Goal: Task Accomplishment & Management: Use online tool/utility

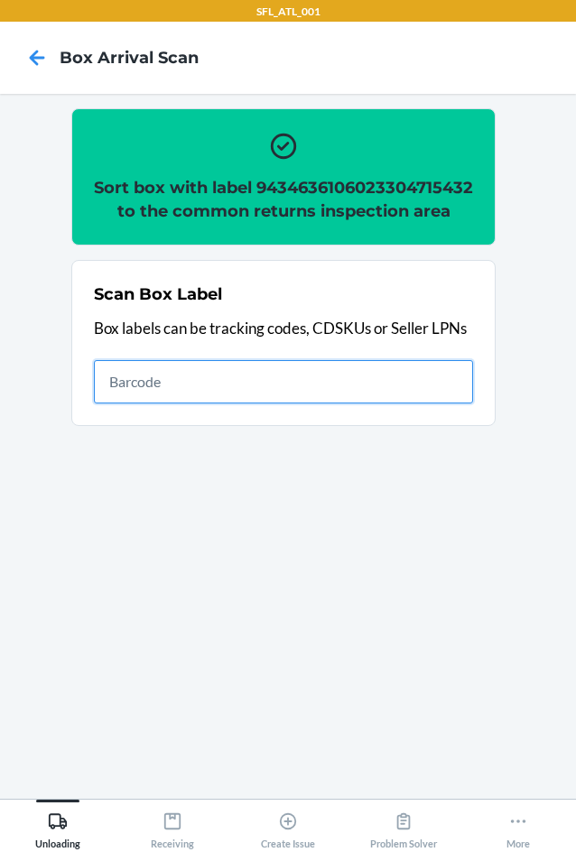
click at [240, 401] on input "text" at bounding box center [283, 381] width 379 height 43
click at [269, 403] on input "text" at bounding box center [283, 381] width 379 height 43
type input "420302599434636106023304915061"
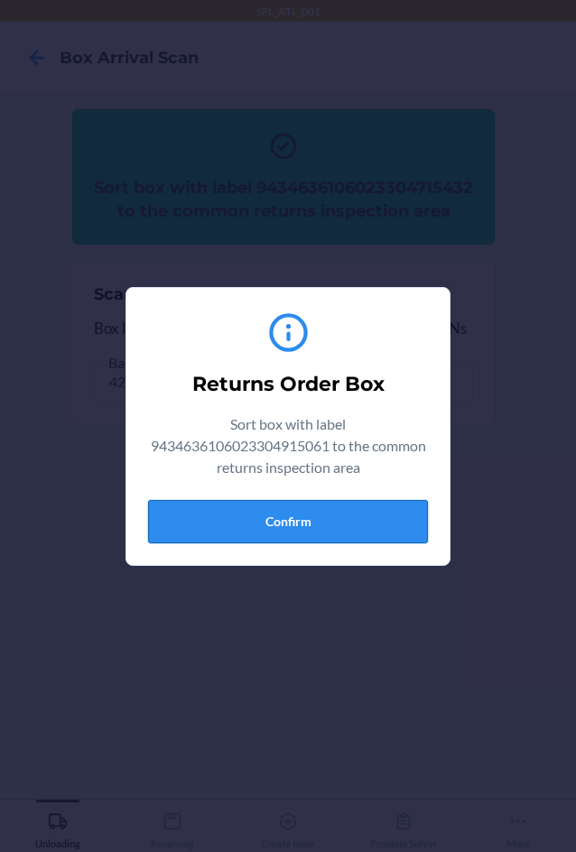
click at [350, 525] on button "Confirm" at bounding box center [288, 521] width 280 height 43
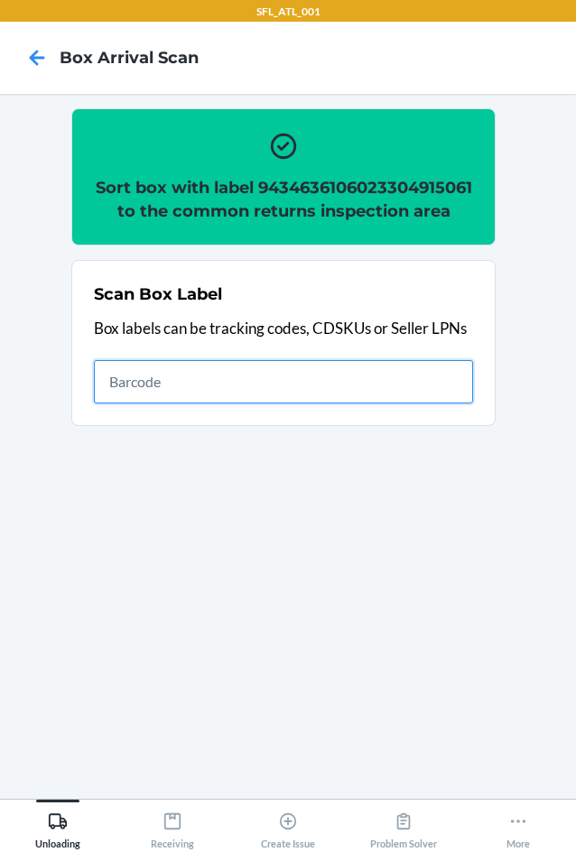
click at [360, 404] on input "text" at bounding box center [283, 381] width 379 height 43
type input "420302599434636106023304795465"
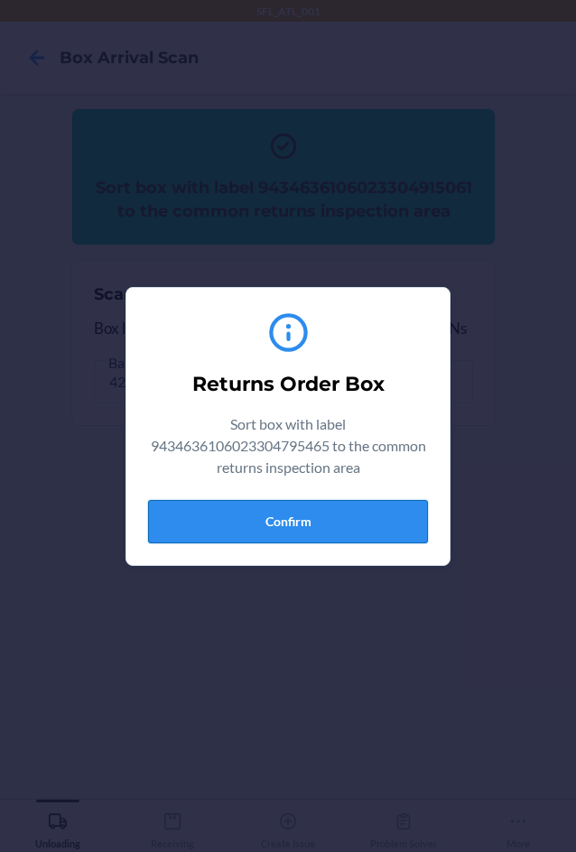
click at [350, 530] on button "Confirm" at bounding box center [288, 521] width 280 height 43
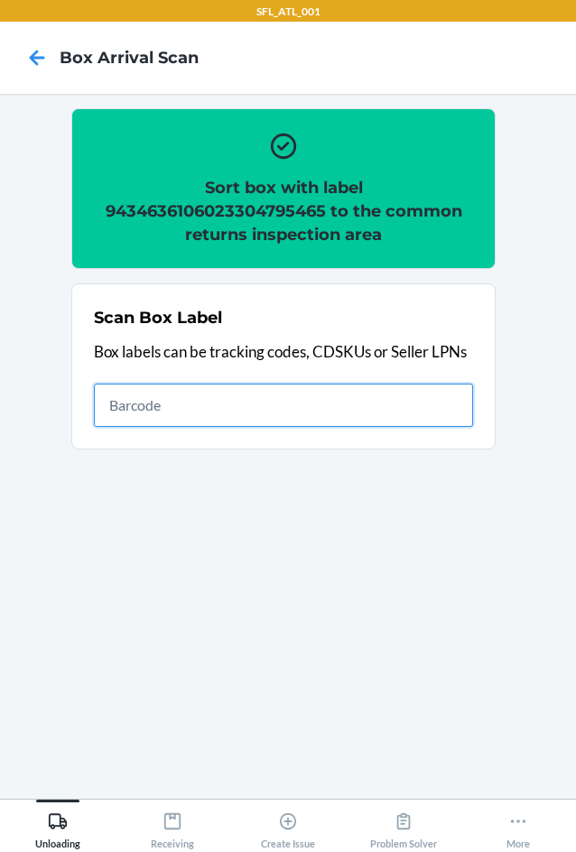
click at [377, 403] on input "text" at bounding box center [283, 405] width 379 height 43
type input "420302599434636106023304470843"
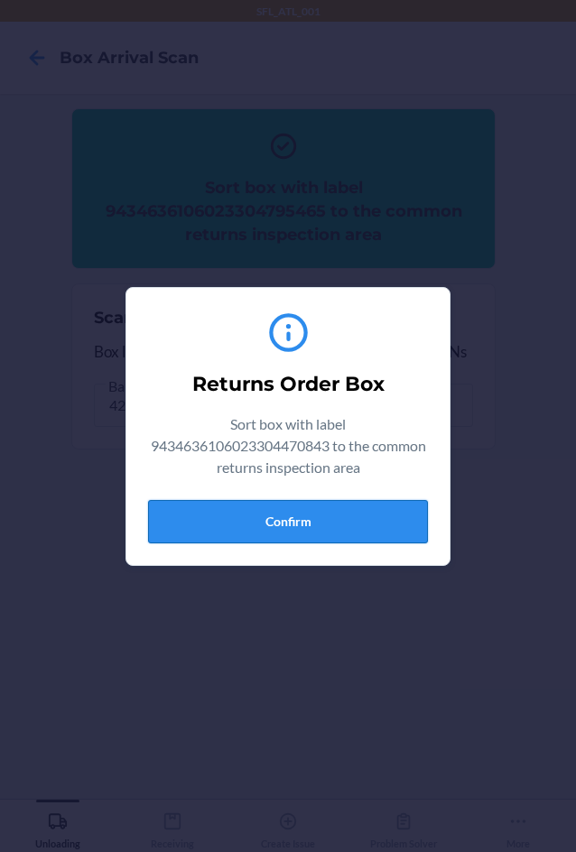
click at [377, 528] on button "Confirm" at bounding box center [288, 521] width 280 height 43
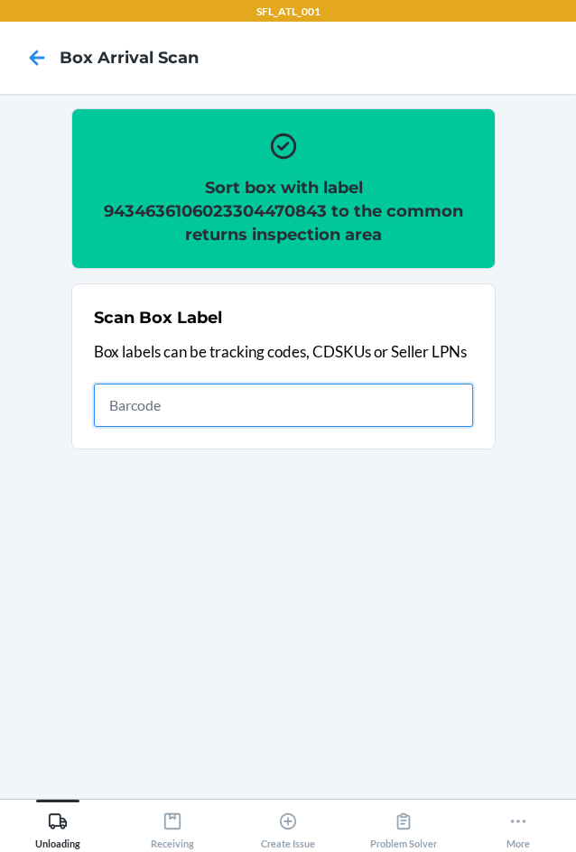
drag, startPoint x: 423, startPoint y: 417, endPoint x: 422, endPoint y: 406, distance: 11.0
click at [423, 416] on input "text" at bounding box center [283, 405] width 379 height 43
type input "420302599434636106023304004550"
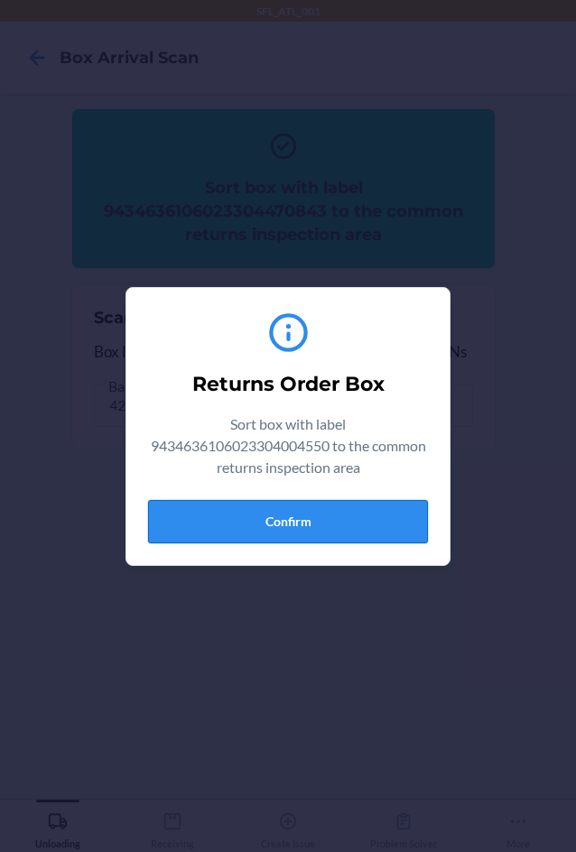
click at [339, 525] on button "Confirm" at bounding box center [288, 521] width 280 height 43
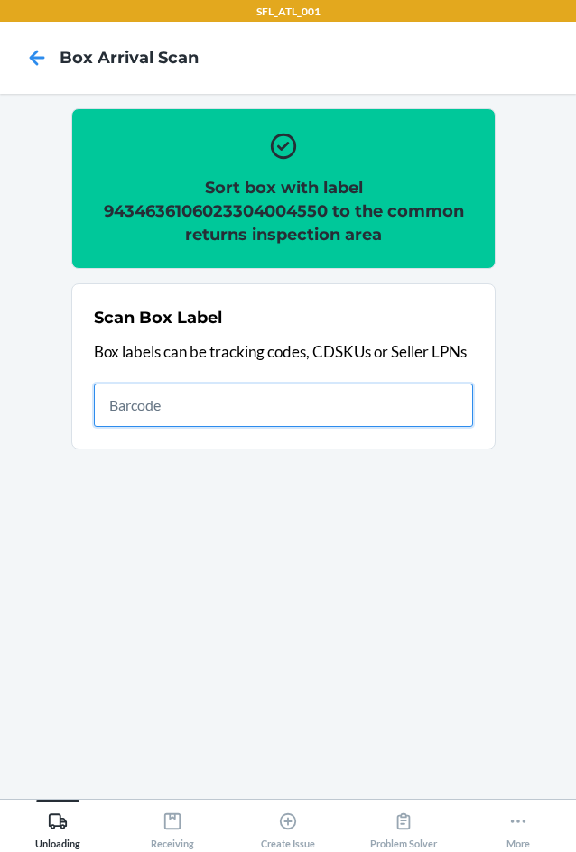
click at [232, 397] on input "text" at bounding box center [283, 405] width 379 height 43
click at [324, 418] on input "text" at bounding box center [283, 405] width 379 height 43
type input "420302599434636106023304120755"
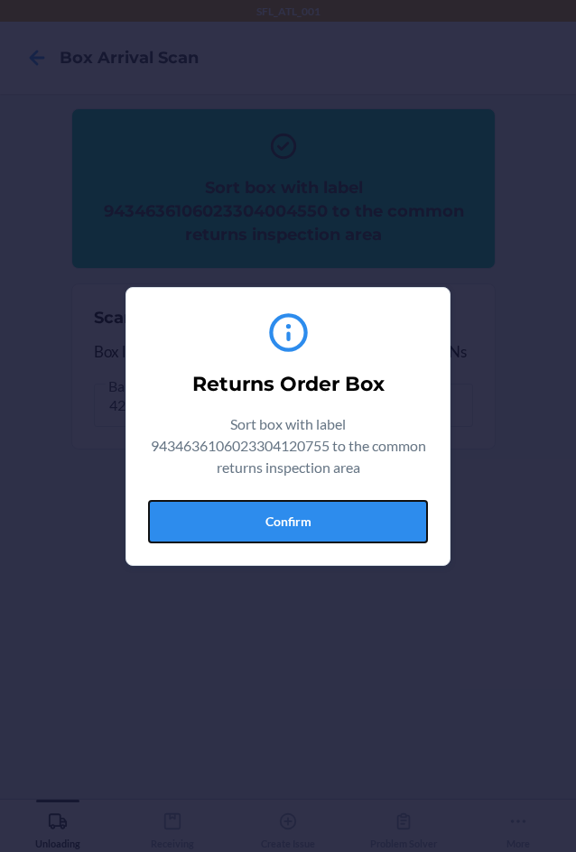
drag, startPoint x: 395, startPoint y: 507, endPoint x: 440, endPoint y: 517, distance: 46.2
click at [396, 507] on button "Confirm" at bounding box center [288, 521] width 280 height 43
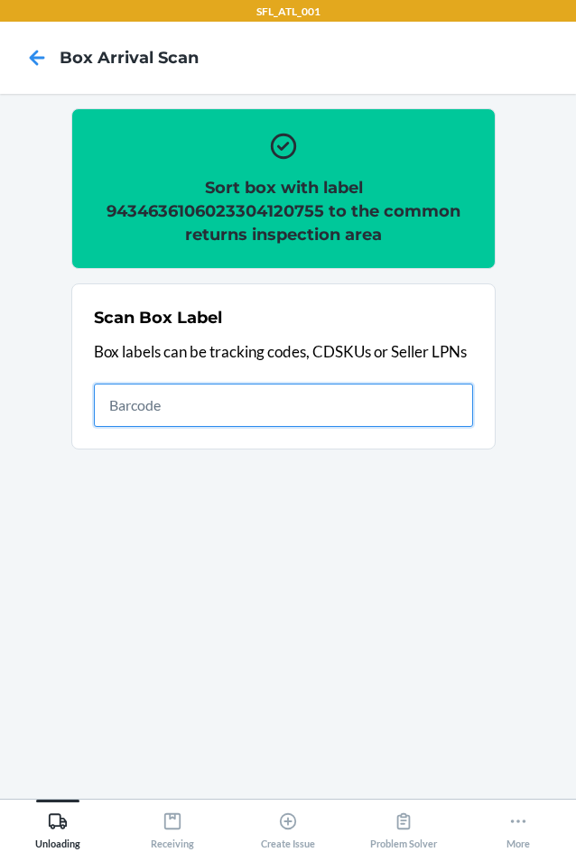
click at [264, 396] on input "text" at bounding box center [283, 405] width 379 height 43
type input "420302599434636106023302523343"
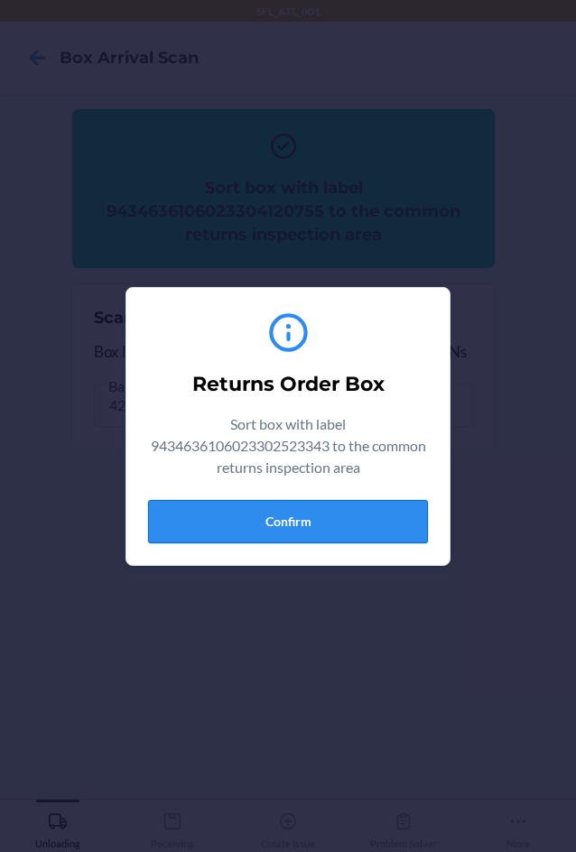
click at [348, 534] on button "Confirm" at bounding box center [288, 521] width 280 height 43
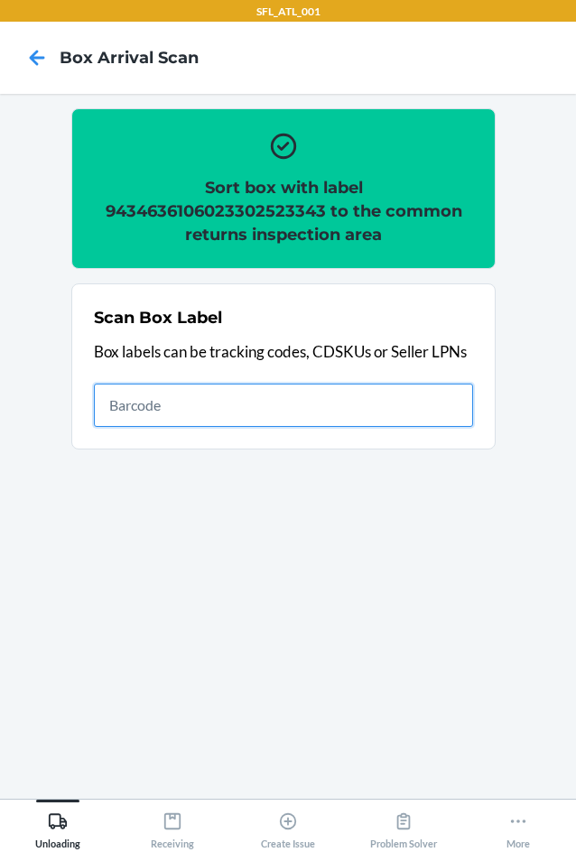
click at [443, 415] on input "text" at bounding box center [283, 405] width 379 height 43
type input "420302599434636106023304126344"
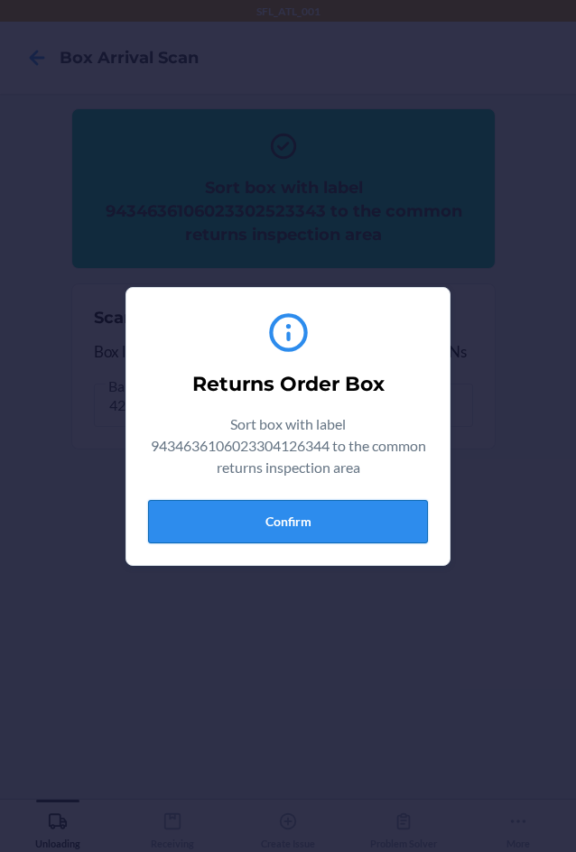
click at [348, 523] on button "Confirm" at bounding box center [288, 521] width 280 height 43
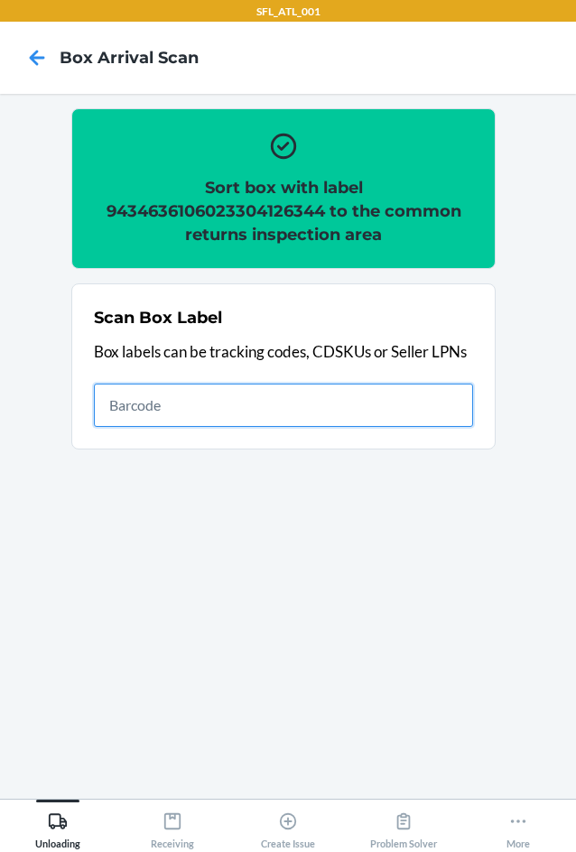
click at [164, 398] on input "text" at bounding box center [283, 405] width 379 height 43
type input "420302599434636106023304807540"
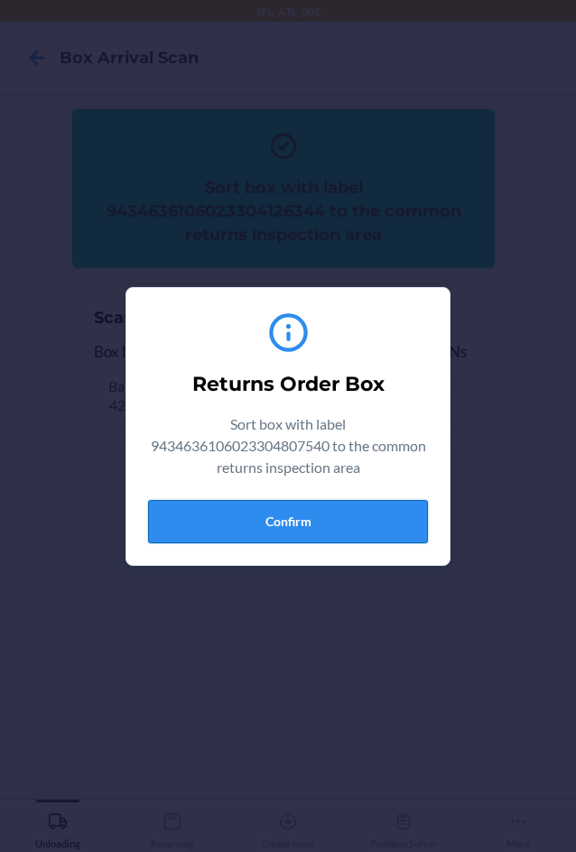
click at [324, 517] on button "Confirm" at bounding box center [288, 521] width 280 height 43
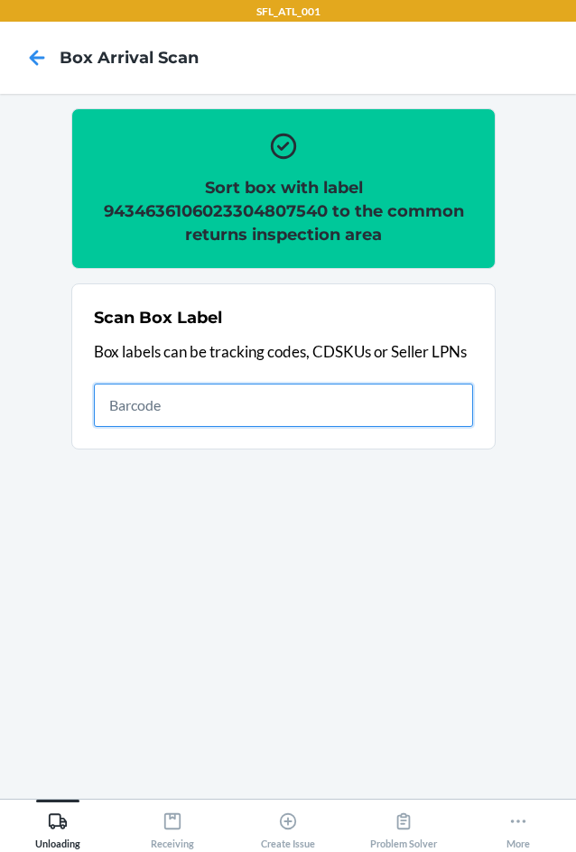
click at [209, 406] on input "text" at bounding box center [283, 405] width 379 height 43
type input "420302599434636106023304904133"
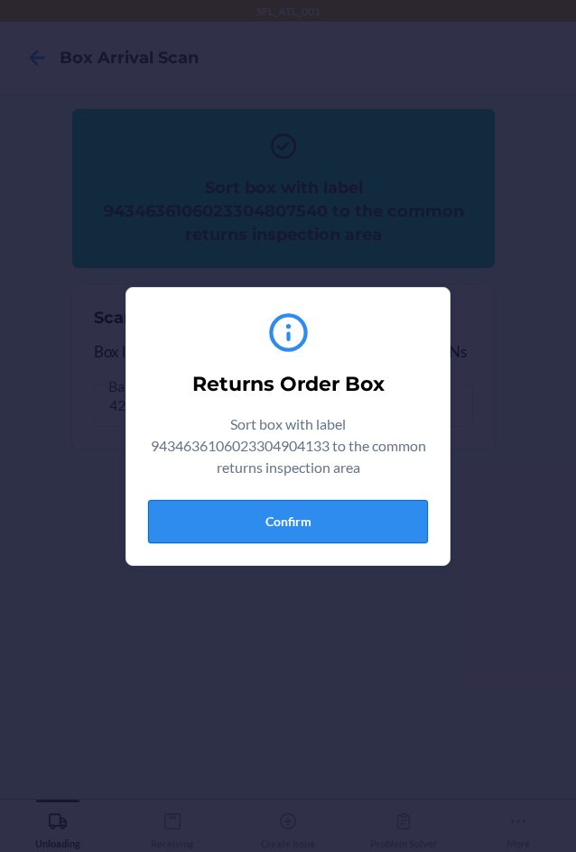
click at [319, 532] on button "Confirm" at bounding box center [288, 521] width 280 height 43
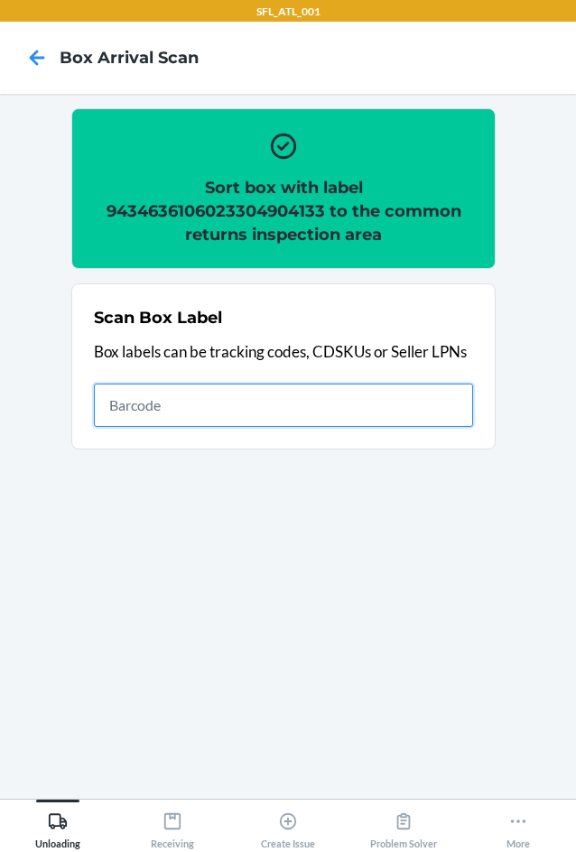
click at [299, 399] on input "text" at bounding box center [283, 405] width 379 height 43
type input "420302599434636106023303625138"
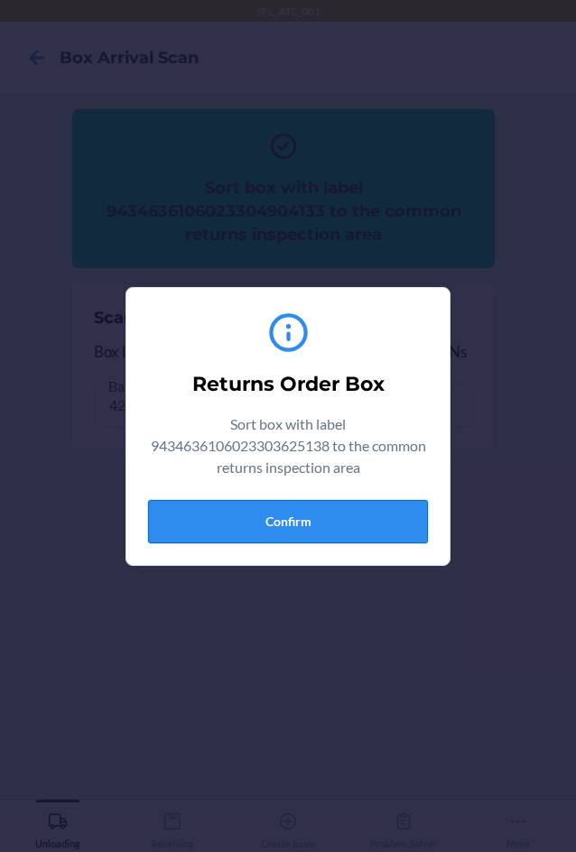
click at [319, 525] on button "Confirm" at bounding box center [288, 521] width 280 height 43
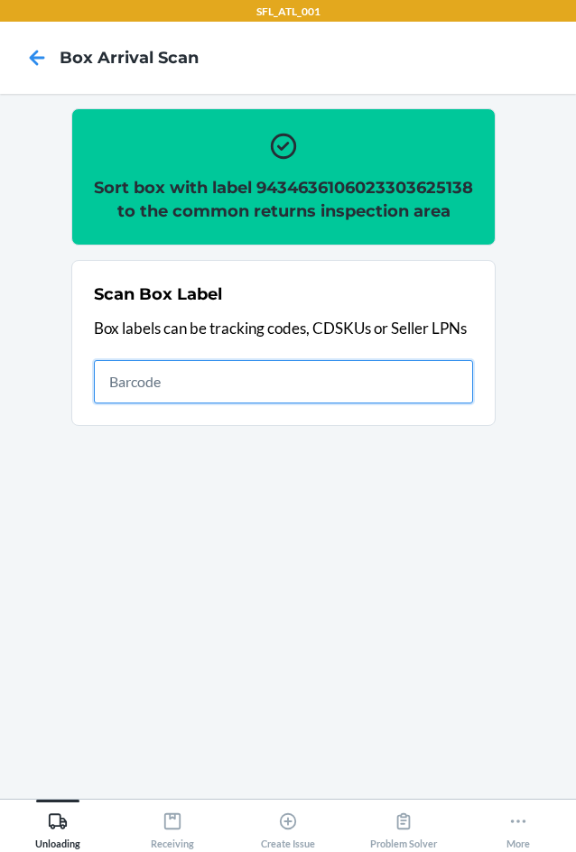
click at [260, 404] on input "text" at bounding box center [283, 381] width 379 height 43
type input "420302599434636106023304892072"
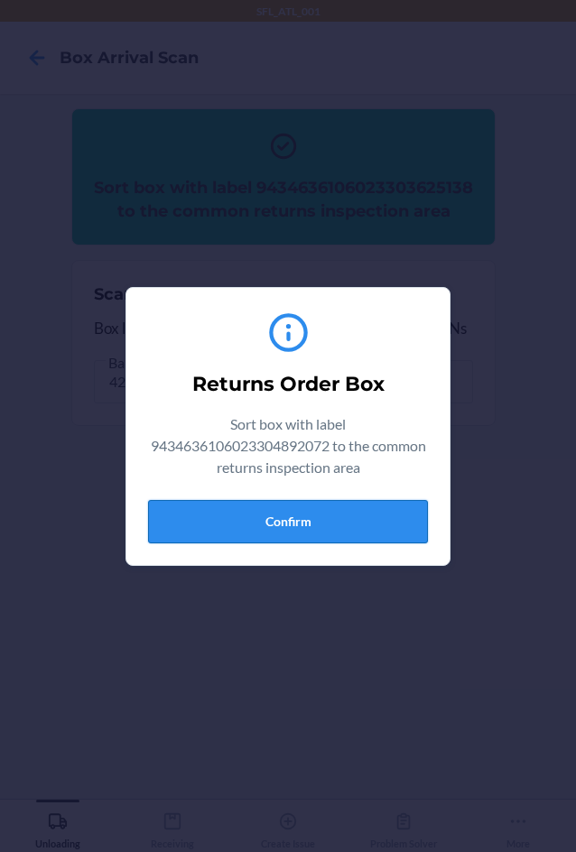
click at [397, 527] on button "Confirm" at bounding box center [288, 521] width 280 height 43
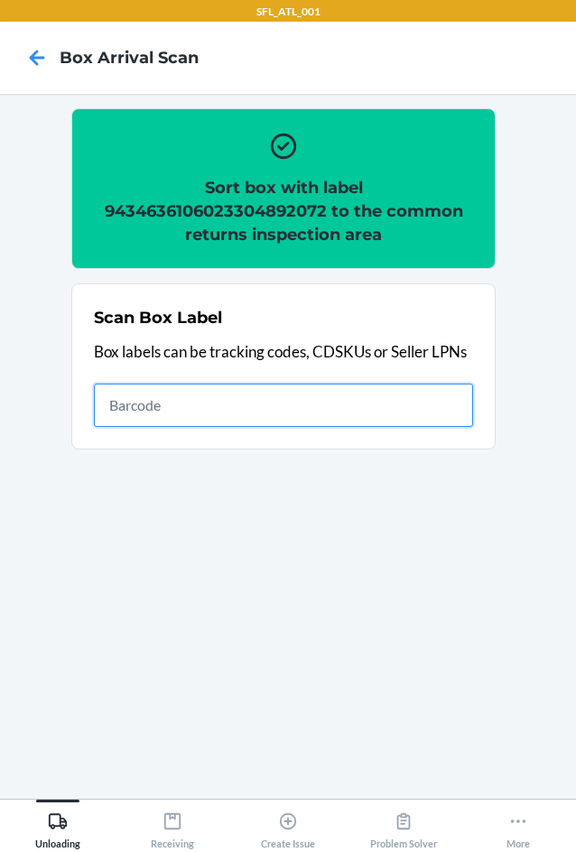
click at [271, 399] on input "text" at bounding box center [283, 405] width 379 height 43
type input "420302599434636106023303896972"
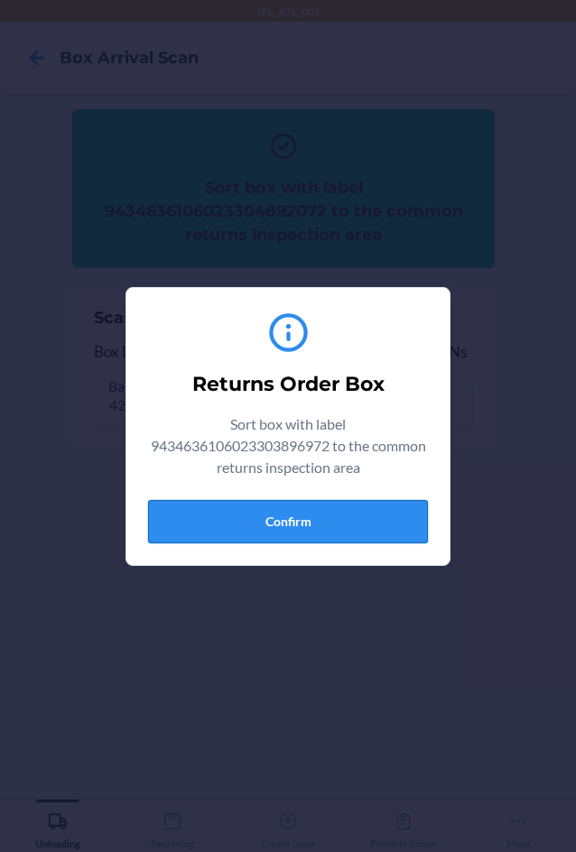
click at [284, 516] on button "Confirm" at bounding box center [288, 521] width 280 height 43
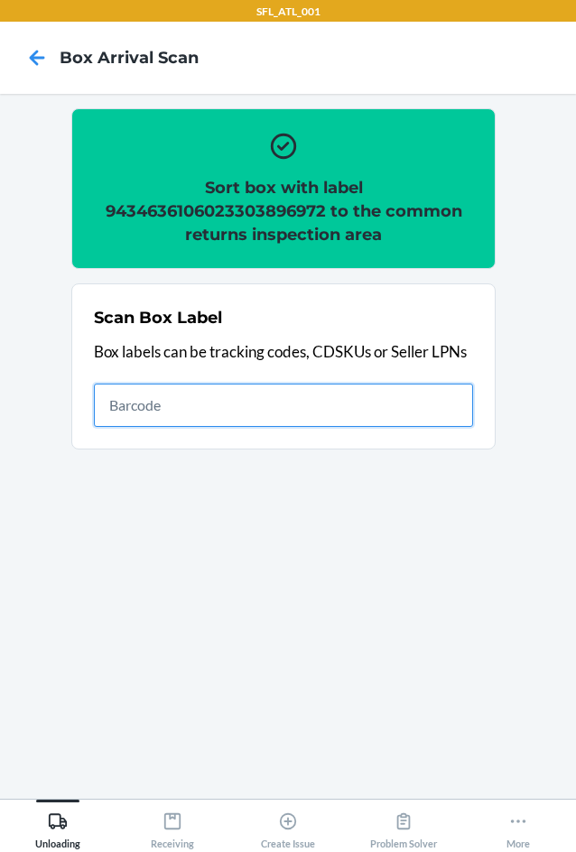
click at [186, 422] on input "text" at bounding box center [283, 405] width 379 height 43
click at [192, 400] on input "text" at bounding box center [283, 405] width 379 height 43
type input "420302599434636106023304372604"
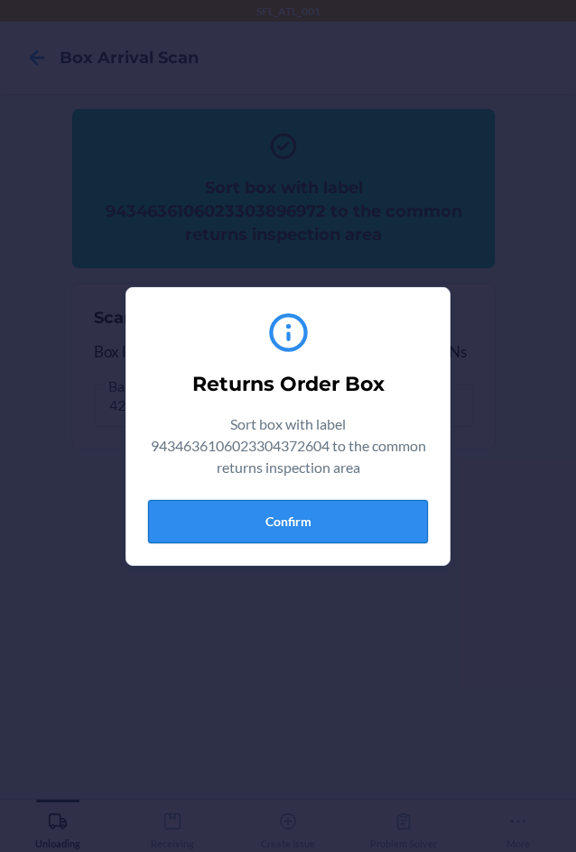
click at [366, 507] on button "Confirm" at bounding box center [288, 521] width 280 height 43
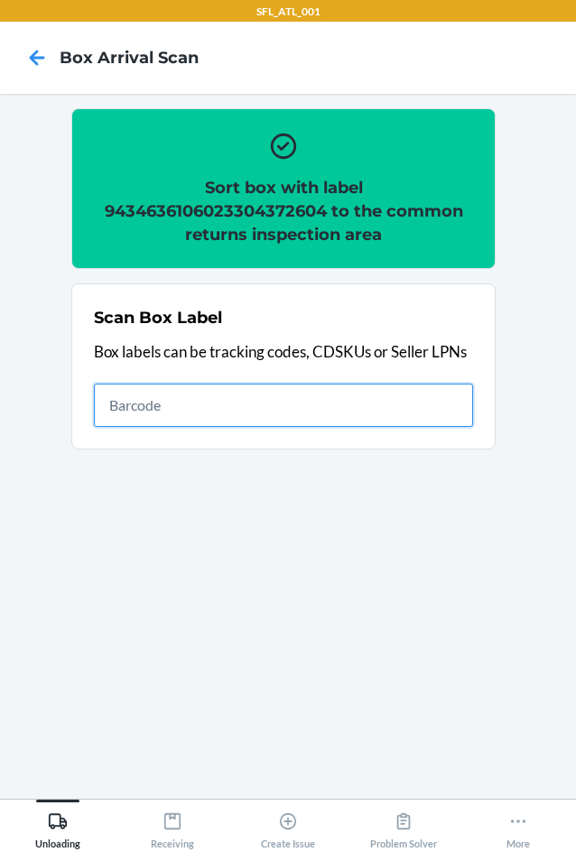
click at [173, 404] on input "text" at bounding box center [283, 405] width 379 height 43
click at [254, 414] on input "text" at bounding box center [283, 405] width 379 height 43
type input "420302599434636106023304544612"
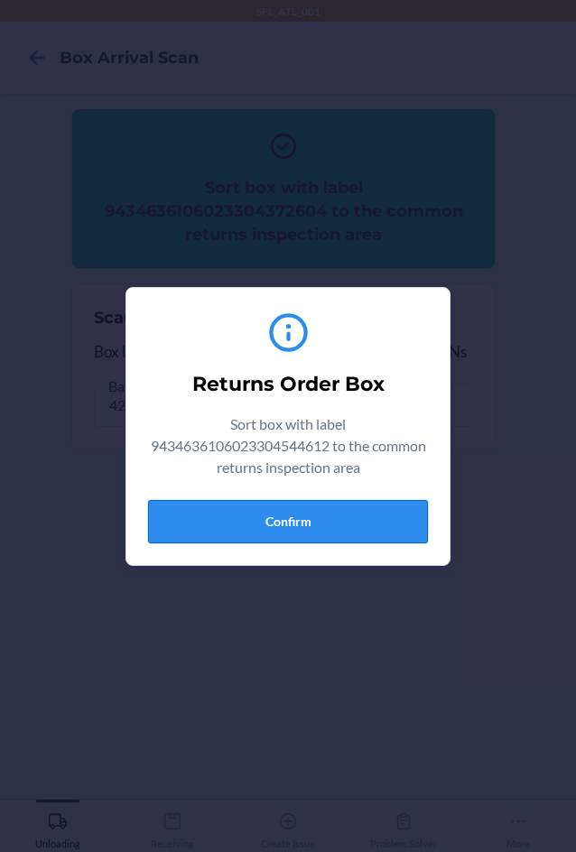
click at [328, 510] on button "Confirm" at bounding box center [288, 521] width 280 height 43
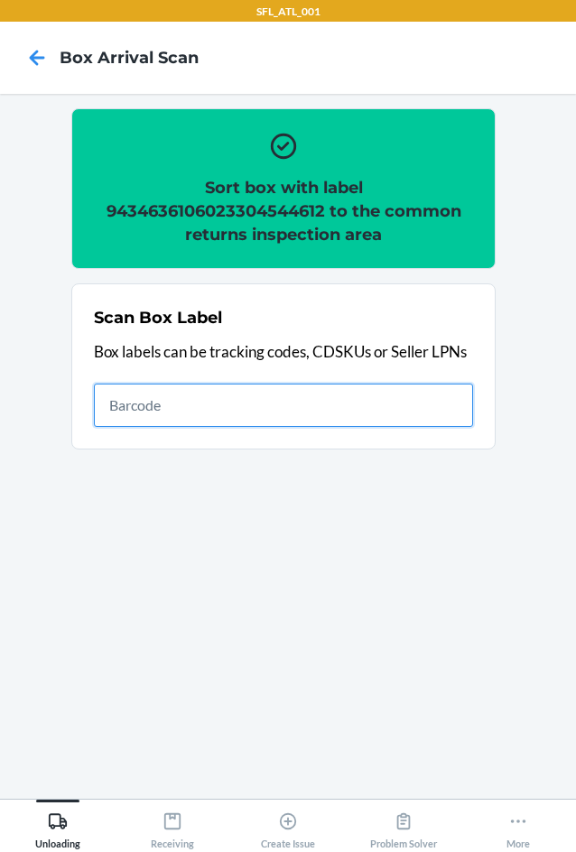
click at [154, 404] on input "text" at bounding box center [283, 405] width 379 height 43
type input "420302599434636106023304233530"
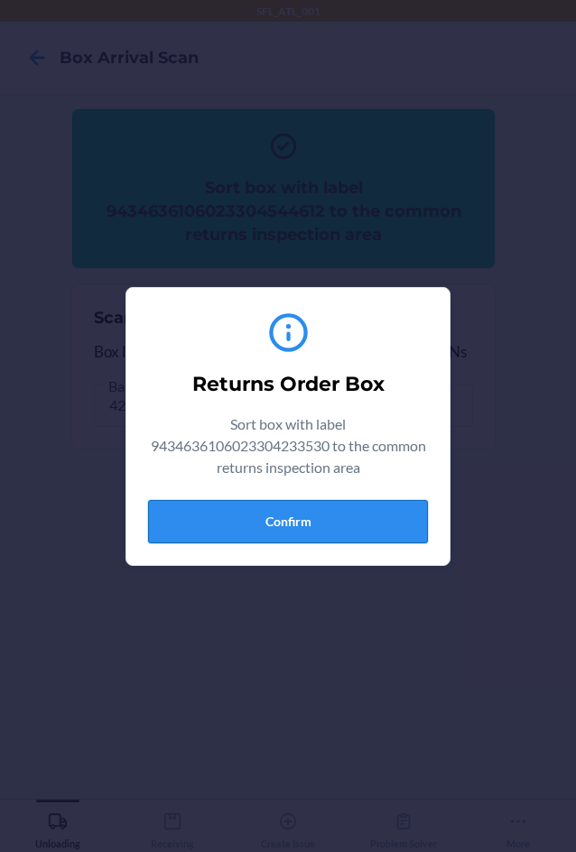
click at [277, 526] on button "Confirm" at bounding box center [288, 521] width 280 height 43
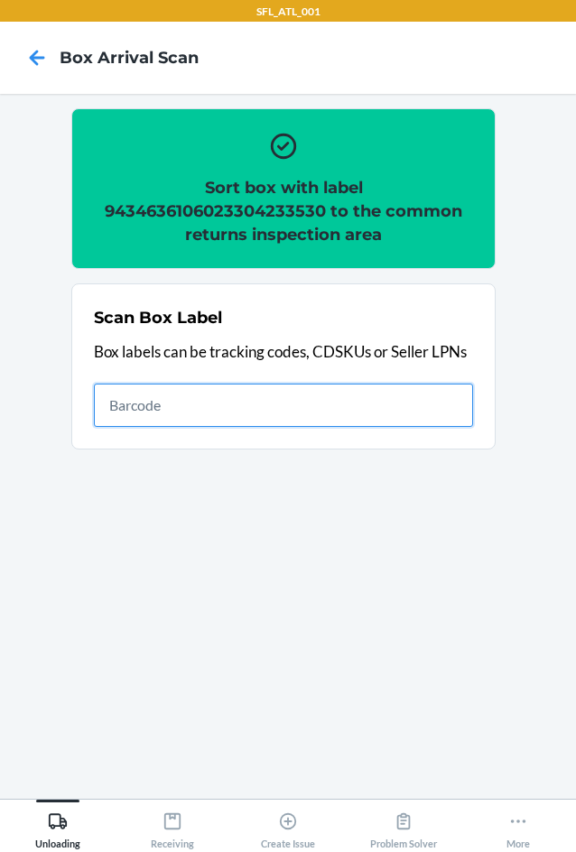
click at [296, 399] on input "text" at bounding box center [283, 405] width 379 height 43
type input "420302599434636106023304576651"
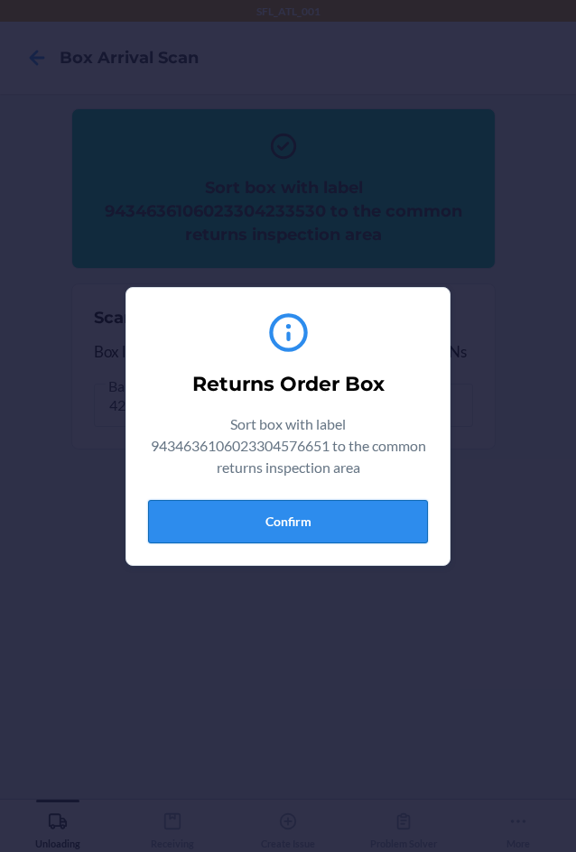
click at [337, 526] on button "Confirm" at bounding box center [288, 521] width 280 height 43
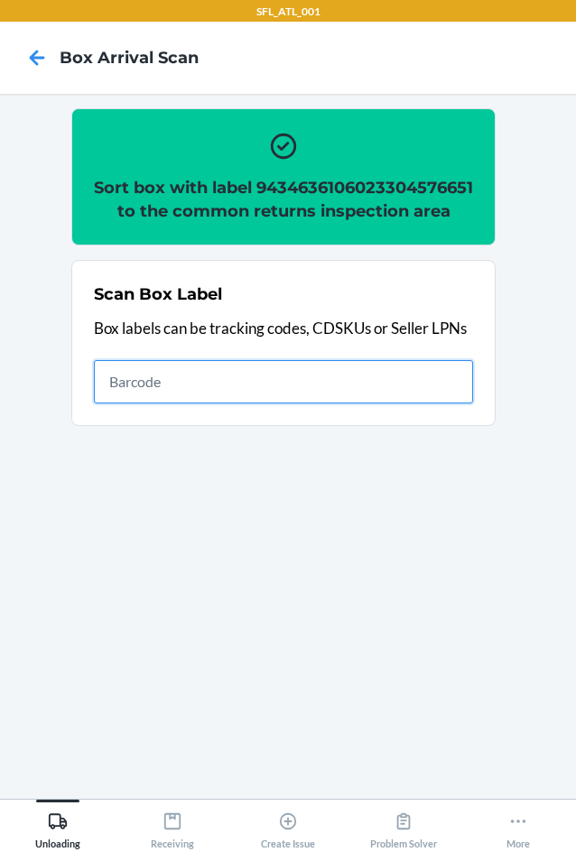
click at [463, 404] on input "text" at bounding box center [283, 381] width 379 height 43
click at [366, 404] on input "text" at bounding box center [283, 381] width 379 height 43
type input "420302599434636106023304887344"
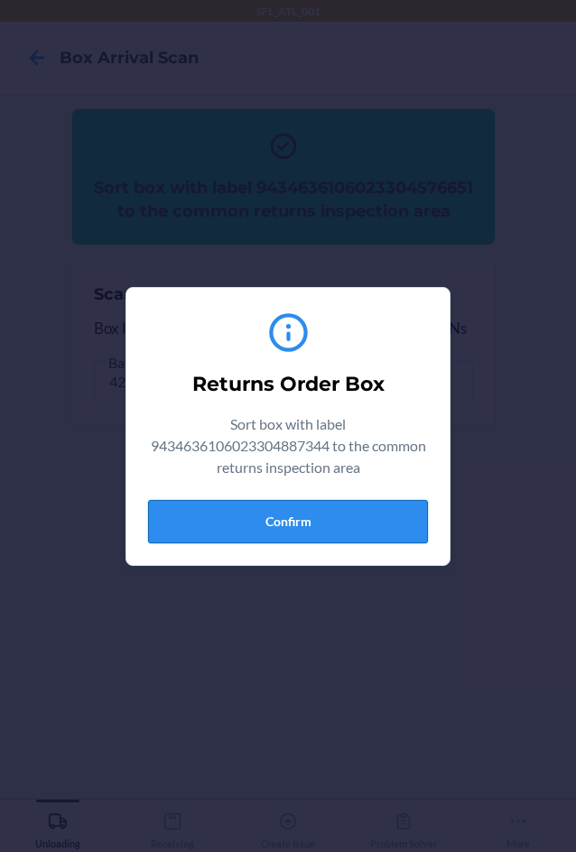
click at [330, 521] on button "Confirm" at bounding box center [288, 521] width 280 height 43
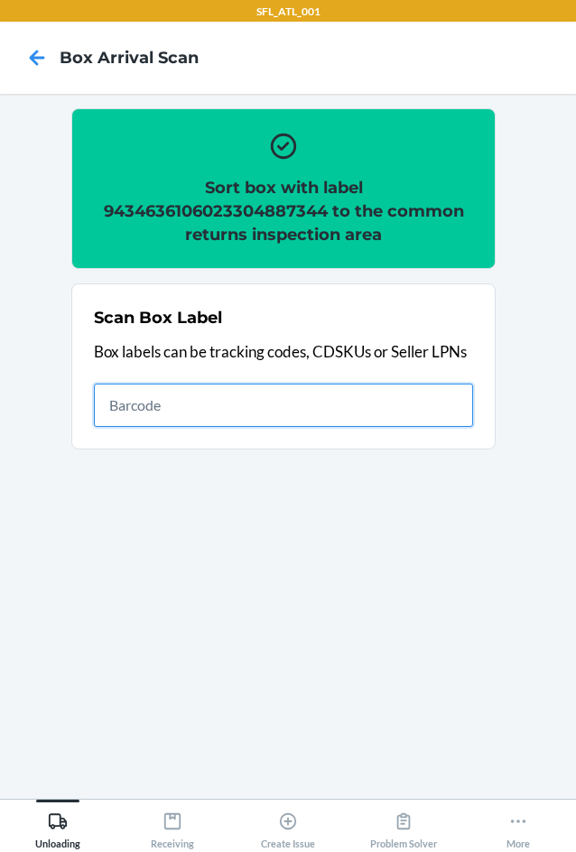
click at [341, 395] on input "text" at bounding box center [283, 405] width 379 height 43
type input "420302599434636106023302342340"
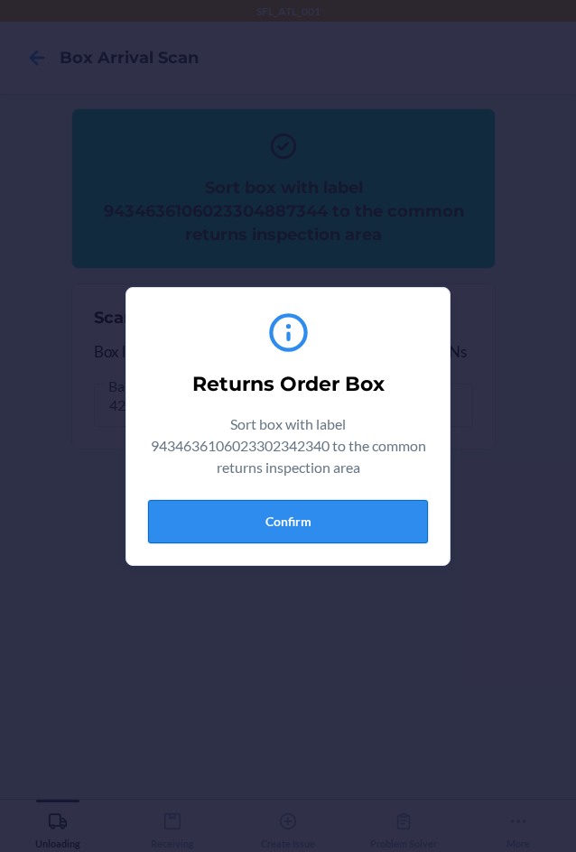
click at [413, 527] on button "Confirm" at bounding box center [288, 521] width 280 height 43
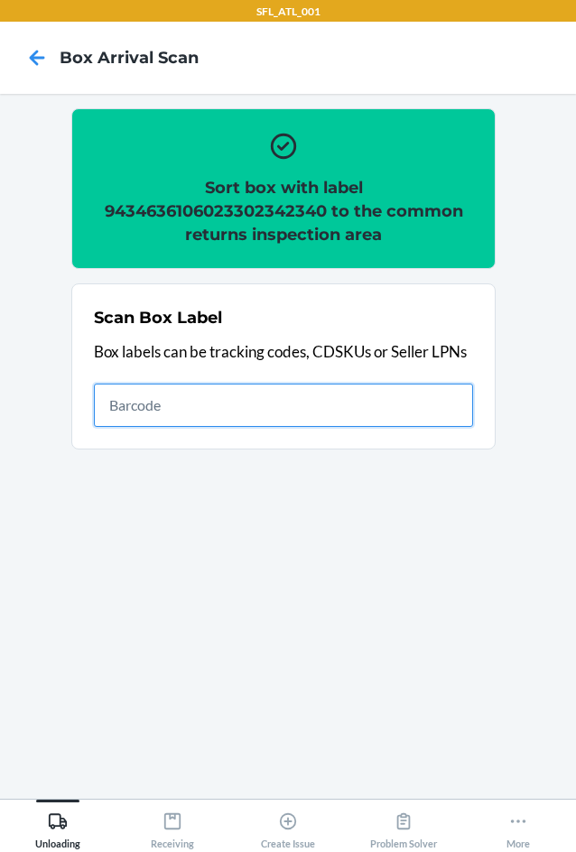
click at [253, 417] on input "text" at bounding box center [283, 405] width 379 height 43
click at [228, 405] on input "text" at bounding box center [283, 405] width 379 height 43
type input "FVP"
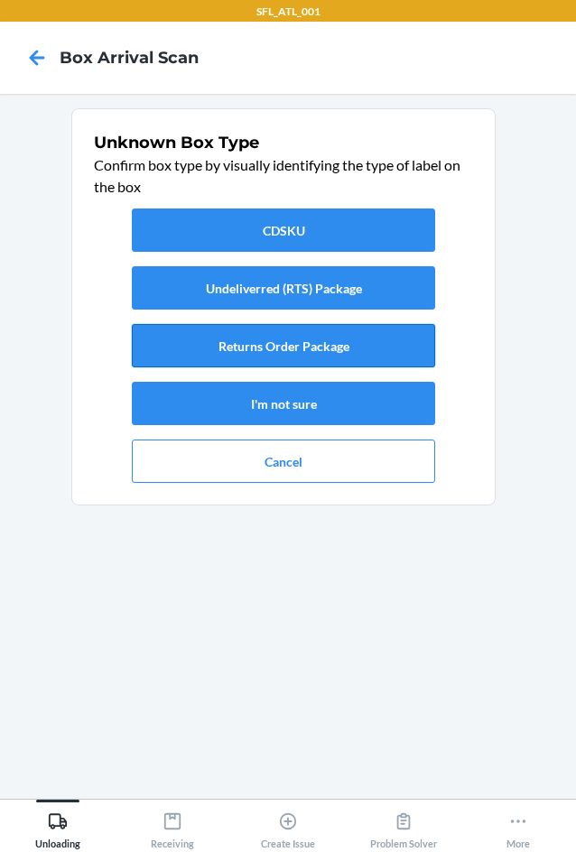
click at [364, 343] on button "Returns Order Package" at bounding box center [283, 345] width 303 height 43
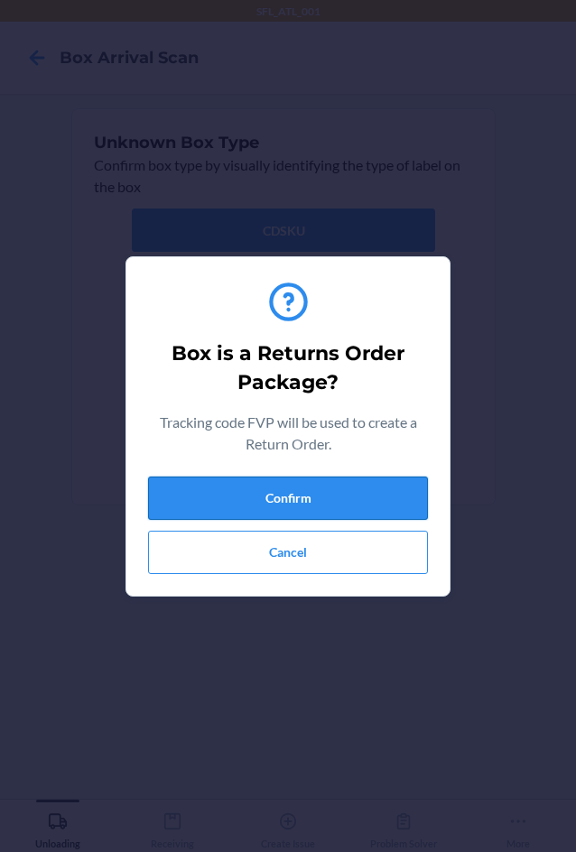
click at [280, 491] on button "Confirm" at bounding box center [288, 498] width 280 height 43
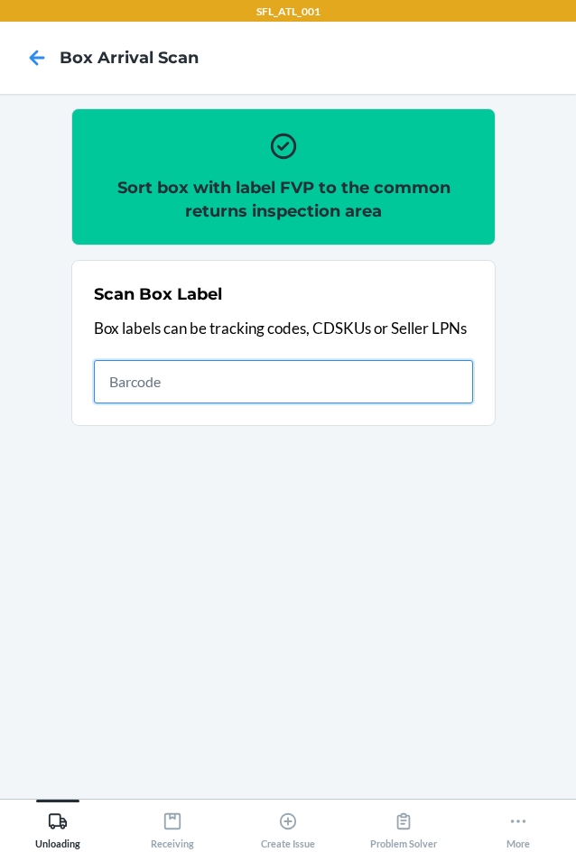
click at [227, 375] on input "text" at bounding box center [283, 381] width 379 height 43
type input "420302599434636106023304260208"
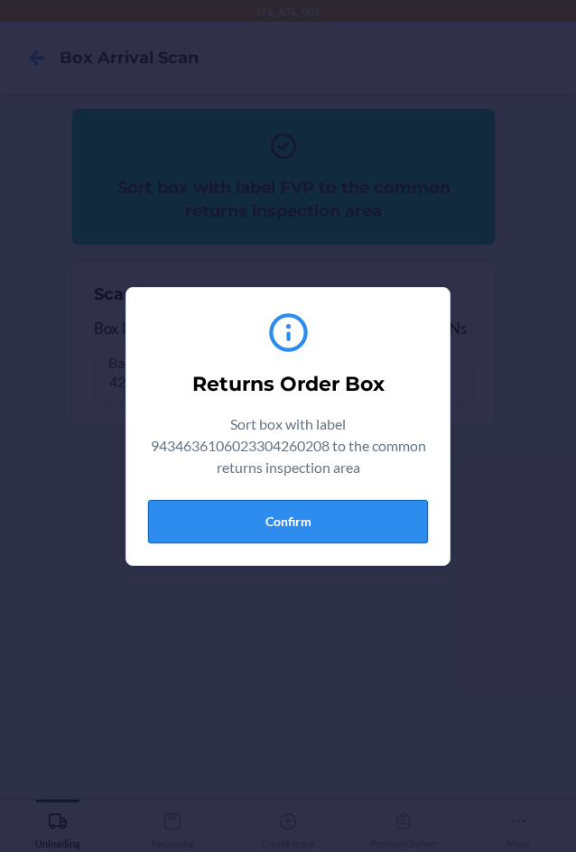
click at [286, 534] on button "Confirm" at bounding box center [288, 521] width 280 height 43
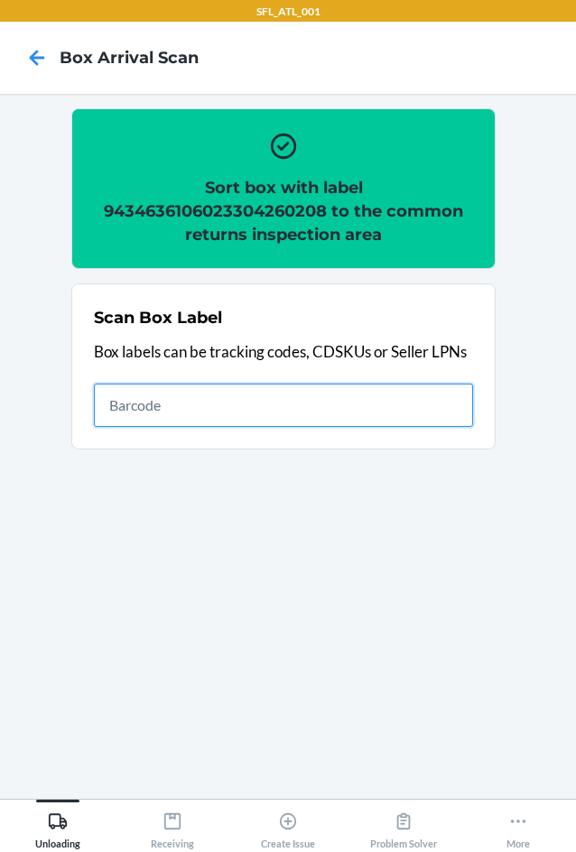
drag, startPoint x: 204, startPoint y: 386, endPoint x: 203, endPoint y: 396, distance: 10.9
click at [204, 390] on input "text" at bounding box center [283, 405] width 379 height 43
type input "420302599434636106023304447760"
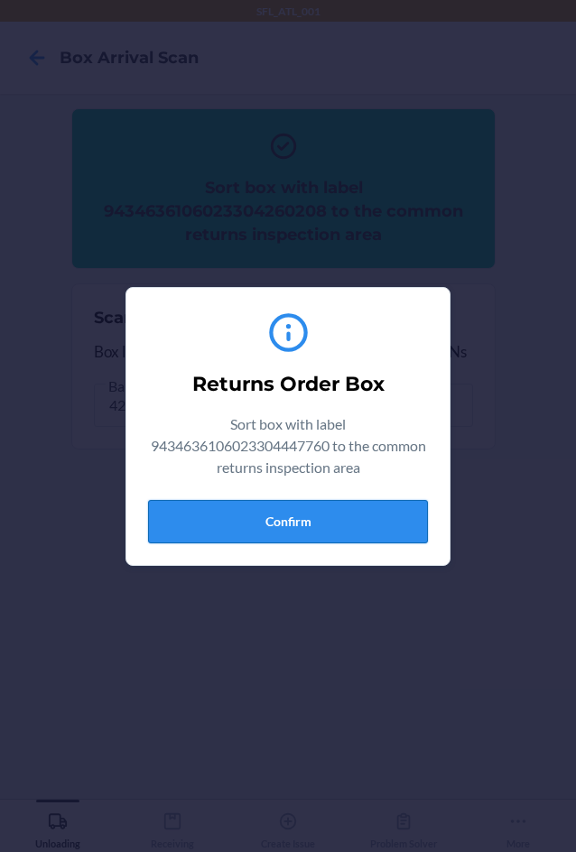
click at [275, 526] on button "Confirm" at bounding box center [288, 521] width 280 height 43
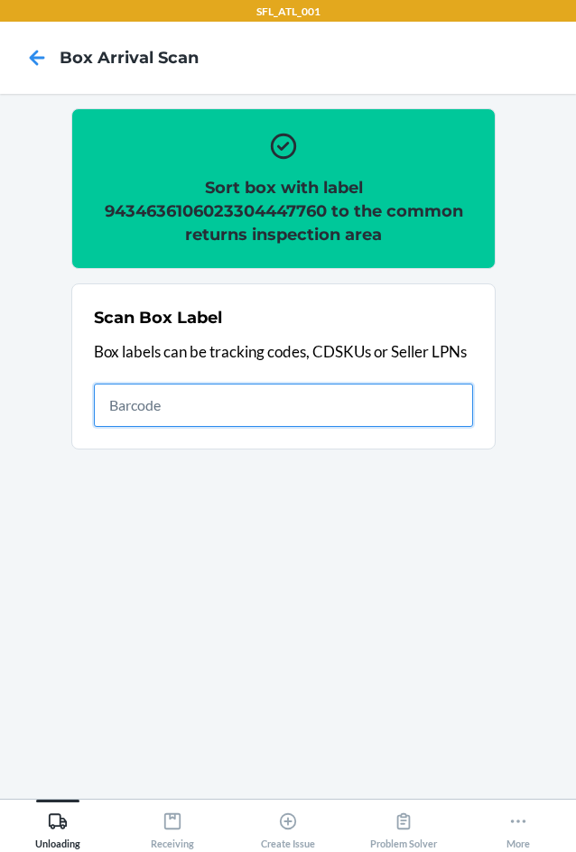
click at [241, 408] on input "text" at bounding box center [283, 405] width 379 height 43
type input "420302599434636106023304287175"
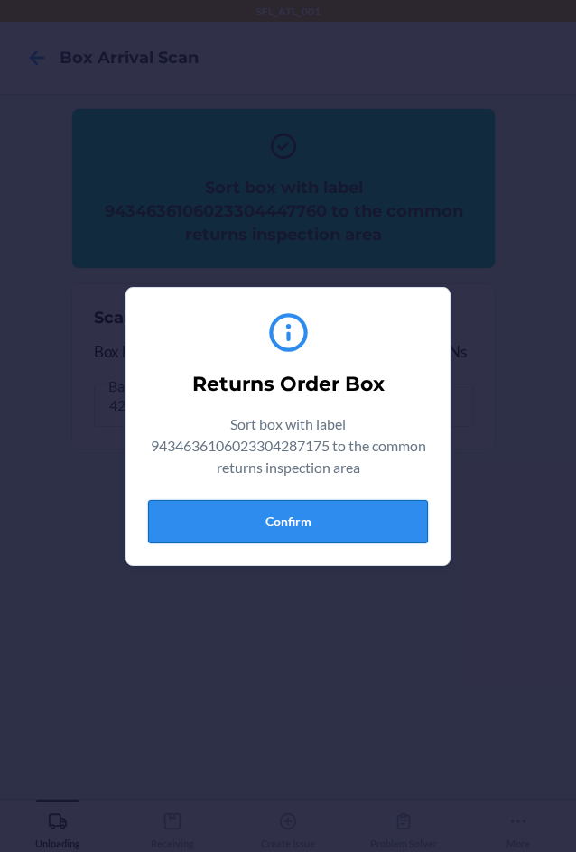
click at [217, 531] on button "Confirm" at bounding box center [288, 521] width 280 height 43
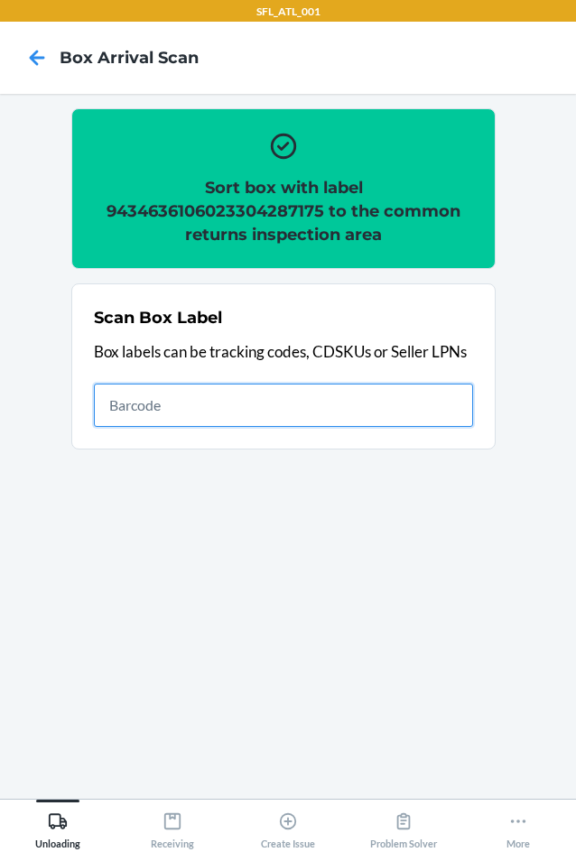
click at [221, 408] on input "text" at bounding box center [283, 405] width 379 height 43
type input "420302599434636106023304958631"
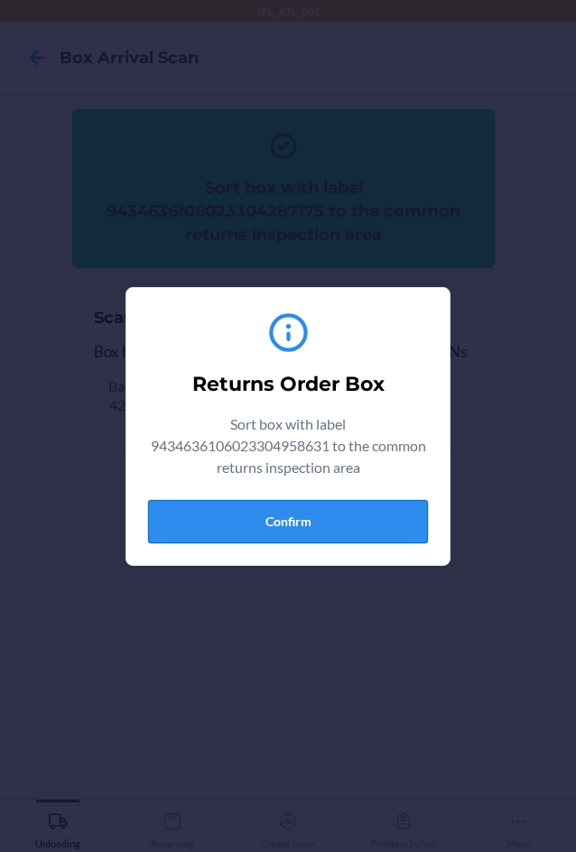
click at [341, 529] on button "Confirm" at bounding box center [288, 521] width 280 height 43
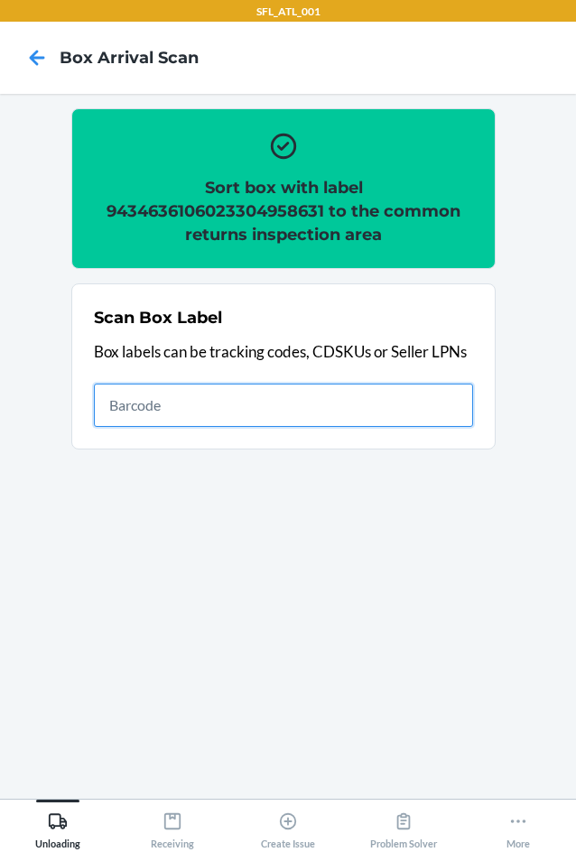
click at [389, 400] on input "text" at bounding box center [283, 405] width 379 height 43
click at [173, 406] on input "text" at bounding box center [283, 405] width 379 height 43
type input "420302599434636106023304655219"
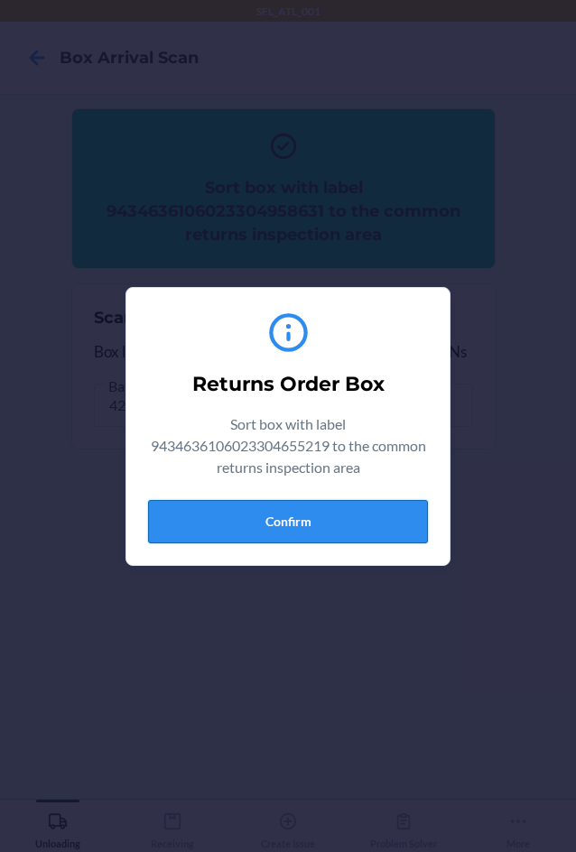
click at [248, 517] on button "Confirm" at bounding box center [288, 521] width 280 height 43
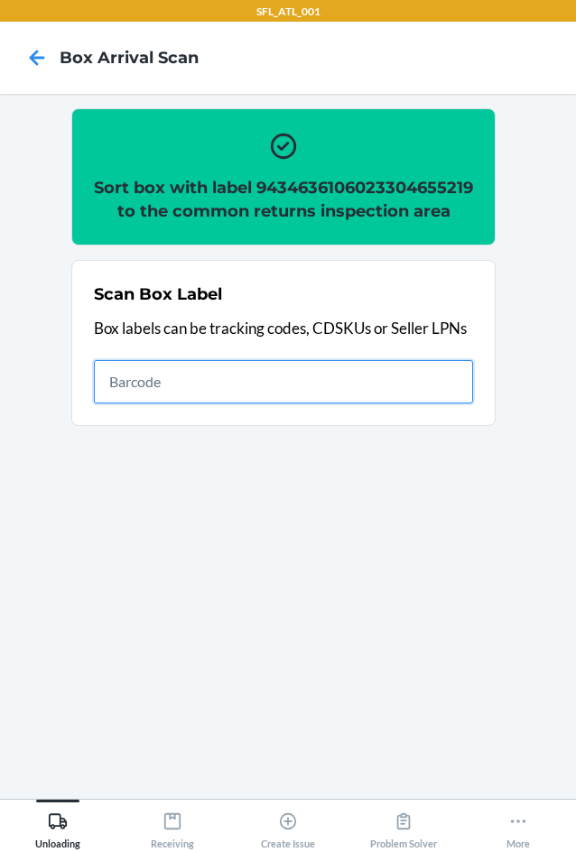
click at [201, 404] on input "text" at bounding box center [283, 381] width 379 height 43
type input "420302599434636106023304163684"
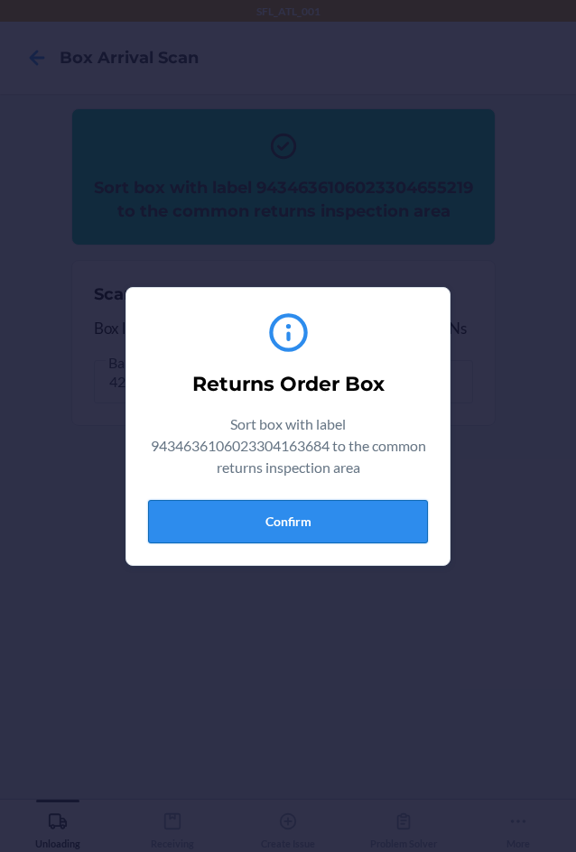
click at [321, 509] on button "Confirm" at bounding box center [288, 521] width 280 height 43
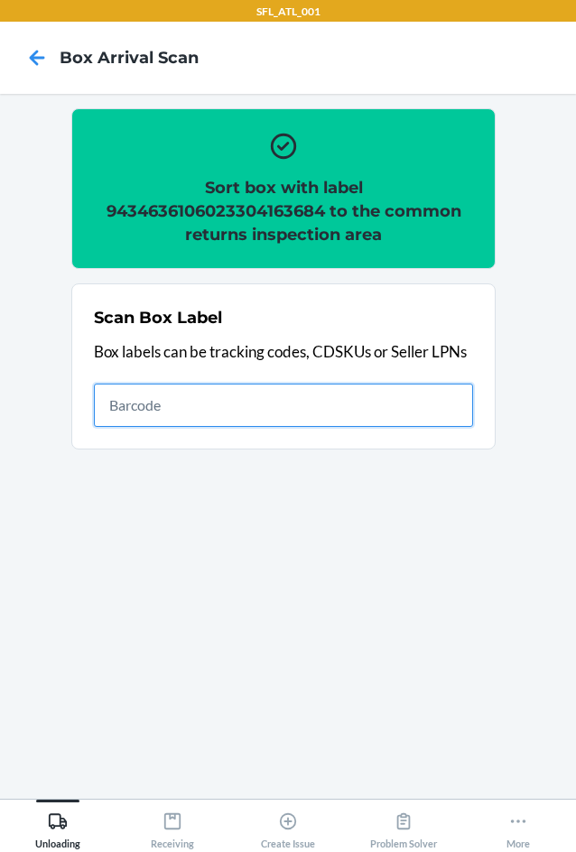
click at [297, 405] on input "text" at bounding box center [283, 405] width 379 height 43
type input "420302599434636106023304676917"
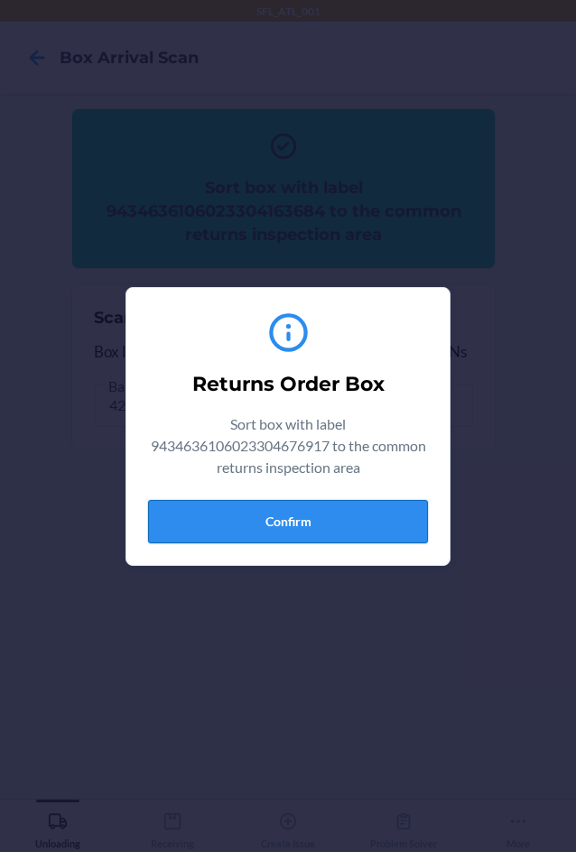
click at [321, 528] on button "Confirm" at bounding box center [288, 521] width 280 height 43
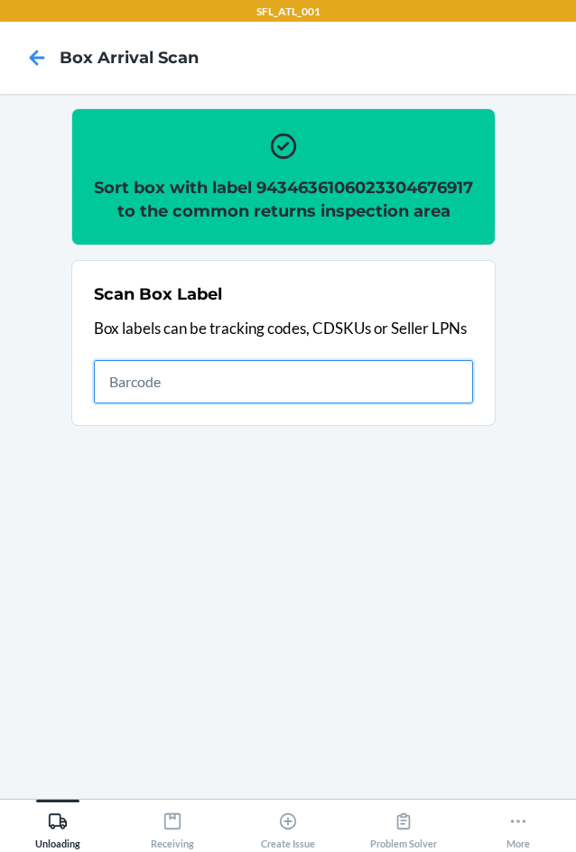
click at [172, 399] on input "text" at bounding box center [283, 381] width 379 height 43
click at [205, 404] on input "text" at bounding box center [283, 381] width 379 height 43
type input "420302599434636106023304689443"
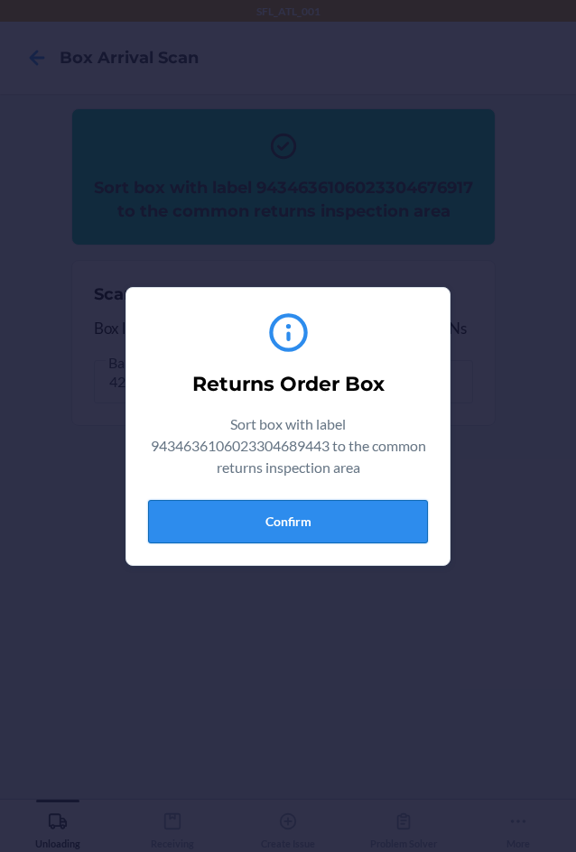
click at [250, 526] on button "Confirm" at bounding box center [288, 521] width 280 height 43
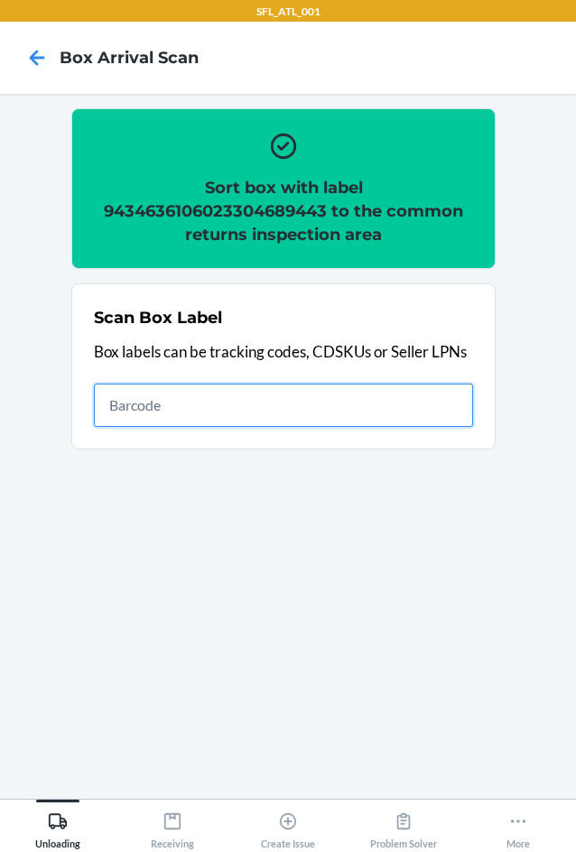
click at [284, 406] on input "text" at bounding box center [283, 405] width 379 height 43
type input "420302599434636106023304516077"
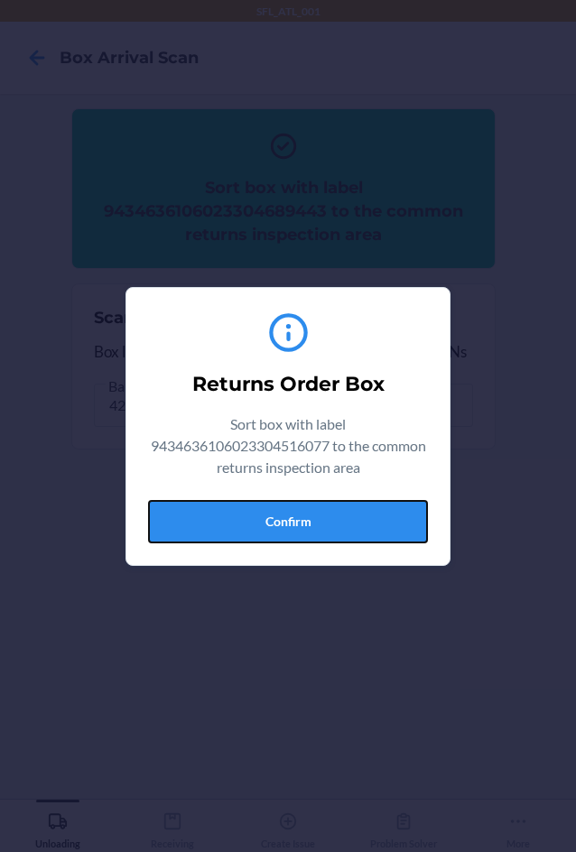
click at [366, 525] on button "Confirm" at bounding box center [288, 521] width 280 height 43
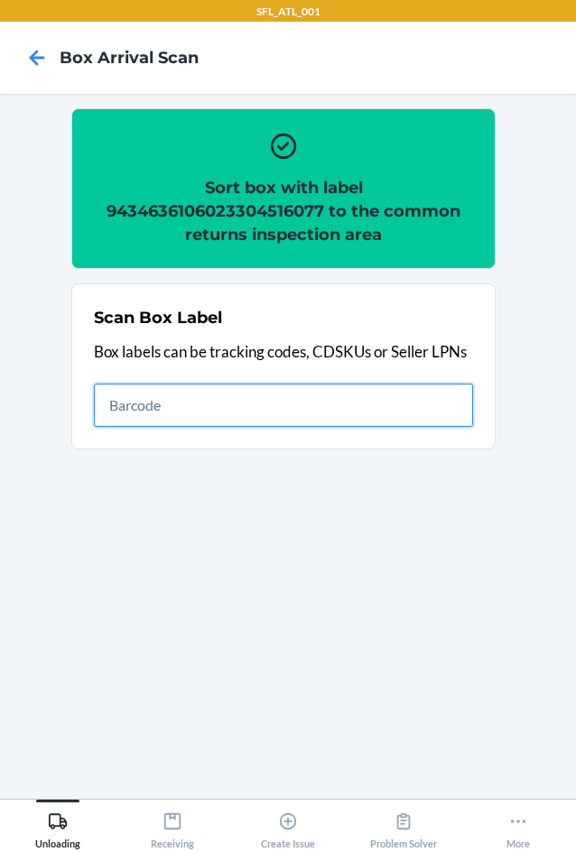
click at [265, 407] on input "text" at bounding box center [283, 405] width 379 height 43
type input "420302599434636106023304796103"
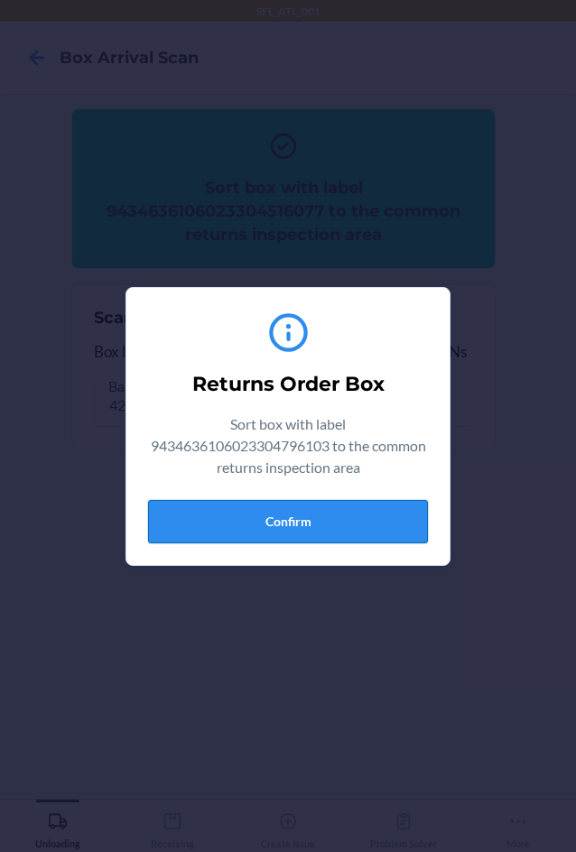
click at [243, 513] on button "Confirm" at bounding box center [288, 521] width 280 height 43
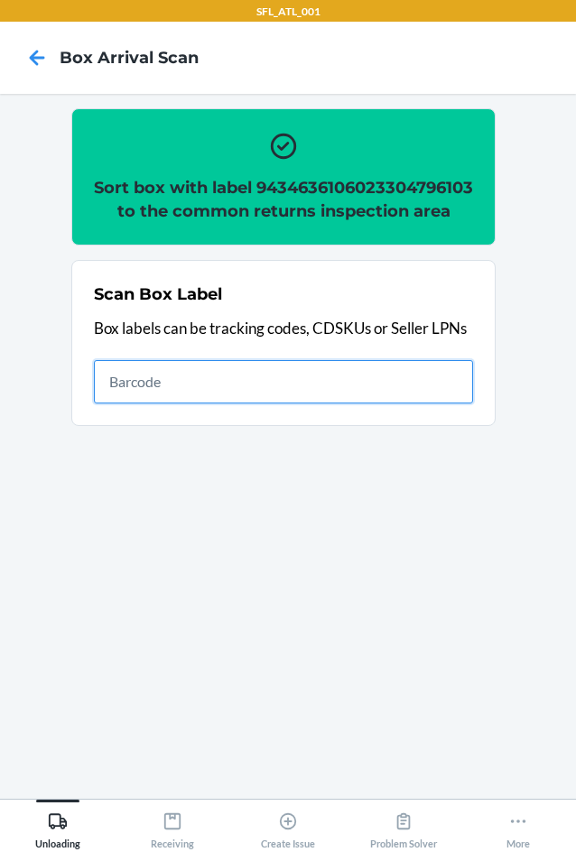
click at [207, 404] on input "text" at bounding box center [283, 381] width 379 height 43
type input "420302599434636106023304674654"
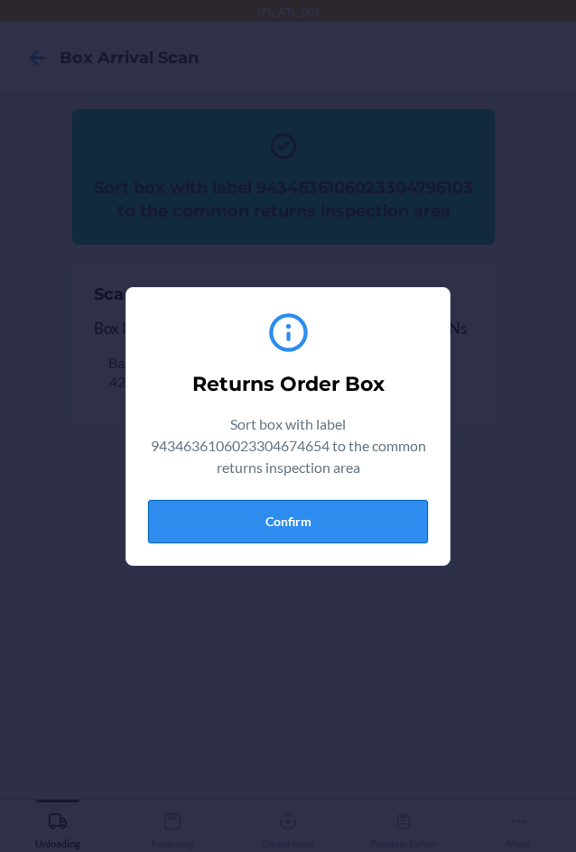
click at [255, 515] on button "Confirm" at bounding box center [288, 521] width 280 height 43
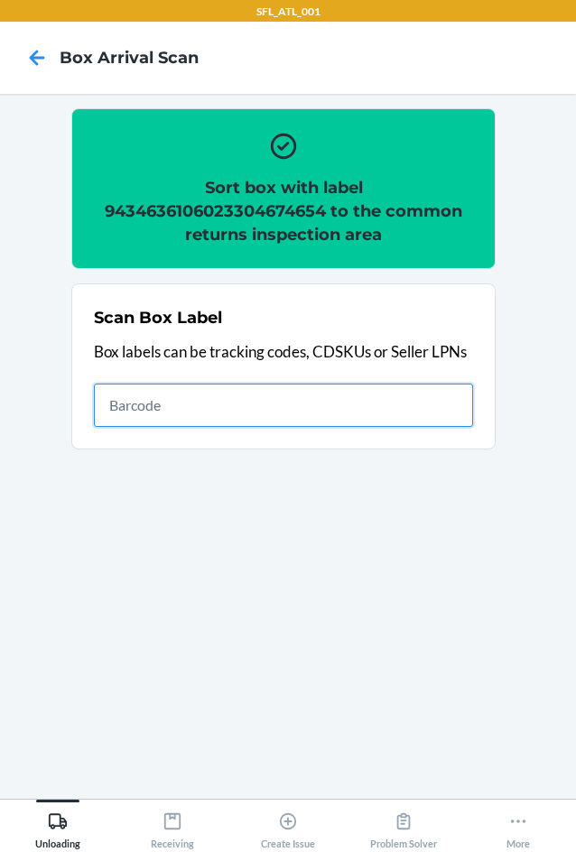
click at [405, 410] on input "text" at bounding box center [283, 405] width 379 height 43
click at [305, 414] on input "text" at bounding box center [283, 405] width 379 height 43
type input "420302599434636106023304663160"
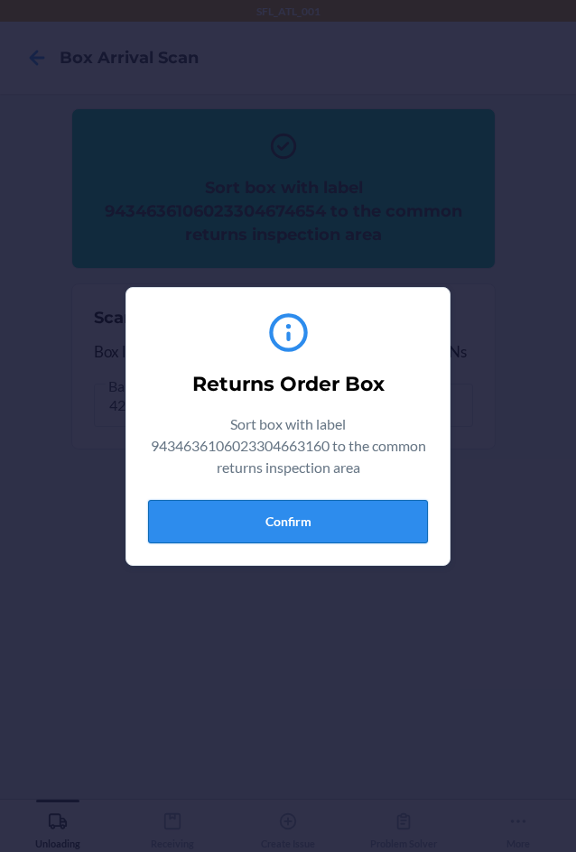
click at [330, 526] on button "Confirm" at bounding box center [288, 521] width 280 height 43
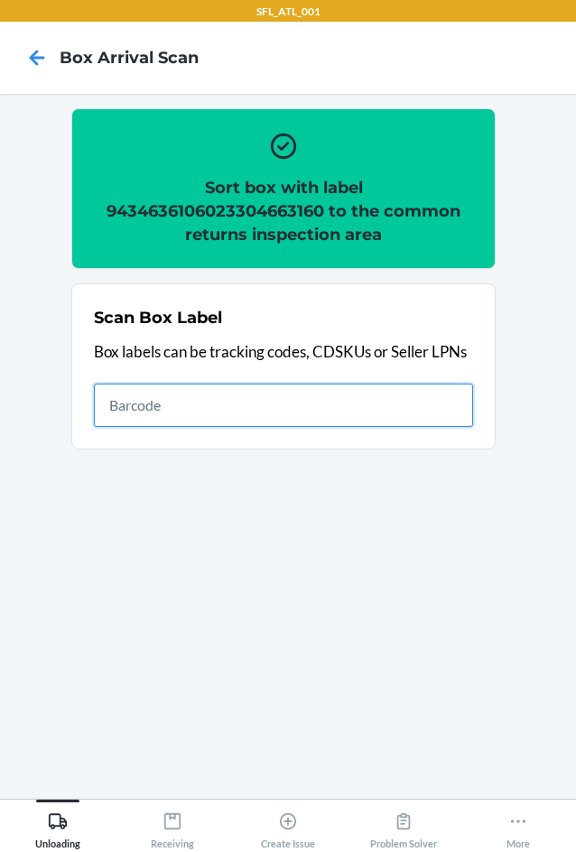
click at [230, 406] on input "text" at bounding box center [283, 405] width 379 height 43
type input "420302599434636106023304559890"
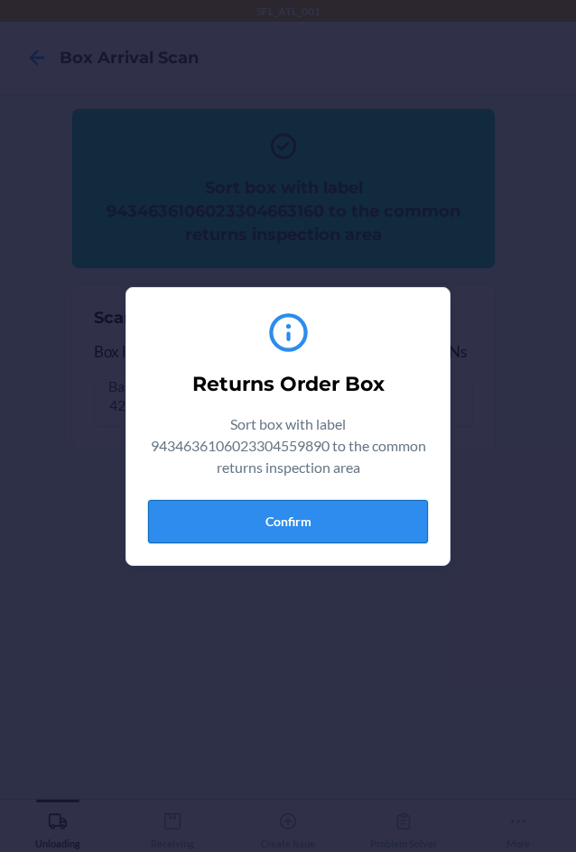
click at [308, 523] on button "Confirm" at bounding box center [288, 521] width 280 height 43
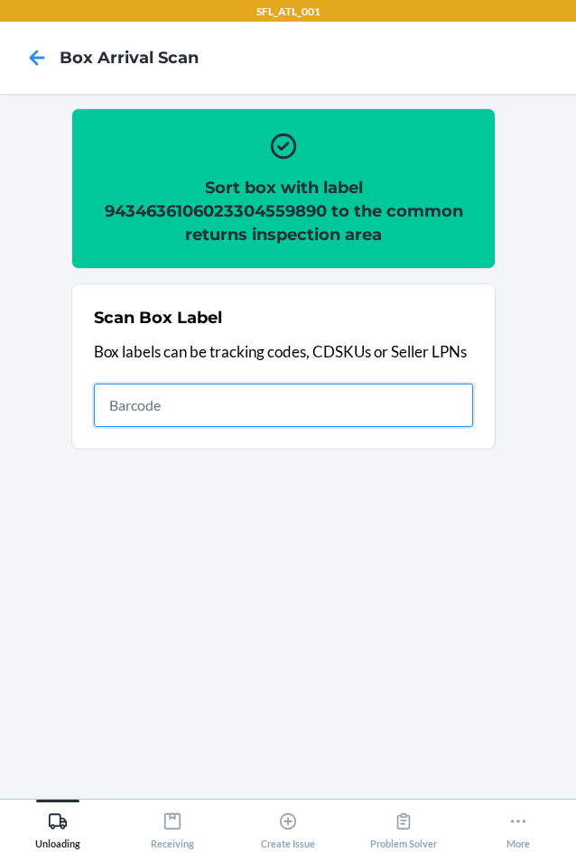
click at [372, 420] on input "text" at bounding box center [283, 405] width 379 height 43
type input "420302599434636106023304643513"
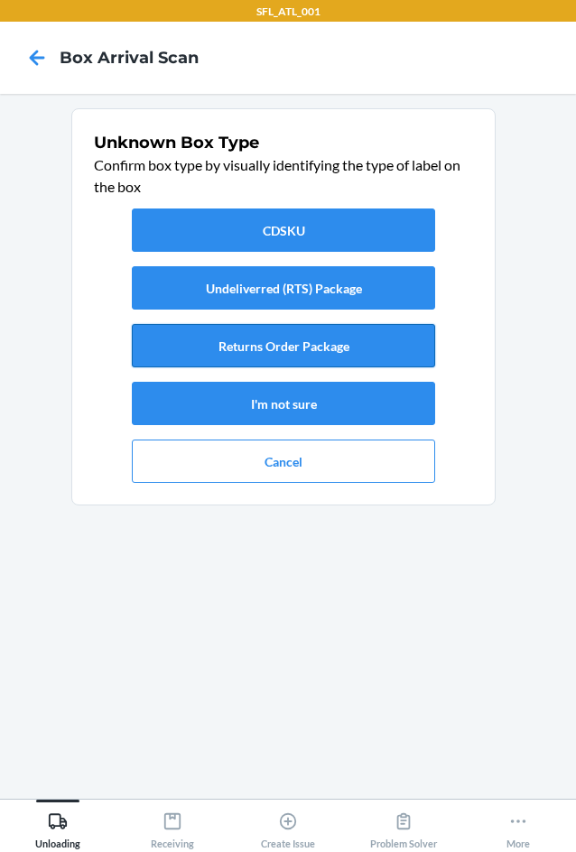
click at [353, 349] on button "Returns Order Package" at bounding box center [283, 345] width 303 height 43
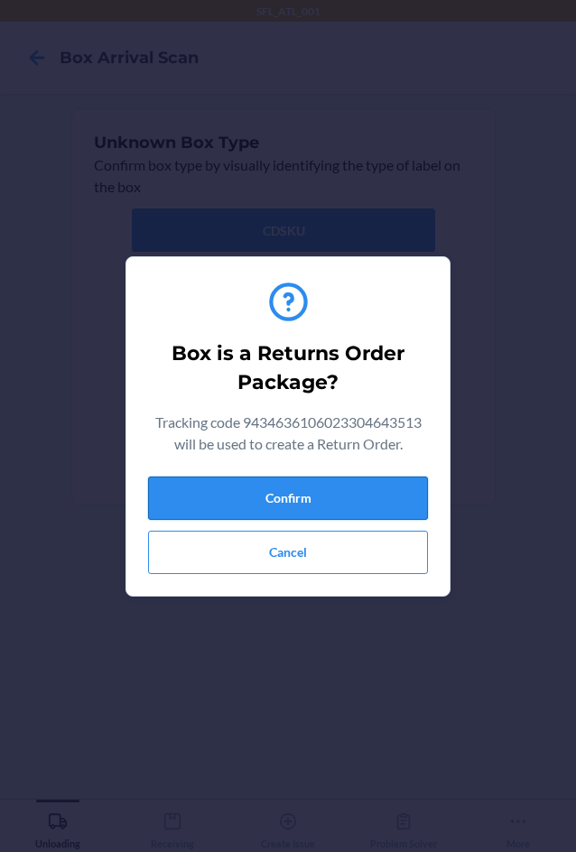
click at [378, 489] on button "Confirm" at bounding box center [288, 498] width 280 height 43
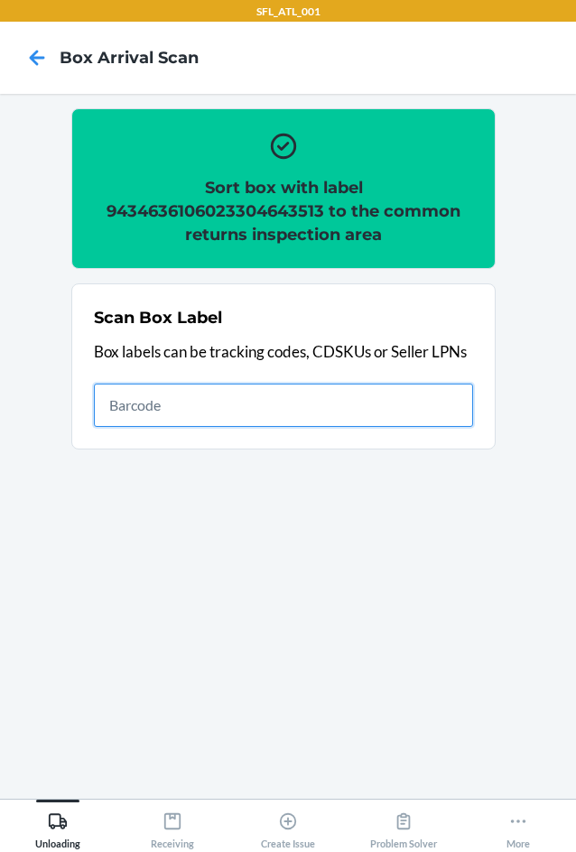
click at [172, 402] on input "text" at bounding box center [283, 405] width 379 height 43
type input "420302599434636106023304707178"
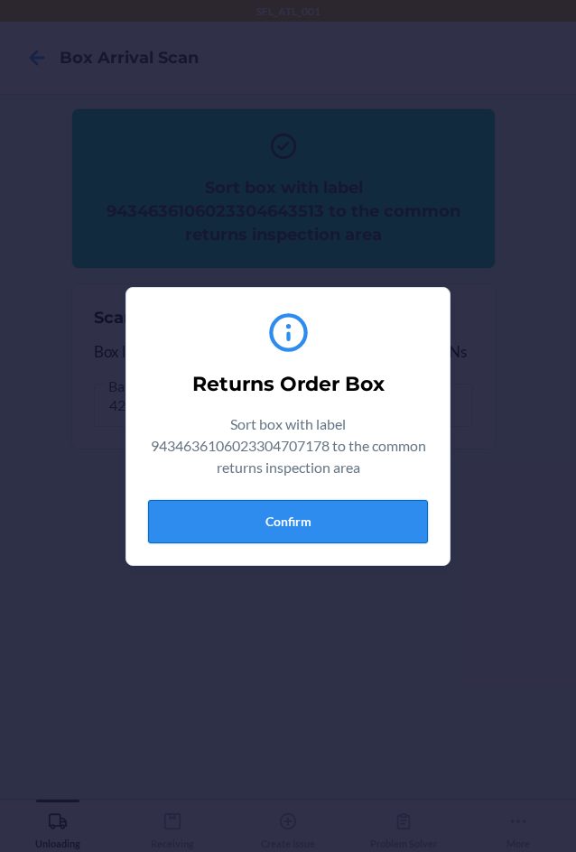
click at [247, 533] on button "Confirm" at bounding box center [288, 521] width 280 height 43
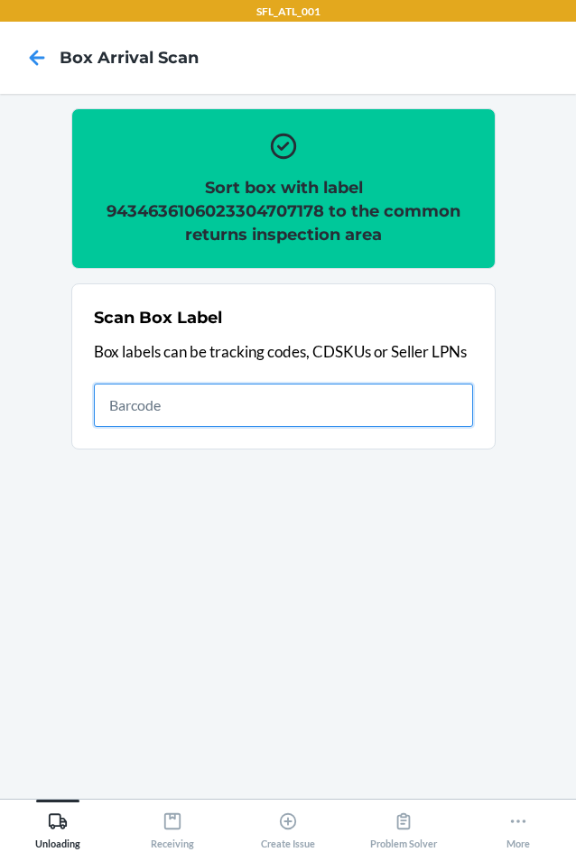
click at [107, 406] on input "text" at bounding box center [283, 405] width 379 height 43
click at [363, 407] on input "text" at bounding box center [283, 405] width 379 height 43
type input "420302599434636106023304563453"
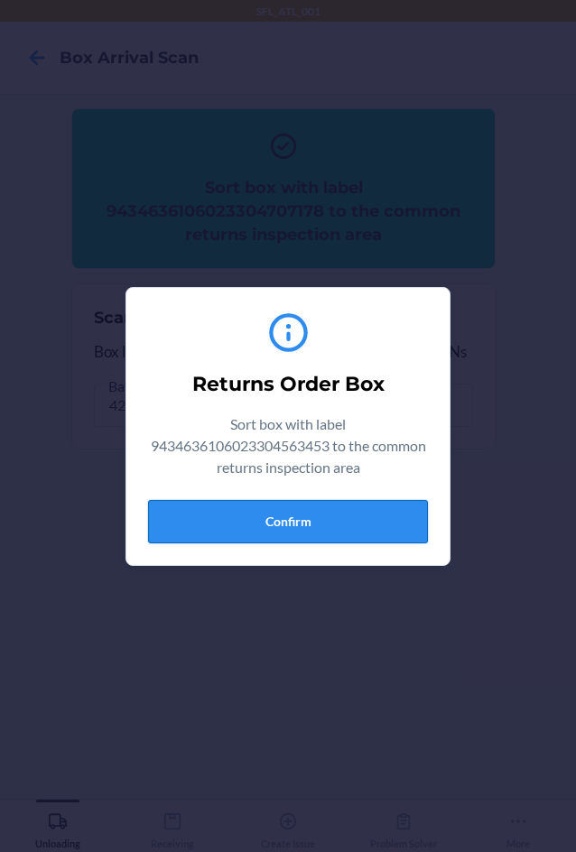
click at [303, 532] on button "Confirm" at bounding box center [288, 521] width 280 height 43
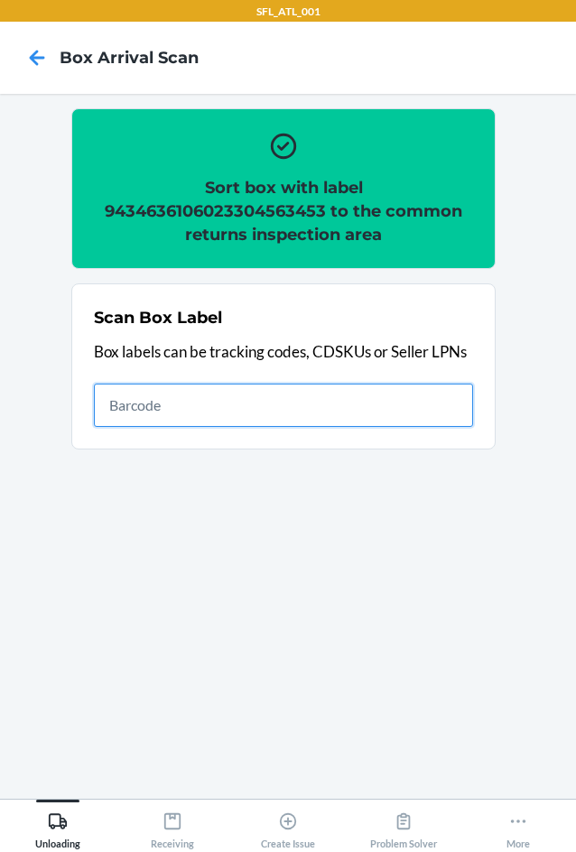
click at [275, 420] on input "text" at bounding box center [283, 405] width 379 height 43
type input "420302599434636106023304786067"
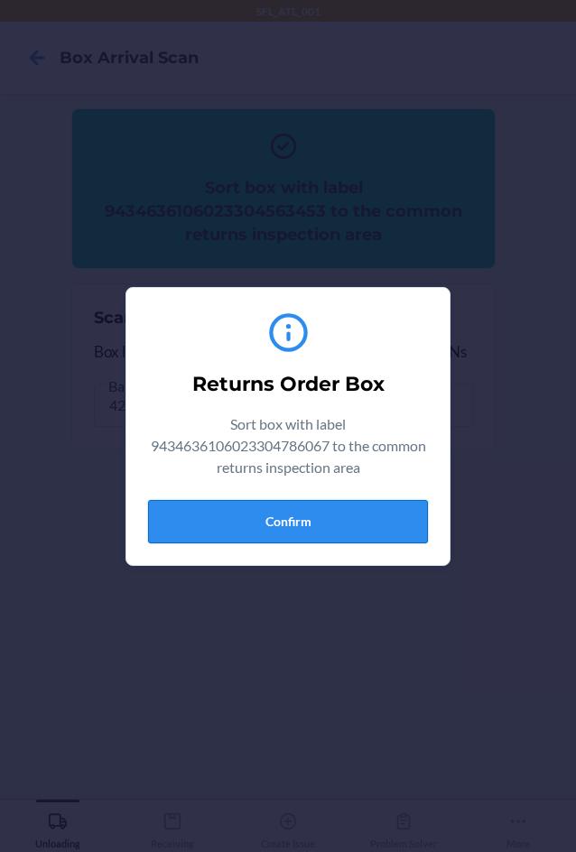
click at [312, 538] on button "Confirm" at bounding box center [288, 521] width 280 height 43
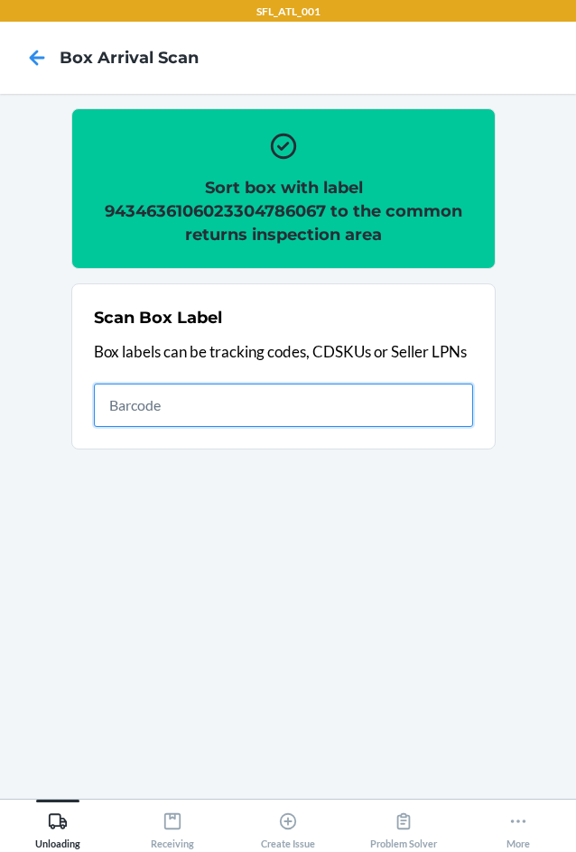
click at [386, 409] on input "text" at bounding box center [283, 405] width 379 height 43
type input "420302599434636106023305126565"
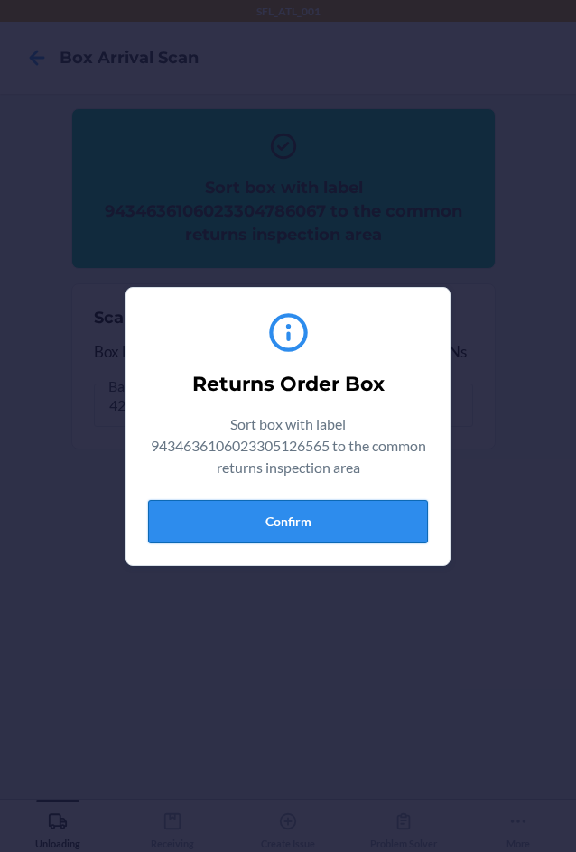
click at [402, 532] on button "Confirm" at bounding box center [288, 521] width 280 height 43
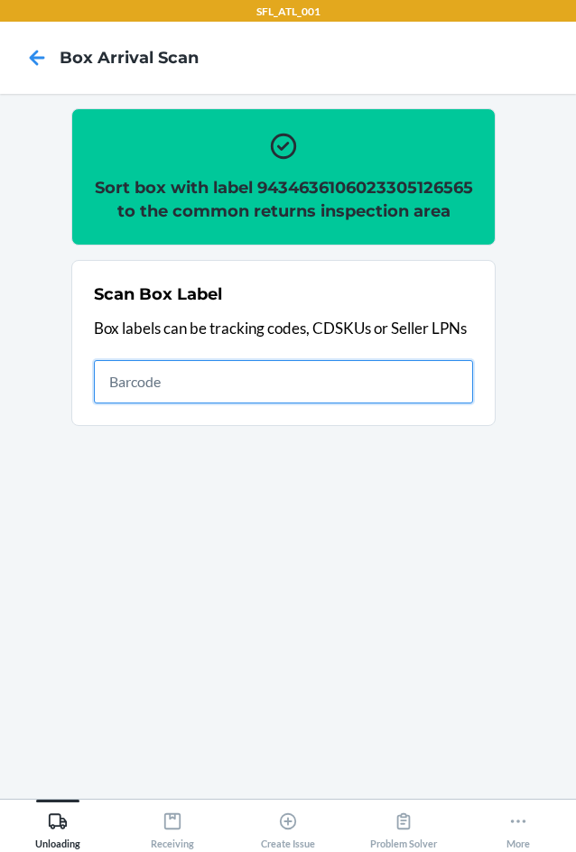
click at [350, 404] on input "text" at bounding box center [283, 381] width 379 height 43
type input "420302599434636106023304730442"
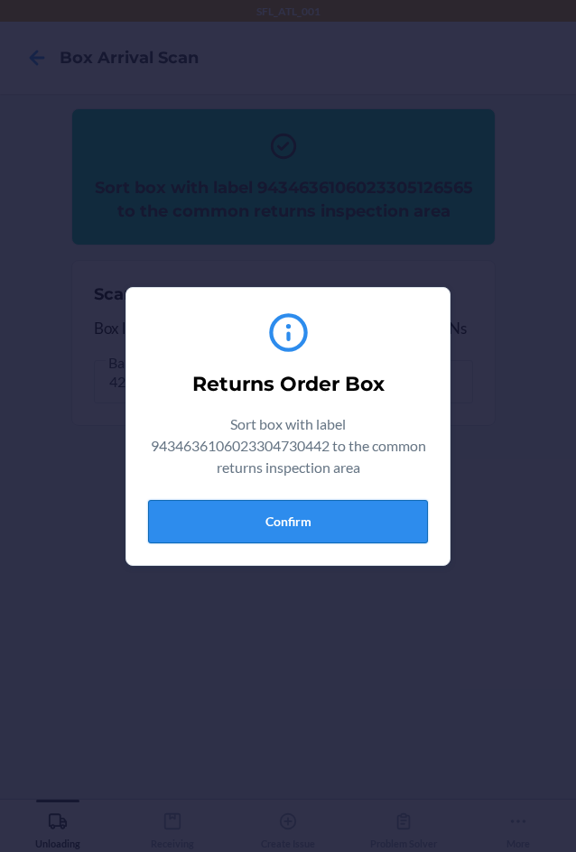
click at [373, 522] on button "Confirm" at bounding box center [288, 521] width 280 height 43
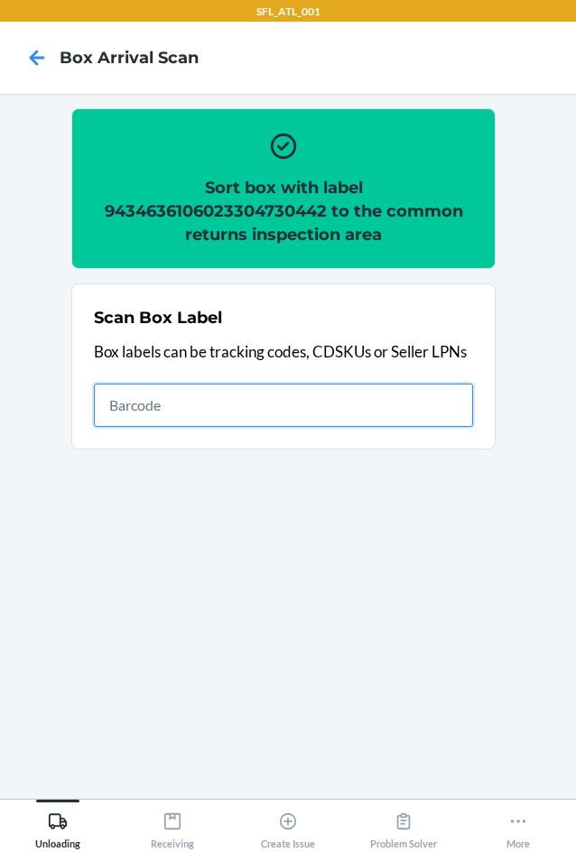
click at [450, 418] on input "text" at bounding box center [283, 405] width 379 height 43
type input "420302599434636106023303918193"
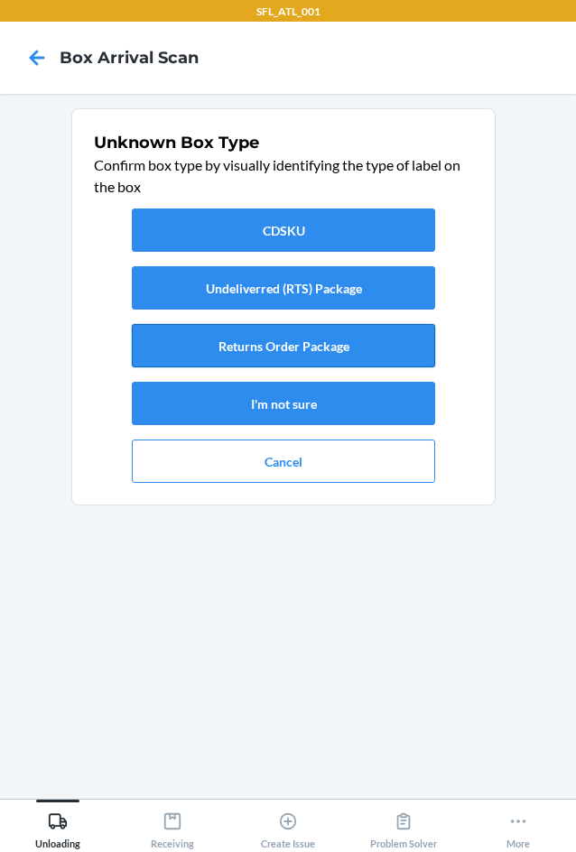
click at [347, 351] on button "Returns Order Package" at bounding box center [283, 345] width 303 height 43
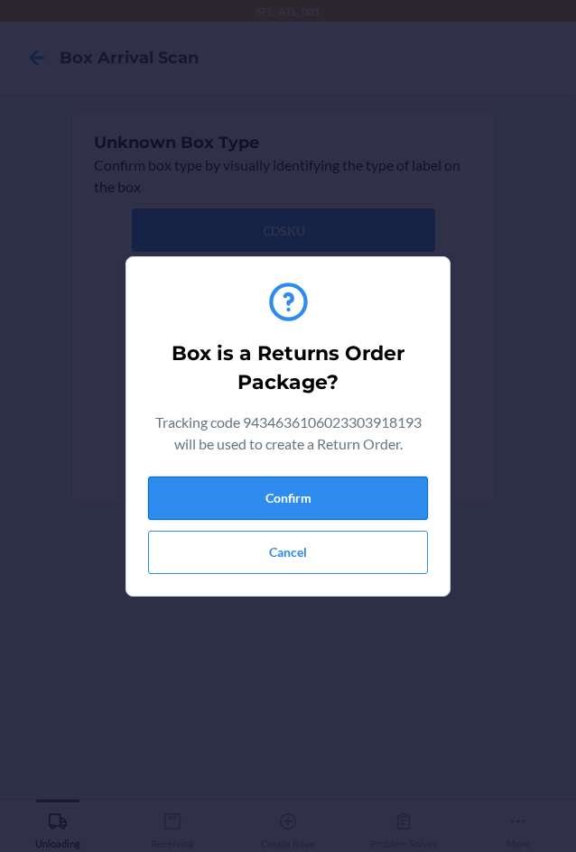
click at [395, 504] on button "Confirm" at bounding box center [288, 498] width 280 height 43
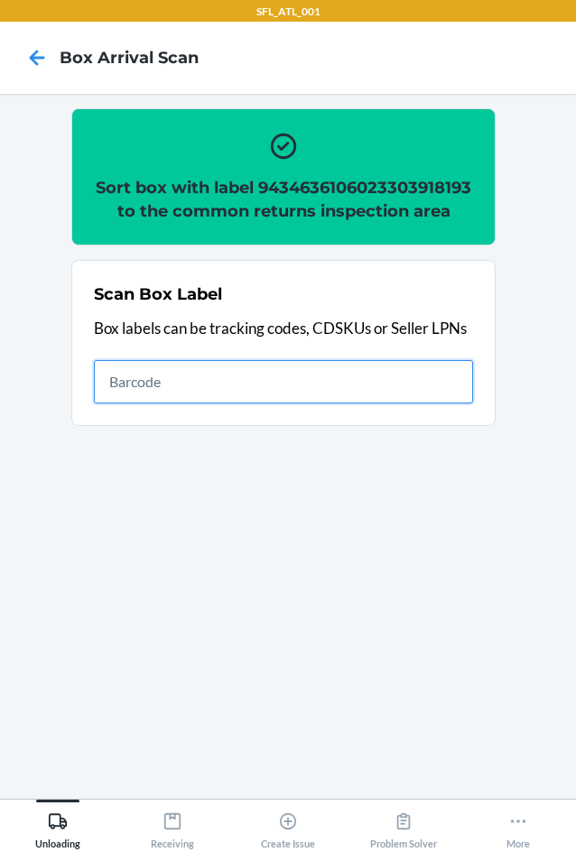
click at [431, 363] on input "text" at bounding box center [283, 381] width 379 height 43
type input "420302599434636106023303918193"
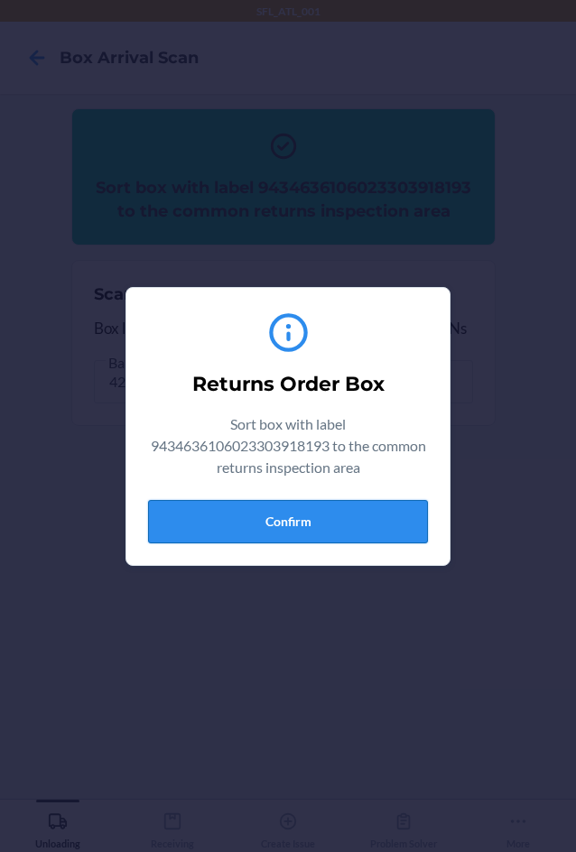
click at [371, 527] on button "Confirm" at bounding box center [288, 521] width 280 height 43
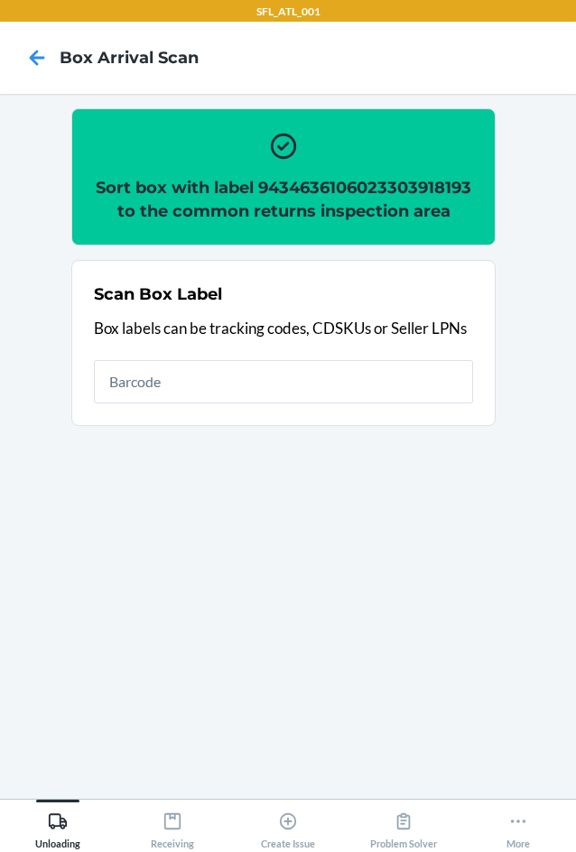
click at [343, 188] on h2 "Sort box with label 9434636106023303918193 to the common returns inspection area" at bounding box center [283, 199] width 379 height 47
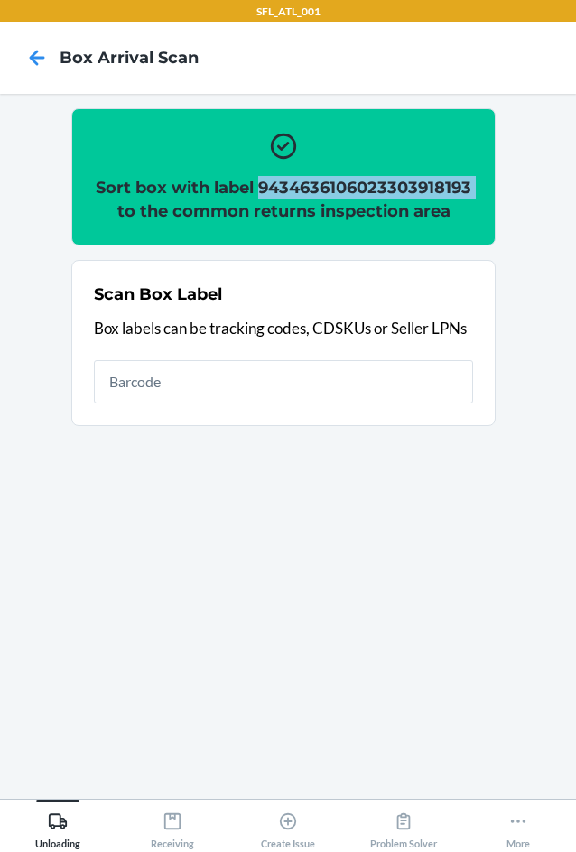
click at [343, 188] on h2 "Sort box with label 9434636106023303918193 to the common returns inspection area" at bounding box center [283, 199] width 379 height 47
copy h2 "9434636106023303918193"
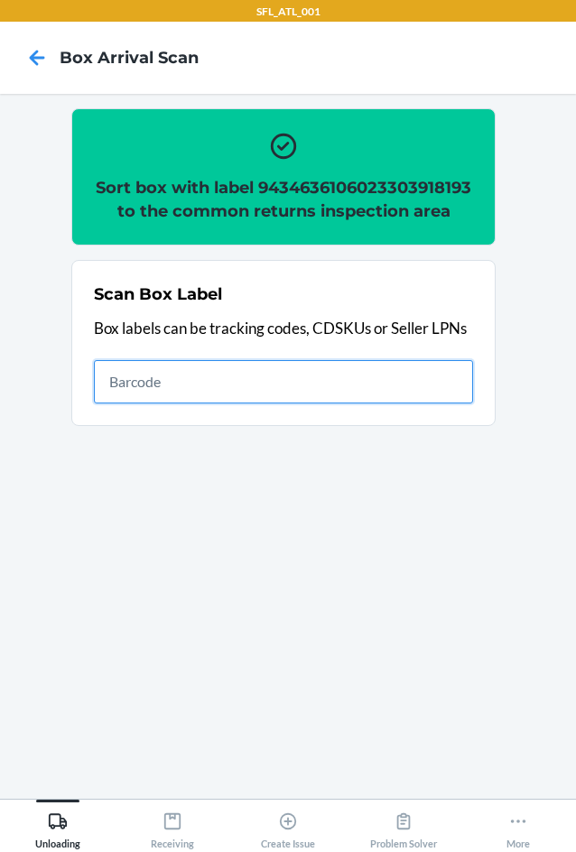
click at [293, 390] on input "text" at bounding box center [283, 381] width 379 height 43
type input "420302599434636106023303918193"
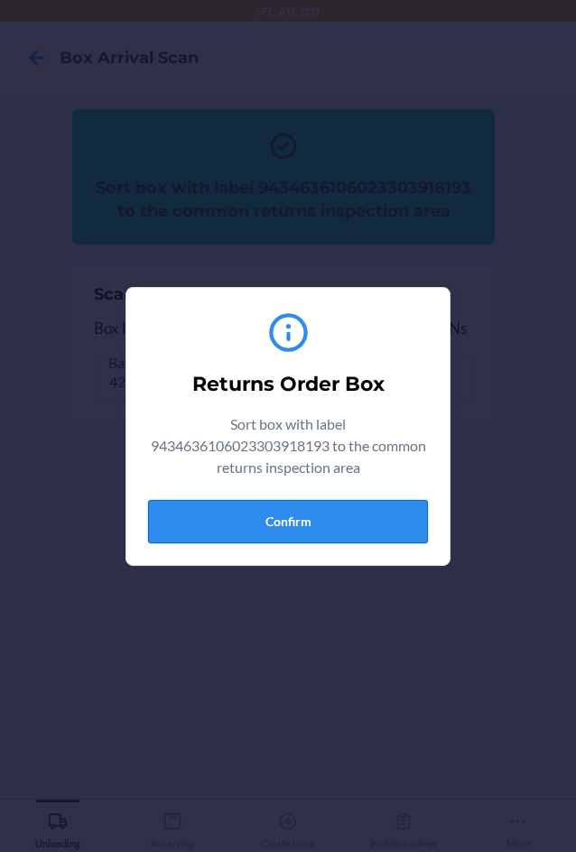
click at [360, 512] on button "Confirm" at bounding box center [288, 521] width 280 height 43
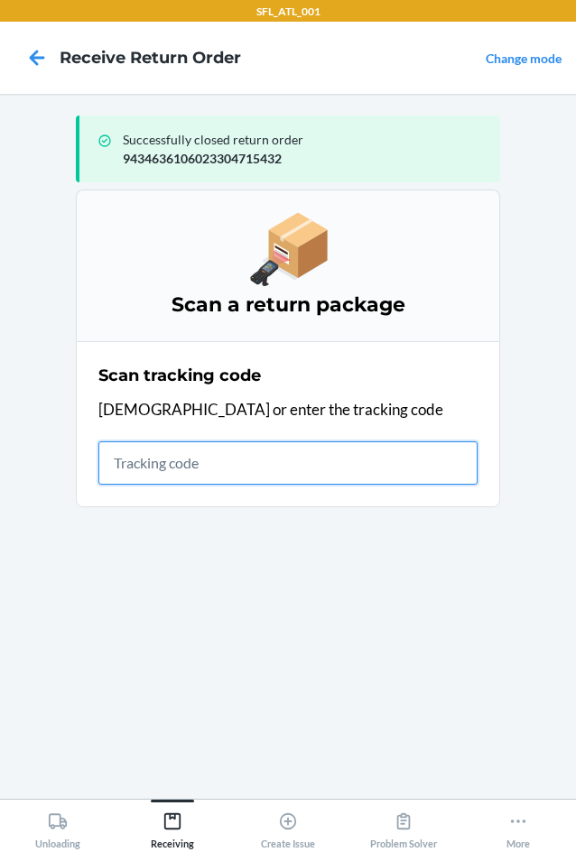
click at [213, 472] on input "text" at bounding box center [287, 463] width 379 height 43
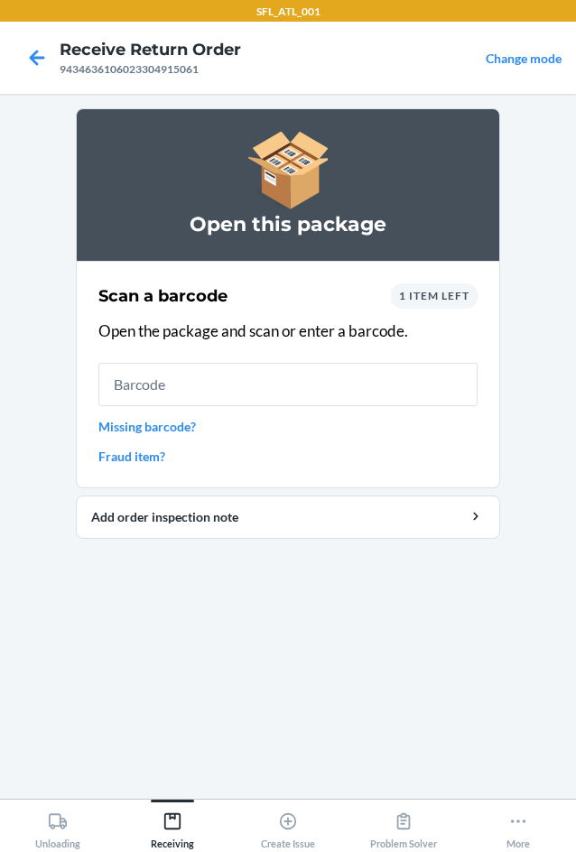
click at [429, 302] on div "1 item left" at bounding box center [434, 296] width 87 height 25
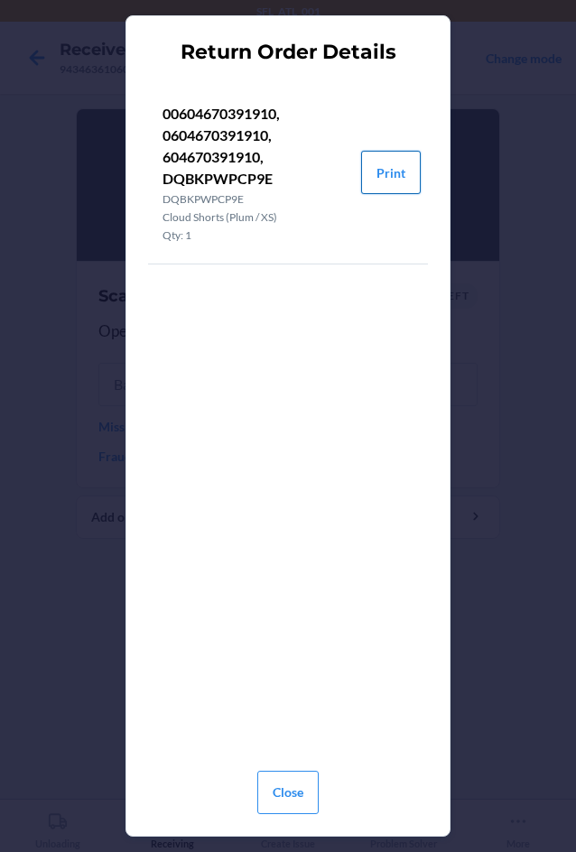
click at [398, 168] on button "Print" at bounding box center [391, 172] width 60 height 43
click at [276, 796] on button "Close" at bounding box center [287, 792] width 61 height 43
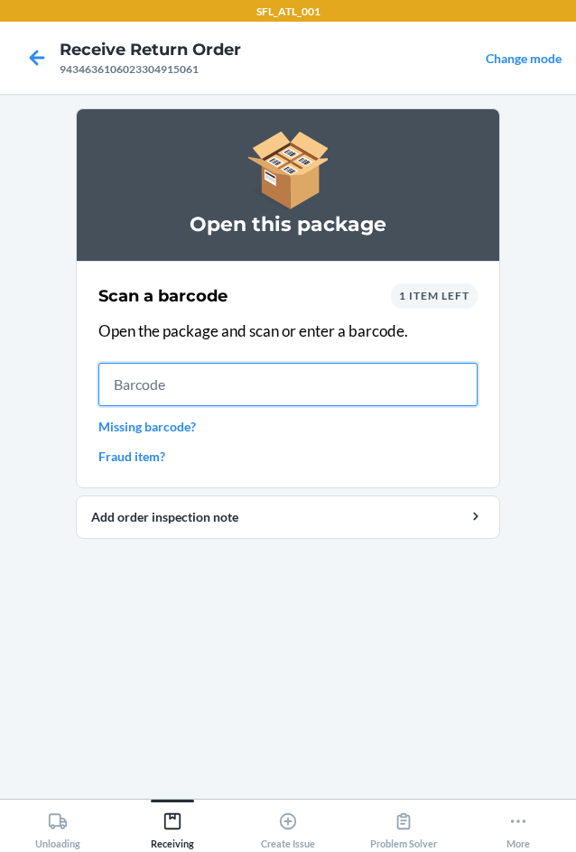
click at [268, 377] on input "text" at bounding box center [287, 384] width 379 height 43
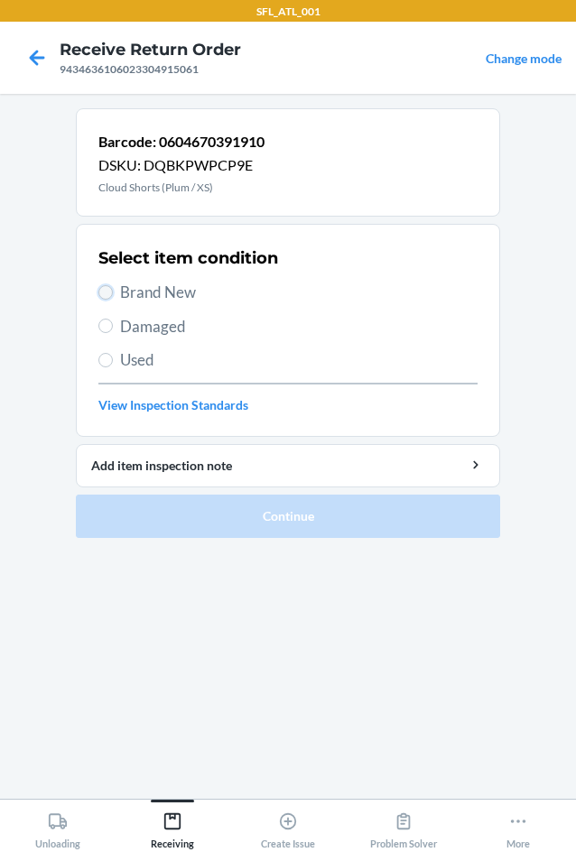
click at [109, 286] on input "Brand New" at bounding box center [105, 292] width 14 height 14
radio input "true"
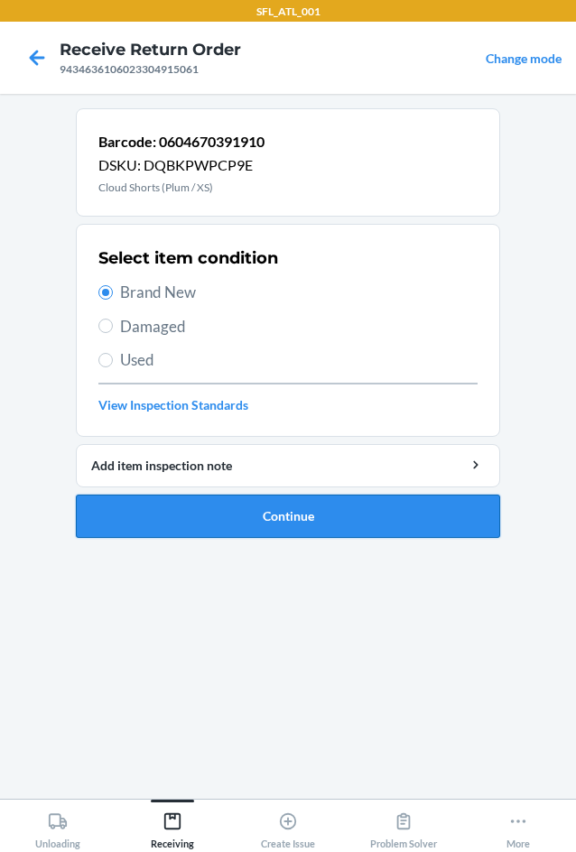
click at [284, 514] on button "Continue" at bounding box center [288, 516] width 424 height 43
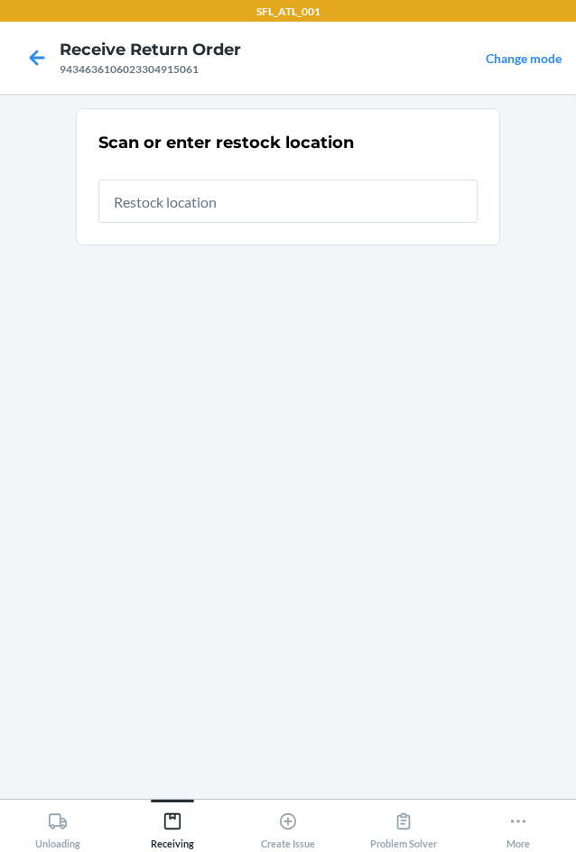
click at [270, 207] on input "text" at bounding box center [287, 201] width 379 height 43
type input "RTCart020"
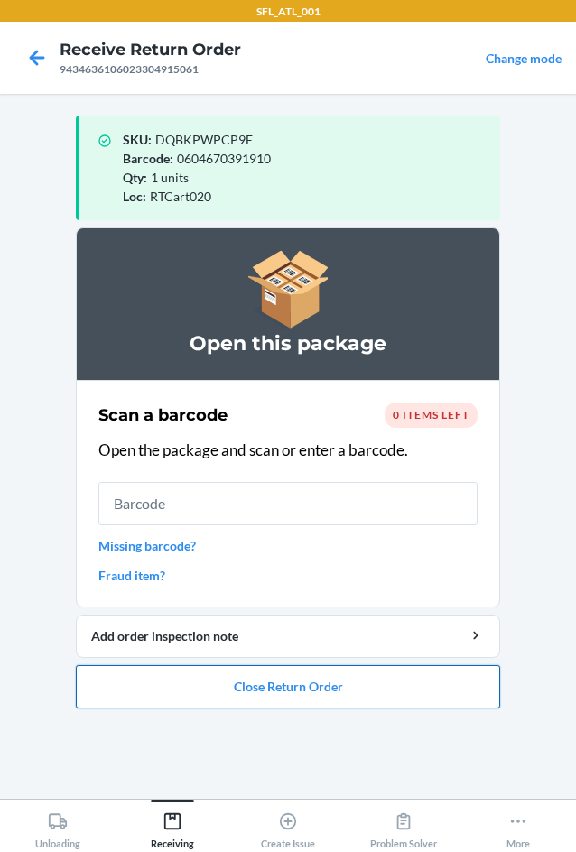
click at [311, 696] on button "Close Return Order" at bounding box center [288, 686] width 424 height 43
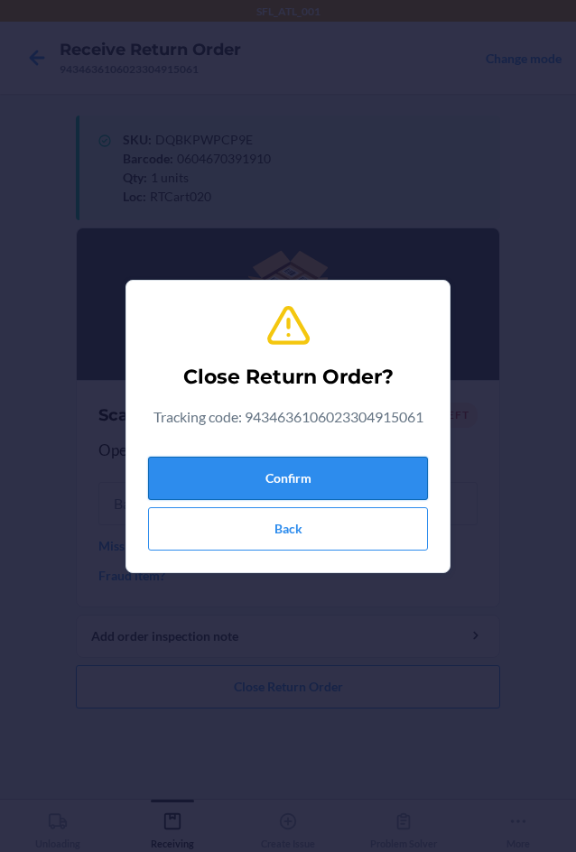
click at [219, 484] on button "Confirm" at bounding box center [288, 478] width 280 height 43
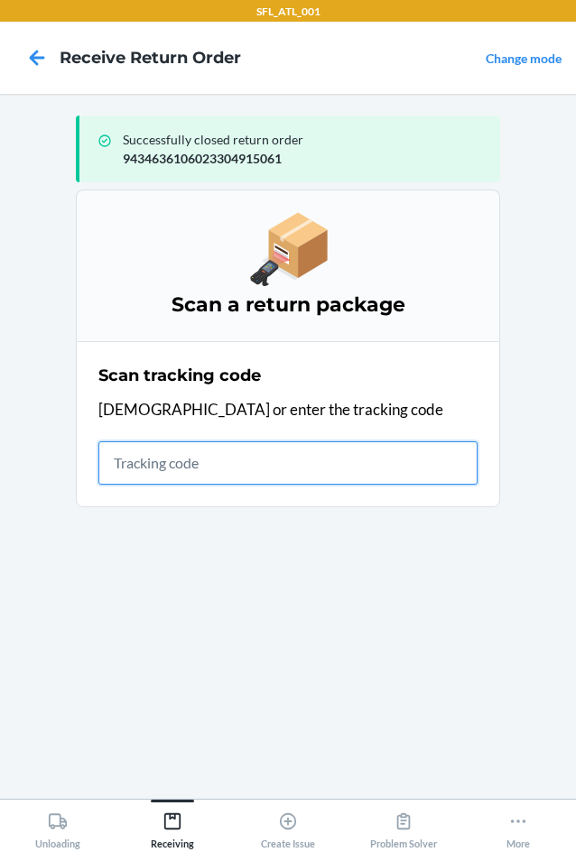
click at [146, 470] on input "text" at bounding box center [287, 463] width 379 height 43
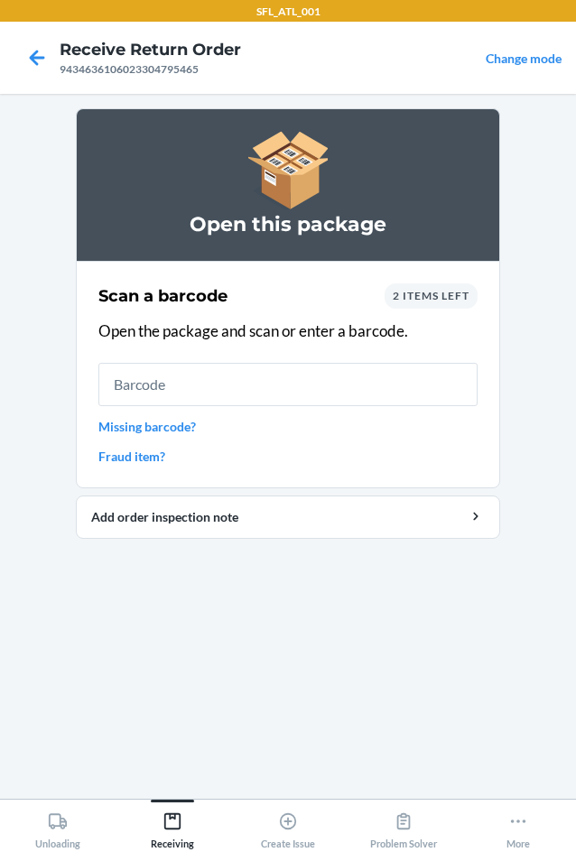
click at [412, 303] on div "2 items left" at bounding box center [431, 296] width 93 height 25
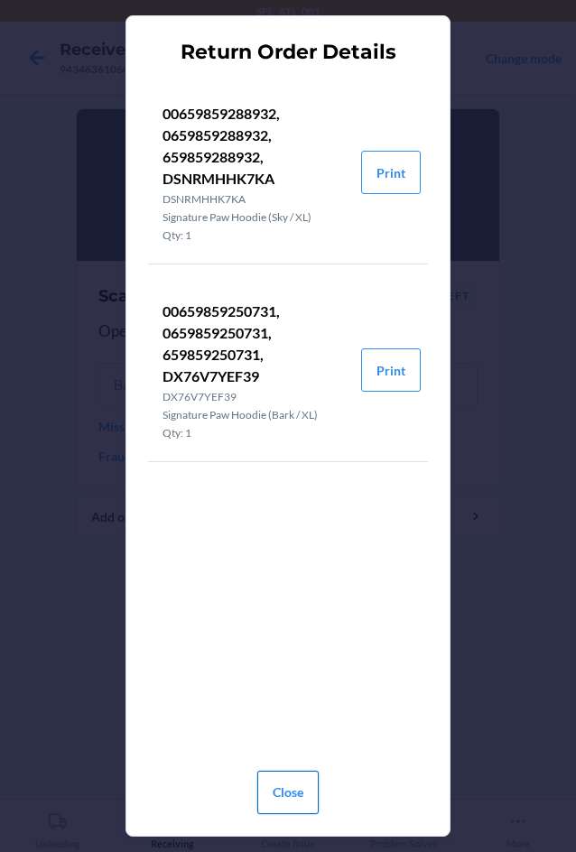
click at [315, 801] on button "Close" at bounding box center [287, 792] width 61 height 43
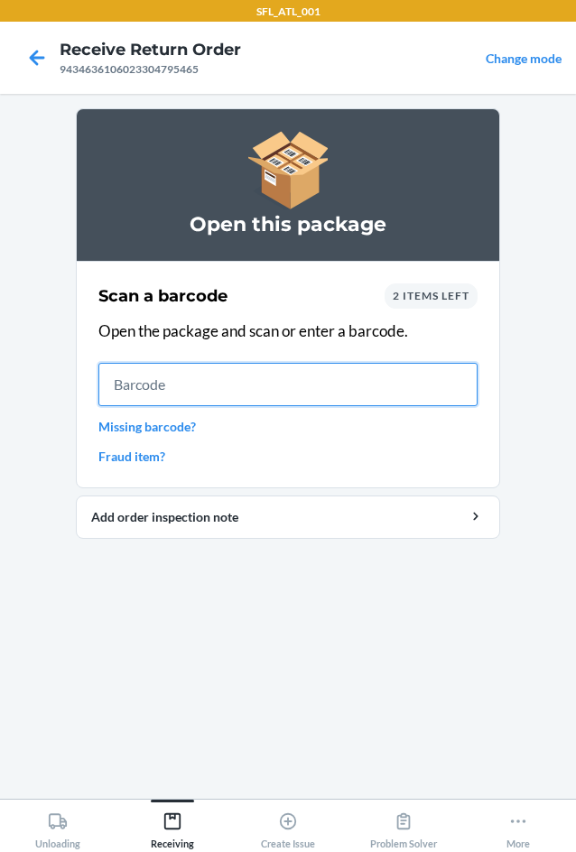
click at [176, 396] on input "text" at bounding box center [287, 384] width 379 height 43
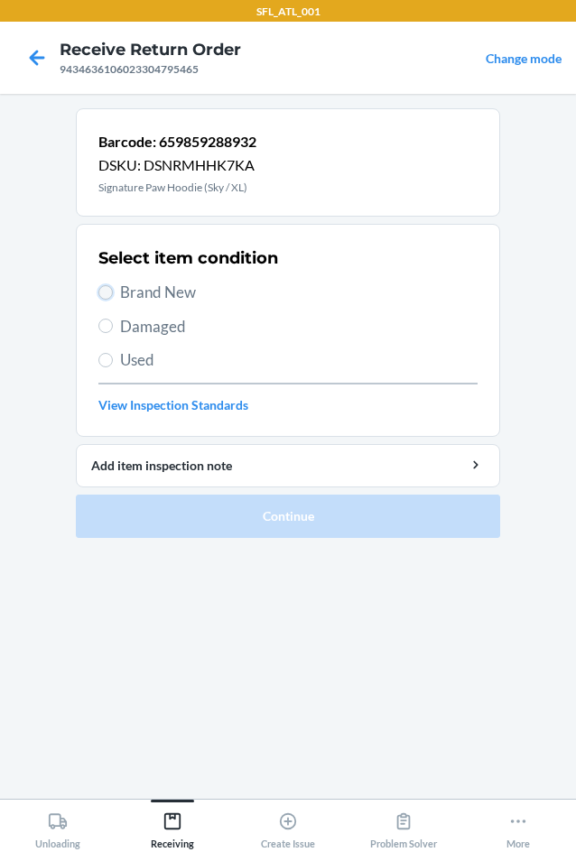
click at [101, 290] on input "Brand New" at bounding box center [105, 292] width 14 height 14
radio input "true"
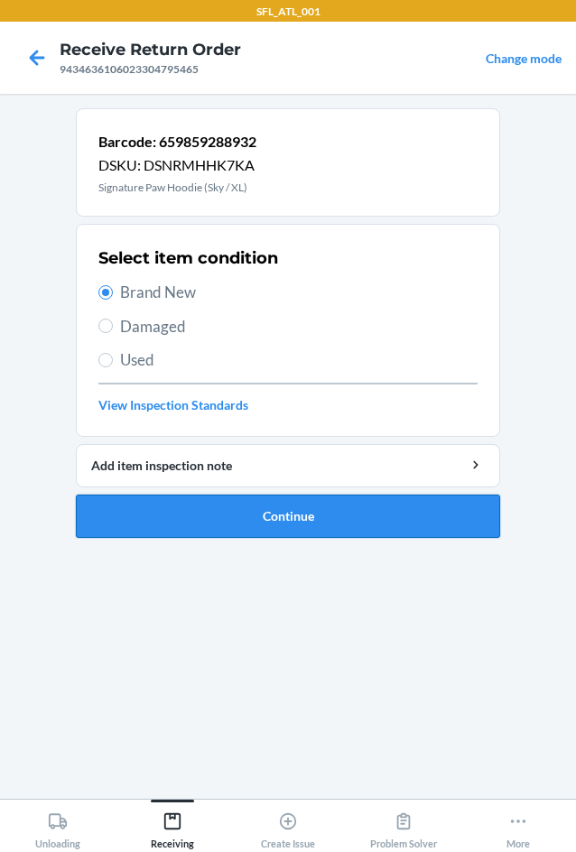
click at [309, 529] on button "Continue" at bounding box center [288, 516] width 424 height 43
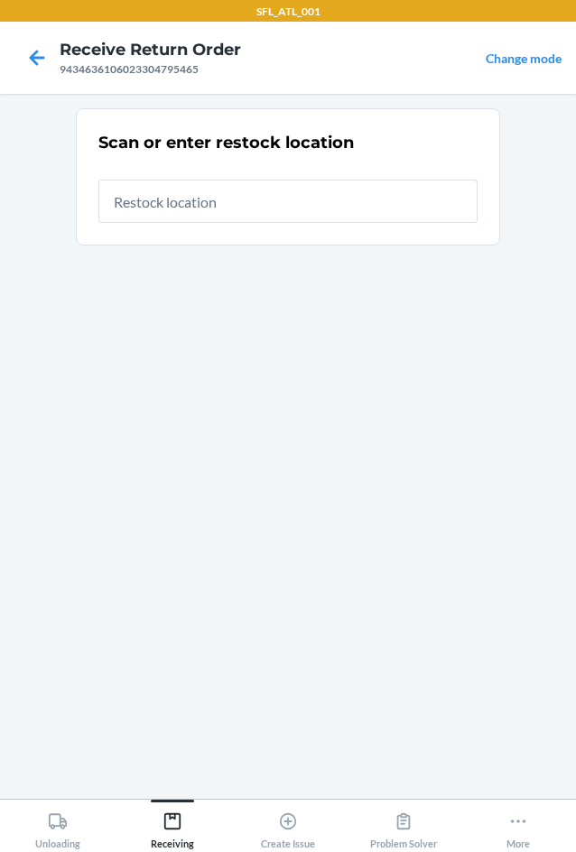
click at [271, 209] on input "text" at bounding box center [287, 201] width 379 height 43
type input "RTCart020"
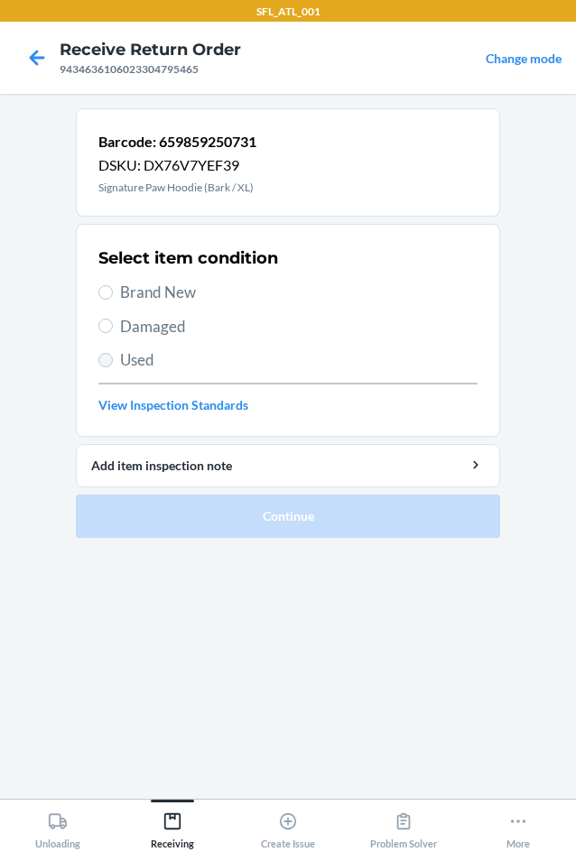
click at [98, 360] on section "Select item condition Brand New Damaged Used View Inspection Standards" at bounding box center [288, 330] width 424 height 213
drag, startPoint x: 108, startPoint y: 353, endPoint x: 108, endPoint y: 364, distance: 10.8
click at [108, 354] on input "Used" at bounding box center [105, 360] width 14 height 14
radio input "true"
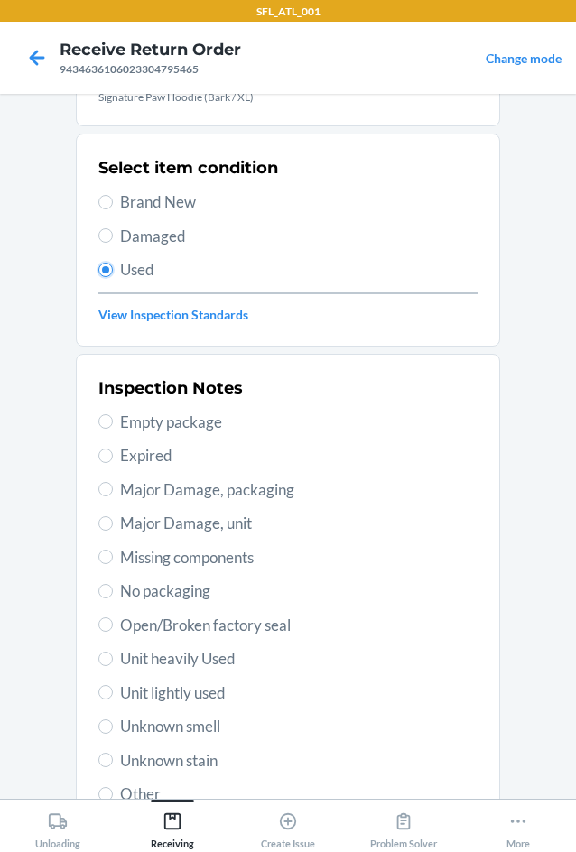
scroll to position [236, 0]
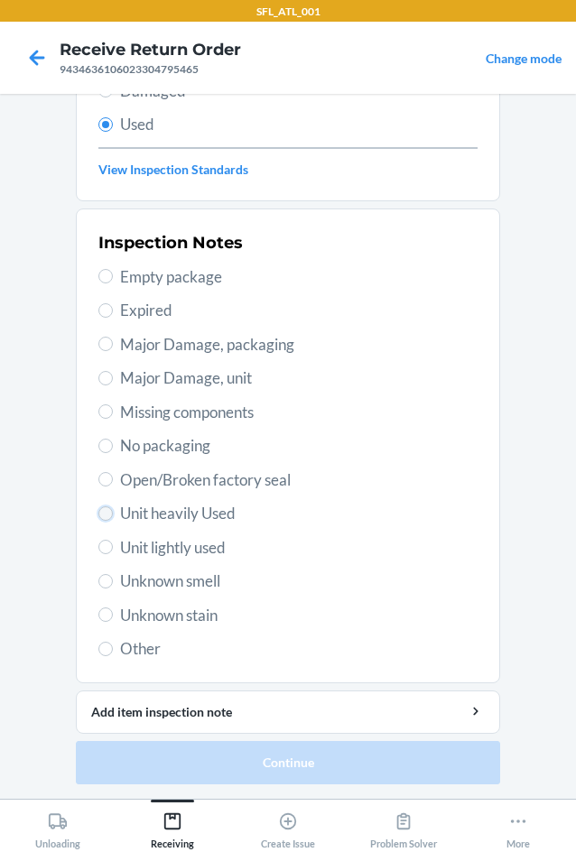
click at [100, 509] on input "Unit heavily Used" at bounding box center [105, 514] width 14 height 14
radio input "true"
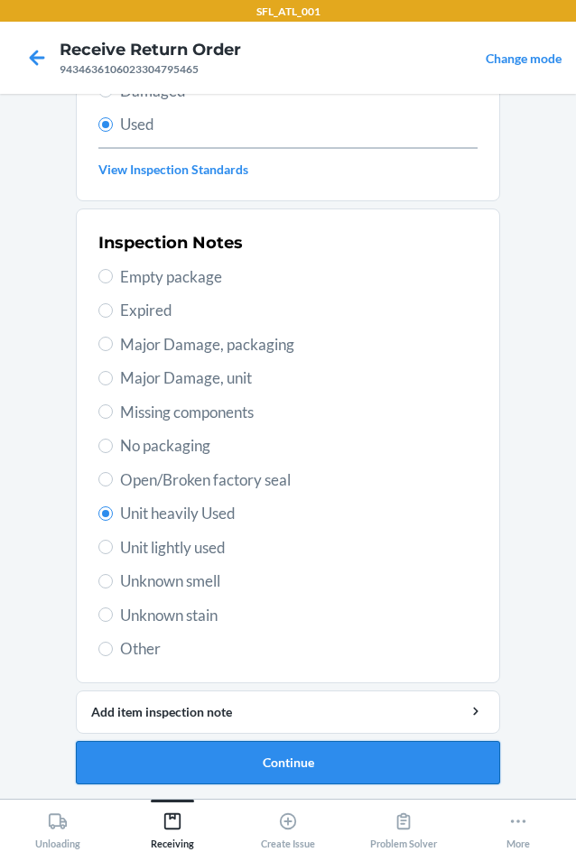
click at [369, 751] on button "Continue" at bounding box center [288, 762] width 424 height 43
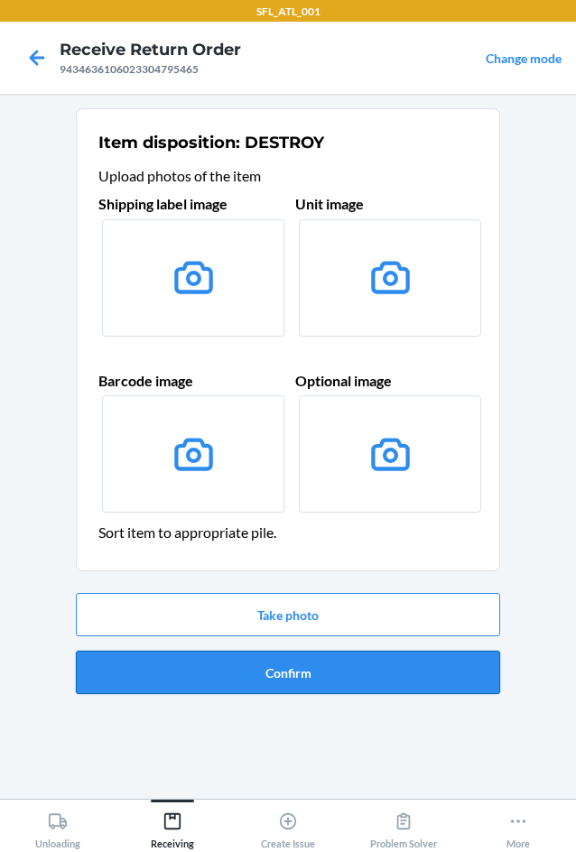
click at [347, 679] on button "Confirm" at bounding box center [288, 672] width 424 height 43
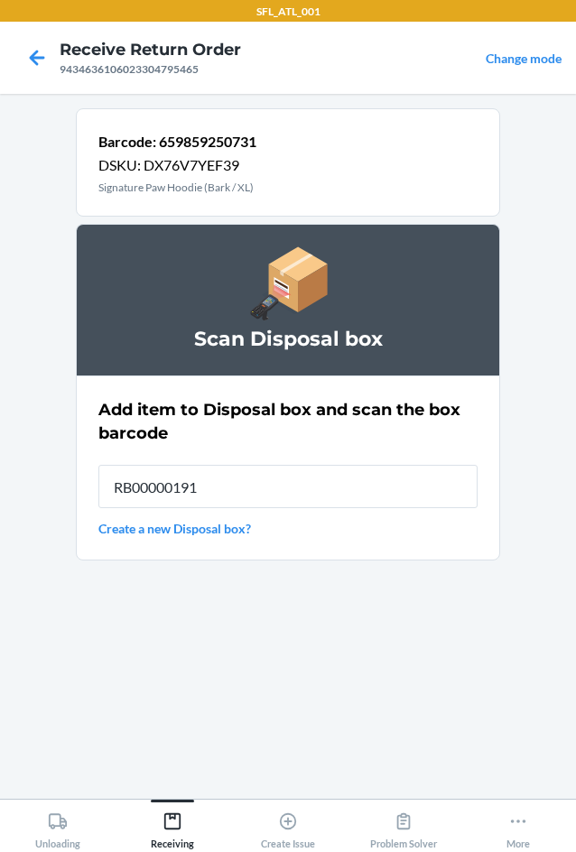
type input "RB00000191O"
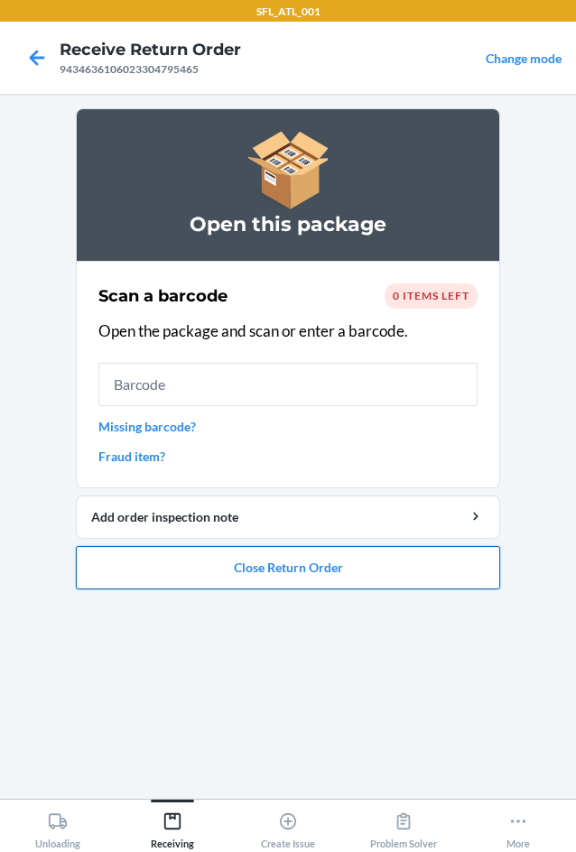
click at [320, 554] on button "Close Return Order" at bounding box center [288, 567] width 424 height 43
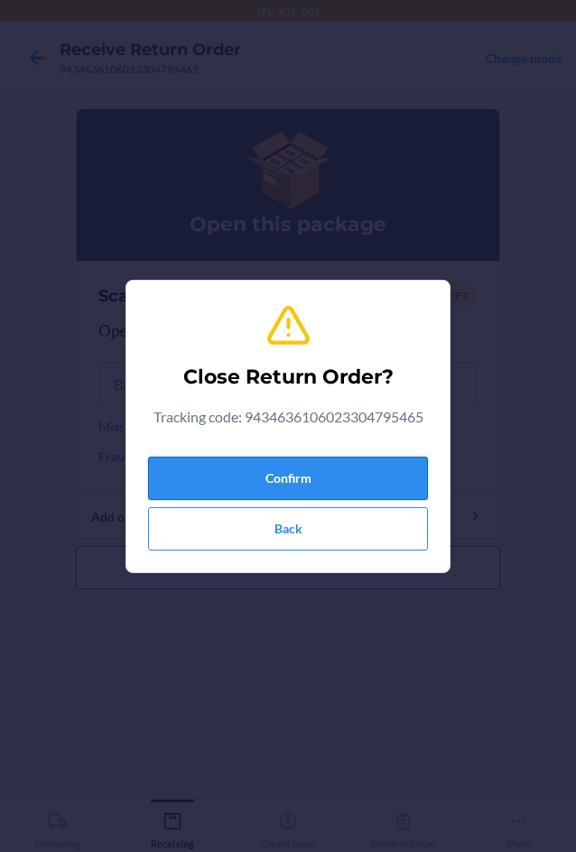
click at [293, 471] on button "Confirm" at bounding box center [288, 478] width 280 height 43
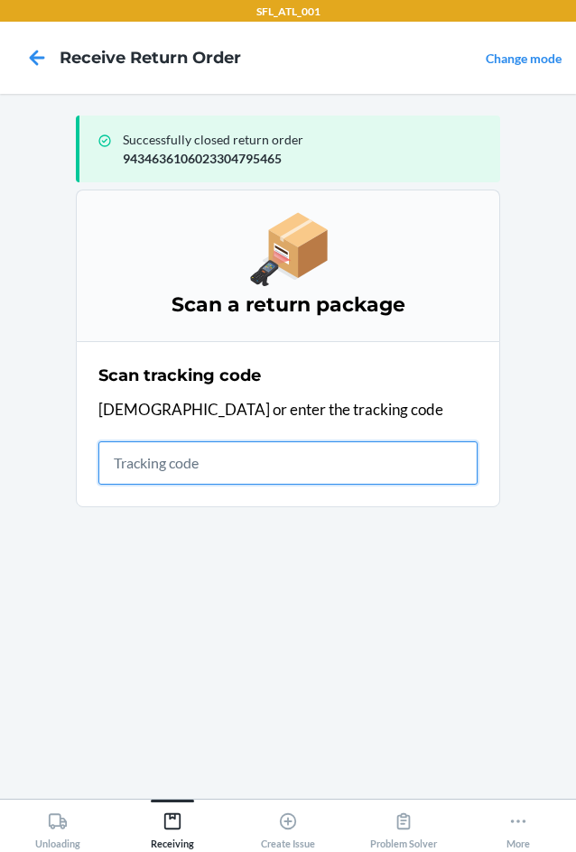
click at [117, 458] on input "text" at bounding box center [287, 463] width 379 height 43
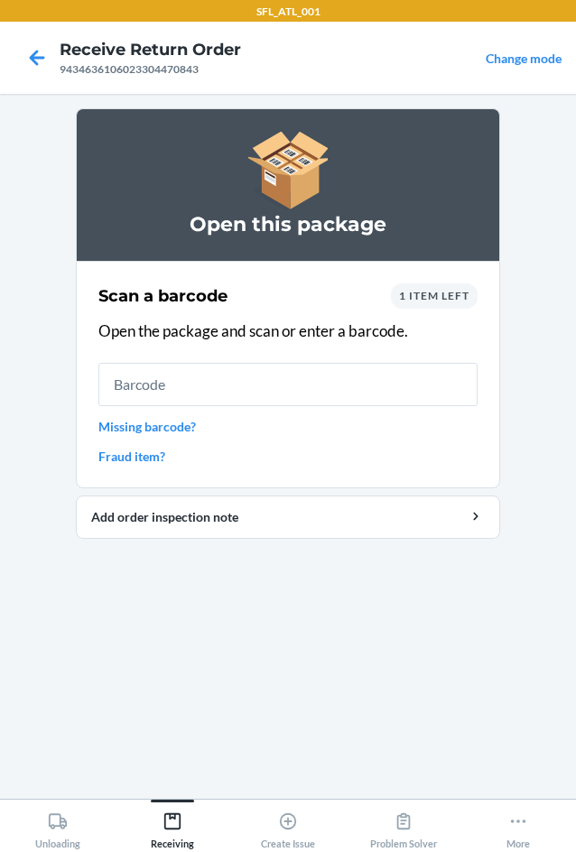
click at [437, 302] on span "1 item left" at bounding box center [434, 296] width 70 height 14
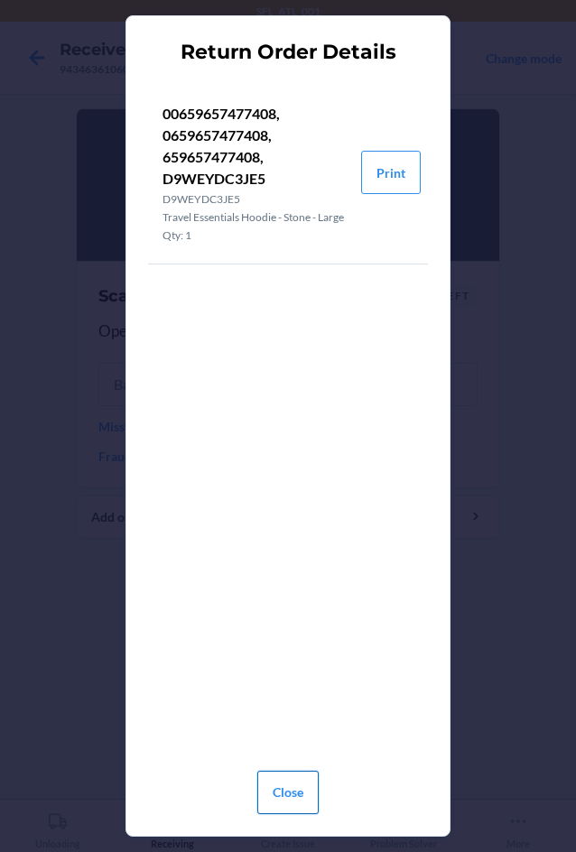
click at [276, 794] on button "Close" at bounding box center [287, 792] width 61 height 43
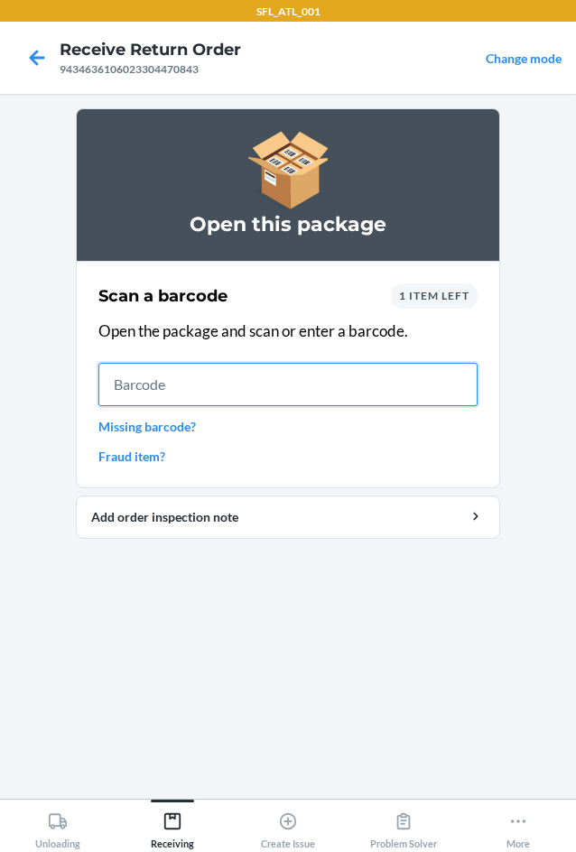
click at [214, 388] on input "text" at bounding box center [287, 384] width 379 height 43
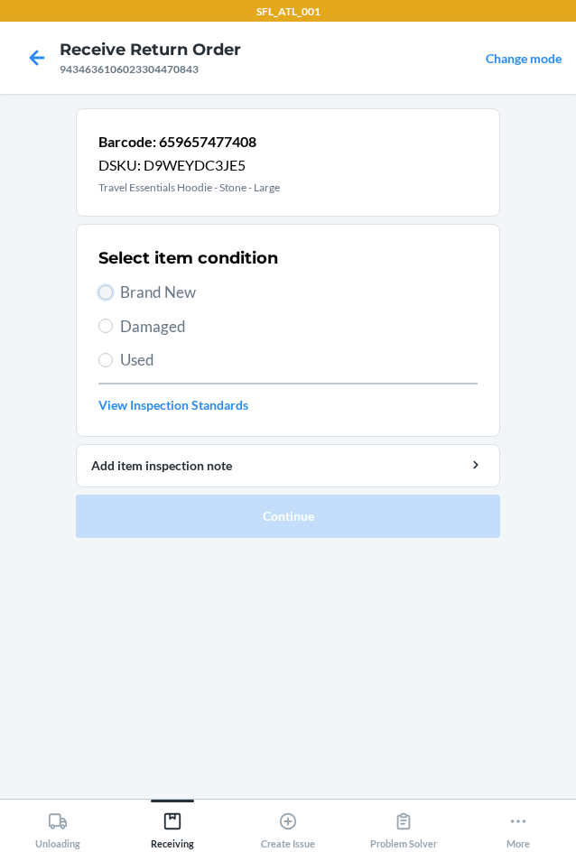
click at [106, 288] on input "Brand New" at bounding box center [105, 292] width 14 height 14
radio input "true"
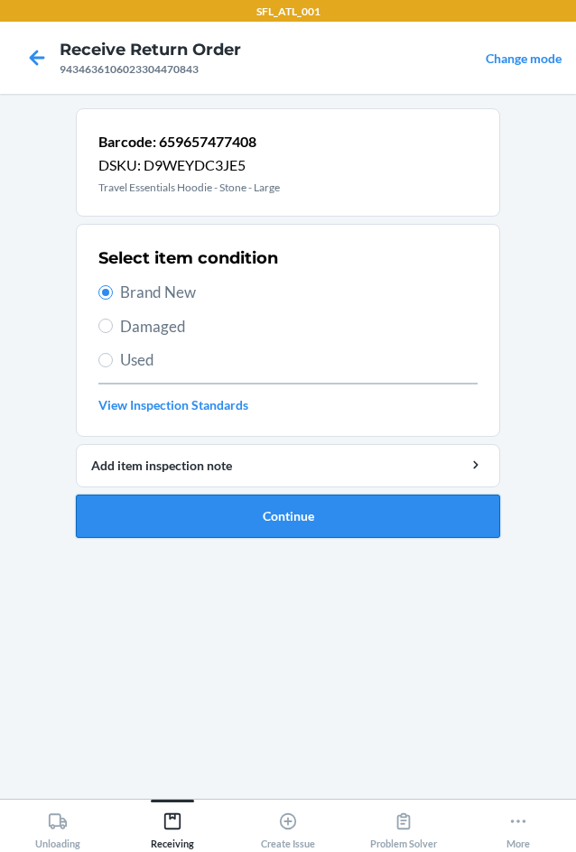
click at [318, 509] on button "Continue" at bounding box center [288, 516] width 424 height 43
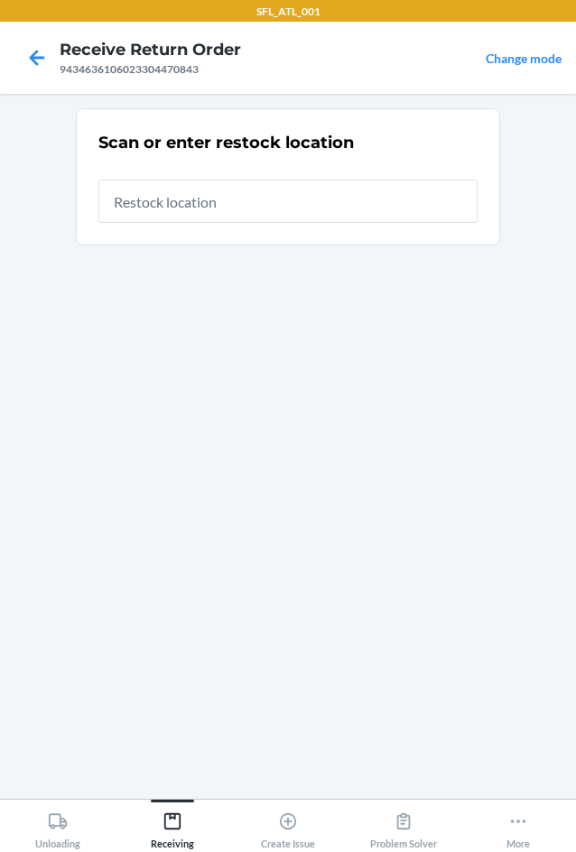
click at [185, 193] on input "text" at bounding box center [287, 201] width 379 height 43
type input "RTCart020"
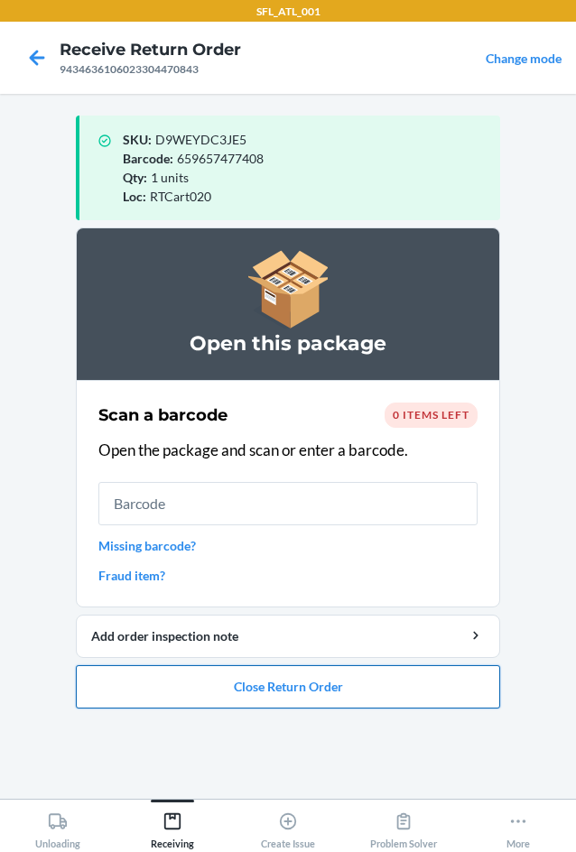
click at [320, 681] on button "Close Return Order" at bounding box center [288, 686] width 424 height 43
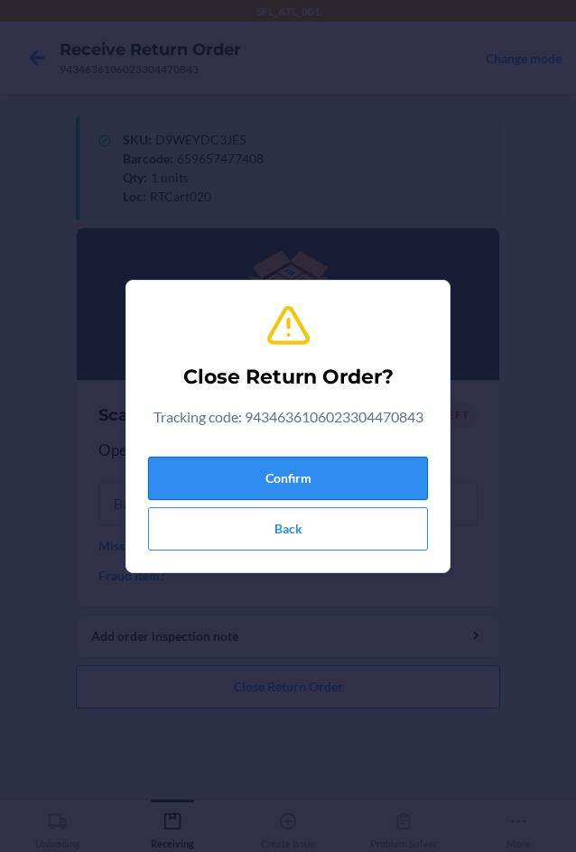
click at [309, 458] on button "Confirm" at bounding box center [288, 478] width 280 height 43
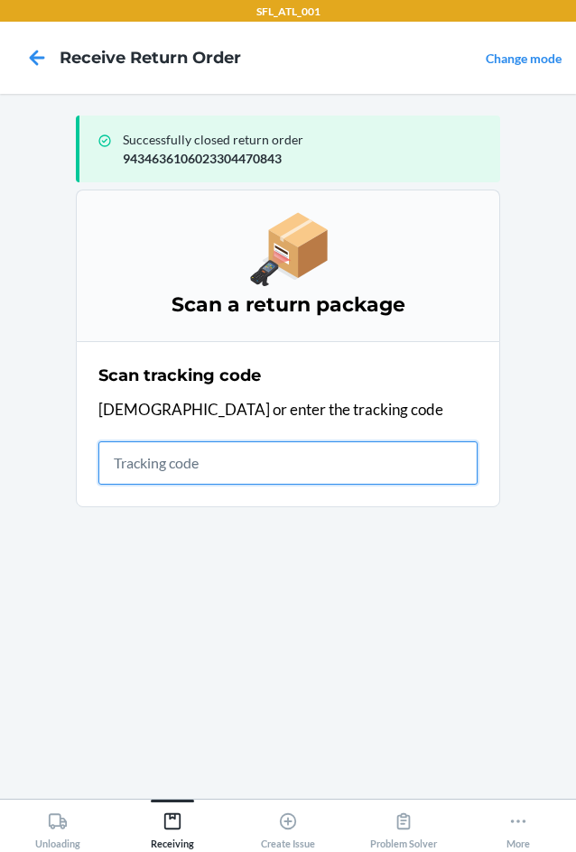
click at [118, 474] on input "text" at bounding box center [287, 463] width 379 height 43
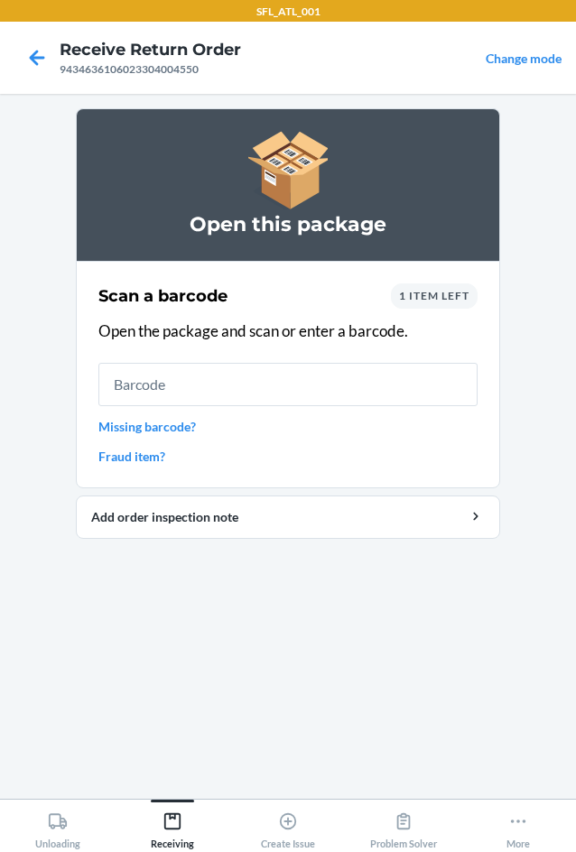
click at [450, 312] on div "Scan a barcode 1 item left Open the package and scan or enter a barcode. Missin…" at bounding box center [287, 374] width 379 height 193
click at [450, 304] on div "1 item left" at bounding box center [434, 296] width 87 height 25
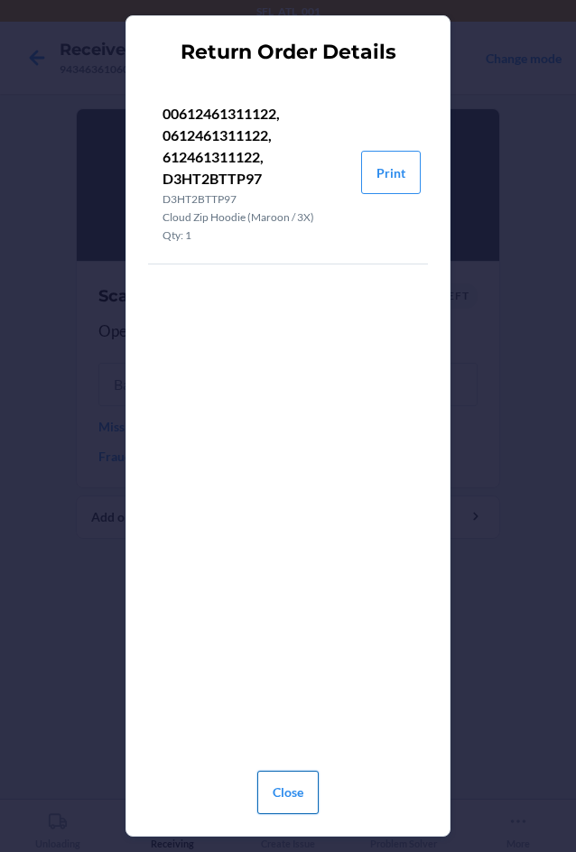
click at [293, 786] on button "Close" at bounding box center [287, 792] width 61 height 43
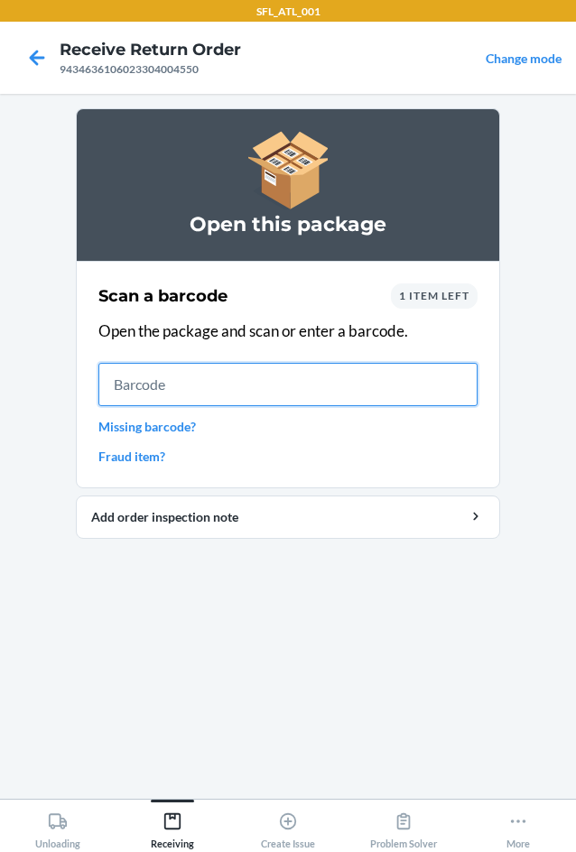
click at [178, 376] on input "text" at bounding box center [287, 384] width 379 height 43
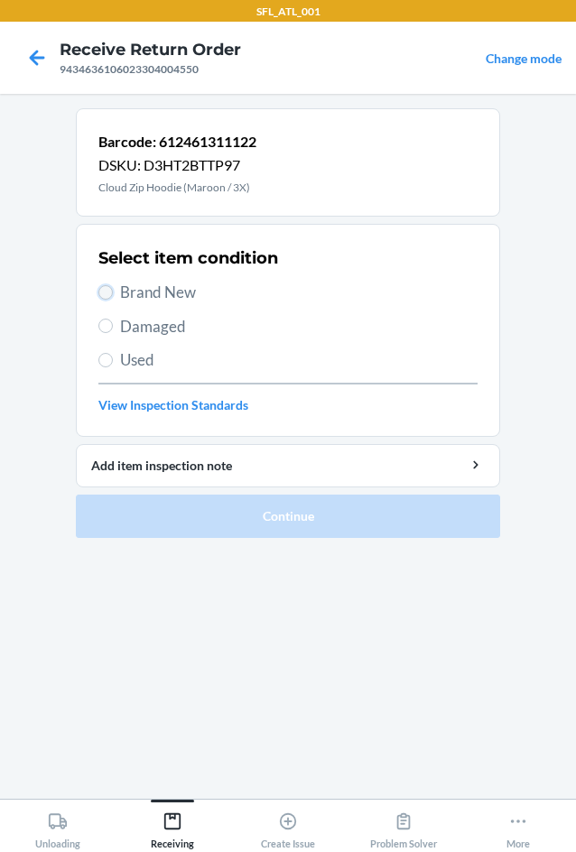
click at [106, 292] on input "Brand New" at bounding box center [105, 292] width 14 height 14
radio input "true"
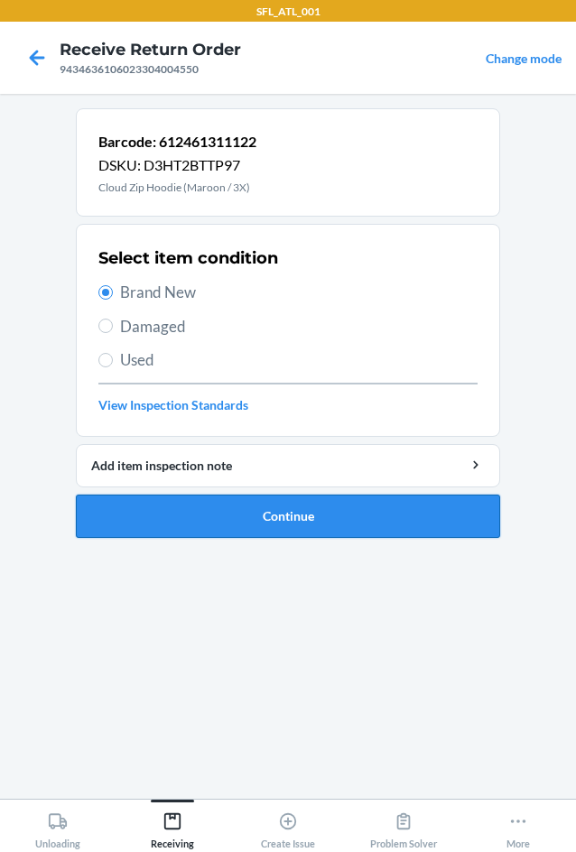
click at [304, 522] on button "Continue" at bounding box center [288, 516] width 424 height 43
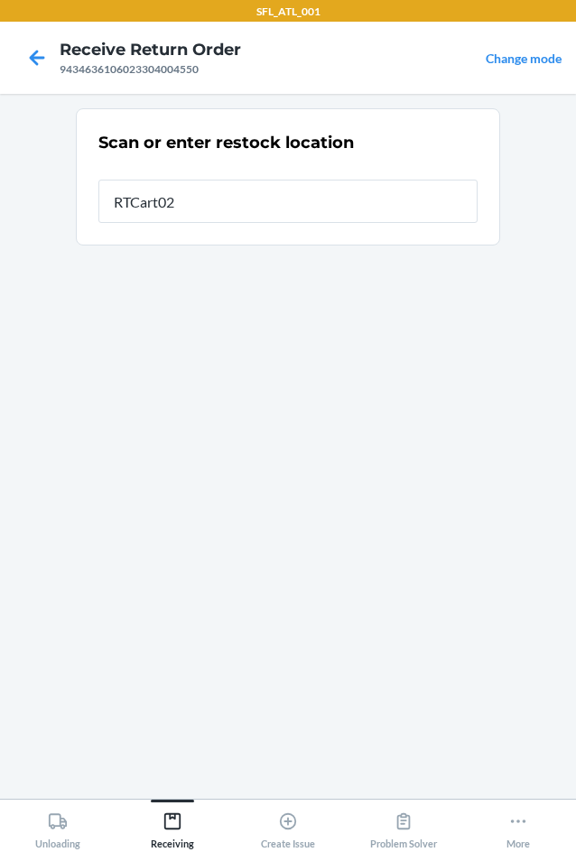
type input "RTCart020"
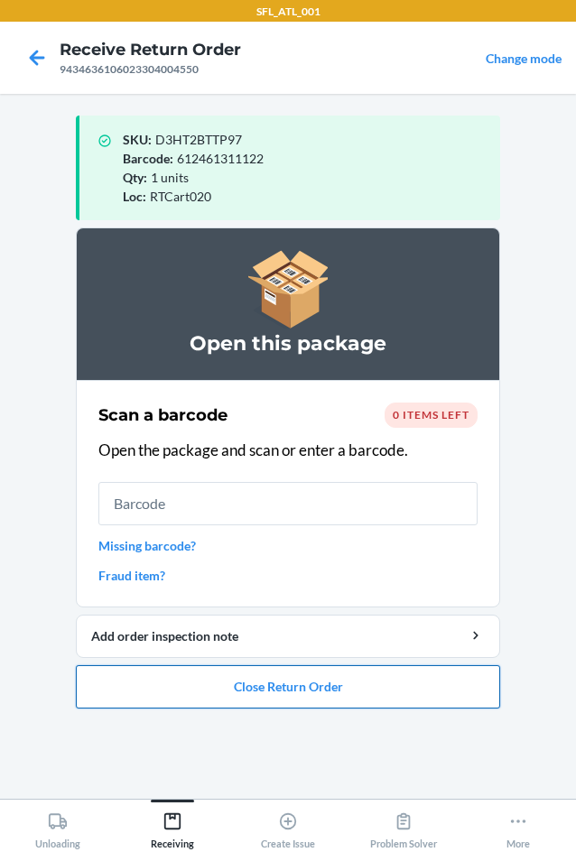
click at [277, 685] on button "Close Return Order" at bounding box center [288, 686] width 424 height 43
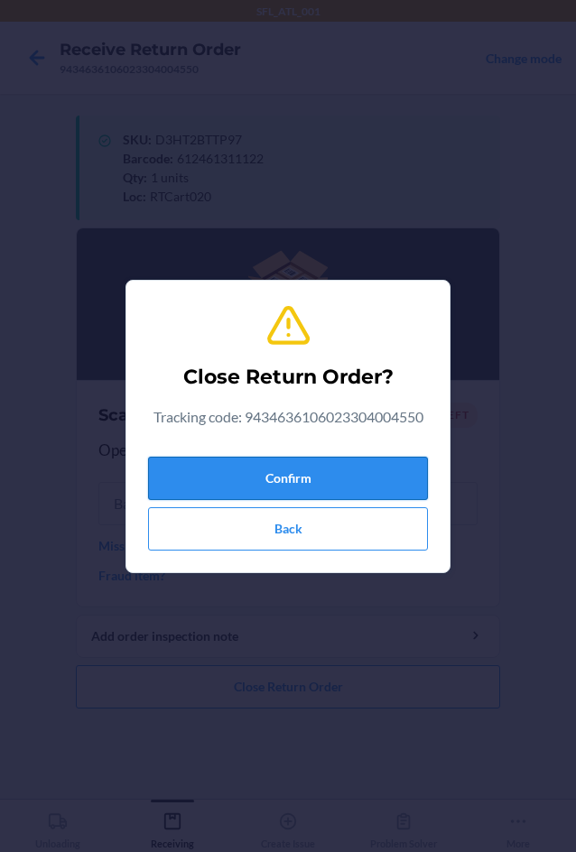
click at [286, 472] on button "Confirm" at bounding box center [288, 478] width 280 height 43
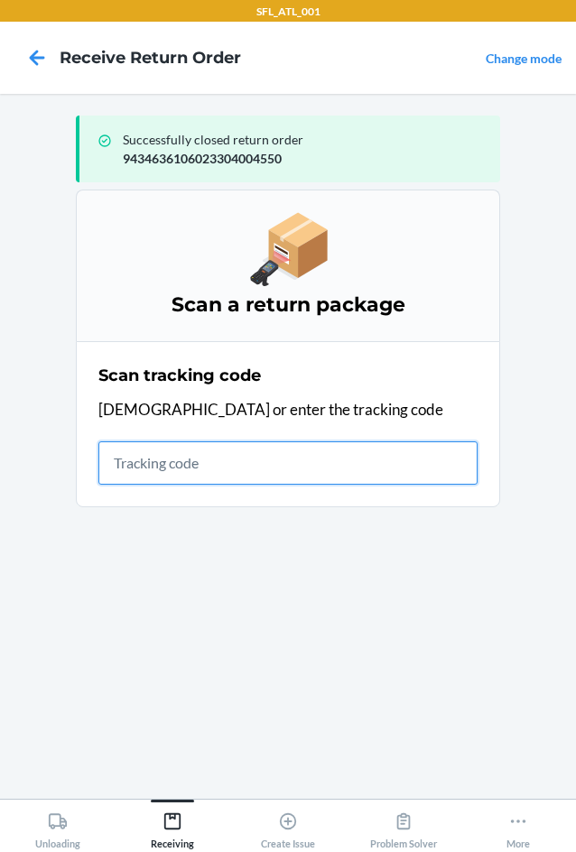
click at [179, 475] on input "text" at bounding box center [287, 463] width 379 height 43
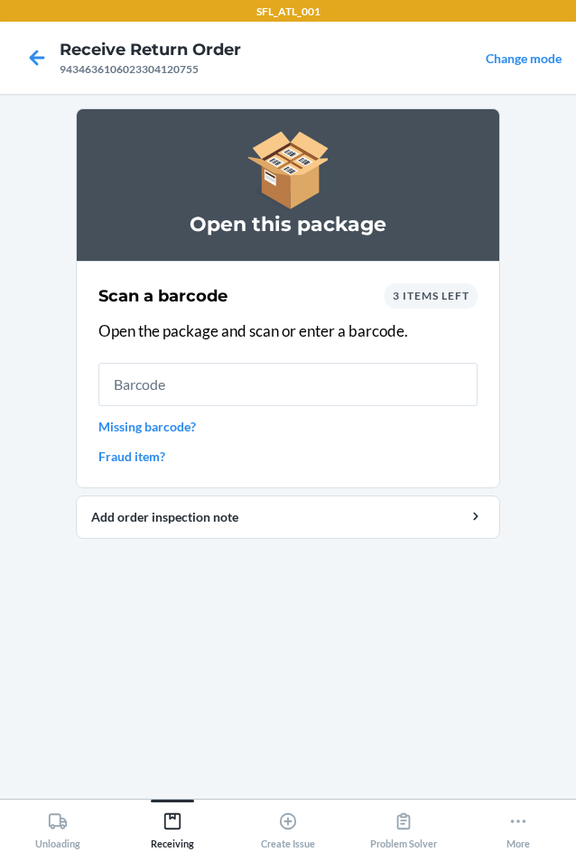
click at [451, 300] on span "3 items left" at bounding box center [431, 296] width 77 height 14
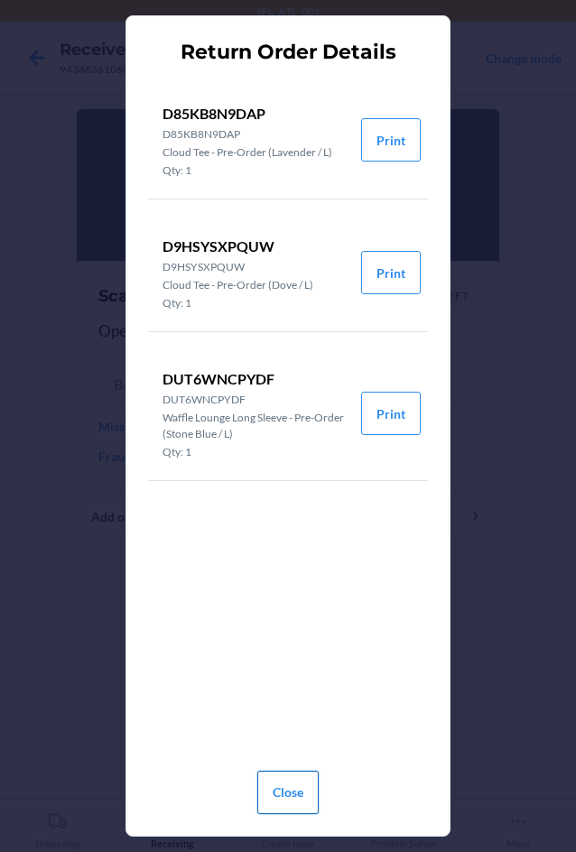
click at [296, 793] on button "Close" at bounding box center [287, 792] width 61 height 43
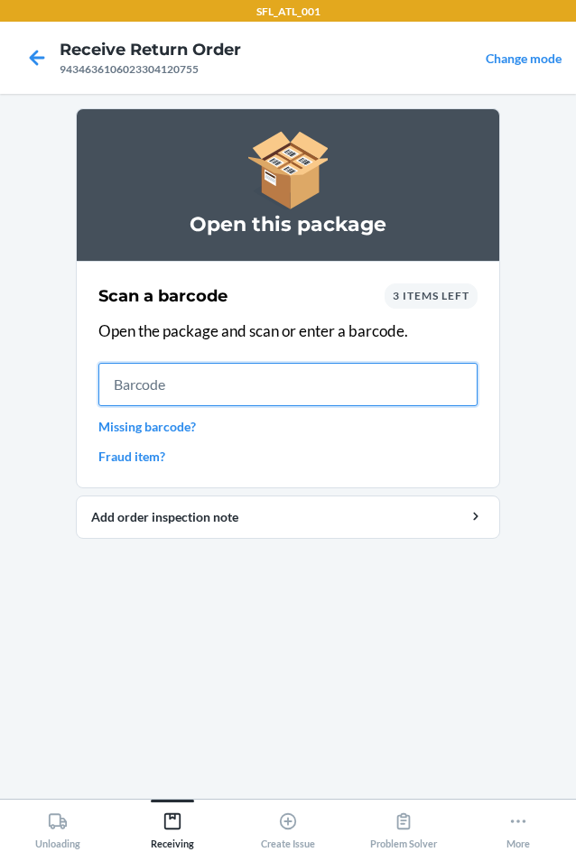
click at [131, 380] on input "text" at bounding box center [287, 384] width 379 height 43
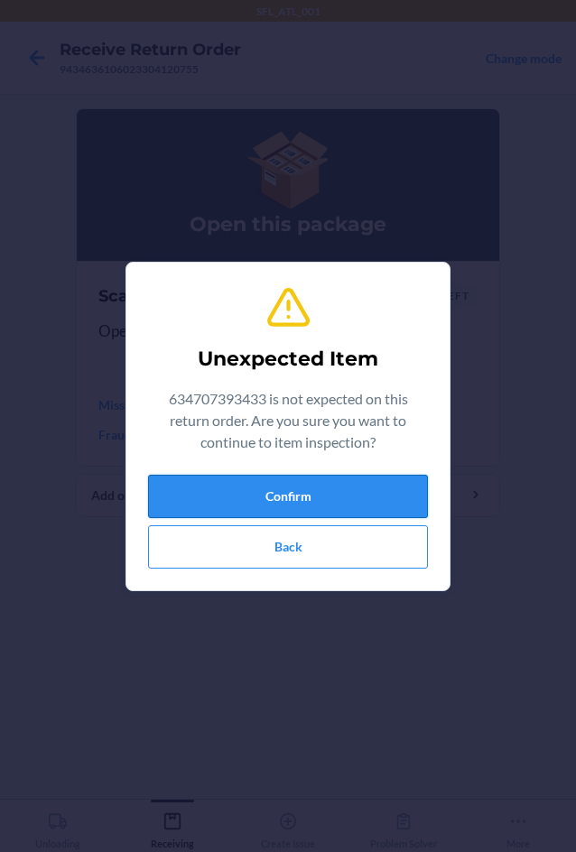
click at [302, 492] on button "Confirm" at bounding box center [288, 496] width 280 height 43
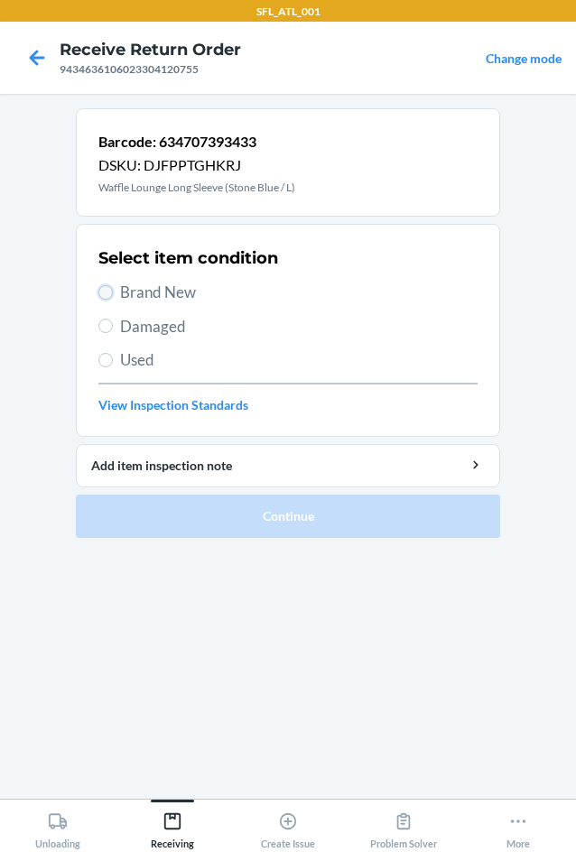
click at [105, 296] on input "Brand New" at bounding box center [105, 292] width 14 height 14
radio input "true"
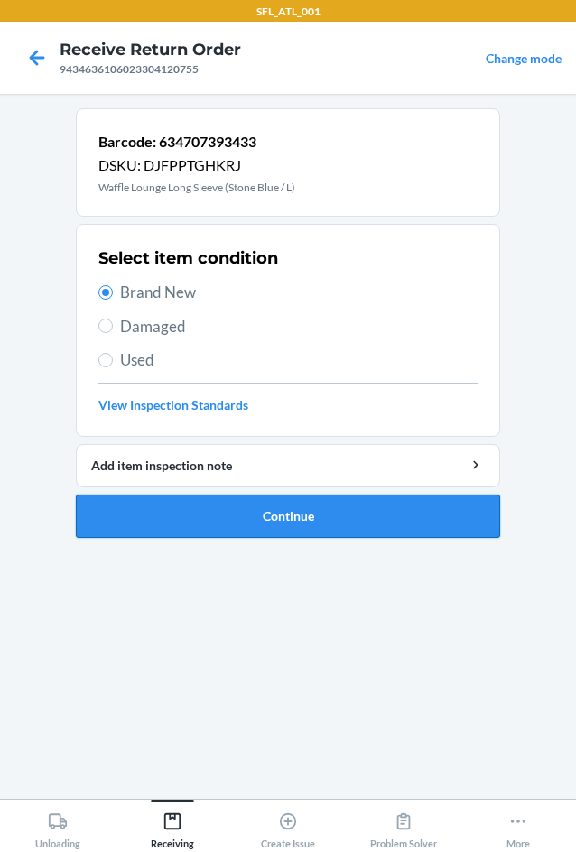
click at [233, 522] on button "Continue" at bounding box center [288, 516] width 424 height 43
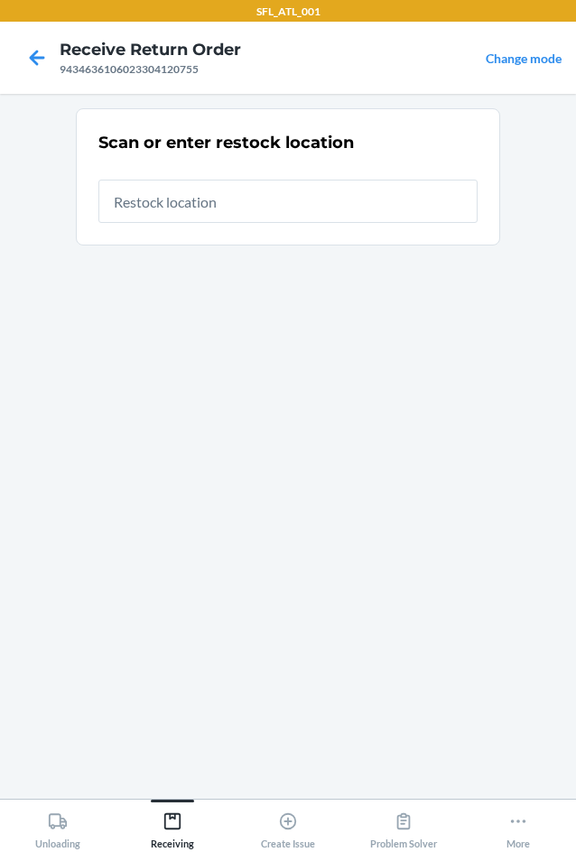
click at [173, 209] on input "text" at bounding box center [287, 201] width 379 height 43
type input "RTCart020"
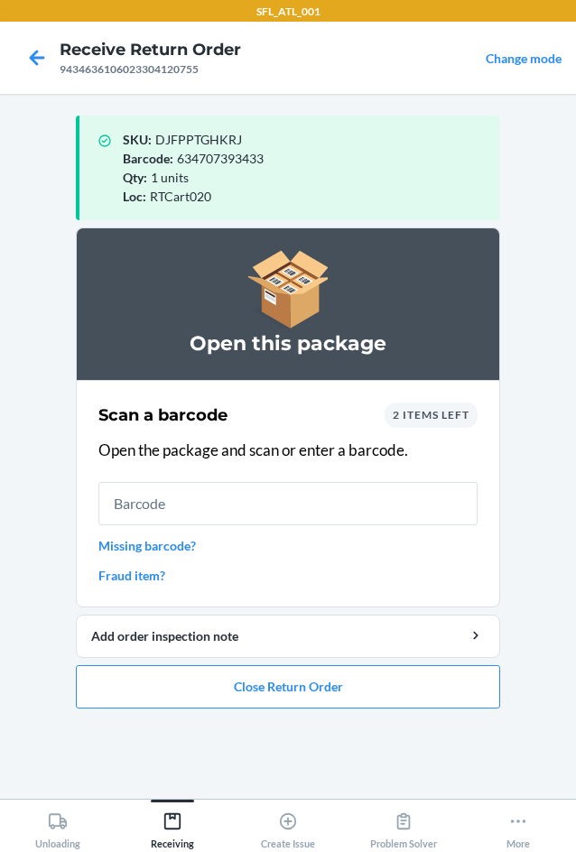
click at [186, 507] on input "text" at bounding box center [287, 503] width 379 height 43
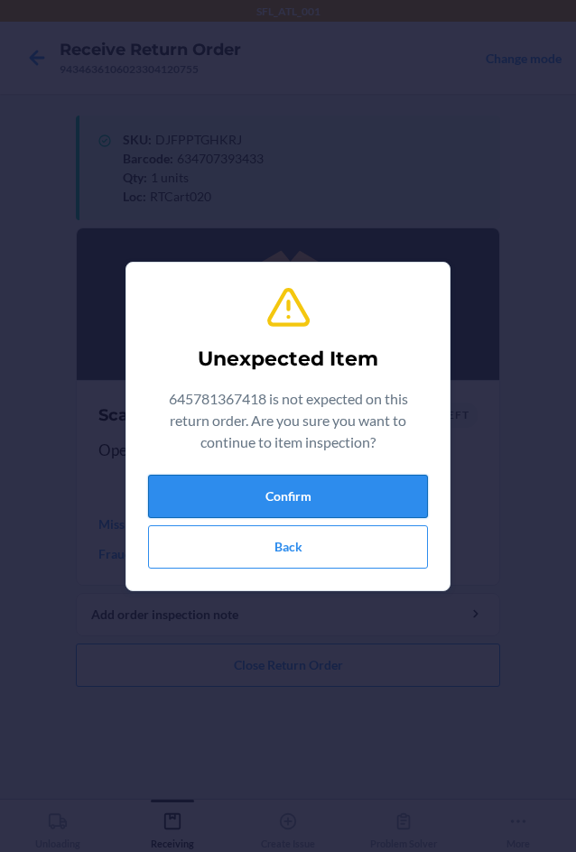
click at [188, 502] on button "Confirm" at bounding box center [288, 496] width 280 height 43
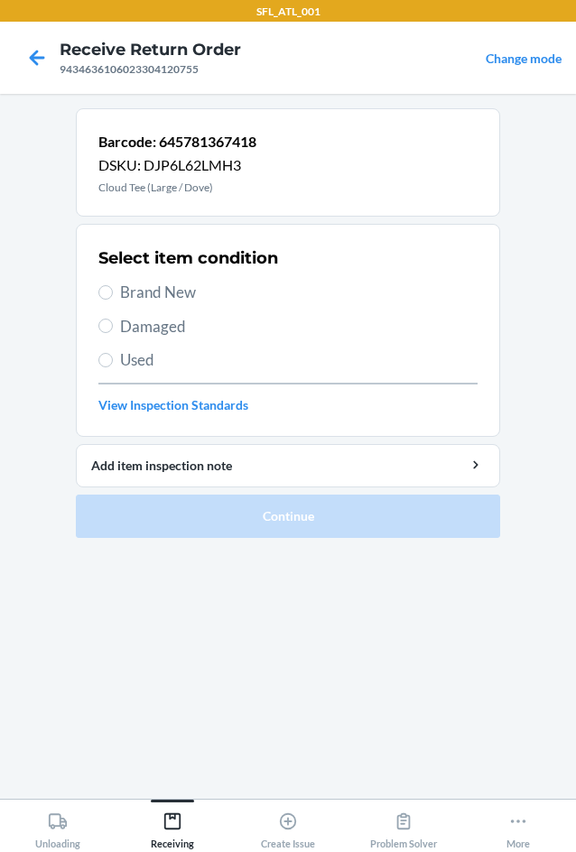
click at [172, 278] on div "Select item condition Brand New Damaged Used View Inspection Standards" at bounding box center [287, 330] width 379 height 179
click at [126, 292] on span "Brand New" at bounding box center [299, 292] width 358 height 23
click at [113, 292] on input "Brand New" at bounding box center [105, 292] width 14 height 14
radio input "true"
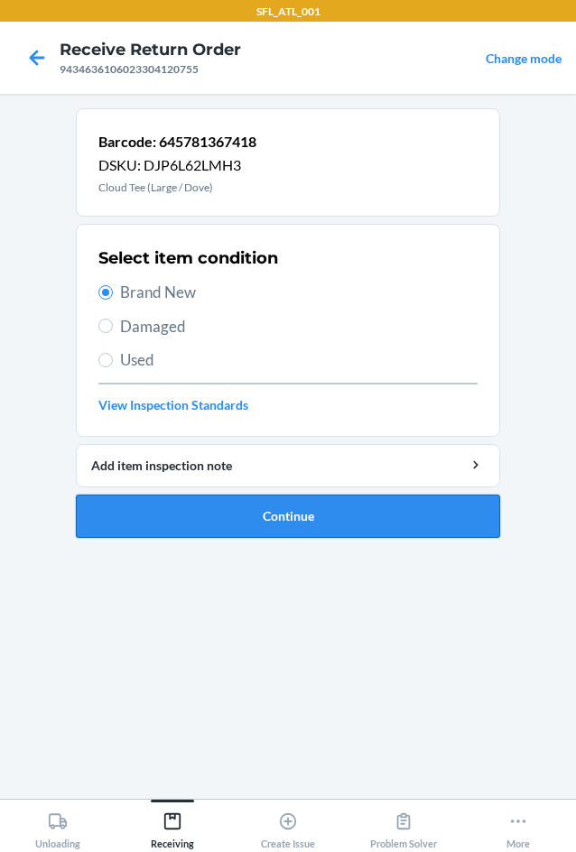
click at [275, 511] on button "Continue" at bounding box center [288, 516] width 424 height 43
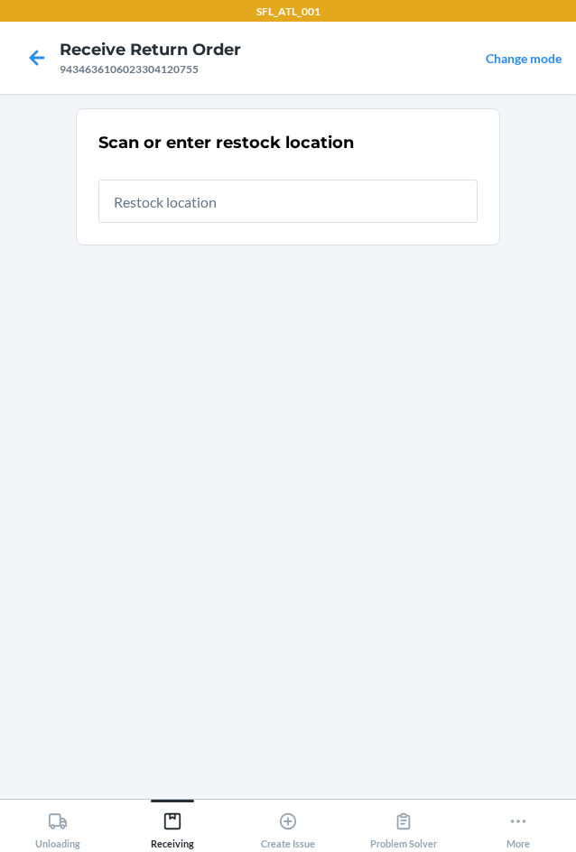
click at [297, 209] on input "text" at bounding box center [287, 201] width 379 height 43
type input "RTCart020"
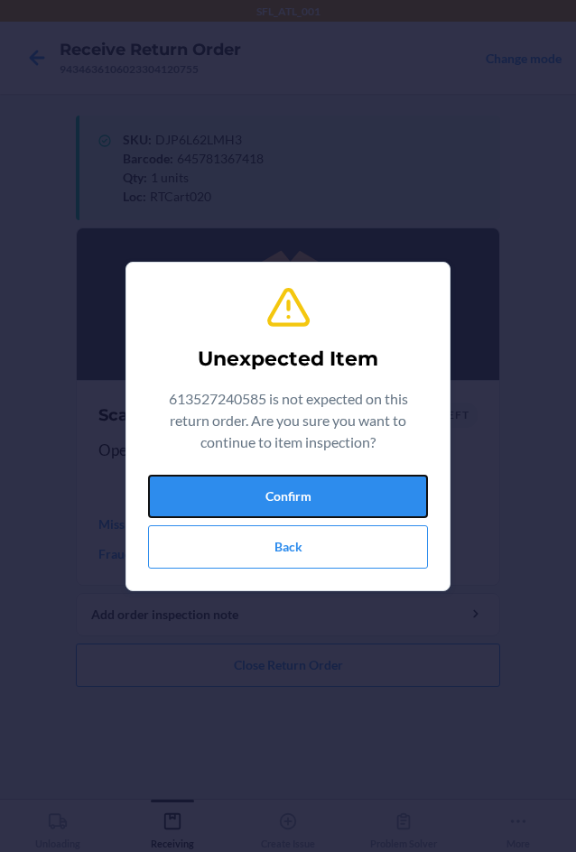
click at [247, 500] on button "Confirm" at bounding box center [288, 496] width 280 height 43
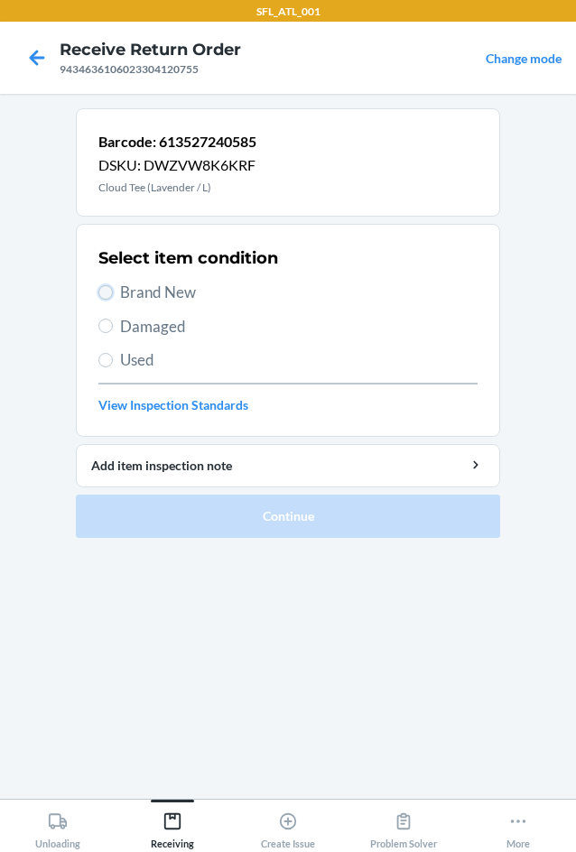
click at [103, 291] on input "Brand New" at bounding box center [105, 292] width 14 height 14
radio input "true"
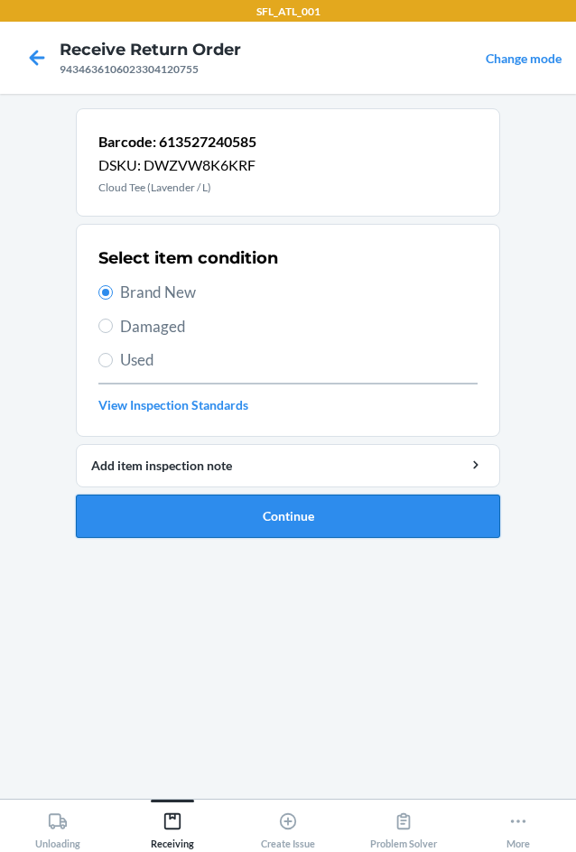
click at [260, 517] on button "Continue" at bounding box center [288, 516] width 424 height 43
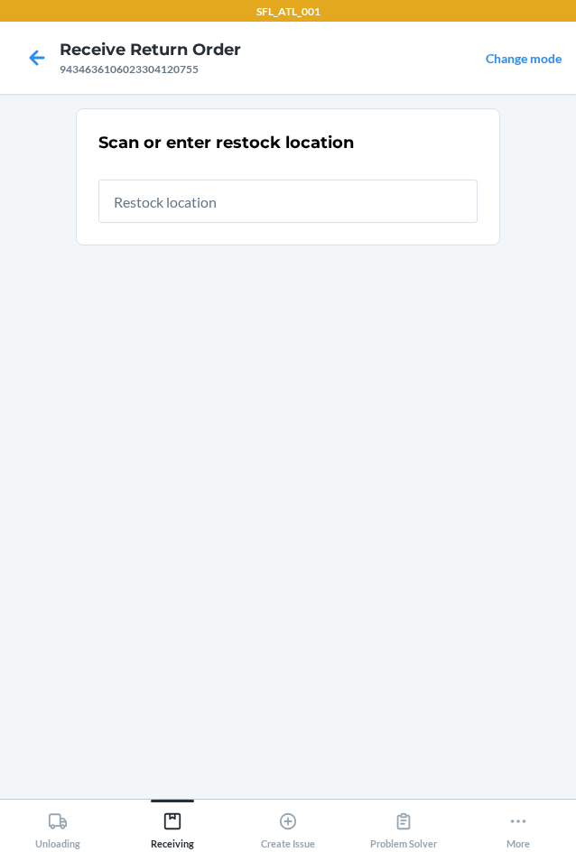
click at [253, 201] on input "text" at bounding box center [287, 201] width 379 height 43
type input "RTCart020"
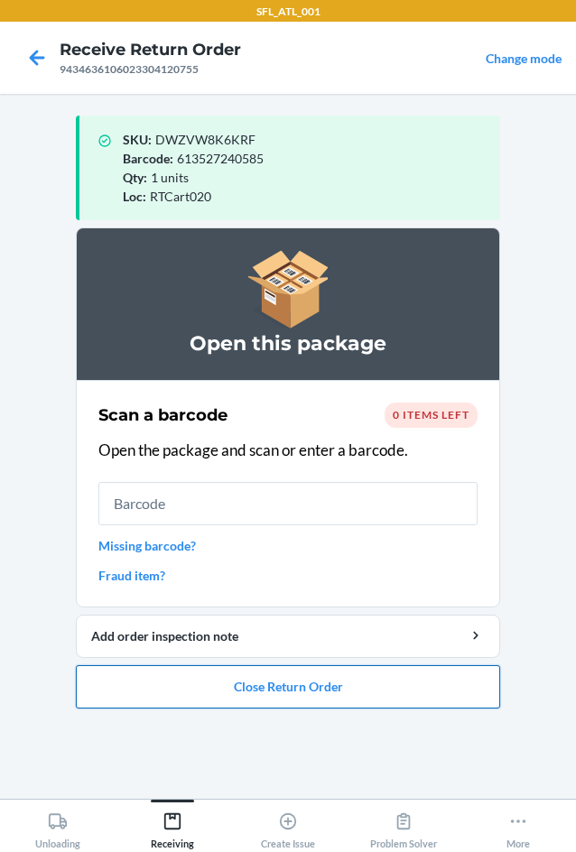
click at [312, 686] on button "Close Return Order" at bounding box center [288, 686] width 424 height 43
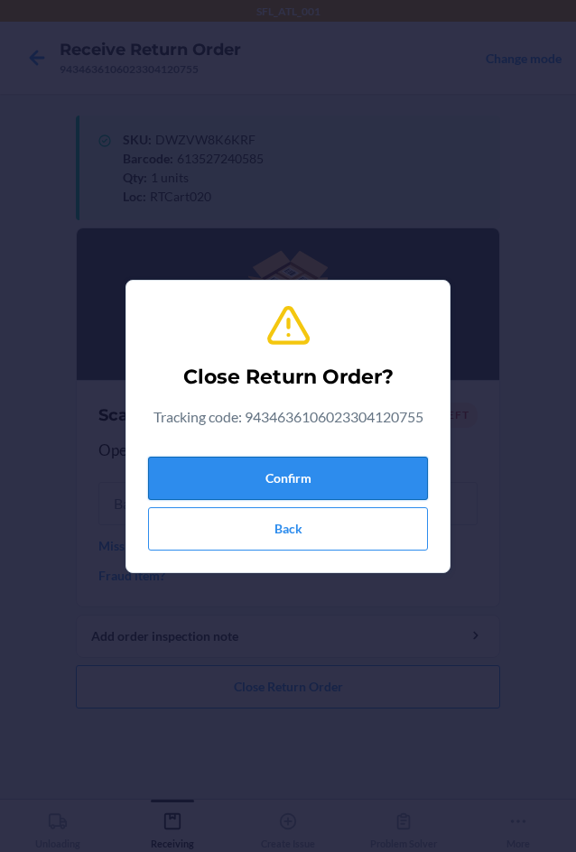
click at [321, 480] on button "Confirm" at bounding box center [288, 478] width 280 height 43
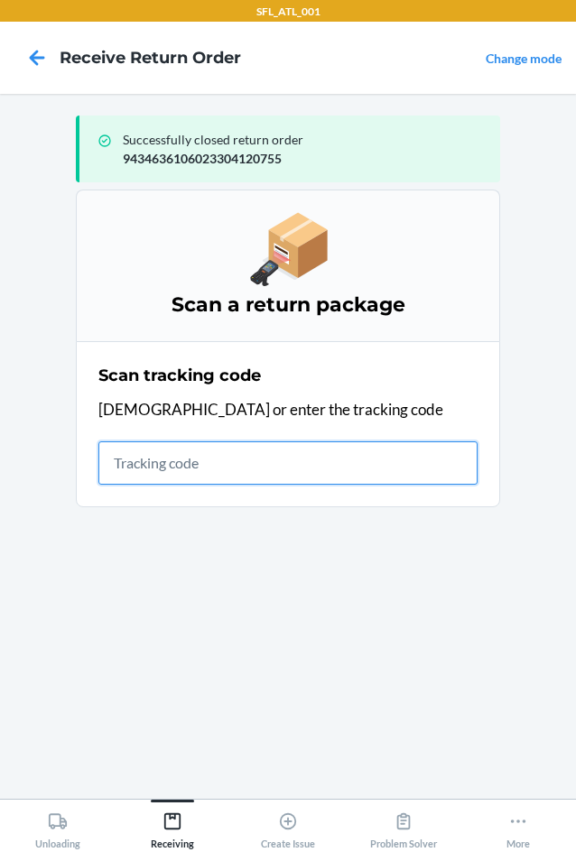
click at [108, 459] on input "text" at bounding box center [287, 463] width 379 height 43
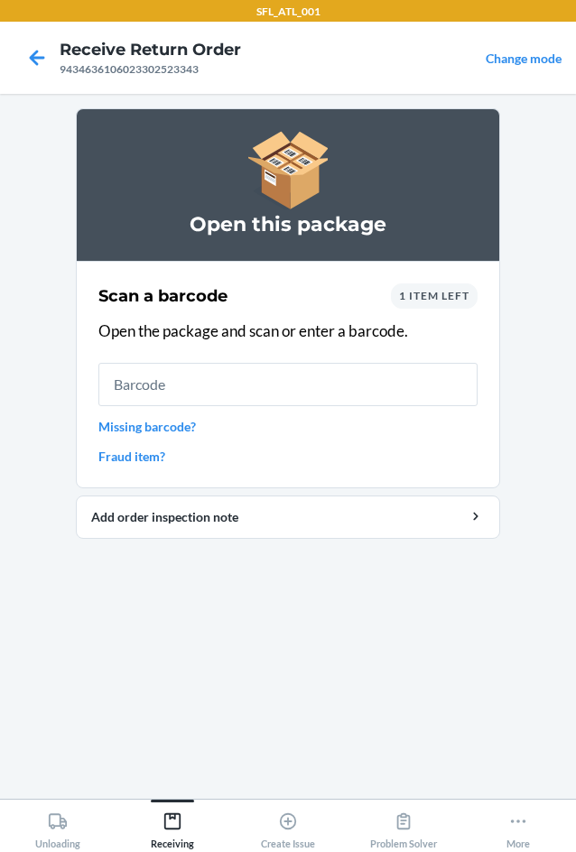
click at [182, 377] on input "text" at bounding box center [287, 384] width 379 height 43
click at [449, 306] on div "1 item left" at bounding box center [434, 296] width 87 height 25
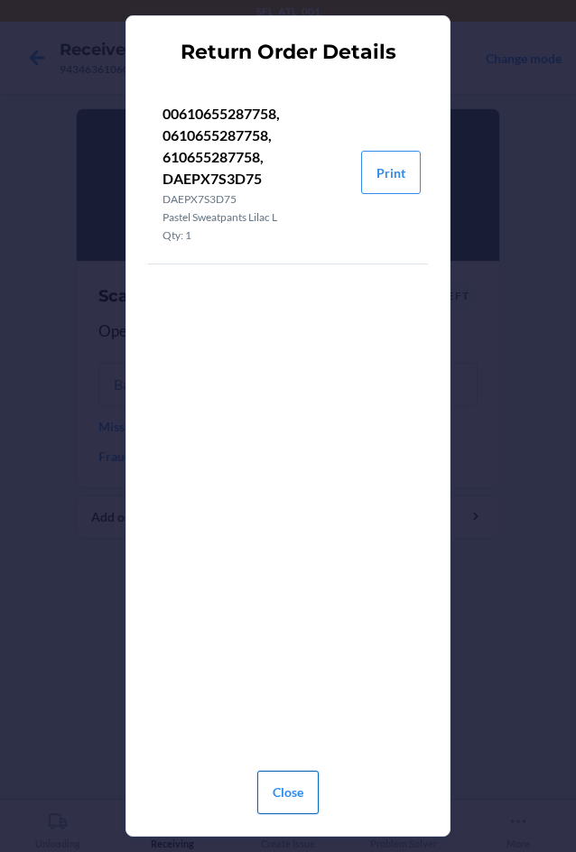
click at [268, 796] on button "Close" at bounding box center [287, 792] width 61 height 43
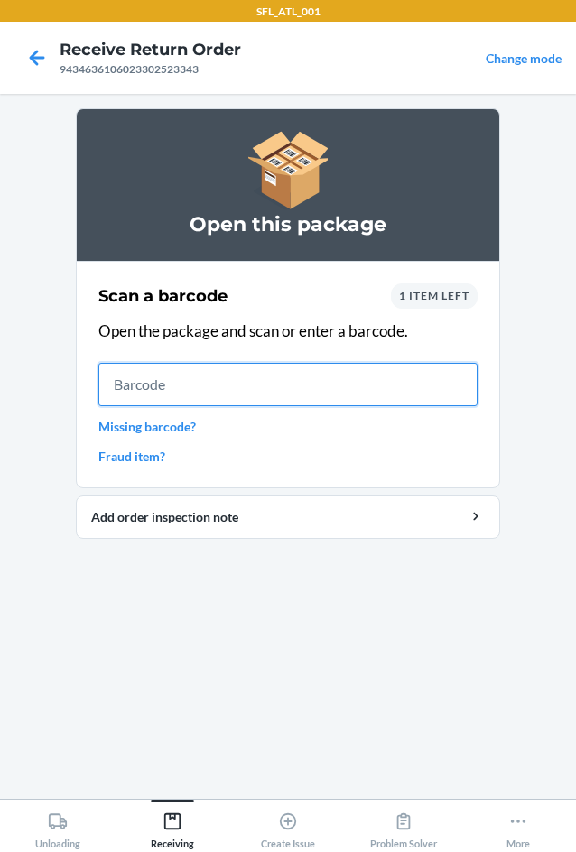
drag, startPoint x: 307, startPoint y: 368, endPoint x: 307, endPoint y: 379, distance: 10.8
click at [307, 379] on input "text" at bounding box center [287, 384] width 379 height 43
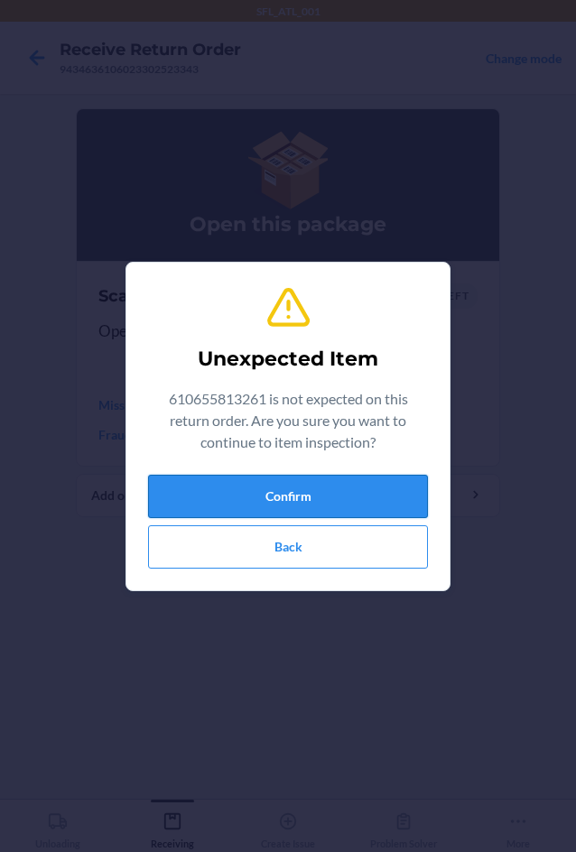
click at [351, 488] on button "Confirm" at bounding box center [288, 496] width 280 height 43
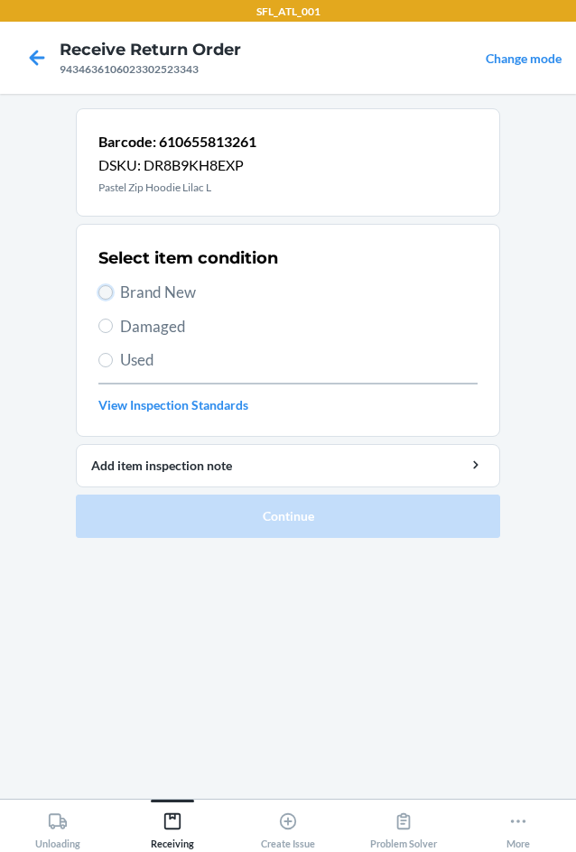
click at [101, 293] on input "Brand New" at bounding box center [105, 292] width 14 height 14
radio input "true"
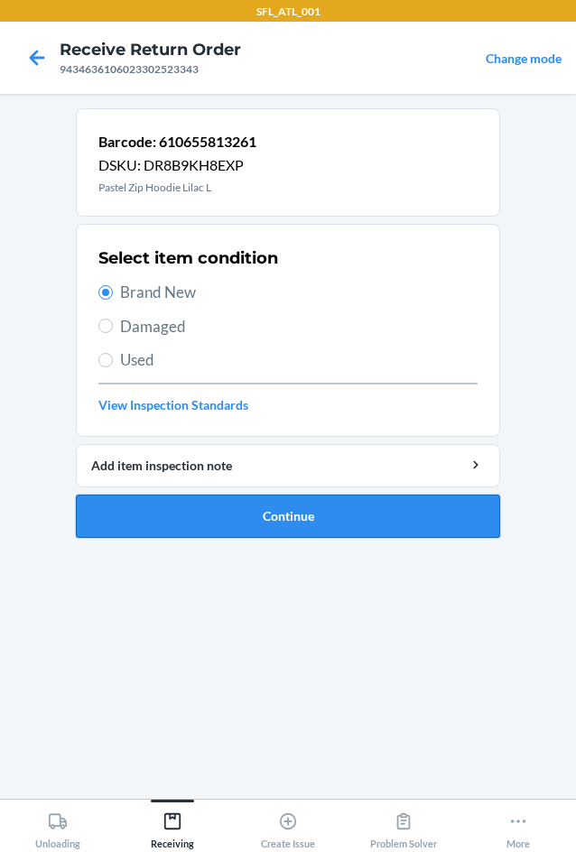
click at [207, 519] on button "Continue" at bounding box center [288, 516] width 424 height 43
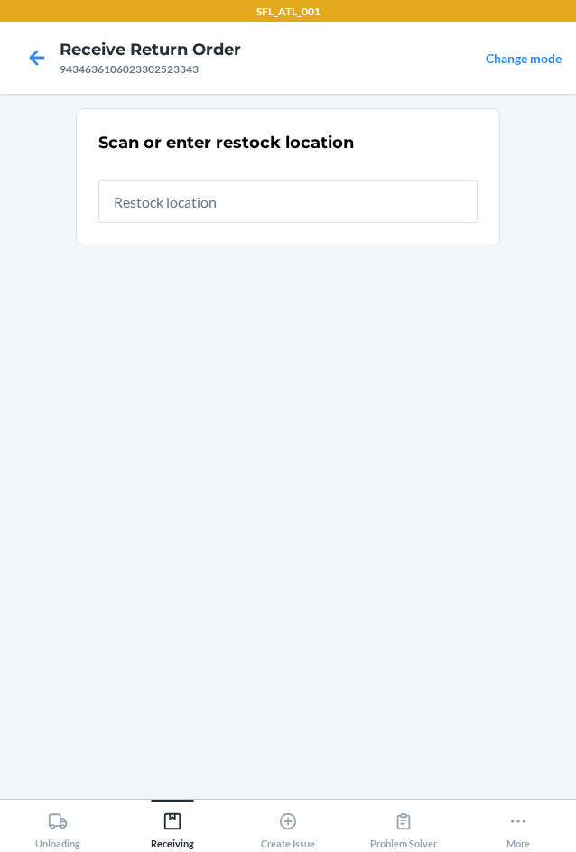
click at [214, 197] on input "text" at bounding box center [287, 201] width 379 height 43
type input "RTCart020"
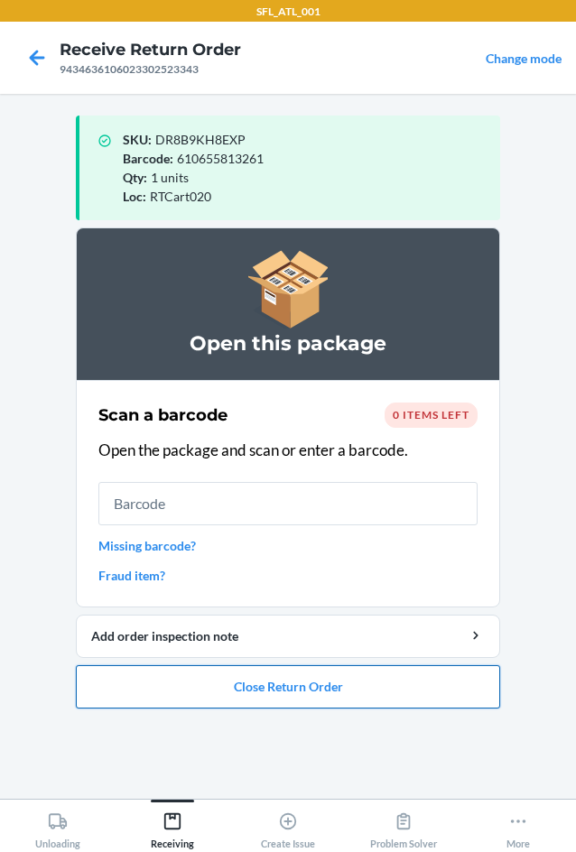
click at [378, 679] on button "Close Return Order" at bounding box center [288, 686] width 424 height 43
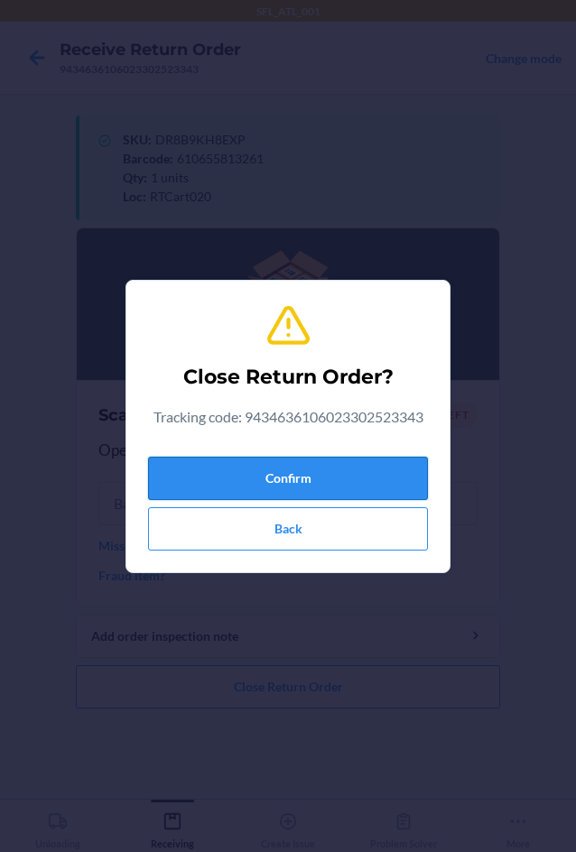
click at [301, 461] on button "Confirm" at bounding box center [288, 478] width 280 height 43
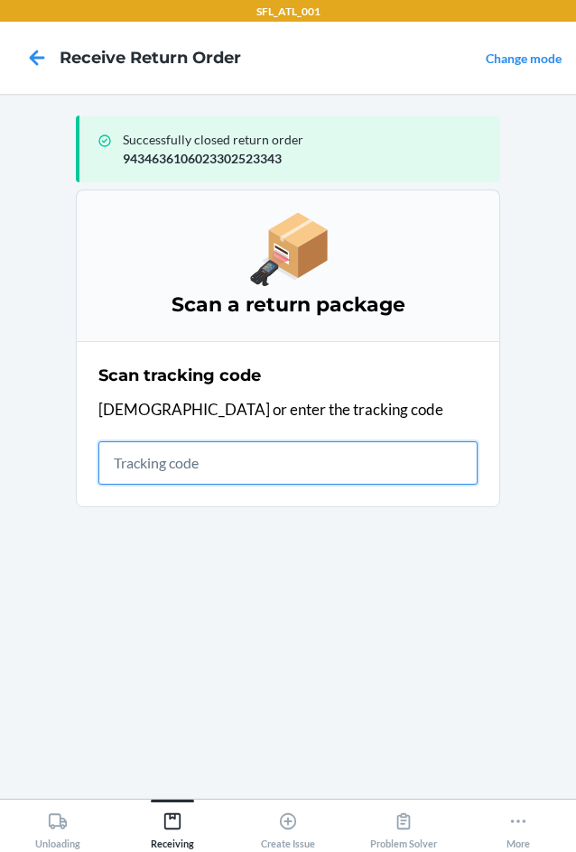
click at [165, 469] on input "text" at bounding box center [287, 463] width 379 height 43
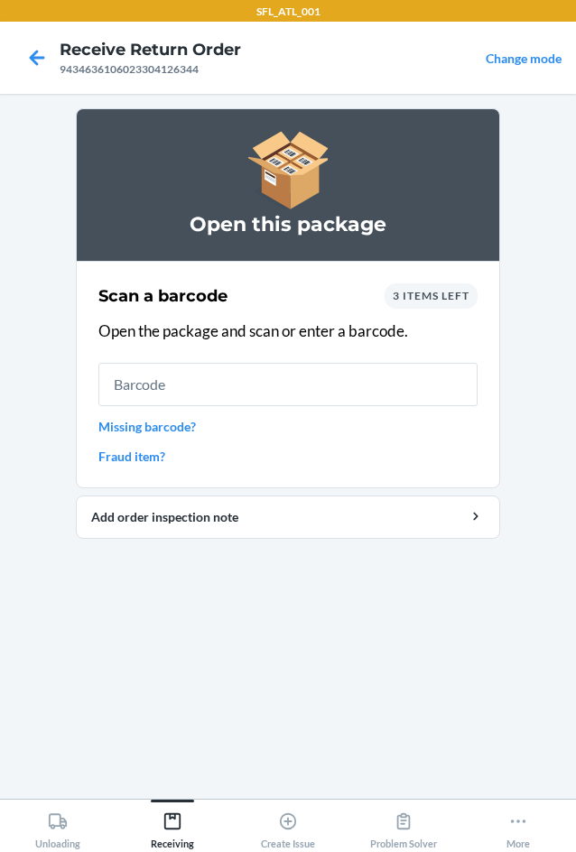
click at [438, 302] on span "3 items left" at bounding box center [431, 296] width 77 height 14
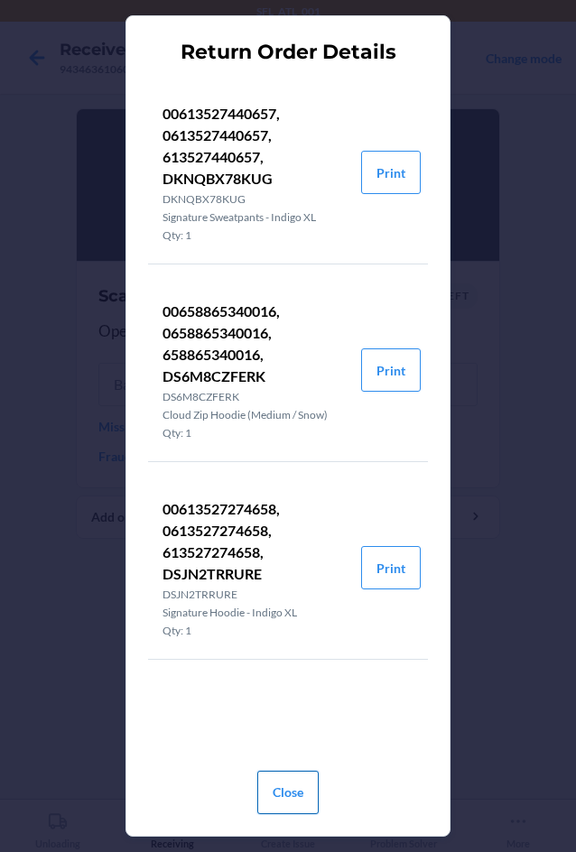
click at [297, 796] on button "Close" at bounding box center [287, 792] width 61 height 43
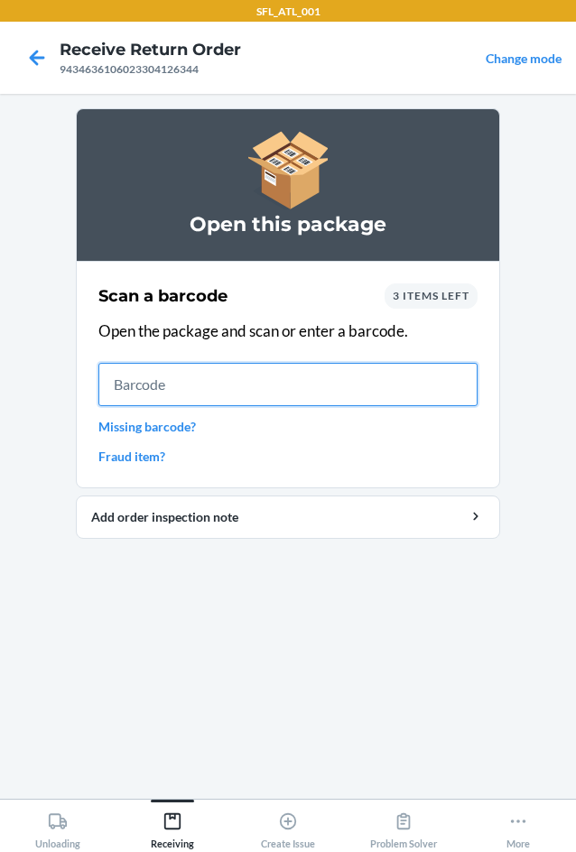
click at [241, 391] on input "text" at bounding box center [287, 384] width 379 height 43
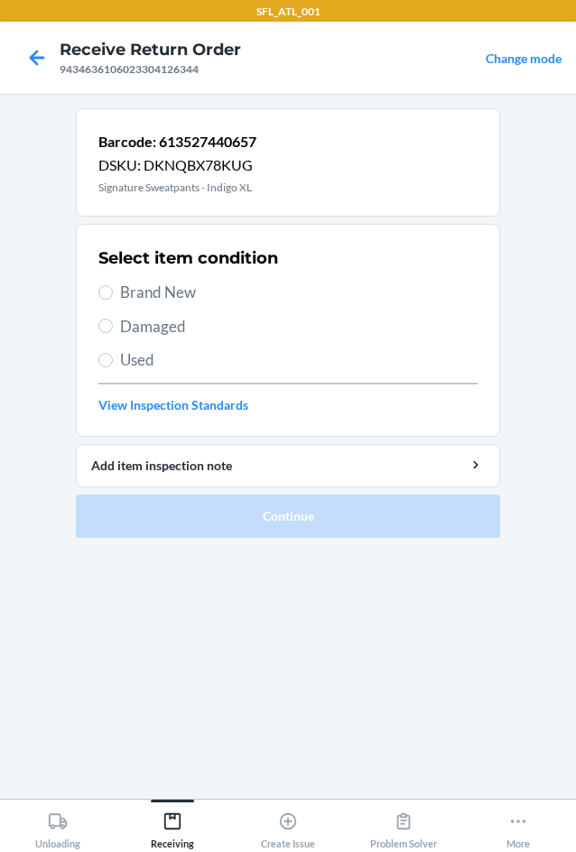
click at [113, 294] on label "Brand New" at bounding box center [287, 292] width 379 height 23
click at [113, 294] on input "Brand New" at bounding box center [105, 292] width 14 height 14
radio input "true"
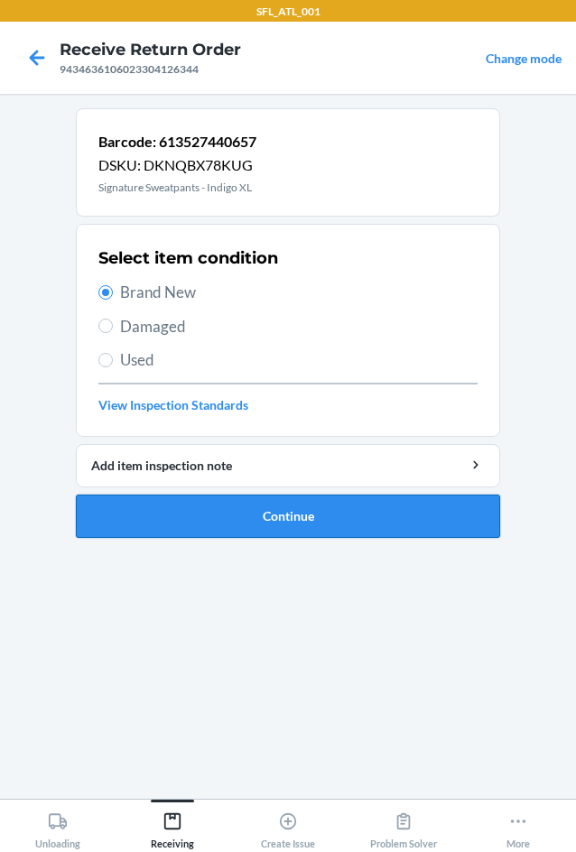
click at [231, 514] on button "Continue" at bounding box center [288, 516] width 424 height 43
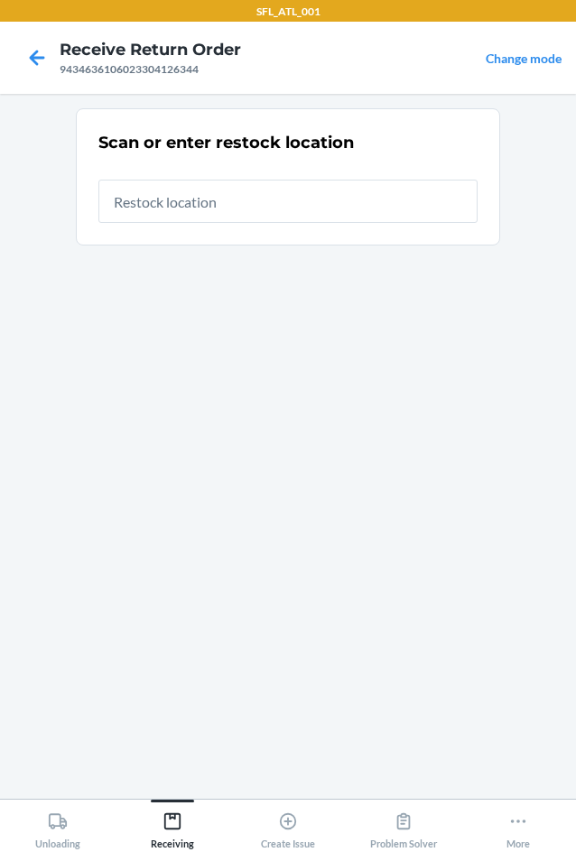
click at [224, 207] on input "text" at bounding box center [287, 201] width 379 height 43
type input "RTCart020"
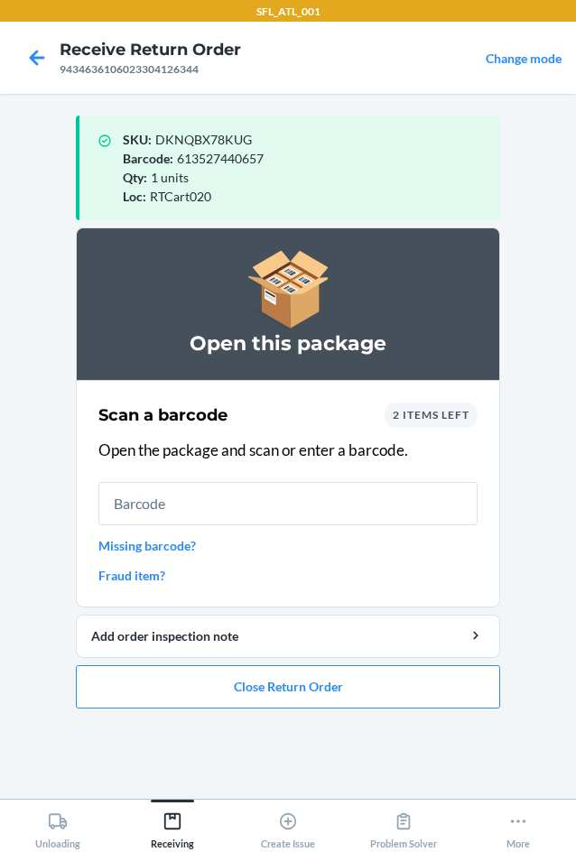
click at [157, 507] on input "text" at bounding box center [287, 503] width 379 height 43
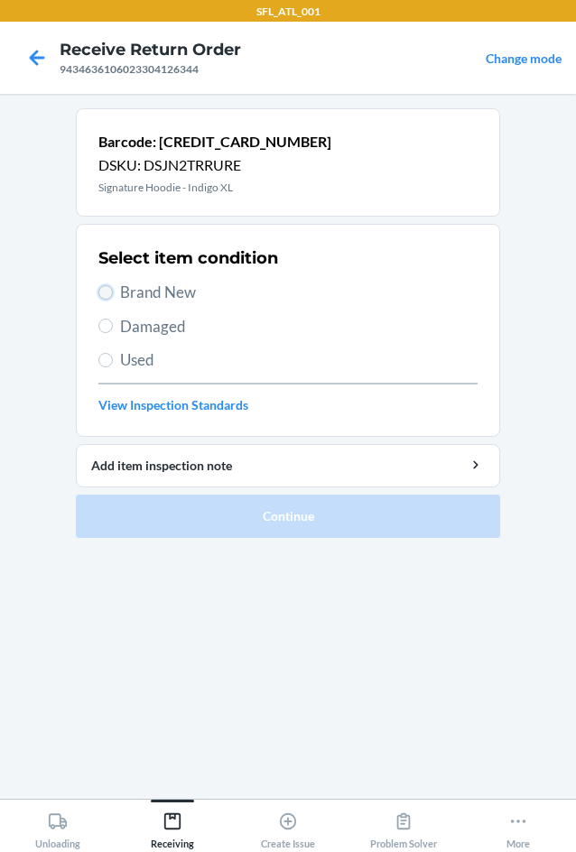
click at [107, 296] on input "Brand New" at bounding box center [105, 292] width 14 height 14
radio input "true"
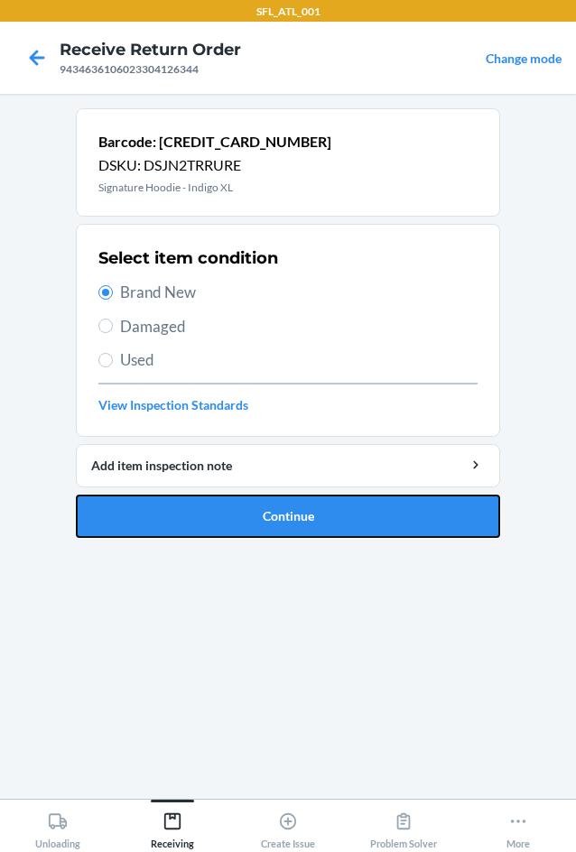
click at [231, 514] on button "Continue" at bounding box center [288, 516] width 424 height 43
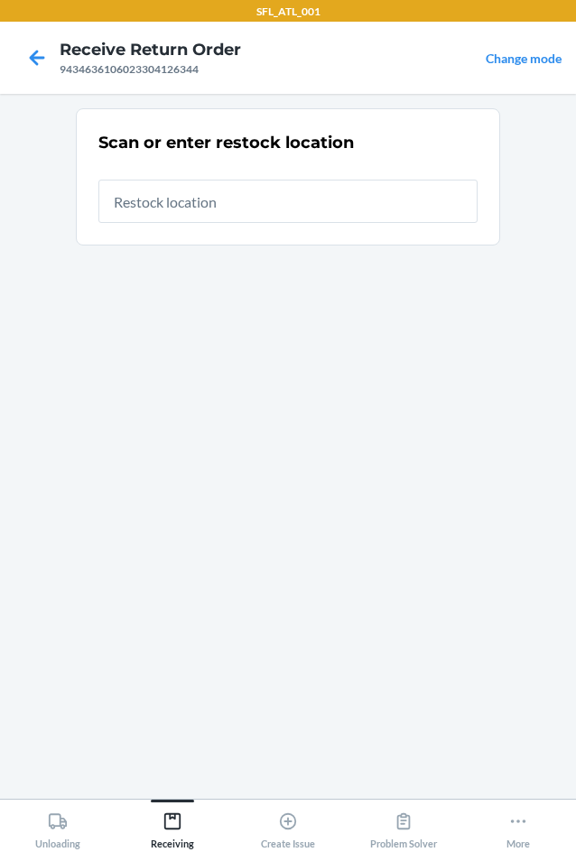
click at [232, 210] on input "text" at bounding box center [287, 201] width 379 height 43
type input "RTCart020"
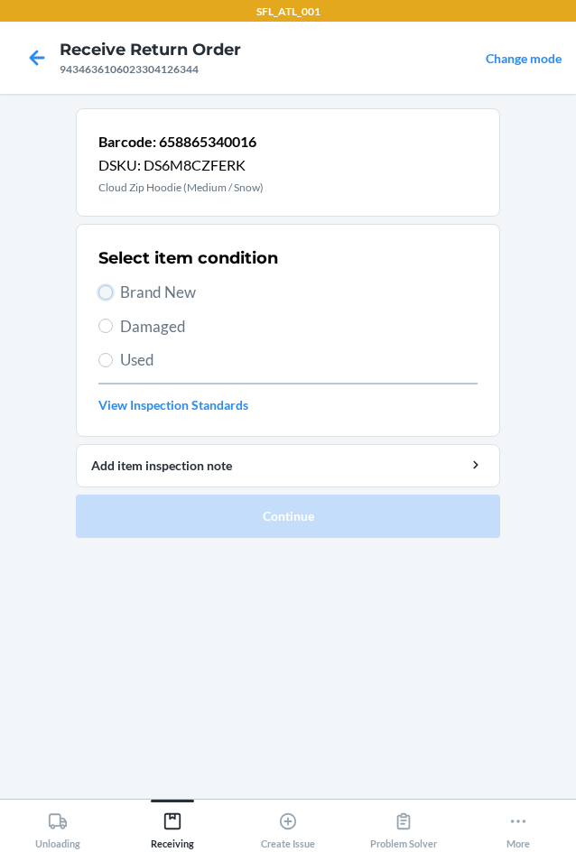
click at [112, 295] on input "Brand New" at bounding box center [105, 292] width 14 height 14
radio input "true"
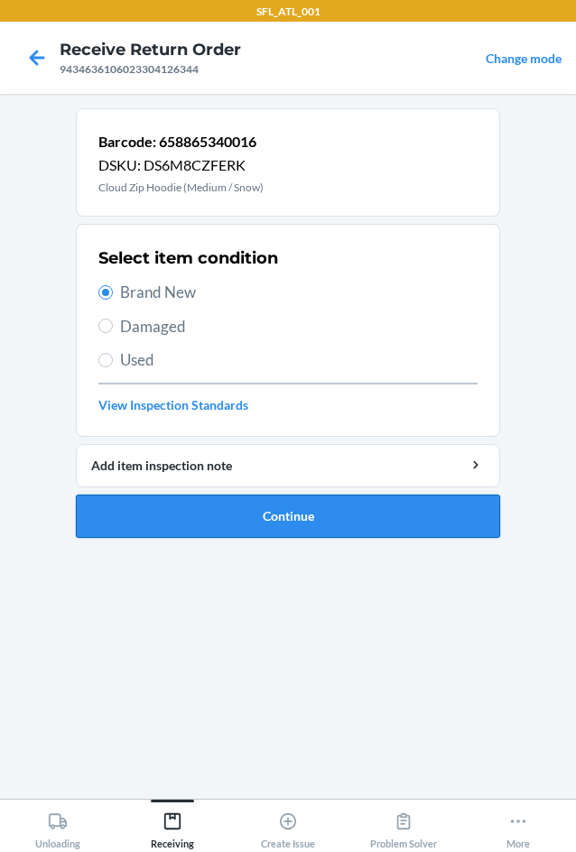
click at [290, 514] on button "Continue" at bounding box center [288, 516] width 424 height 43
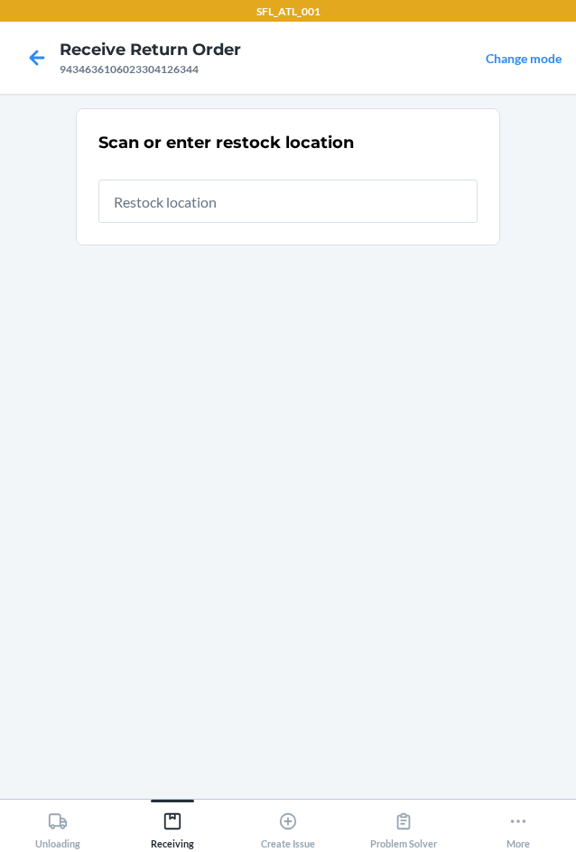
click at [333, 203] on input "text" at bounding box center [287, 201] width 379 height 43
type input "RTCart020"
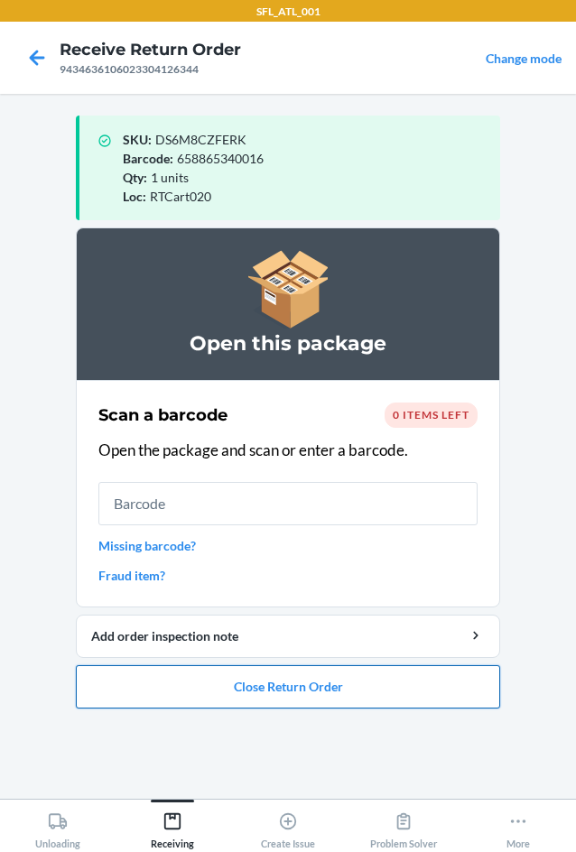
click at [329, 693] on button "Close Return Order" at bounding box center [288, 686] width 424 height 43
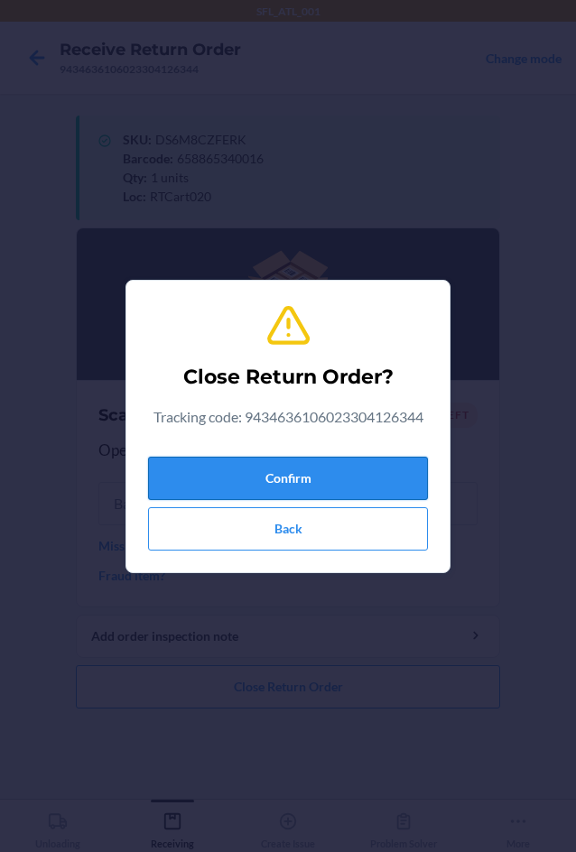
click at [249, 477] on button "Confirm" at bounding box center [288, 478] width 280 height 43
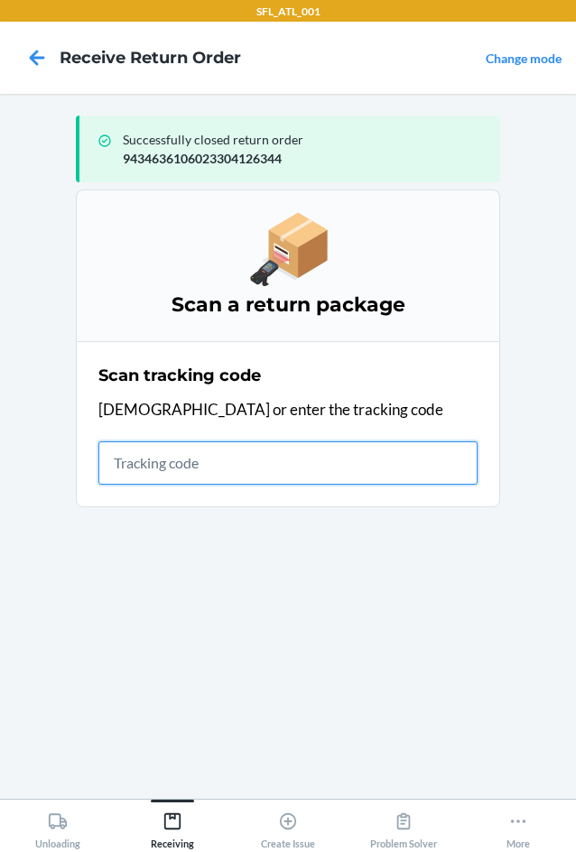
click at [188, 460] on input "text" at bounding box center [287, 463] width 379 height 43
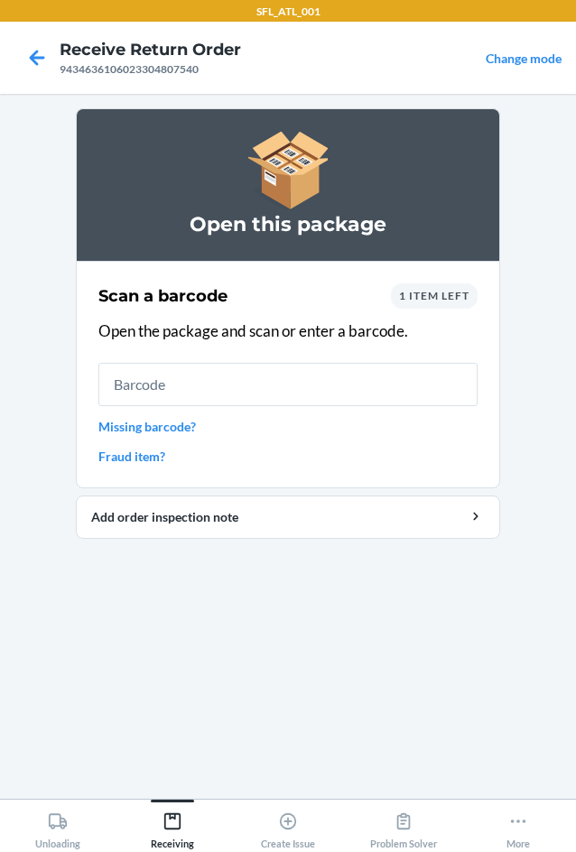
click at [472, 299] on div "1 item left" at bounding box center [434, 296] width 87 height 25
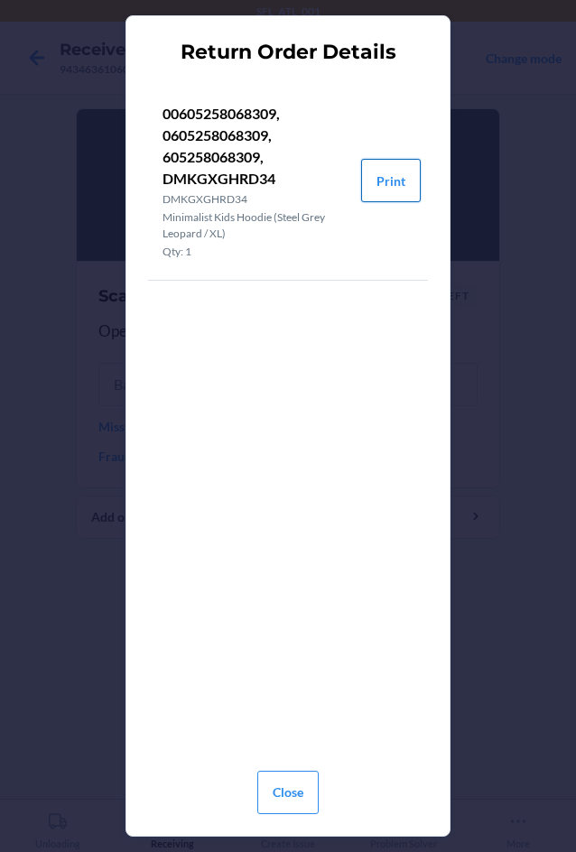
click at [400, 181] on button "Print" at bounding box center [391, 180] width 60 height 43
click at [302, 786] on button "Close" at bounding box center [287, 792] width 61 height 43
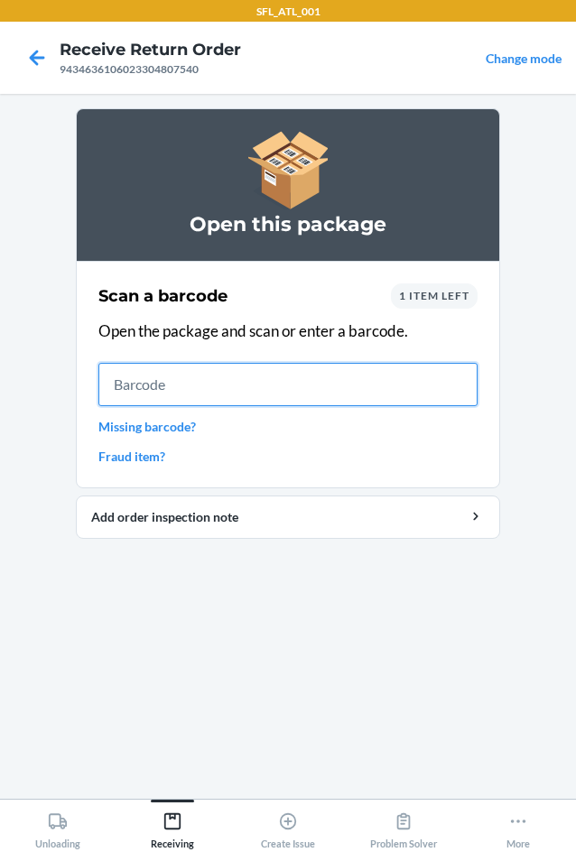
click at [201, 378] on input "text" at bounding box center [287, 384] width 379 height 43
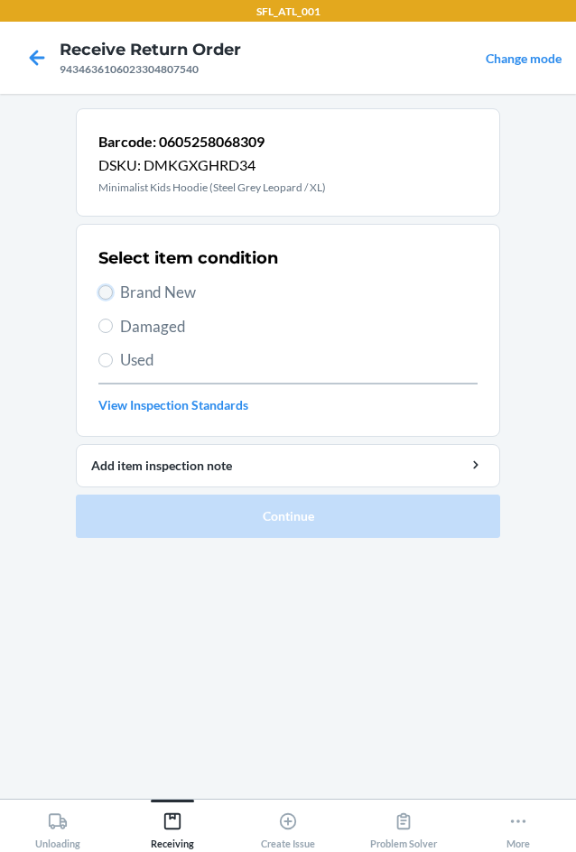
click at [104, 293] on input "Brand New" at bounding box center [105, 292] width 14 height 14
radio input "true"
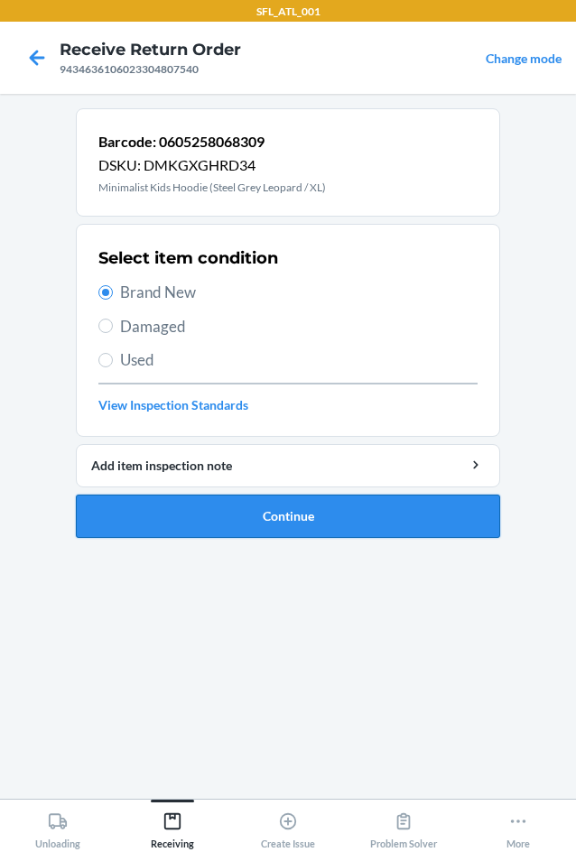
click at [282, 508] on button "Continue" at bounding box center [288, 516] width 424 height 43
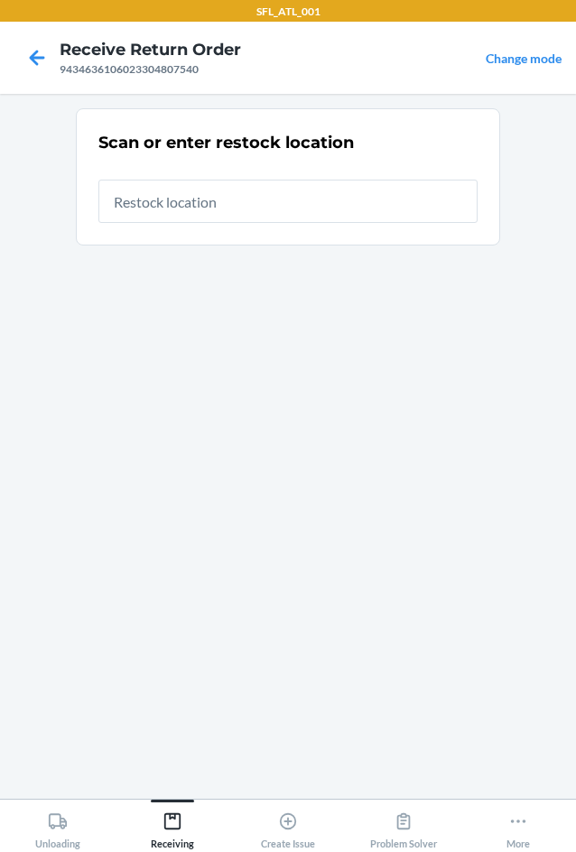
click at [161, 218] on input "text" at bounding box center [287, 201] width 379 height 43
type input "RTCart020"
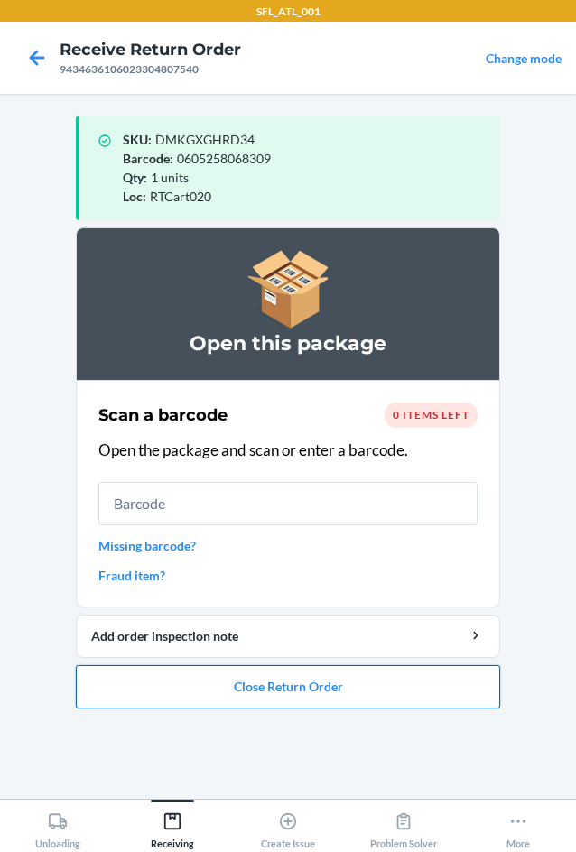
click at [280, 693] on button "Close Return Order" at bounding box center [288, 686] width 424 height 43
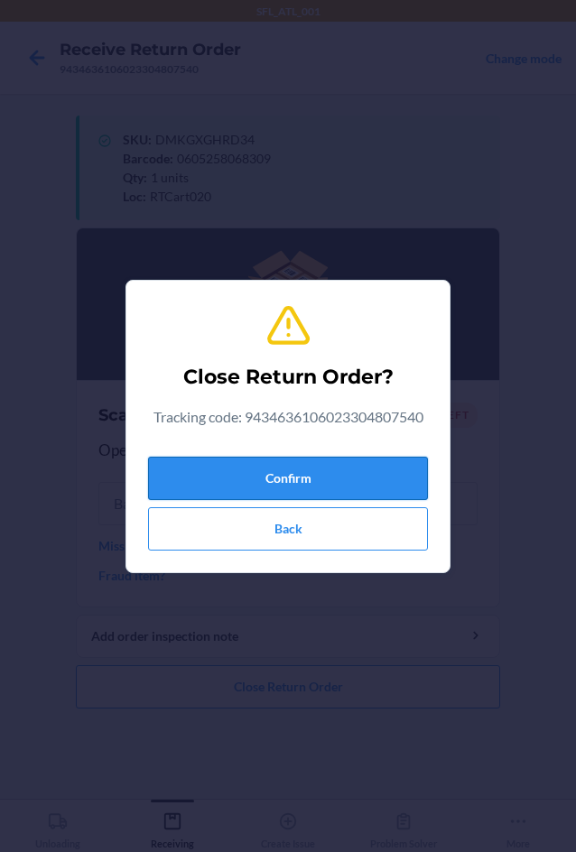
click at [247, 476] on button "Confirm" at bounding box center [288, 478] width 280 height 43
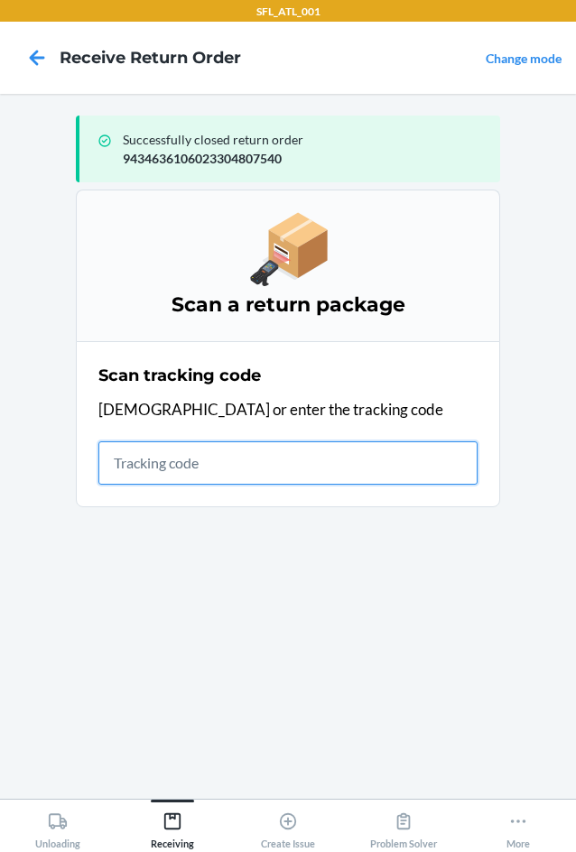
click at [163, 459] on input "text" at bounding box center [287, 463] width 379 height 43
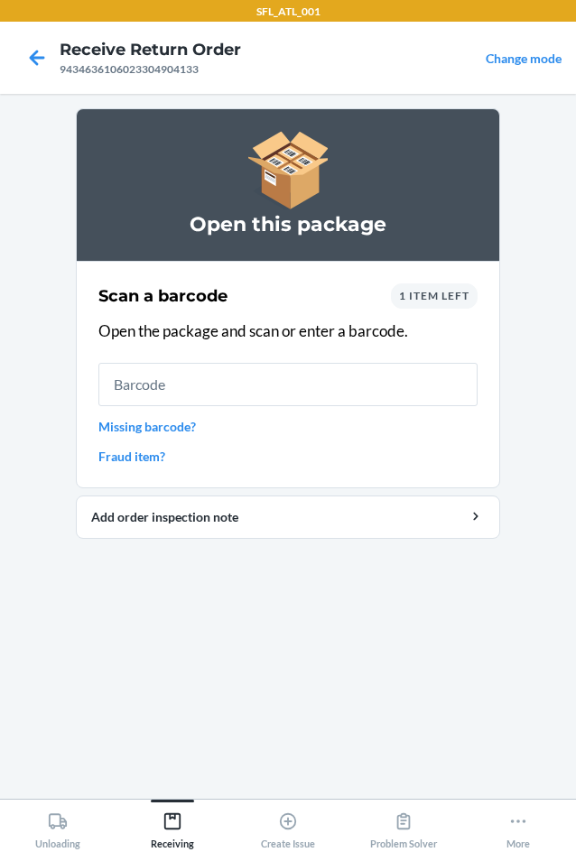
click at [433, 307] on div "1 item left" at bounding box center [434, 296] width 87 height 25
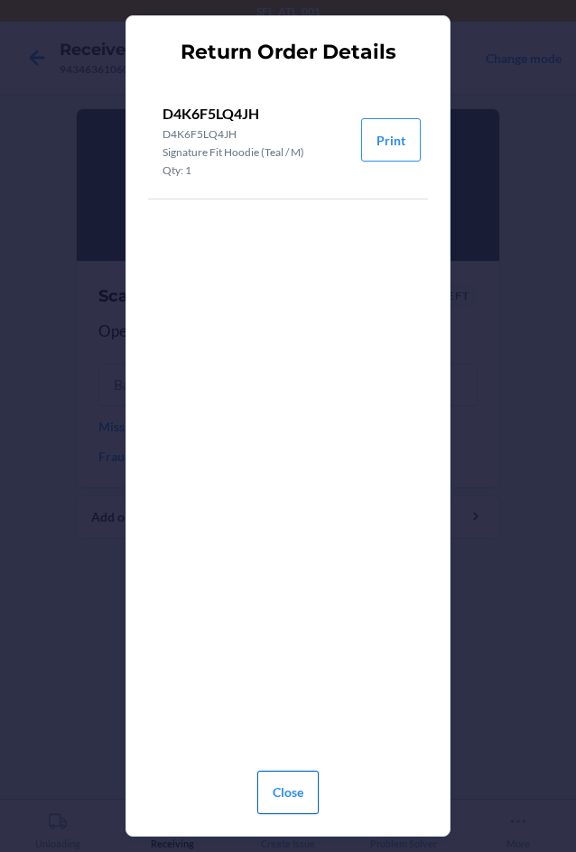
click at [283, 781] on button "Close" at bounding box center [287, 792] width 61 height 43
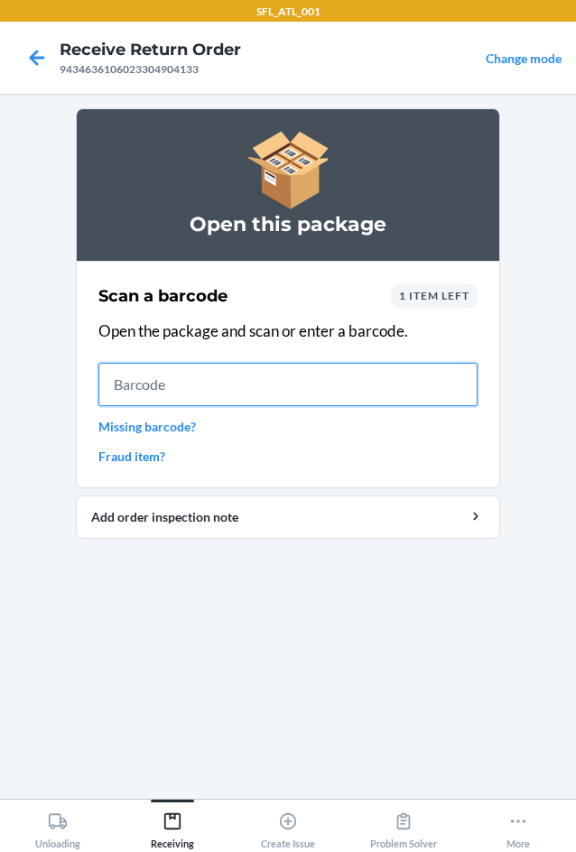
click at [205, 386] on input "text" at bounding box center [287, 384] width 379 height 43
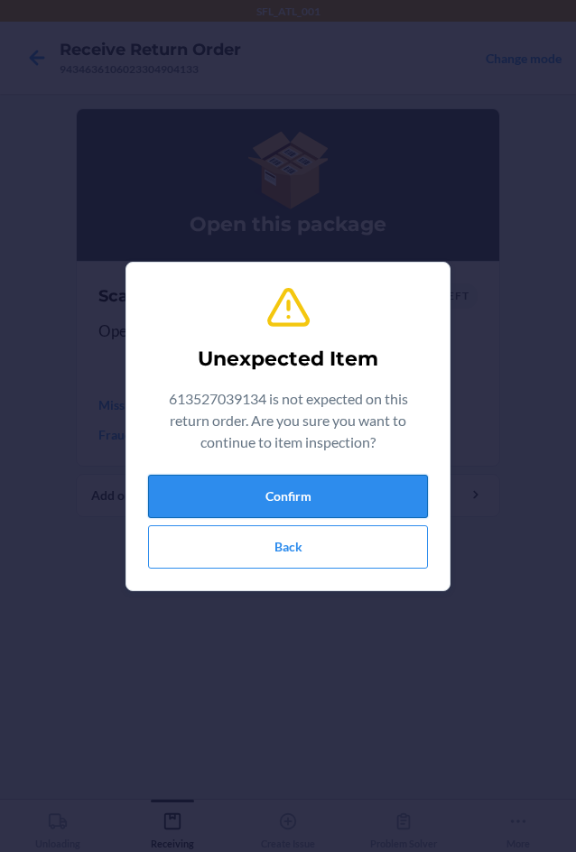
click at [167, 507] on button "Confirm" at bounding box center [288, 496] width 280 height 43
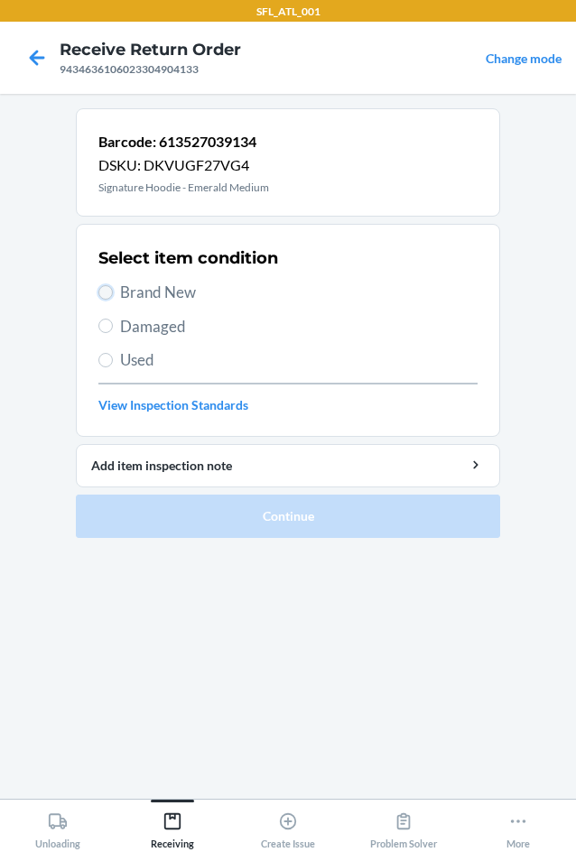
click at [107, 289] on input "Brand New" at bounding box center [105, 292] width 14 height 14
radio input "true"
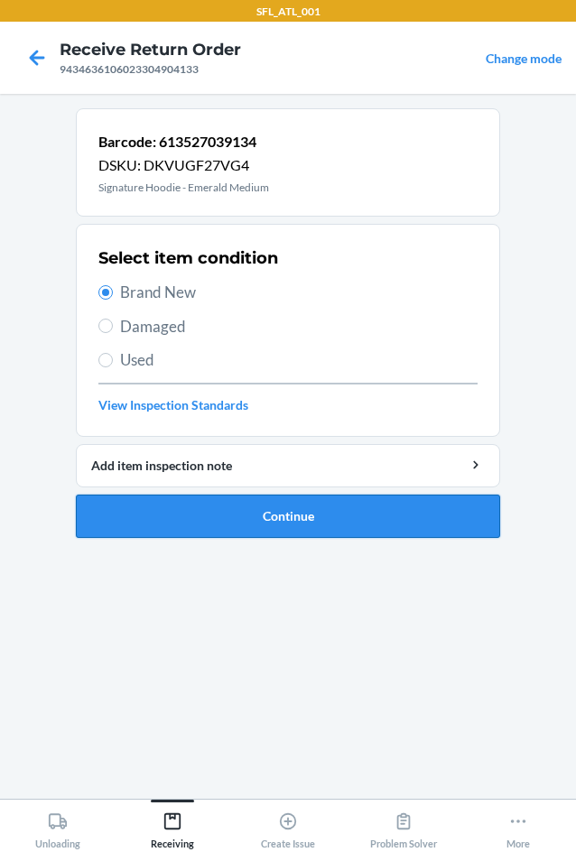
click at [295, 505] on button "Continue" at bounding box center [288, 516] width 424 height 43
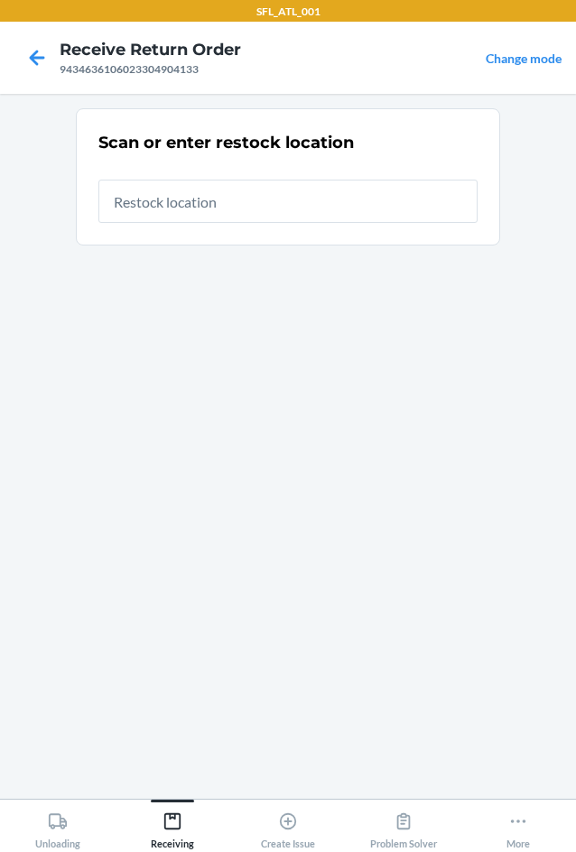
click at [256, 201] on input "text" at bounding box center [287, 201] width 379 height 43
type input "RTCart020"
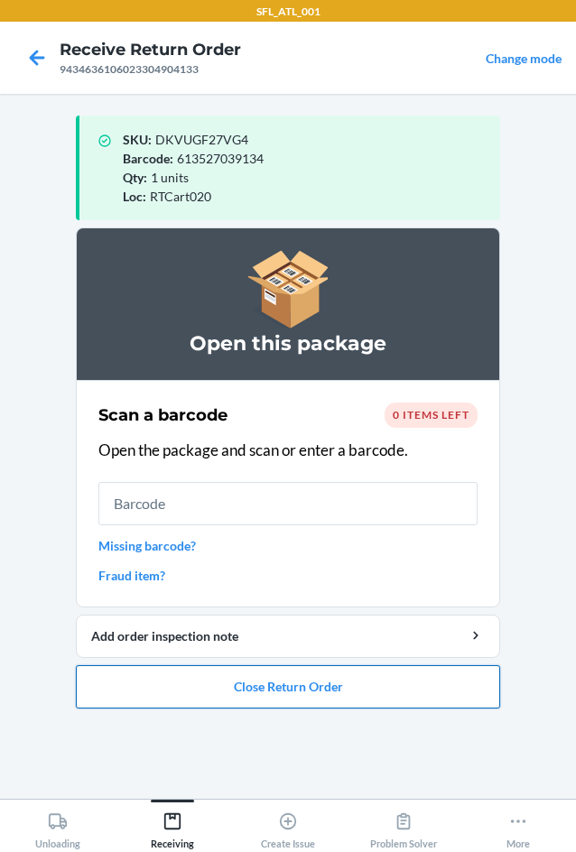
click at [345, 684] on button "Close Return Order" at bounding box center [288, 686] width 424 height 43
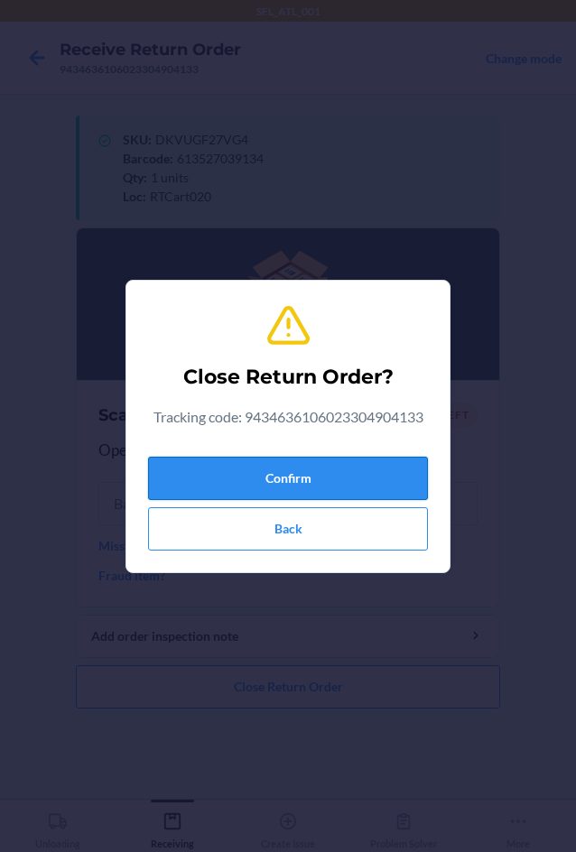
click at [284, 471] on button "Confirm" at bounding box center [288, 478] width 280 height 43
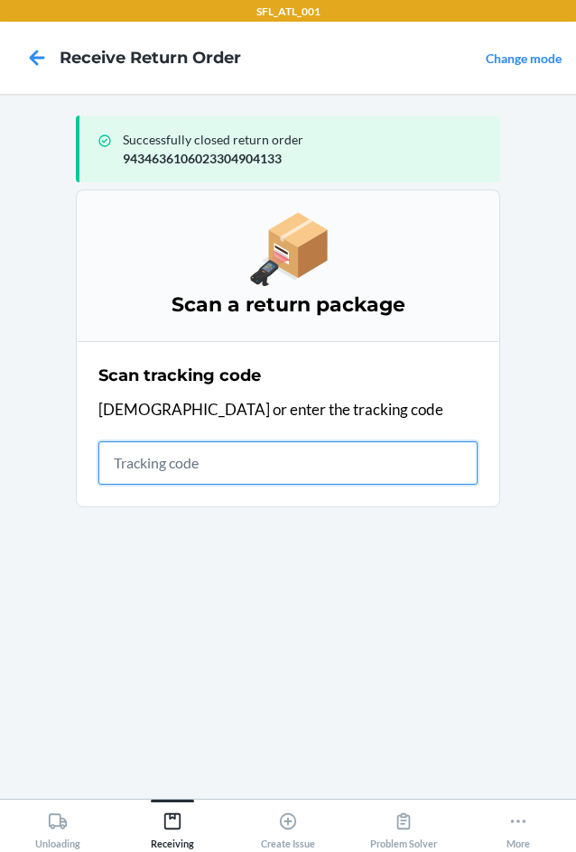
click at [130, 462] on input "text" at bounding box center [287, 463] width 379 height 43
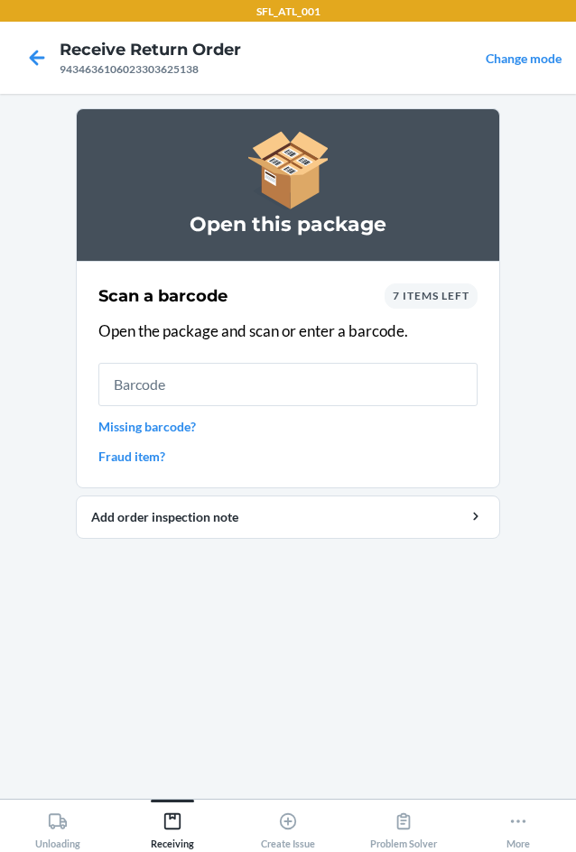
click at [455, 301] on span "7 items left" at bounding box center [431, 296] width 77 height 14
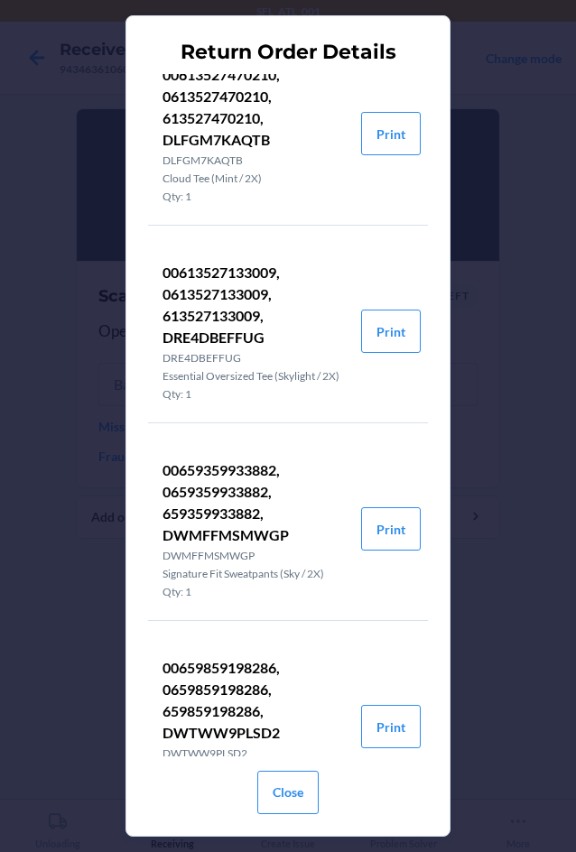
scroll to position [718, 0]
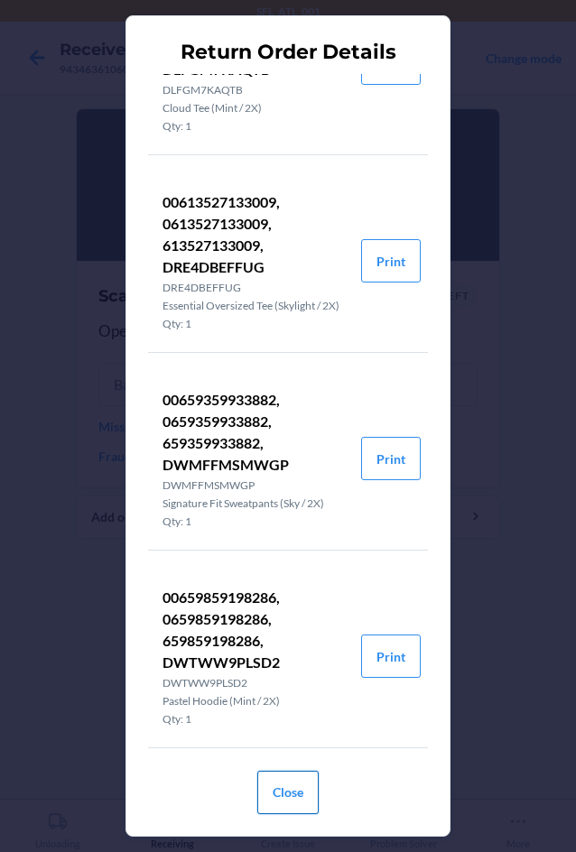
click at [304, 803] on button "Close" at bounding box center [287, 792] width 61 height 43
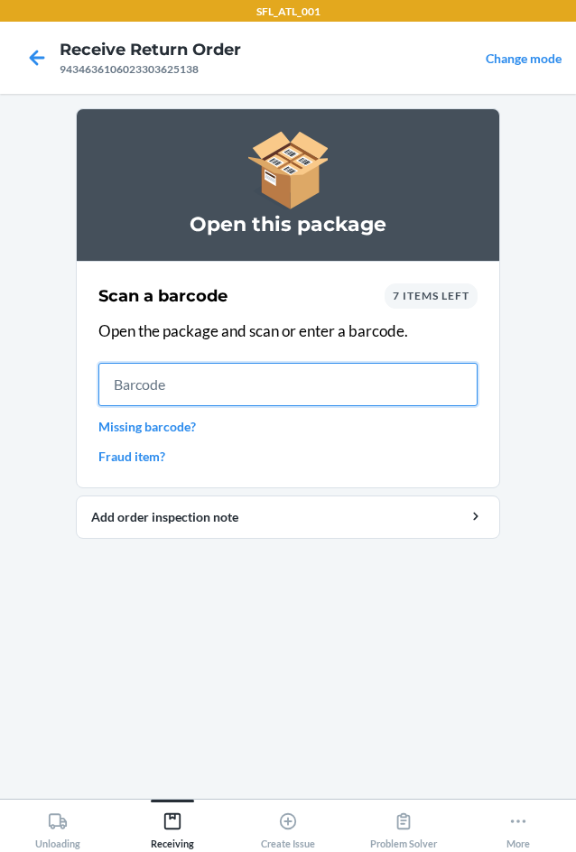
click at [252, 389] on input "text" at bounding box center [287, 384] width 379 height 43
click at [197, 377] on input "text" at bounding box center [287, 384] width 379 height 43
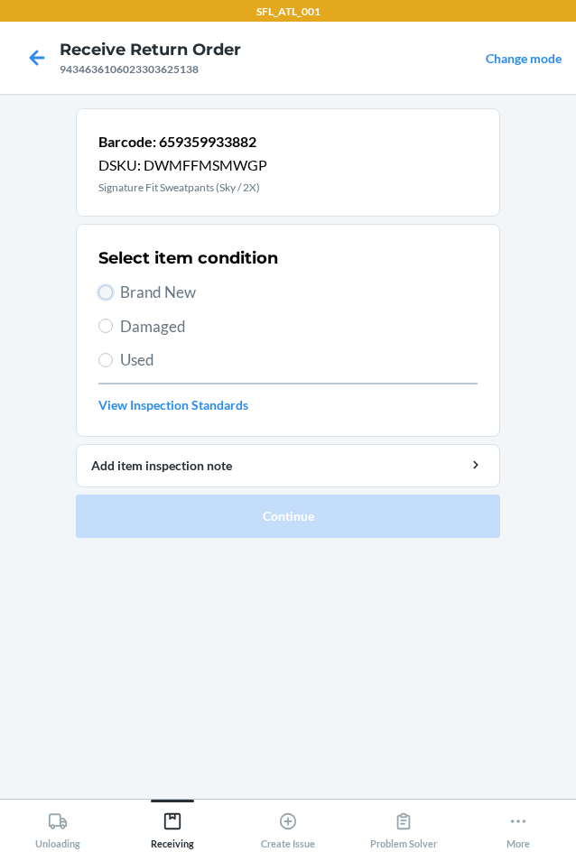
click at [106, 295] on input "Brand New" at bounding box center [105, 292] width 14 height 14
radio input "true"
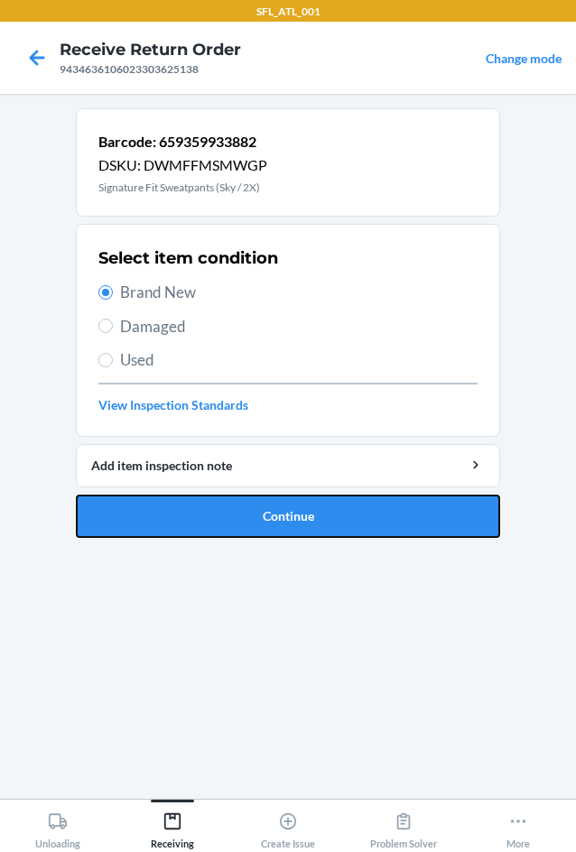
click at [258, 510] on button "Continue" at bounding box center [288, 516] width 424 height 43
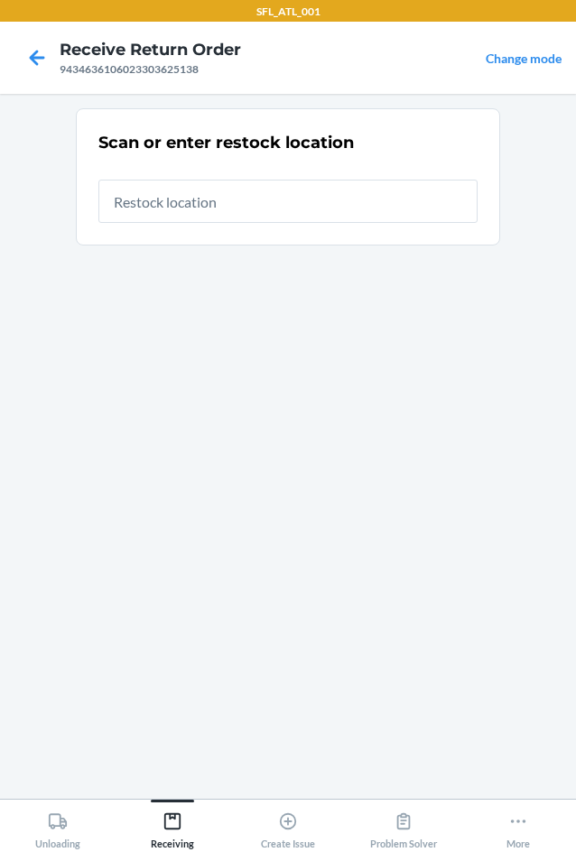
click at [194, 203] on input "text" at bounding box center [287, 201] width 379 height 43
type input "RTCart005"
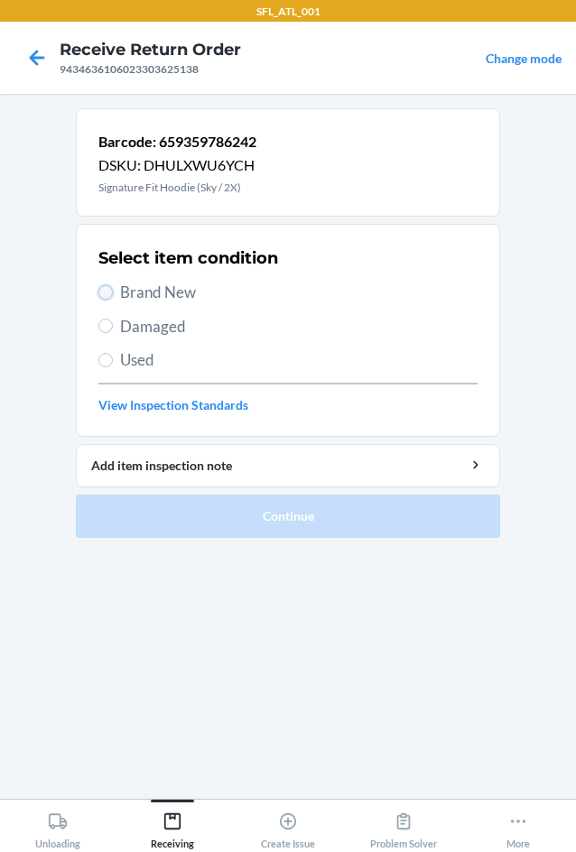
click at [106, 296] on input "Brand New" at bounding box center [105, 292] width 14 height 14
radio input "true"
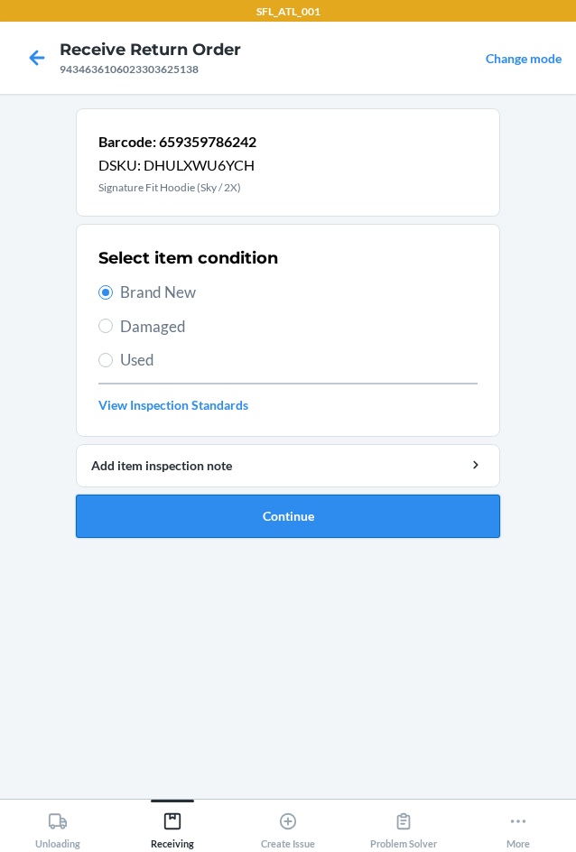
click at [275, 520] on button "Continue" at bounding box center [288, 516] width 424 height 43
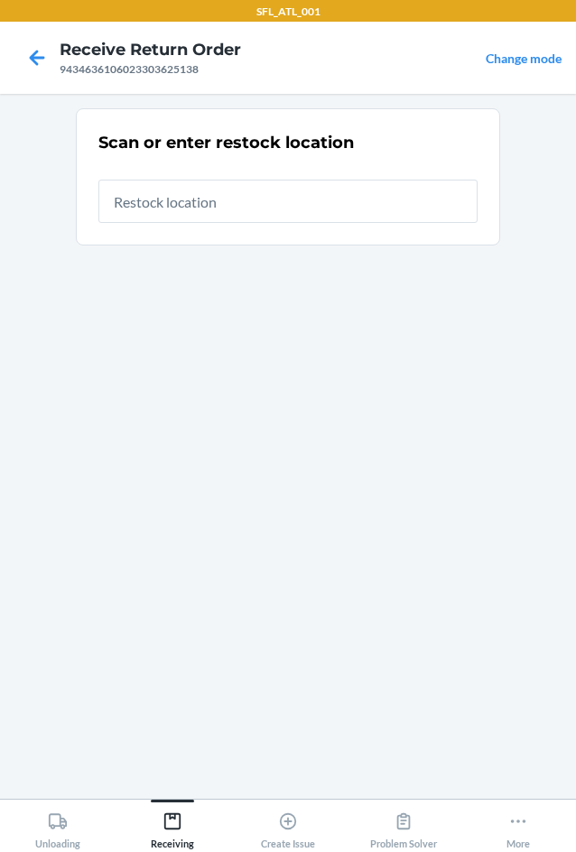
click at [270, 211] on input "text" at bounding box center [287, 201] width 379 height 43
type input "RTCart005"
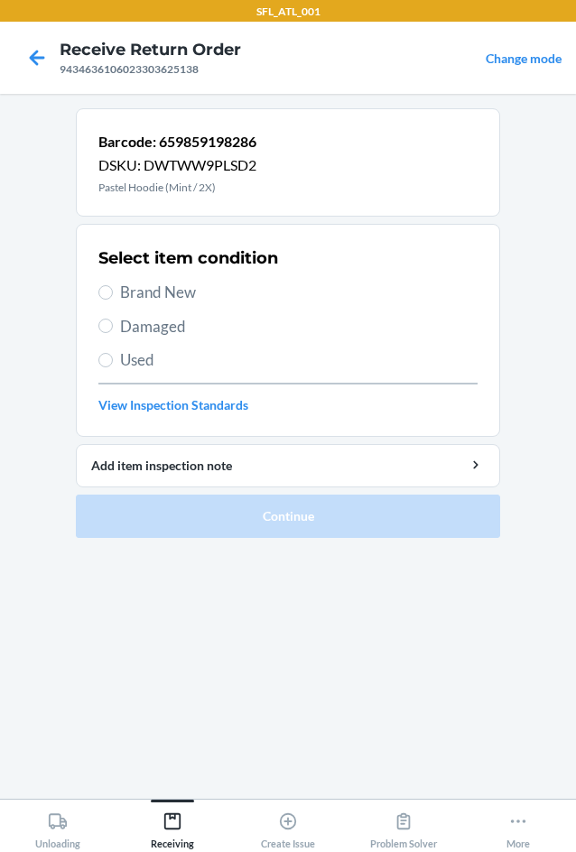
click at [125, 287] on span "Brand New" at bounding box center [299, 292] width 358 height 23
click at [113, 287] on input "Brand New" at bounding box center [105, 292] width 14 height 14
radio input "true"
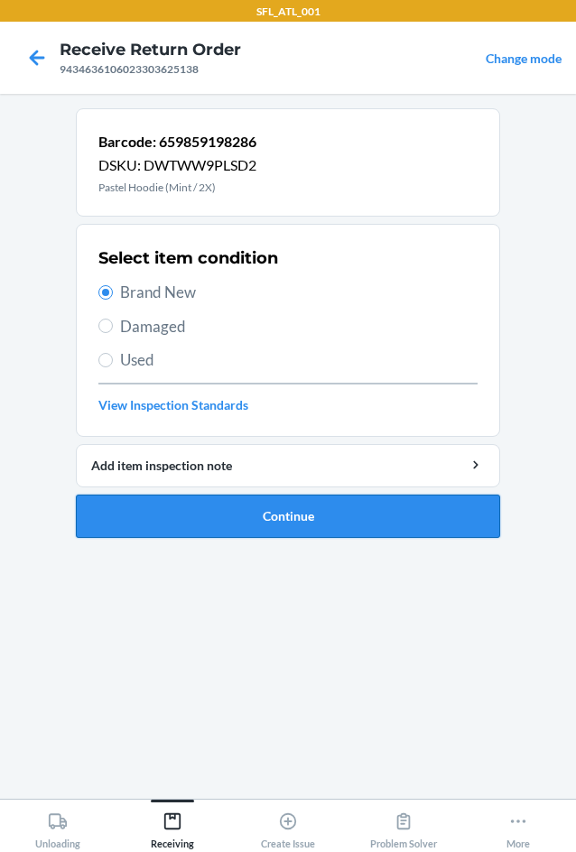
click at [245, 517] on button "Continue" at bounding box center [288, 516] width 424 height 43
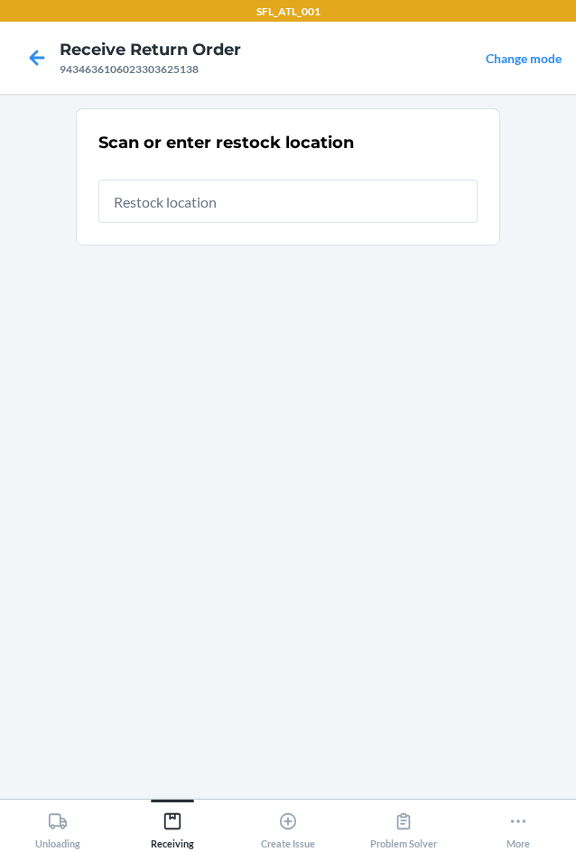
click at [318, 206] on input "text" at bounding box center [287, 201] width 379 height 43
type input "RTCart005"
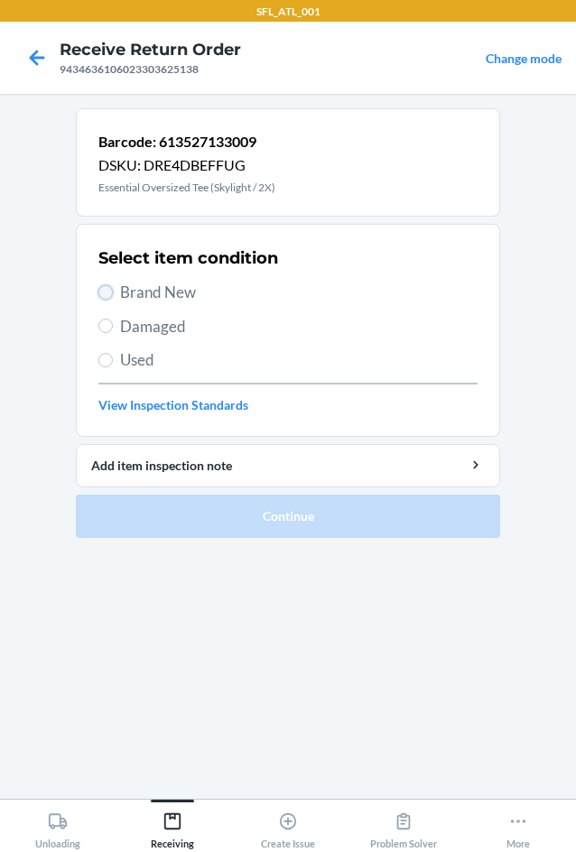
click at [106, 293] on input "Brand New" at bounding box center [105, 292] width 14 height 14
radio input "true"
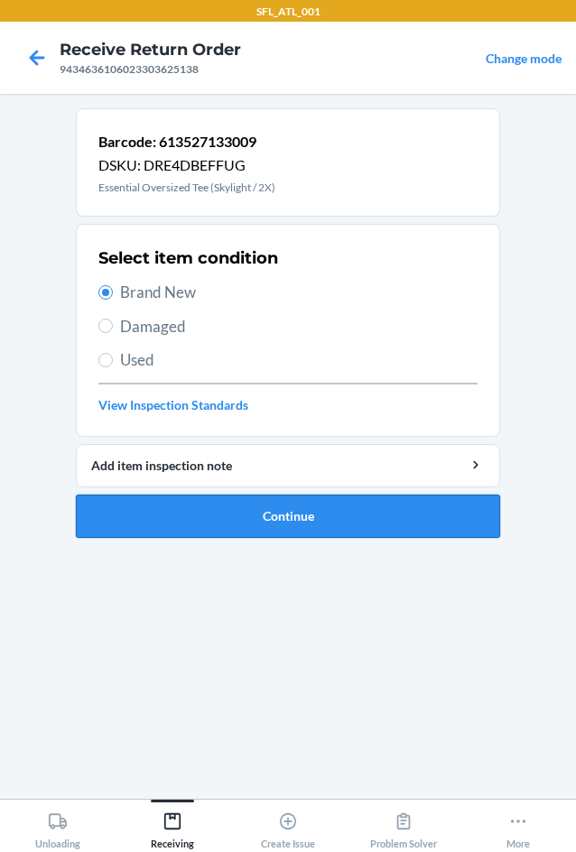
click at [308, 507] on button "Continue" at bounding box center [288, 516] width 424 height 43
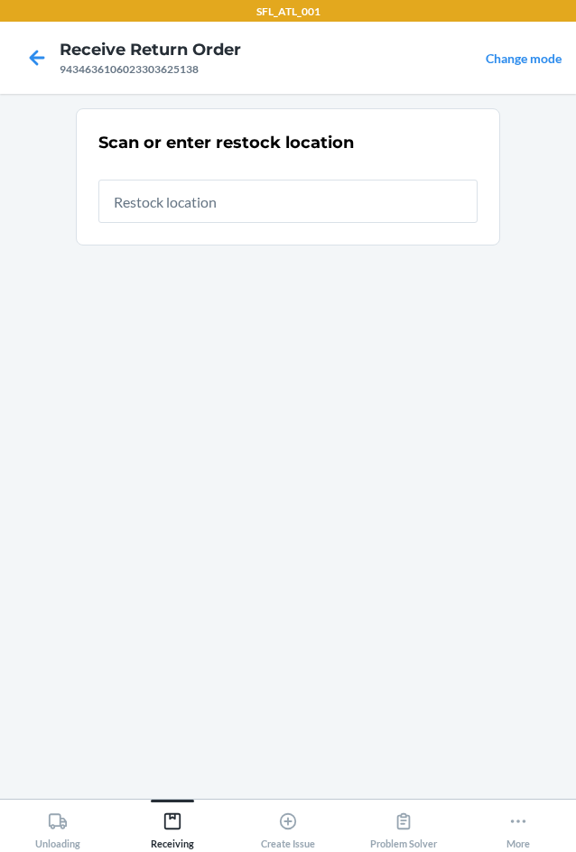
click at [281, 203] on input "text" at bounding box center [287, 201] width 379 height 43
type input "RTCart005"
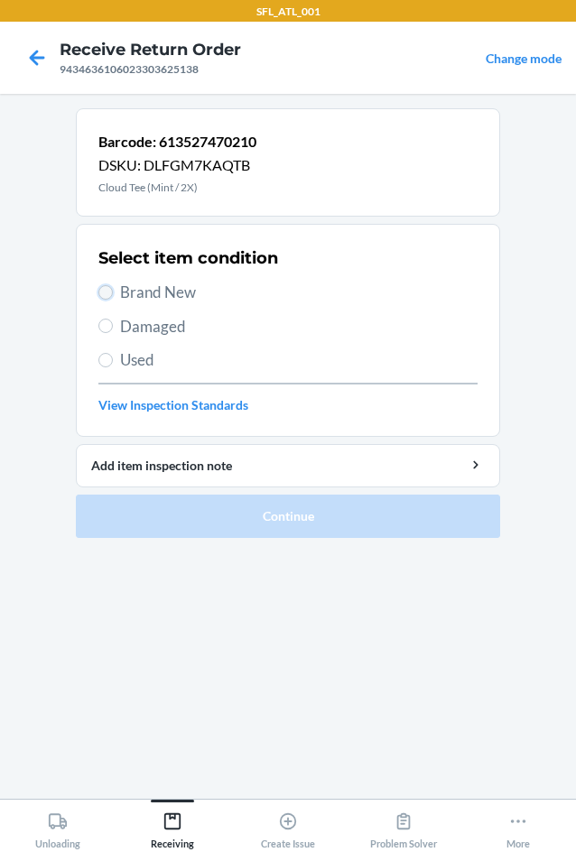
click at [105, 289] on input "Brand New" at bounding box center [105, 292] width 14 height 14
radio input "true"
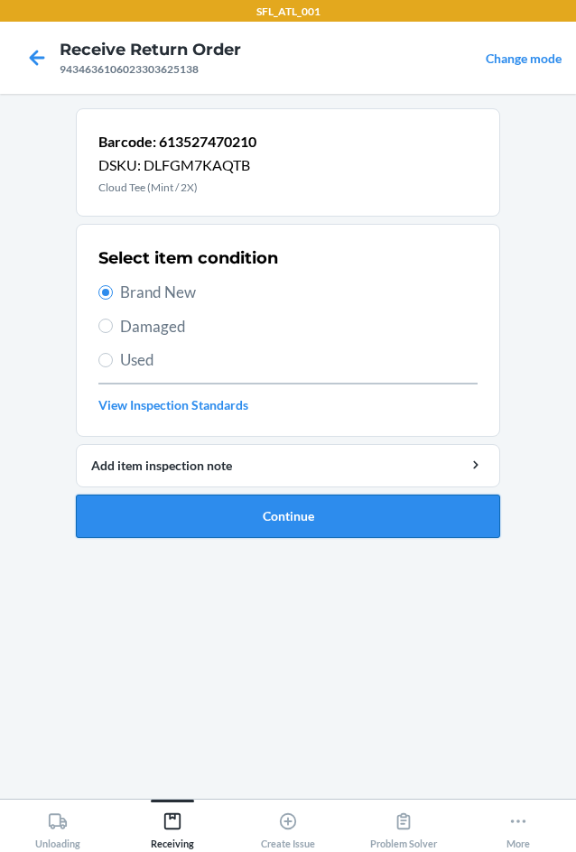
click at [326, 513] on button "Continue" at bounding box center [288, 516] width 424 height 43
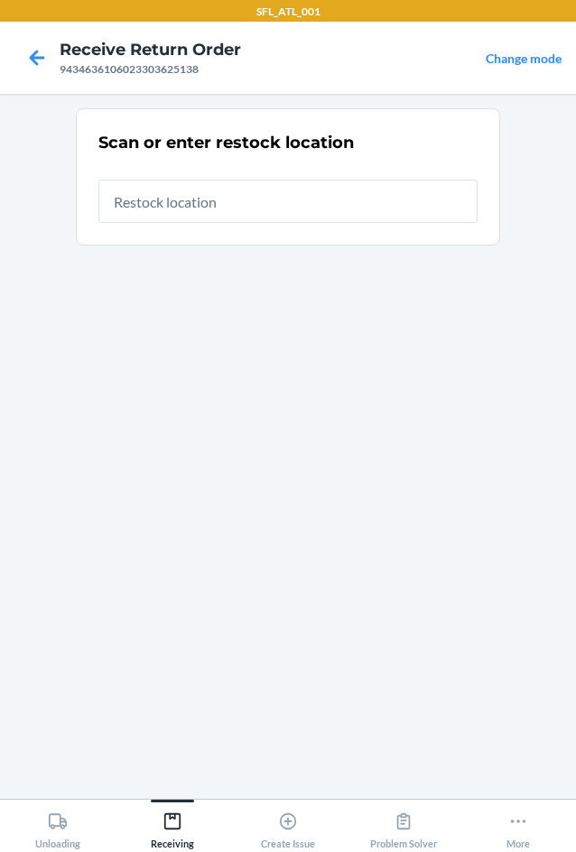
click at [244, 205] on input "text" at bounding box center [287, 201] width 379 height 43
type input "RTCart005"
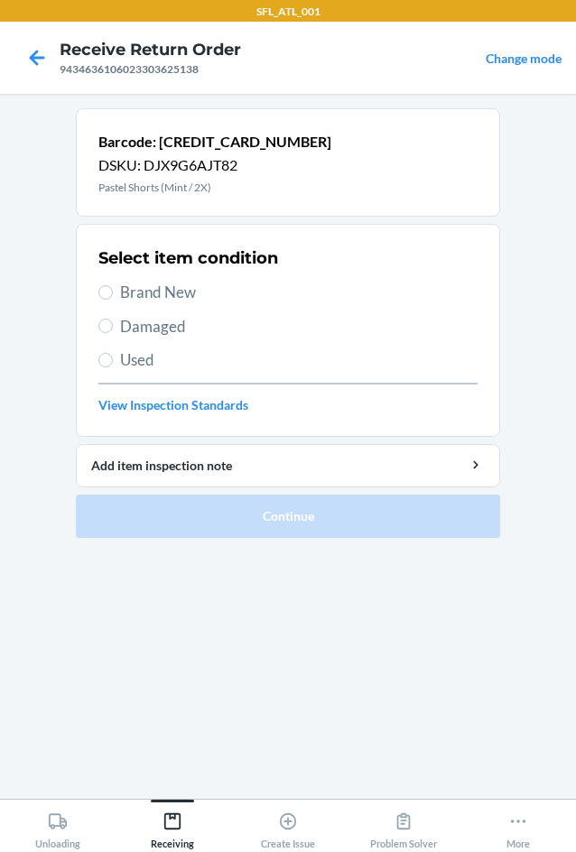
click at [112, 297] on label "Brand New" at bounding box center [287, 292] width 379 height 23
click at [112, 297] on input "Brand New" at bounding box center [105, 292] width 14 height 14
radio input "true"
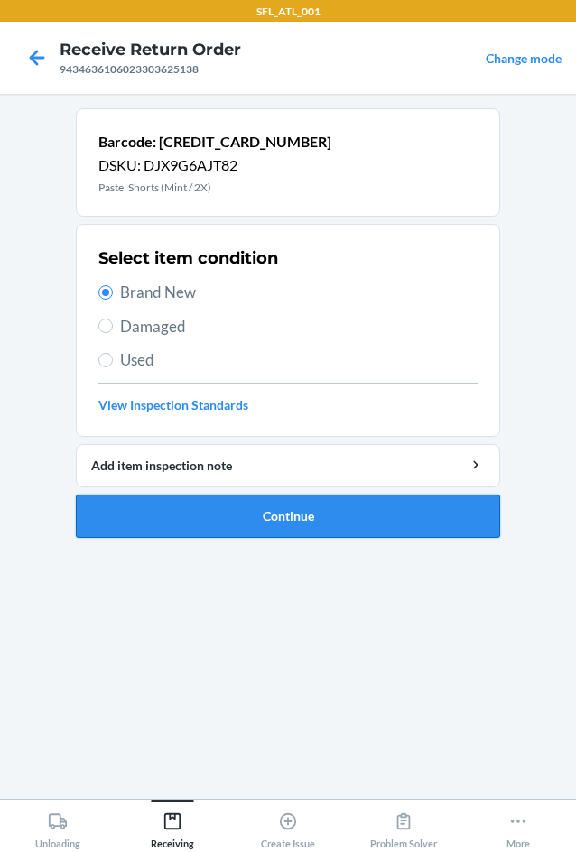
click at [327, 510] on button "Continue" at bounding box center [288, 516] width 424 height 43
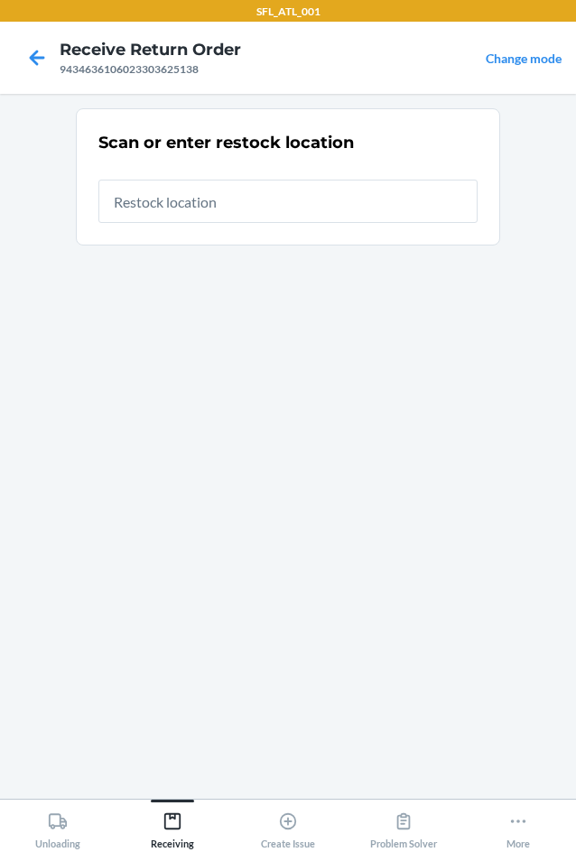
click at [290, 207] on input "text" at bounding box center [287, 201] width 379 height 43
type input "RTCart005"
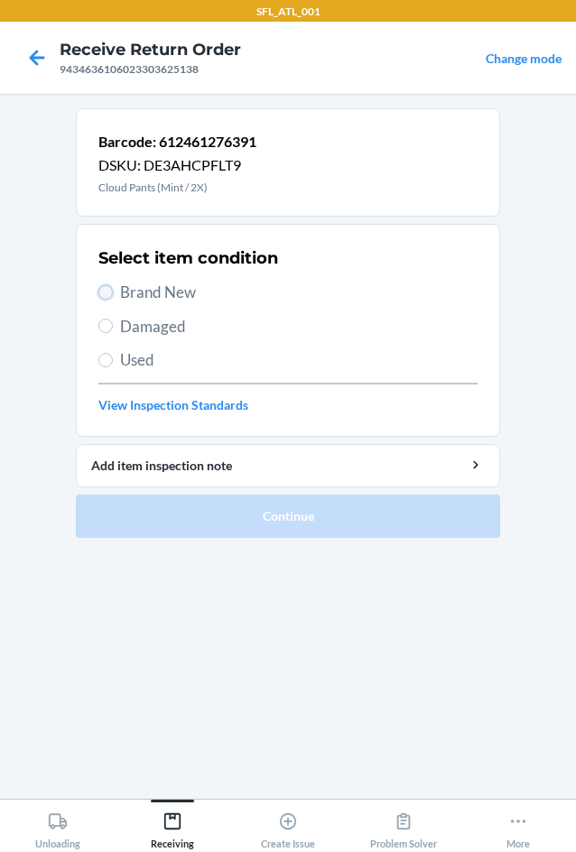
click at [106, 288] on input "Brand New" at bounding box center [105, 292] width 14 height 14
radio input "true"
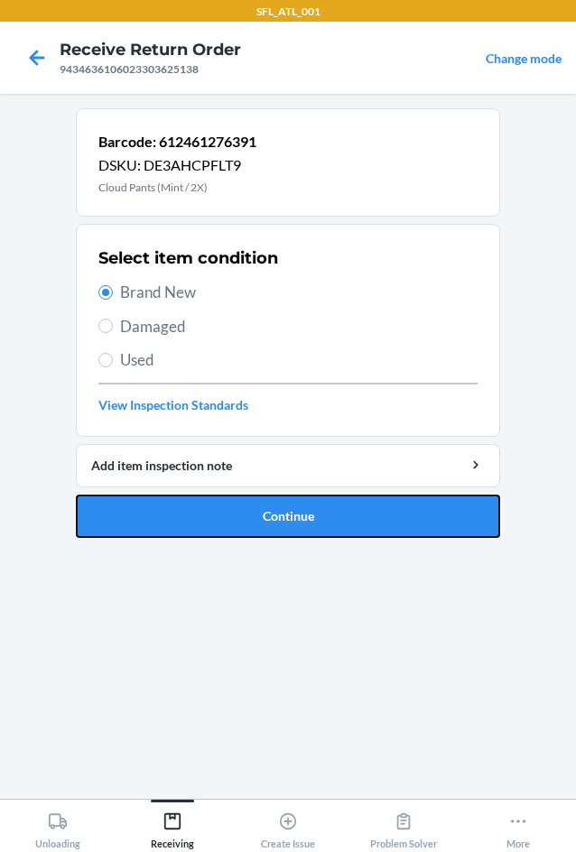
click at [264, 510] on button "Continue" at bounding box center [288, 516] width 424 height 43
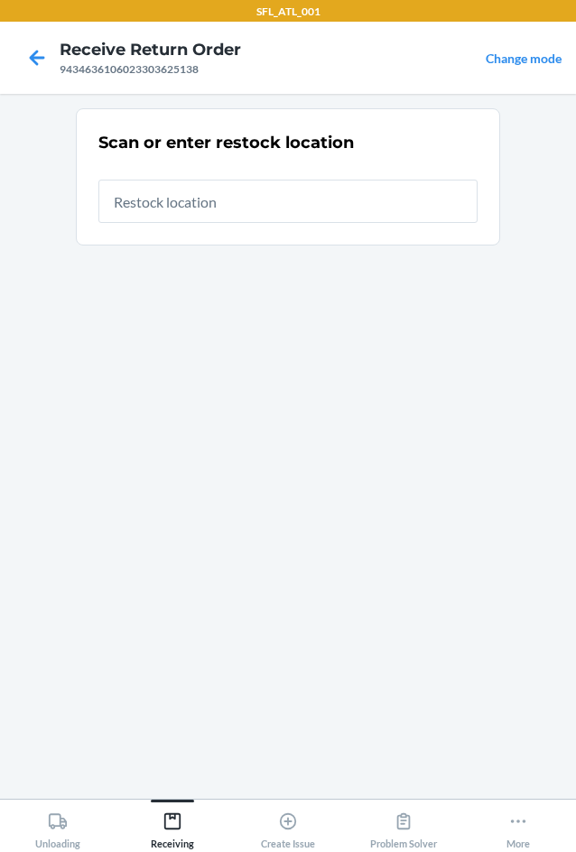
click at [277, 196] on input "text" at bounding box center [287, 201] width 379 height 43
type input "RTCart005"
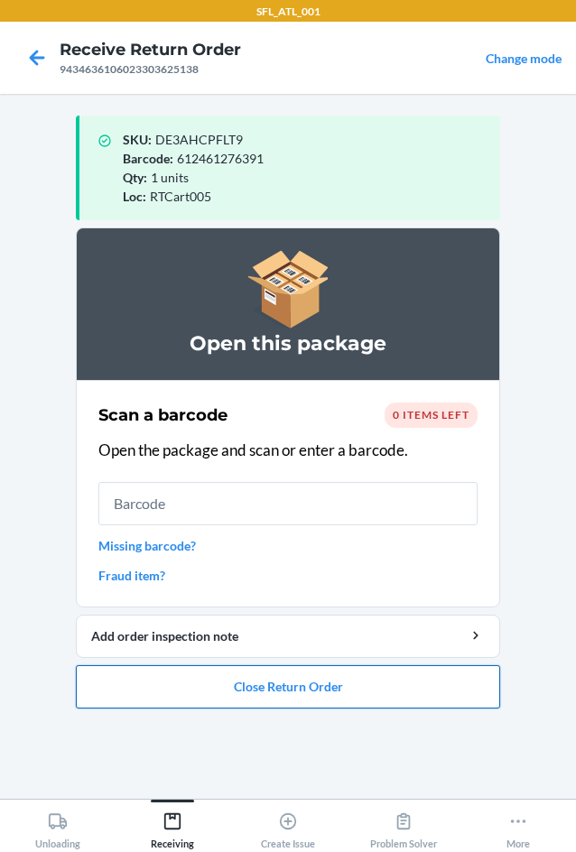
click at [309, 688] on button "Close Return Order" at bounding box center [288, 686] width 424 height 43
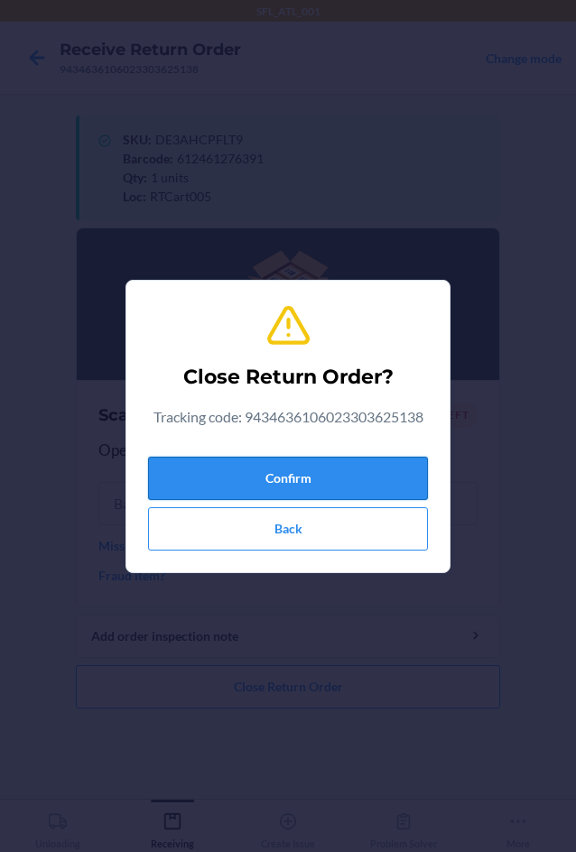
click at [237, 467] on button "Confirm" at bounding box center [288, 478] width 280 height 43
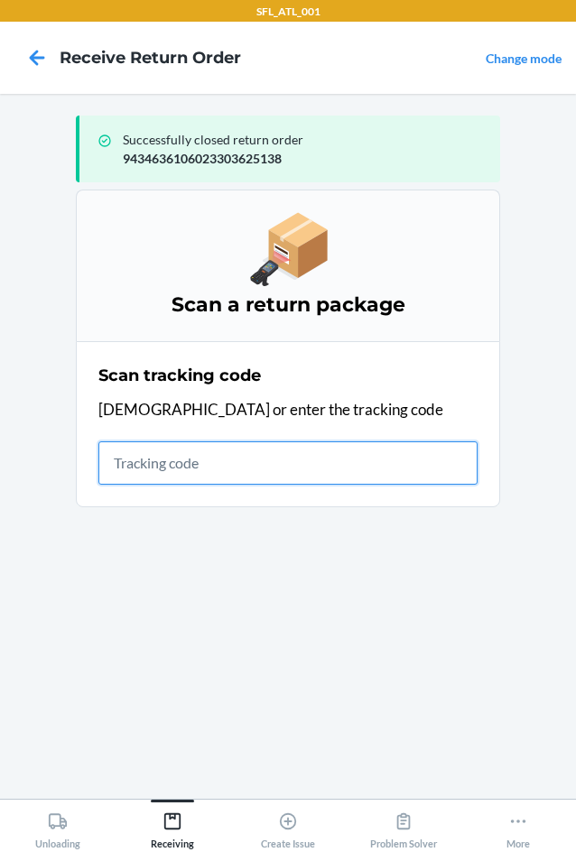
click at [150, 470] on input "text" at bounding box center [287, 463] width 379 height 43
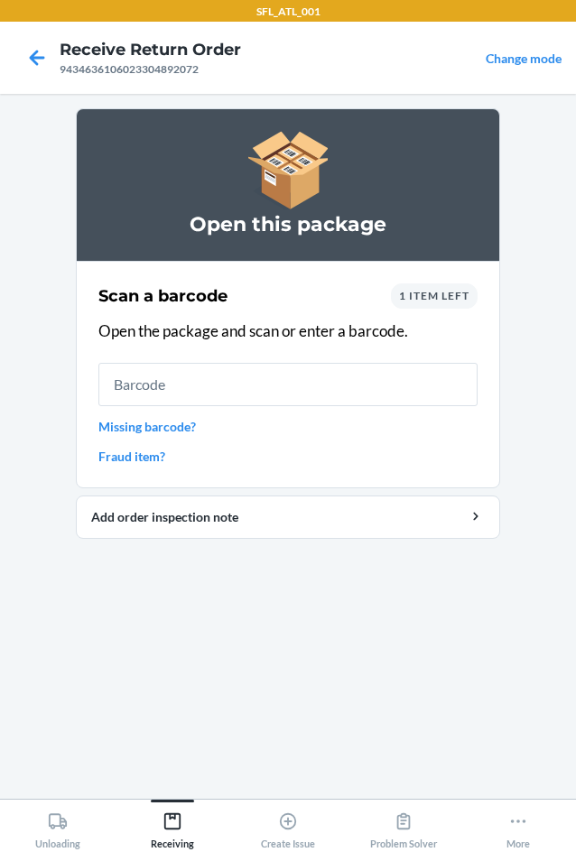
click at [442, 305] on div "1 item left" at bounding box center [434, 296] width 87 height 25
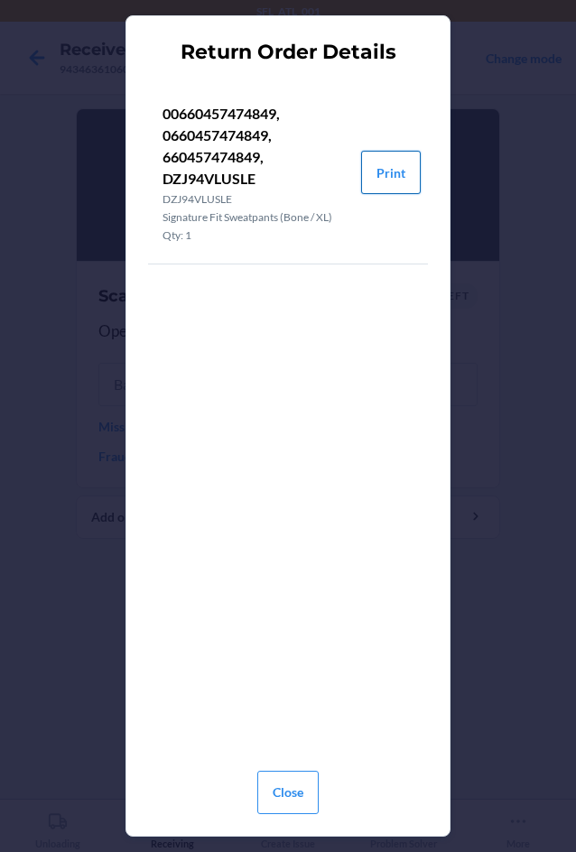
click at [398, 185] on button "Print" at bounding box center [391, 172] width 60 height 43
click at [263, 787] on button "Close" at bounding box center [287, 792] width 61 height 43
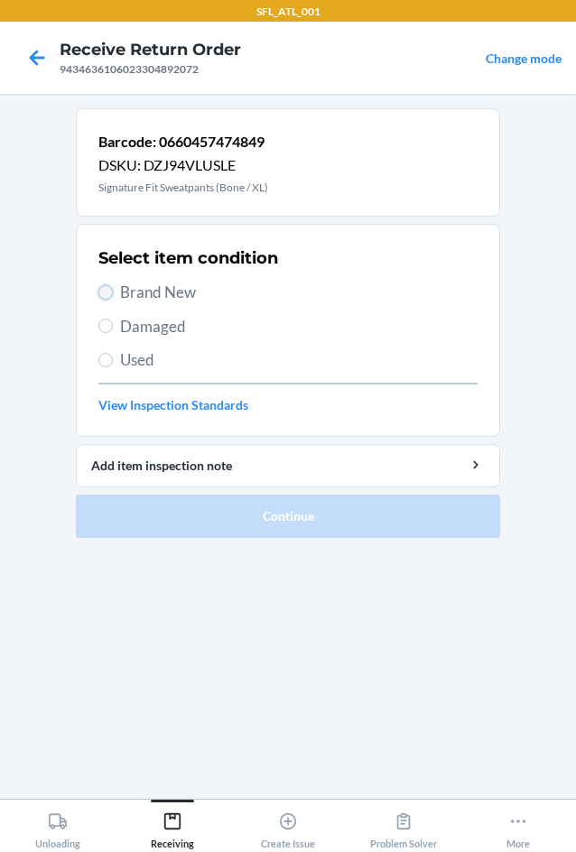
click at [105, 293] on input "Brand New" at bounding box center [105, 292] width 14 height 14
radio input "true"
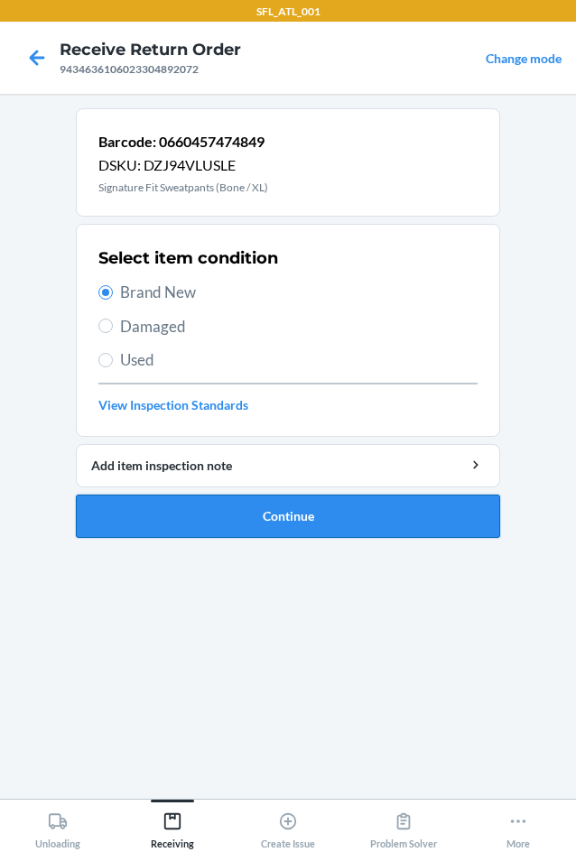
click at [266, 515] on button "Continue" at bounding box center [288, 516] width 424 height 43
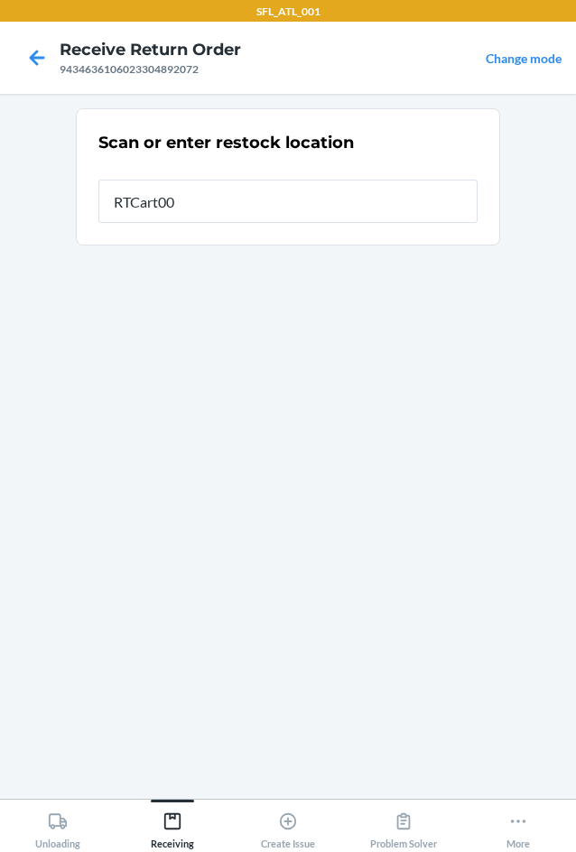
type input "RTCart005"
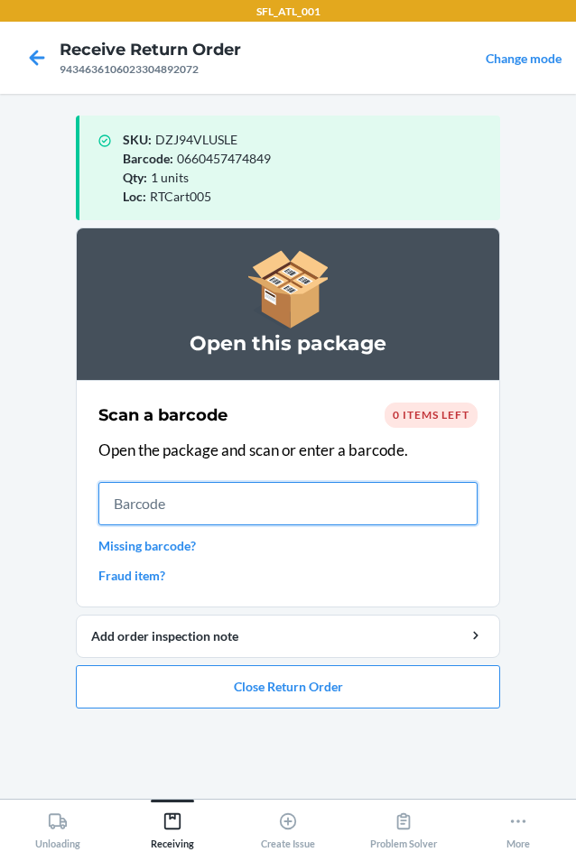
click at [198, 507] on input "text" at bounding box center [287, 503] width 379 height 43
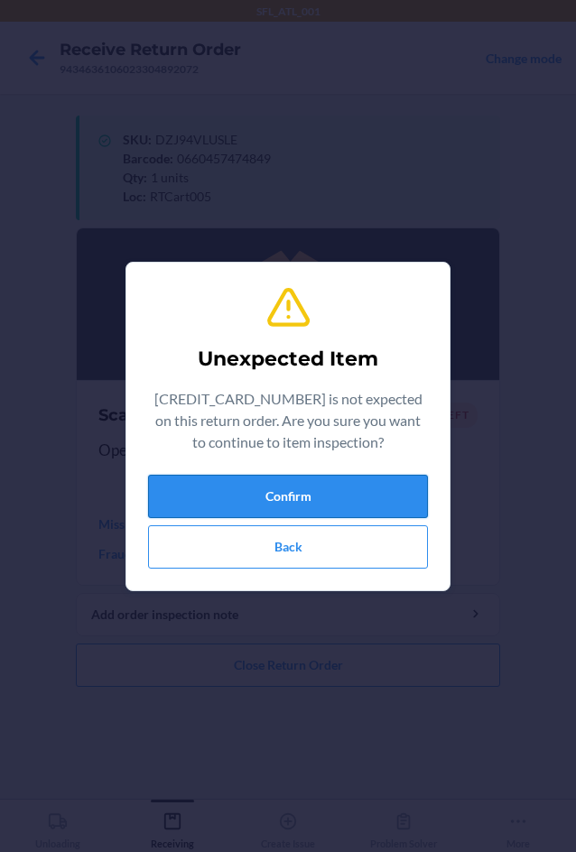
click at [232, 492] on button "Confirm" at bounding box center [288, 496] width 280 height 43
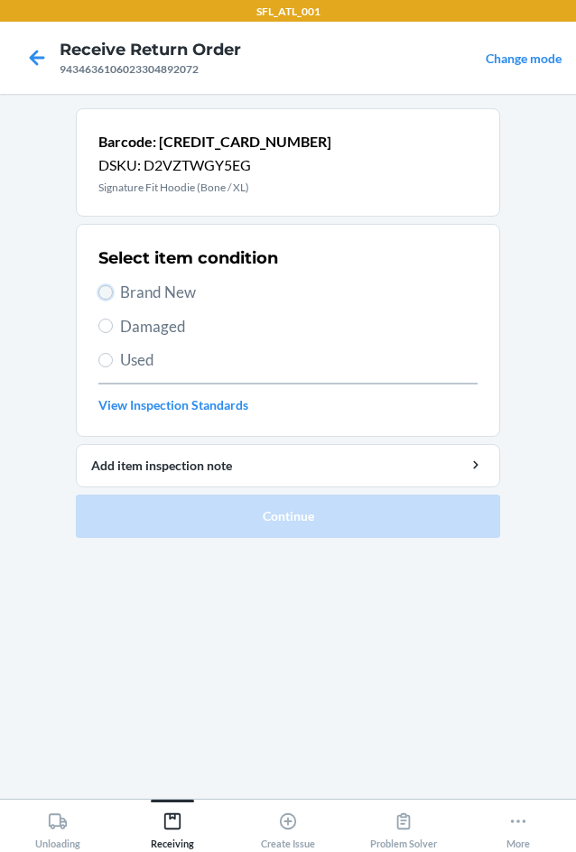
click at [107, 292] on input "Brand New" at bounding box center [105, 292] width 14 height 14
radio input "true"
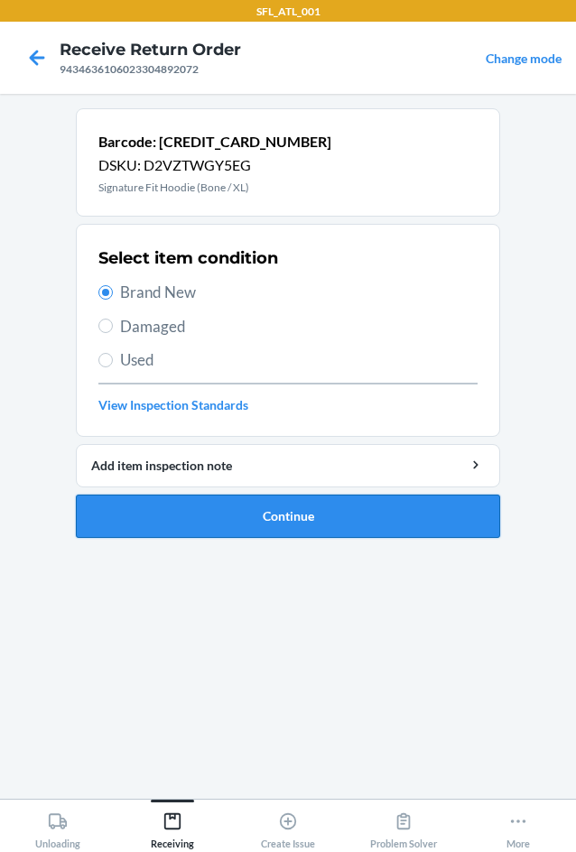
click at [280, 517] on button "Continue" at bounding box center [288, 516] width 424 height 43
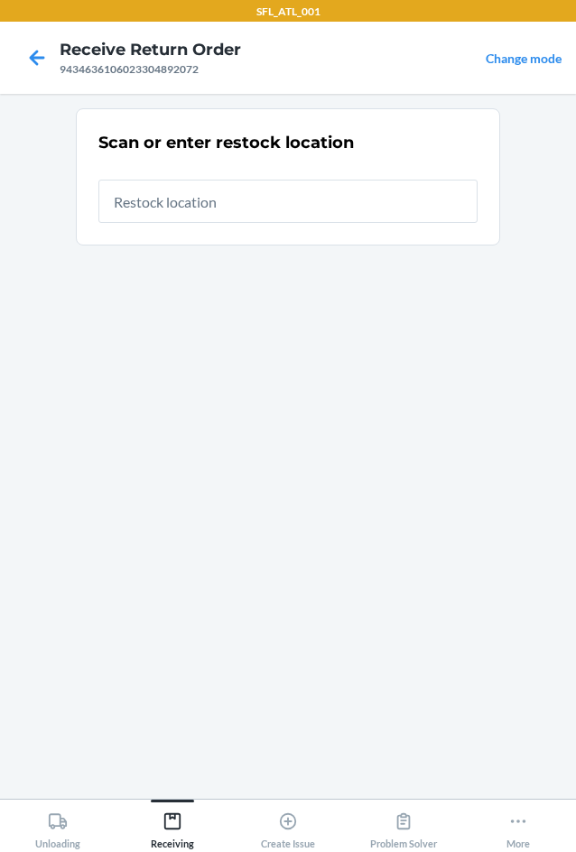
click at [202, 214] on input "text" at bounding box center [287, 201] width 379 height 43
type input "RTCart005"
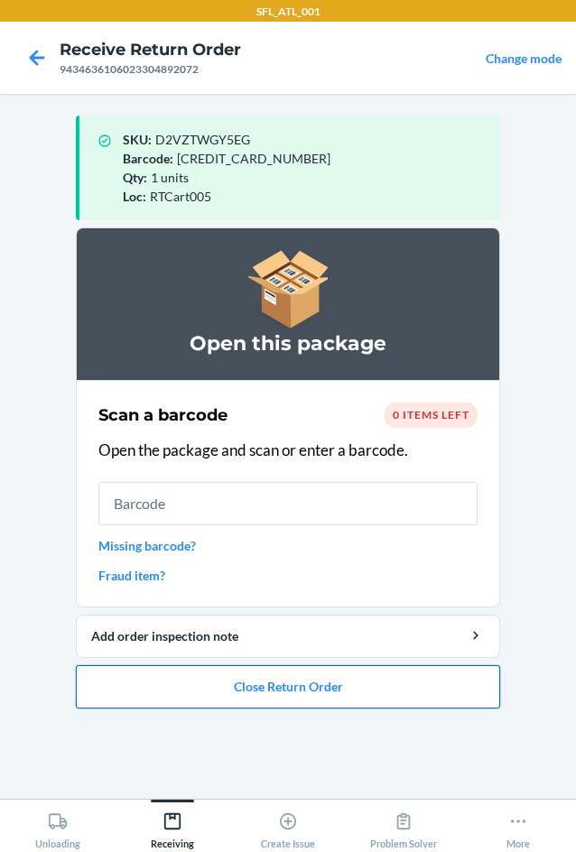
click at [376, 689] on button "Close Return Order" at bounding box center [288, 686] width 424 height 43
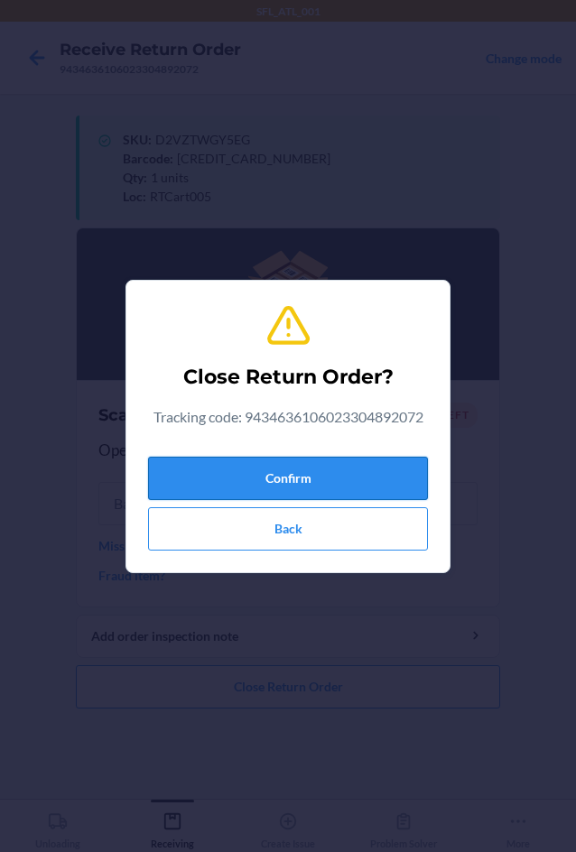
click at [167, 467] on button "Confirm" at bounding box center [288, 478] width 280 height 43
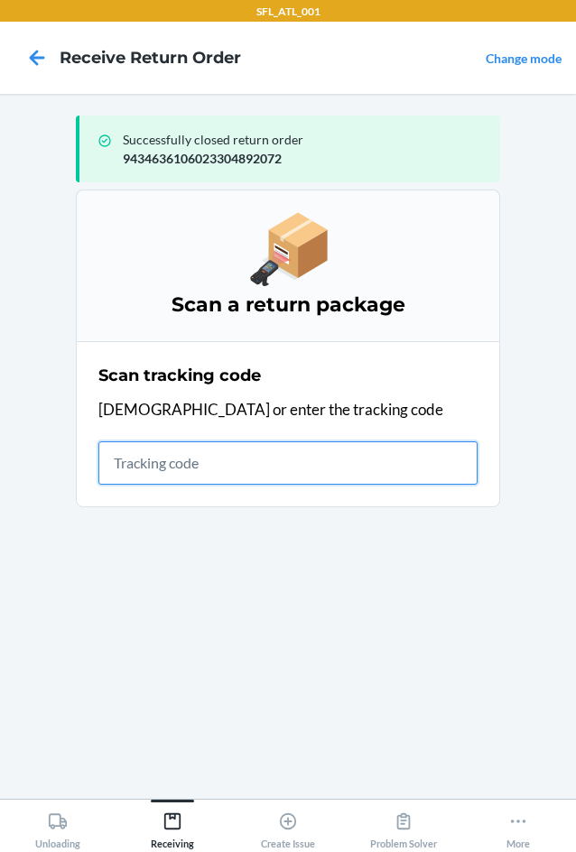
click at [127, 467] on input "text" at bounding box center [287, 463] width 379 height 43
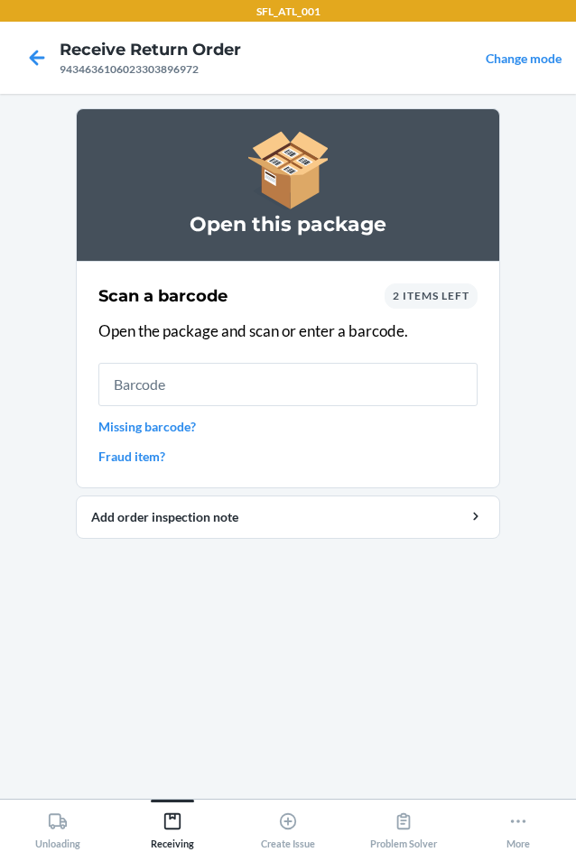
click at [451, 304] on div "2 items left" at bounding box center [431, 296] width 93 height 25
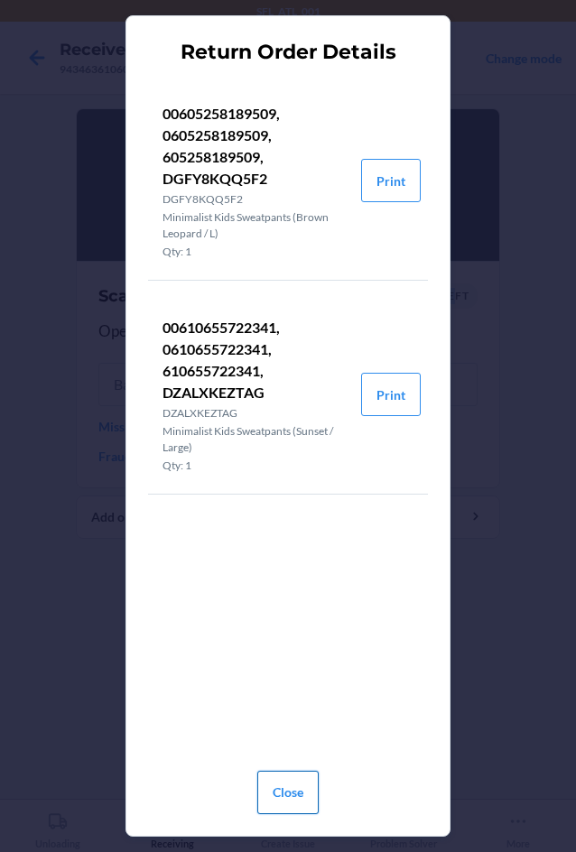
click at [281, 789] on button "Close" at bounding box center [287, 792] width 61 height 43
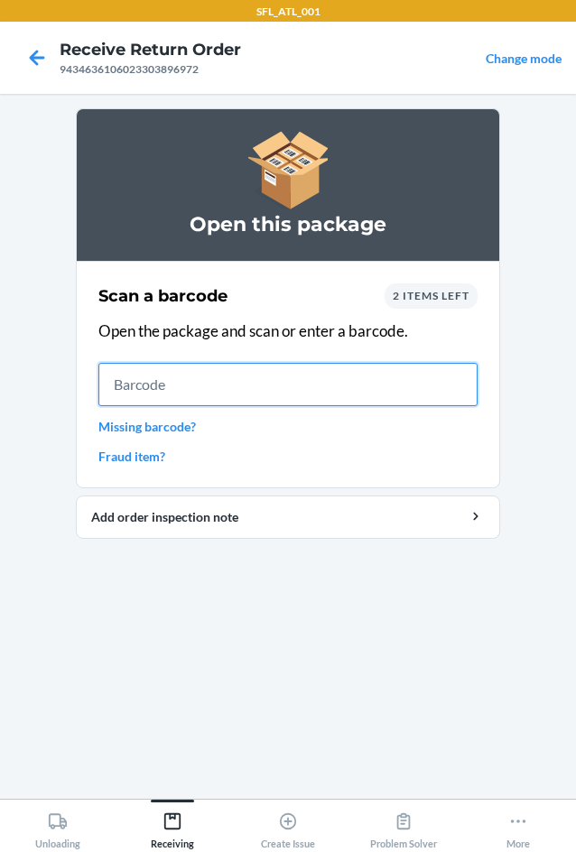
click at [144, 381] on input "text" at bounding box center [287, 384] width 379 height 43
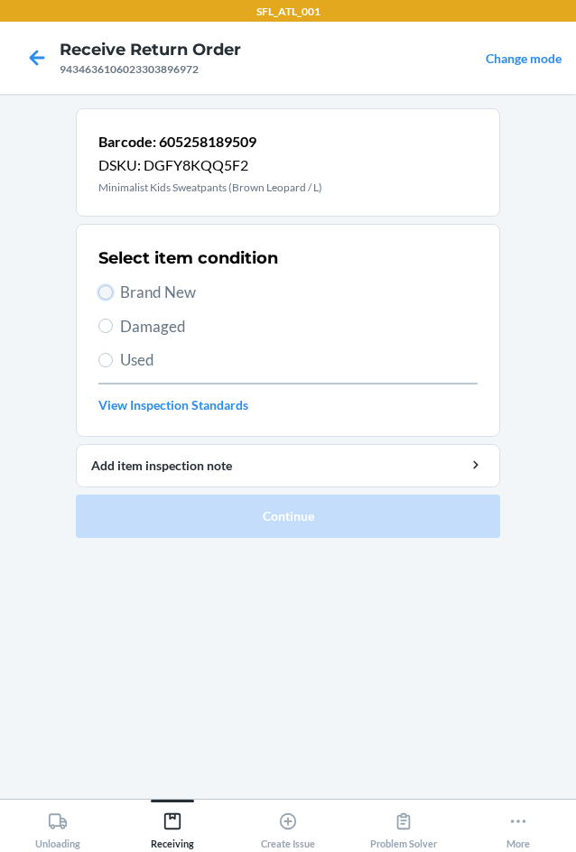
click at [105, 293] on input "Brand New" at bounding box center [105, 292] width 14 height 14
radio input "true"
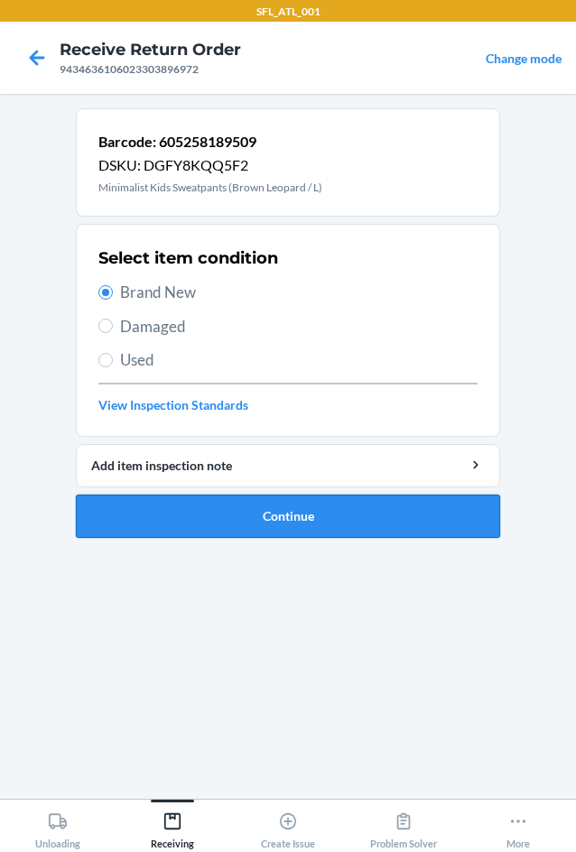
click at [252, 522] on button "Continue" at bounding box center [288, 516] width 424 height 43
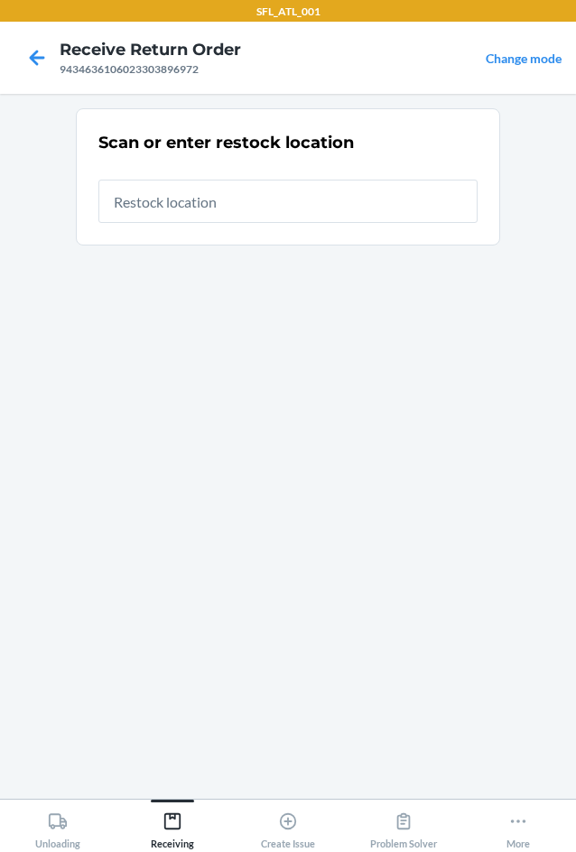
click at [164, 185] on input "text" at bounding box center [287, 201] width 379 height 43
type input "RTCart005"
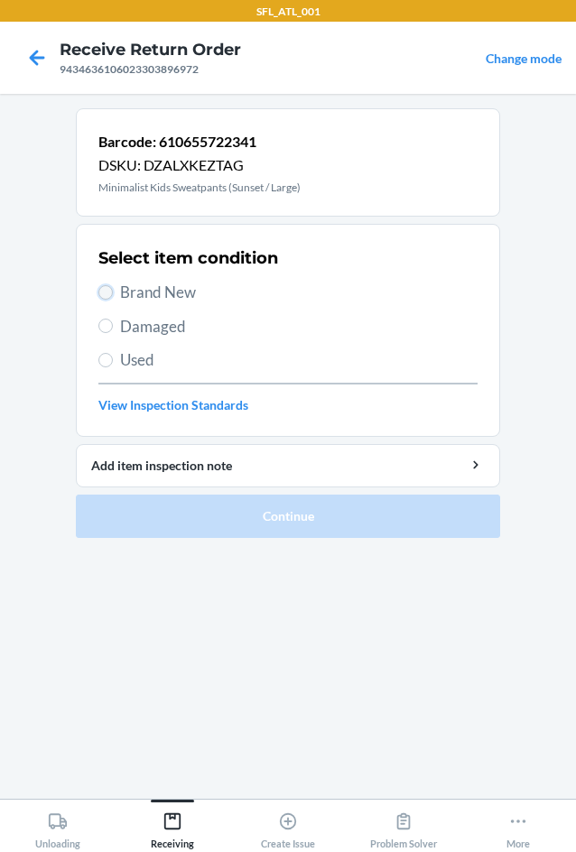
click at [111, 294] on input "Brand New" at bounding box center [105, 292] width 14 height 14
radio input "true"
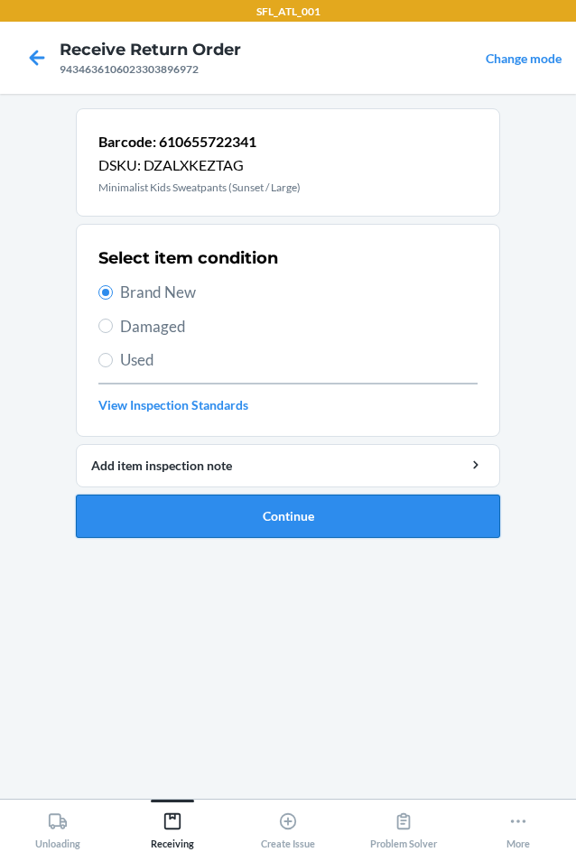
click at [301, 520] on button "Continue" at bounding box center [288, 516] width 424 height 43
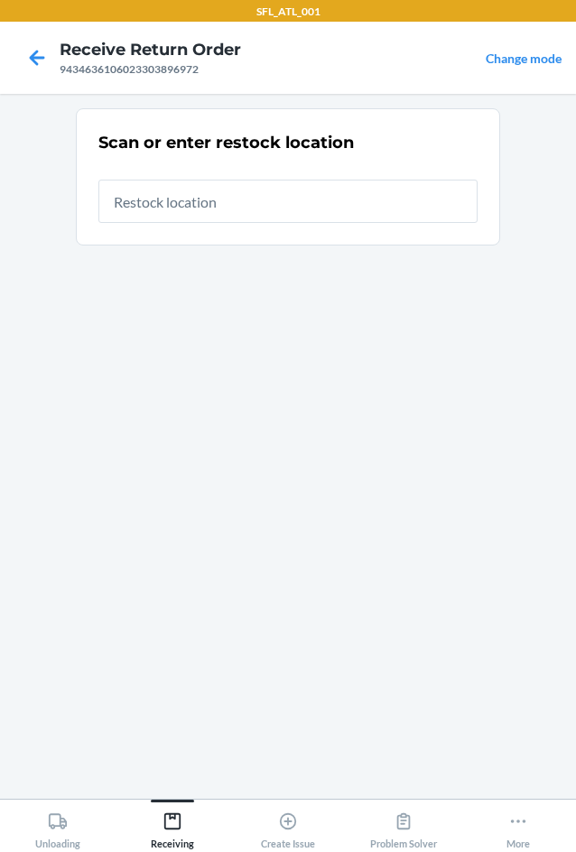
click at [293, 208] on input "text" at bounding box center [287, 201] width 379 height 43
type input "RTCart005"
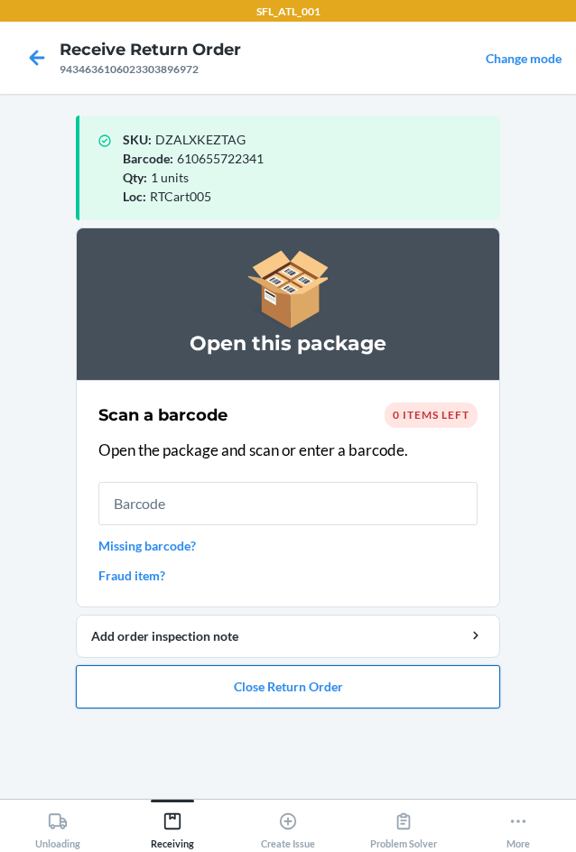
click at [370, 701] on button "Close Return Order" at bounding box center [288, 686] width 424 height 43
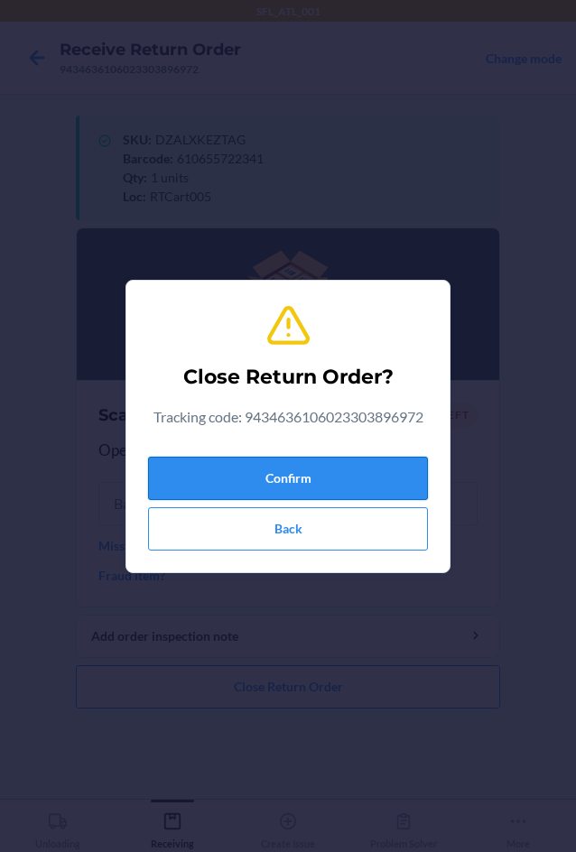
click at [312, 478] on button "Confirm" at bounding box center [288, 478] width 280 height 43
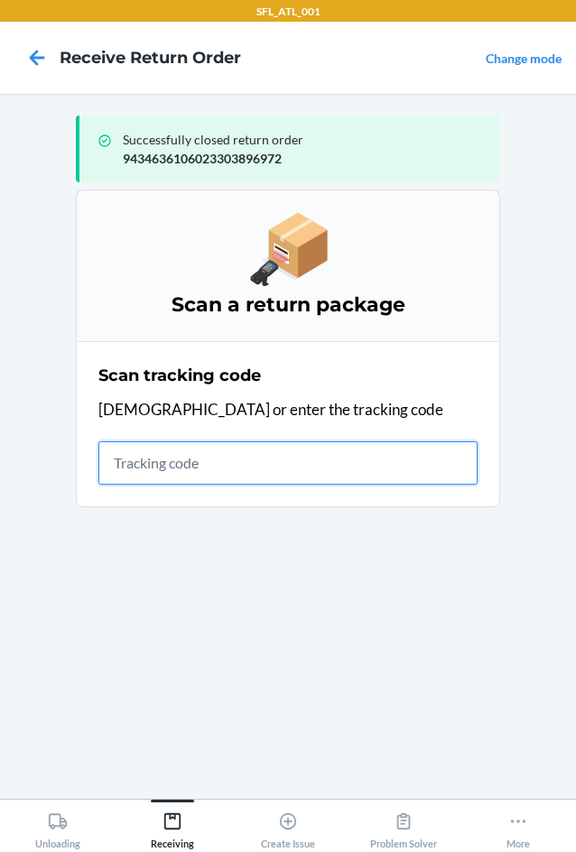
click at [132, 470] on input "text" at bounding box center [287, 463] width 379 height 43
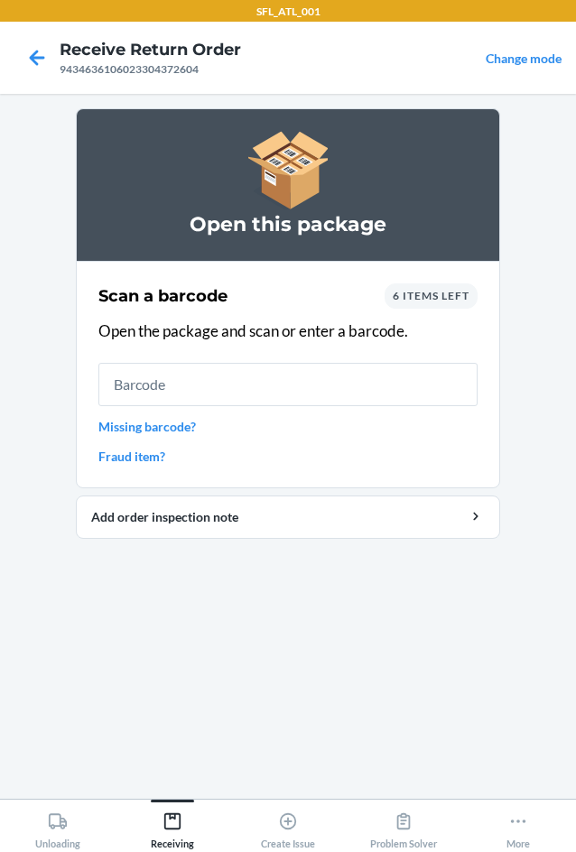
click at [426, 296] on span "6 items left" at bounding box center [431, 296] width 77 height 14
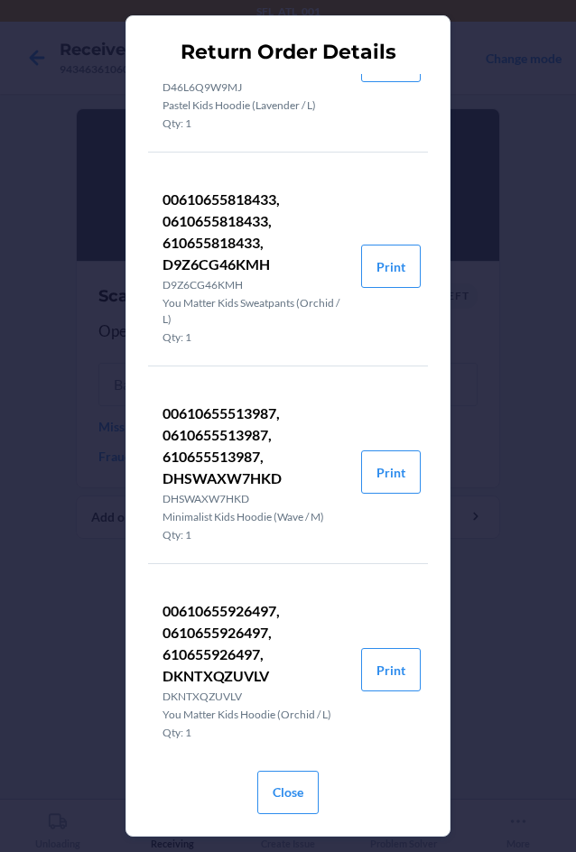
scroll to position [0, 0]
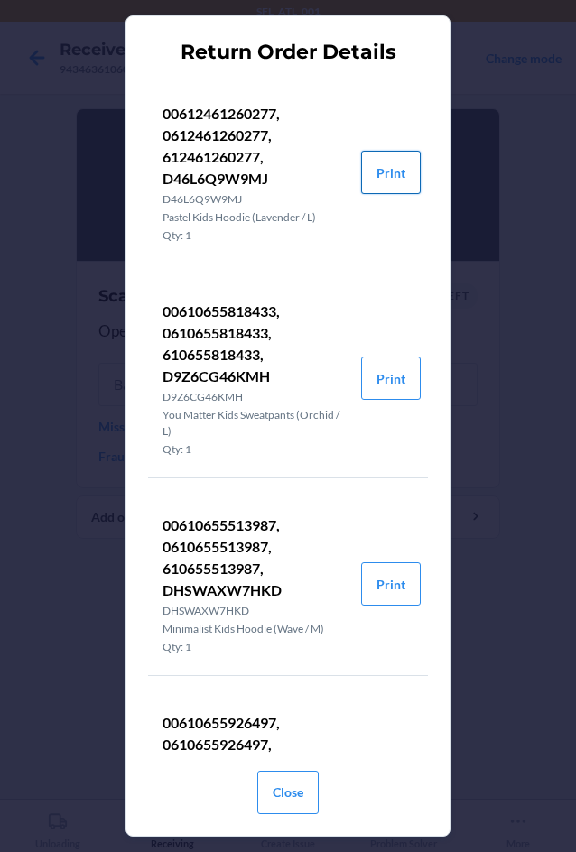
click at [371, 185] on button "Print" at bounding box center [391, 172] width 60 height 43
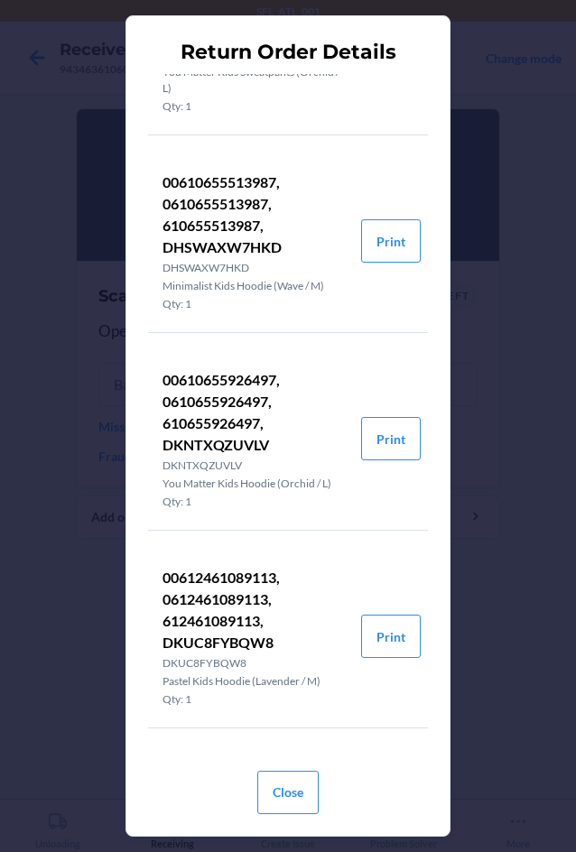
scroll to position [386, 0]
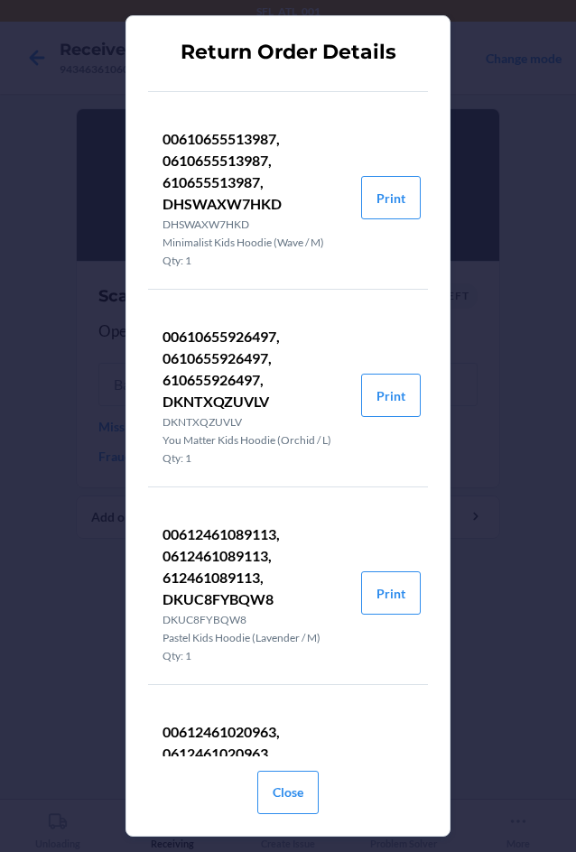
click at [423, 756] on div "Return Order Details 00612461260277, 0612461260277, 612461260277, D46L6Q9W9MJ D…" at bounding box center [288, 426] width 280 height 790
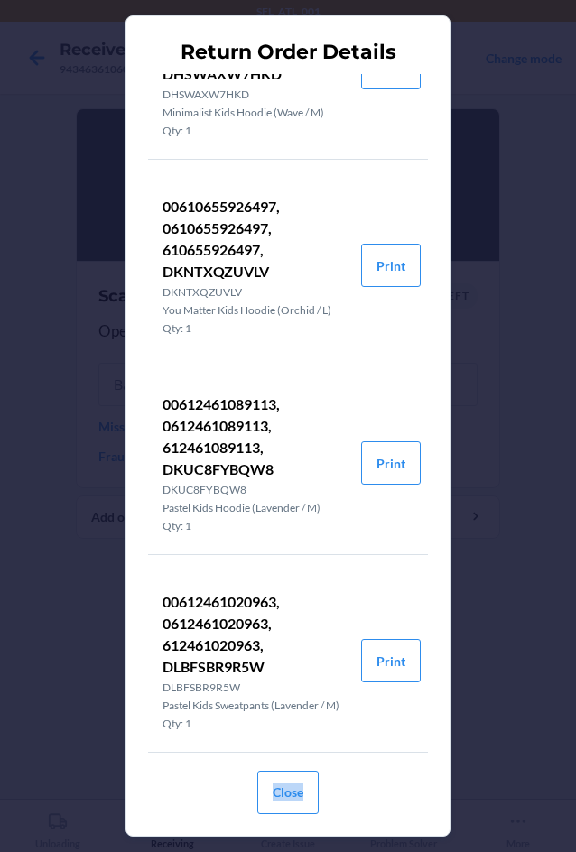
scroll to position [536, 0]
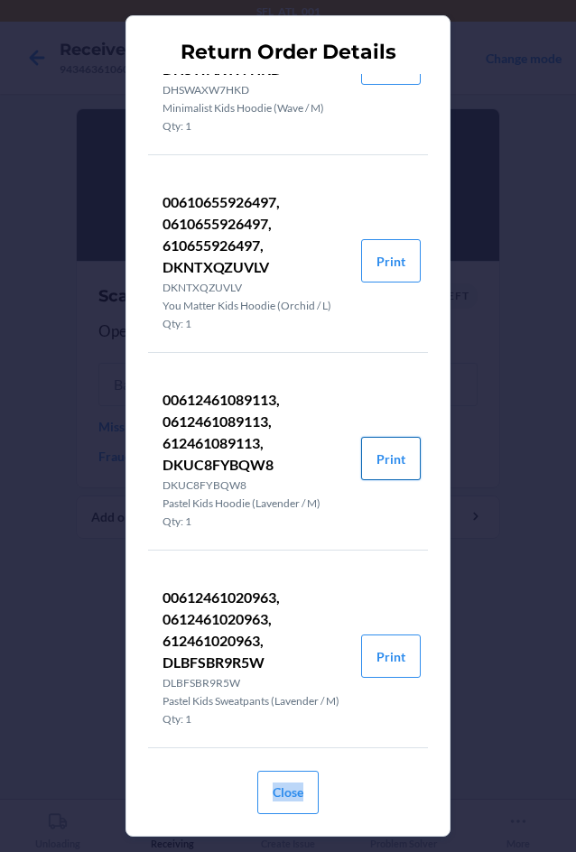
click at [377, 453] on button "Print" at bounding box center [391, 458] width 60 height 43
click at [290, 796] on button "Close" at bounding box center [287, 792] width 61 height 43
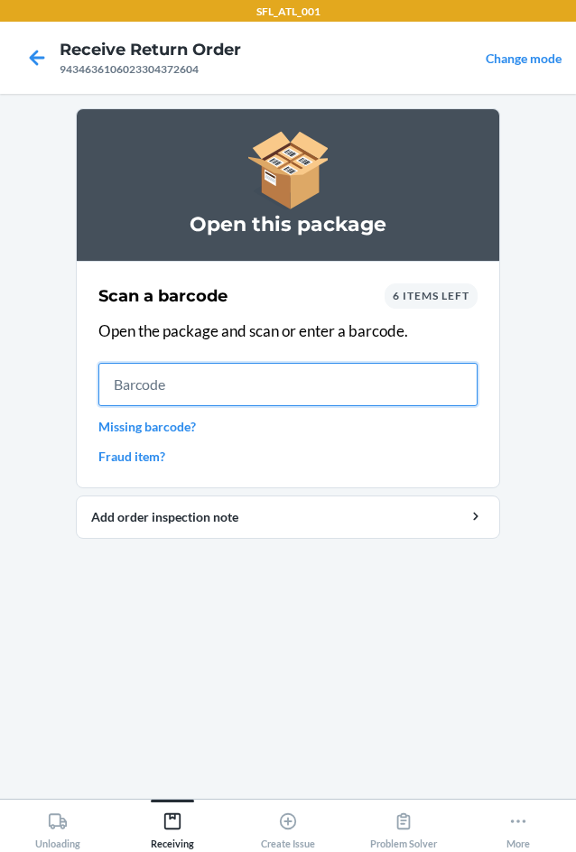
click at [200, 387] on input "text" at bounding box center [287, 384] width 379 height 43
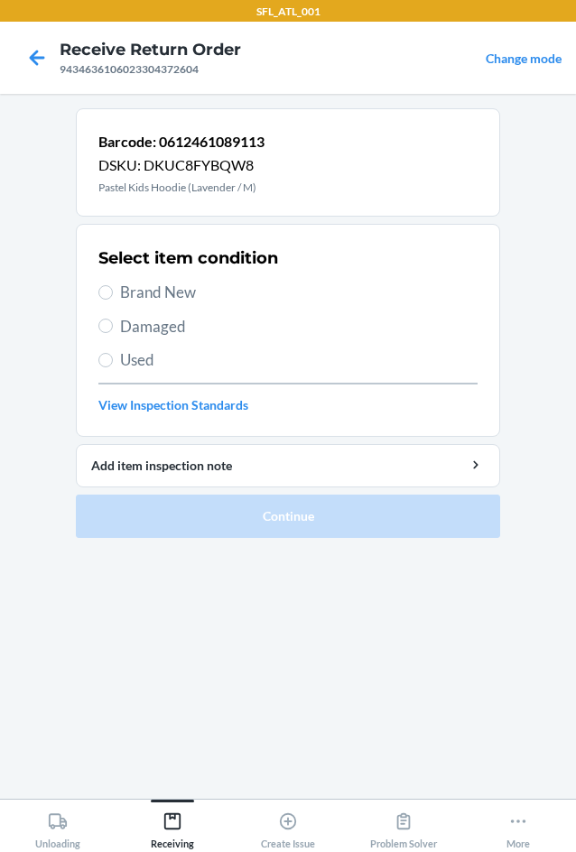
click at [113, 292] on label "Brand New" at bounding box center [287, 292] width 379 height 23
click at [113, 292] on input "Brand New" at bounding box center [105, 292] width 14 height 14
radio input "true"
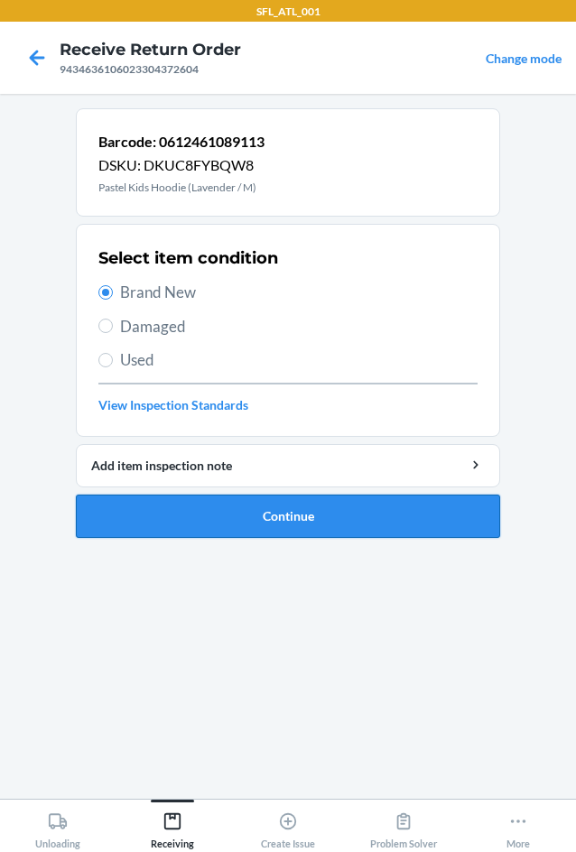
click at [196, 501] on button "Continue" at bounding box center [288, 516] width 424 height 43
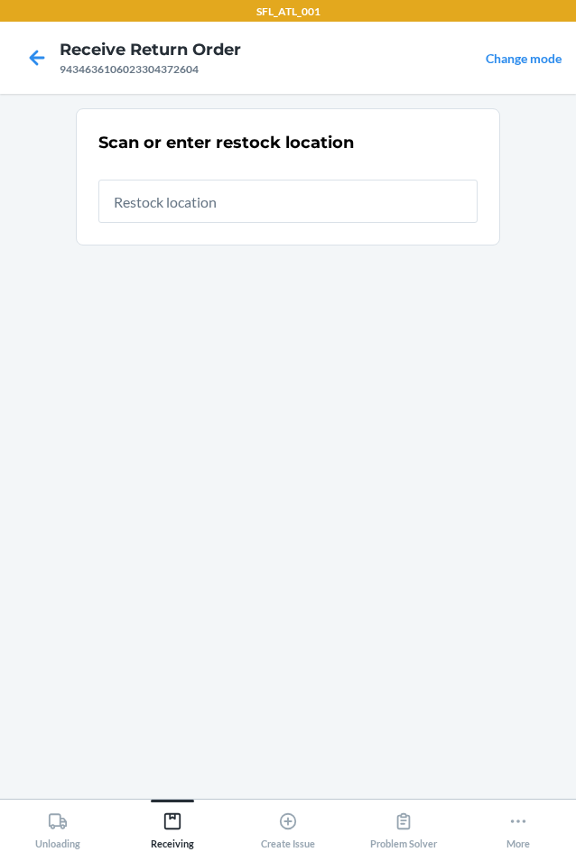
click at [189, 206] on input "text" at bounding box center [287, 201] width 379 height 43
type input "RTCart005"
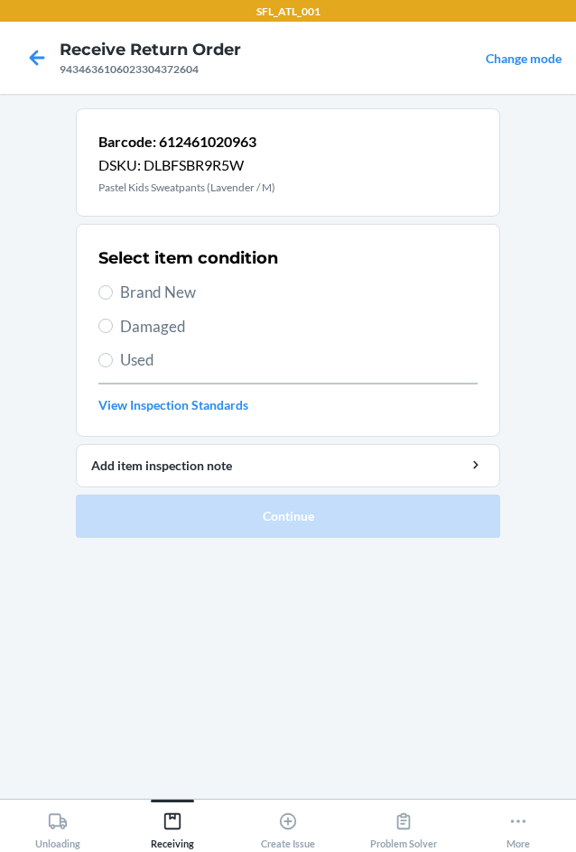
click at [114, 293] on label "Brand New" at bounding box center [287, 292] width 379 height 23
click at [113, 293] on input "Brand New" at bounding box center [105, 292] width 14 height 14
radio input "true"
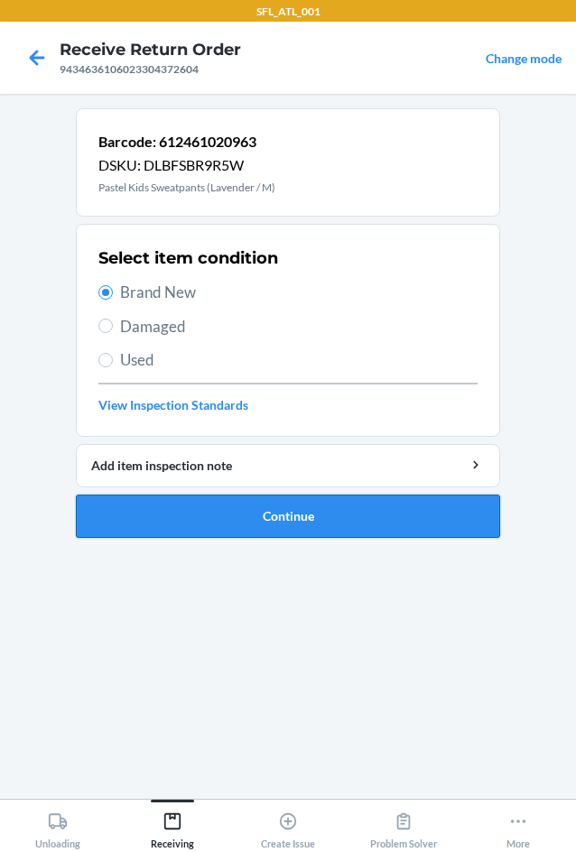
click at [293, 524] on button "Continue" at bounding box center [288, 516] width 424 height 43
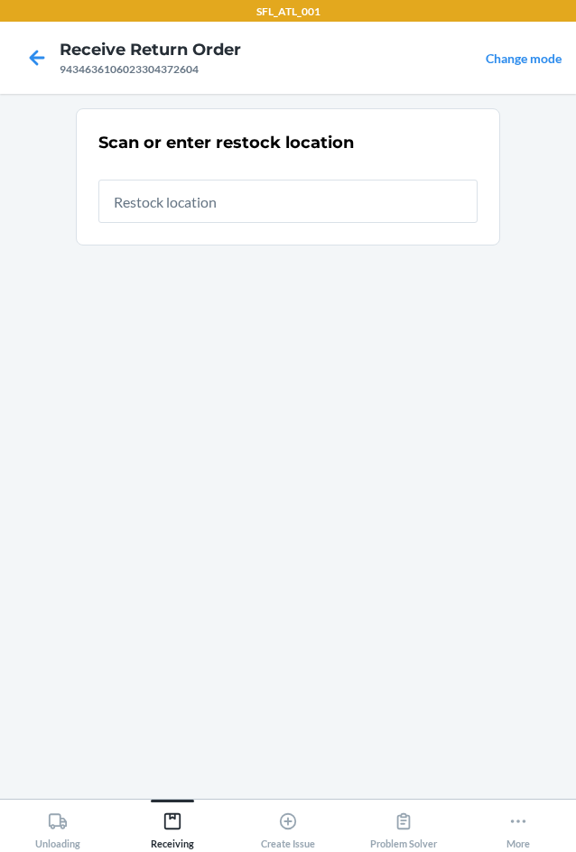
click at [347, 197] on input "text" at bounding box center [287, 201] width 379 height 43
type input "RTCart005"
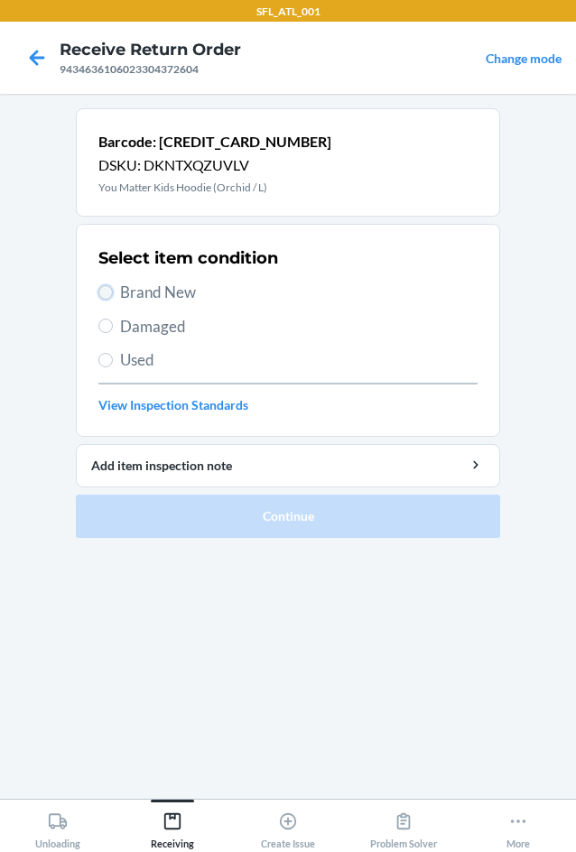
click at [102, 297] on input "Brand New" at bounding box center [105, 292] width 14 height 14
radio input "true"
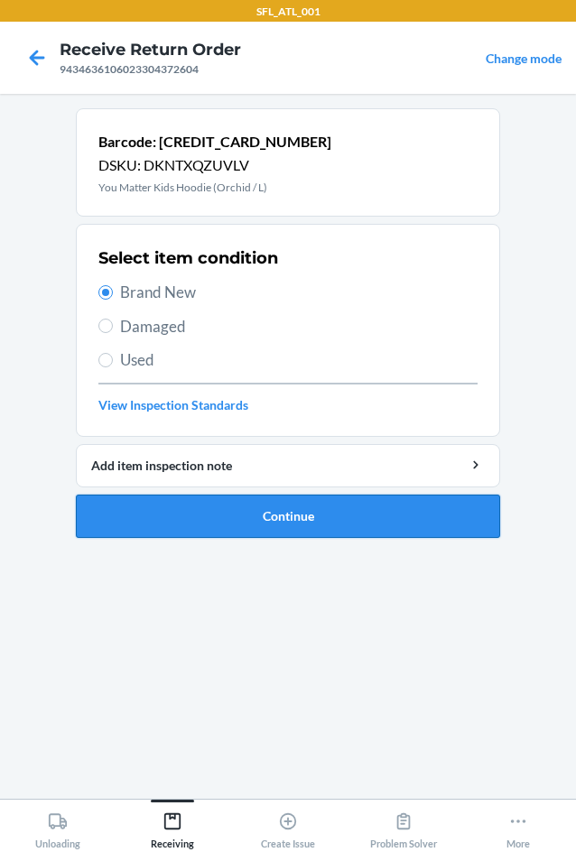
click at [265, 532] on button "Continue" at bounding box center [288, 516] width 424 height 43
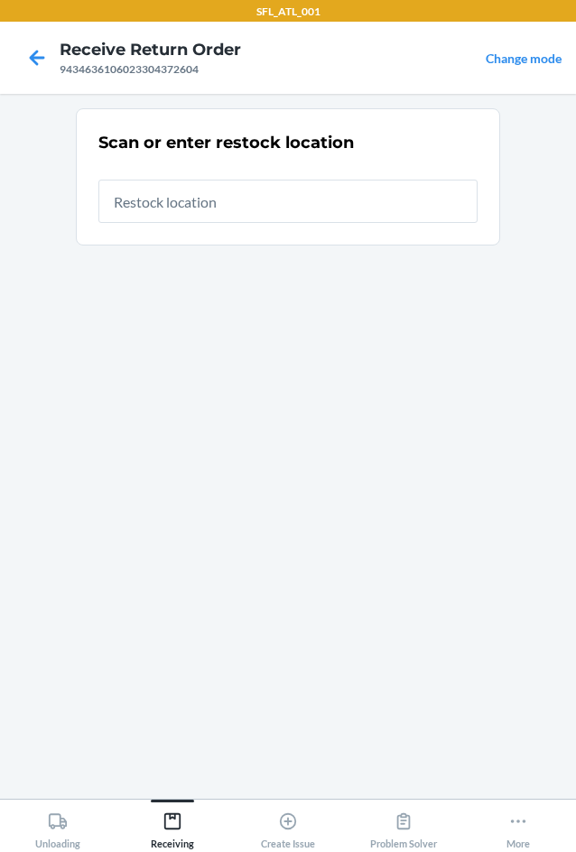
click at [183, 205] on input "text" at bounding box center [287, 201] width 379 height 43
type input "RTCart005"
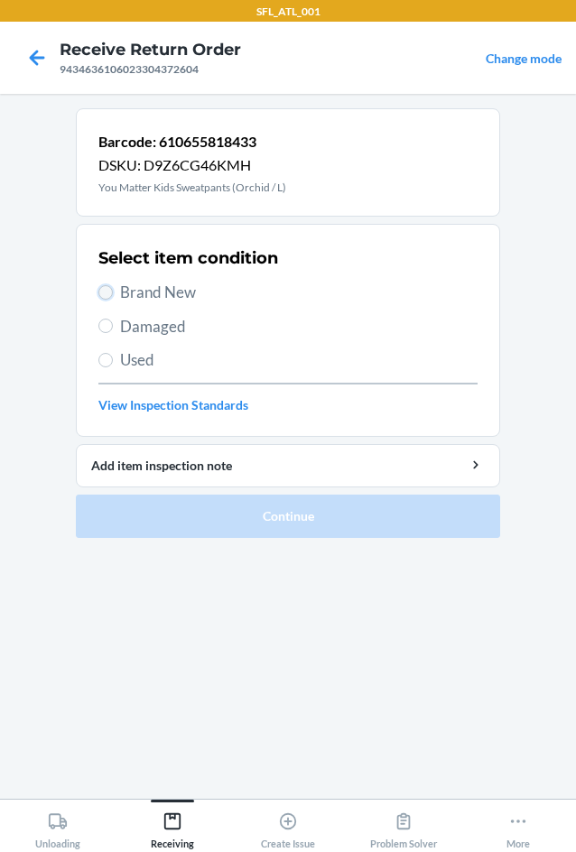
click at [105, 287] on input "Brand New" at bounding box center [105, 292] width 14 height 14
radio input "true"
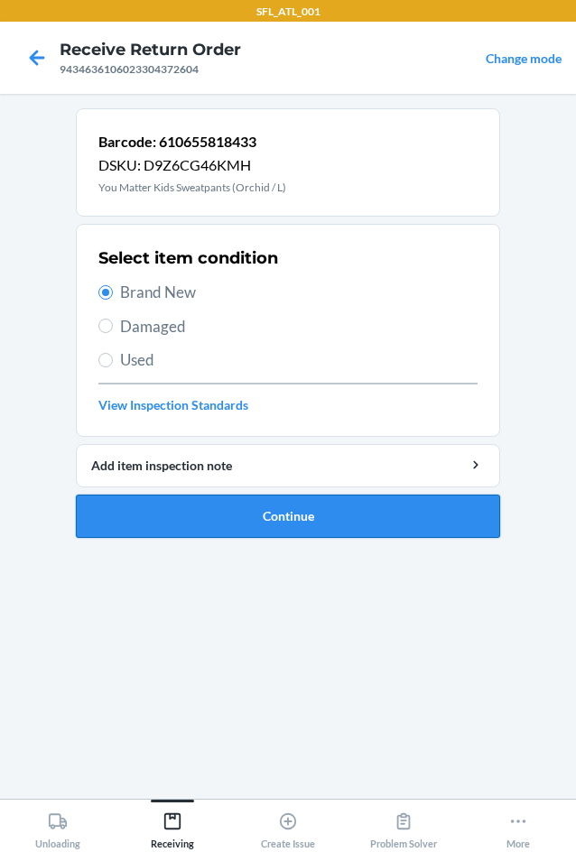
click at [250, 517] on button "Continue" at bounding box center [288, 516] width 424 height 43
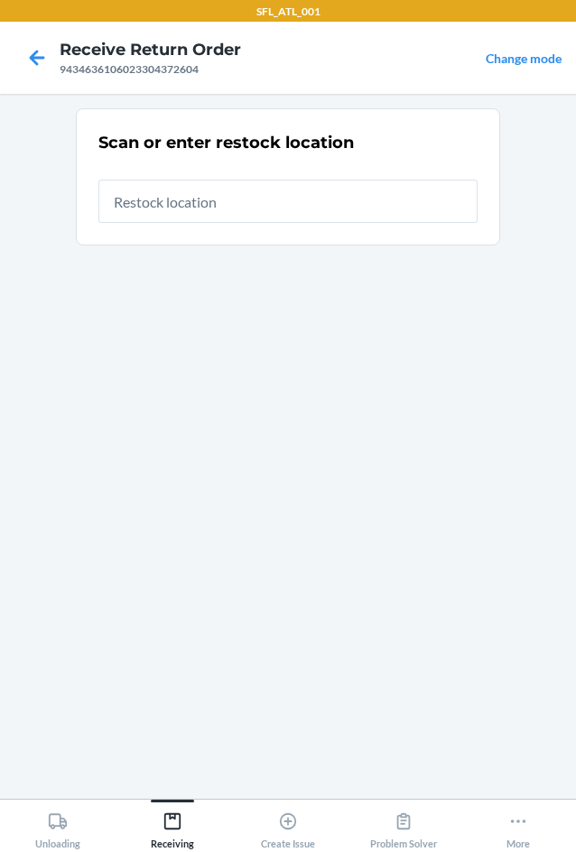
click at [252, 209] on input "text" at bounding box center [287, 201] width 379 height 43
type input "RTCart005"
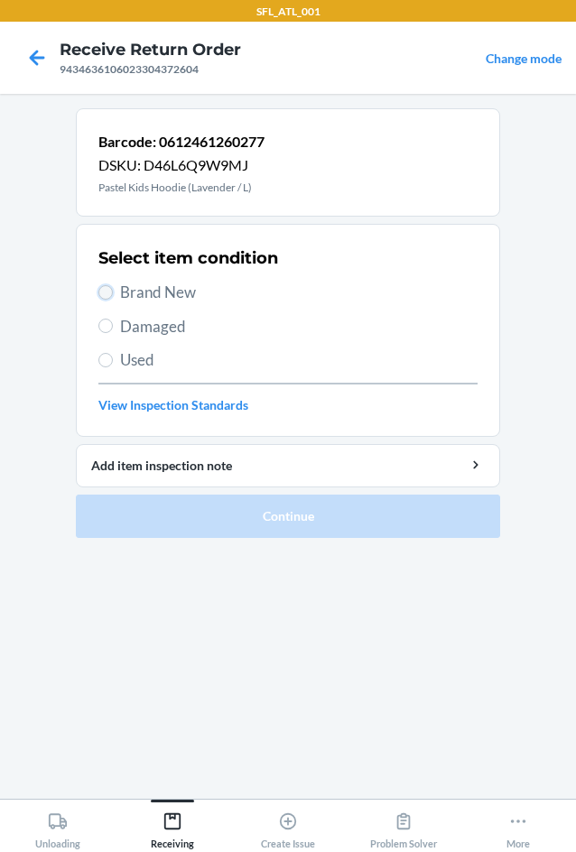
click at [104, 296] on input "Brand New" at bounding box center [105, 292] width 14 height 14
radio input "true"
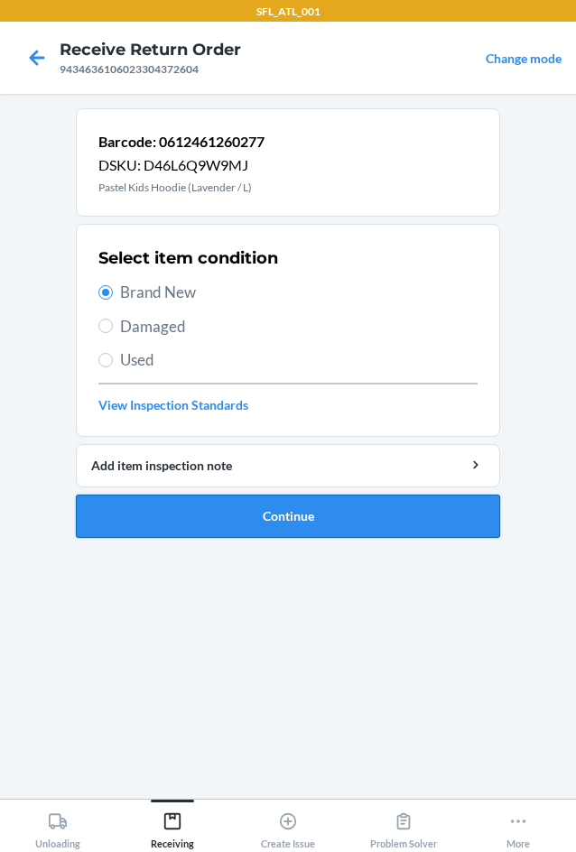
click at [294, 524] on button "Continue" at bounding box center [288, 516] width 424 height 43
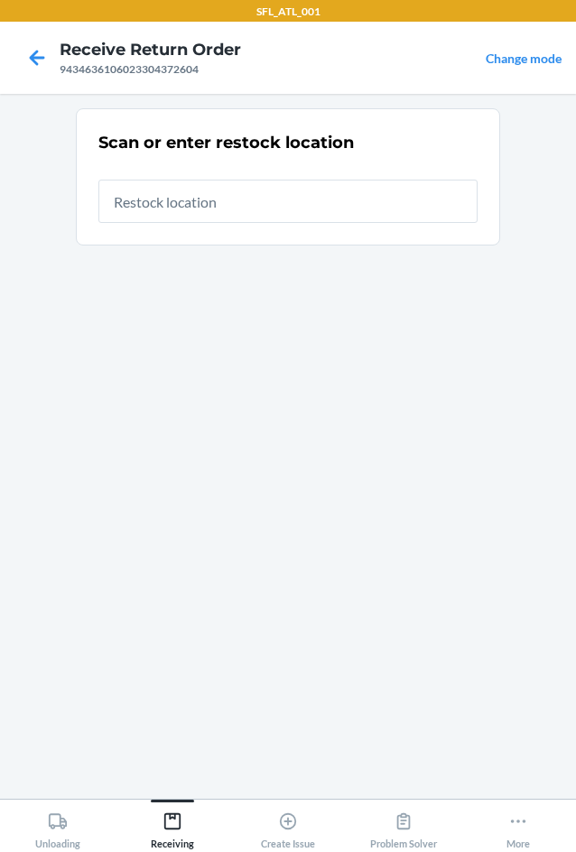
click at [135, 208] on input "text" at bounding box center [287, 201] width 379 height 43
type input "RTCart005"
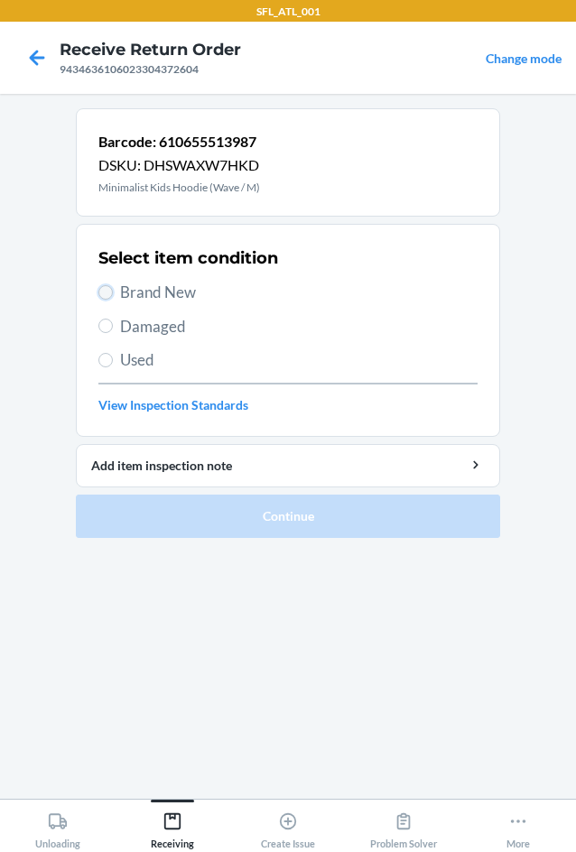
click at [108, 285] on input "Brand New" at bounding box center [105, 292] width 14 height 14
radio input "true"
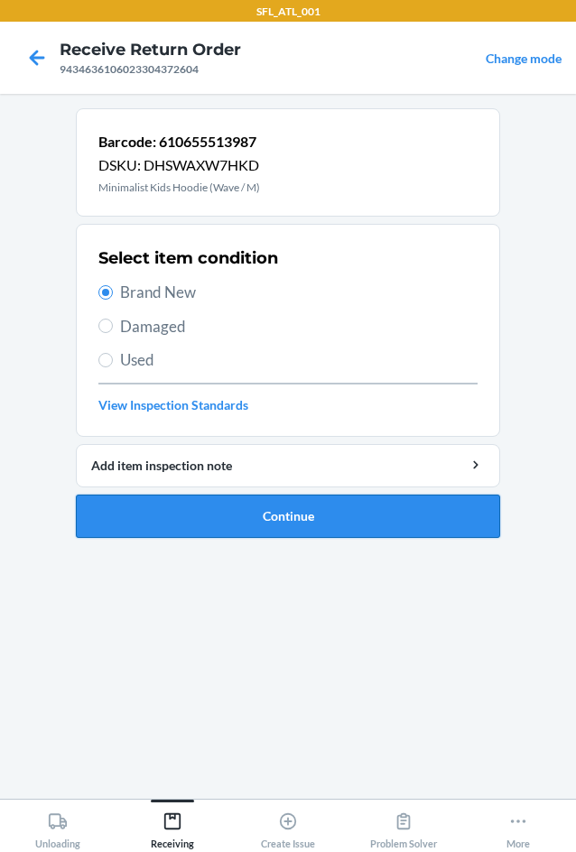
click at [323, 524] on button "Continue" at bounding box center [288, 516] width 424 height 43
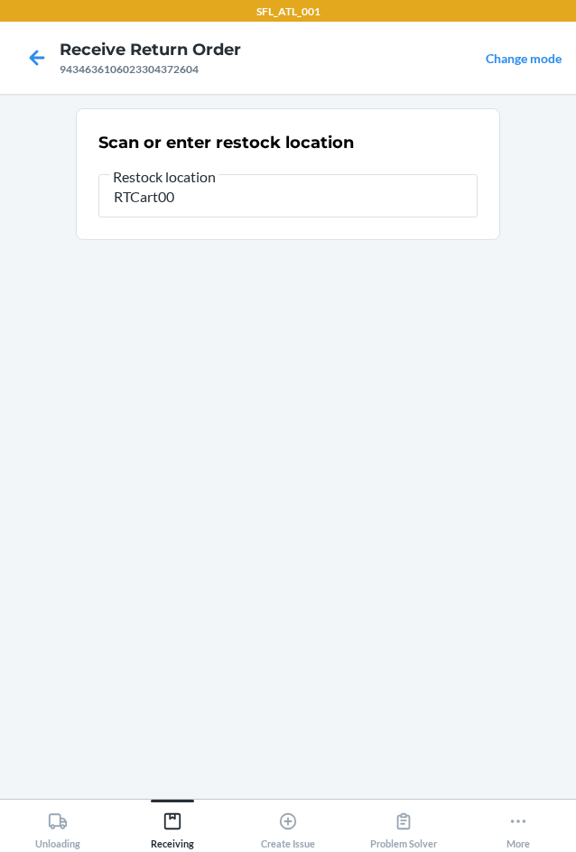
type input "RTCart005"
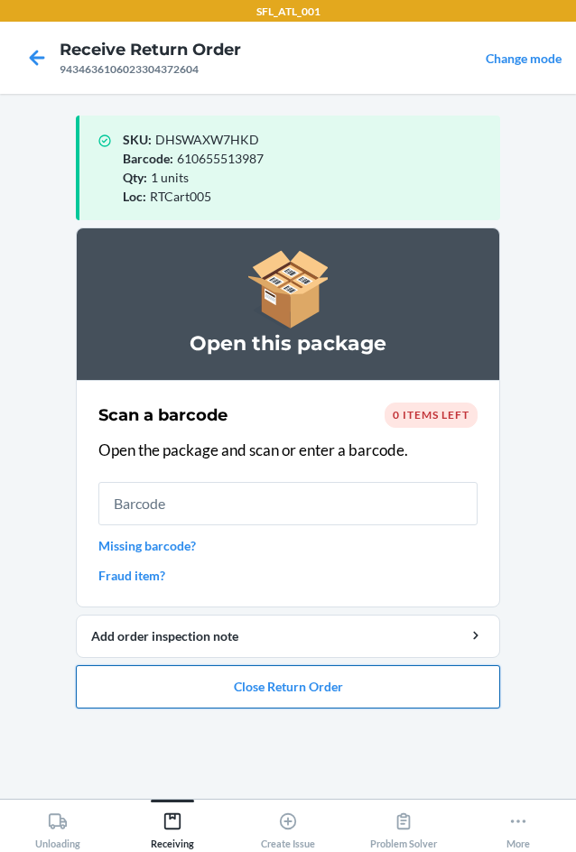
click at [328, 696] on button "Close Return Order" at bounding box center [288, 686] width 424 height 43
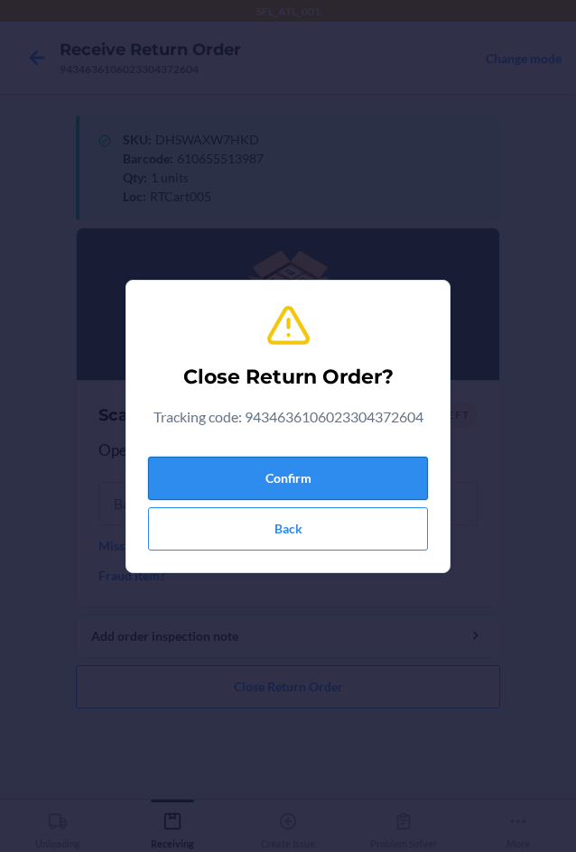
click at [308, 468] on button "Confirm" at bounding box center [288, 478] width 280 height 43
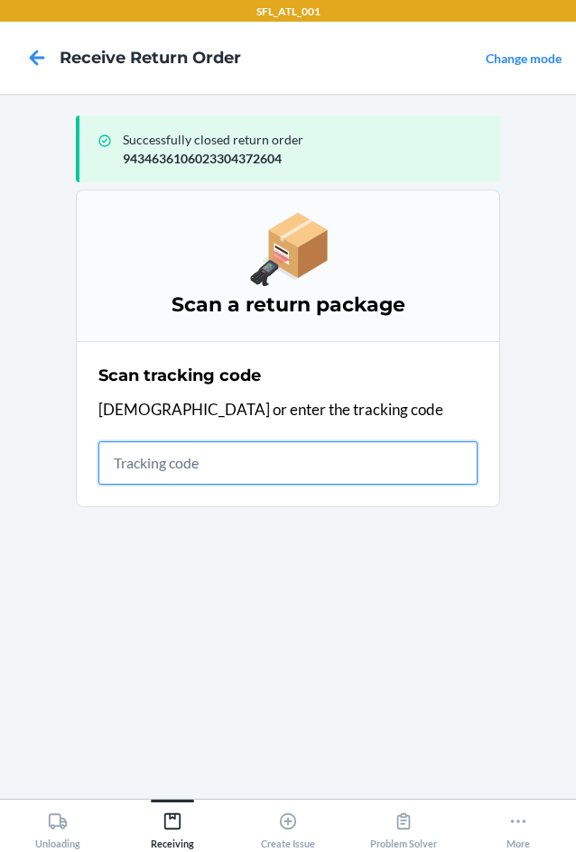
click at [139, 454] on input "text" at bounding box center [287, 463] width 379 height 43
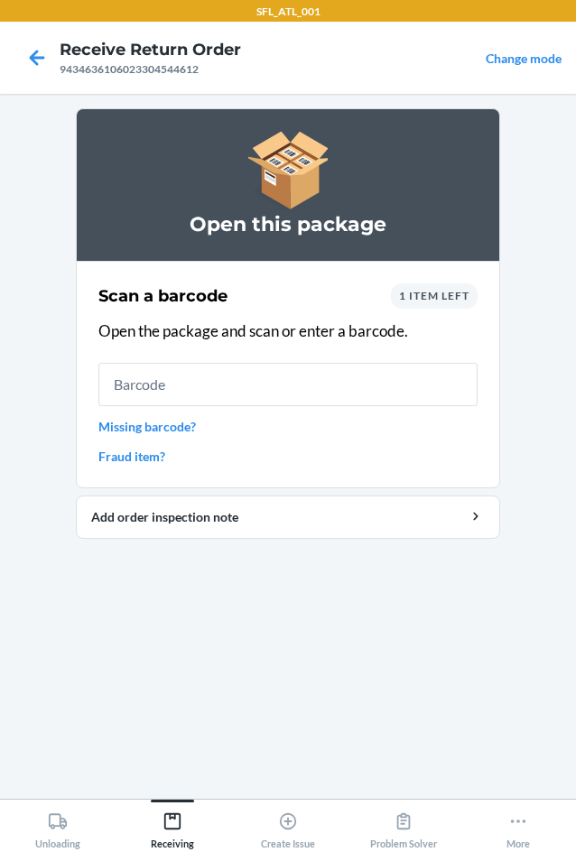
click at [449, 306] on div "1 item left" at bounding box center [434, 296] width 87 height 25
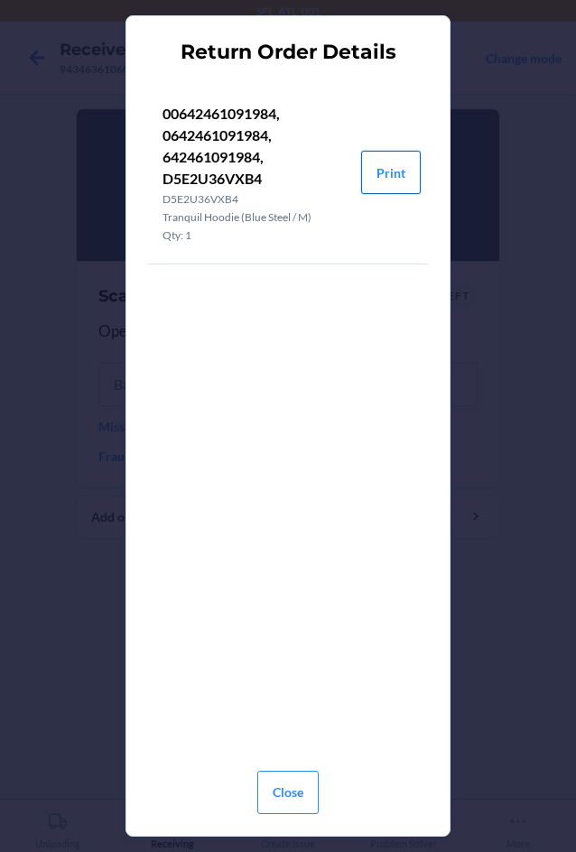
click at [371, 174] on button "Print" at bounding box center [391, 172] width 60 height 43
click at [285, 798] on button "Close" at bounding box center [287, 792] width 61 height 43
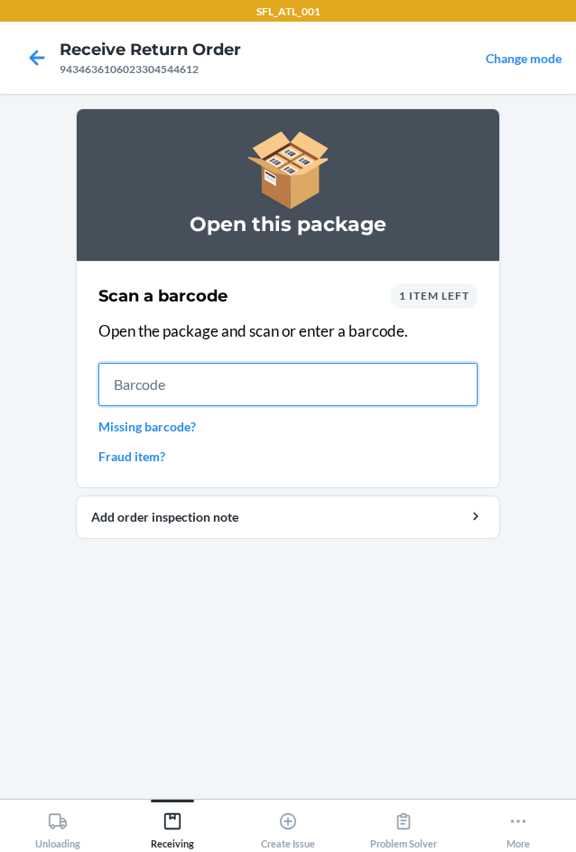
click at [186, 391] on input "text" at bounding box center [287, 384] width 379 height 43
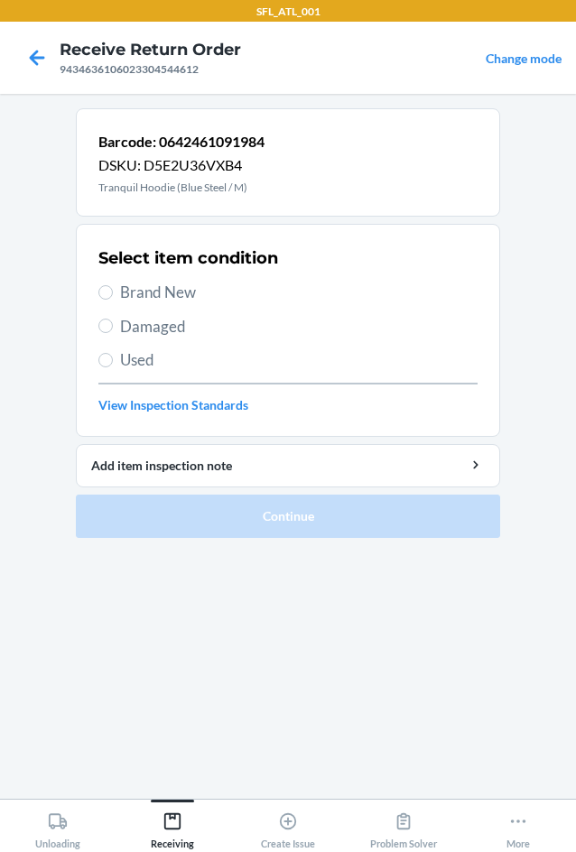
click at [121, 292] on span "Brand New" at bounding box center [299, 292] width 358 height 23
click at [113, 292] on input "Brand New" at bounding box center [105, 292] width 14 height 14
radio input "true"
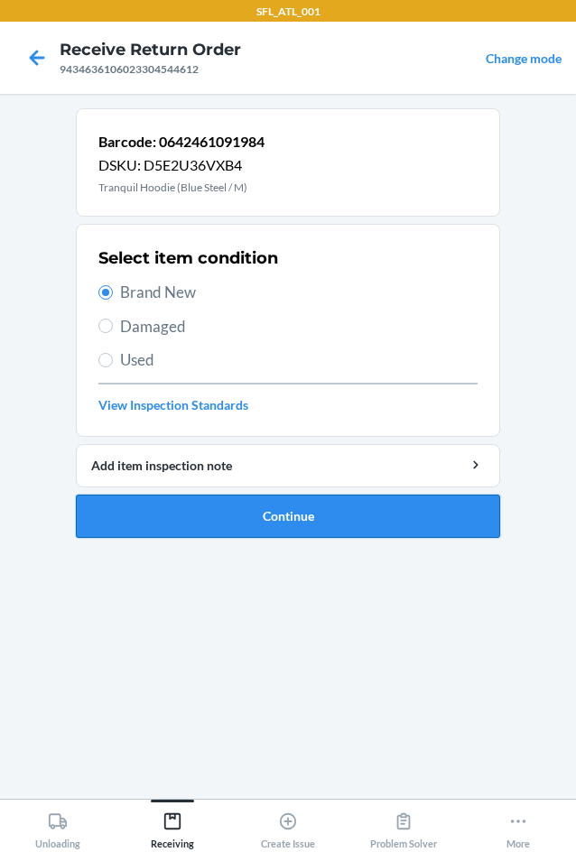
click at [317, 514] on button "Continue" at bounding box center [288, 516] width 424 height 43
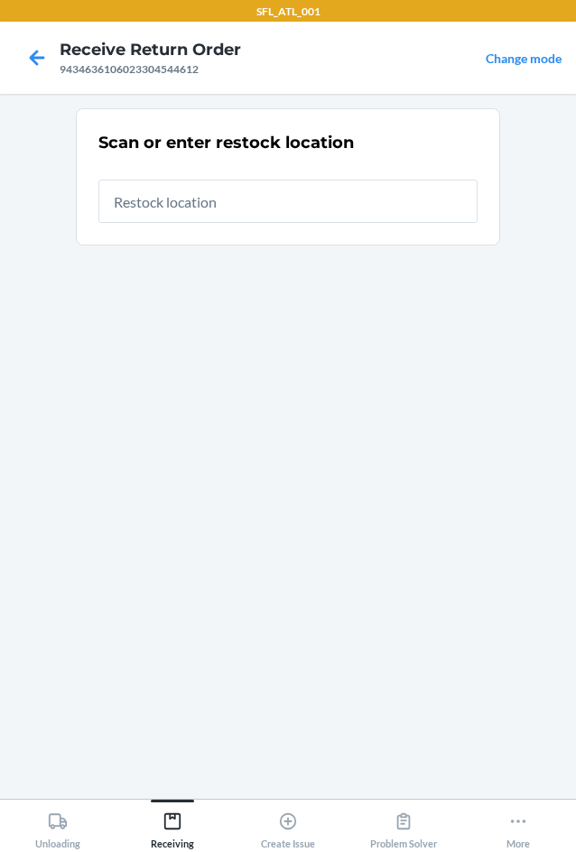
click at [144, 209] on input "text" at bounding box center [287, 201] width 379 height 43
type input "RTCart005"
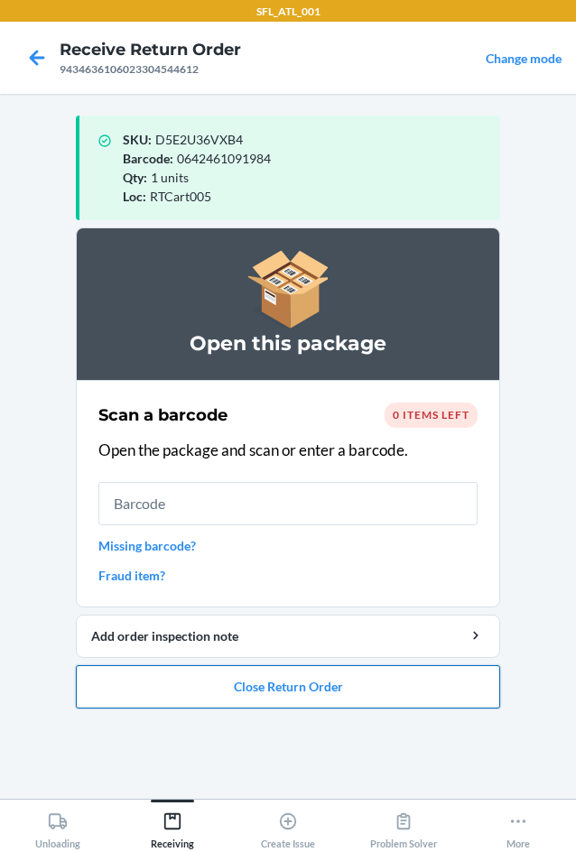
click at [313, 688] on button "Close Return Order" at bounding box center [288, 686] width 424 height 43
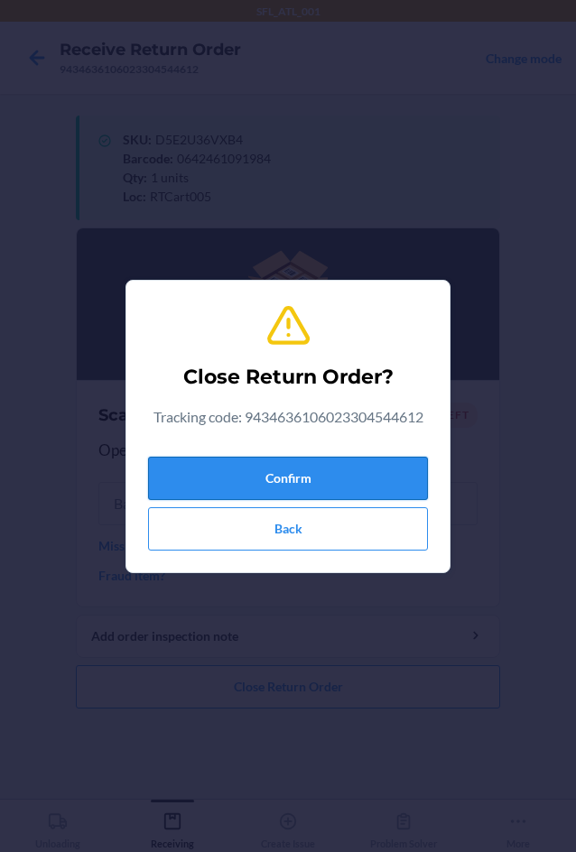
click at [273, 472] on button "Confirm" at bounding box center [288, 478] width 280 height 43
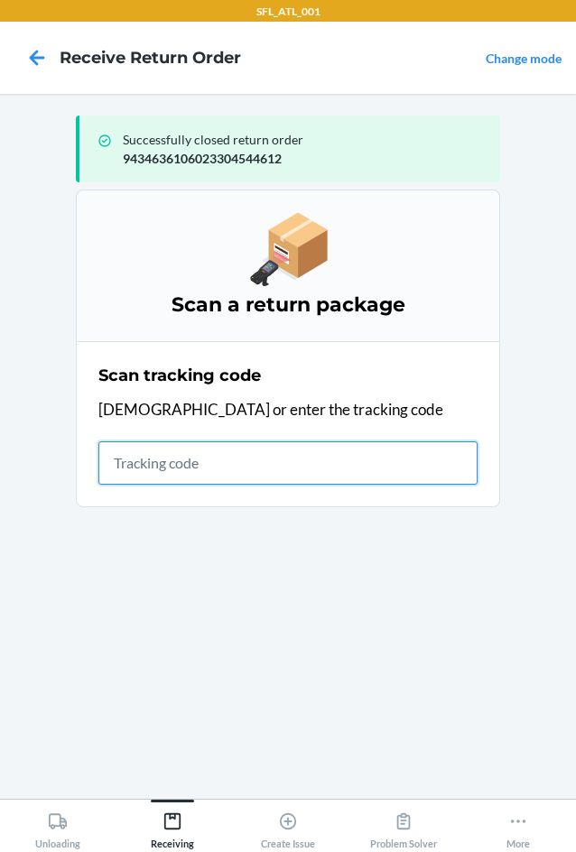
click at [125, 459] on input "text" at bounding box center [287, 463] width 379 height 43
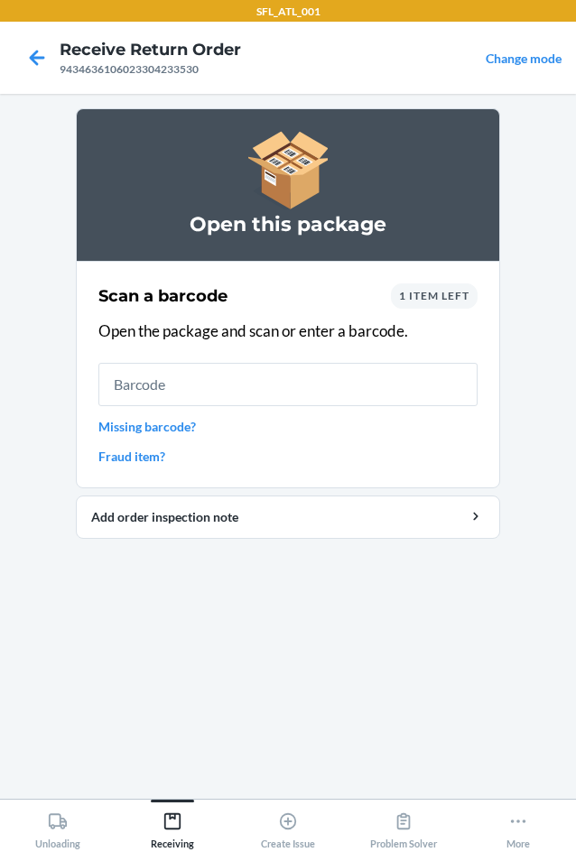
click at [428, 296] on span "1 item left" at bounding box center [434, 296] width 70 height 14
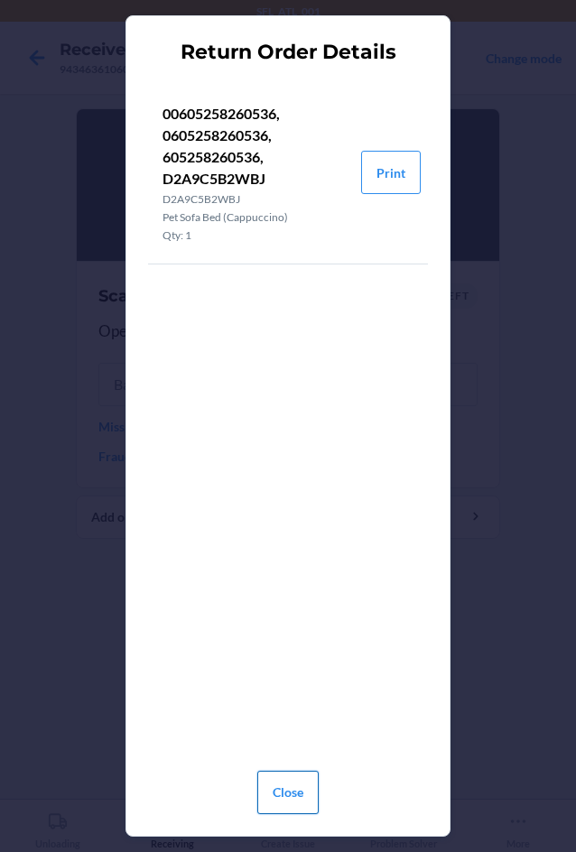
click at [262, 794] on button "Close" at bounding box center [287, 792] width 61 height 43
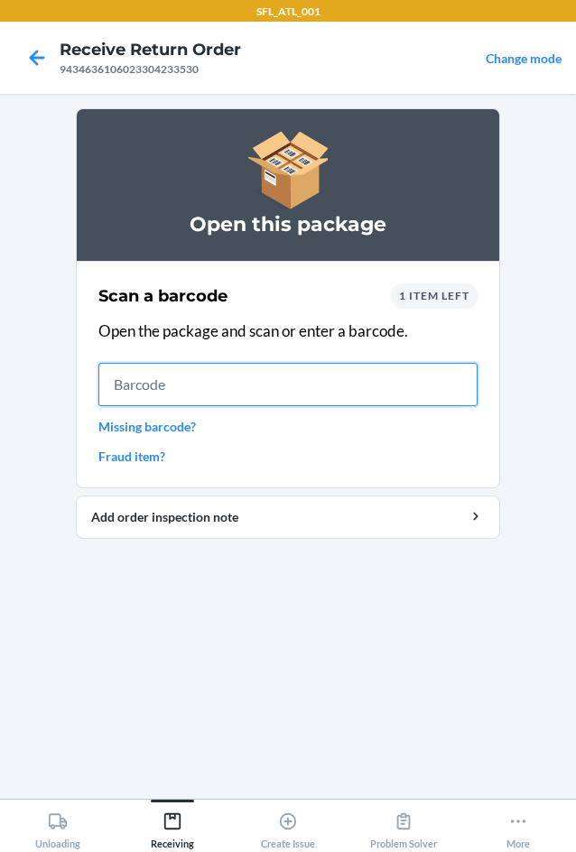
click at [237, 386] on input "text" at bounding box center [287, 384] width 379 height 43
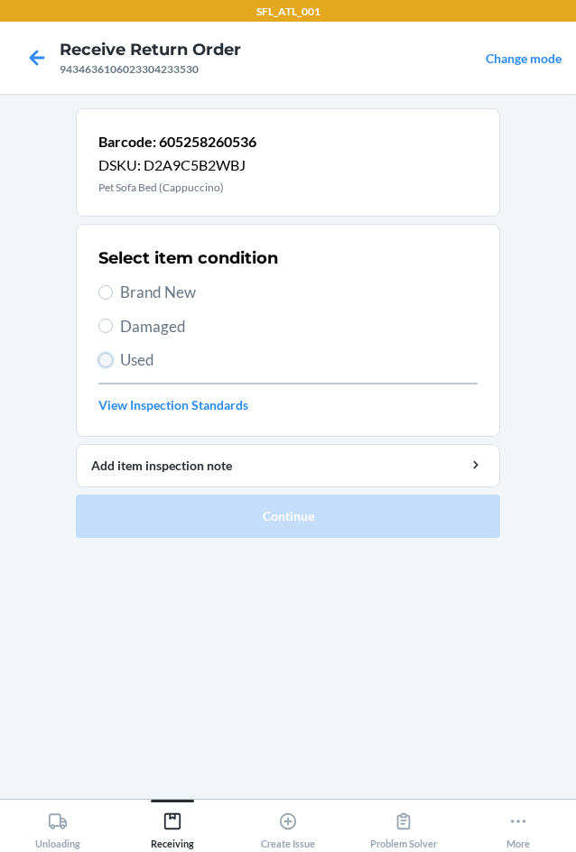
click at [107, 359] on input "Used" at bounding box center [105, 360] width 14 height 14
radio input "true"
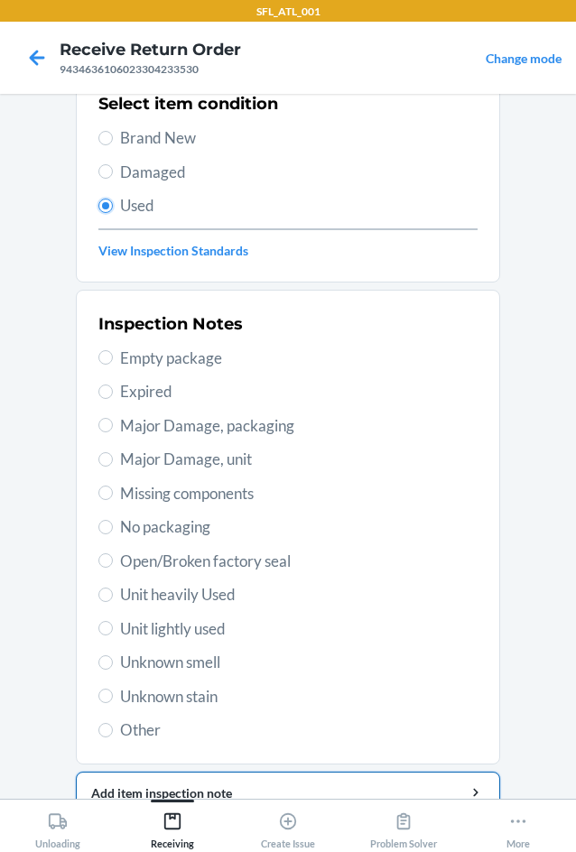
scroll to position [181, 0]
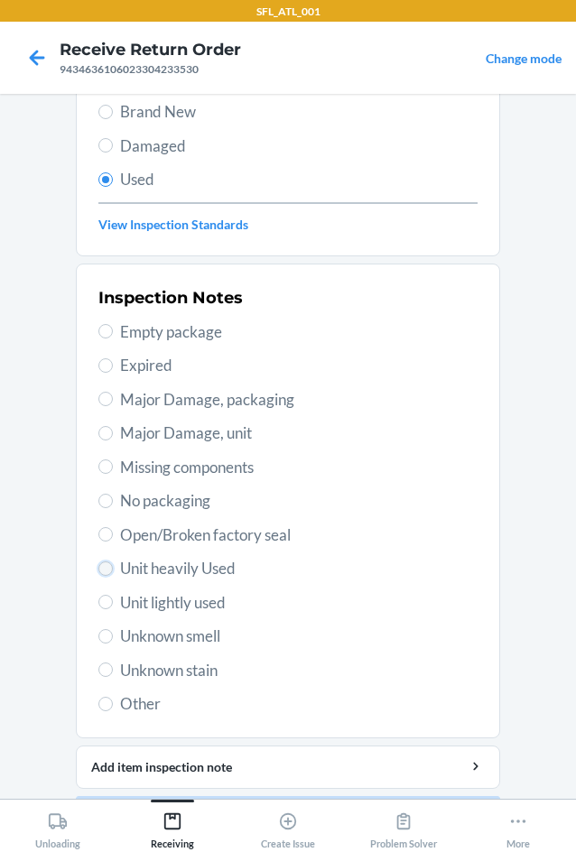
click at [99, 568] on input "Unit heavily Used" at bounding box center [105, 569] width 14 height 14
radio input "true"
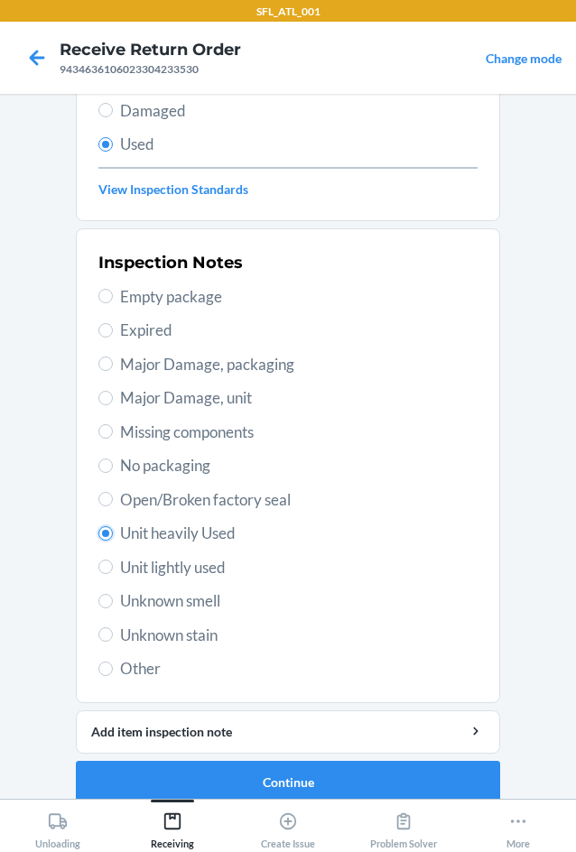
scroll to position [236, 0]
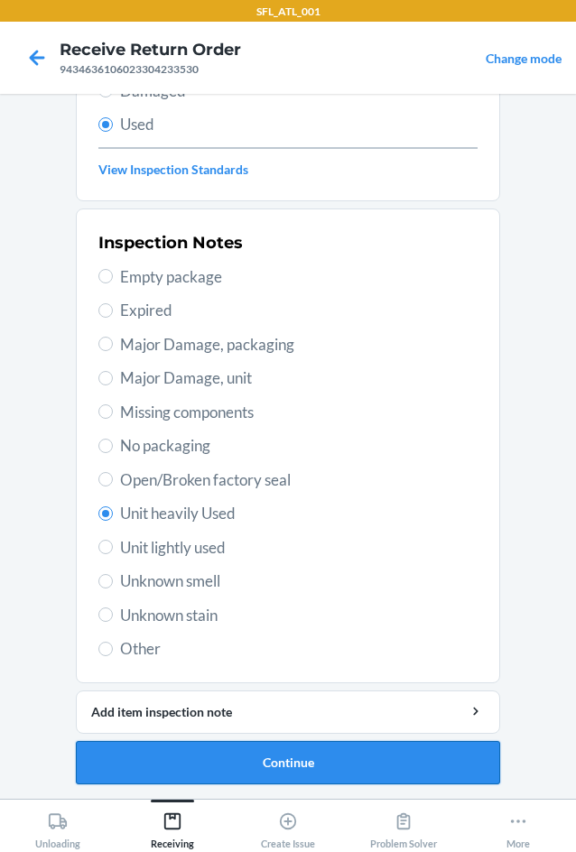
click at [350, 762] on button "Continue" at bounding box center [288, 762] width 424 height 43
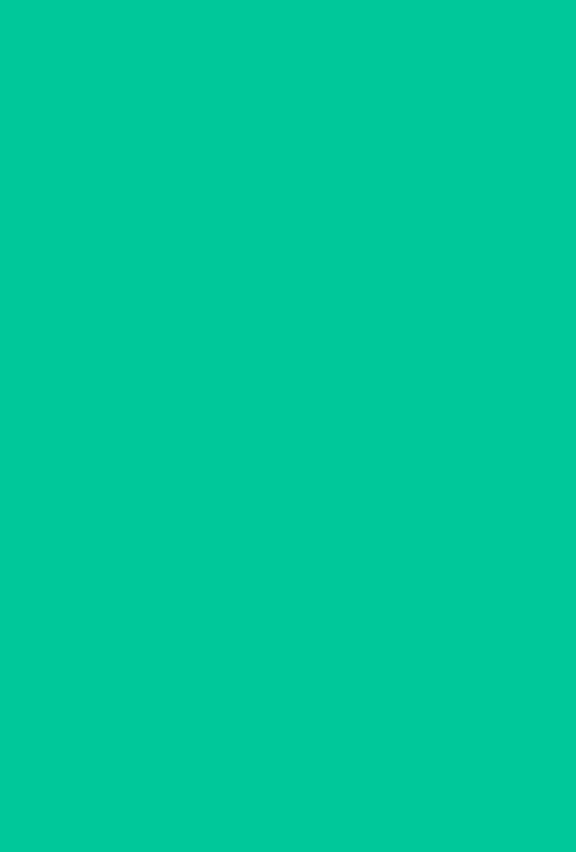
scroll to position [0, 0]
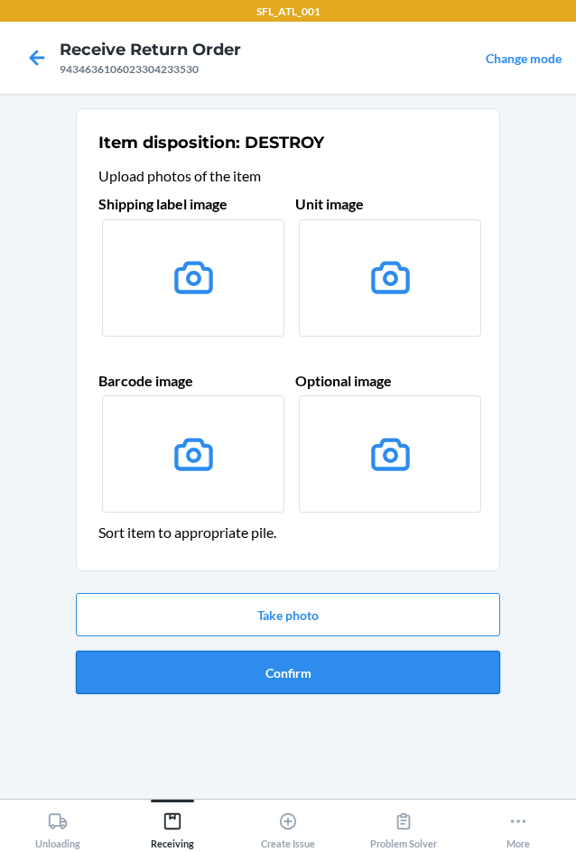
click at [358, 675] on button "Confirm" at bounding box center [288, 672] width 424 height 43
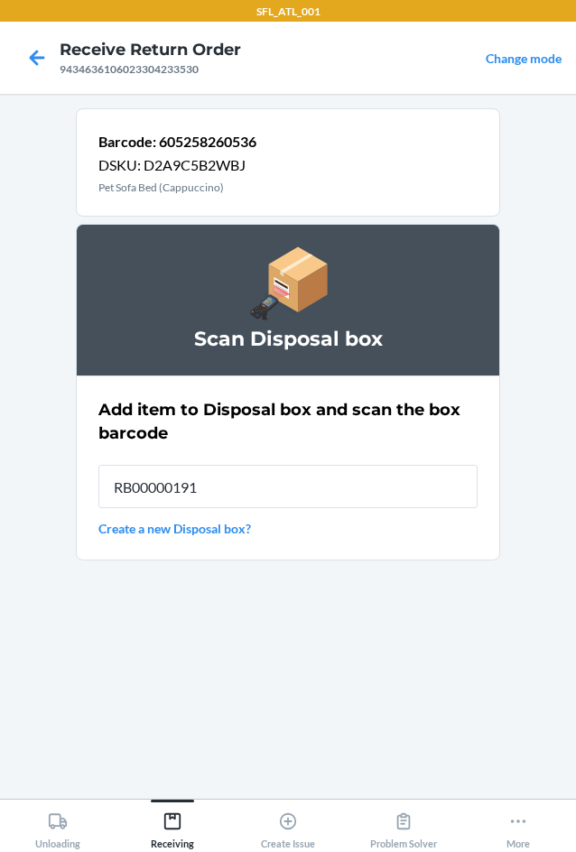
type input "RB00000191O"
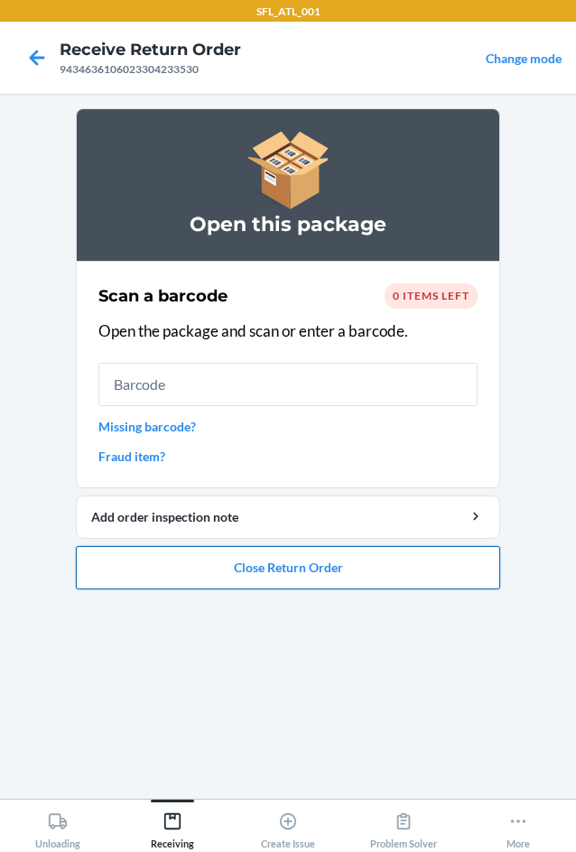
click at [224, 576] on button "Close Return Order" at bounding box center [288, 567] width 424 height 43
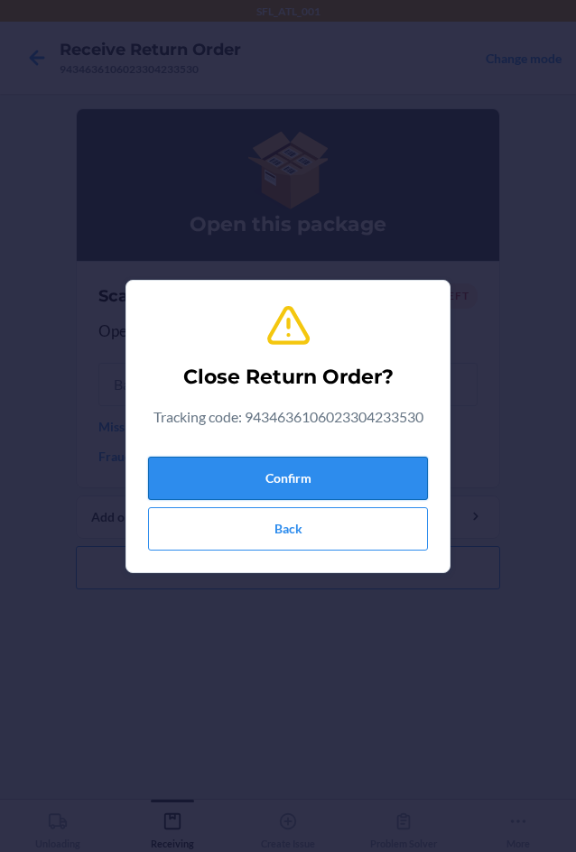
click at [214, 469] on button "Confirm" at bounding box center [288, 478] width 280 height 43
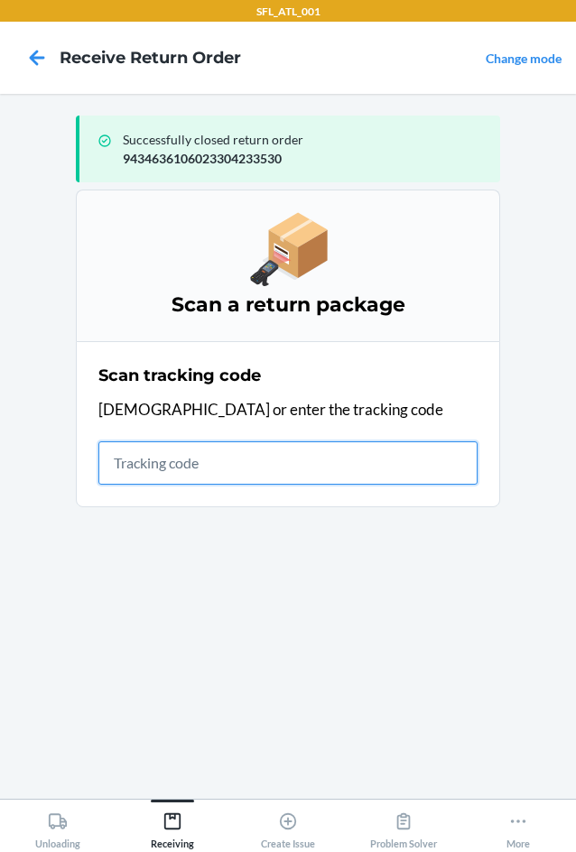
click at [156, 465] on input "text" at bounding box center [287, 463] width 379 height 43
click at [157, 468] on input "text" at bounding box center [287, 463] width 379 height 43
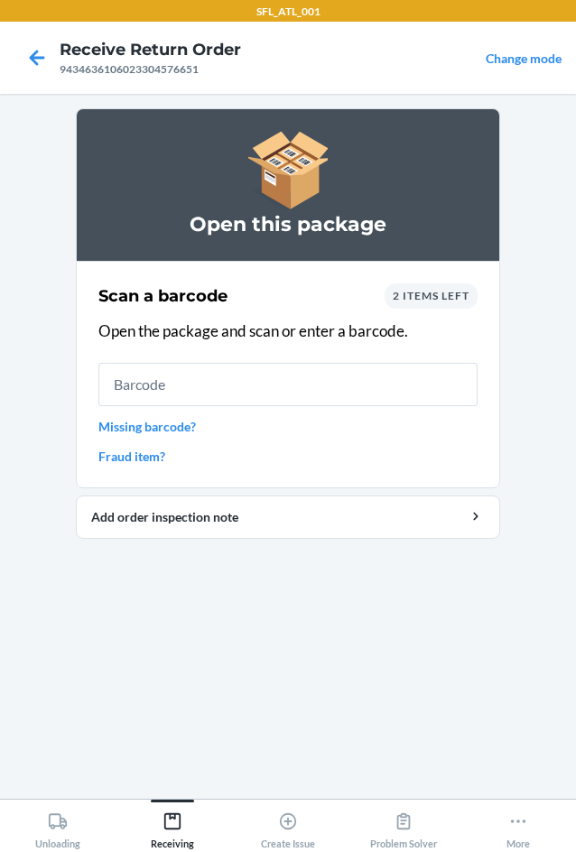
click at [427, 306] on div "2 items left" at bounding box center [431, 296] width 93 height 25
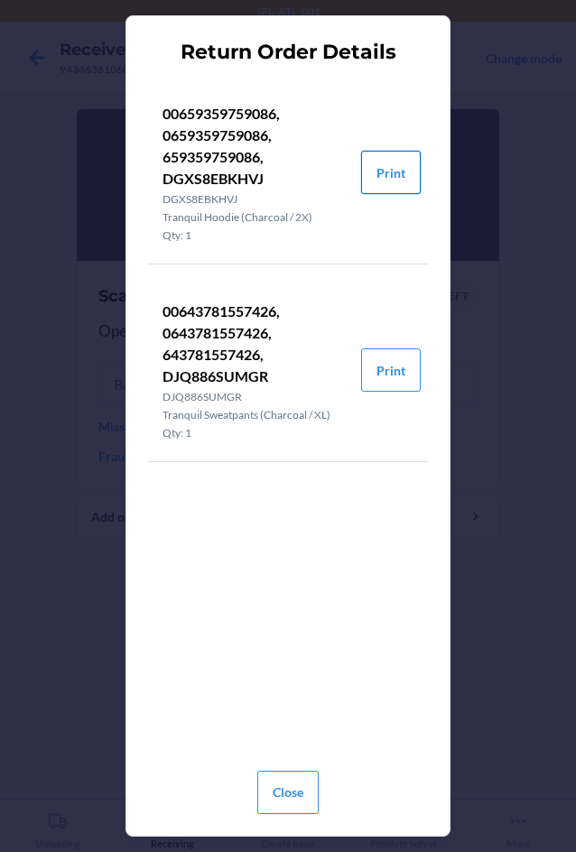
click at [393, 181] on button "Print" at bounding box center [391, 172] width 60 height 43
click at [402, 373] on button "Print" at bounding box center [391, 370] width 60 height 43
click at [297, 796] on button "Close" at bounding box center [287, 792] width 61 height 43
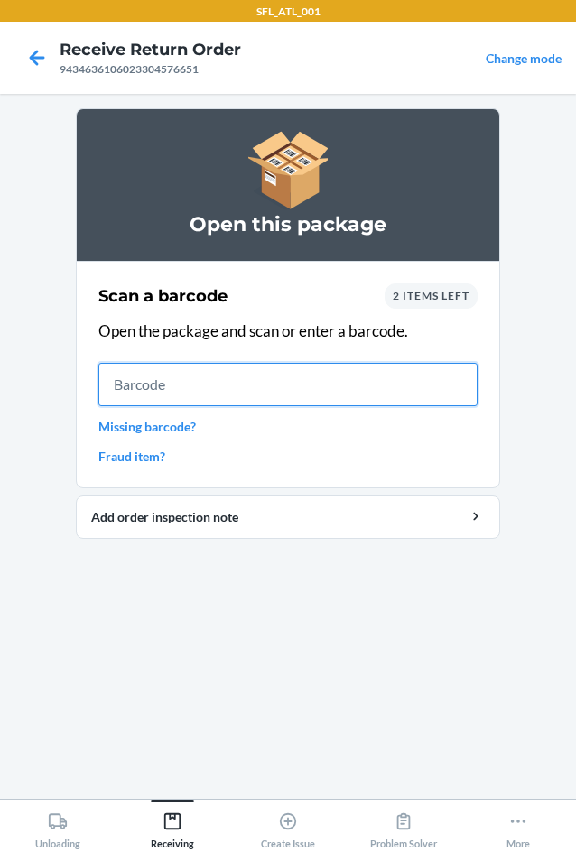
click at [181, 392] on input "text" at bounding box center [287, 384] width 379 height 43
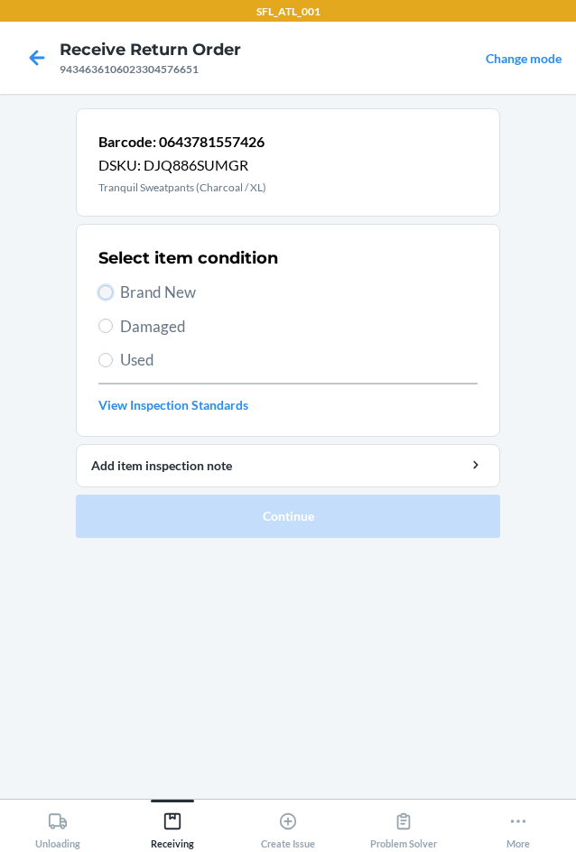
click at [105, 292] on input "Brand New" at bounding box center [105, 292] width 14 height 14
radio input "true"
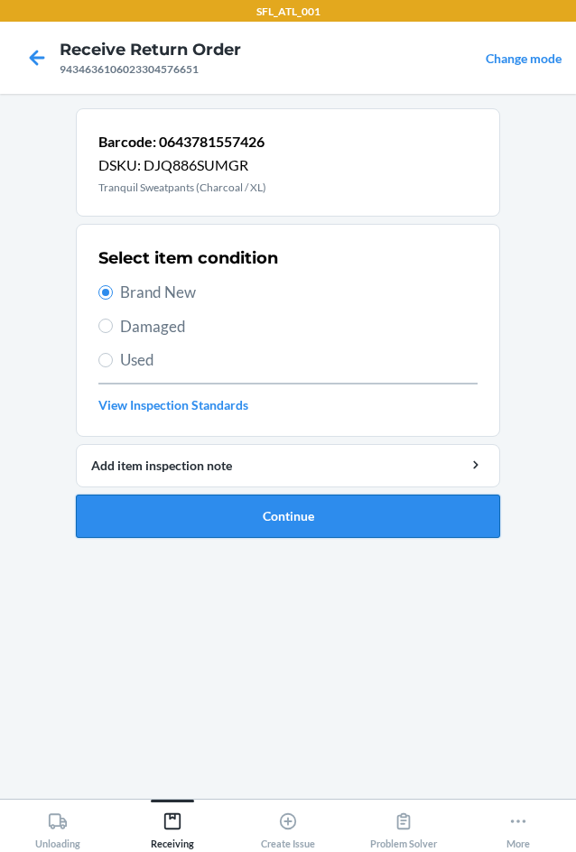
click at [227, 508] on button "Continue" at bounding box center [288, 516] width 424 height 43
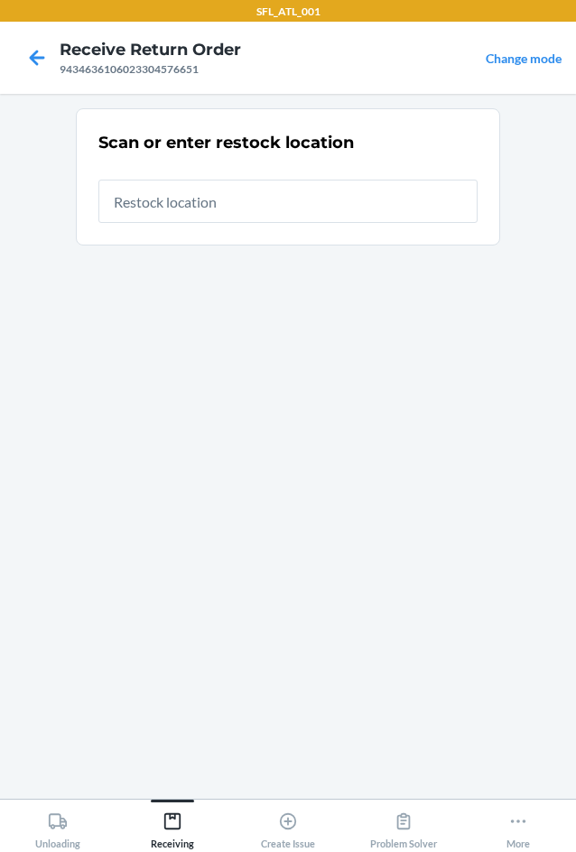
click at [174, 187] on input "text" at bounding box center [287, 201] width 379 height 43
type input "RTCart005"
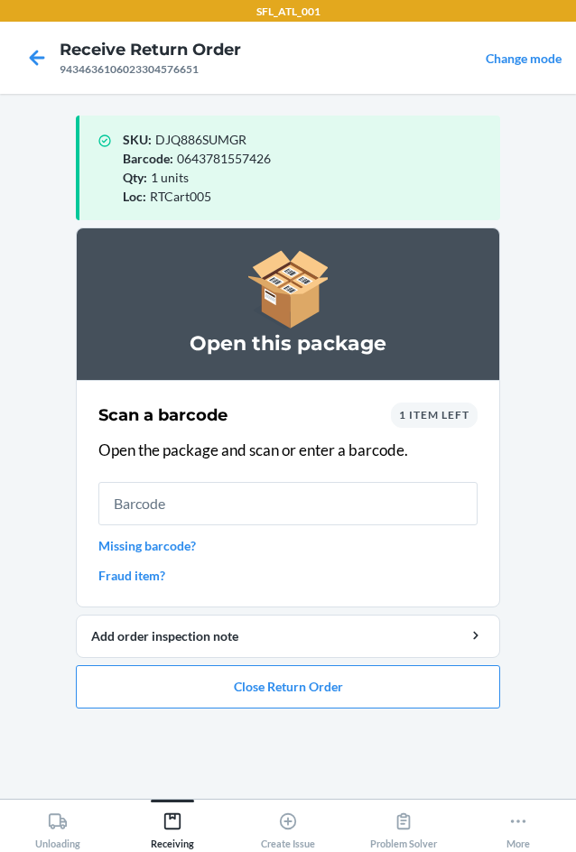
click at [183, 510] on input "text" at bounding box center [287, 503] width 379 height 43
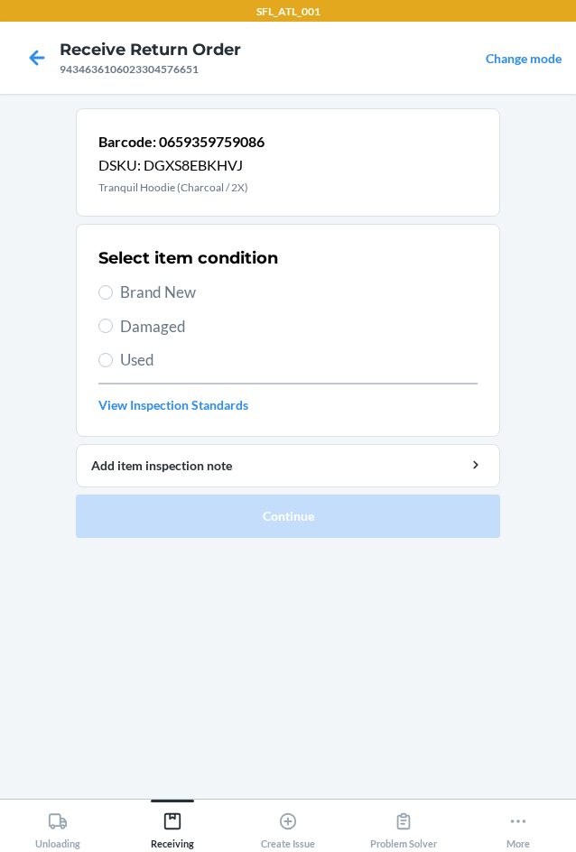
click at [208, 291] on span "Brand New" at bounding box center [299, 292] width 358 height 23
click at [113, 291] on input "Brand New" at bounding box center [105, 292] width 14 height 14
radio input "true"
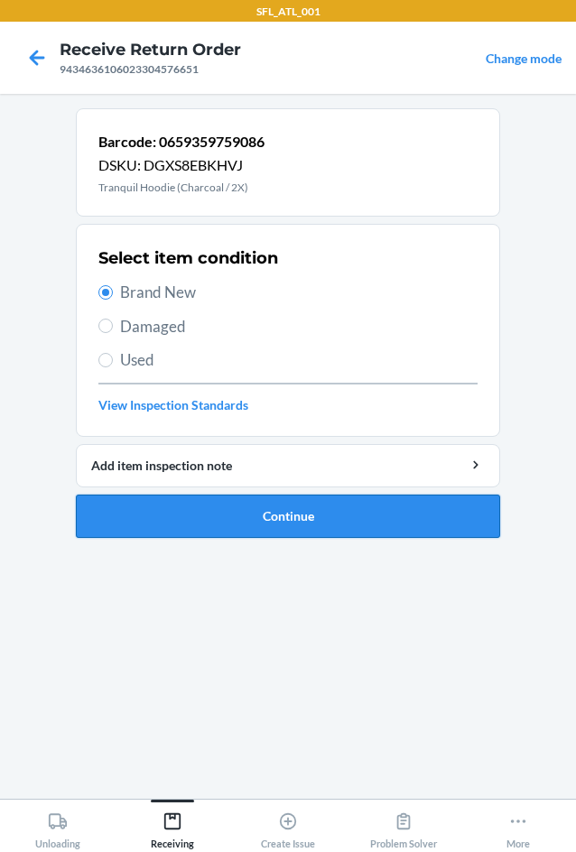
click at [282, 517] on button "Continue" at bounding box center [288, 516] width 424 height 43
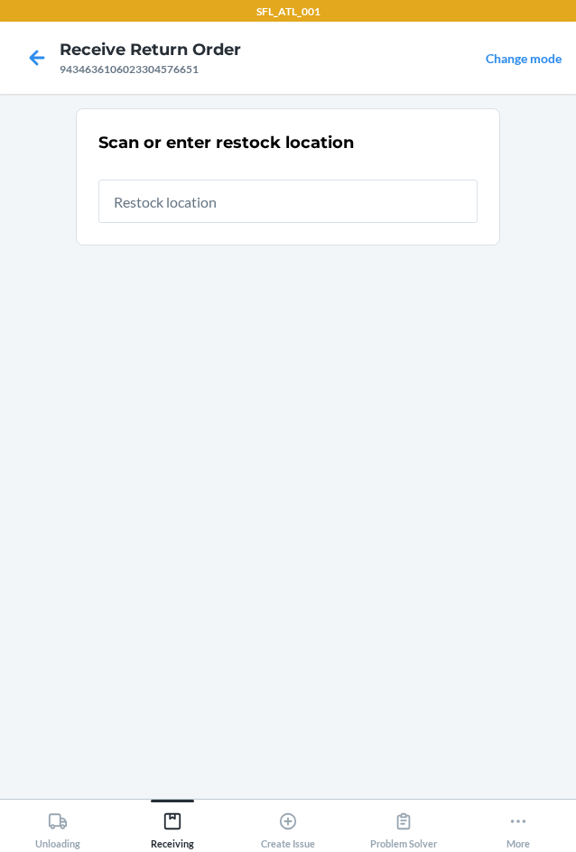
click at [191, 207] on input "text" at bounding box center [287, 201] width 379 height 43
type input "RTCart005"
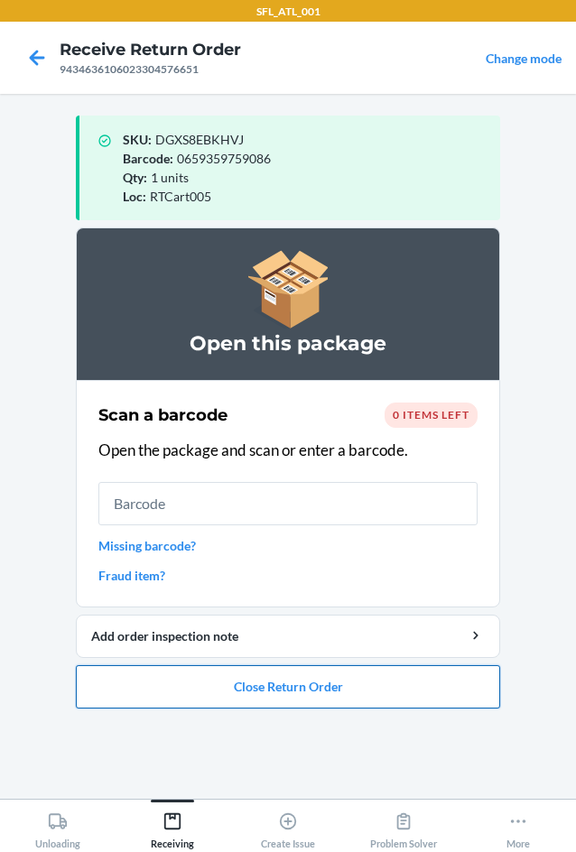
click at [310, 680] on button "Close Return Order" at bounding box center [288, 686] width 424 height 43
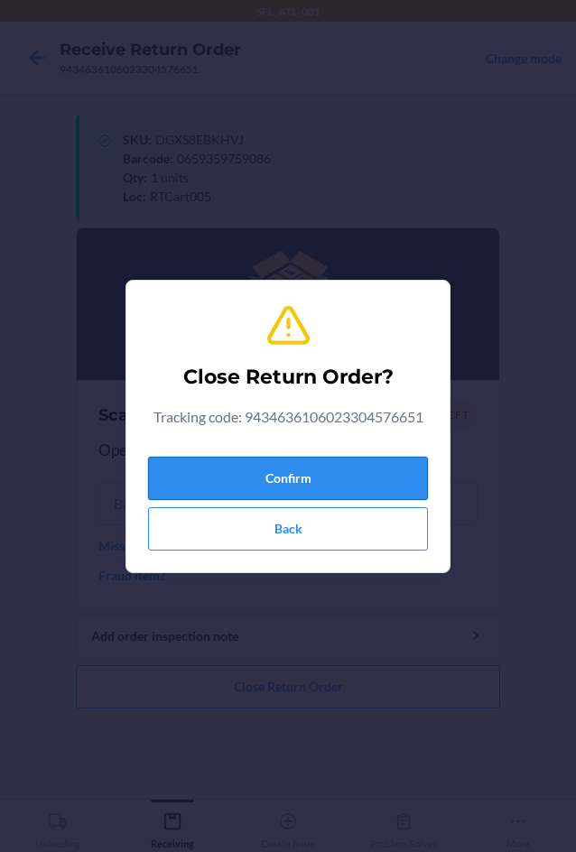
click at [260, 477] on button "Confirm" at bounding box center [288, 478] width 280 height 43
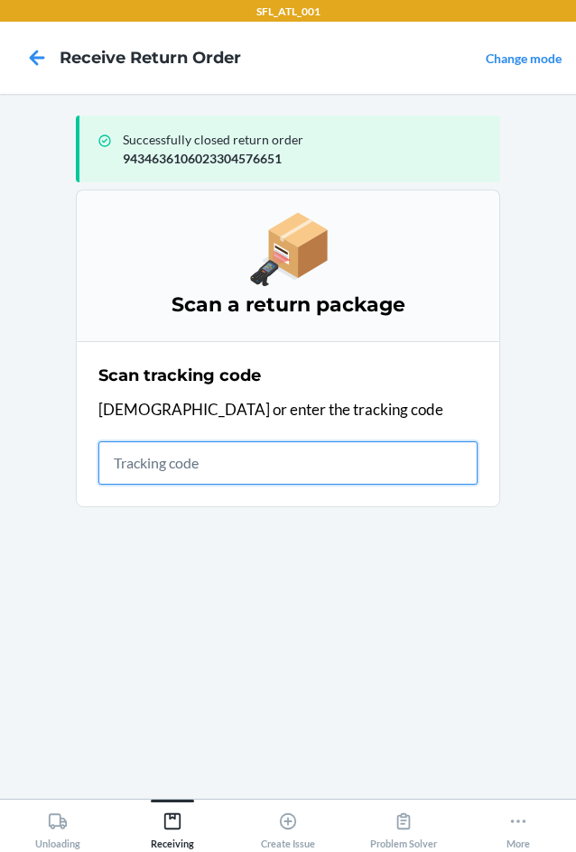
click at [116, 466] on input "text" at bounding box center [287, 463] width 379 height 43
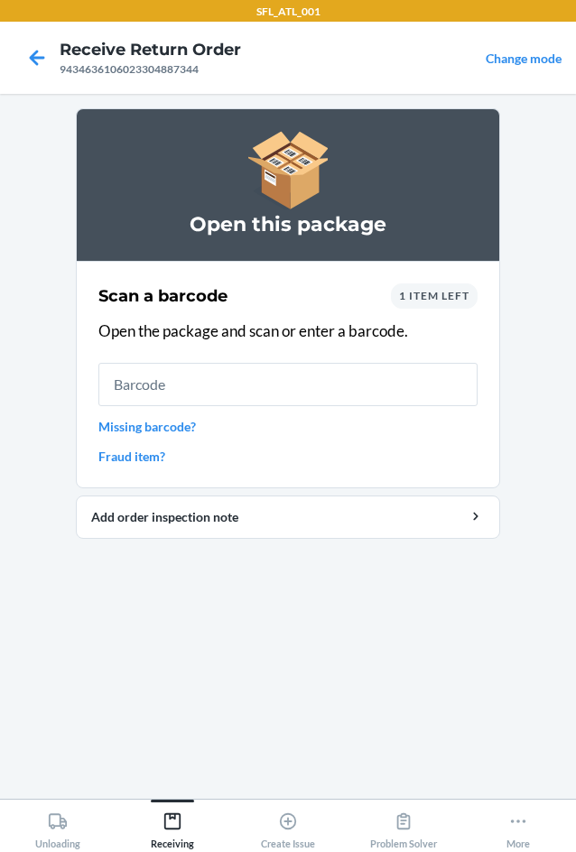
click at [432, 304] on div "1 item left" at bounding box center [434, 296] width 87 height 25
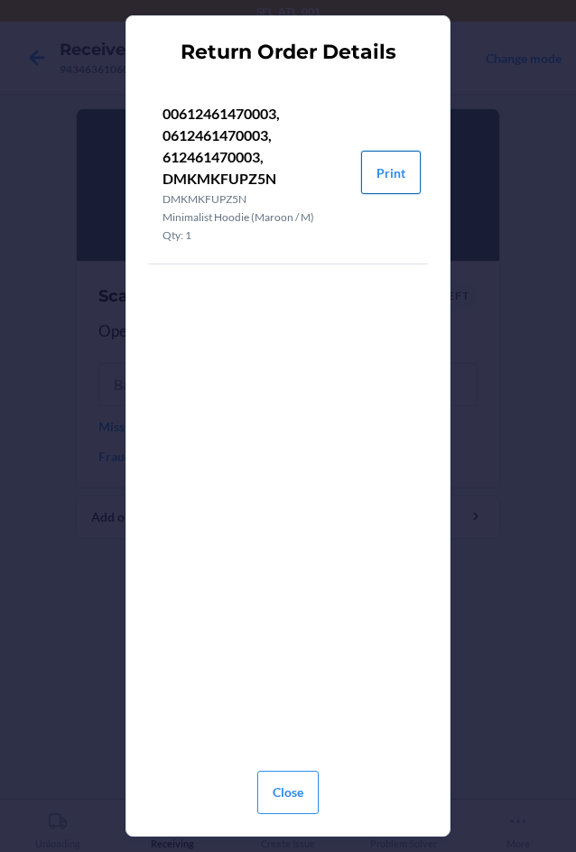
click at [386, 186] on button "Print" at bounding box center [391, 172] width 60 height 43
click at [296, 800] on button "Close" at bounding box center [287, 792] width 61 height 43
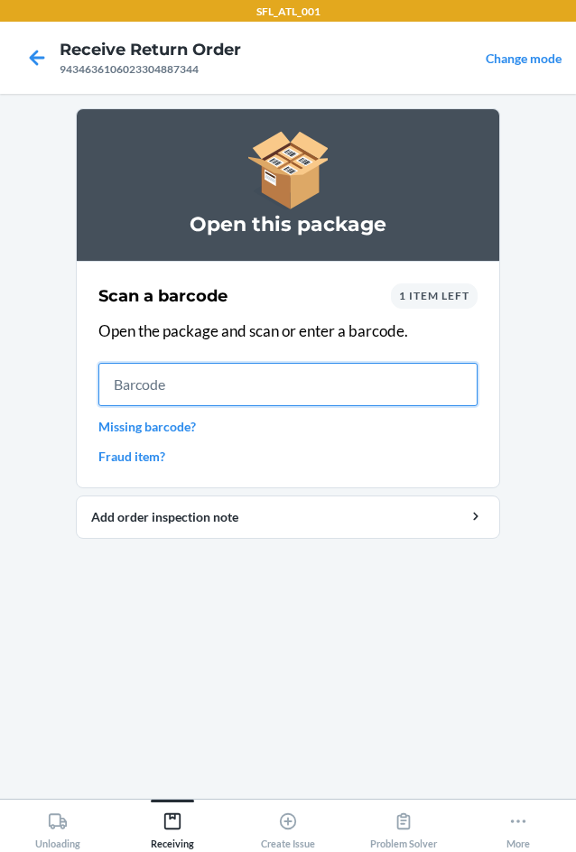
click at [181, 386] on input "text" at bounding box center [287, 384] width 379 height 43
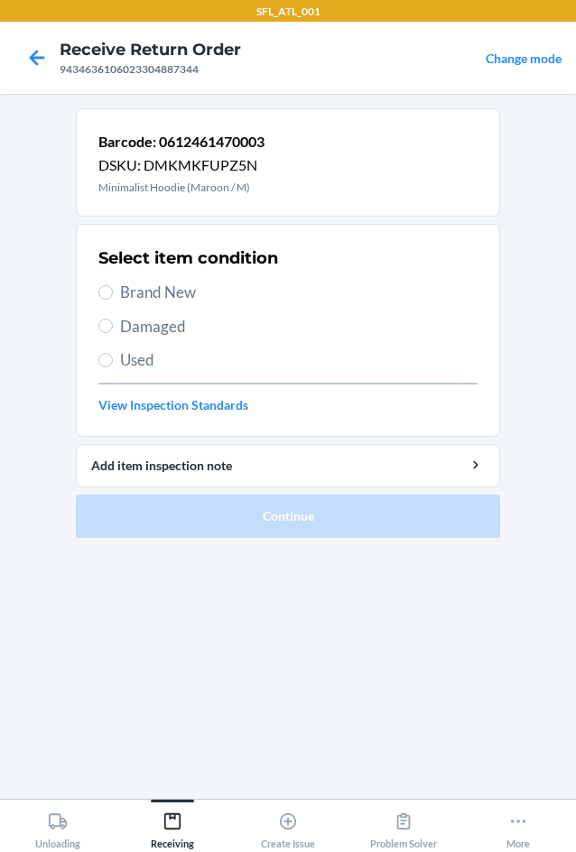
click at [115, 296] on label "Brand New" at bounding box center [287, 292] width 379 height 23
click at [113, 296] on input "Brand New" at bounding box center [105, 292] width 14 height 14
radio input "true"
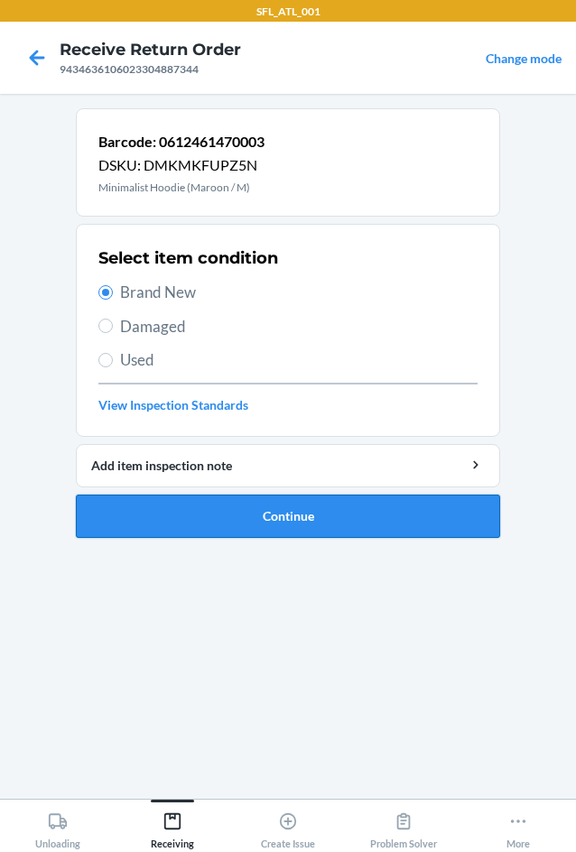
click at [239, 512] on button "Continue" at bounding box center [288, 516] width 424 height 43
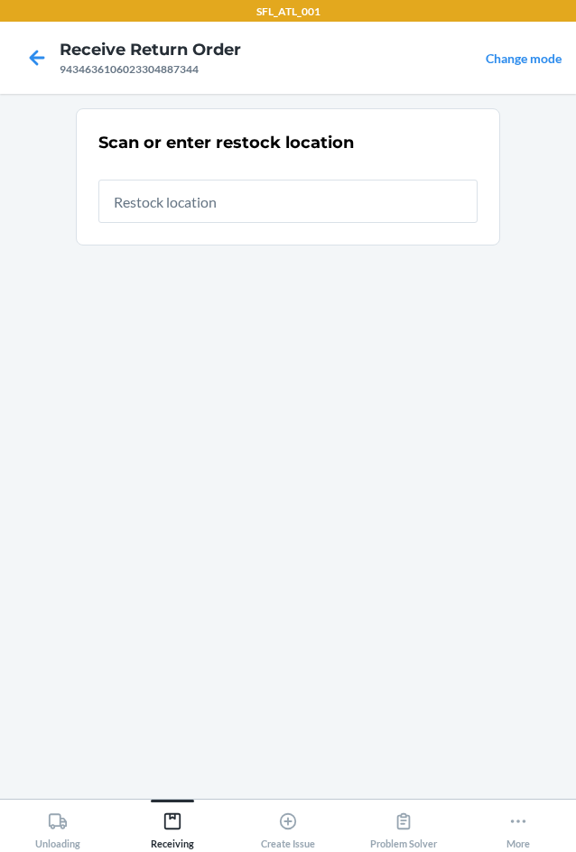
click at [252, 203] on input "text" at bounding box center [287, 201] width 379 height 43
type input "RTCart005"
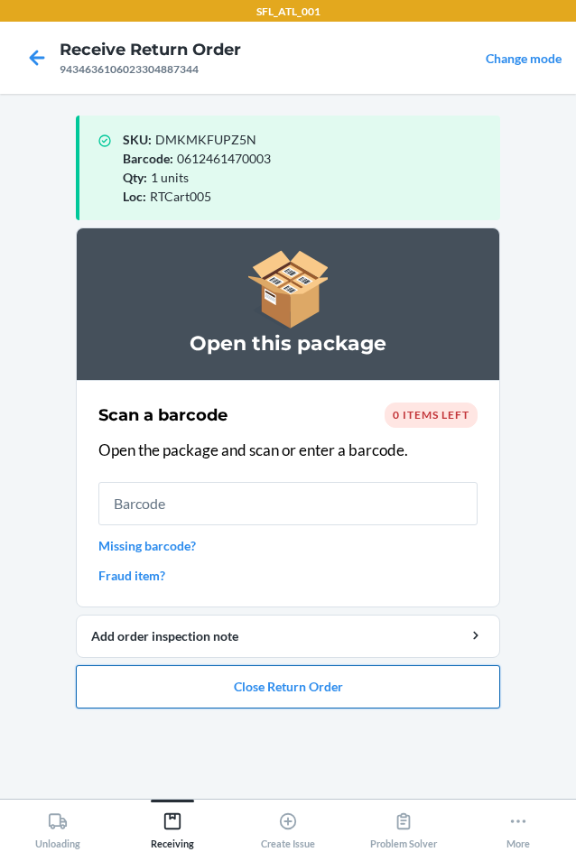
click at [254, 686] on button "Close Return Order" at bounding box center [288, 686] width 424 height 43
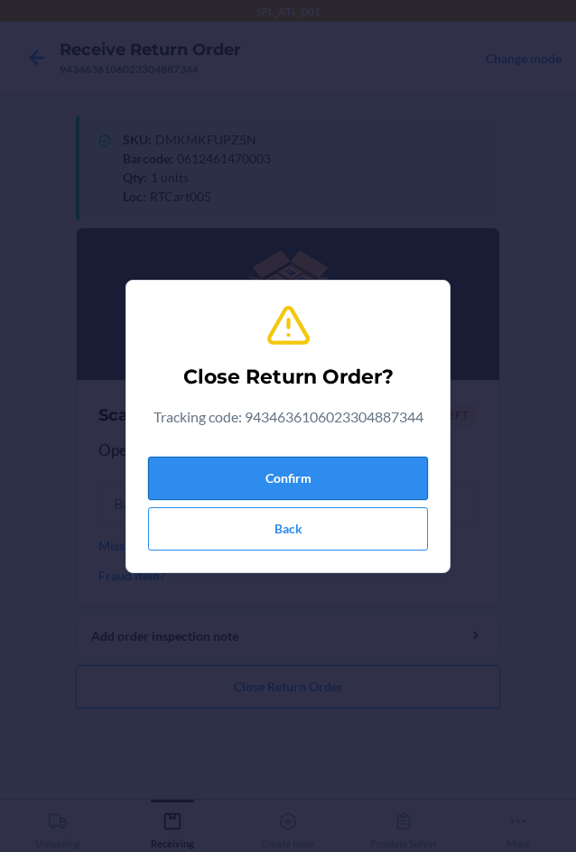
click at [287, 479] on button "Confirm" at bounding box center [288, 478] width 280 height 43
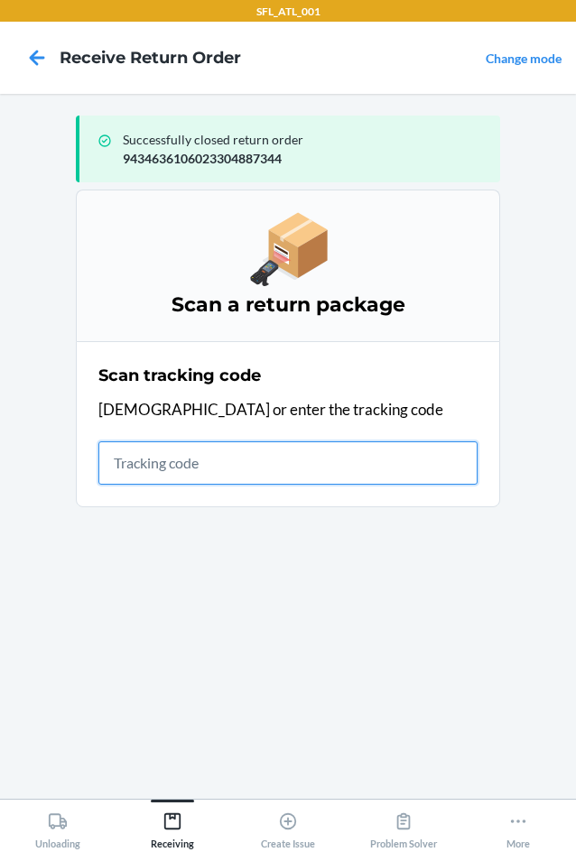
click at [211, 462] on input "text" at bounding box center [287, 463] width 379 height 43
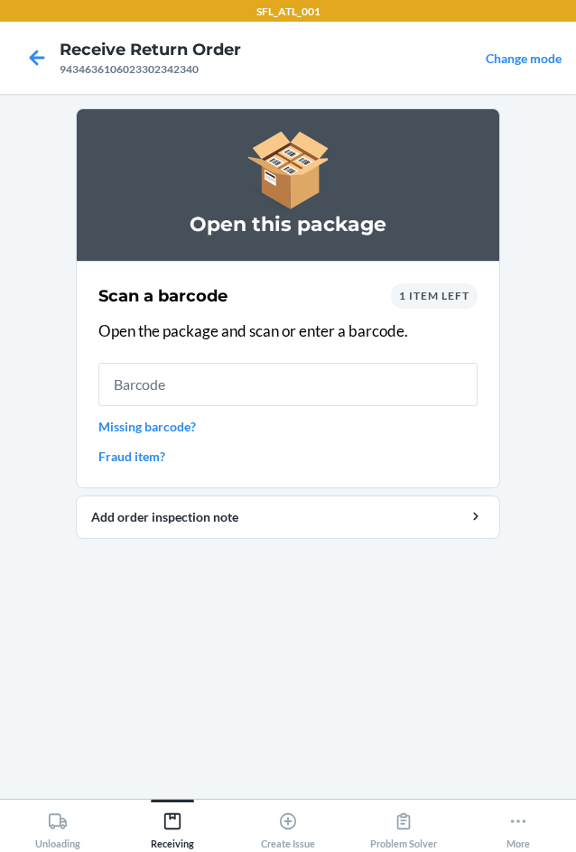
click at [457, 307] on div "1 item left" at bounding box center [434, 296] width 87 height 25
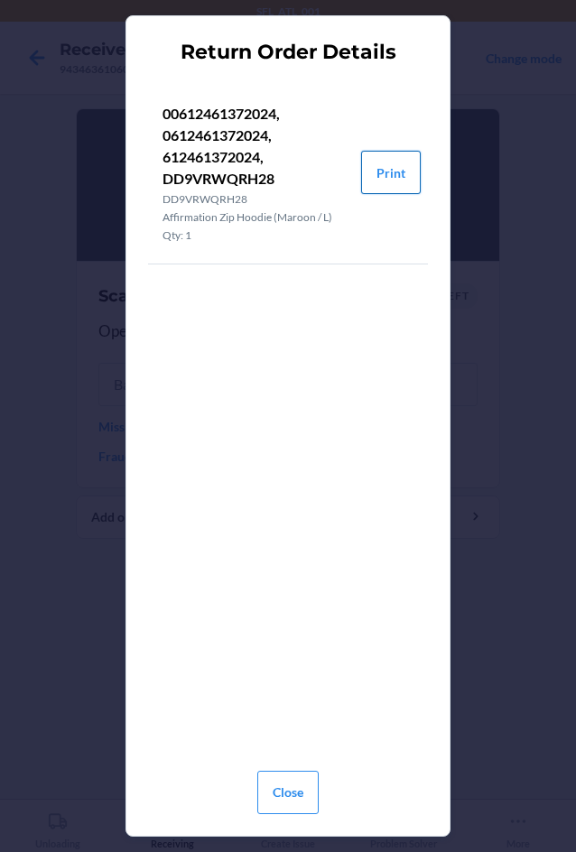
click at [399, 175] on button "Print" at bounding box center [391, 172] width 60 height 43
click at [270, 797] on button "Close" at bounding box center [287, 792] width 61 height 43
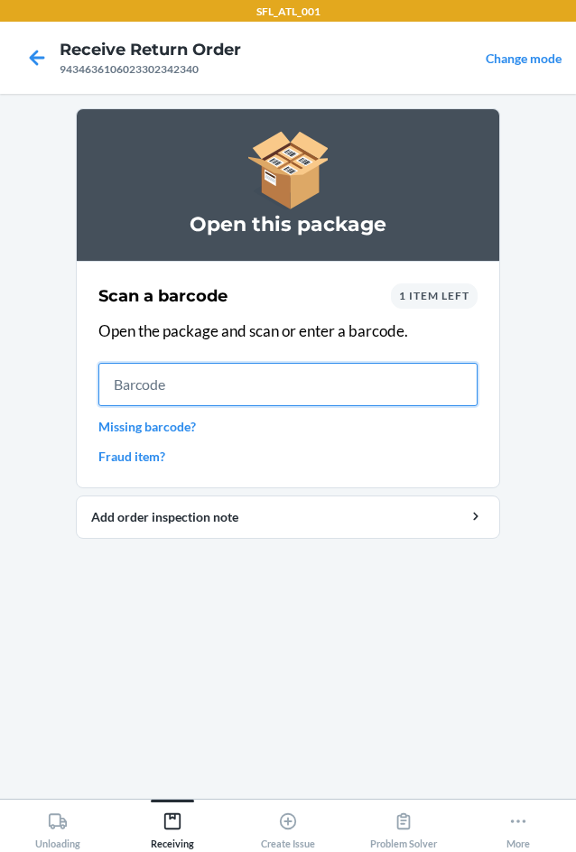
click at [194, 392] on input "text" at bounding box center [287, 384] width 379 height 43
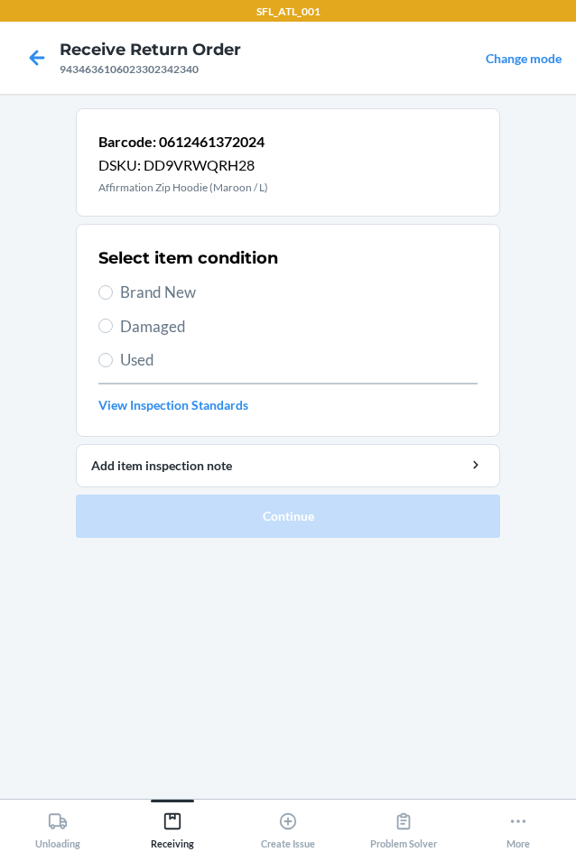
click at [116, 294] on label "Brand New" at bounding box center [287, 292] width 379 height 23
click at [113, 294] on input "Brand New" at bounding box center [105, 292] width 14 height 14
radio input "true"
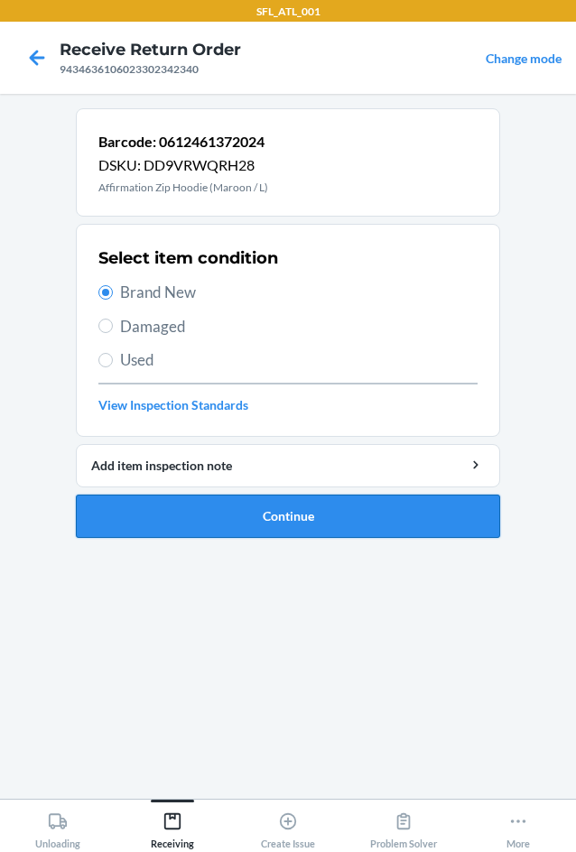
click at [200, 513] on button "Continue" at bounding box center [288, 516] width 424 height 43
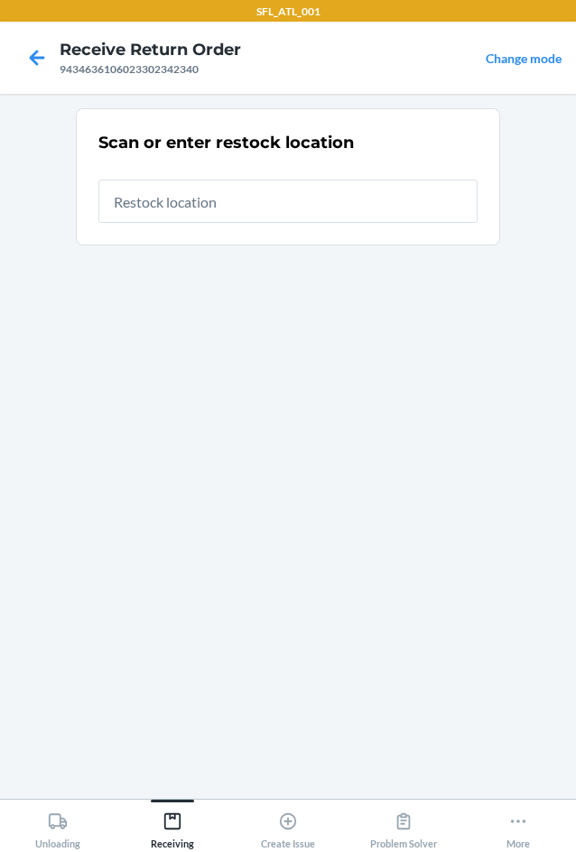
click at [155, 205] on input "text" at bounding box center [287, 201] width 379 height 43
type input "RTCart005"
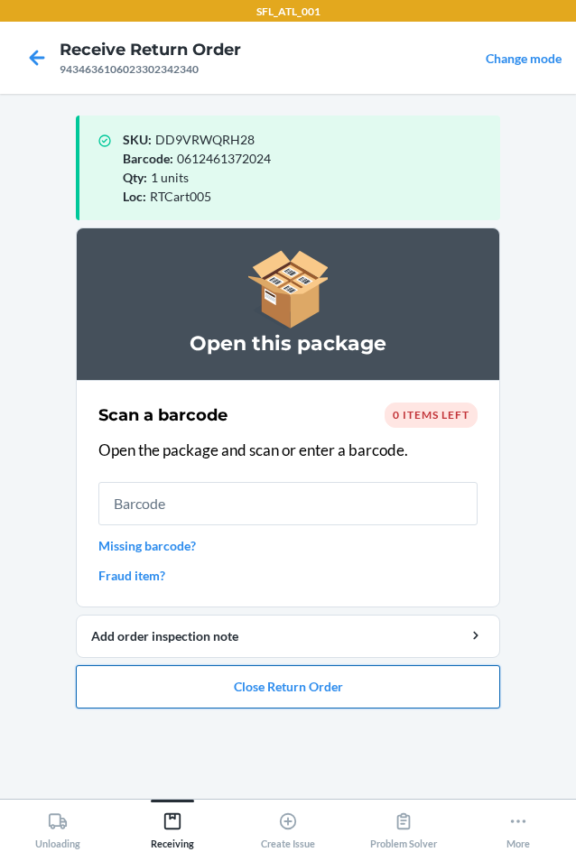
click at [359, 684] on button "Close Return Order" at bounding box center [288, 686] width 424 height 43
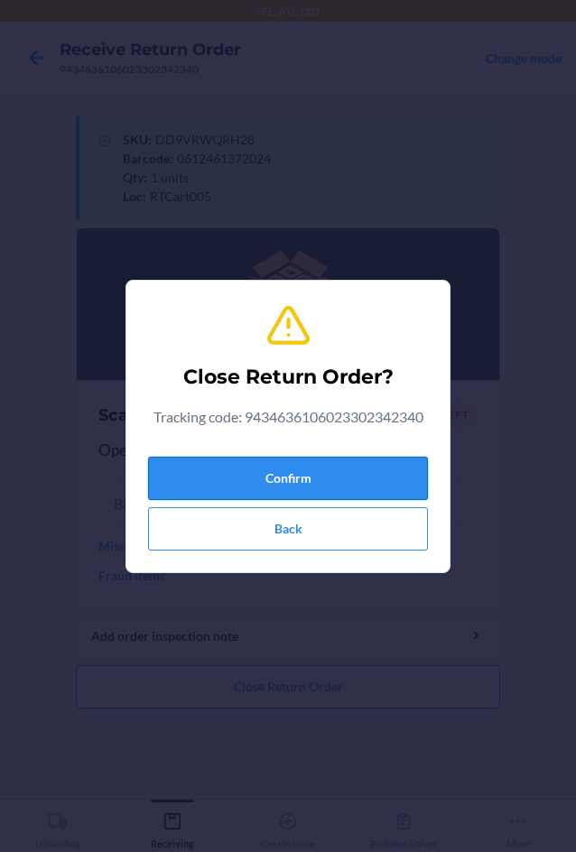
click at [245, 469] on button "Confirm" at bounding box center [288, 478] width 280 height 43
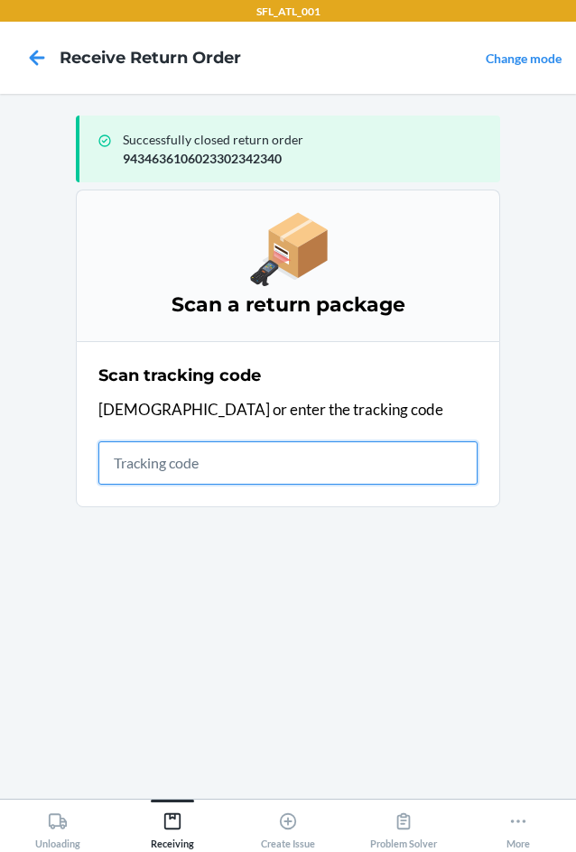
click at [144, 467] on input "text" at bounding box center [287, 463] width 379 height 43
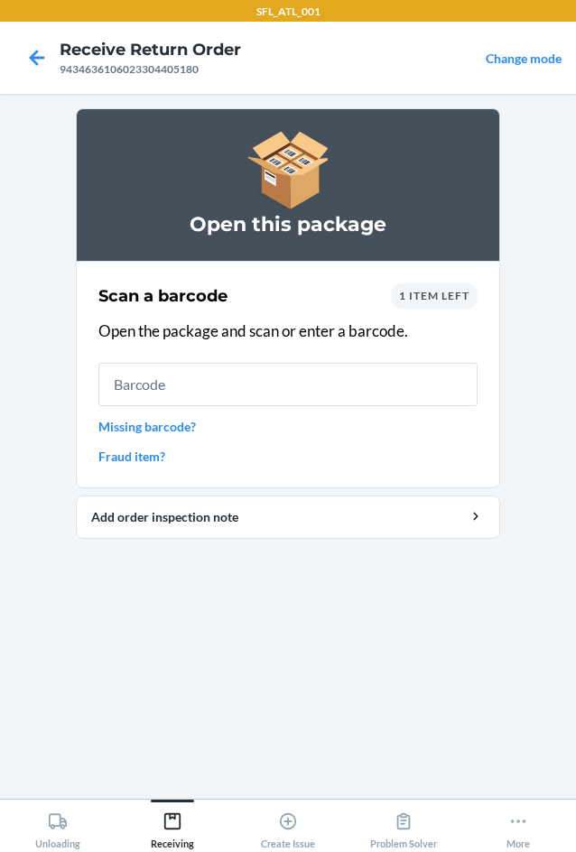
click at [442, 297] on span "1 item left" at bounding box center [434, 296] width 70 height 14
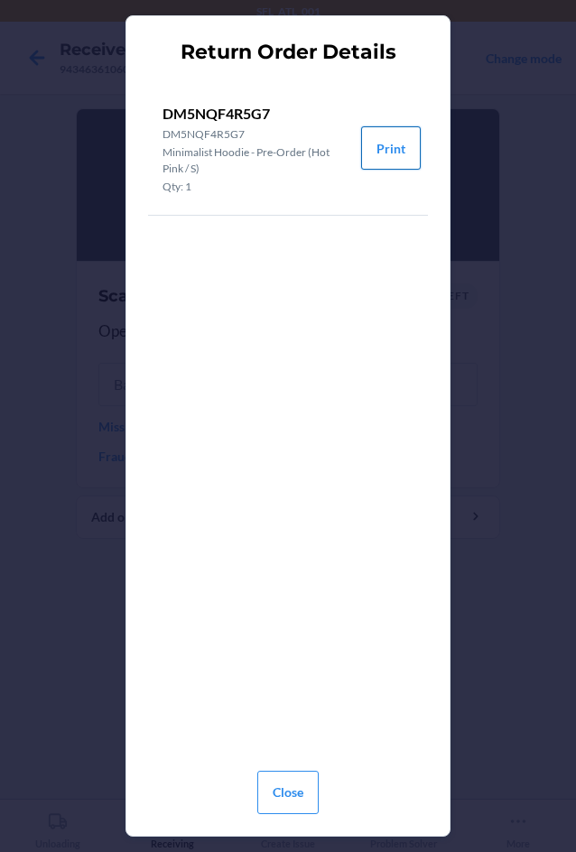
click at [385, 156] on button "Print" at bounding box center [391, 147] width 60 height 43
click at [288, 797] on button "Close" at bounding box center [287, 792] width 61 height 43
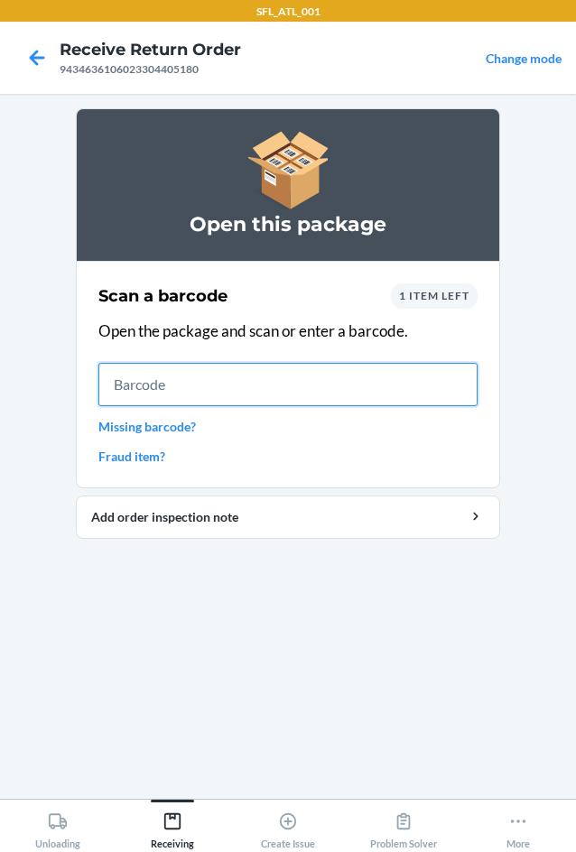
click at [165, 387] on input "text" at bounding box center [287, 384] width 379 height 43
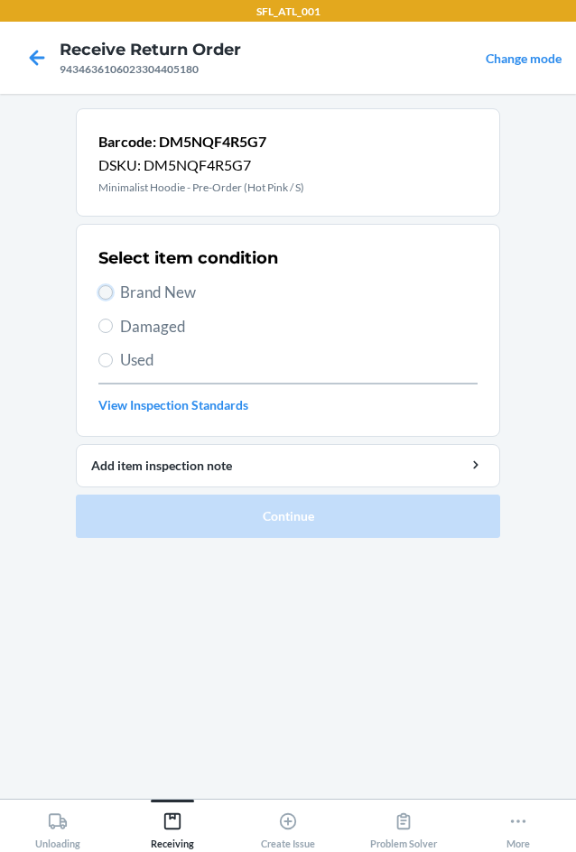
click at [101, 291] on input "Brand New" at bounding box center [105, 292] width 14 height 14
radio input "true"
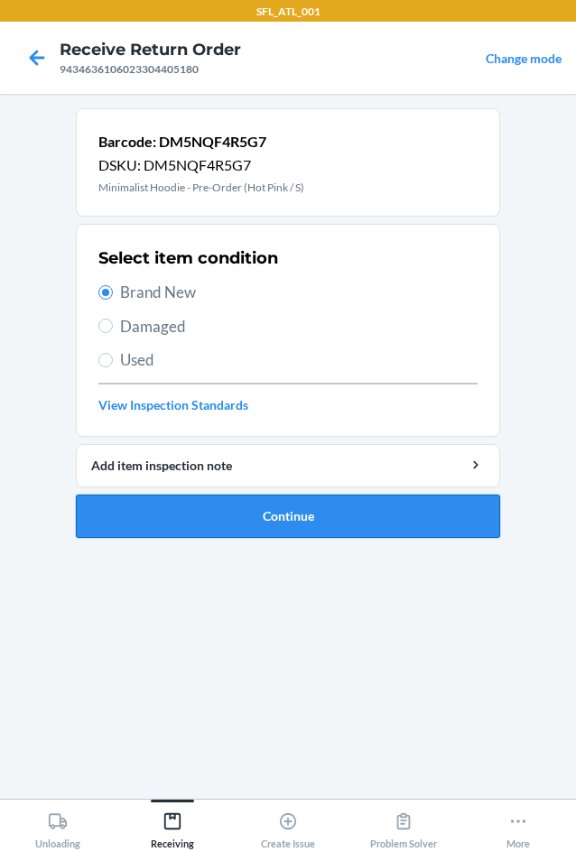
click at [321, 521] on button "Continue" at bounding box center [288, 516] width 424 height 43
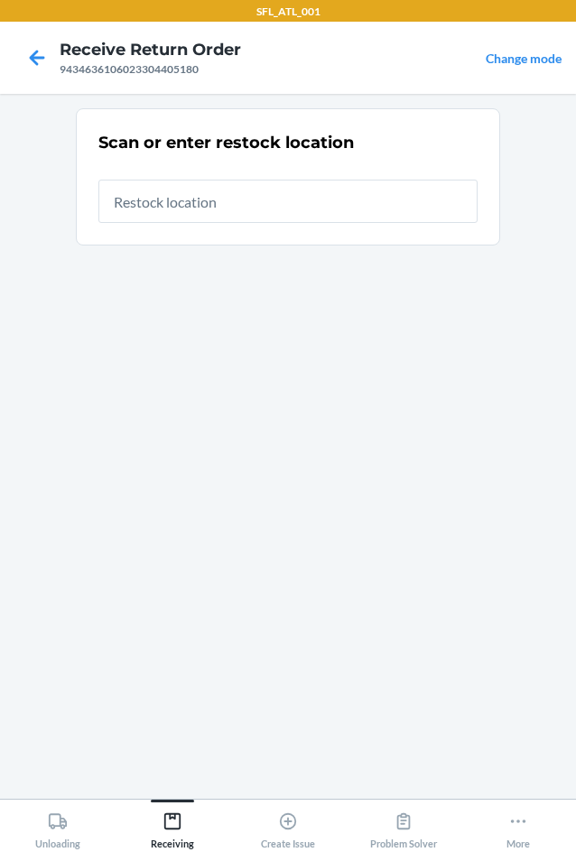
click at [274, 201] on input "text" at bounding box center [287, 201] width 379 height 43
type input "RTCart005"
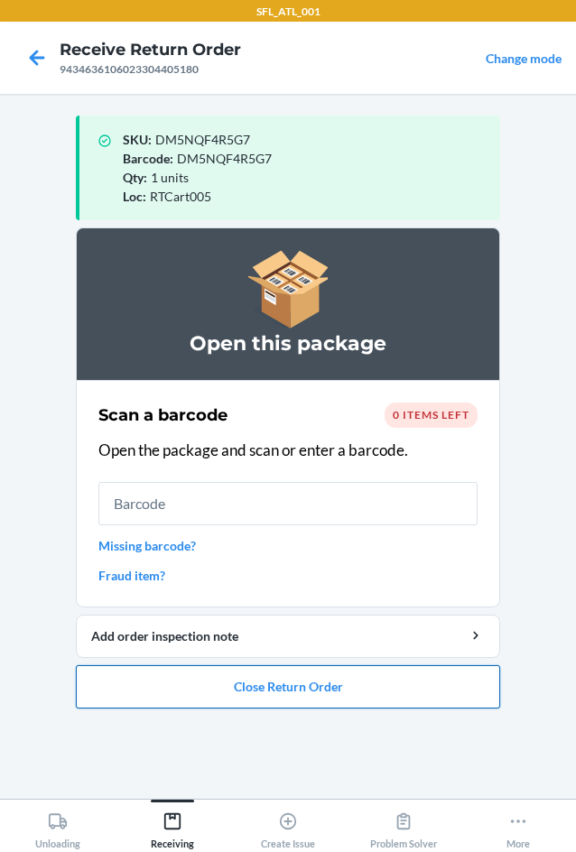
click at [274, 684] on button "Close Return Order" at bounding box center [288, 686] width 424 height 43
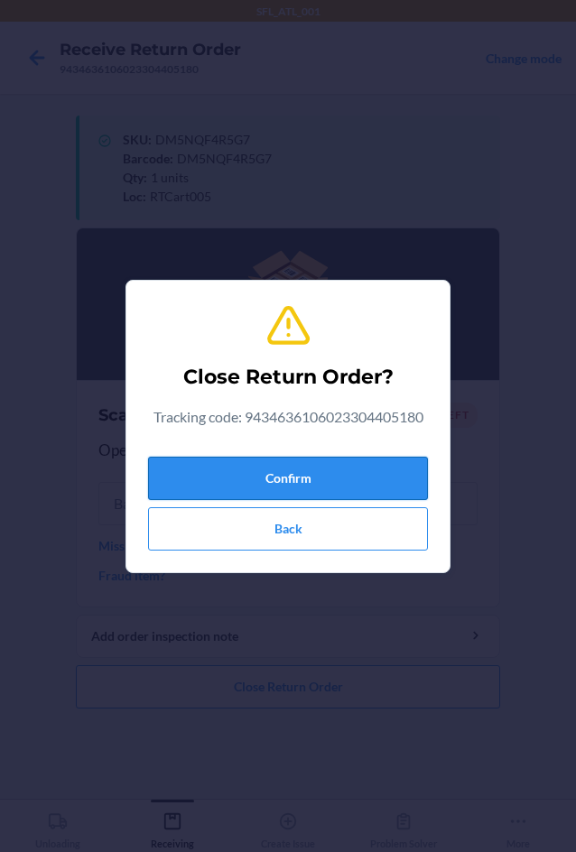
click at [263, 469] on button "Confirm" at bounding box center [288, 478] width 280 height 43
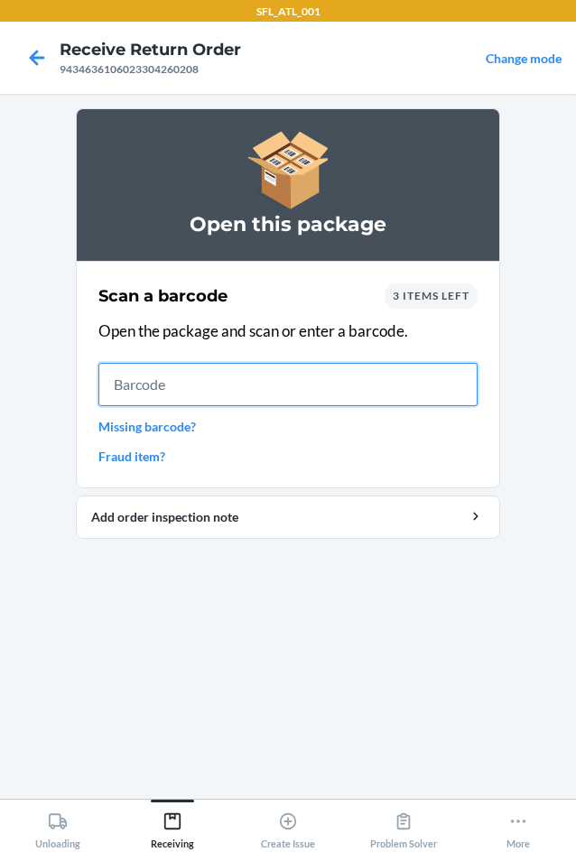
click at [130, 386] on input "text" at bounding box center [287, 384] width 379 height 43
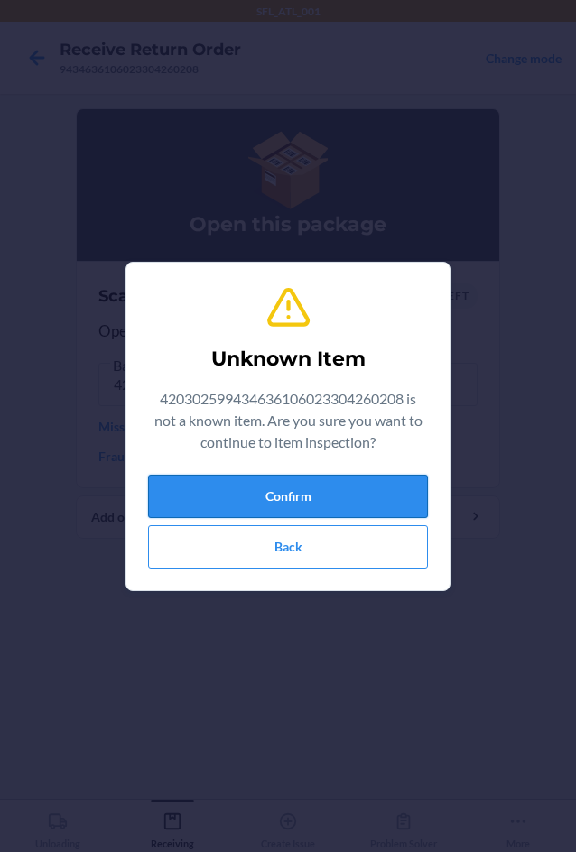
click at [240, 484] on button "Confirm" at bounding box center [288, 496] width 280 height 43
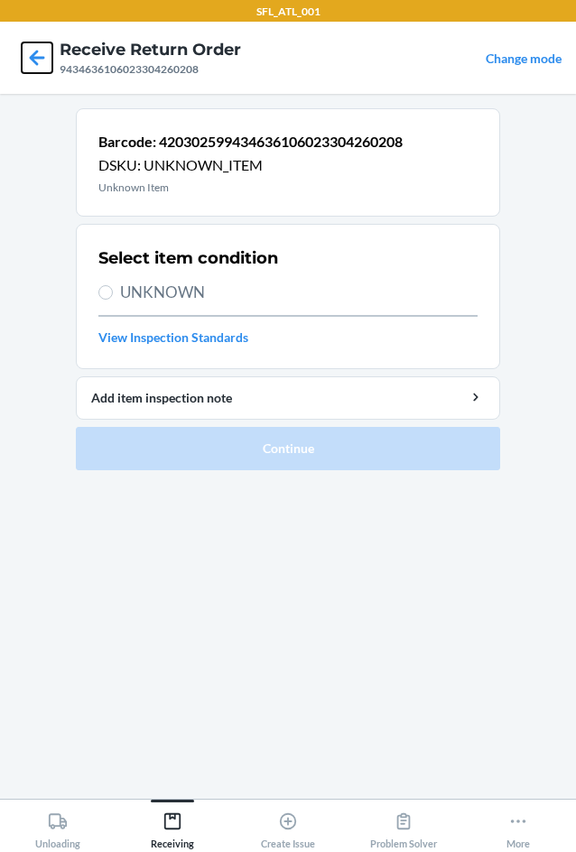
click at [37, 66] on icon at bounding box center [37, 57] width 31 height 31
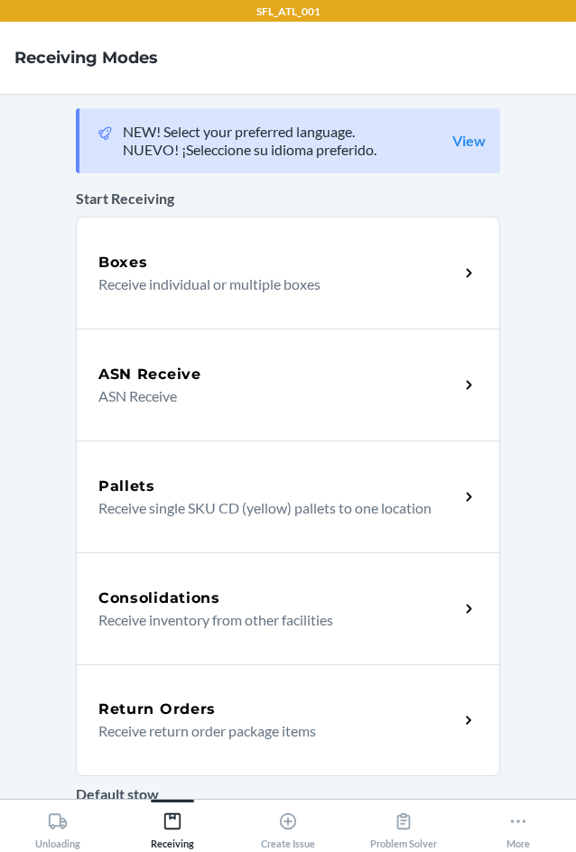
click at [226, 717] on div "Return Orders" at bounding box center [278, 710] width 360 height 22
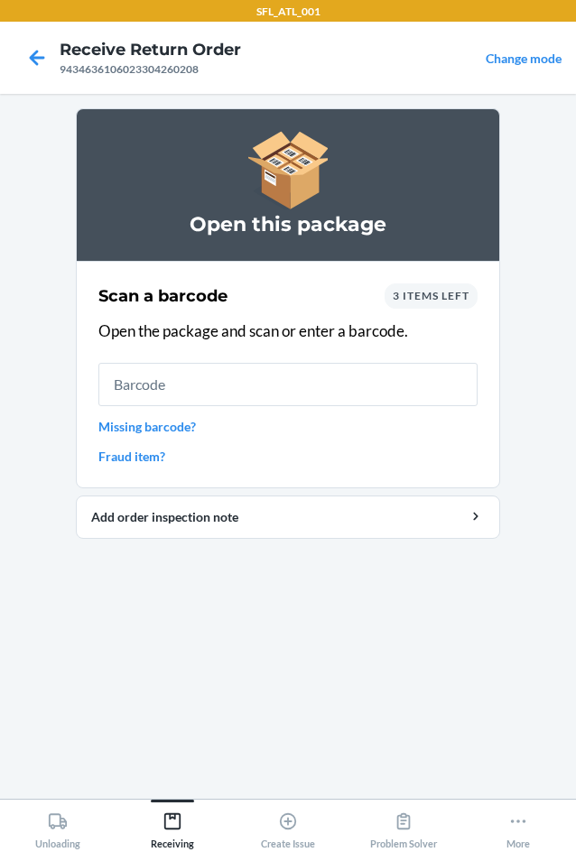
click at [437, 302] on span "3 items left" at bounding box center [431, 296] width 77 height 14
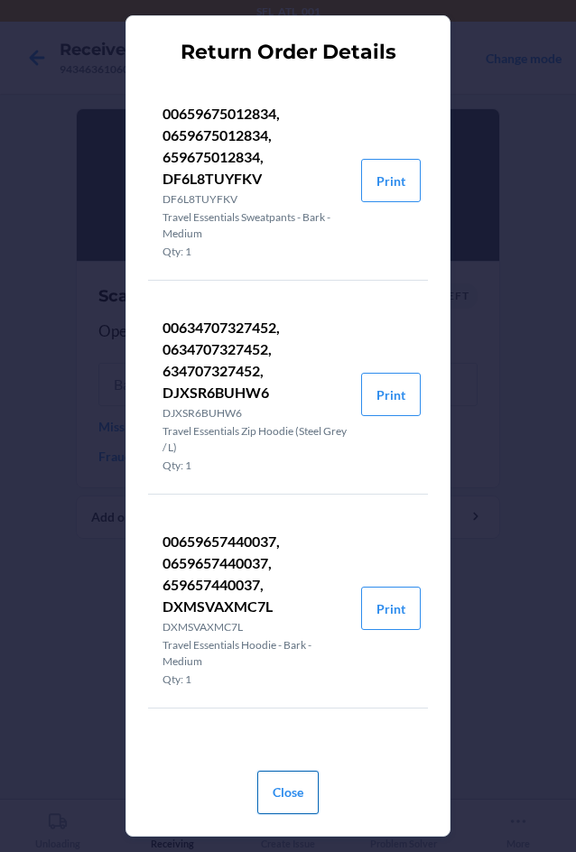
click at [299, 788] on button "Close" at bounding box center [287, 792] width 61 height 43
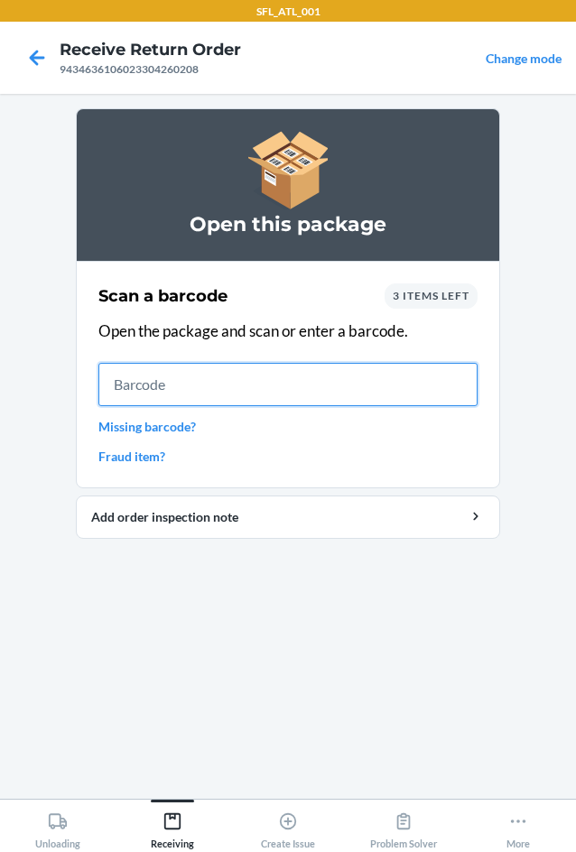
click at [264, 400] on input "text" at bounding box center [287, 384] width 379 height 43
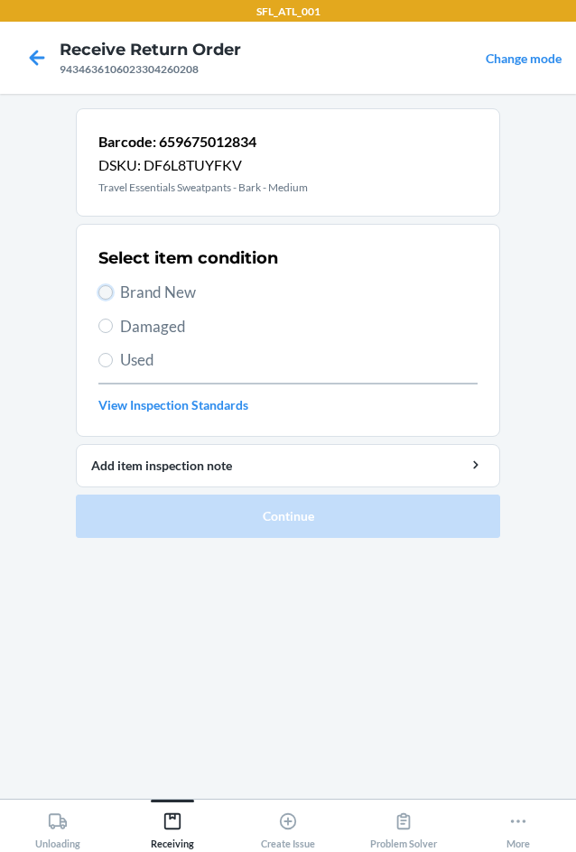
click at [107, 285] on input "Brand New" at bounding box center [105, 292] width 14 height 14
radio input "true"
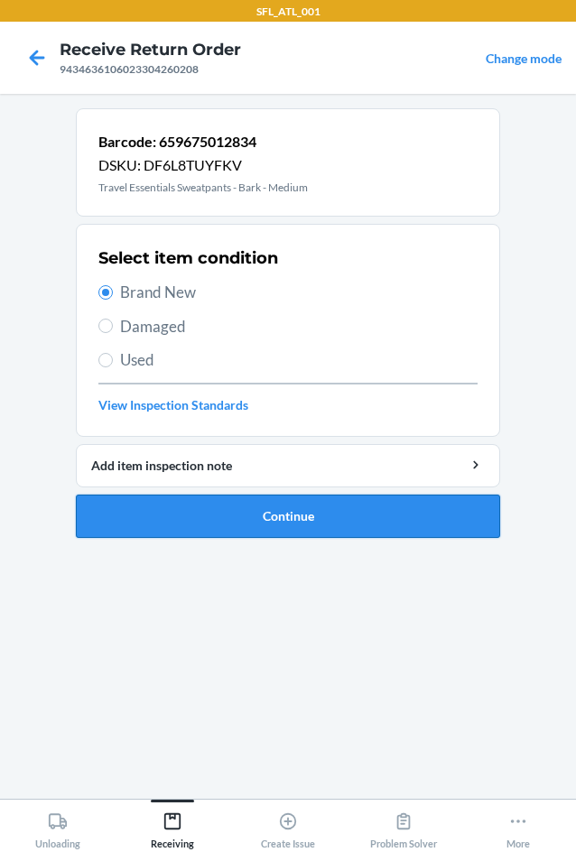
click at [287, 521] on button "Continue" at bounding box center [288, 516] width 424 height 43
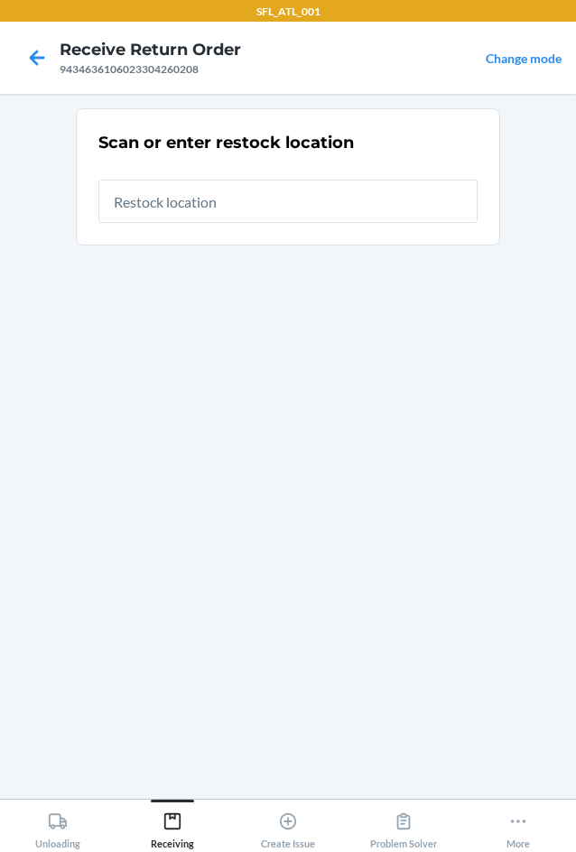
click at [159, 216] on input "text" at bounding box center [287, 201] width 379 height 43
type input "RTCart005"
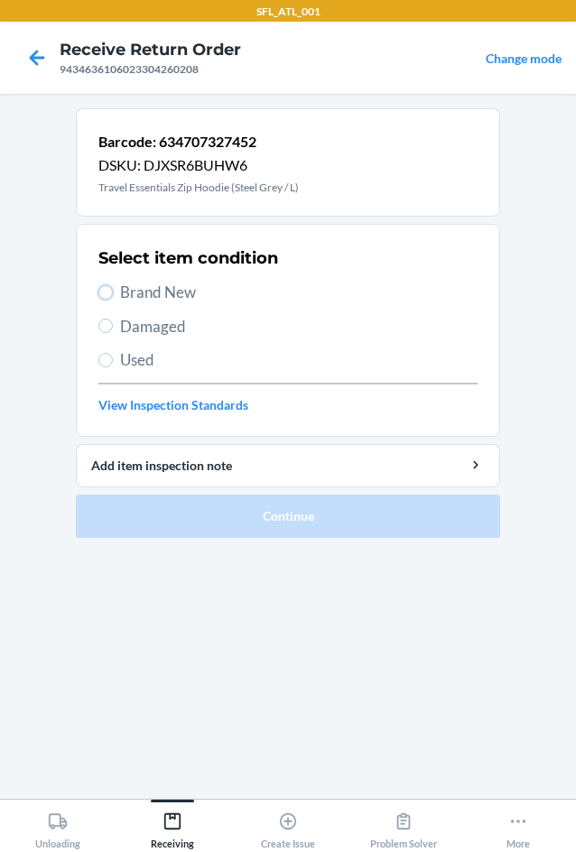
drag, startPoint x: 106, startPoint y: 287, endPoint x: 115, endPoint y: 286, distance: 9.1
click at [106, 286] on input "Brand New" at bounding box center [105, 292] width 14 height 14
radio input "true"
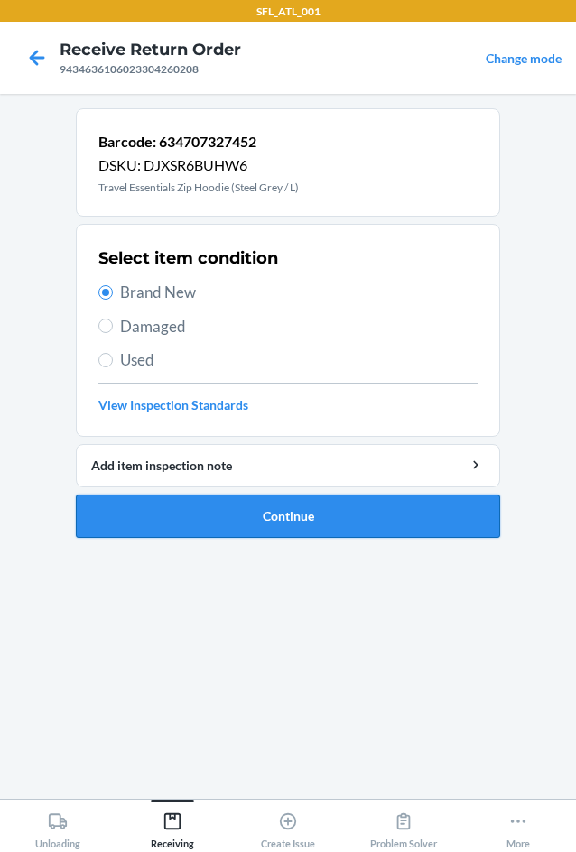
click at [298, 514] on button "Continue" at bounding box center [288, 516] width 424 height 43
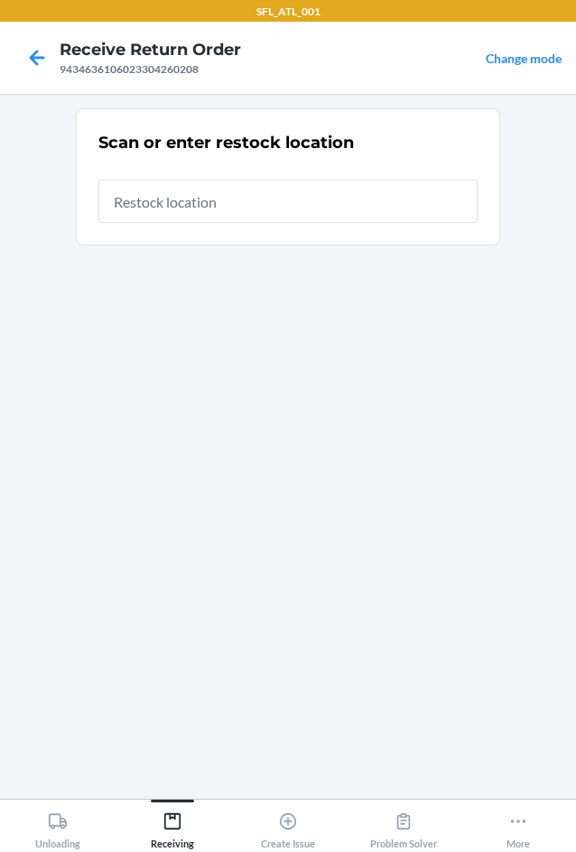
click at [235, 202] on input "text" at bounding box center [287, 201] width 379 height 43
type input "RTCart005"
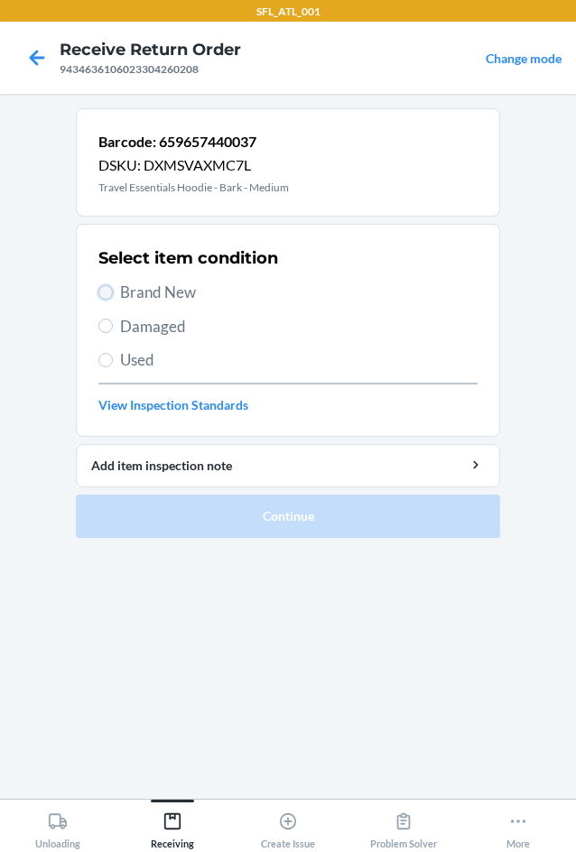
click at [107, 291] on input "Brand New" at bounding box center [105, 292] width 14 height 14
radio input "true"
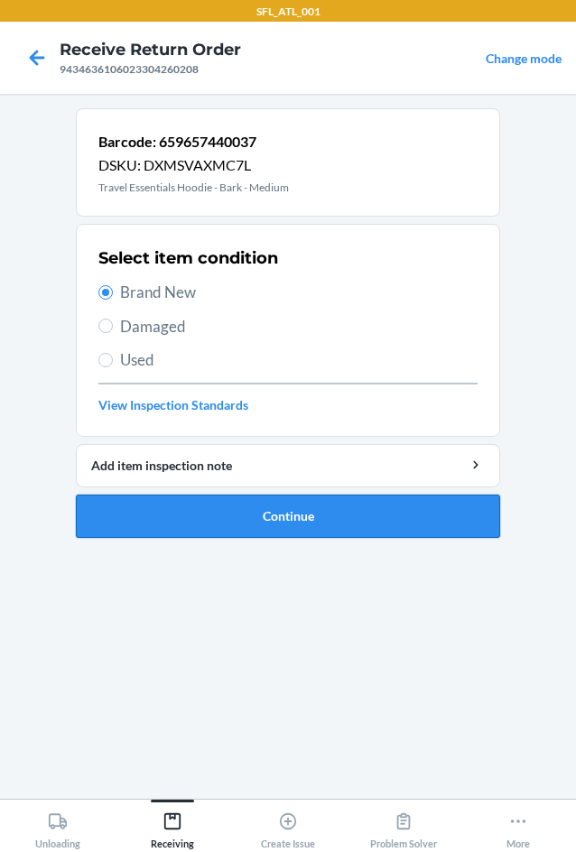
click at [222, 508] on button "Continue" at bounding box center [288, 516] width 424 height 43
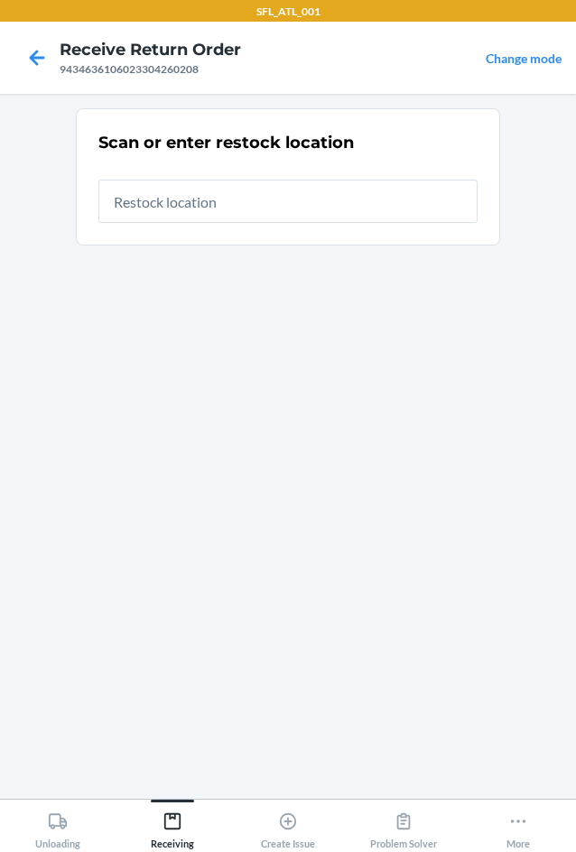
click at [237, 209] on input "text" at bounding box center [287, 201] width 379 height 43
type input "RTCart005"
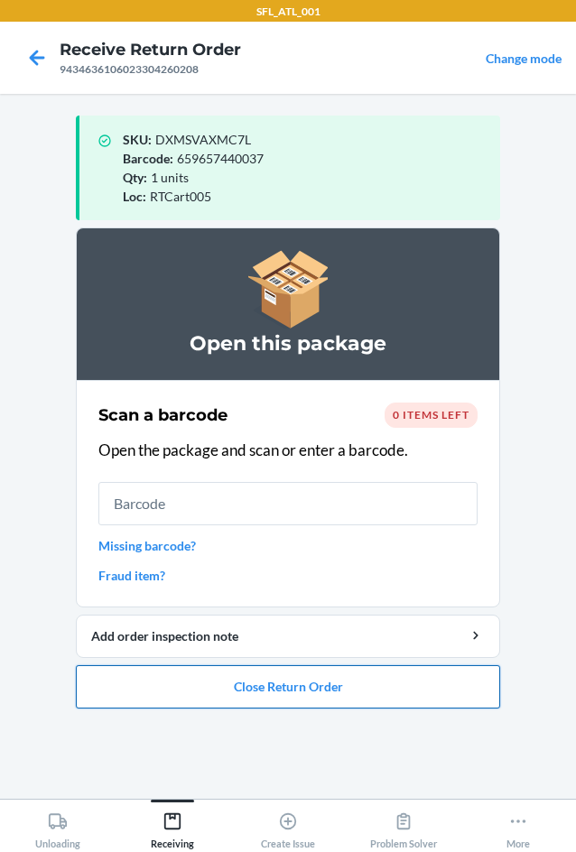
click at [281, 691] on button "Close Return Order" at bounding box center [288, 686] width 424 height 43
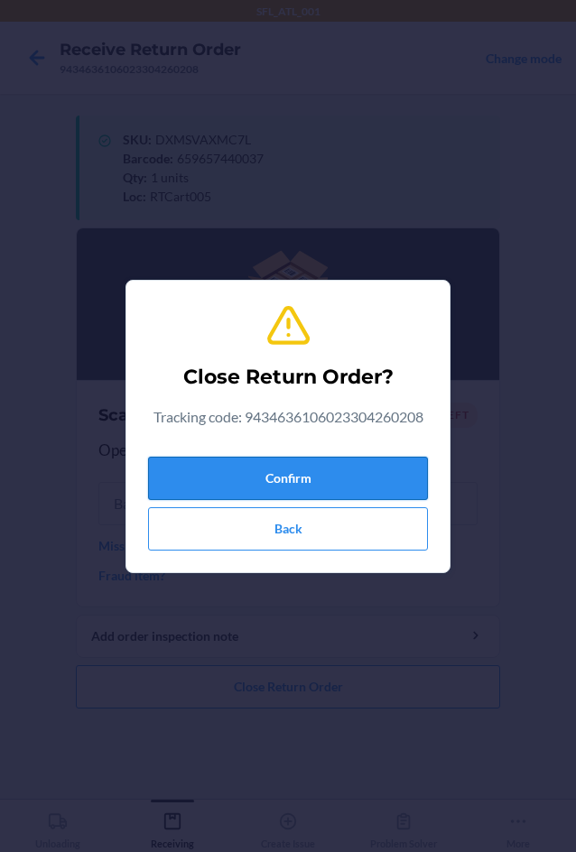
click at [289, 460] on button "Confirm" at bounding box center [288, 478] width 280 height 43
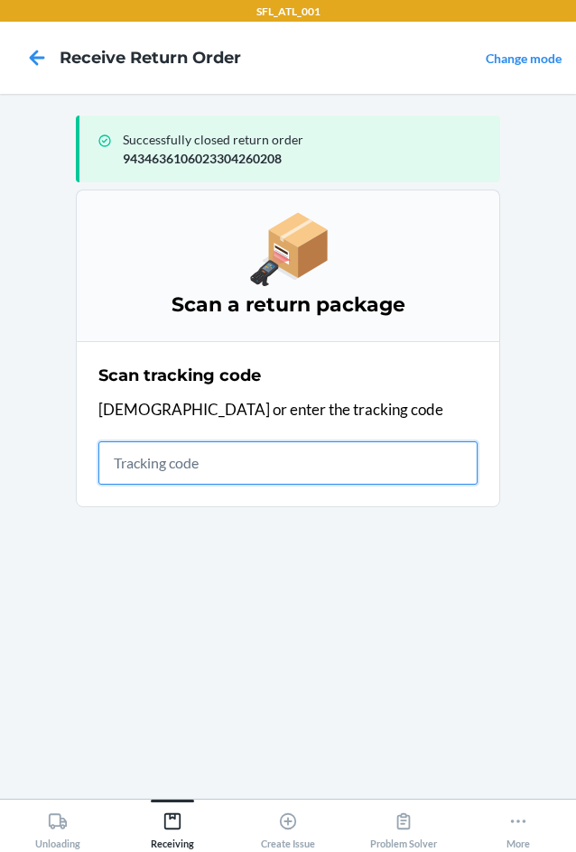
click at [147, 450] on input "text" at bounding box center [287, 463] width 379 height 43
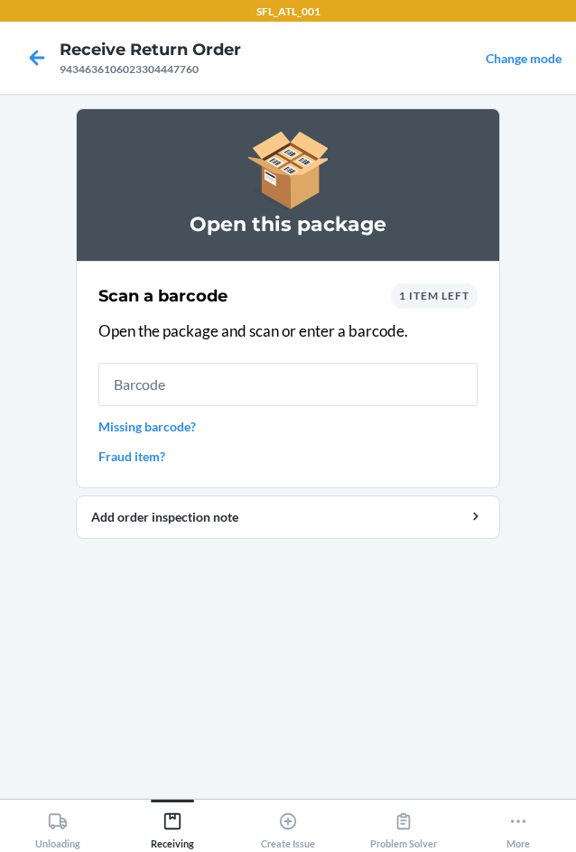
click at [433, 293] on span "1 item left" at bounding box center [434, 296] width 70 height 14
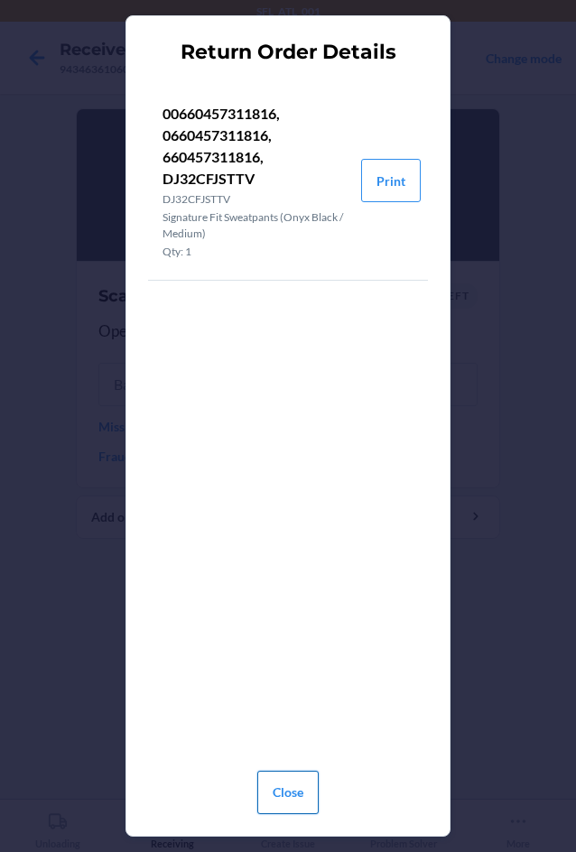
click at [293, 796] on button "Close" at bounding box center [287, 792] width 61 height 43
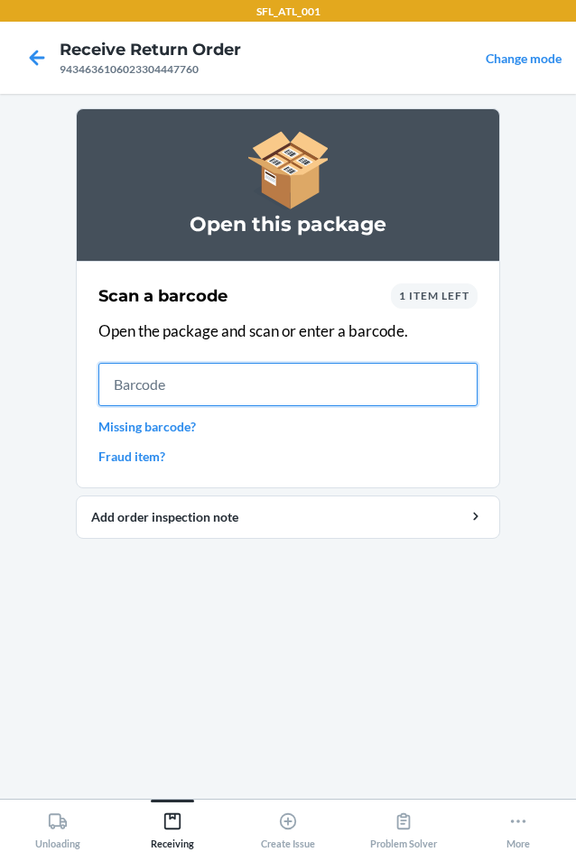
click at [192, 386] on input "text" at bounding box center [287, 384] width 379 height 43
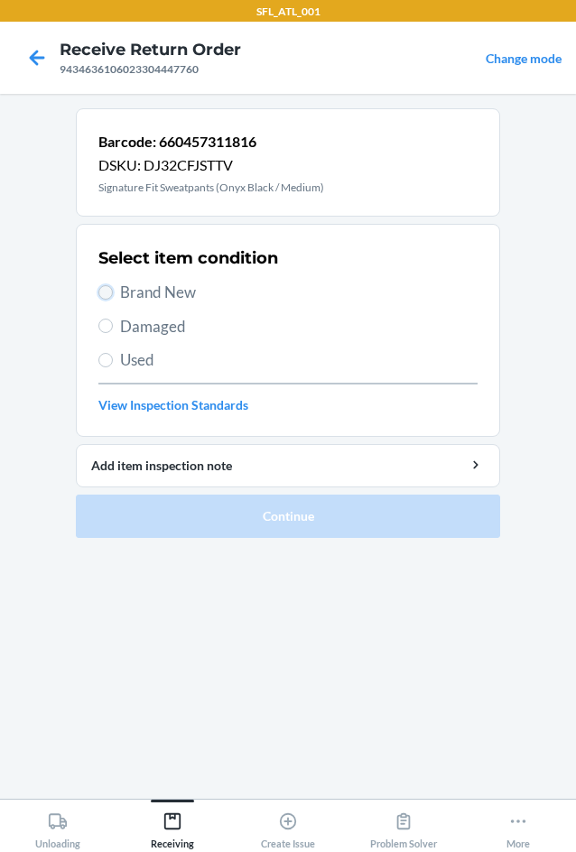
click at [108, 294] on input "Brand New" at bounding box center [105, 292] width 14 height 14
radio input "true"
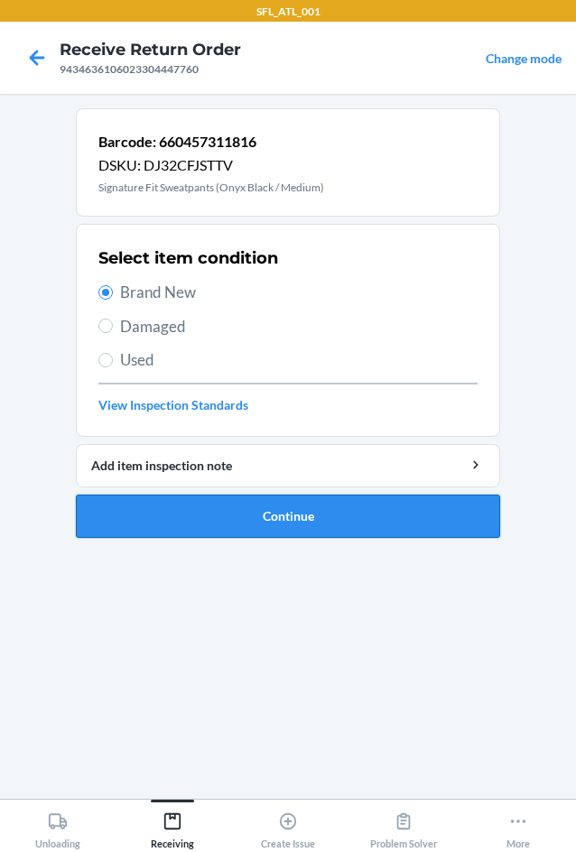
click at [260, 511] on button "Continue" at bounding box center [288, 516] width 424 height 43
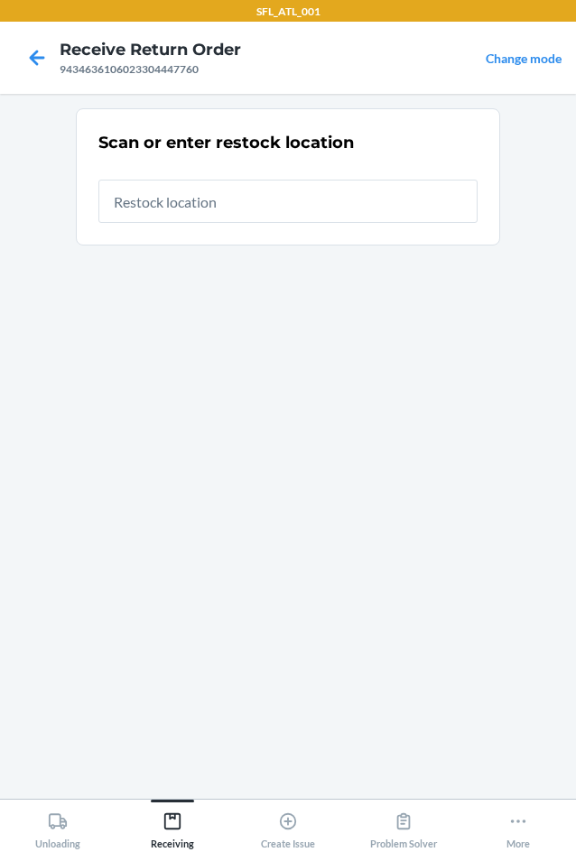
click at [179, 194] on input "text" at bounding box center [287, 201] width 379 height 43
type input "RTCart005"
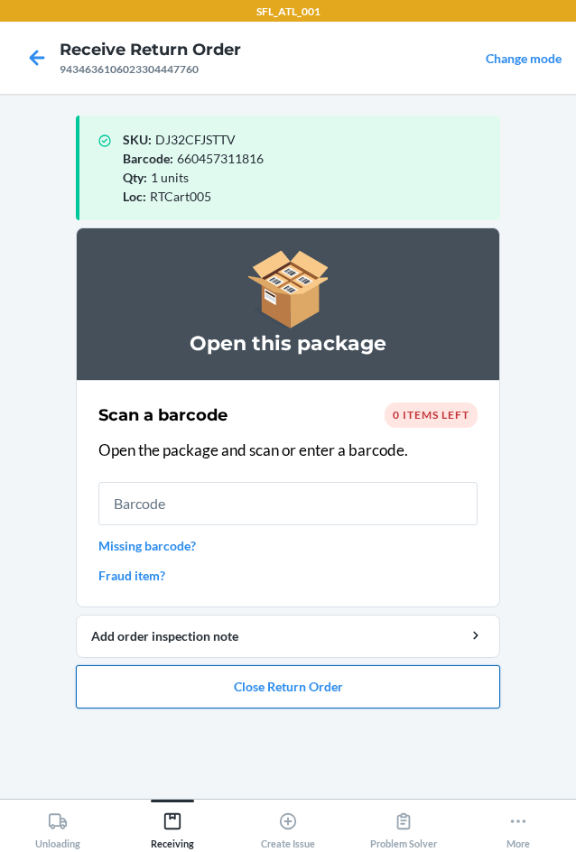
click at [315, 678] on button "Close Return Order" at bounding box center [288, 686] width 424 height 43
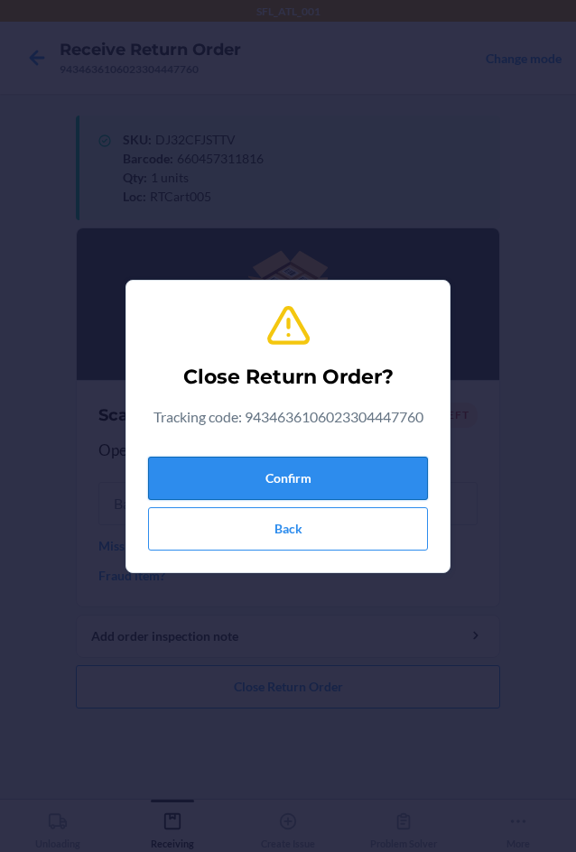
click at [275, 472] on button "Confirm" at bounding box center [288, 478] width 280 height 43
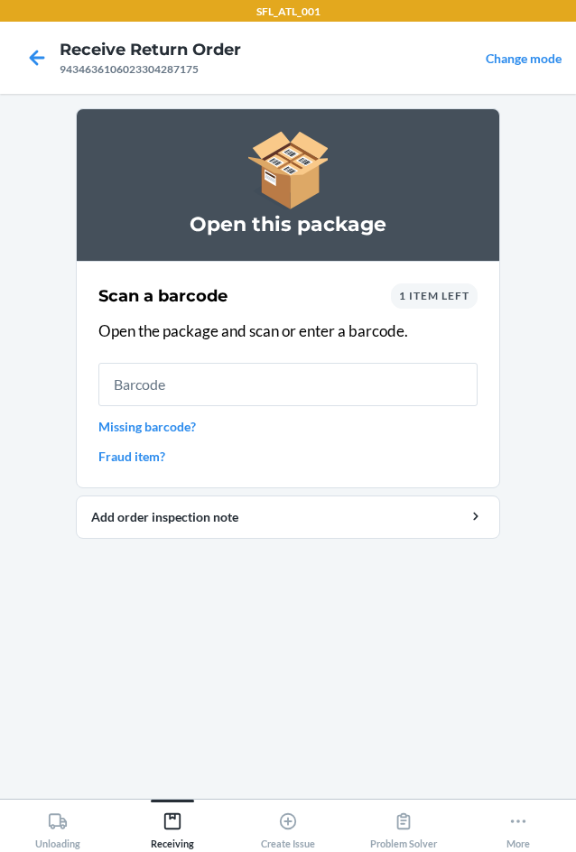
click at [59, 66] on div at bounding box center [36, 57] width 45 height 45
click at [38, 57] on icon at bounding box center [37, 57] width 15 height 15
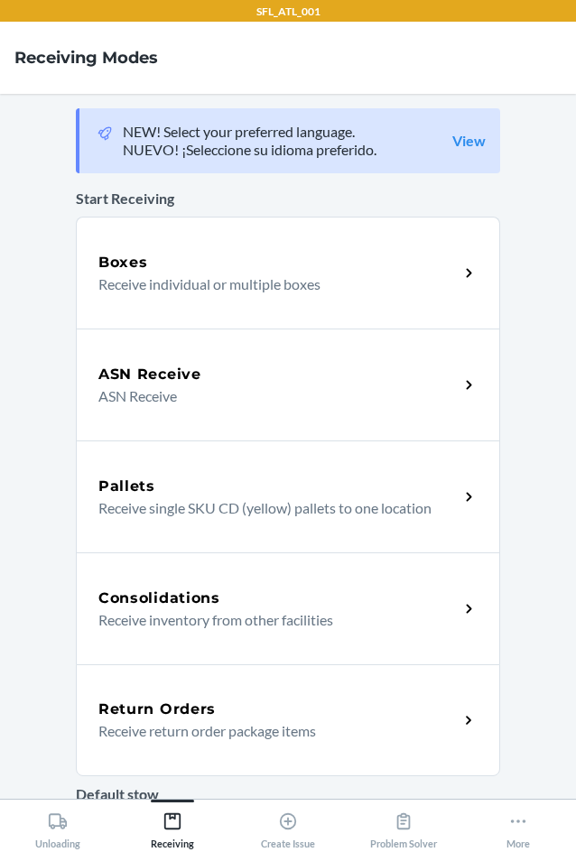
click at [237, 736] on p "Receive return order package items" at bounding box center [271, 732] width 346 height 22
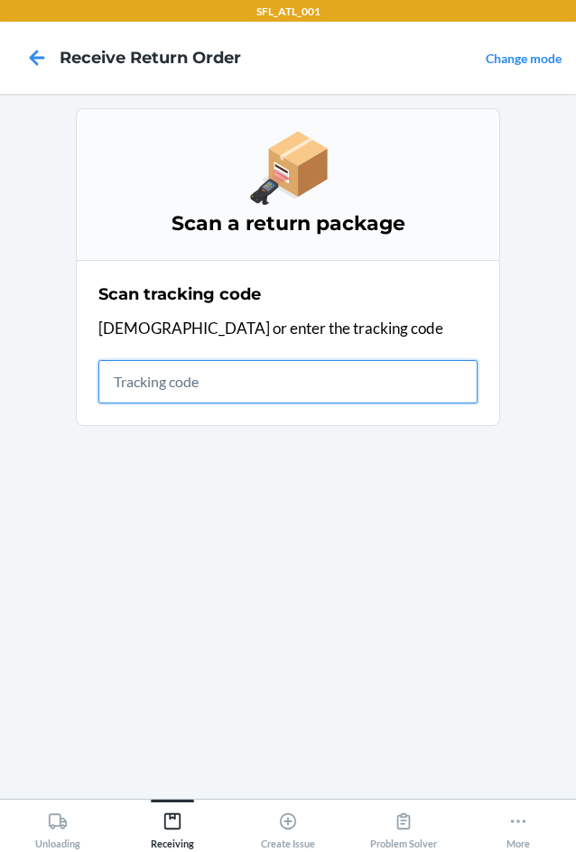
click at [123, 384] on input "text" at bounding box center [287, 381] width 379 height 43
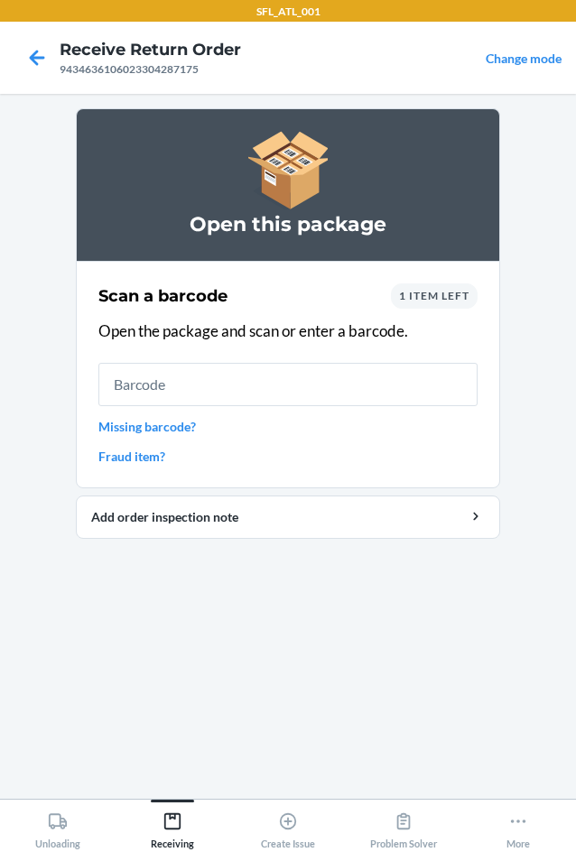
click at [426, 303] on div "1 item left" at bounding box center [434, 296] width 87 height 25
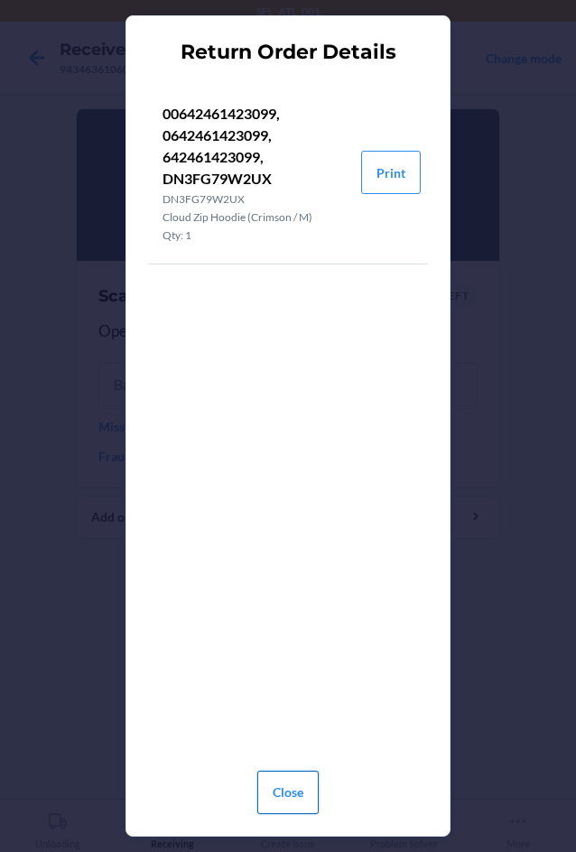
click at [287, 805] on button "Close" at bounding box center [287, 792] width 61 height 43
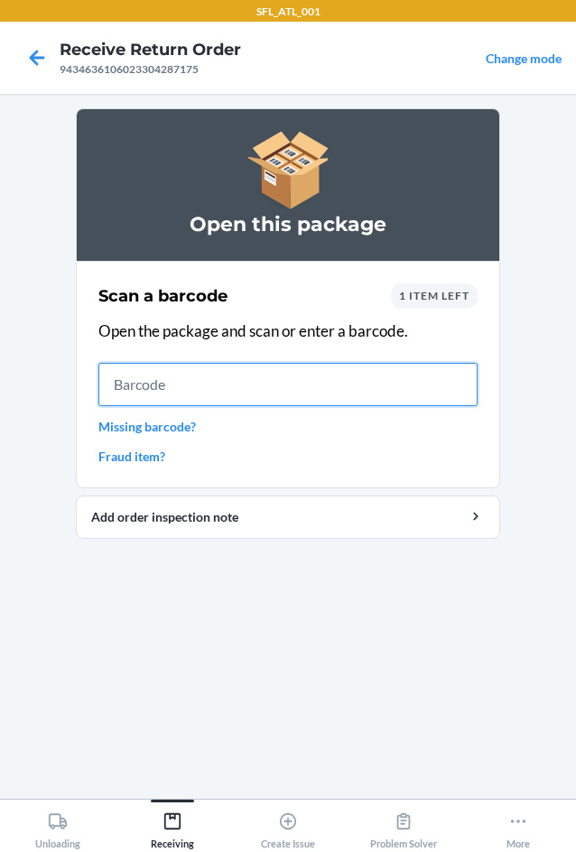
click at [170, 385] on input "text" at bounding box center [287, 384] width 379 height 43
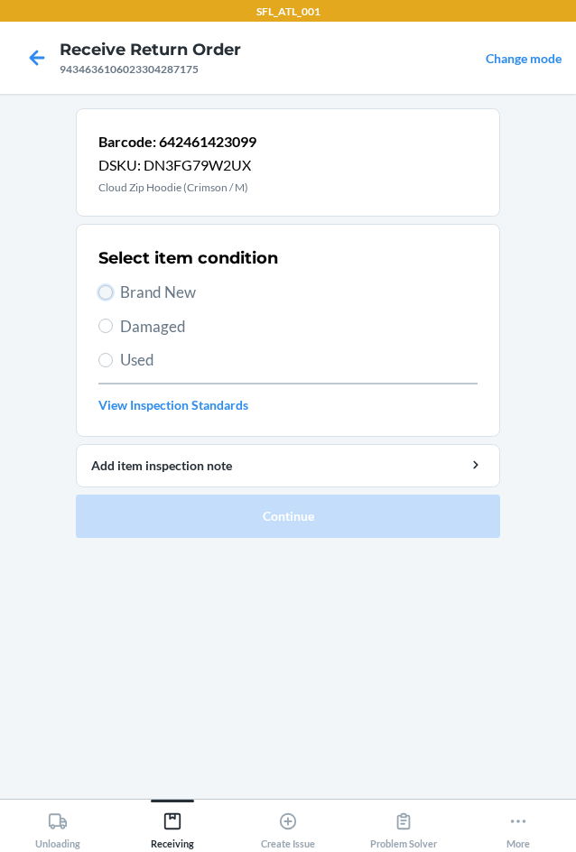
click at [108, 298] on input "Brand New" at bounding box center [105, 292] width 14 height 14
radio input "true"
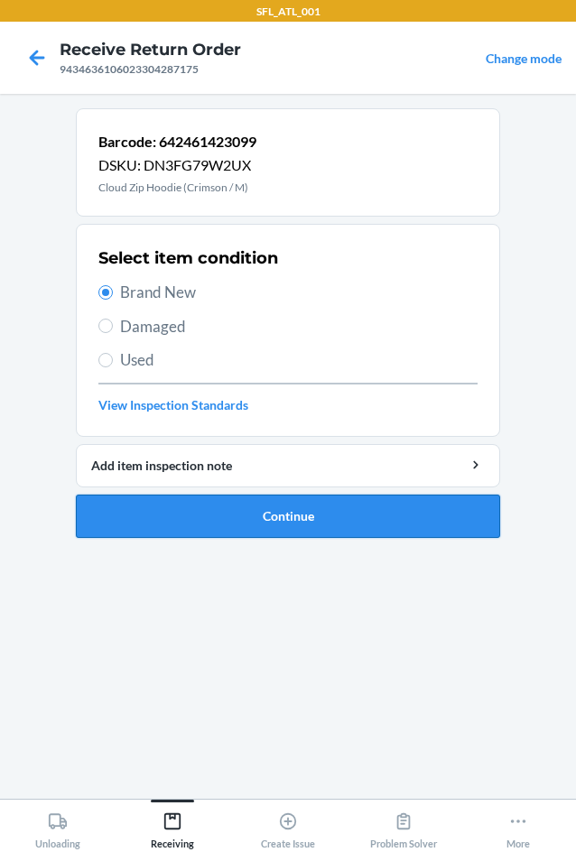
click at [294, 517] on button "Continue" at bounding box center [288, 516] width 424 height 43
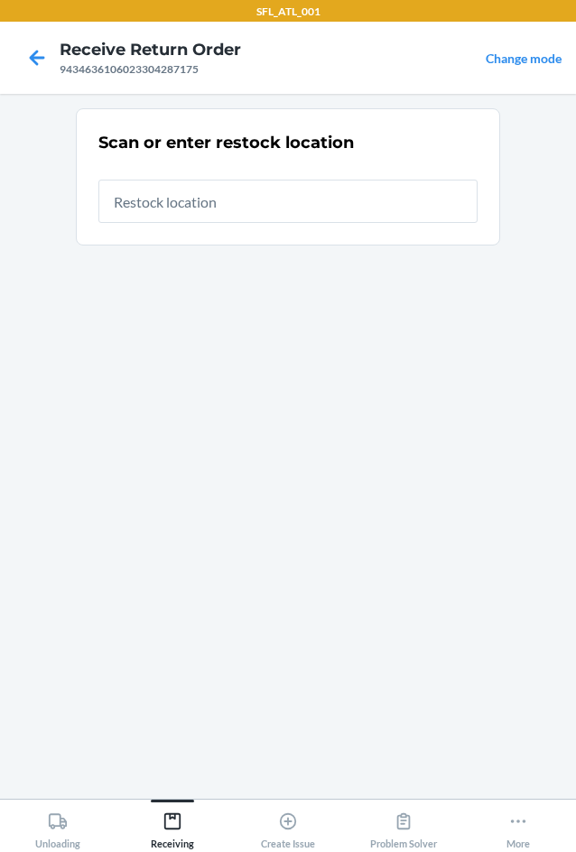
click at [193, 201] on input "text" at bounding box center [287, 201] width 379 height 43
type input "RTCart005"
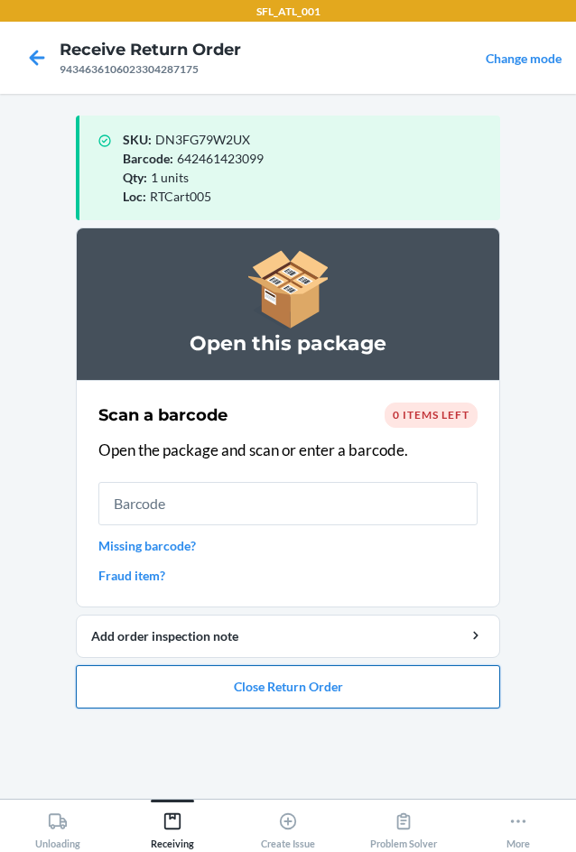
click at [266, 691] on button "Close Return Order" at bounding box center [288, 686] width 424 height 43
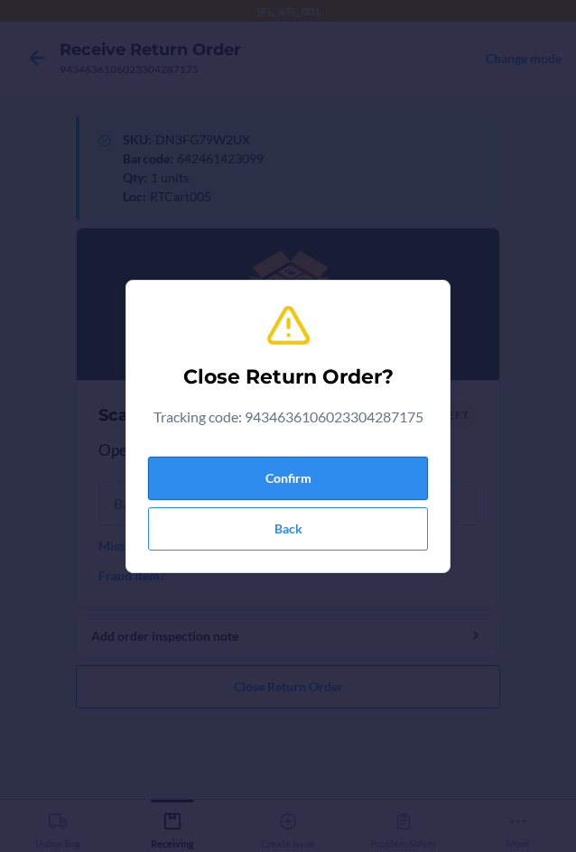
click at [271, 474] on button "Confirm" at bounding box center [288, 478] width 280 height 43
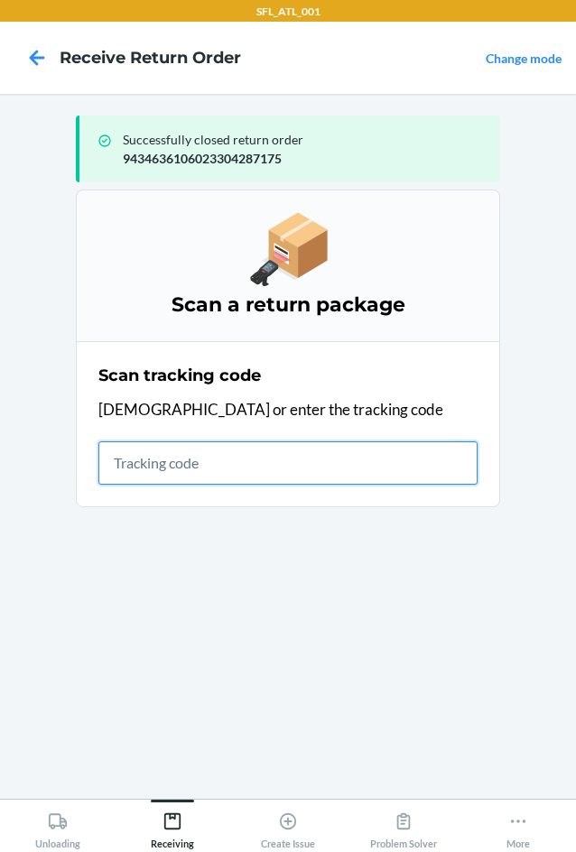
click at [145, 453] on input "text" at bounding box center [287, 463] width 379 height 43
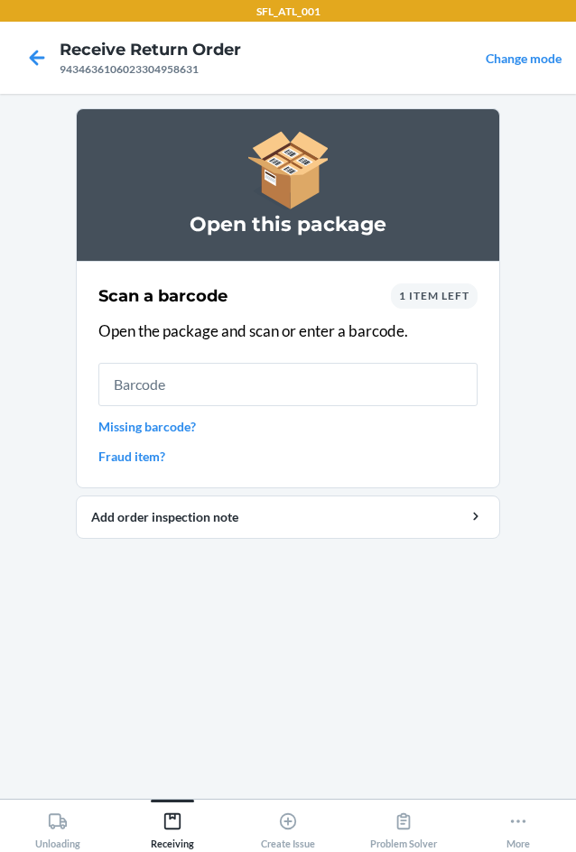
click at [441, 308] on div "1 item left" at bounding box center [434, 296] width 87 height 25
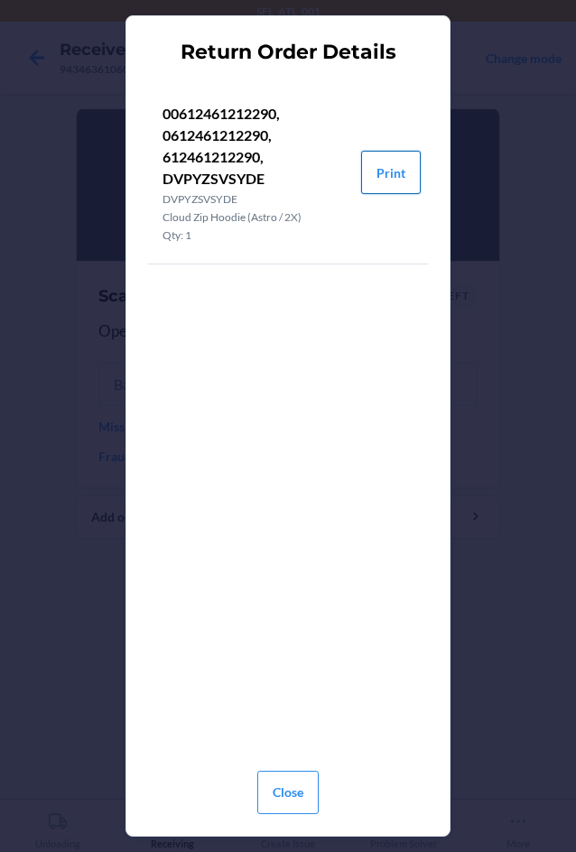
click at [391, 181] on button "Print" at bounding box center [391, 172] width 60 height 43
click at [277, 794] on button "Close" at bounding box center [287, 792] width 61 height 43
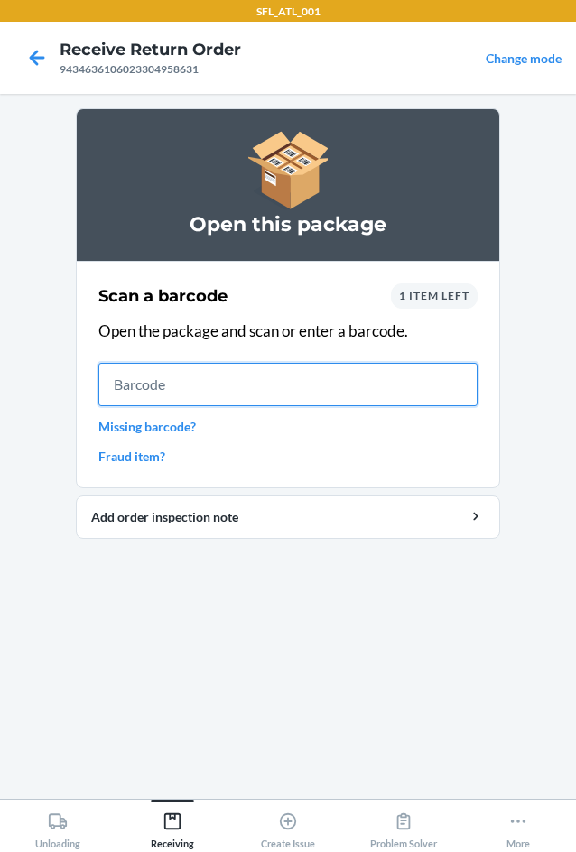
click at [181, 392] on input "text" at bounding box center [287, 384] width 379 height 43
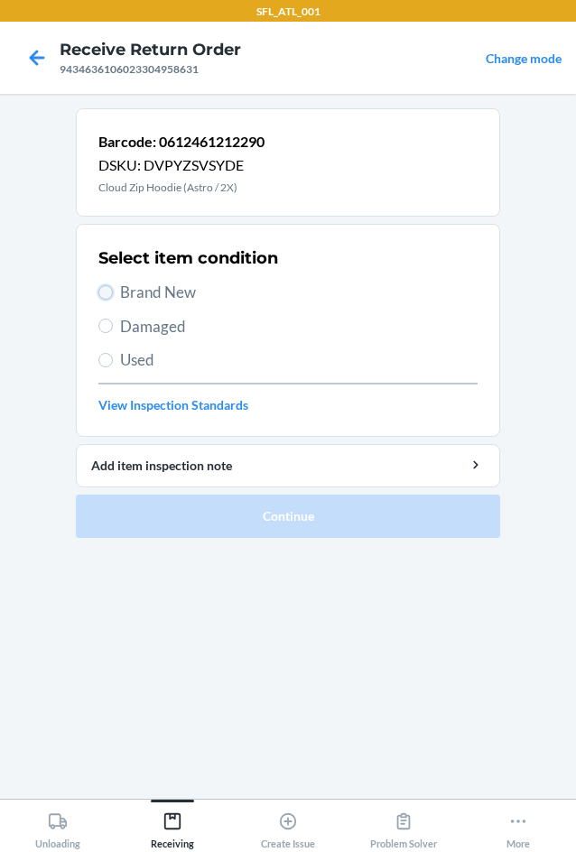
click at [107, 292] on input "Brand New" at bounding box center [105, 292] width 14 height 14
radio input "true"
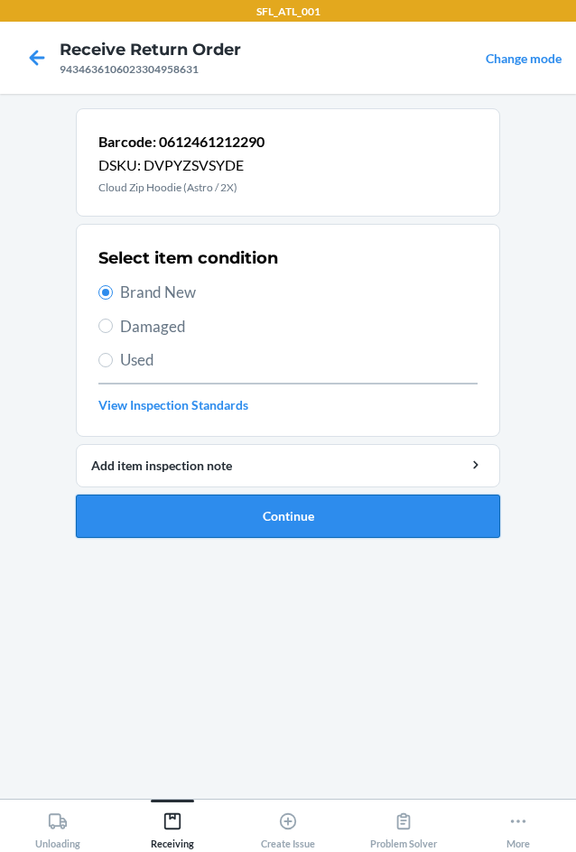
click at [208, 526] on button "Continue" at bounding box center [288, 516] width 424 height 43
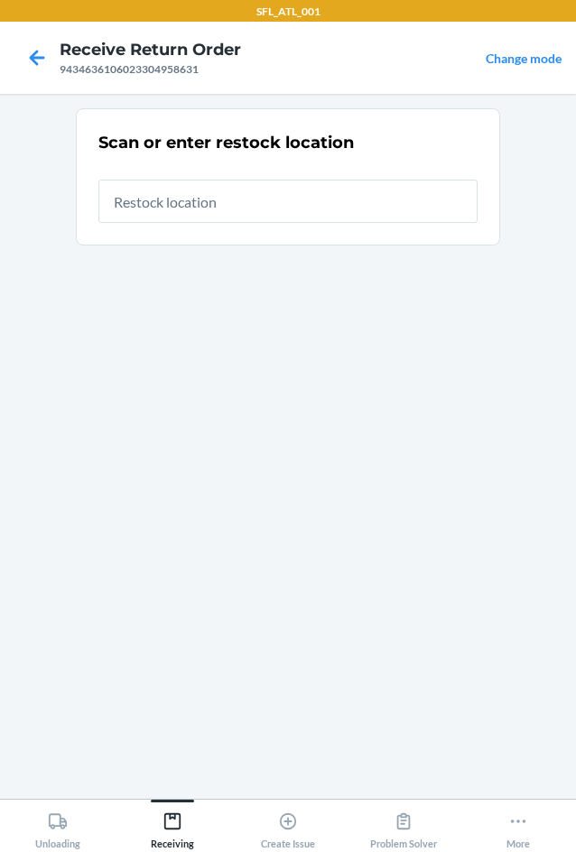
click at [212, 195] on input "text" at bounding box center [287, 201] width 379 height 43
type input "RTCart005"
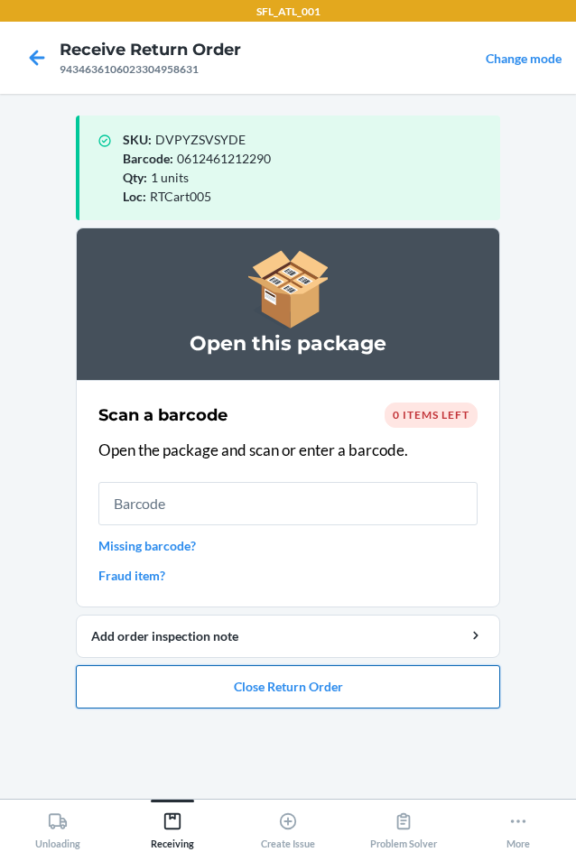
click at [290, 697] on button "Close Return Order" at bounding box center [288, 686] width 424 height 43
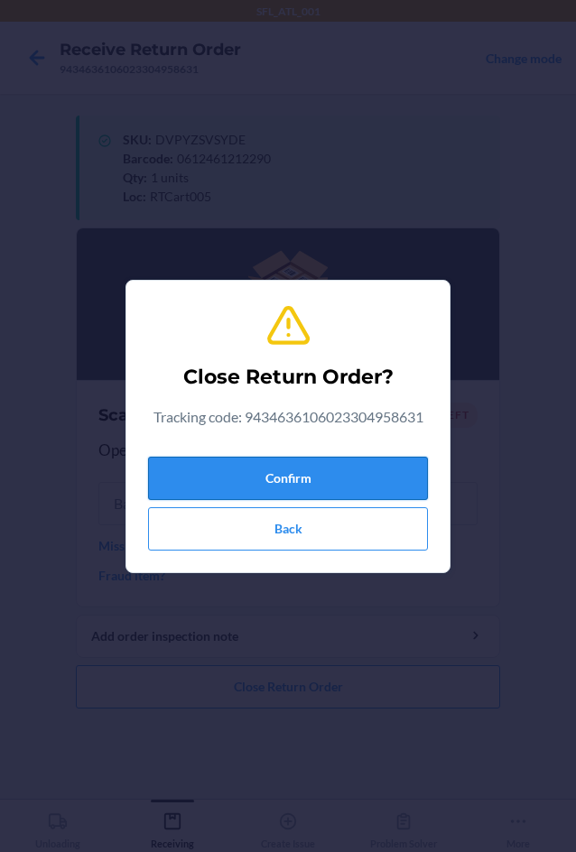
click at [338, 469] on button "Confirm" at bounding box center [288, 478] width 280 height 43
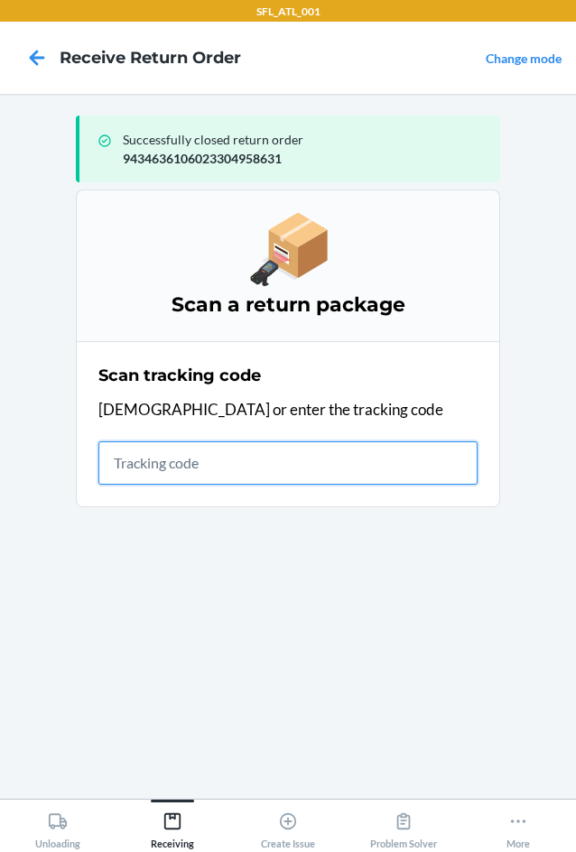
click at [119, 460] on input "text" at bounding box center [287, 463] width 379 height 43
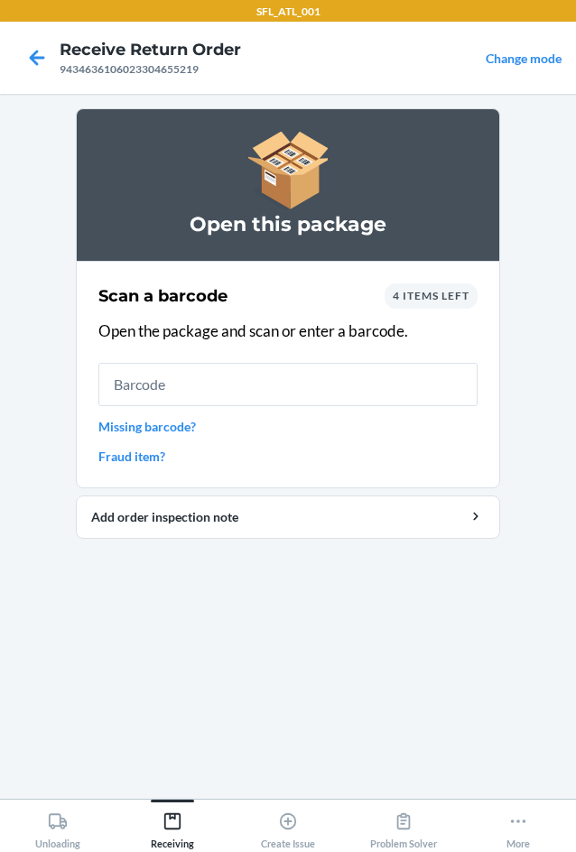
click at [442, 305] on div "4 items left" at bounding box center [431, 296] width 93 height 25
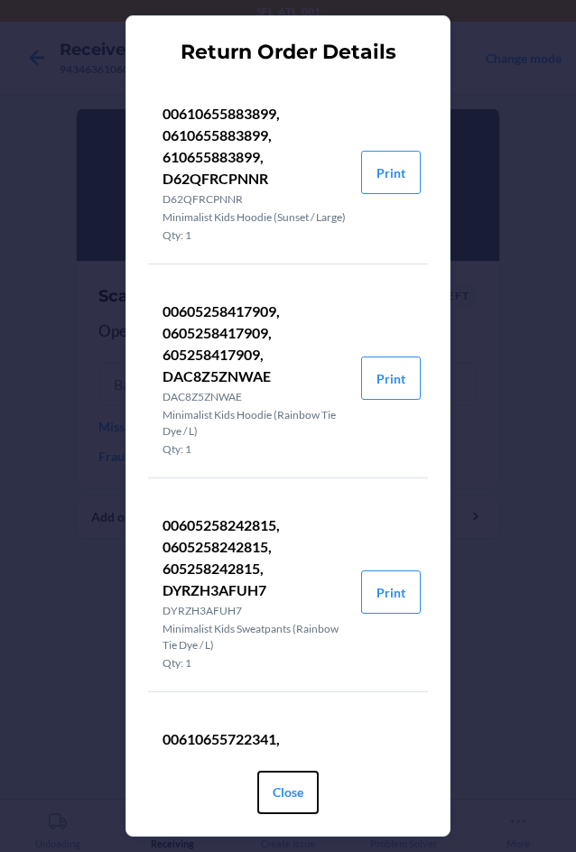
drag, startPoint x: 301, startPoint y: 778, endPoint x: 310, endPoint y: 770, distance: 12.1
click at [302, 779] on button "Close" at bounding box center [287, 792] width 61 height 43
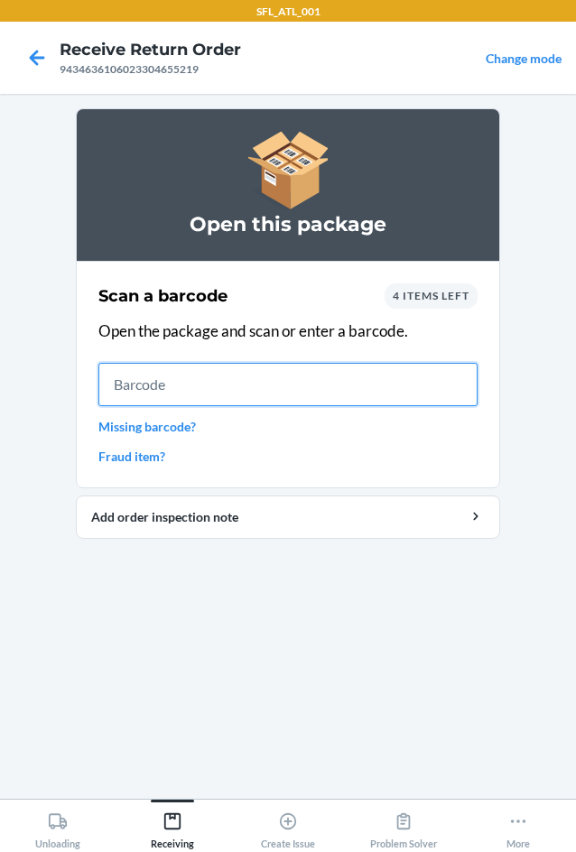
click at [345, 396] on input "text" at bounding box center [287, 384] width 379 height 43
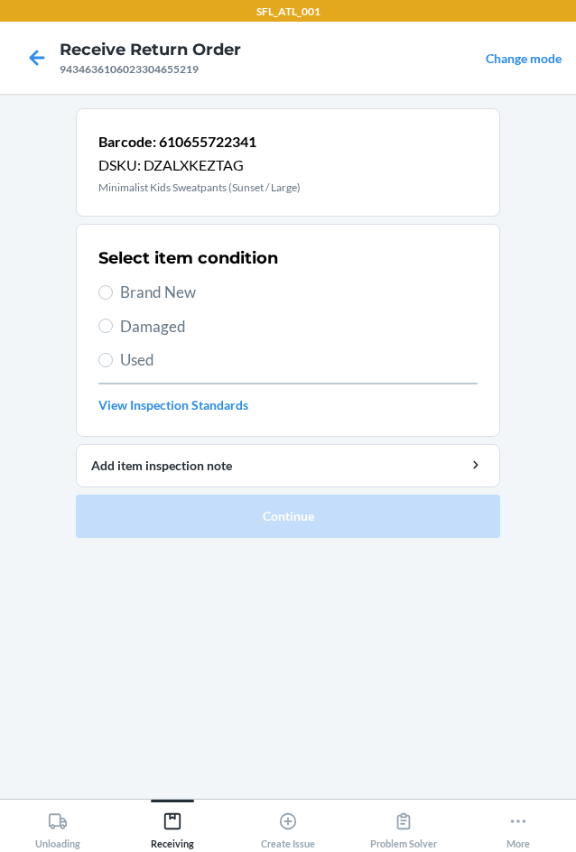
click at [113, 295] on label "Brand New" at bounding box center [287, 292] width 379 height 23
click at [113, 295] on input "Brand New" at bounding box center [105, 292] width 14 height 14
radio input "true"
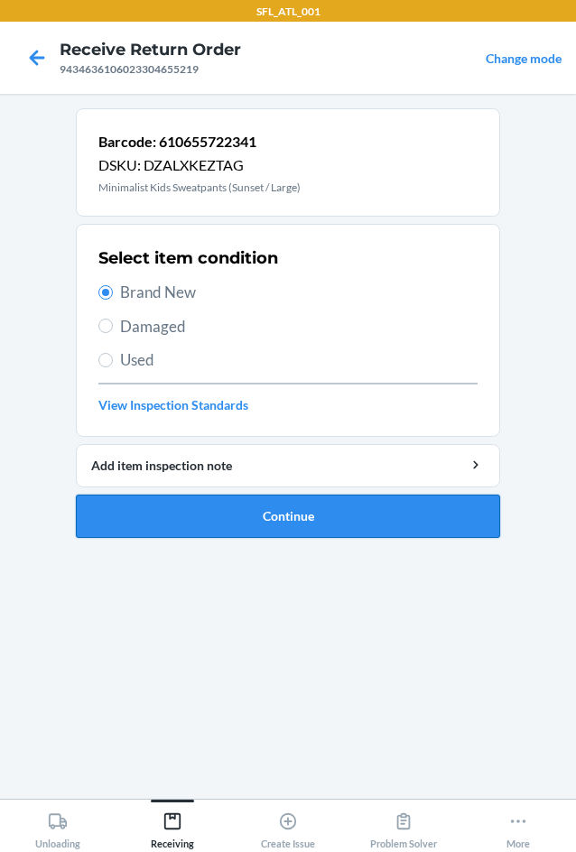
click at [191, 517] on button "Continue" at bounding box center [288, 516] width 424 height 43
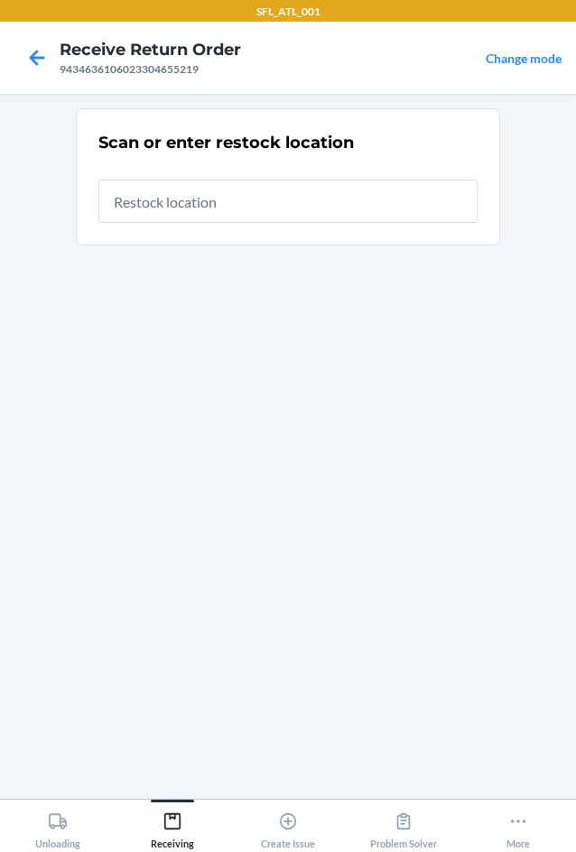
click at [190, 204] on input "text" at bounding box center [287, 201] width 379 height 43
type input "RTCart005"
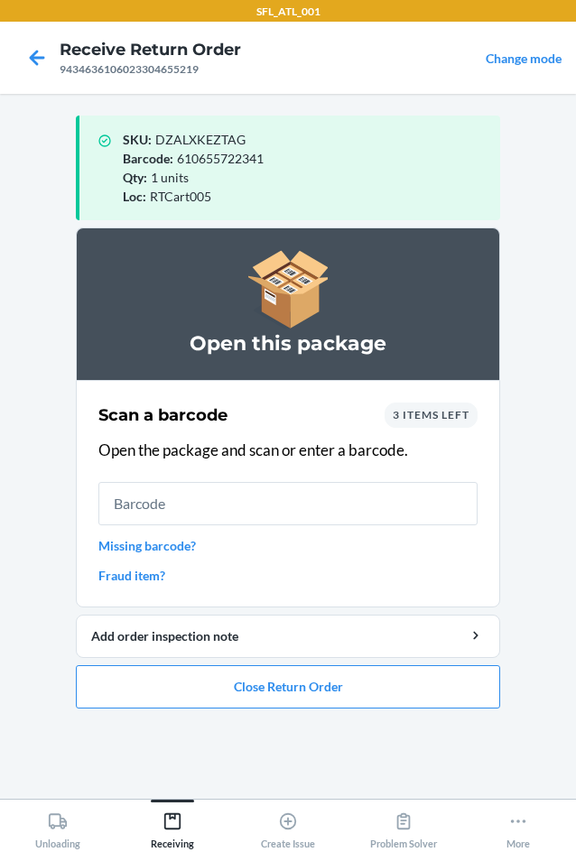
click at [218, 504] on input "text" at bounding box center [287, 503] width 379 height 43
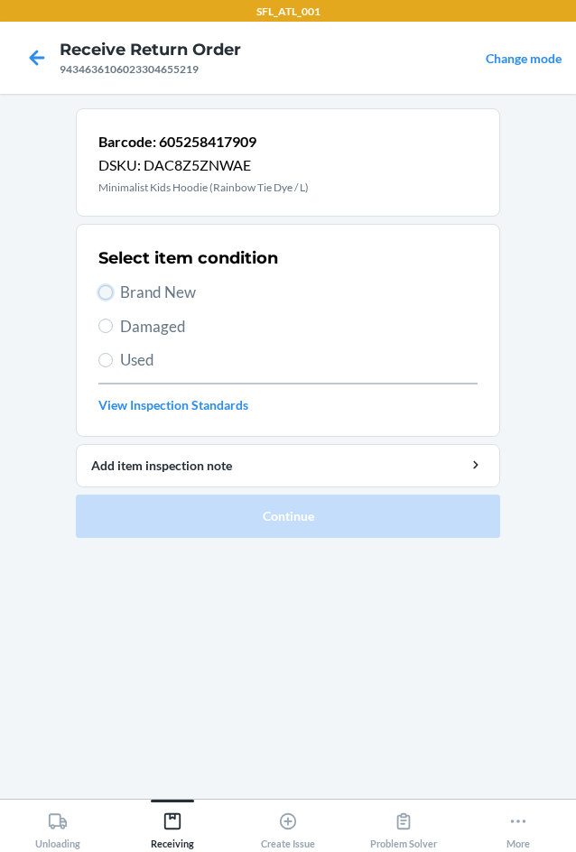
click at [111, 295] on input "Brand New" at bounding box center [105, 292] width 14 height 14
radio input "true"
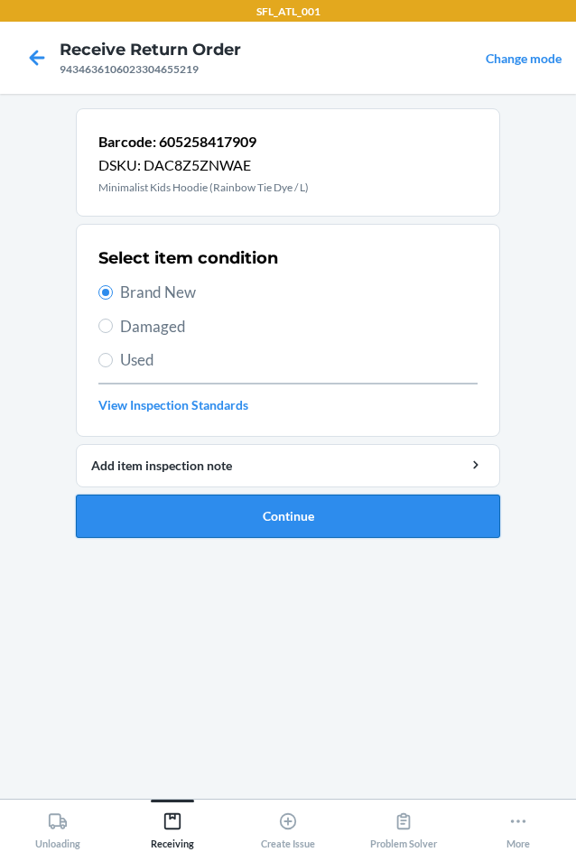
click at [294, 523] on button "Continue" at bounding box center [288, 516] width 424 height 43
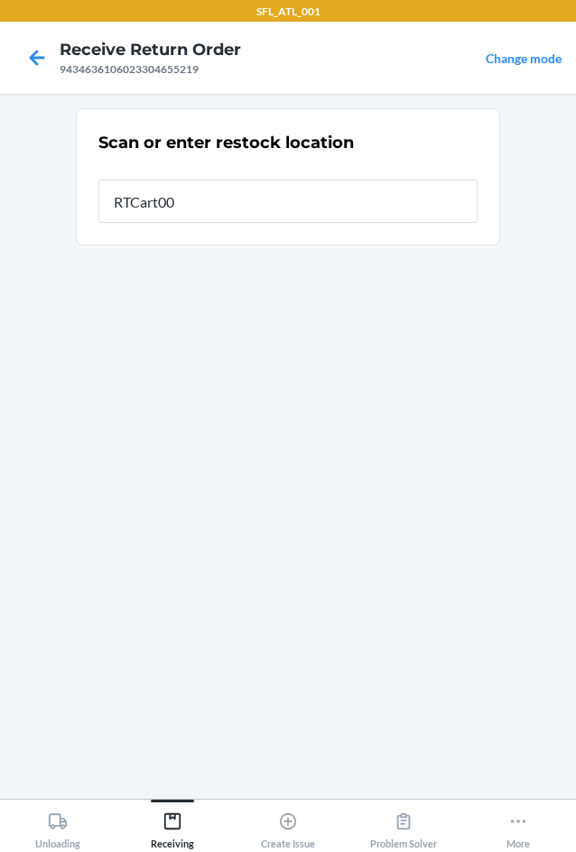
type input "RTCart005"
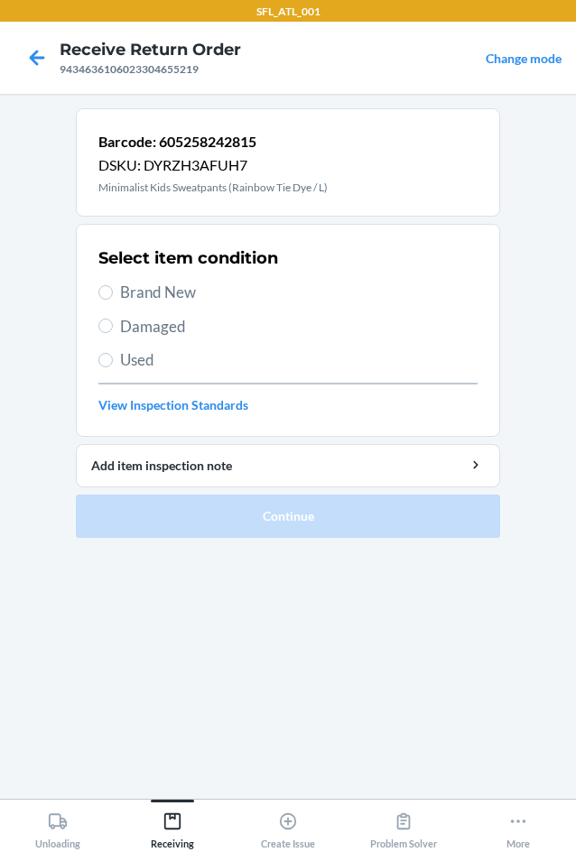
click at [122, 300] on span "Brand New" at bounding box center [299, 292] width 358 height 23
click at [113, 300] on input "Brand New" at bounding box center [105, 292] width 14 height 14
radio input "true"
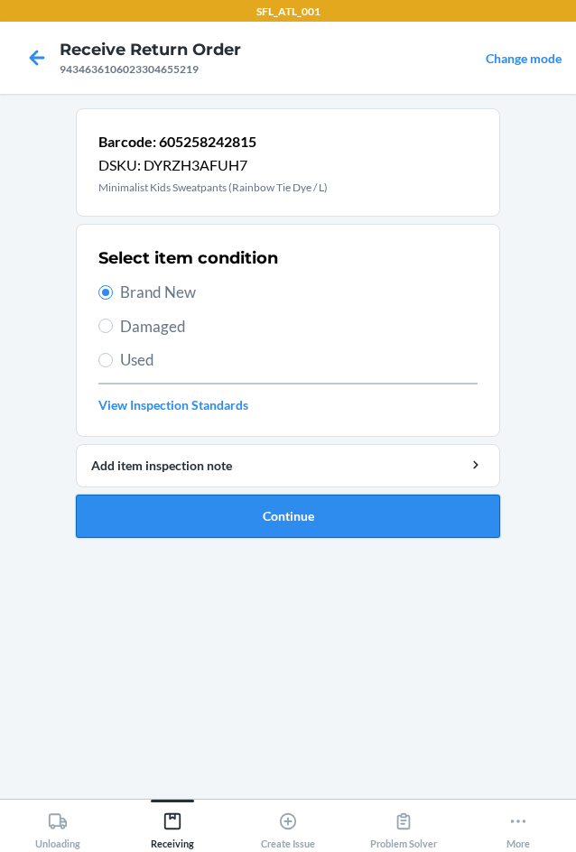
click at [240, 516] on button "Continue" at bounding box center [288, 516] width 424 height 43
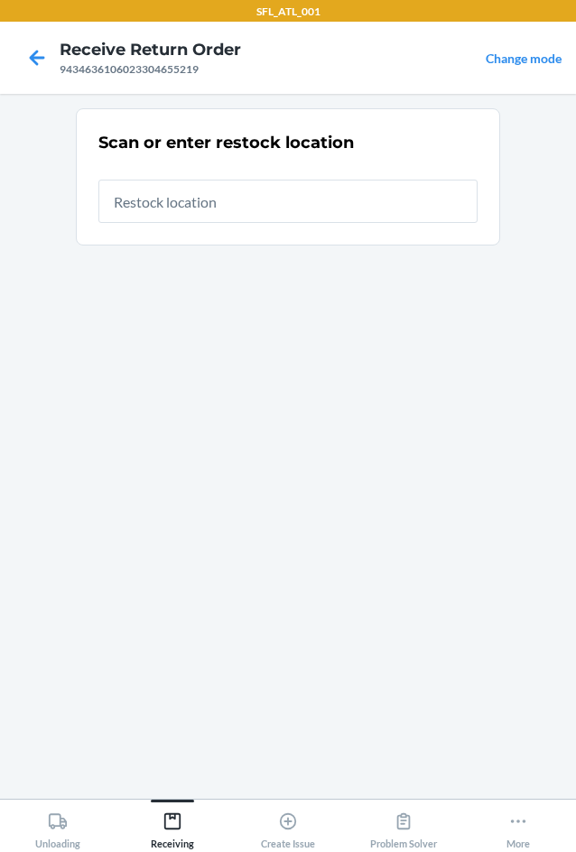
click at [299, 208] on input "text" at bounding box center [287, 201] width 379 height 43
type input "RTCart005"
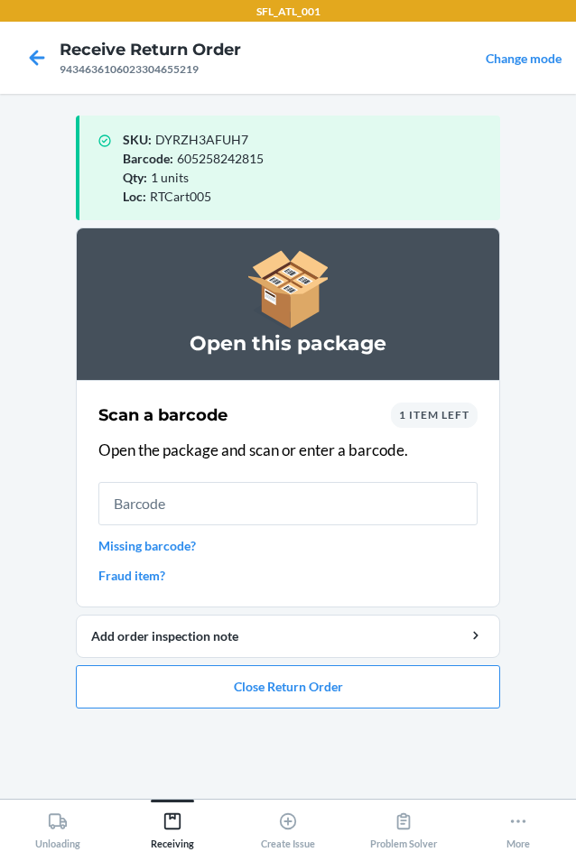
click at [317, 504] on input "text" at bounding box center [287, 503] width 379 height 43
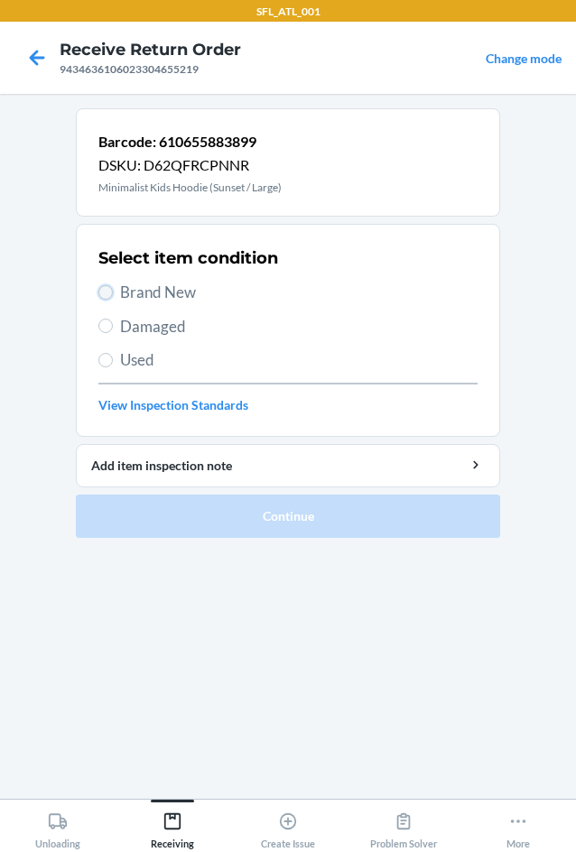
click at [111, 293] on input "Brand New" at bounding box center [105, 292] width 14 height 14
radio input "true"
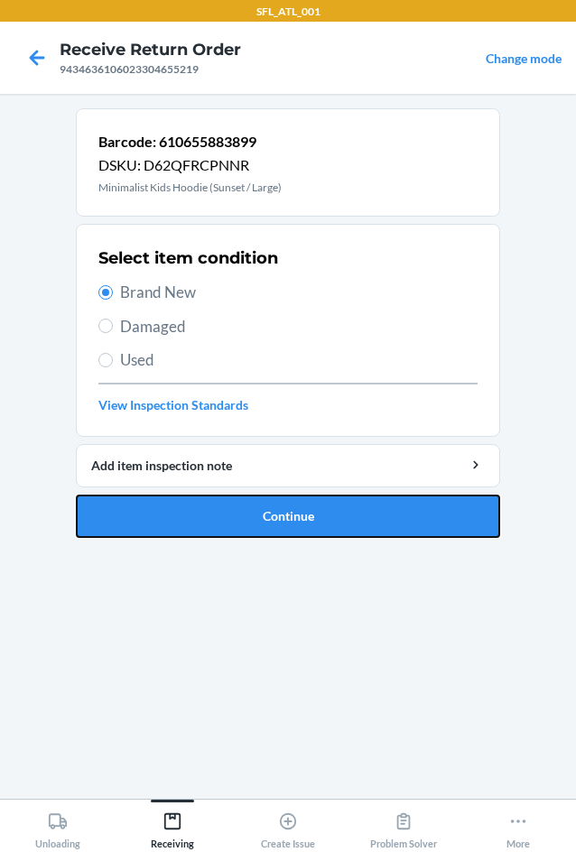
click at [251, 514] on button "Continue" at bounding box center [288, 516] width 424 height 43
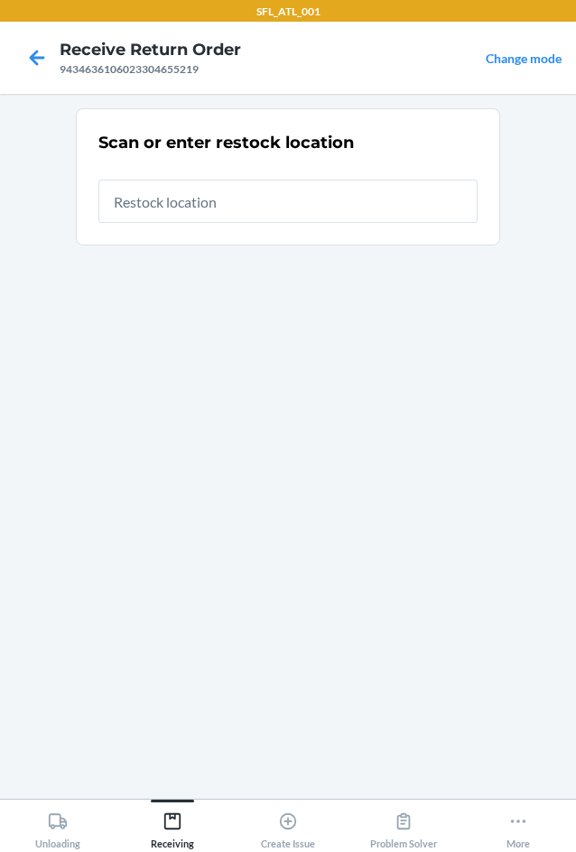
click at [248, 207] on input "text" at bounding box center [287, 201] width 379 height 43
type input "RTCart005"
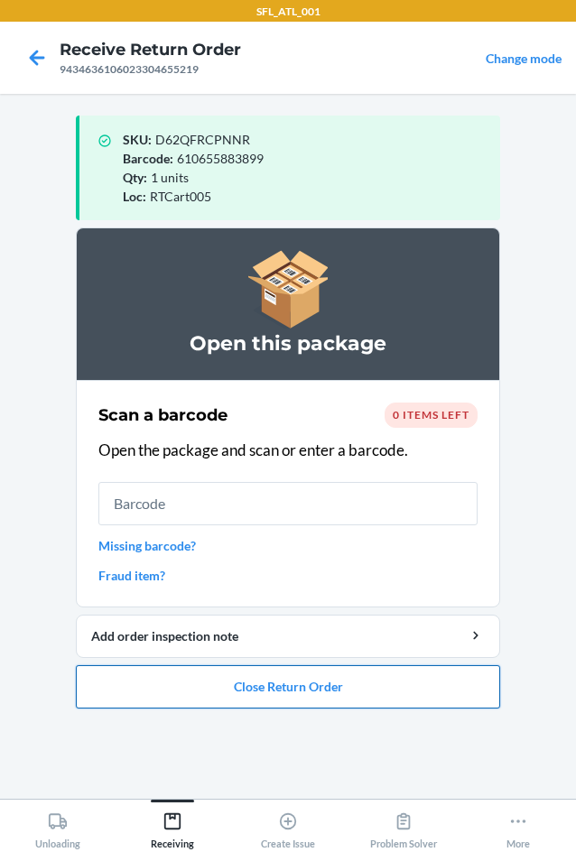
click at [325, 689] on button "Close Return Order" at bounding box center [288, 686] width 424 height 43
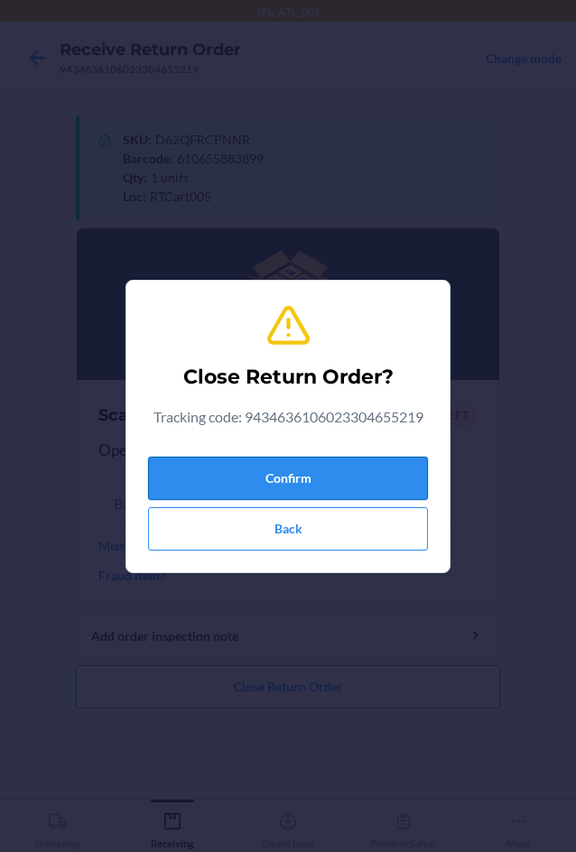
click at [284, 469] on button "Confirm" at bounding box center [288, 478] width 280 height 43
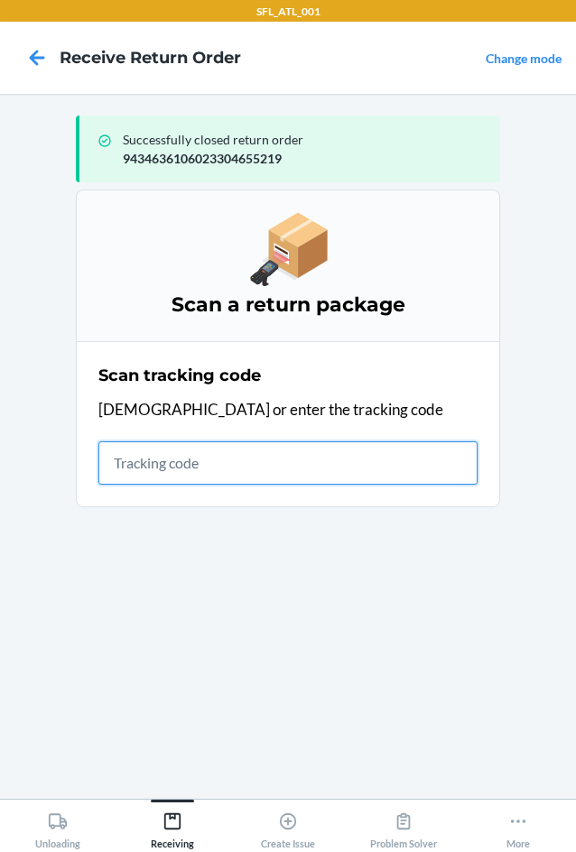
click at [133, 462] on input "text" at bounding box center [287, 463] width 379 height 43
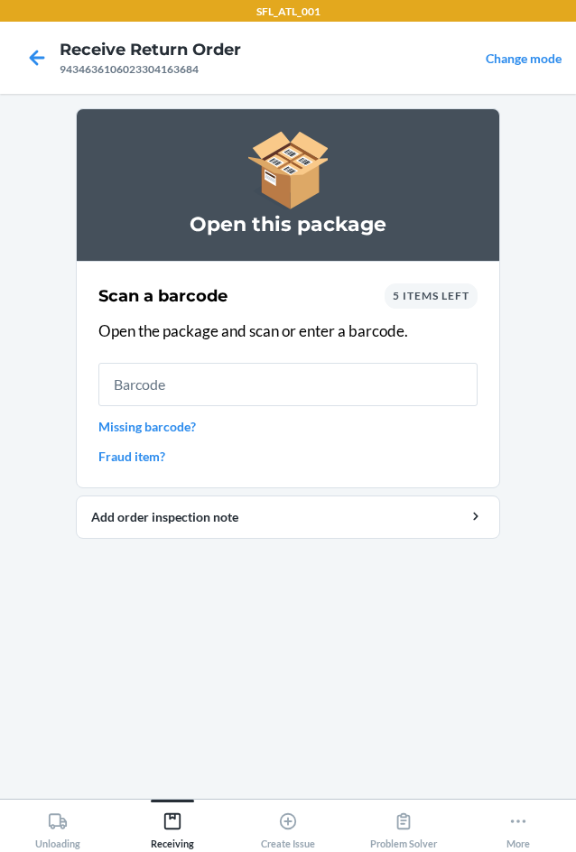
click at [433, 306] on div "5 items left" at bounding box center [431, 296] width 93 height 25
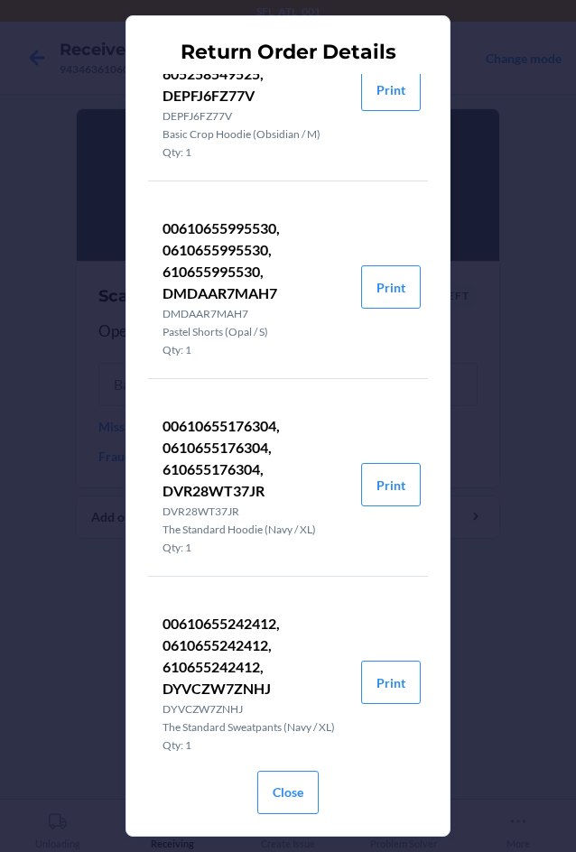
scroll to position [339, 0]
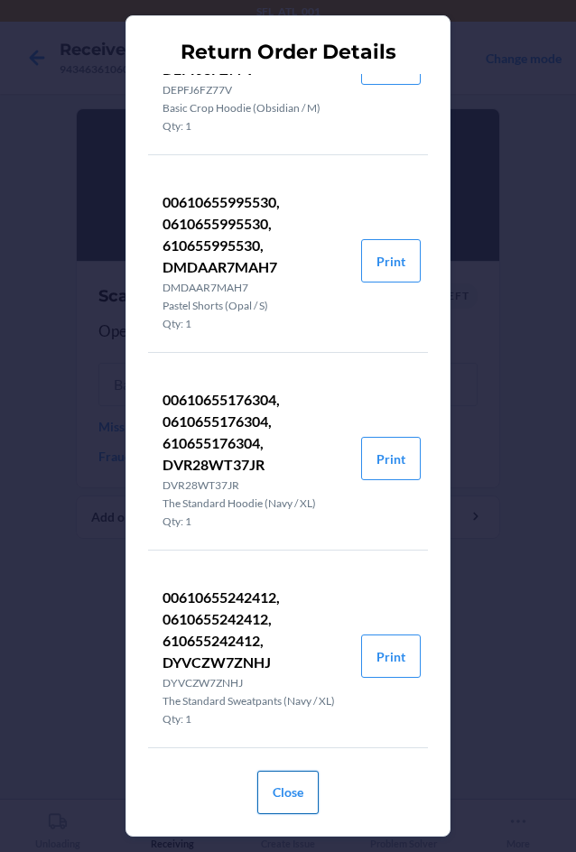
click at [293, 803] on button "Close" at bounding box center [287, 792] width 61 height 43
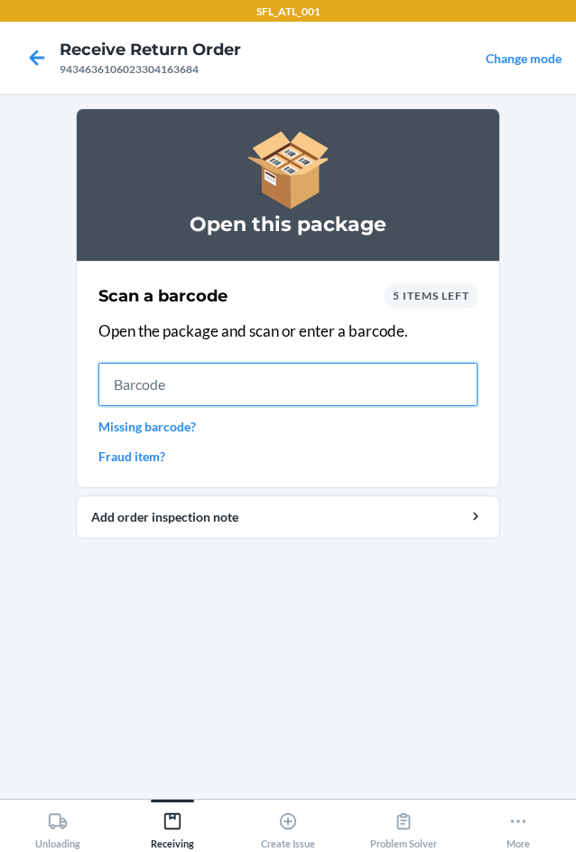
click at [189, 397] on input "text" at bounding box center [287, 384] width 379 height 43
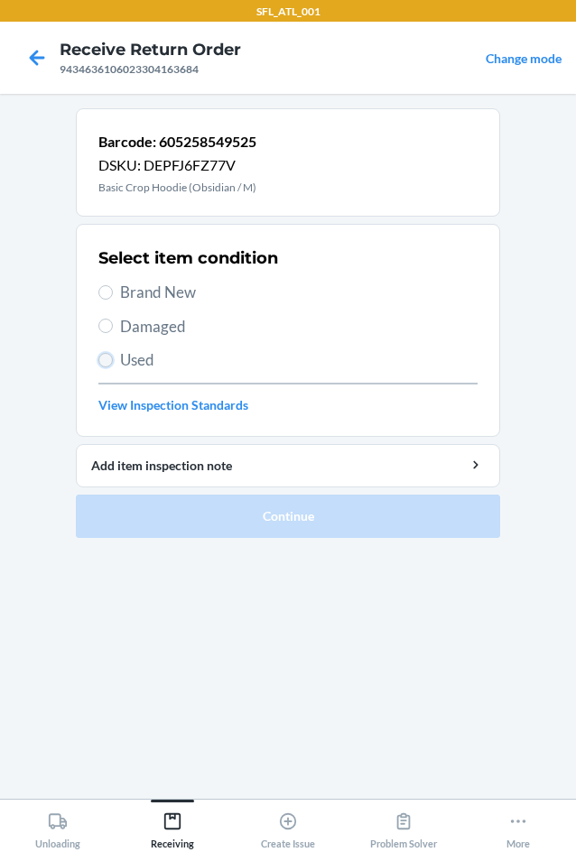
click at [105, 356] on input "Used" at bounding box center [105, 360] width 14 height 14
radio input "true"
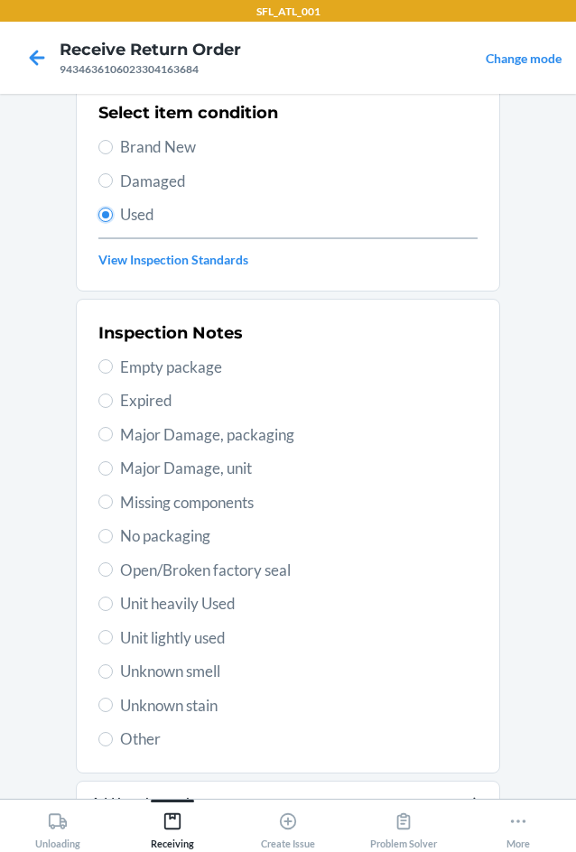
scroll to position [181, 0]
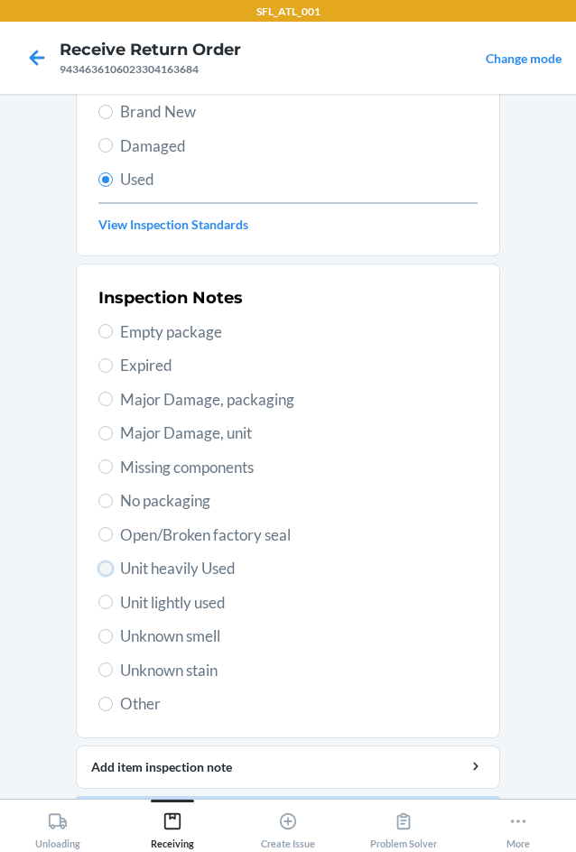
click at [101, 570] on input "Unit heavily Used" at bounding box center [105, 569] width 14 height 14
radio input "true"
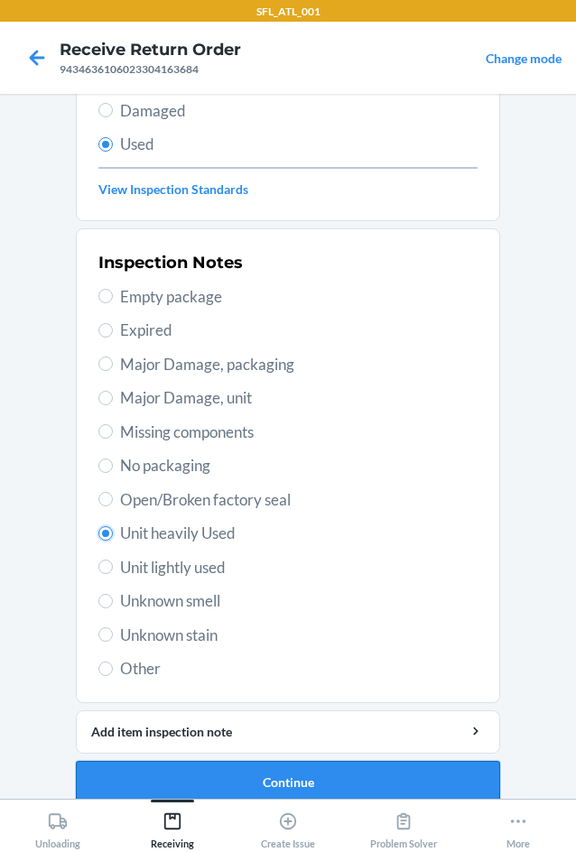
scroll to position [236, 0]
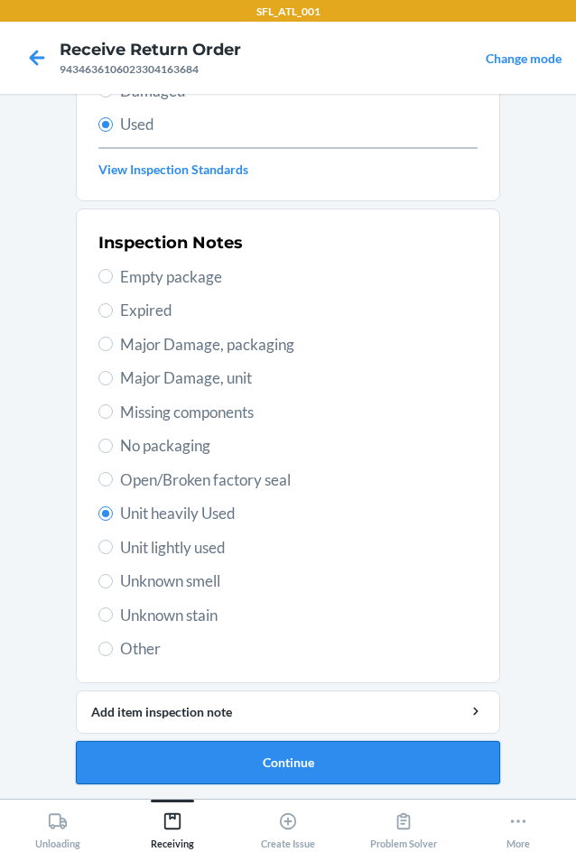
click at [276, 759] on button "Continue" at bounding box center [288, 762] width 424 height 43
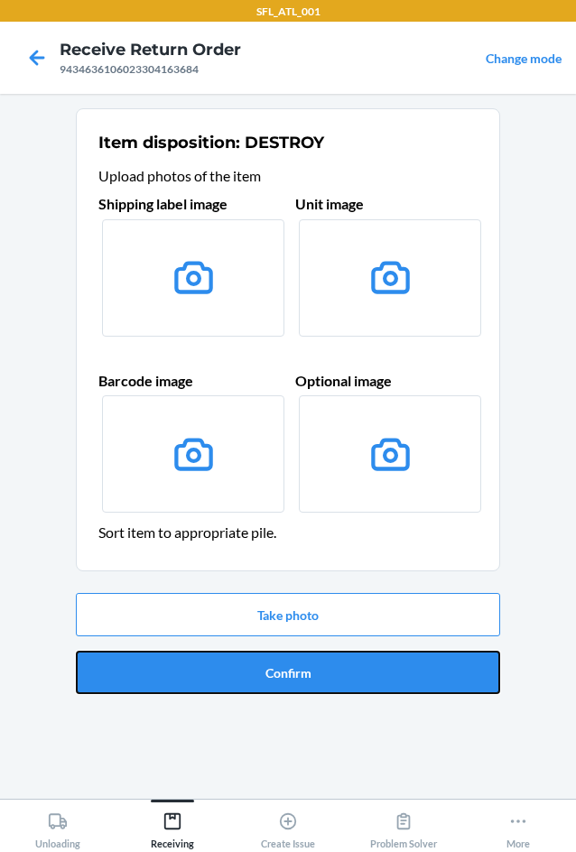
click at [318, 674] on button "Confirm" at bounding box center [288, 672] width 424 height 43
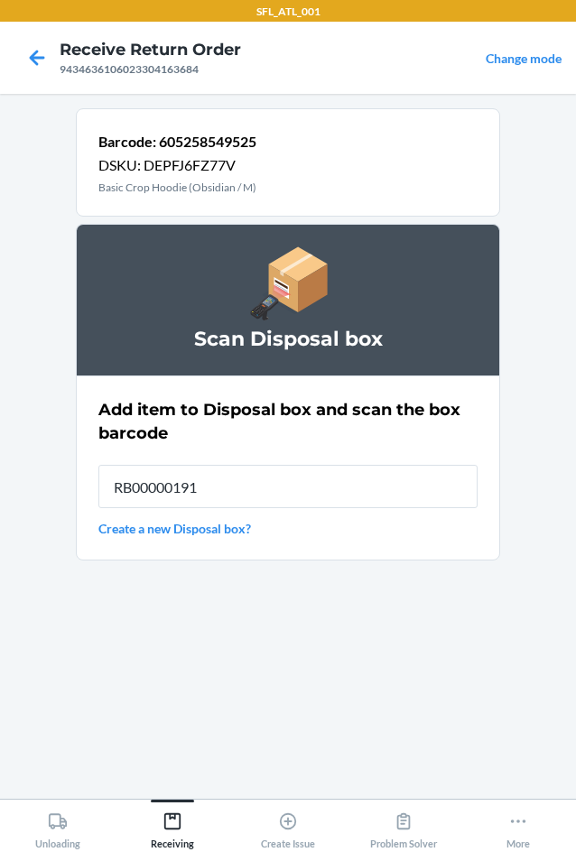
type input "RB00000191O"
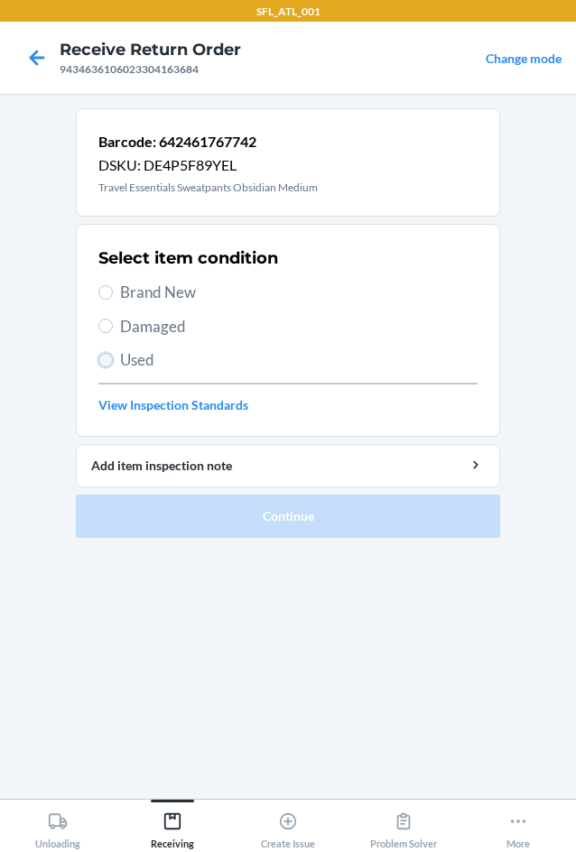
click at [106, 366] on input "Used" at bounding box center [105, 360] width 14 height 14
radio input "true"
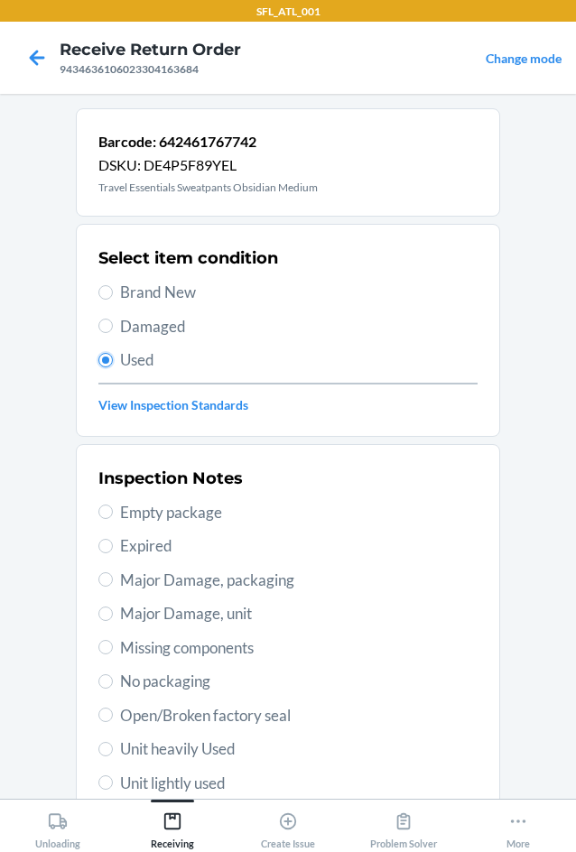
scroll to position [181, 0]
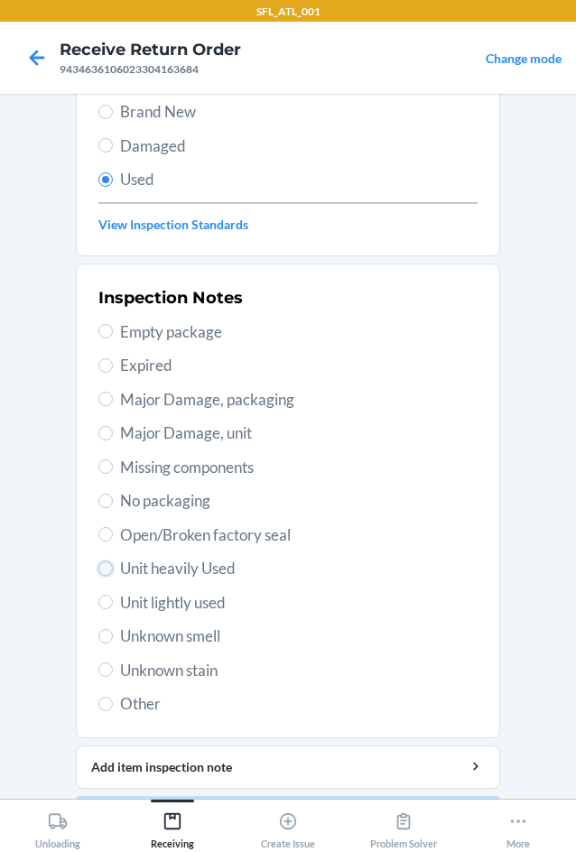
click at [98, 572] on input "Unit heavily Used" at bounding box center [105, 569] width 14 height 14
radio input "true"
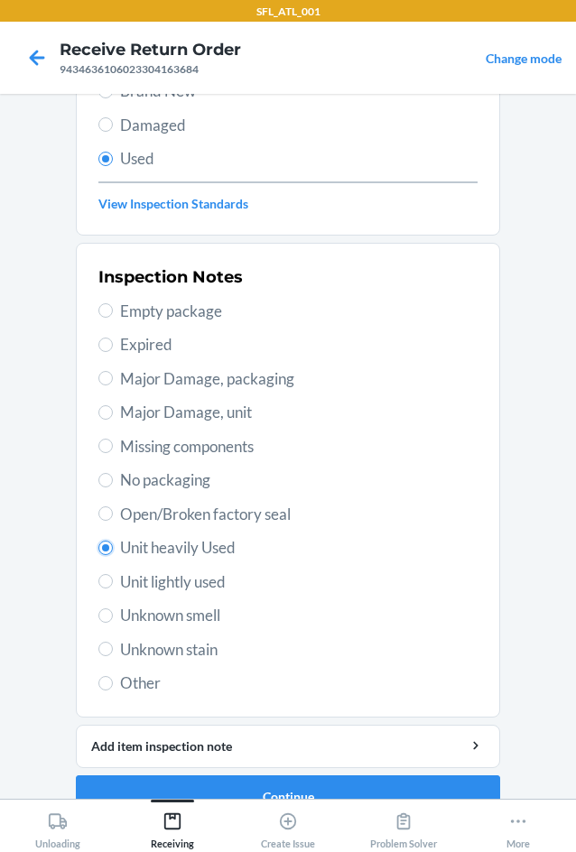
scroll to position [236, 0]
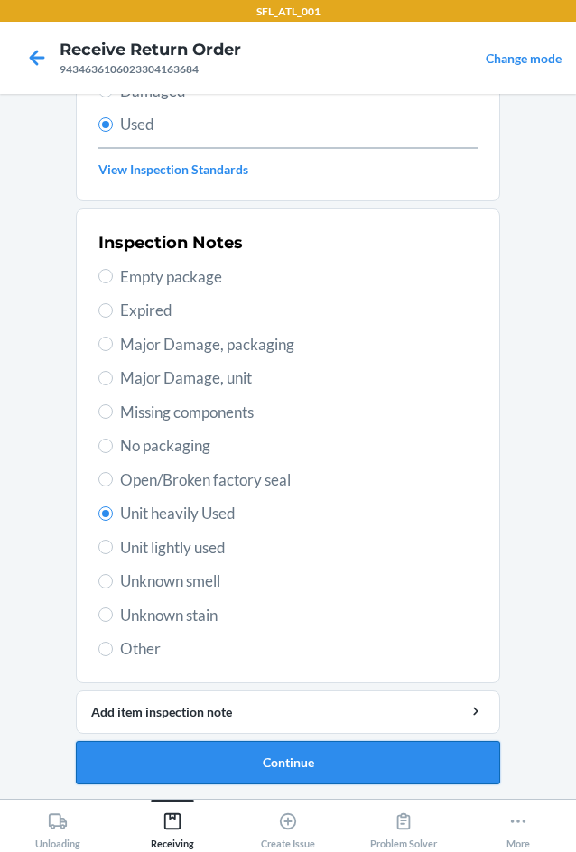
click at [430, 766] on button "Continue" at bounding box center [288, 762] width 424 height 43
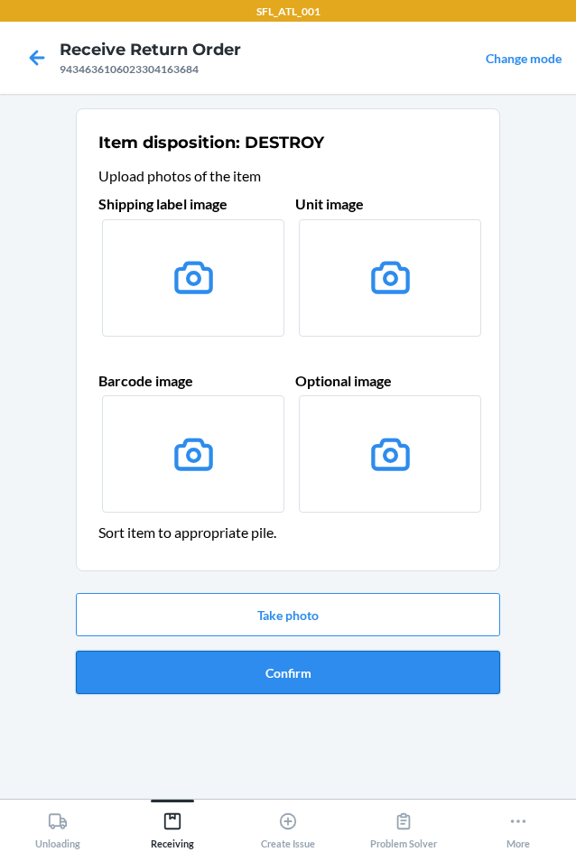
click at [321, 680] on button "Confirm" at bounding box center [288, 672] width 424 height 43
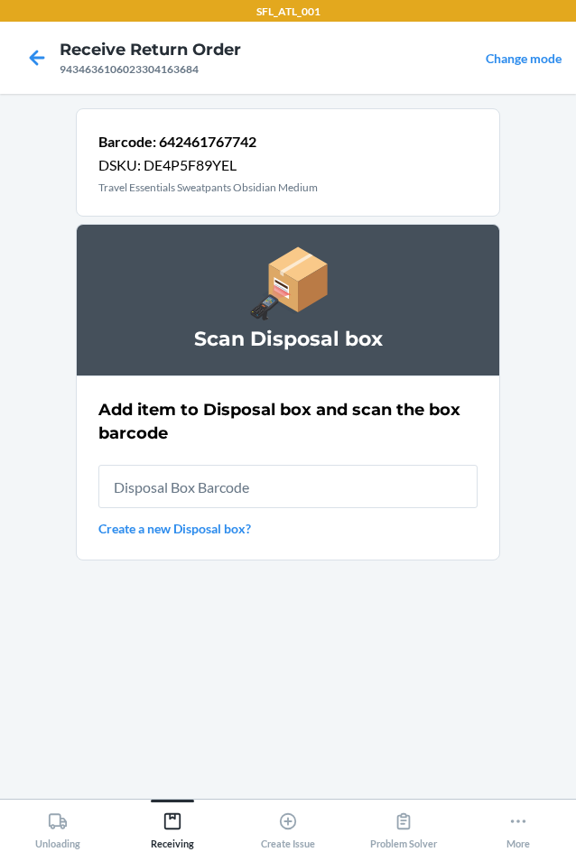
click at [235, 495] on input "text" at bounding box center [287, 486] width 379 height 43
type input "RB00000191O"
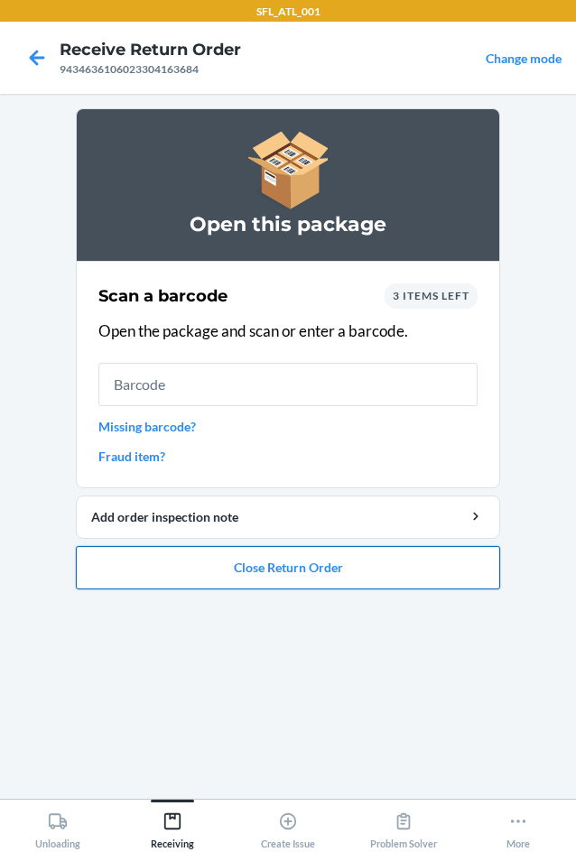
click at [259, 566] on button "Close Return Order" at bounding box center [288, 567] width 424 height 43
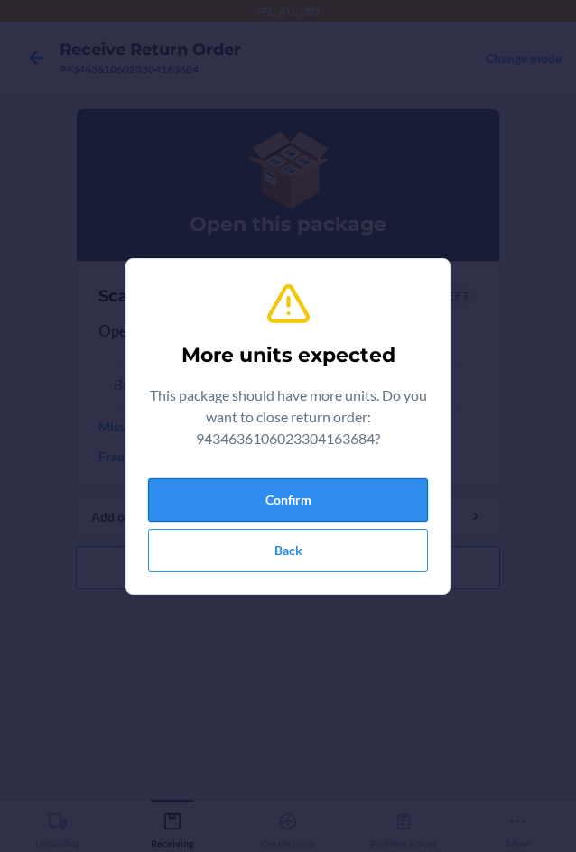
click at [269, 501] on button "Confirm" at bounding box center [288, 500] width 280 height 43
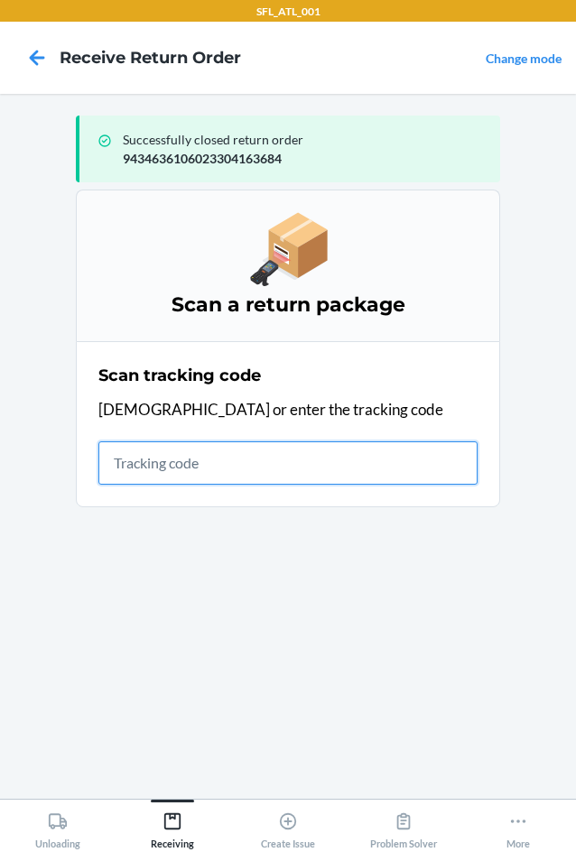
click at [180, 469] on input "text" at bounding box center [287, 463] width 379 height 43
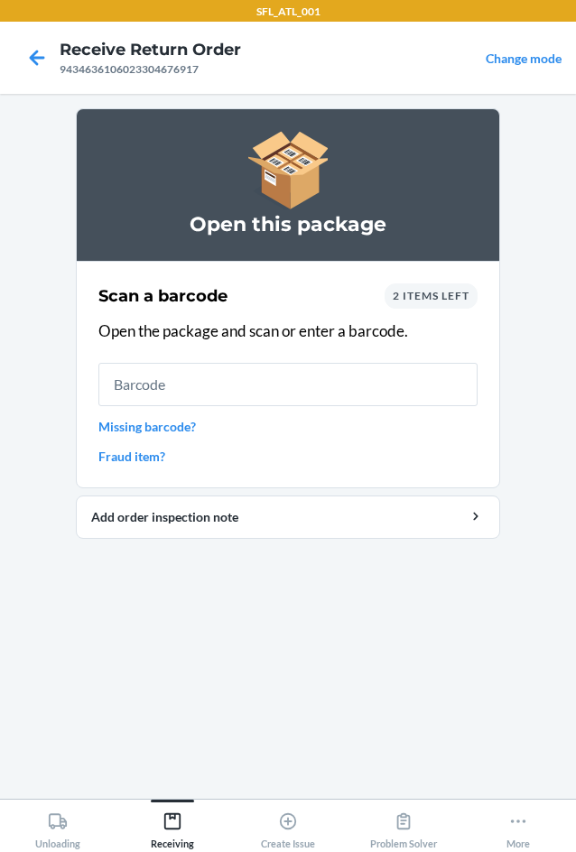
click at [415, 305] on div "2 items left" at bounding box center [431, 296] width 93 height 25
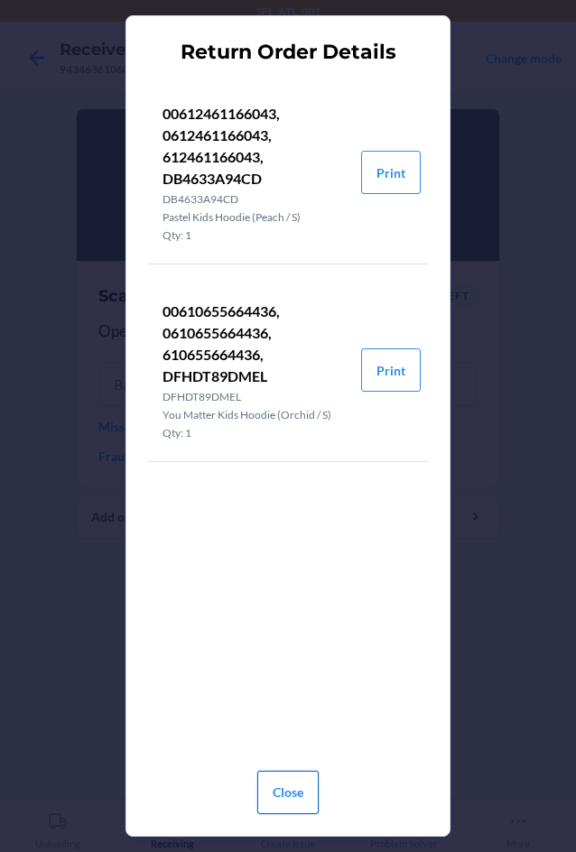
click at [300, 786] on button "Close" at bounding box center [287, 792] width 61 height 43
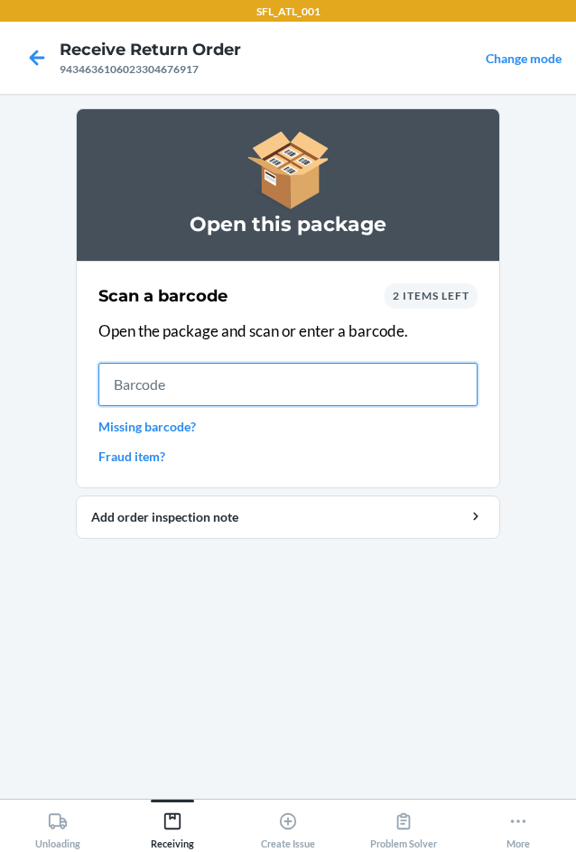
click at [198, 386] on input "text" at bounding box center [287, 384] width 379 height 43
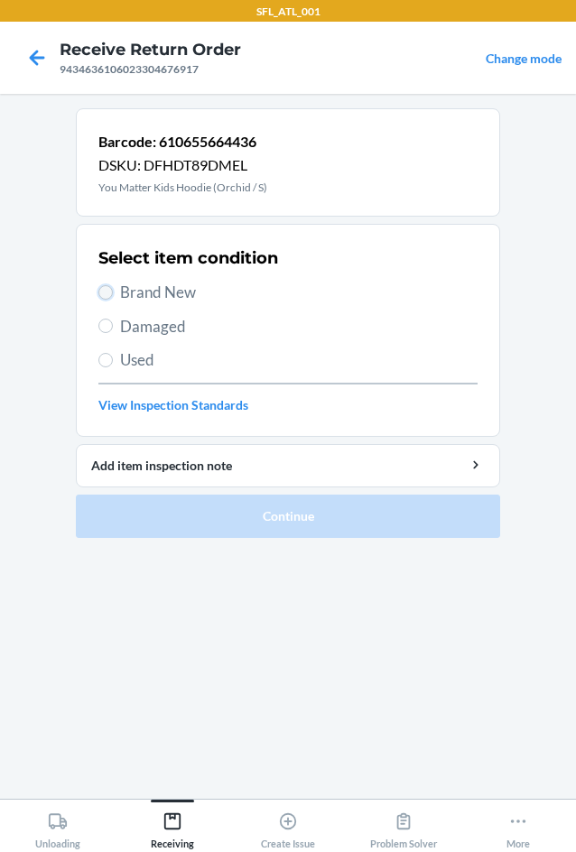
click at [112, 292] on input "Brand New" at bounding box center [105, 292] width 14 height 14
radio input "true"
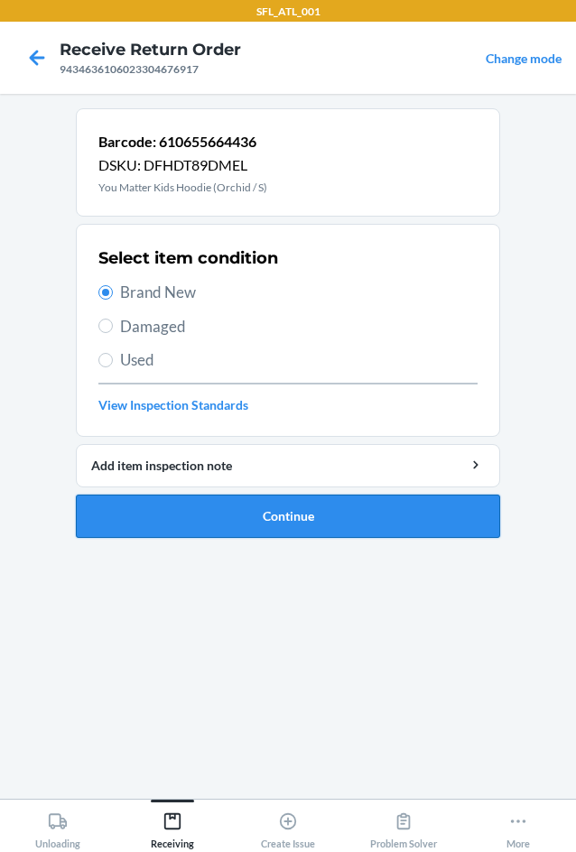
click at [264, 523] on button "Continue" at bounding box center [288, 516] width 424 height 43
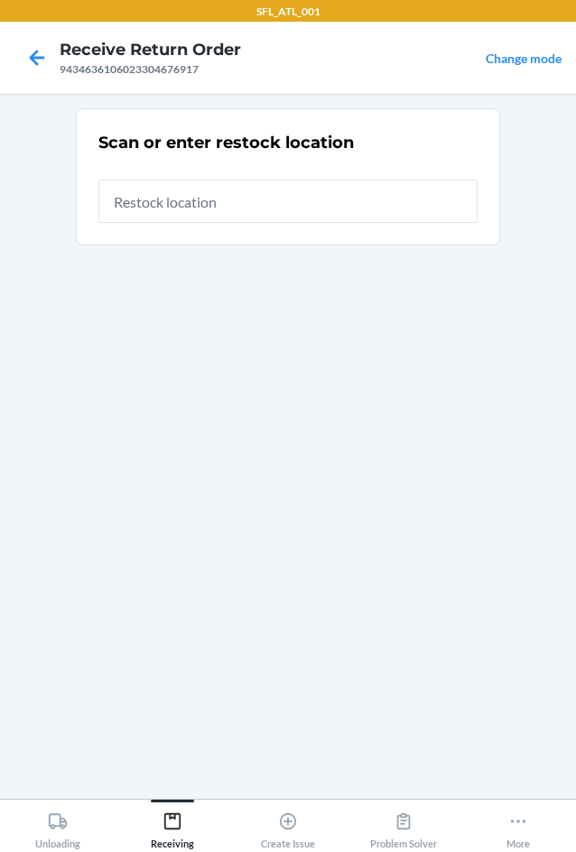
click at [181, 206] on input "text" at bounding box center [287, 201] width 379 height 43
type input "RTCart005"
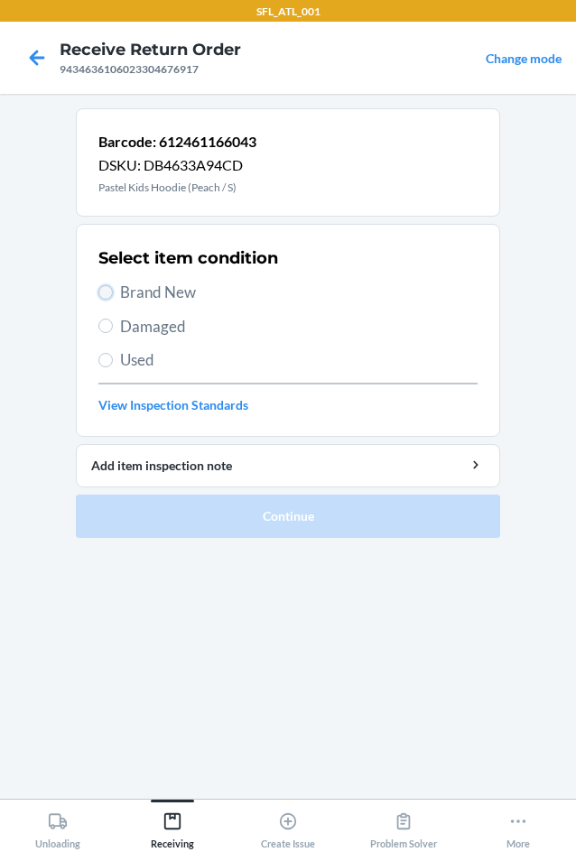
click at [108, 295] on input "Brand New" at bounding box center [105, 292] width 14 height 14
radio input "true"
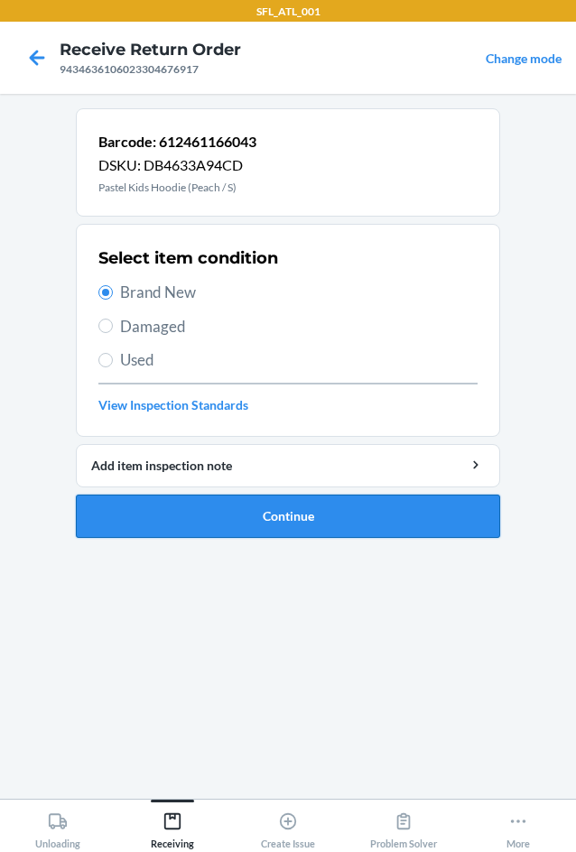
click at [275, 526] on button "Continue" at bounding box center [288, 516] width 424 height 43
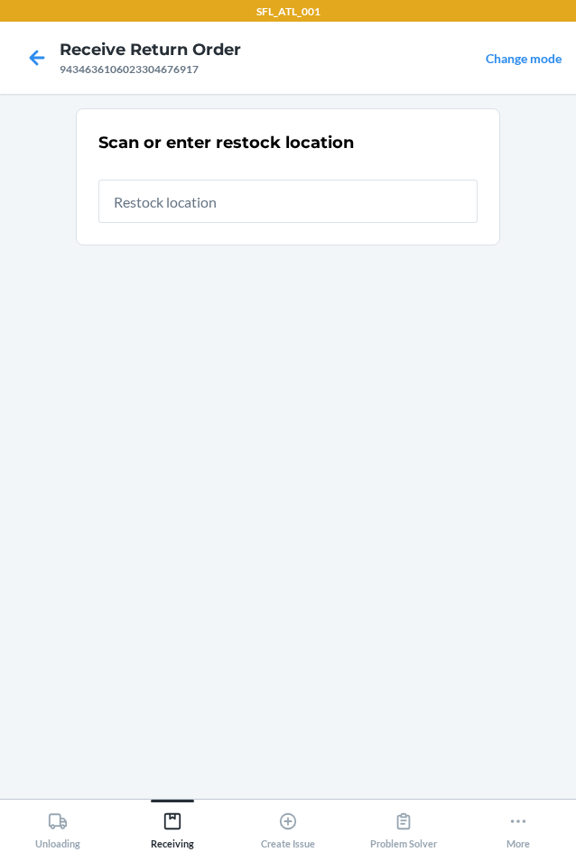
click at [293, 197] on input "text" at bounding box center [287, 201] width 379 height 43
type input "RTCart005"
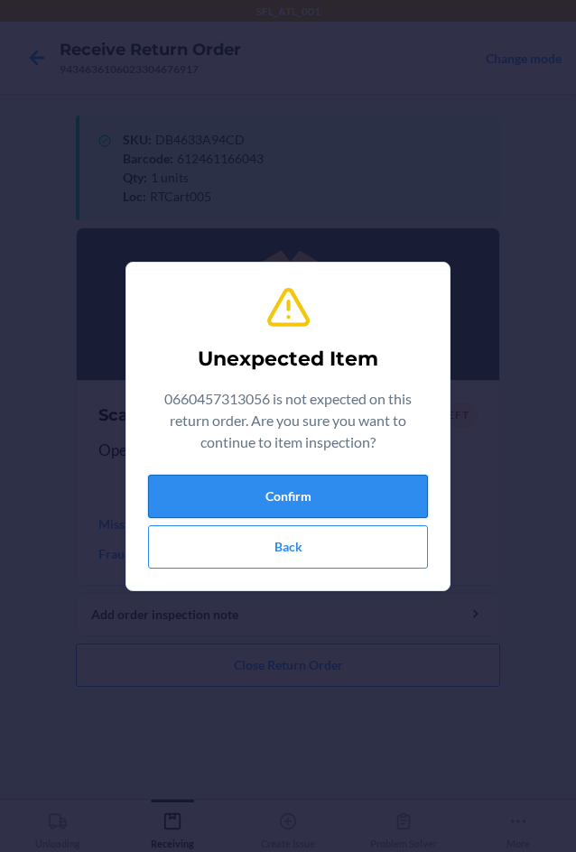
click at [273, 498] on button "Confirm" at bounding box center [288, 496] width 280 height 43
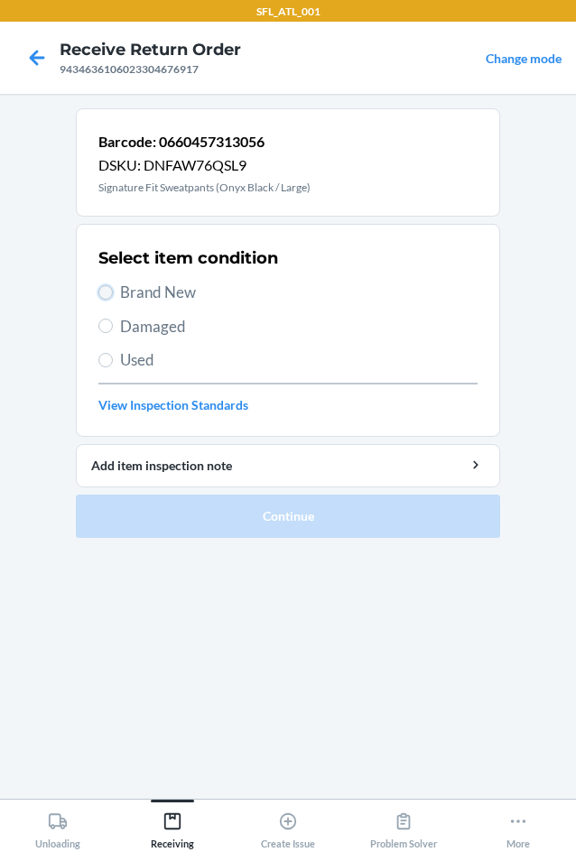
click at [109, 293] on input "Brand New" at bounding box center [105, 292] width 14 height 14
radio input "true"
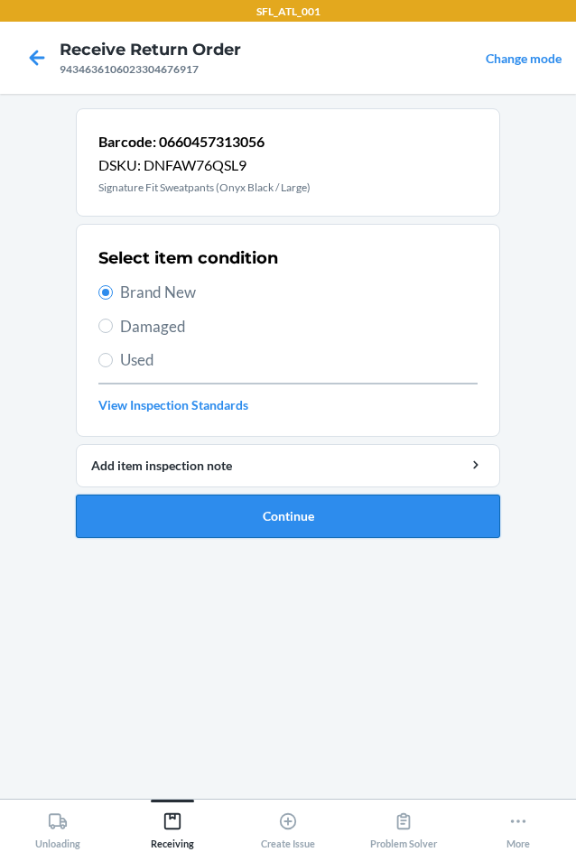
click at [304, 530] on button "Continue" at bounding box center [288, 516] width 424 height 43
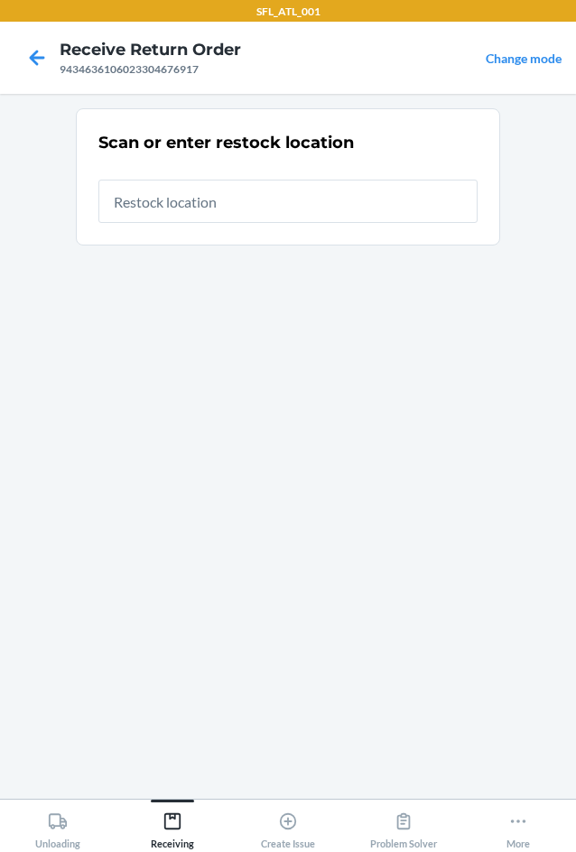
click at [165, 199] on input "text" at bounding box center [287, 201] width 379 height 43
type input "RTCart005"
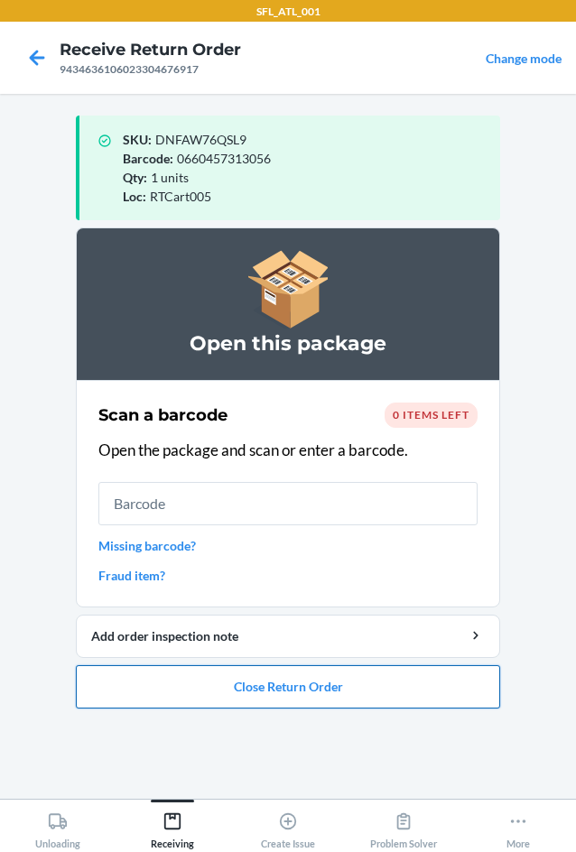
click at [259, 699] on button "Close Return Order" at bounding box center [288, 686] width 424 height 43
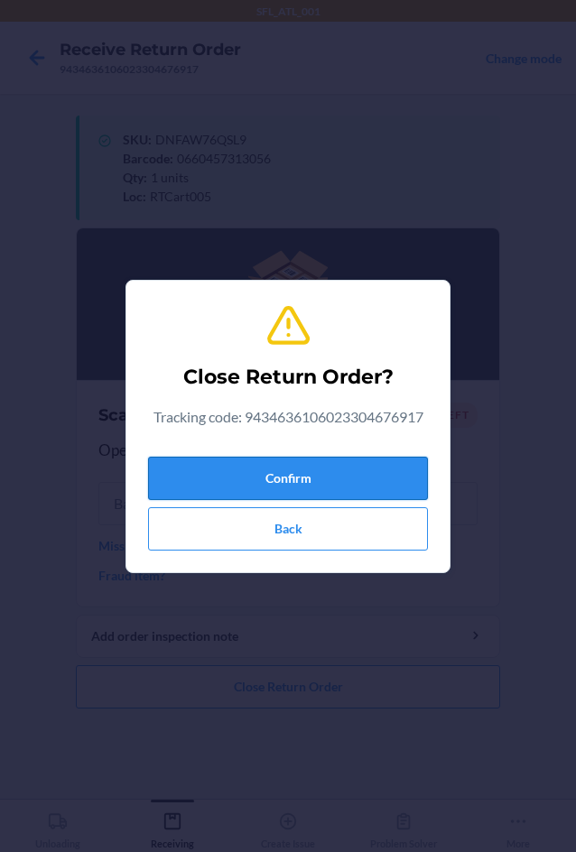
click at [263, 479] on button "Confirm" at bounding box center [288, 478] width 280 height 43
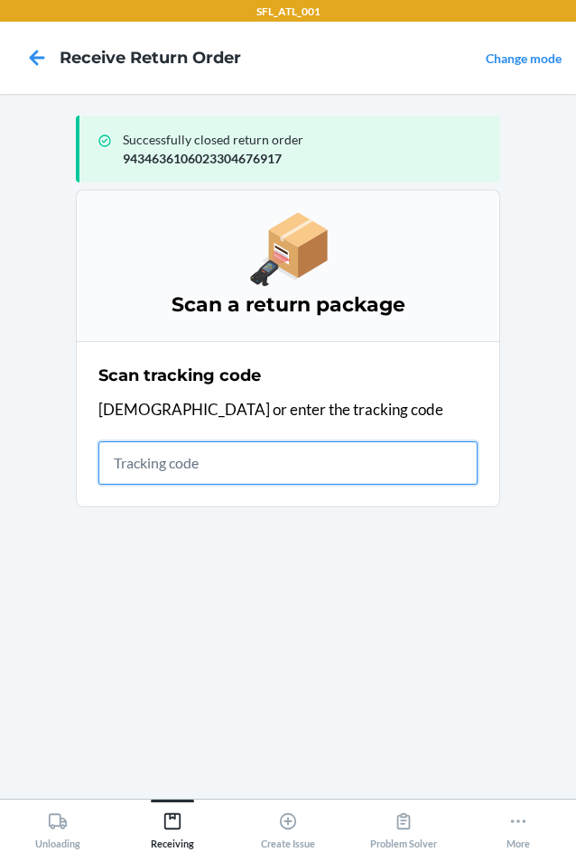
click at [121, 466] on input "text" at bounding box center [287, 463] width 379 height 43
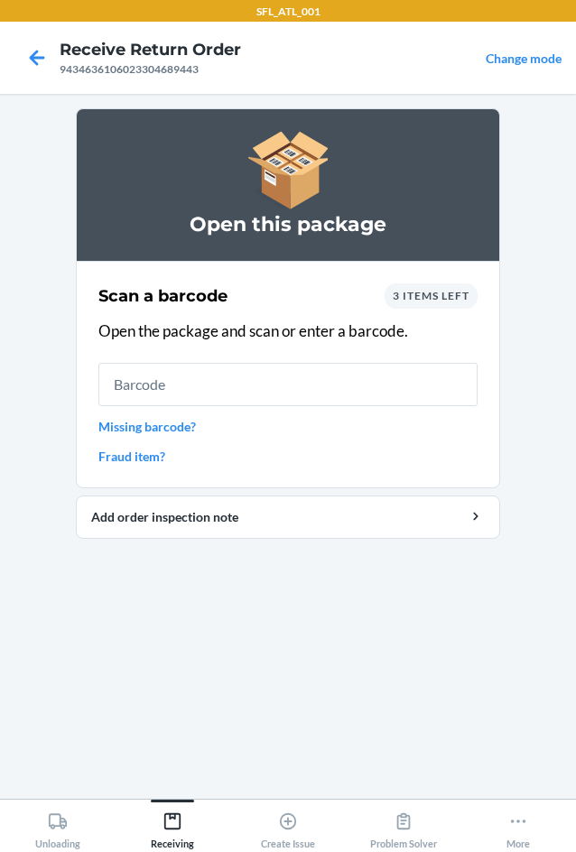
click at [436, 305] on div "3 items left" at bounding box center [431, 296] width 93 height 25
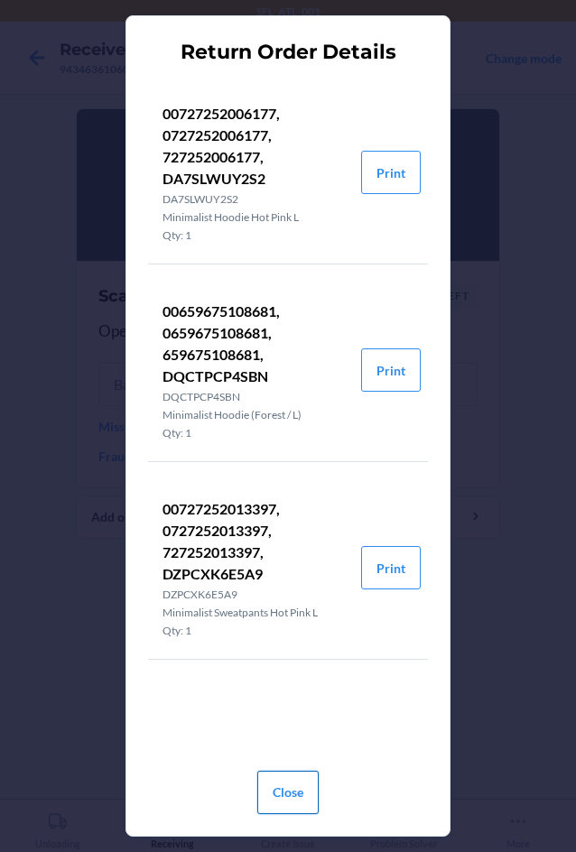
click at [293, 783] on button "Close" at bounding box center [287, 792] width 61 height 43
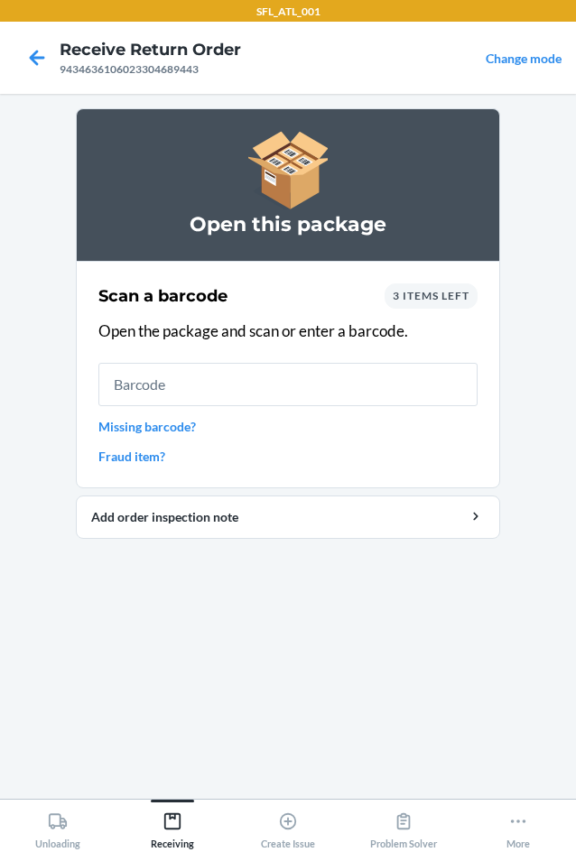
click at [427, 299] on span "3 items left" at bounding box center [431, 296] width 77 height 14
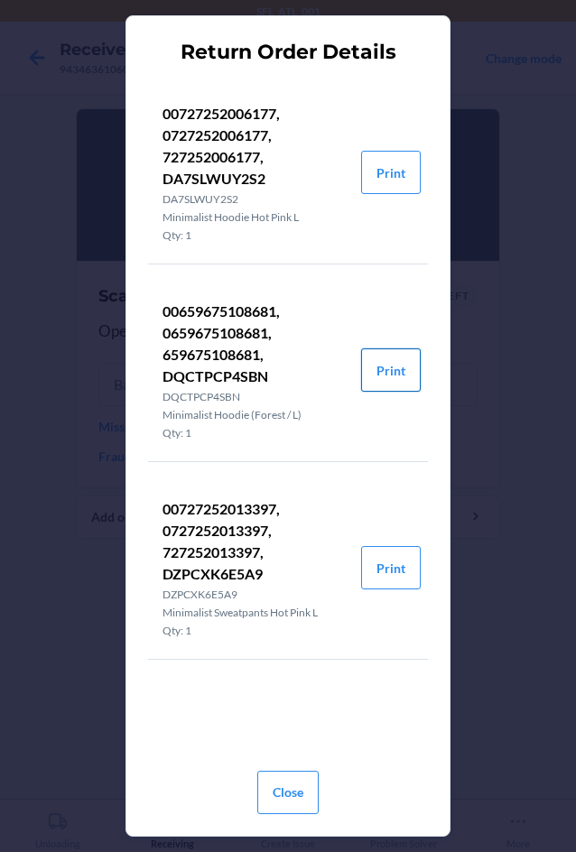
click at [378, 380] on button "Print" at bounding box center [391, 370] width 60 height 43
click at [267, 798] on button "Close" at bounding box center [287, 792] width 61 height 43
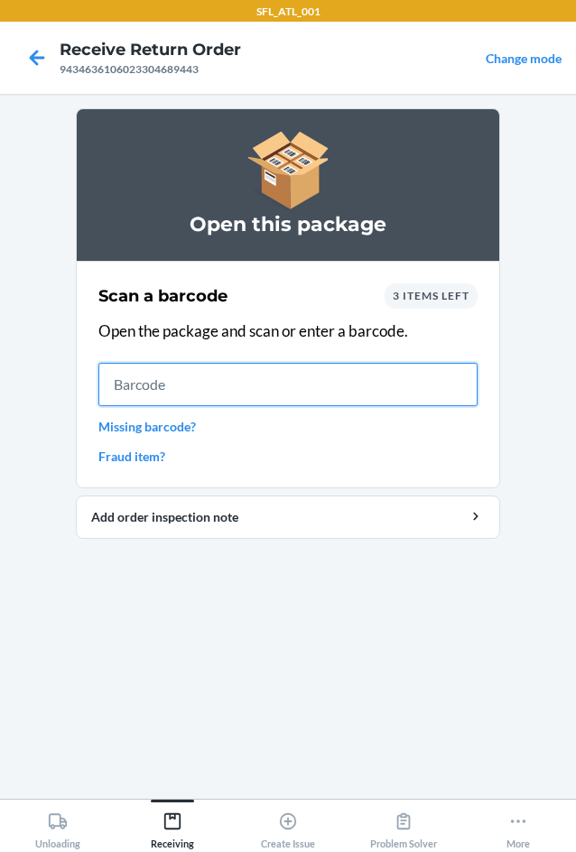
click at [154, 383] on input "text" at bounding box center [287, 384] width 379 height 43
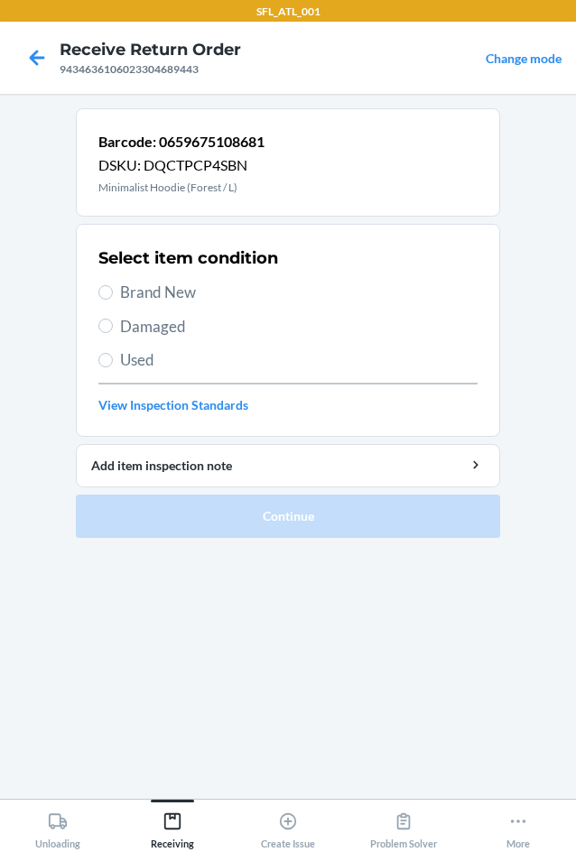
click at [119, 298] on label "Brand New" at bounding box center [287, 292] width 379 height 23
click at [113, 298] on input "Brand New" at bounding box center [105, 292] width 14 height 14
radio input "true"
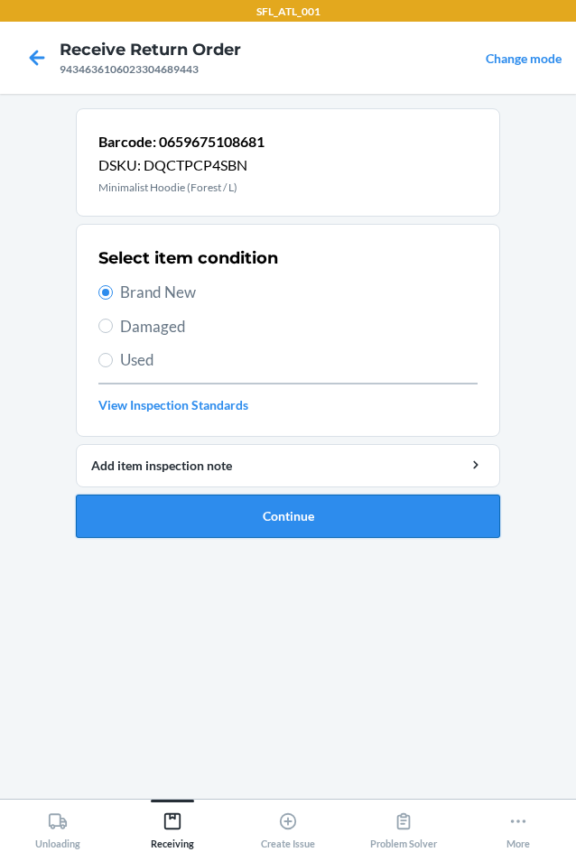
click at [244, 517] on button "Continue" at bounding box center [288, 516] width 424 height 43
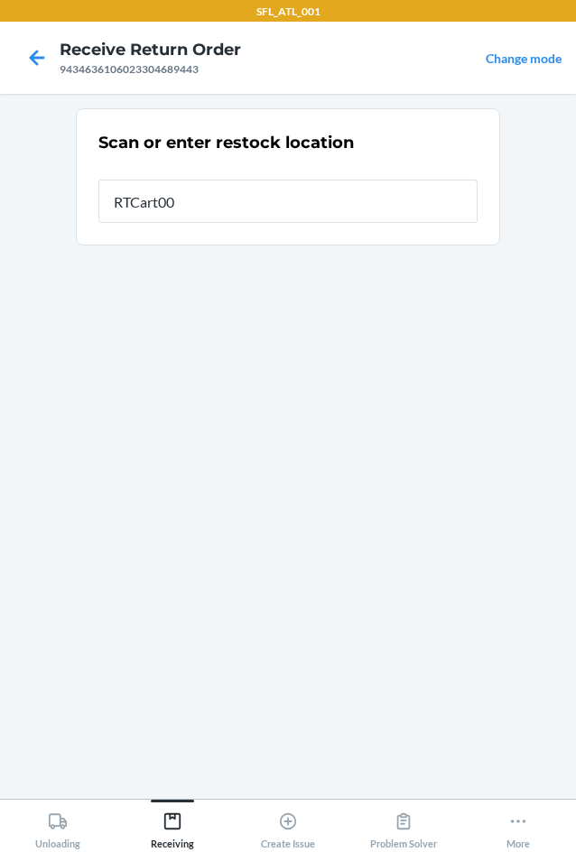
type input "RTCart005"
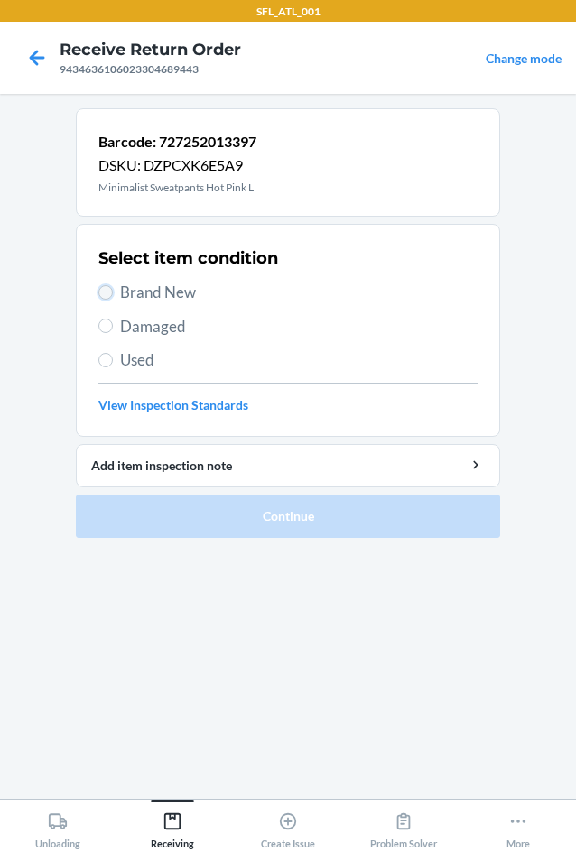
click at [108, 294] on input "Brand New" at bounding box center [105, 292] width 14 height 14
radio input "true"
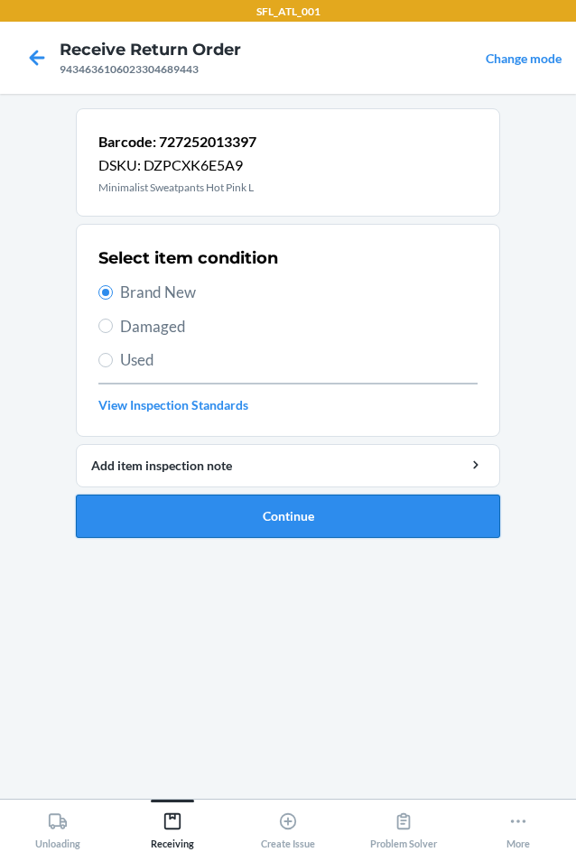
click at [293, 508] on button "Continue" at bounding box center [288, 516] width 424 height 43
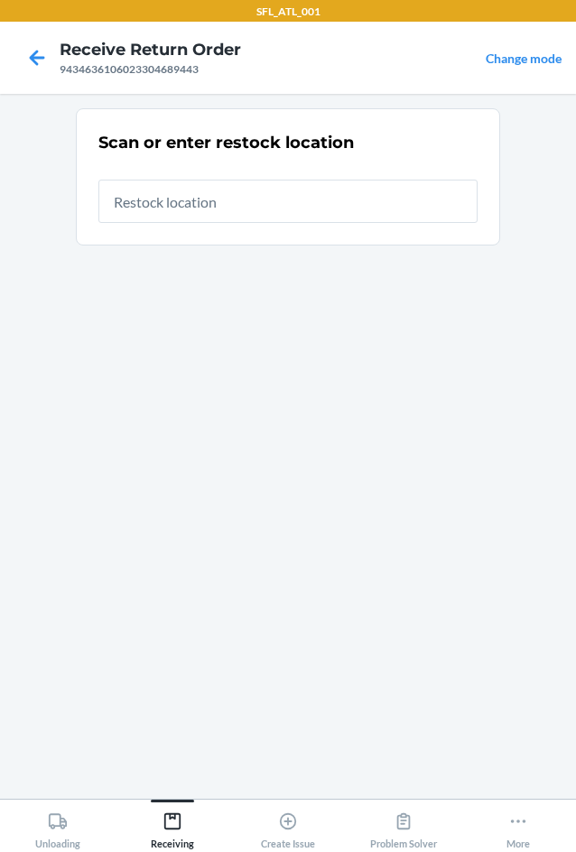
click at [266, 215] on input "text" at bounding box center [287, 201] width 379 height 43
type input "RTCart005"
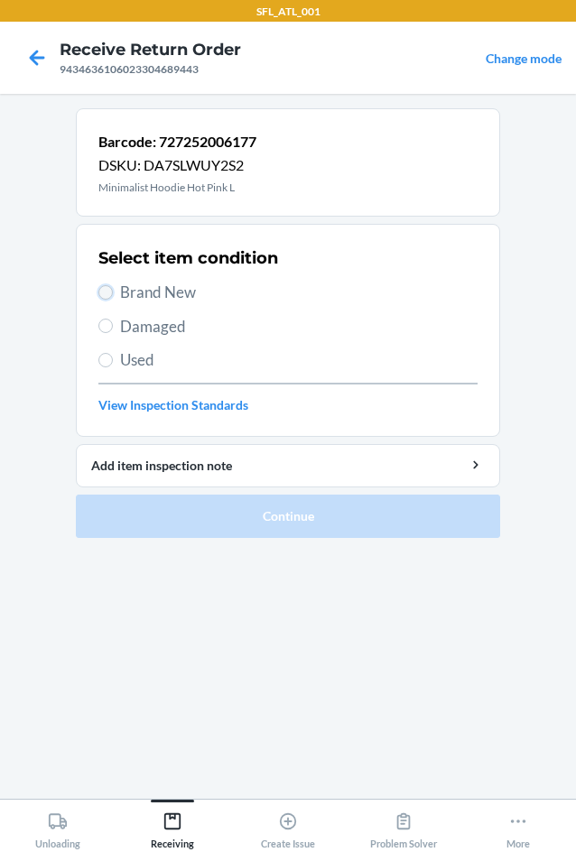
click at [111, 295] on input "Brand New" at bounding box center [105, 292] width 14 height 14
radio input "true"
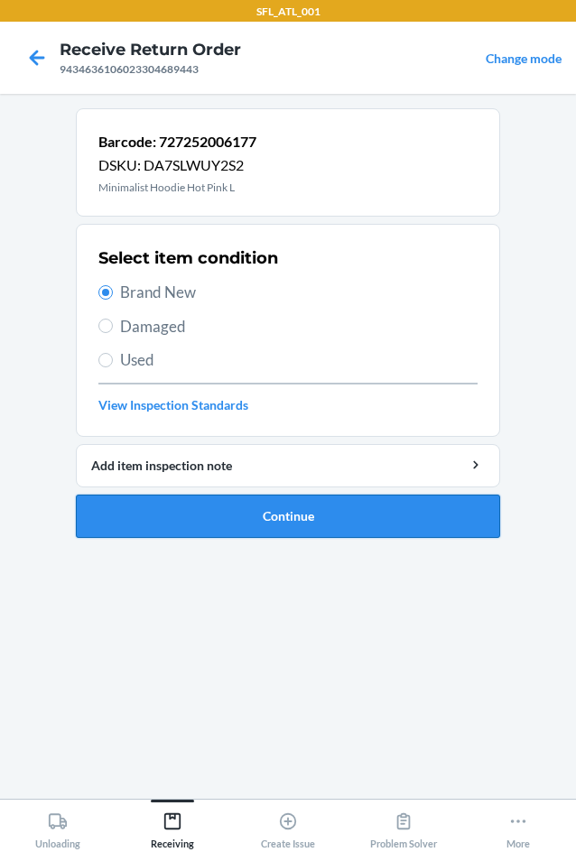
click at [239, 532] on button "Continue" at bounding box center [288, 516] width 424 height 43
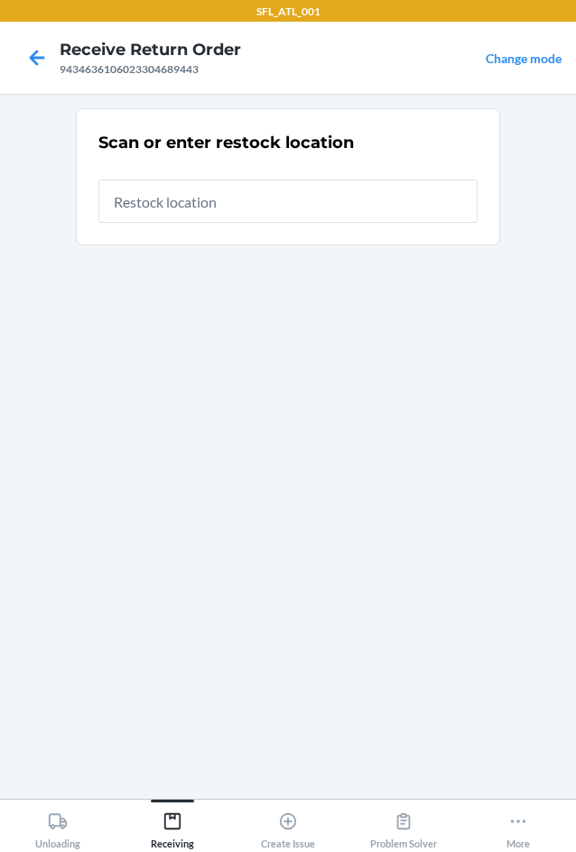
click at [217, 202] on input "text" at bounding box center [287, 201] width 379 height 43
type input "RTCart005"
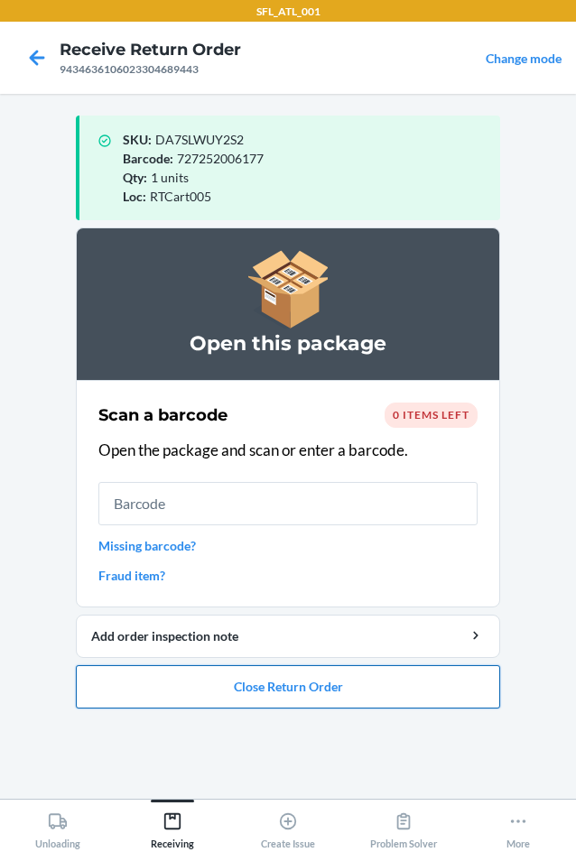
click at [246, 684] on button "Close Return Order" at bounding box center [288, 686] width 424 height 43
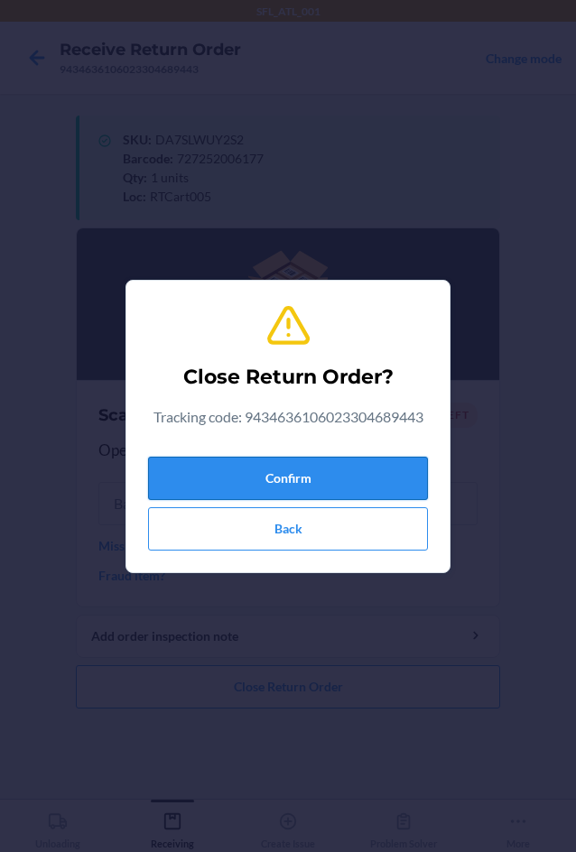
click at [226, 477] on button "Confirm" at bounding box center [288, 478] width 280 height 43
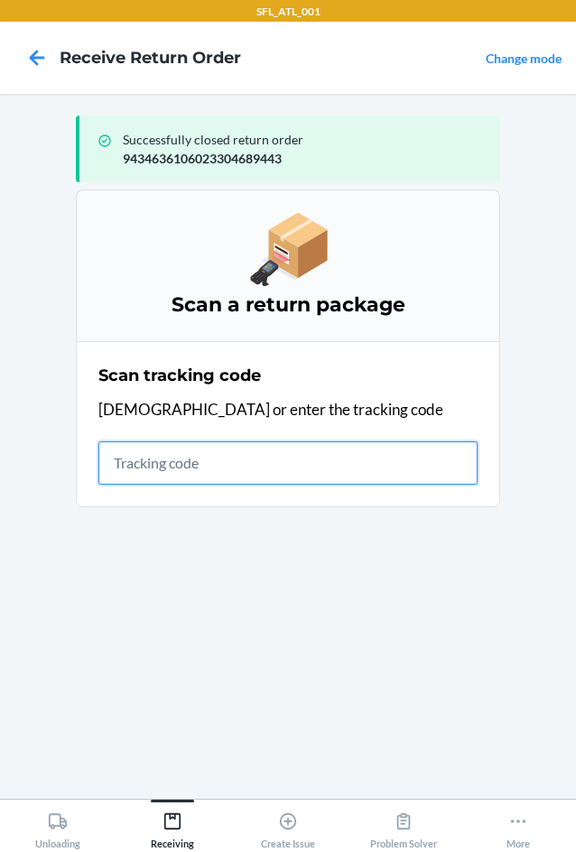
click at [135, 472] on input "text" at bounding box center [287, 463] width 379 height 43
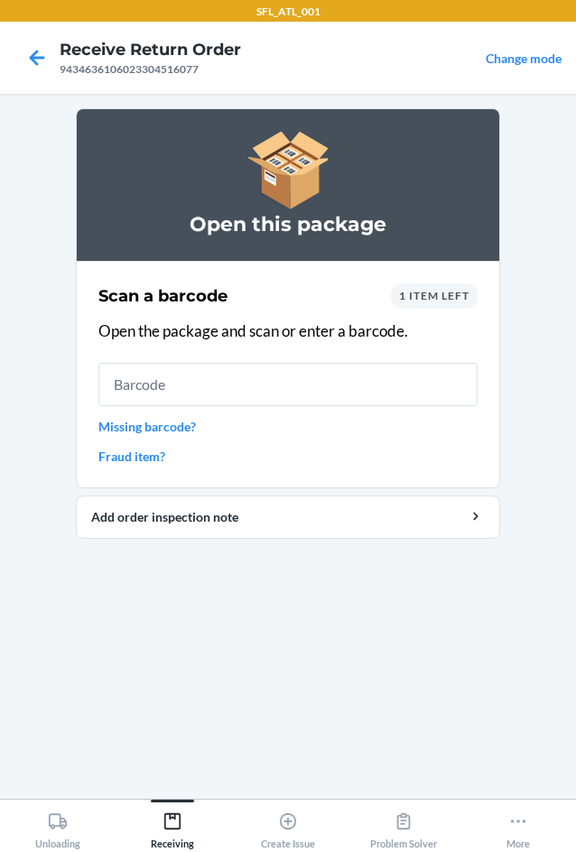
click at [427, 302] on span "1 item left" at bounding box center [434, 296] width 70 height 14
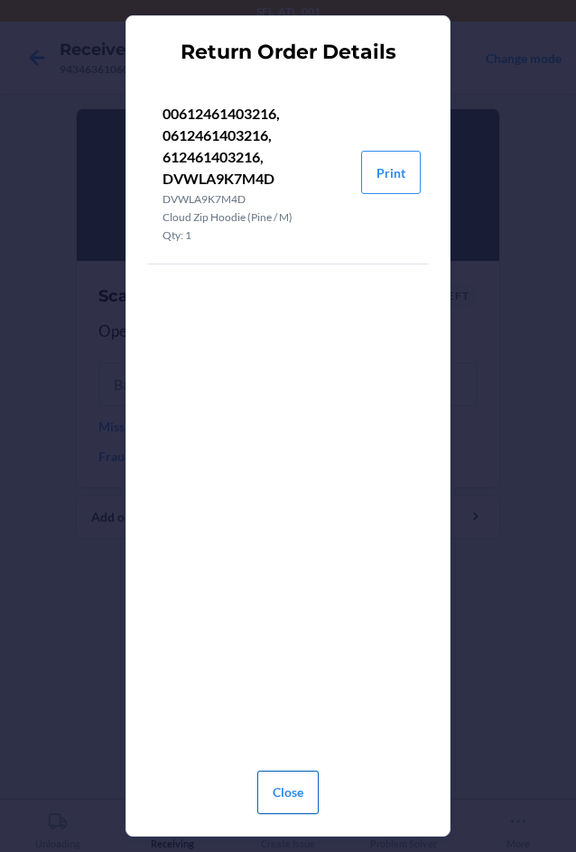
click at [309, 787] on button "Close" at bounding box center [287, 792] width 61 height 43
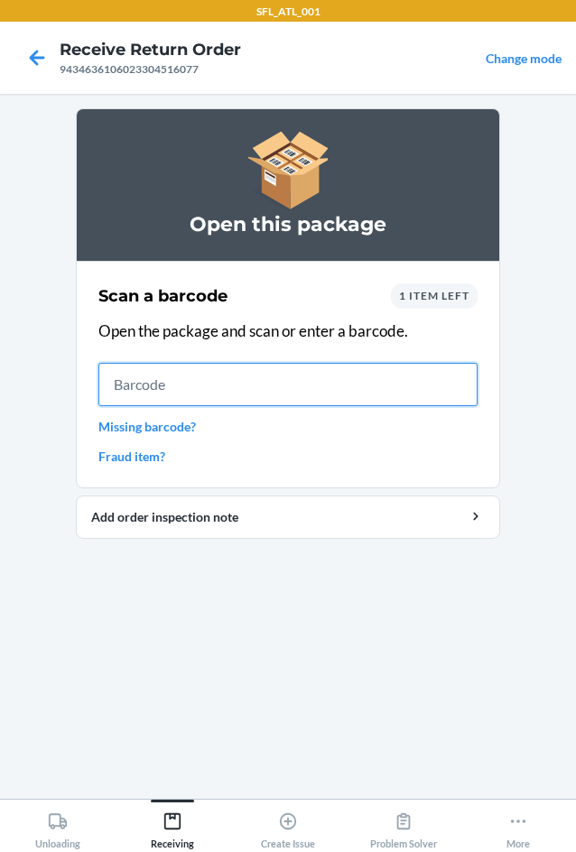
click at [346, 391] on input "text" at bounding box center [287, 384] width 379 height 43
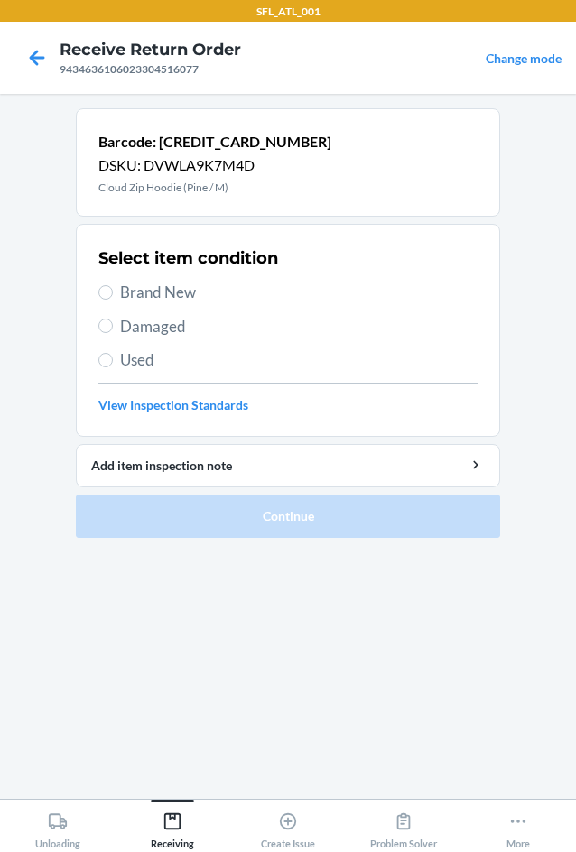
click at [137, 295] on span "Brand New" at bounding box center [299, 292] width 358 height 23
click at [113, 295] on input "Brand New" at bounding box center [105, 292] width 14 height 14
radio input "true"
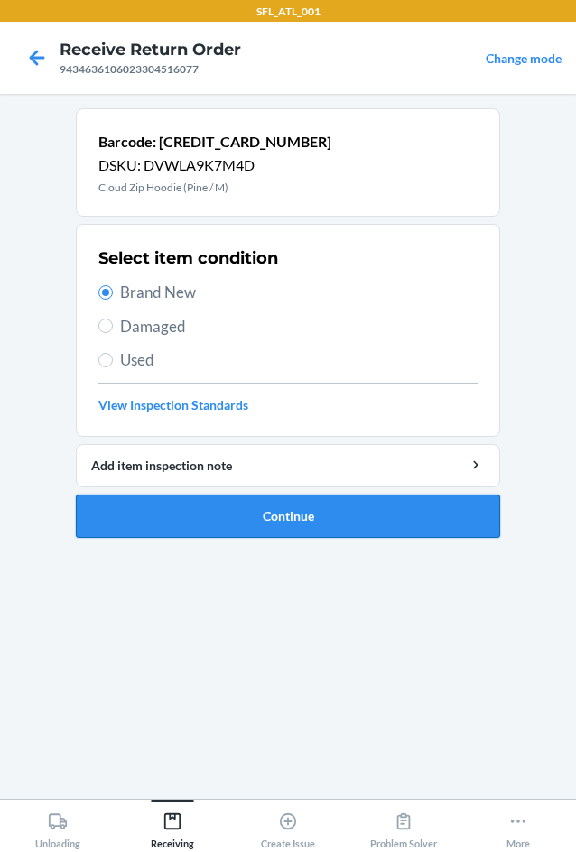
click at [241, 512] on button "Continue" at bounding box center [288, 516] width 424 height 43
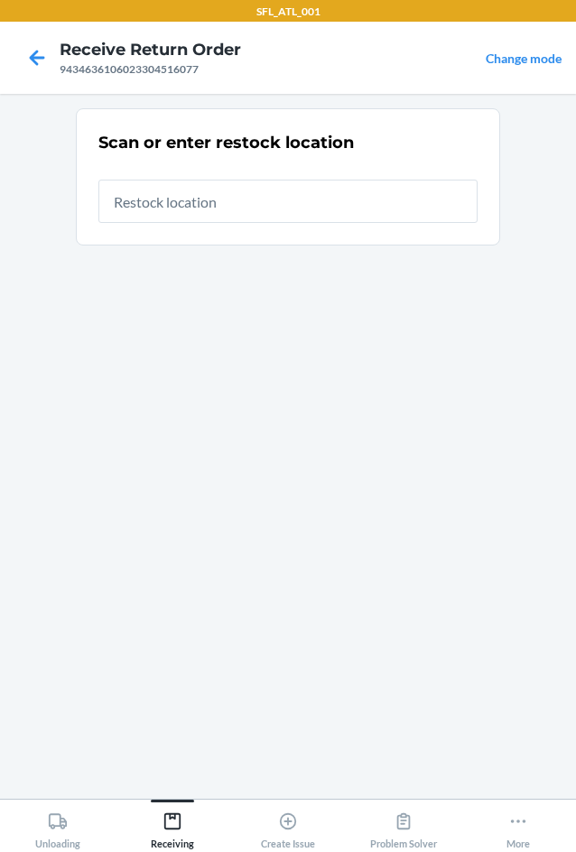
click at [149, 209] on input "text" at bounding box center [287, 201] width 379 height 43
type input "RTCart005"
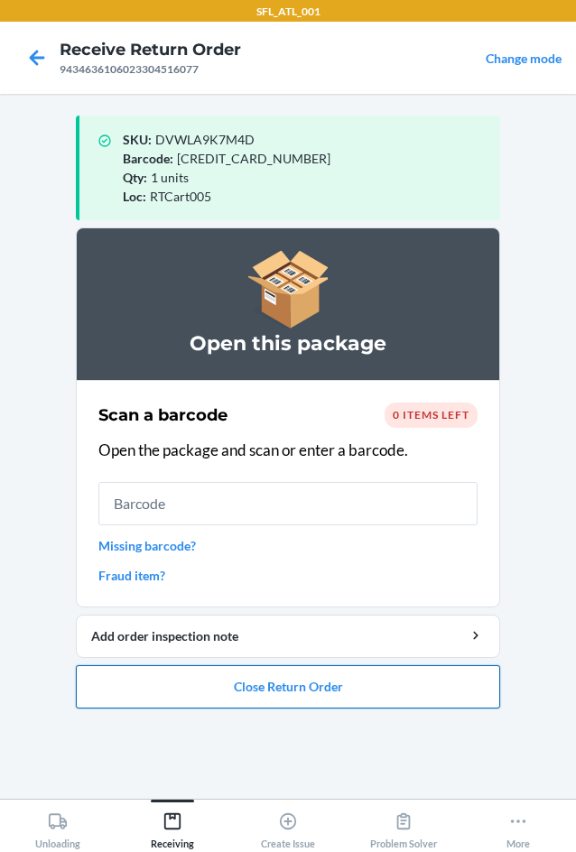
click at [295, 684] on button "Close Return Order" at bounding box center [288, 686] width 424 height 43
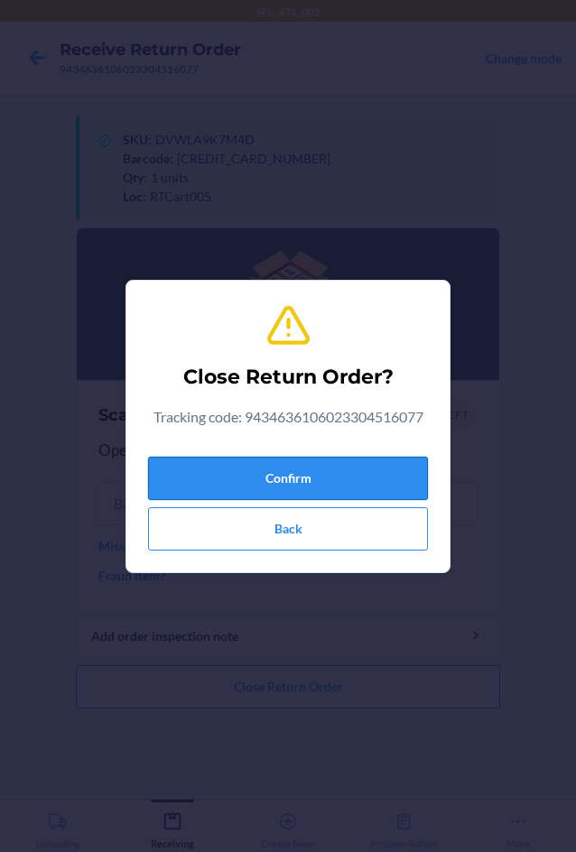
click at [284, 475] on button "Confirm" at bounding box center [288, 478] width 280 height 43
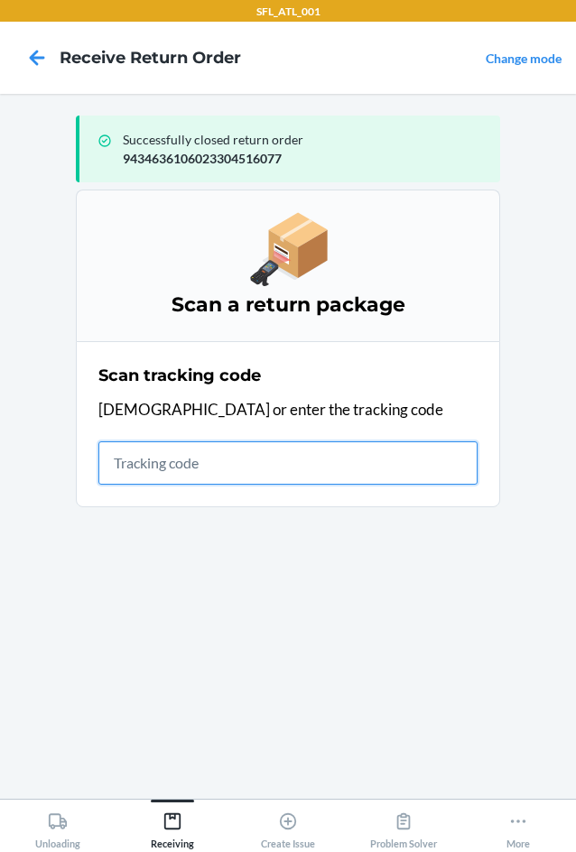
click at [189, 458] on input "text" at bounding box center [287, 463] width 379 height 43
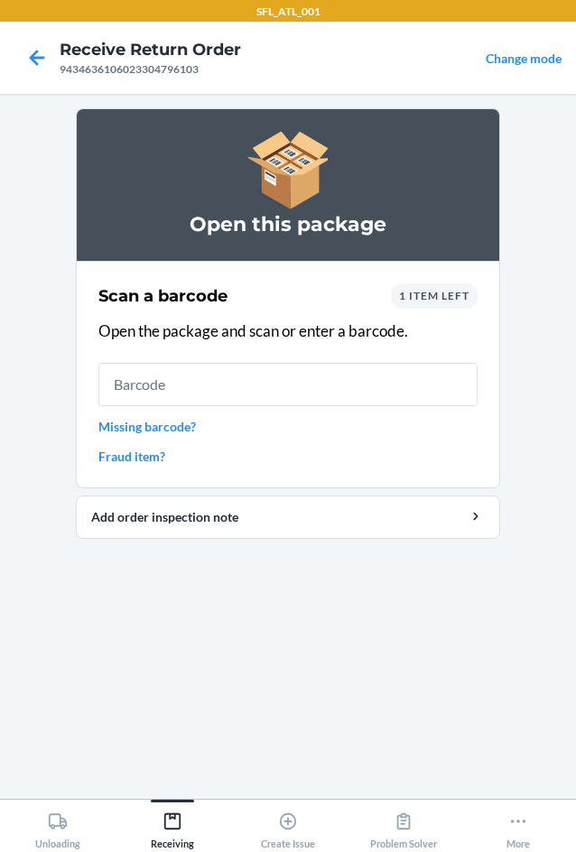
click at [426, 302] on span "1 item left" at bounding box center [434, 296] width 70 height 14
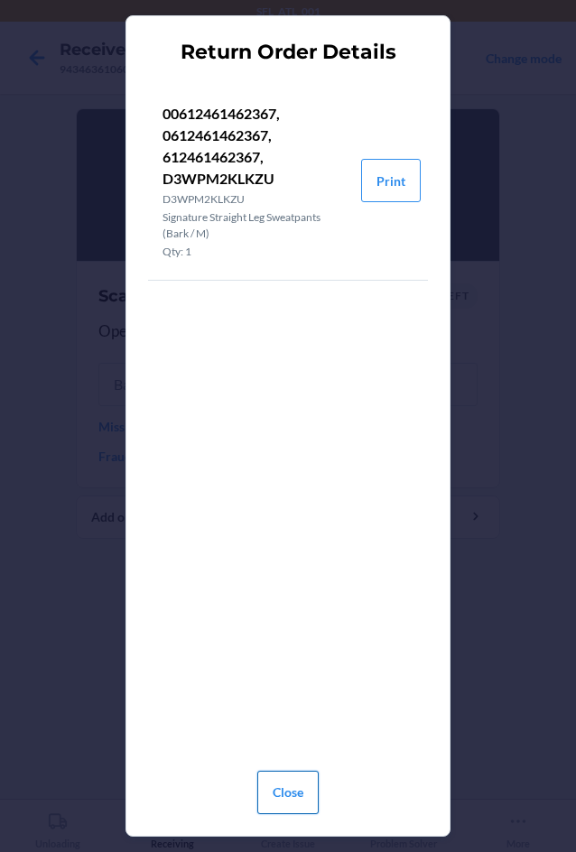
click at [285, 802] on button "Close" at bounding box center [287, 792] width 61 height 43
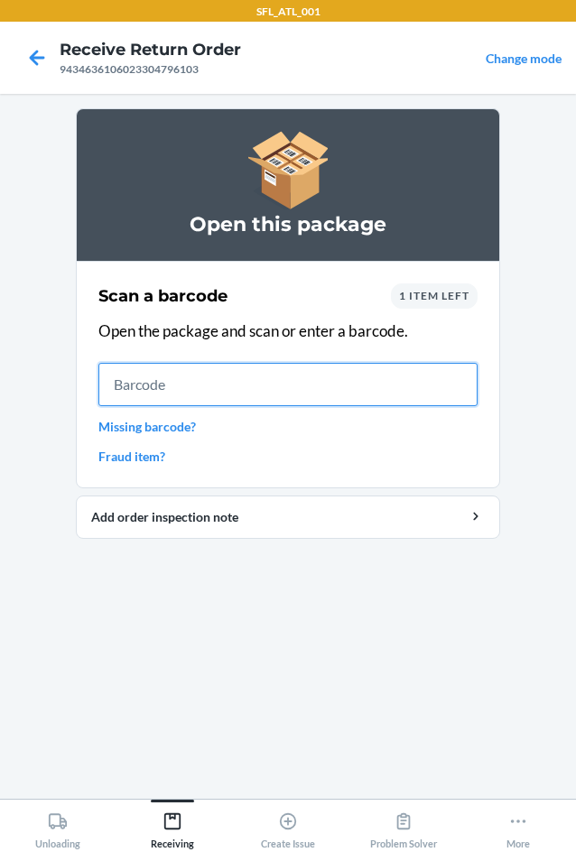
click at [293, 376] on input "text" at bounding box center [287, 384] width 379 height 43
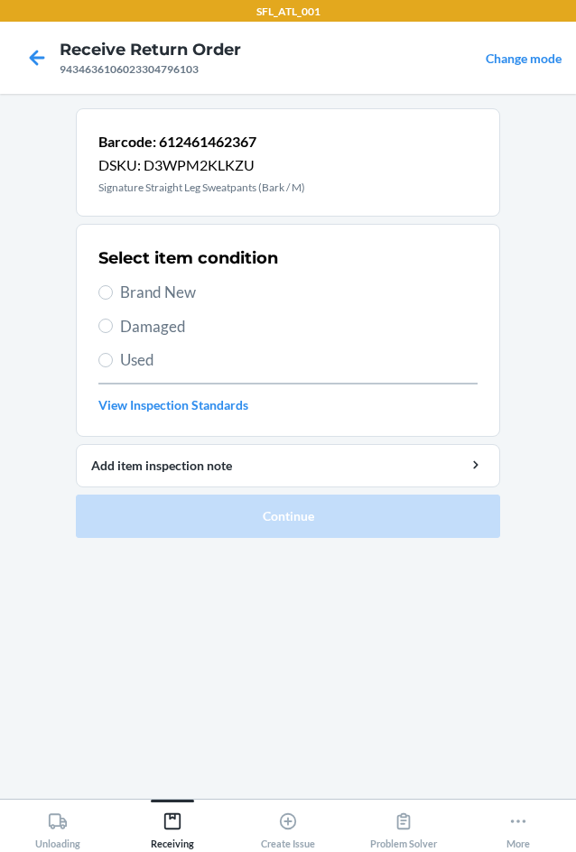
click at [96, 293] on section "Select item condition Brand New Damaged Used View Inspection Standards" at bounding box center [288, 330] width 424 height 213
click at [111, 293] on input "Brand New" at bounding box center [105, 292] width 14 height 14
radio input "true"
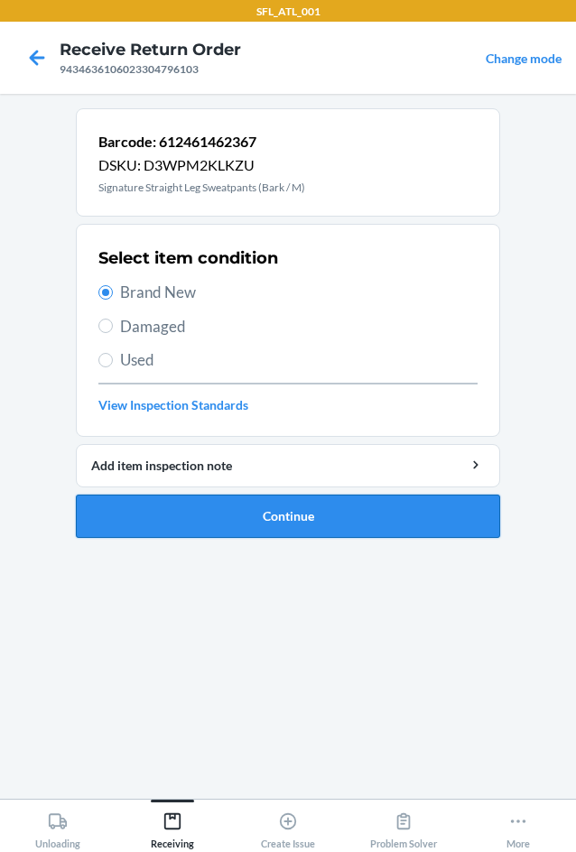
click at [299, 512] on button "Continue" at bounding box center [288, 516] width 424 height 43
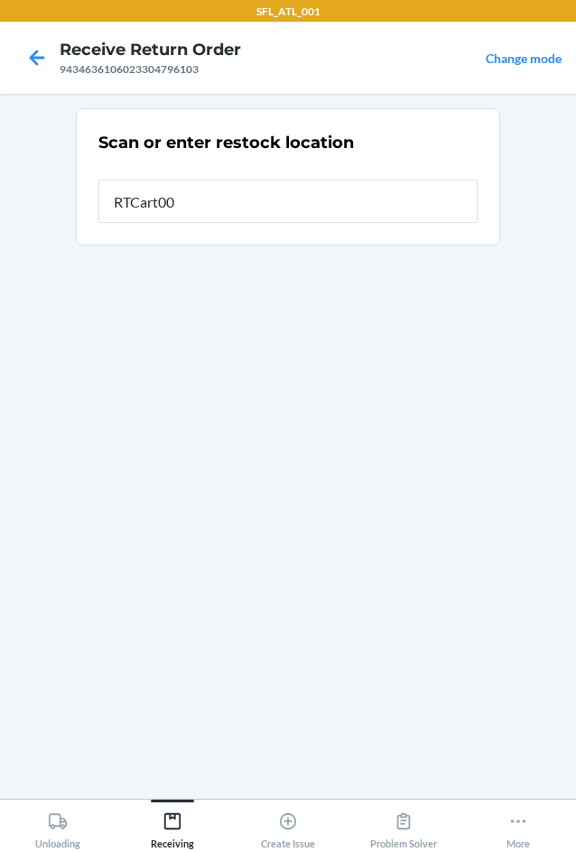
type input "RTCart005"
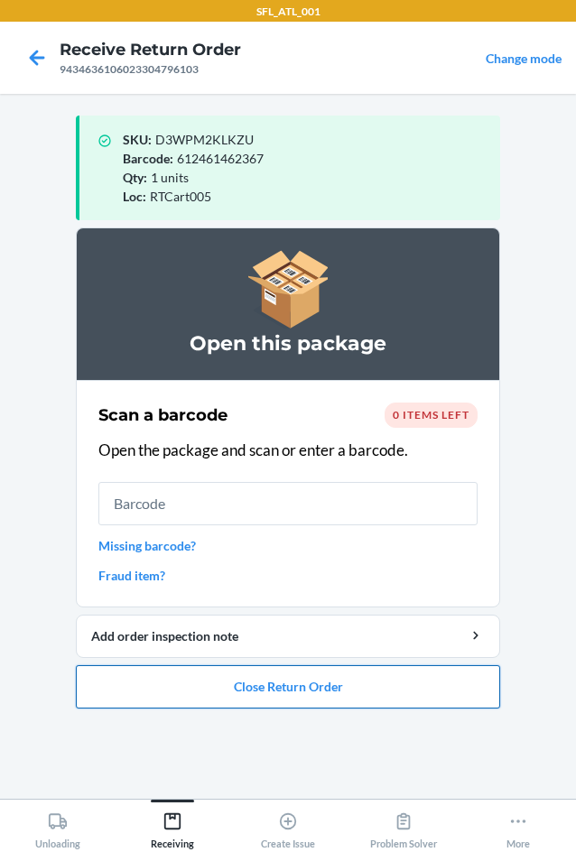
click at [275, 689] on button "Close Return Order" at bounding box center [288, 686] width 424 height 43
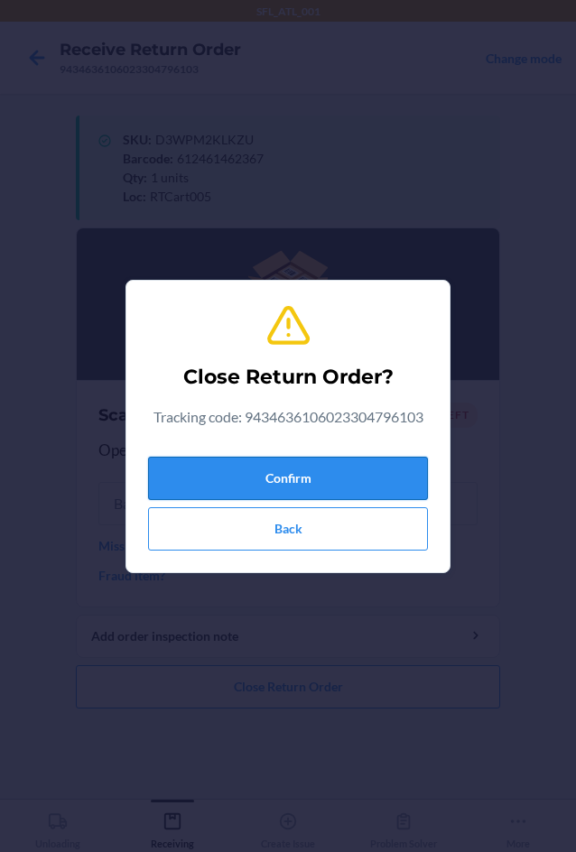
click at [233, 470] on button "Confirm" at bounding box center [288, 478] width 280 height 43
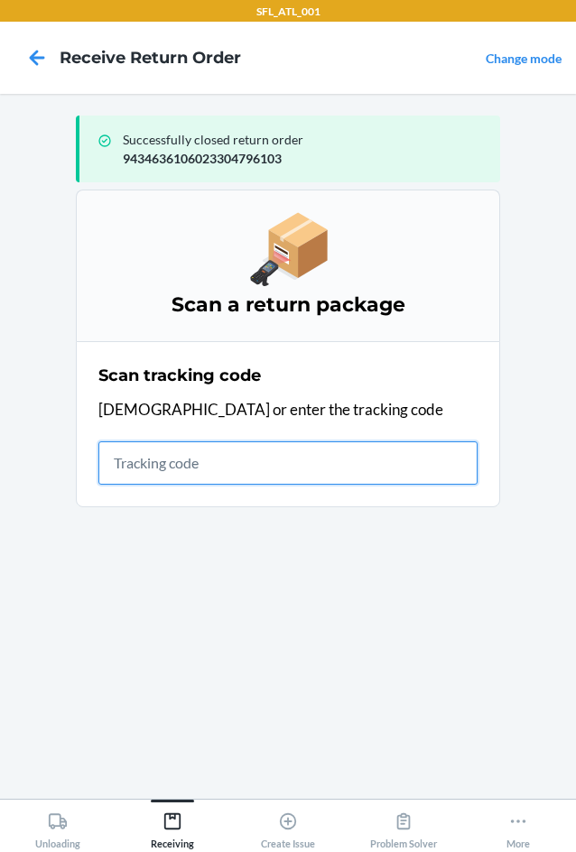
click at [202, 466] on input "text" at bounding box center [287, 463] width 379 height 43
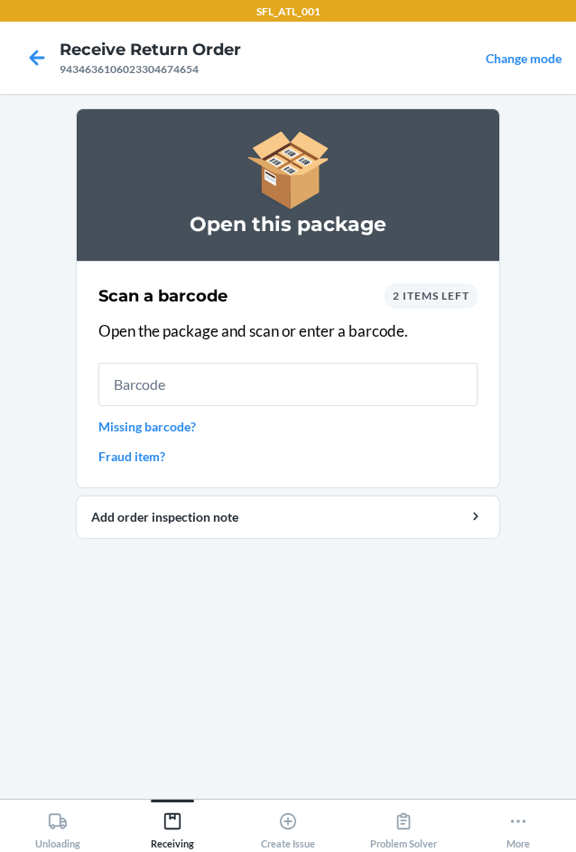
click at [417, 300] on span "2 items left" at bounding box center [431, 296] width 77 height 14
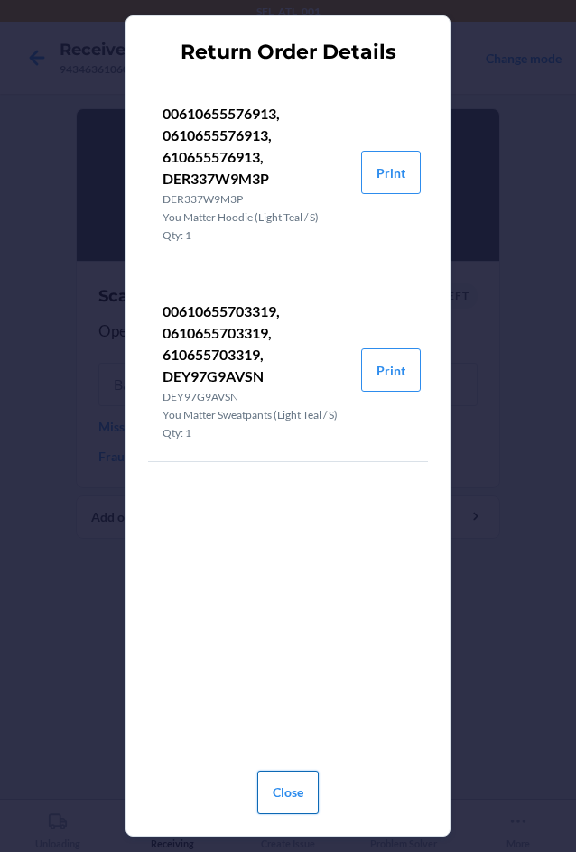
click at [301, 786] on button "Close" at bounding box center [287, 792] width 61 height 43
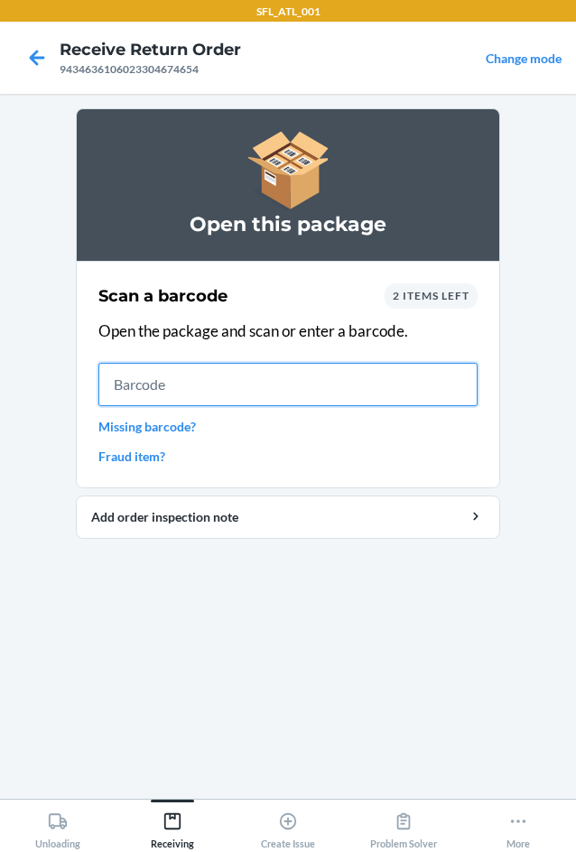
click at [214, 382] on input "text" at bounding box center [287, 384] width 379 height 43
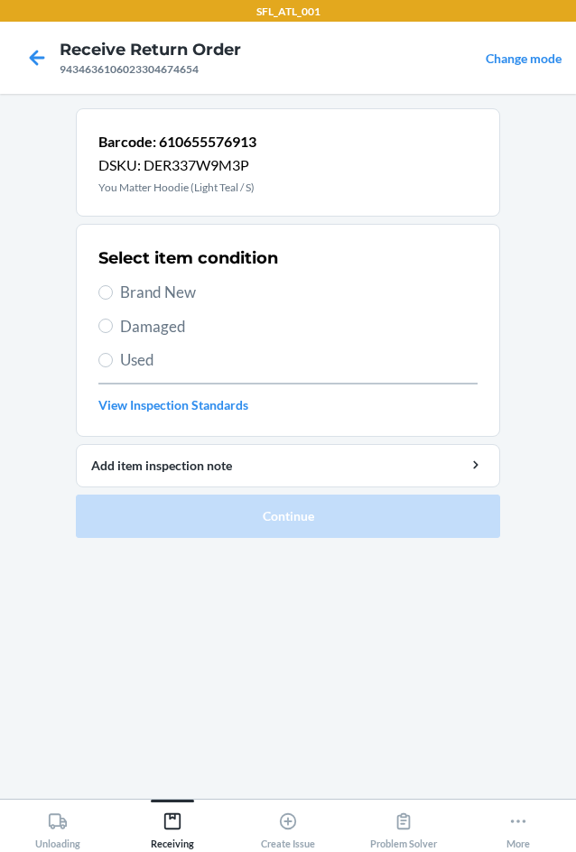
click at [112, 296] on label "Brand New" at bounding box center [287, 292] width 379 height 23
click at [112, 296] on input "Brand New" at bounding box center [105, 292] width 14 height 14
radio input "true"
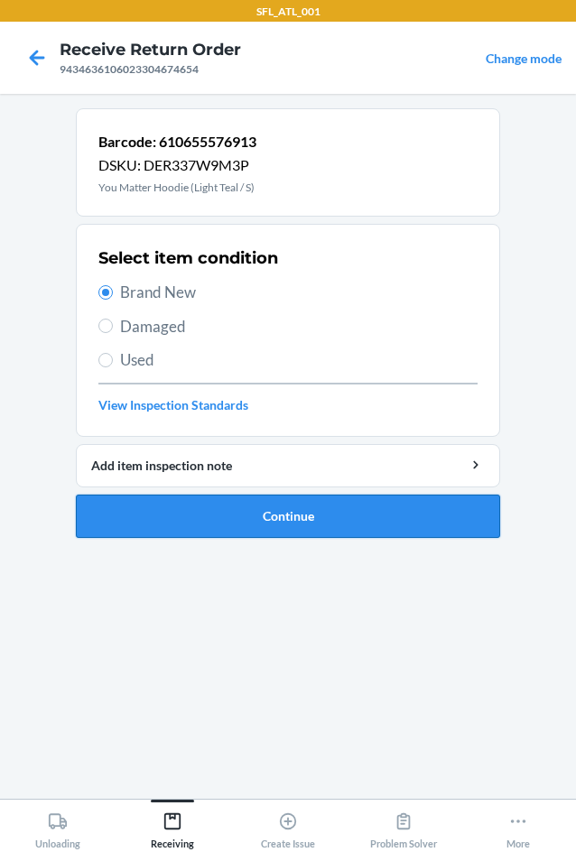
click at [293, 508] on button "Continue" at bounding box center [288, 516] width 424 height 43
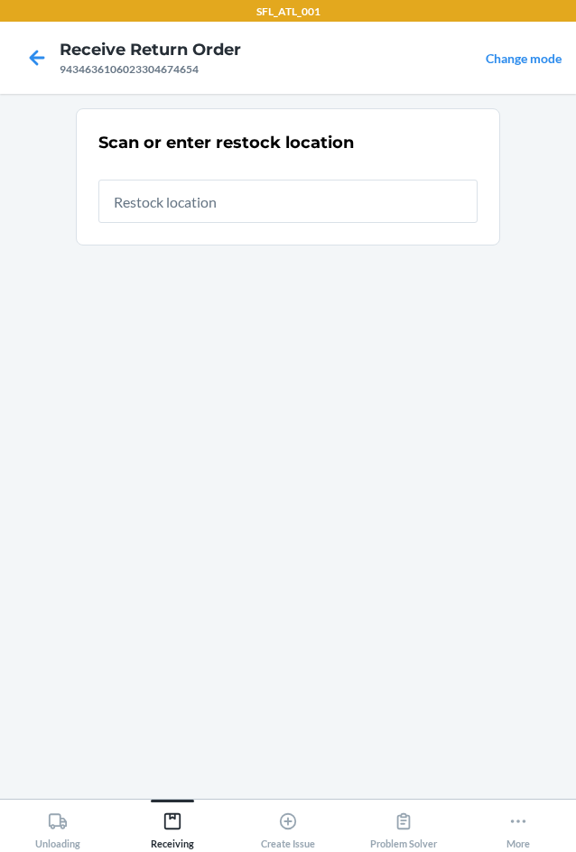
click at [288, 215] on input "text" at bounding box center [287, 201] width 379 height 43
type input "RTCart005"
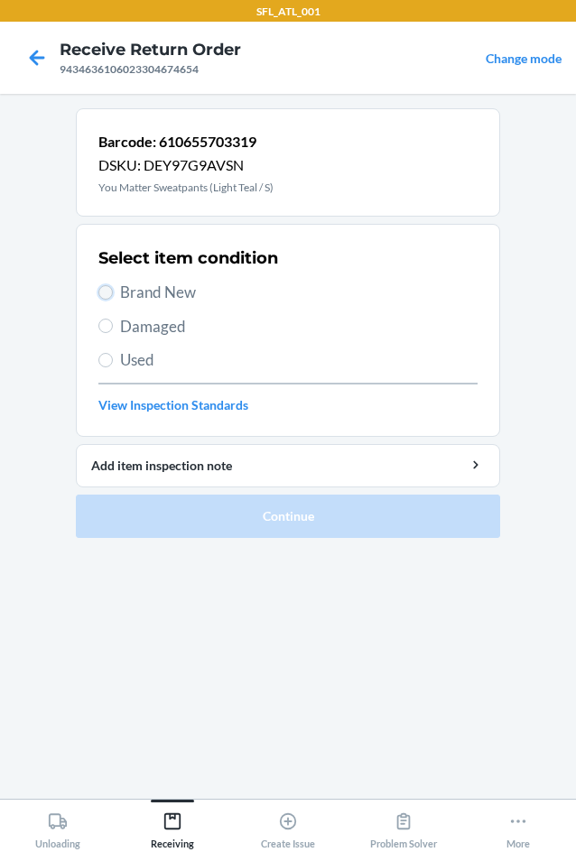
click at [104, 286] on input "Brand New" at bounding box center [105, 292] width 14 height 14
radio input "true"
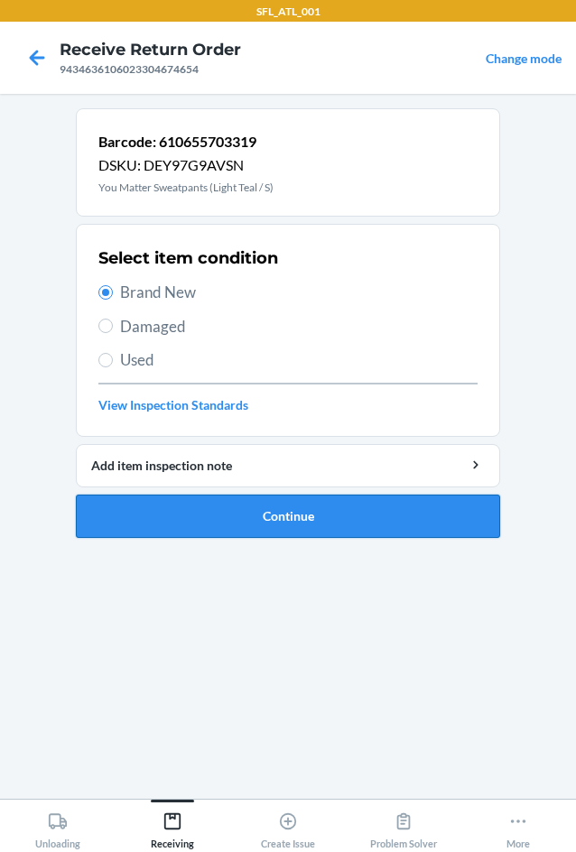
click at [347, 521] on button "Continue" at bounding box center [288, 516] width 424 height 43
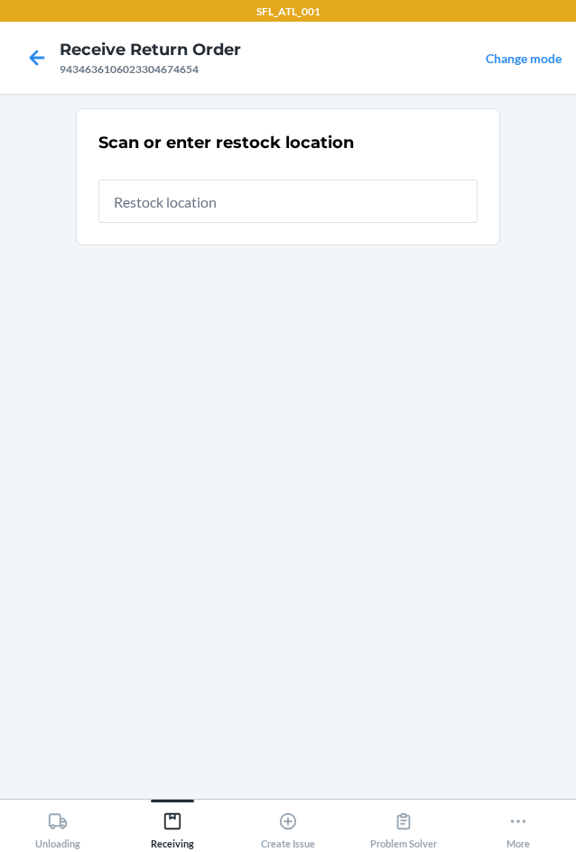
click at [261, 194] on input "text" at bounding box center [287, 201] width 379 height 43
type input "RTCart005"
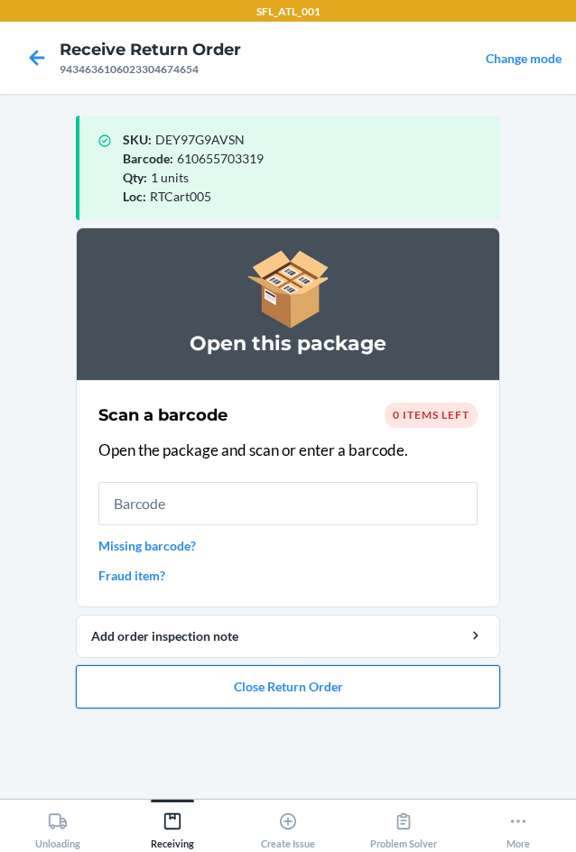
click at [266, 679] on button "Close Return Order" at bounding box center [288, 686] width 424 height 43
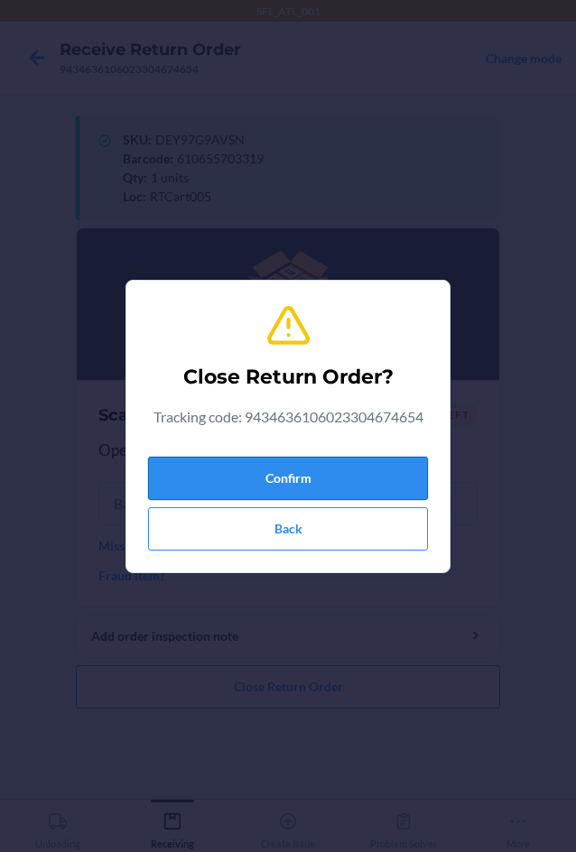
click at [304, 469] on button "Confirm" at bounding box center [288, 478] width 280 height 43
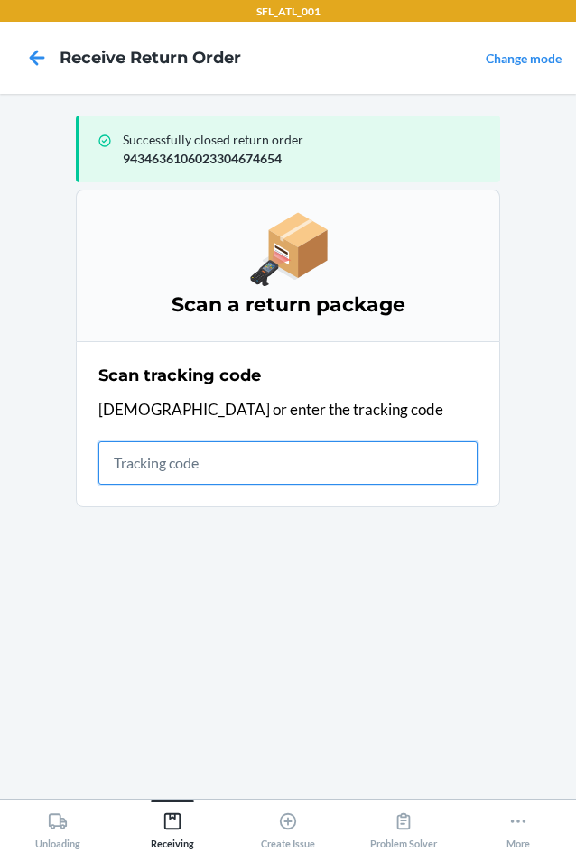
click at [155, 472] on input "text" at bounding box center [287, 463] width 379 height 43
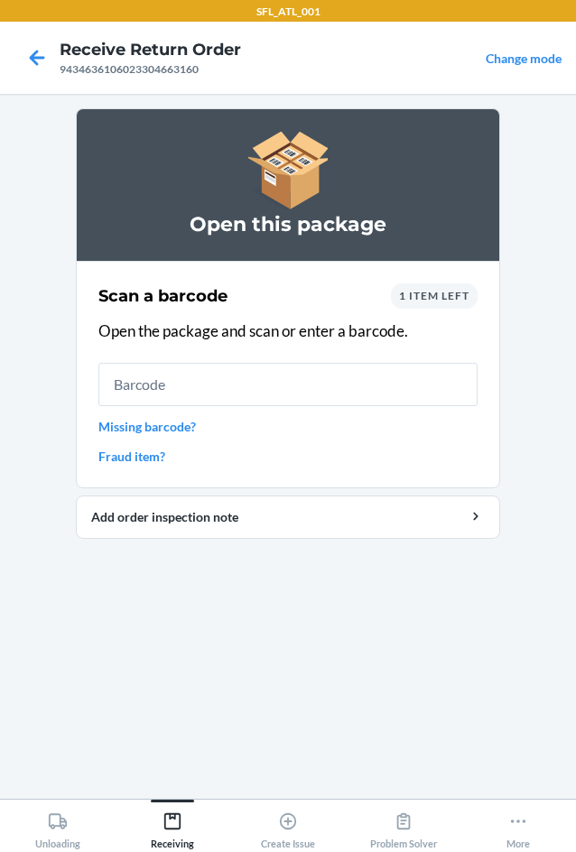
click at [454, 307] on div "1 item left" at bounding box center [434, 296] width 87 height 25
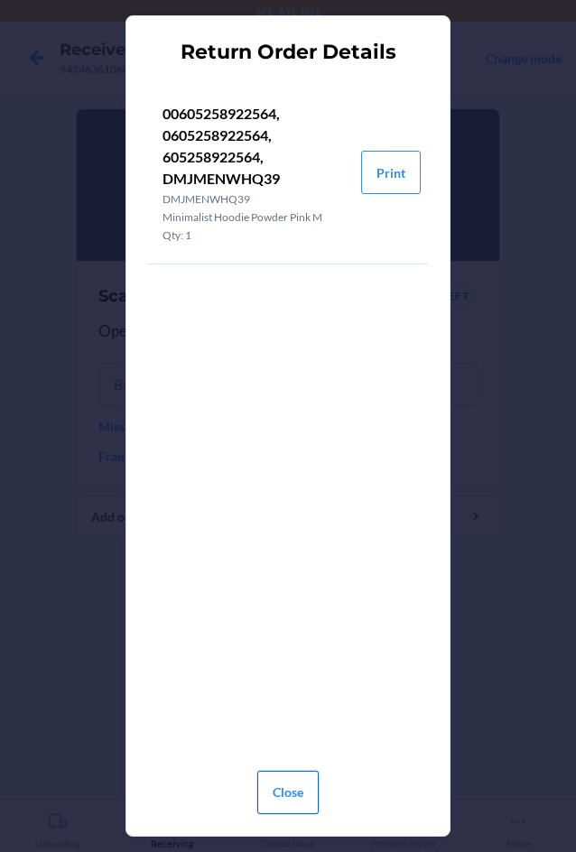
click at [300, 796] on button "Close" at bounding box center [287, 792] width 61 height 43
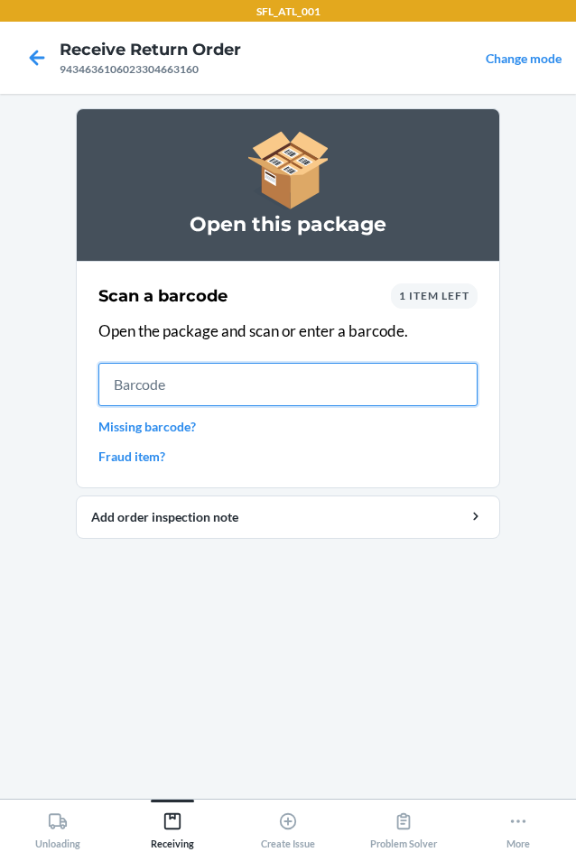
click at [207, 384] on input "text" at bounding box center [287, 384] width 379 height 43
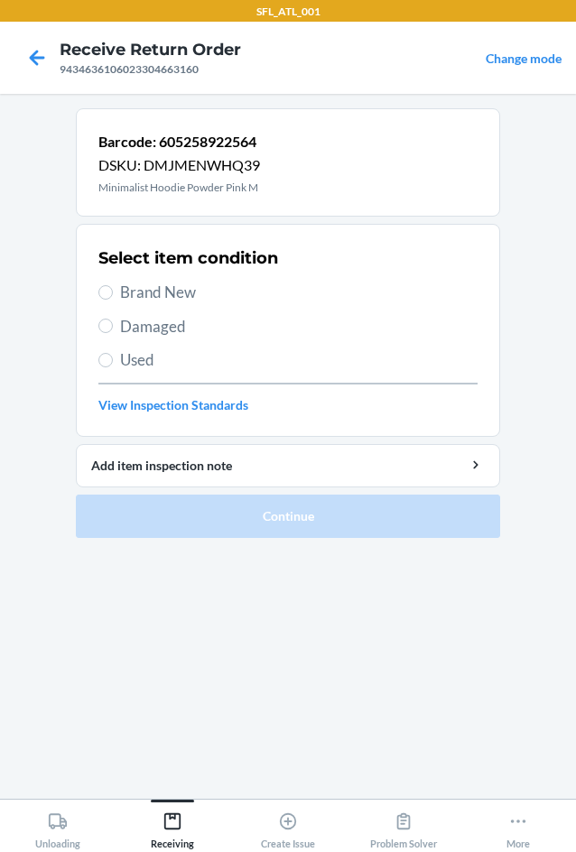
click at [117, 296] on label "Brand New" at bounding box center [287, 292] width 379 height 23
click at [113, 296] on input "Brand New" at bounding box center [105, 292] width 14 height 14
radio input "true"
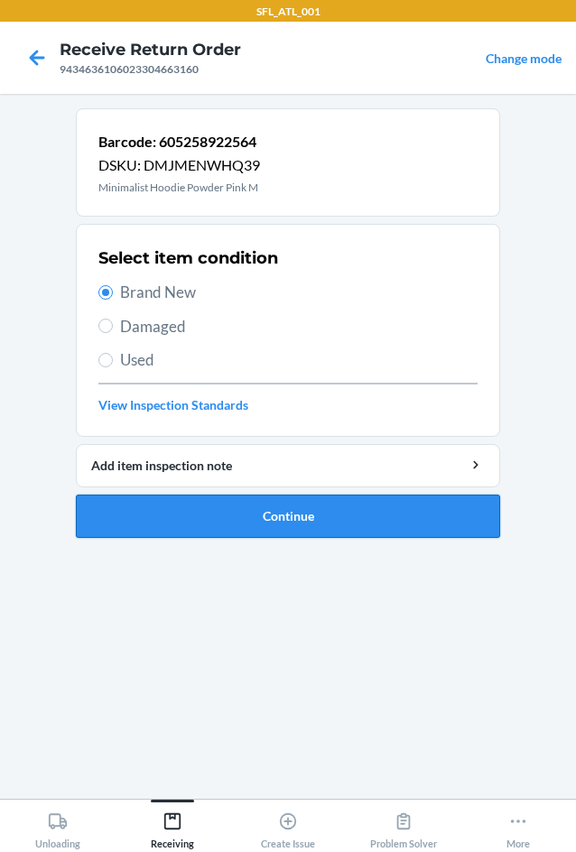
click at [328, 512] on button "Continue" at bounding box center [288, 516] width 424 height 43
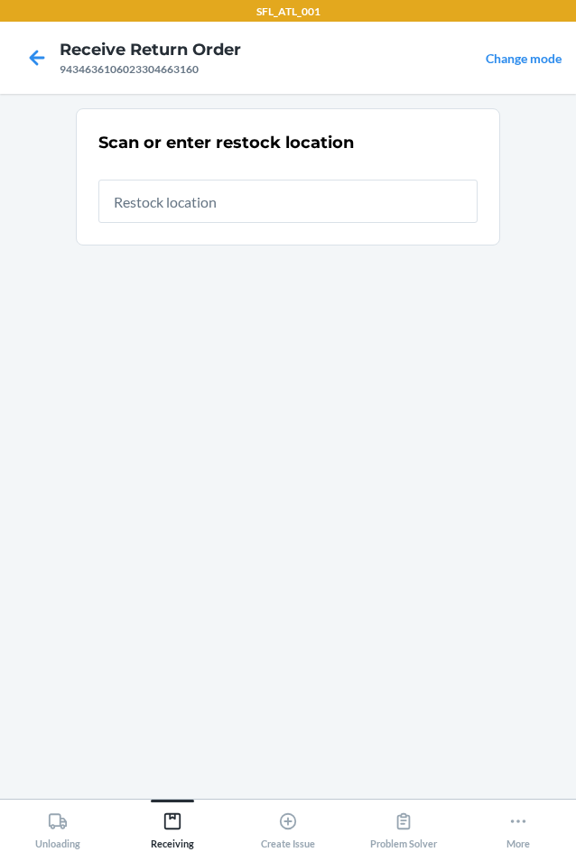
click at [177, 212] on input "text" at bounding box center [287, 201] width 379 height 43
type input "RTCart005"
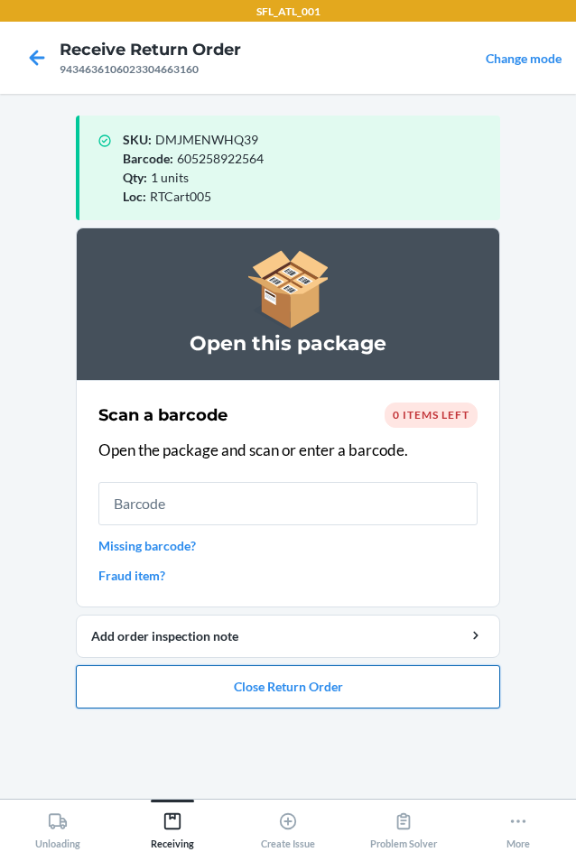
click at [323, 687] on button "Close Return Order" at bounding box center [288, 686] width 424 height 43
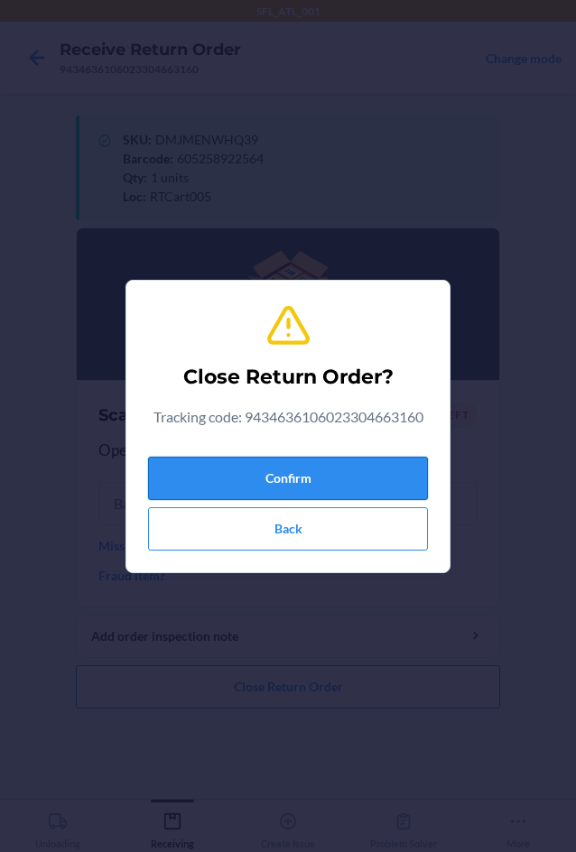
click at [315, 477] on button "Confirm" at bounding box center [288, 478] width 280 height 43
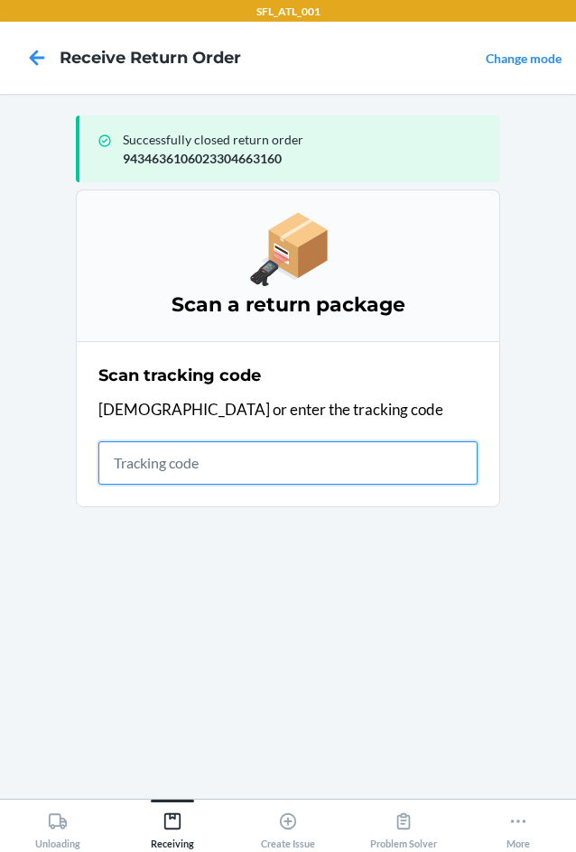
click at [189, 461] on input "text" at bounding box center [287, 463] width 379 height 43
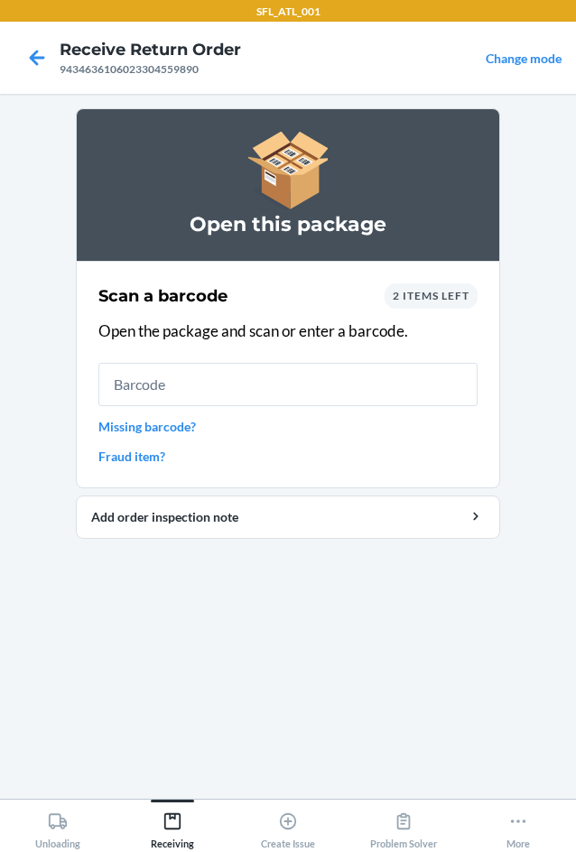
click at [364, 382] on input "text" at bounding box center [287, 384] width 379 height 43
click at [451, 305] on div "2 items left" at bounding box center [431, 296] width 93 height 25
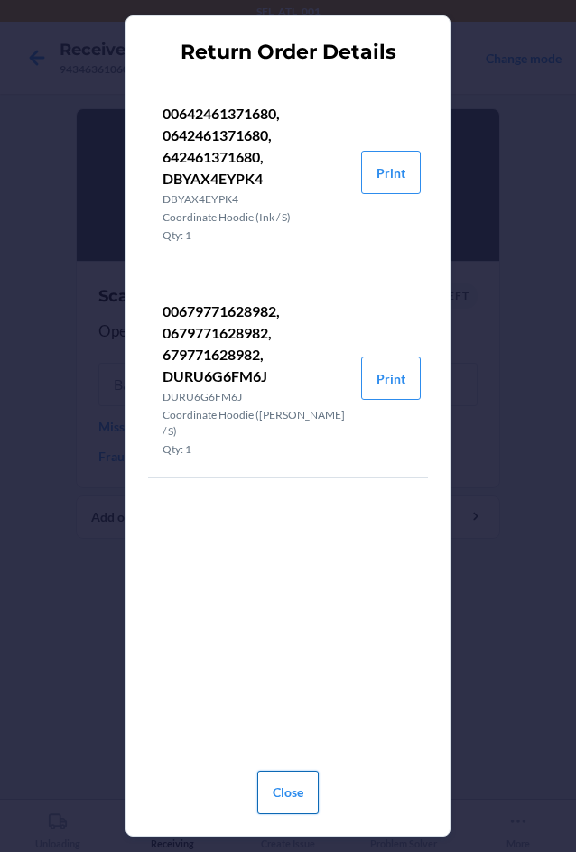
click at [302, 791] on button "Close" at bounding box center [287, 792] width 61 height 43
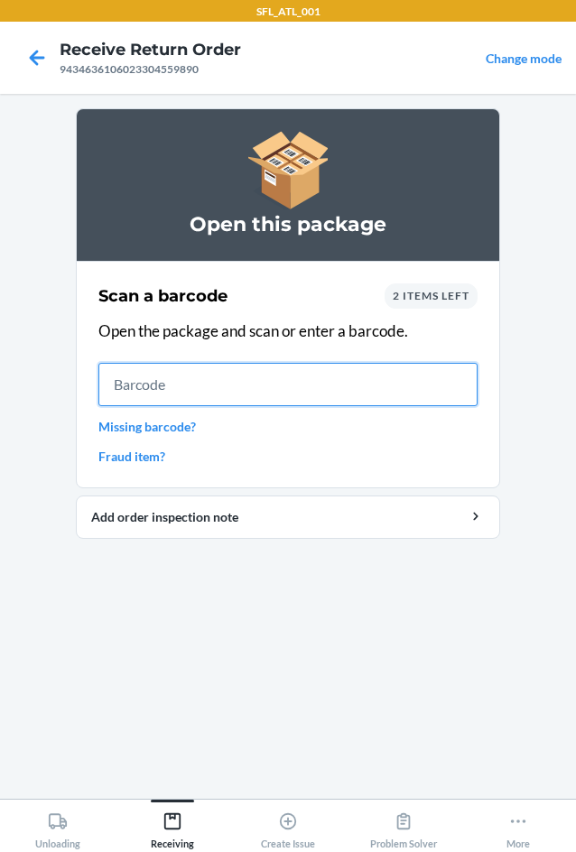
click at [202, 372] on input "text" at bounding box center [287, 384] width 379 height 43
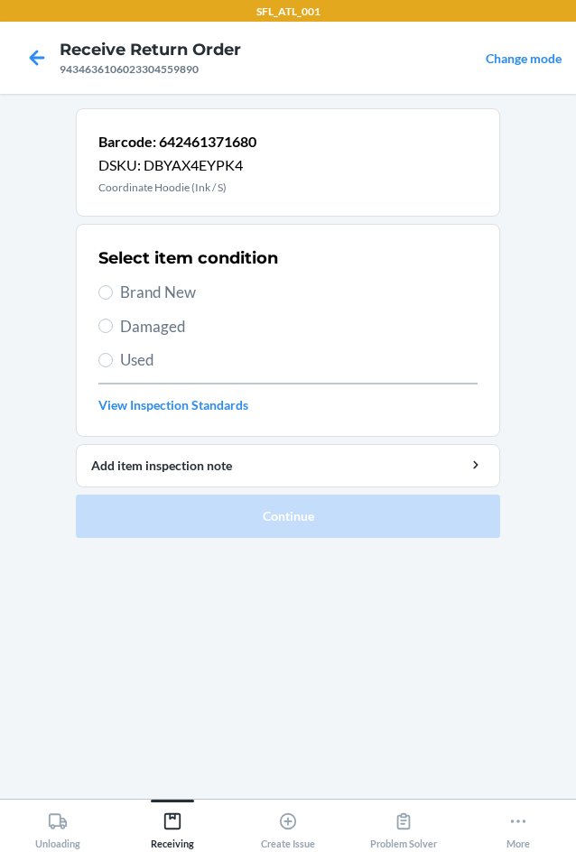
click at [135, 292] on span "Brand New" at bounding box center [299, 292] width 358 height 23
click at [113, 292] on input "Brand New" at bounding box center [105, 292] width 14 height 14
radio input "true"
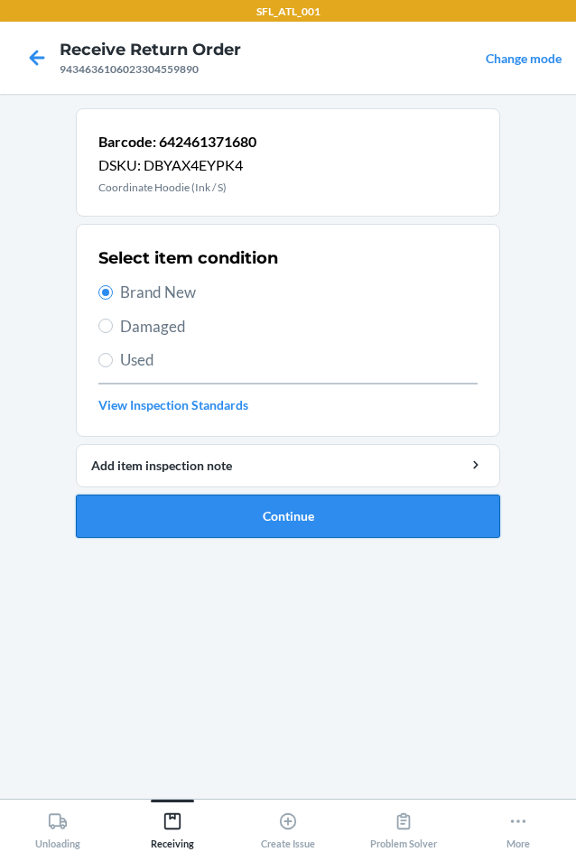
click at [275, 514] on button "Continue" at bounding box center [288, 516] width 424 height 43
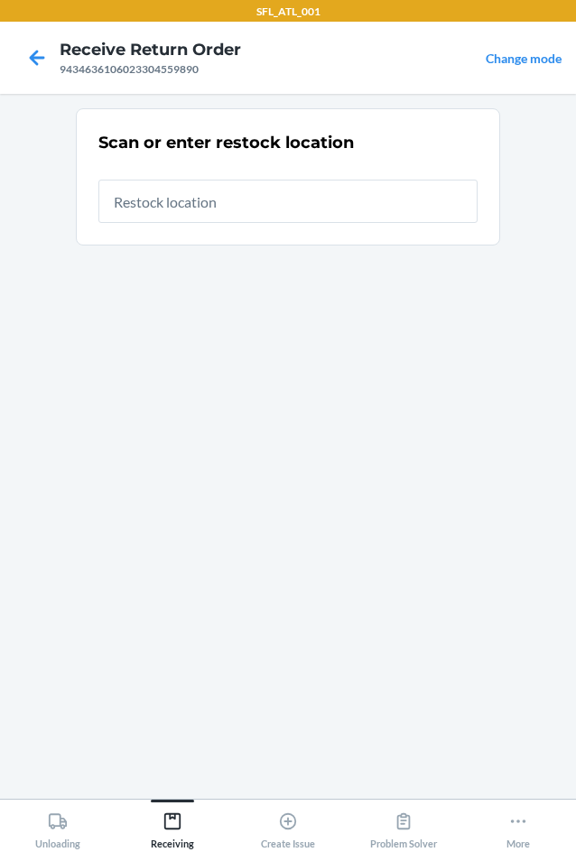
click at [233, 208] on input "text" at bounding box center [287, 201] width 379 height 43
type input "RTCart005"
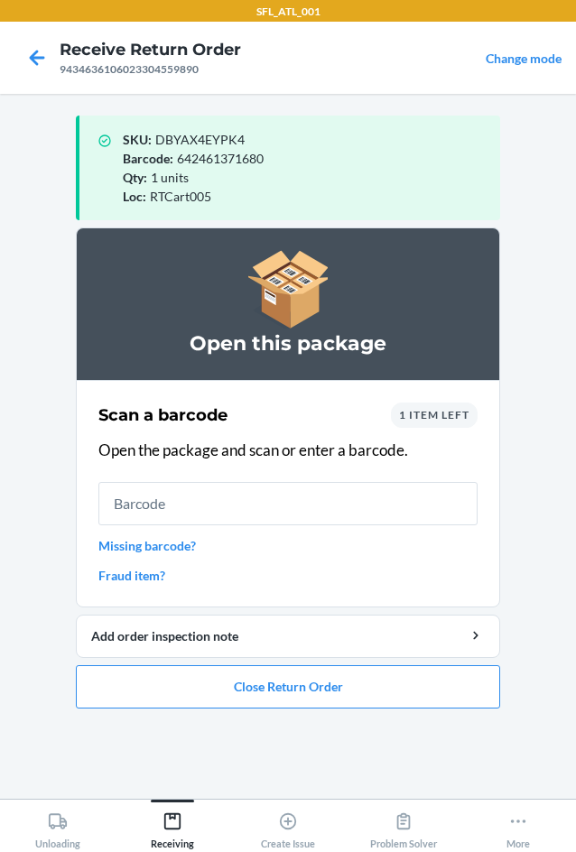
click at [264, 498] on input "text" at bounding box center [287, 503] width 379 height 43
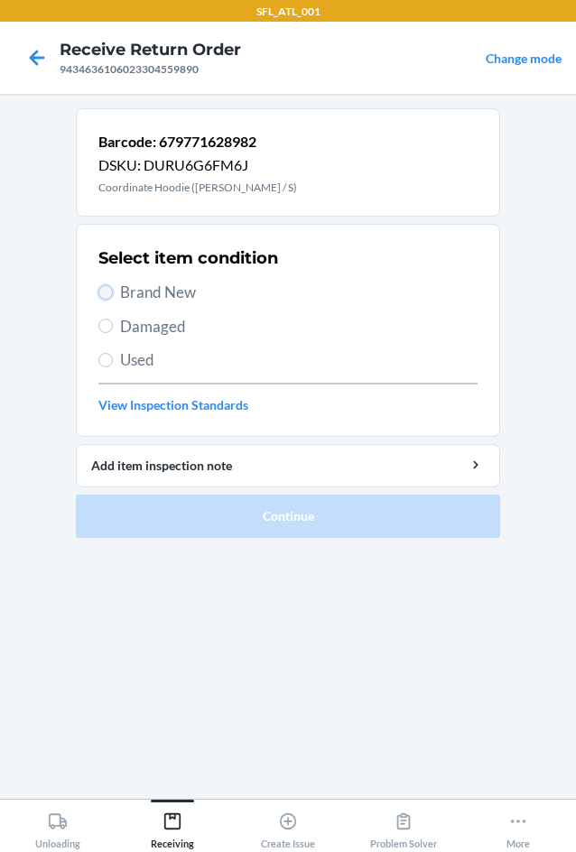
click at [112, 295] on input "Brand New" at bounding box center [105, 292] width 14 height 14
radio input "true"
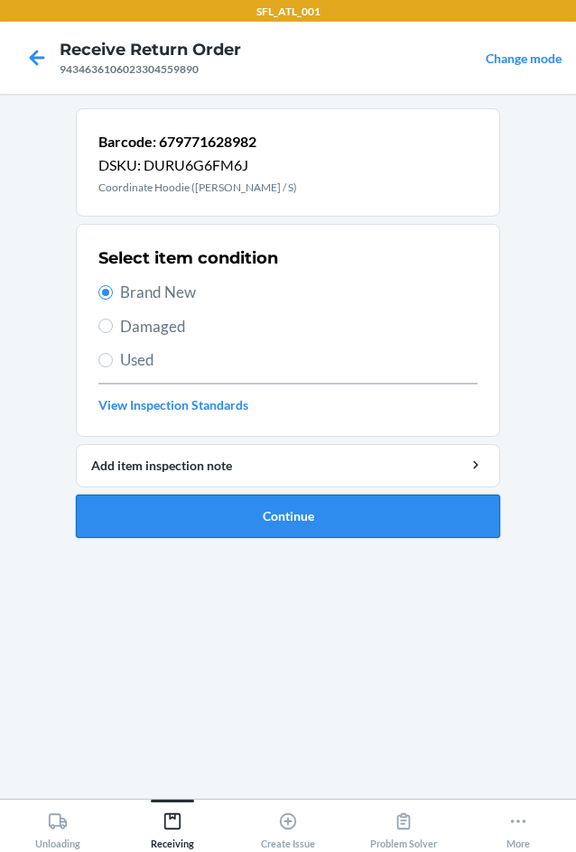
click at [293, 523] on button "Continue" at bounding box center [288, 516] width 424 height 43
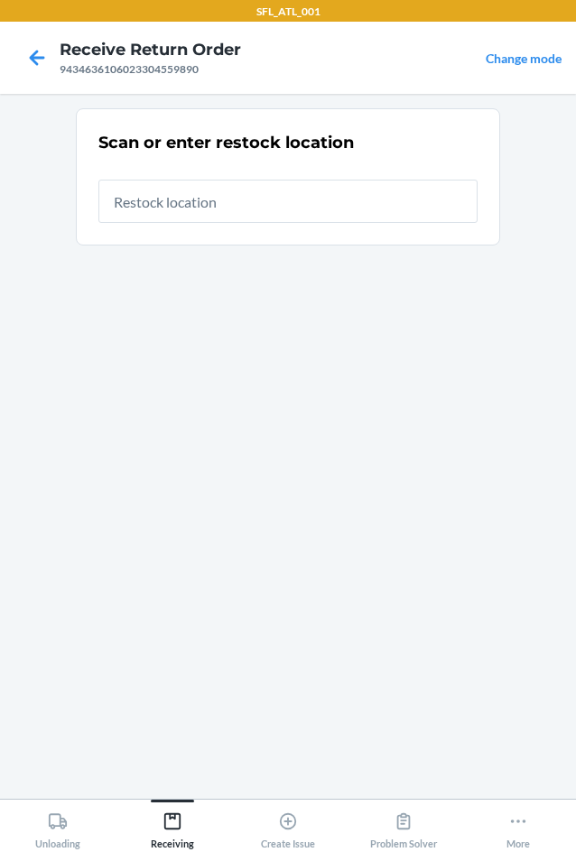
click at [186, 194] on input "text" at bounding box center [287, 201] width 379 height 43
type input "RTCart005"
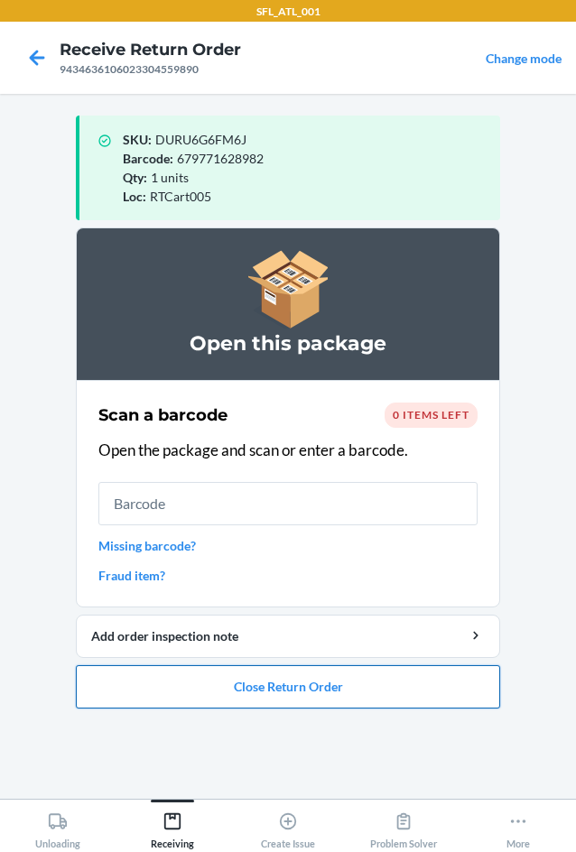
click at [311, 692] on button "Close Return Order" at bounding box center [288, 686] width 424 height 43
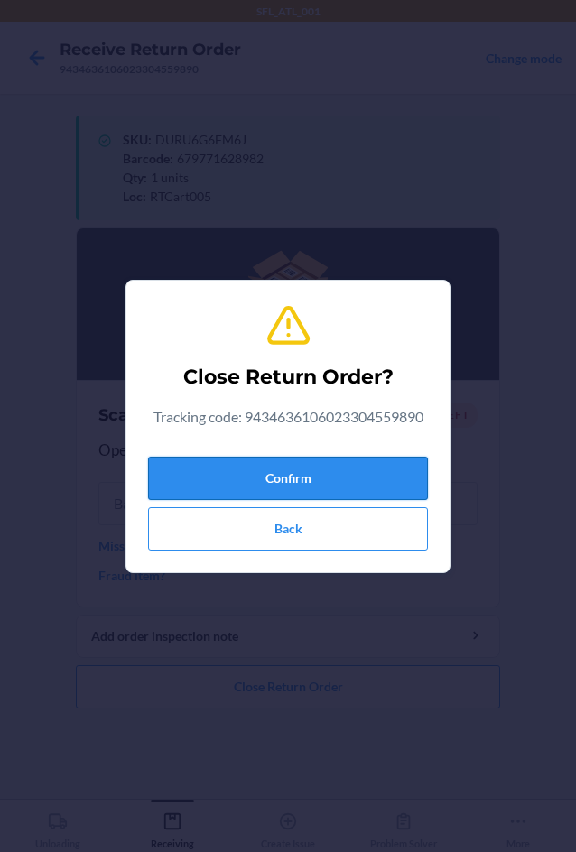
click at [260, 477] on button "Confirm" at bounding box center [288, 478] width 280 height 43
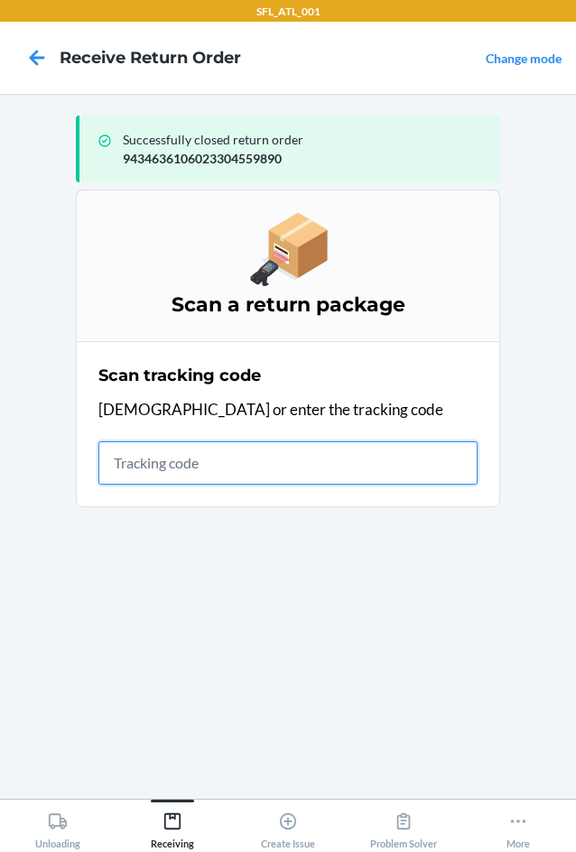
click at [134, 468] on input "text" at bounding box center [287, 463] width 379 height 43
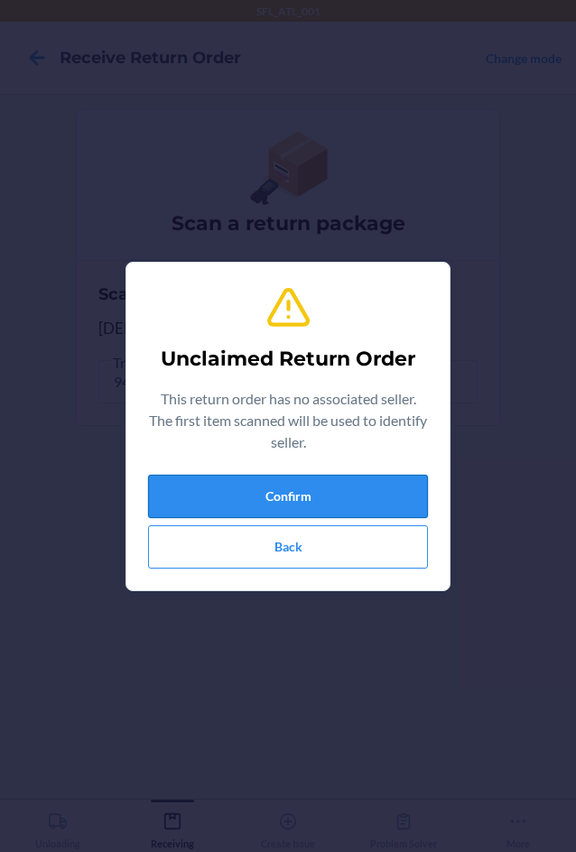
click at [197, 499] on button "Confirm" at bounding box center [288, 496] width 280 height 43
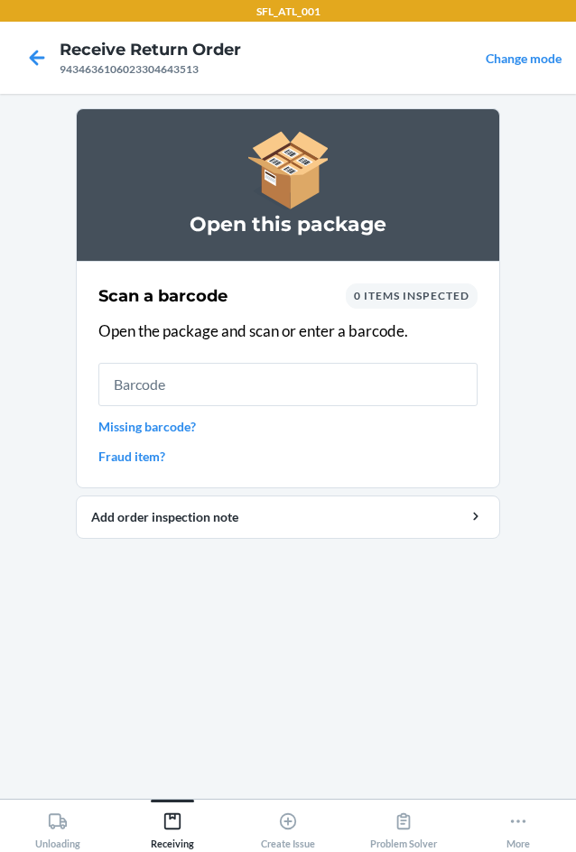
click at [235, 378] on input "text" at bounding box center [287, 384] width 379 height 43
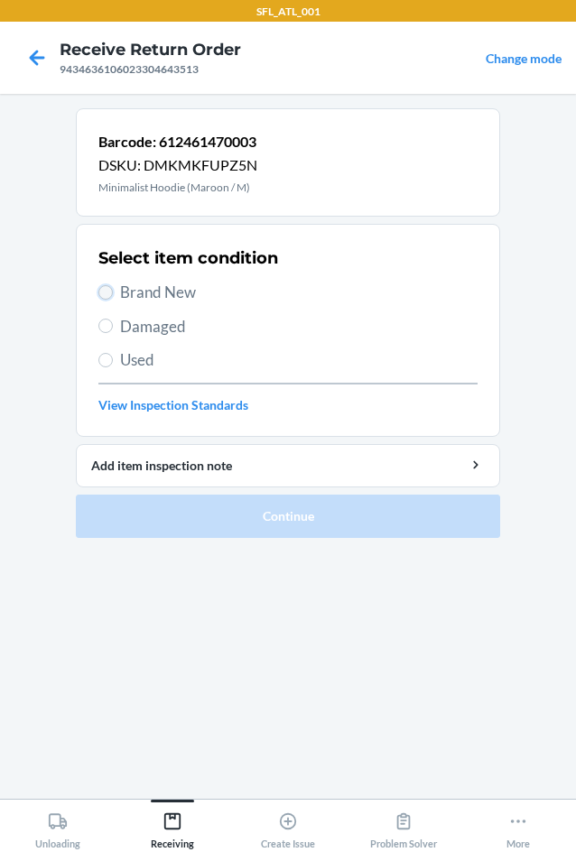
click at [101, 293] on input "Brand New" at bounding box center [105, 292] width 14 height 14
radio input "true"
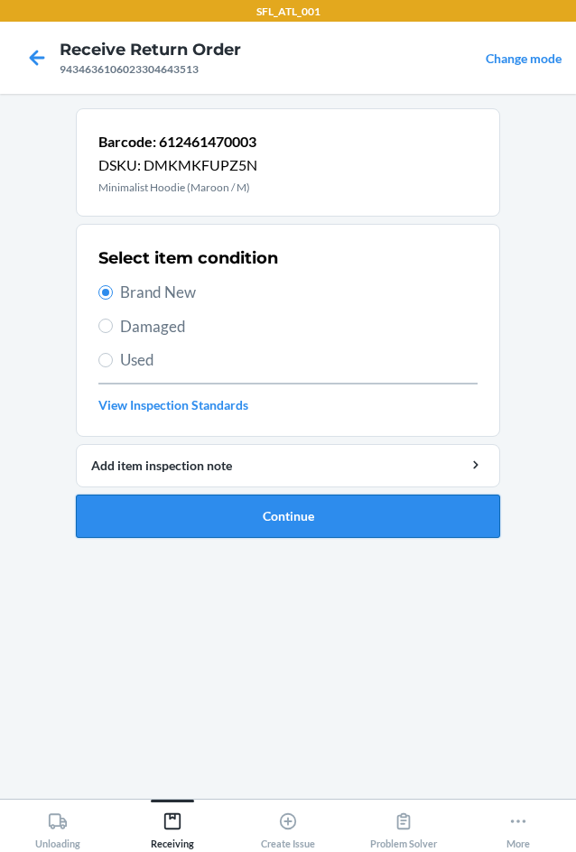
click at [264, 517] on button "Continue" at bounding box center [288, 516] width 424 height 43
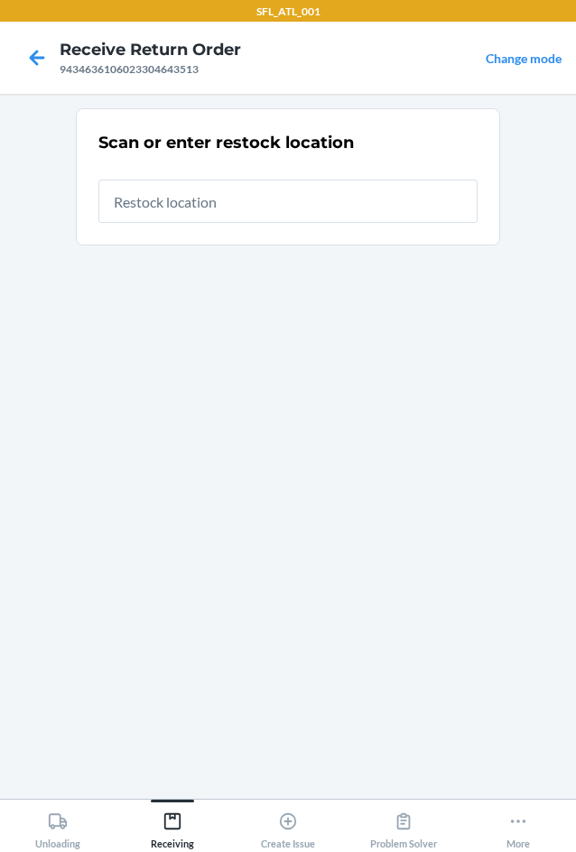
click at [275, 204] on input "text" at bounding box center [287, 201] width 379 height 43
type input "RTCart005"
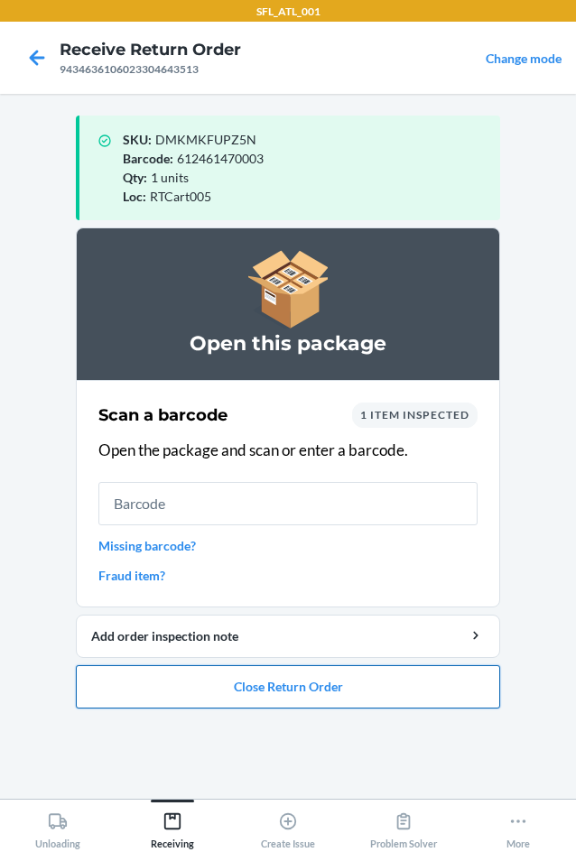
click at [338, 688] on button "Close Return Order" at bounding box center [288, 686] width 424 height 43
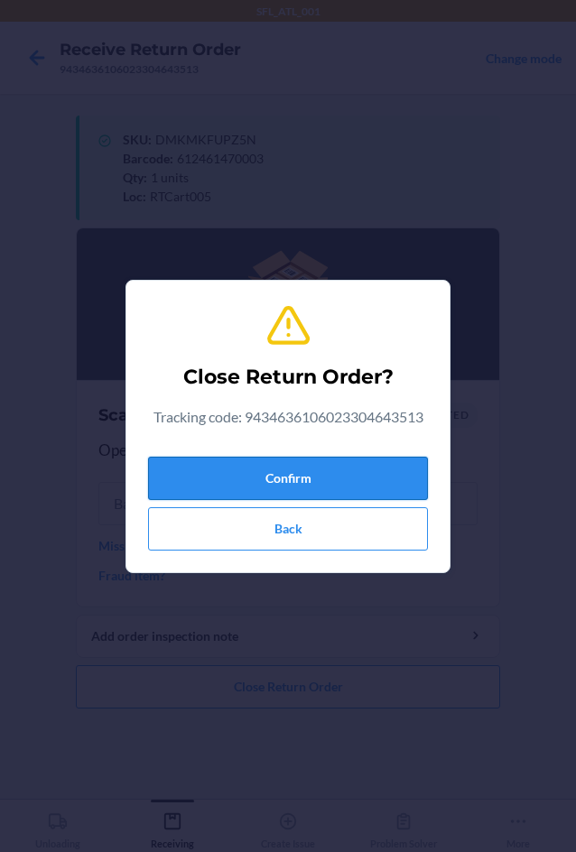
click at [199, 467] on button "Confirm" at bounding box center [288, 478] width 280 height 43
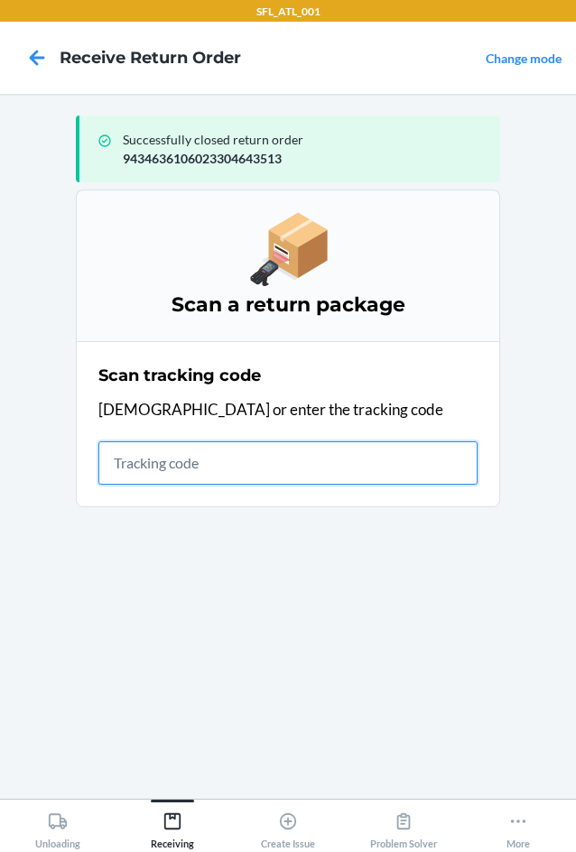
click at [216, 451] on input "text" at bounding box center [287, 463] width 379 height 43
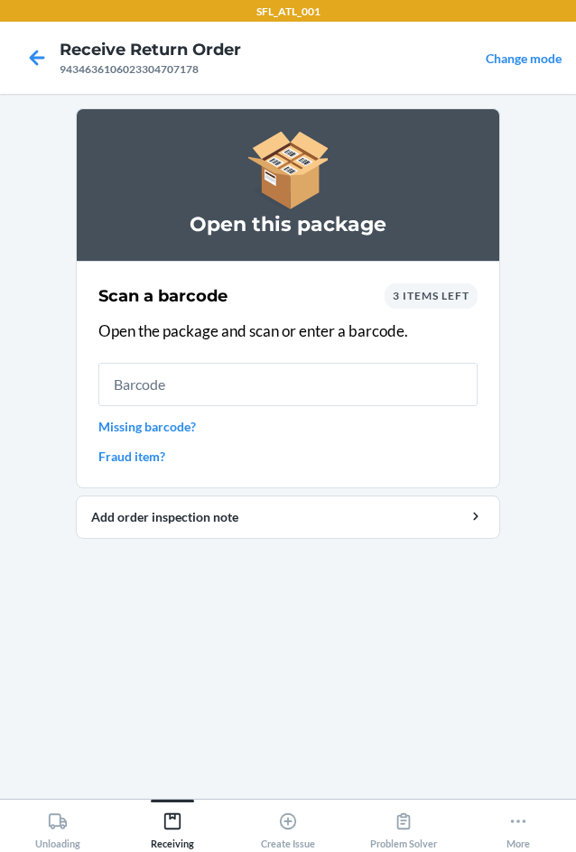
click at [452, 302] on div "3 items left" at bounding box center [431, 296] width 93 height 25
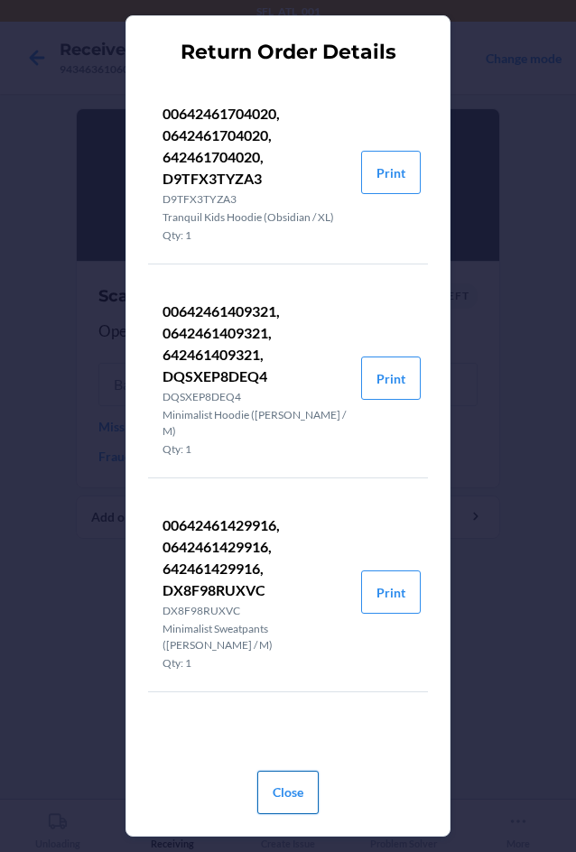
click at [303, 790] on button "Close" at bounding box center [287, 792] width 61 height 43
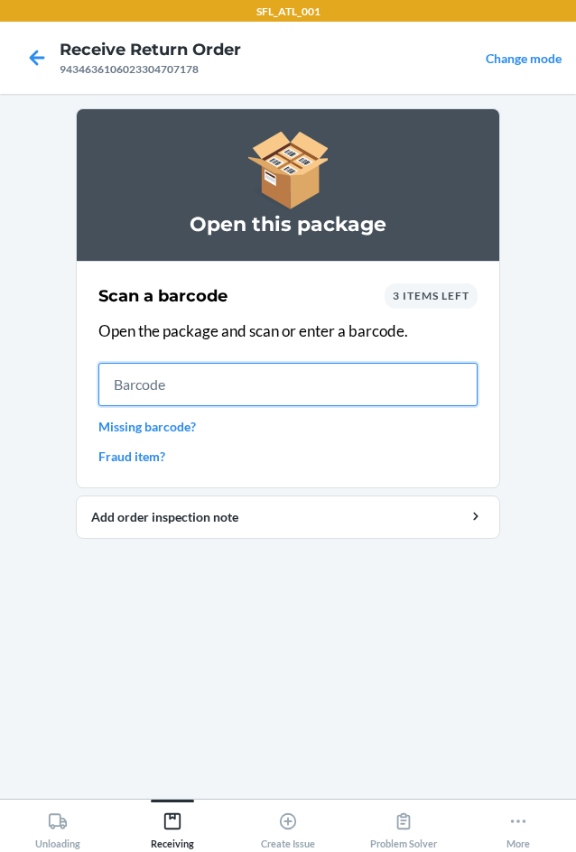
click at [162, 394] on input "text" at bounding box center [287, 384] width 379 height 43
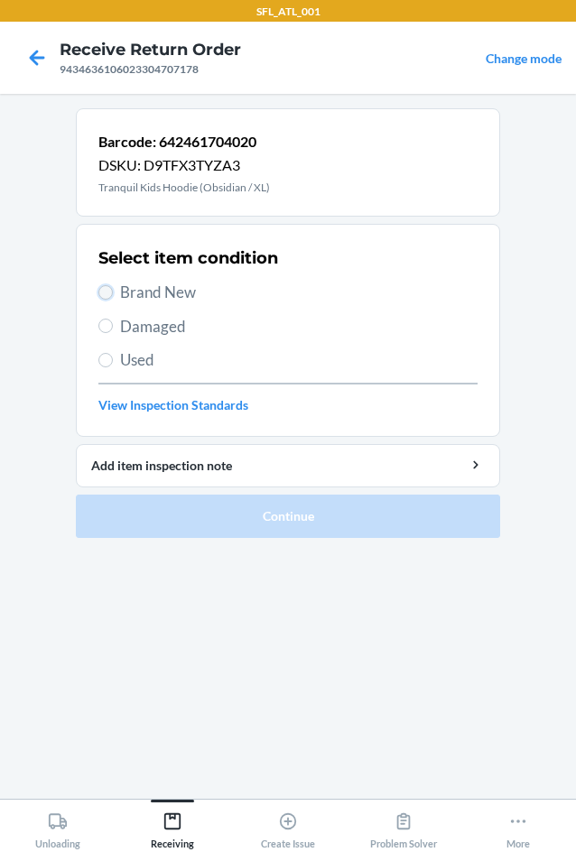
click at [107, 298] on input "Brand New" at bounding box center [105, 292] width 14 height 14
radio input "true"
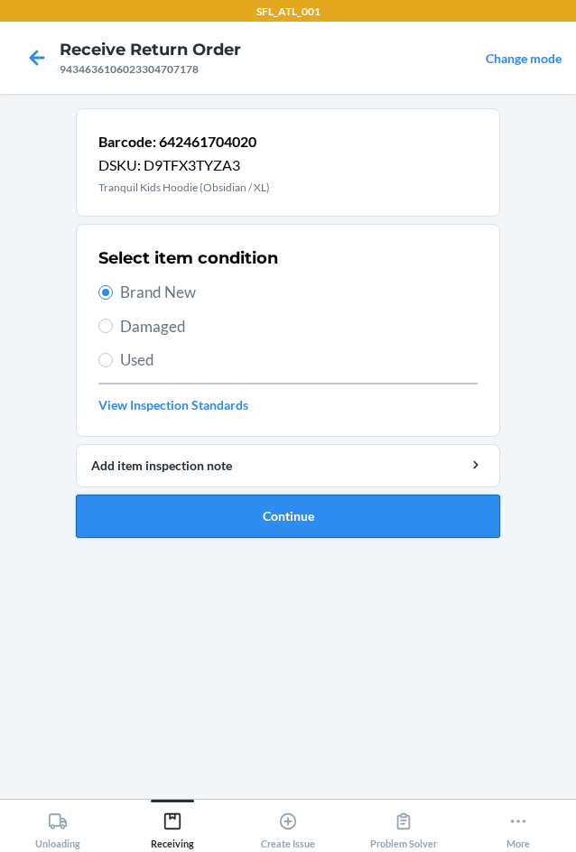
click at [273, 518] on button "Continue" at bounding box center [288, 516] width 424 height 43
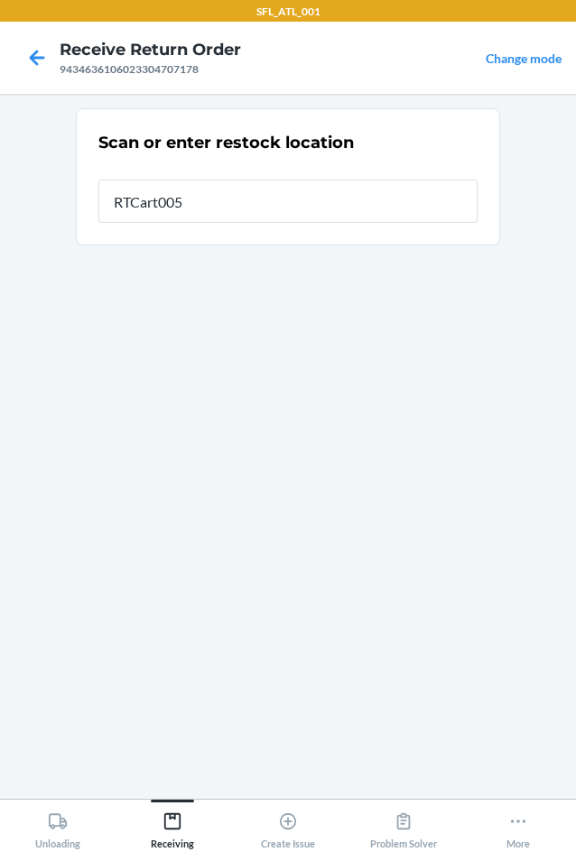
type input "RTCart005"
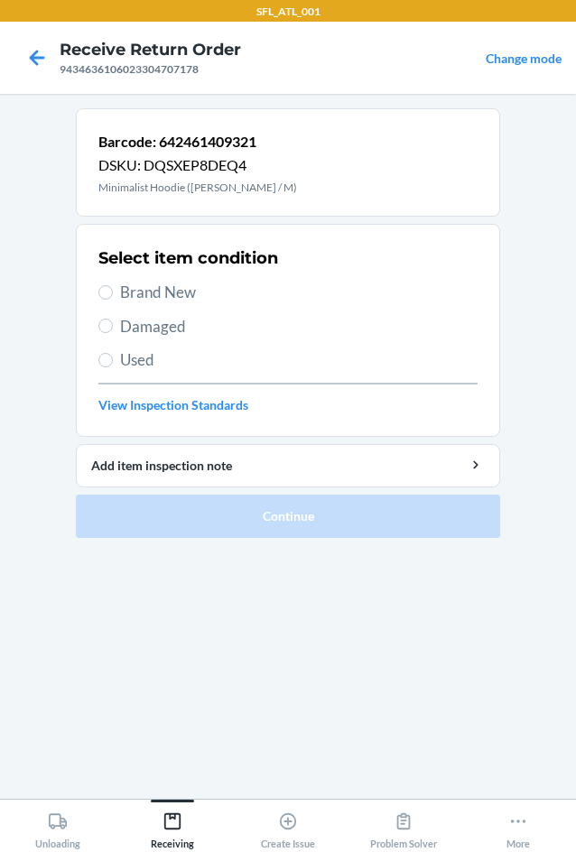
click at [118, 284] on label "Brand New" at bounding box center [287, 292] width 379 height 23
click at [113, 285] on input "Brand New" at bounding box center [105, 292] width 14 height 14
radio input "true"
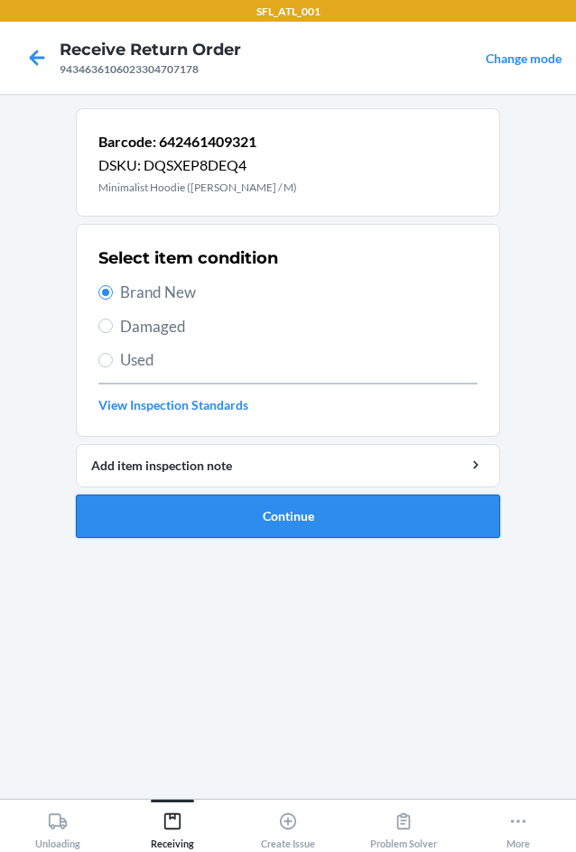
click at [232, 522] on button "Continue" at bounding box center [288, 516] width 424 height 43
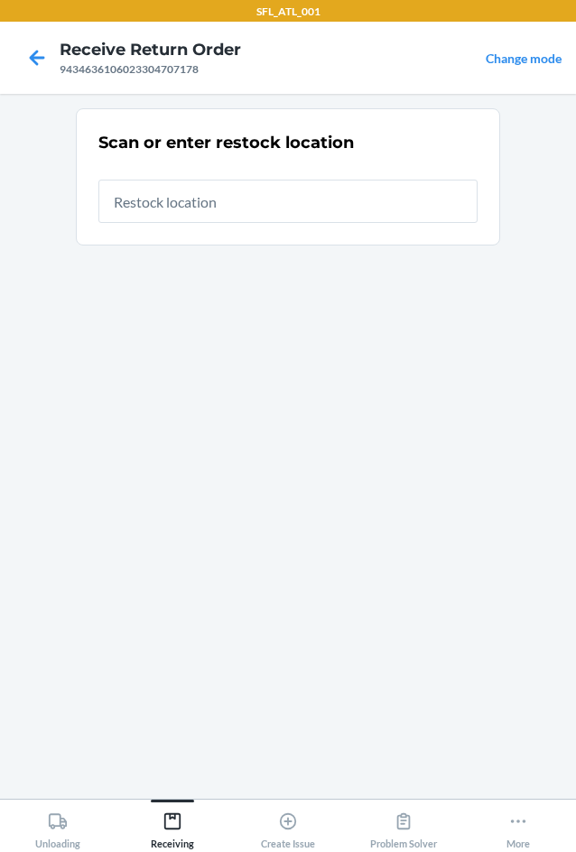
click at [205, 196] on input "text" at bounding box center [287, 201] width 379 height 43
type input "RTCart005"
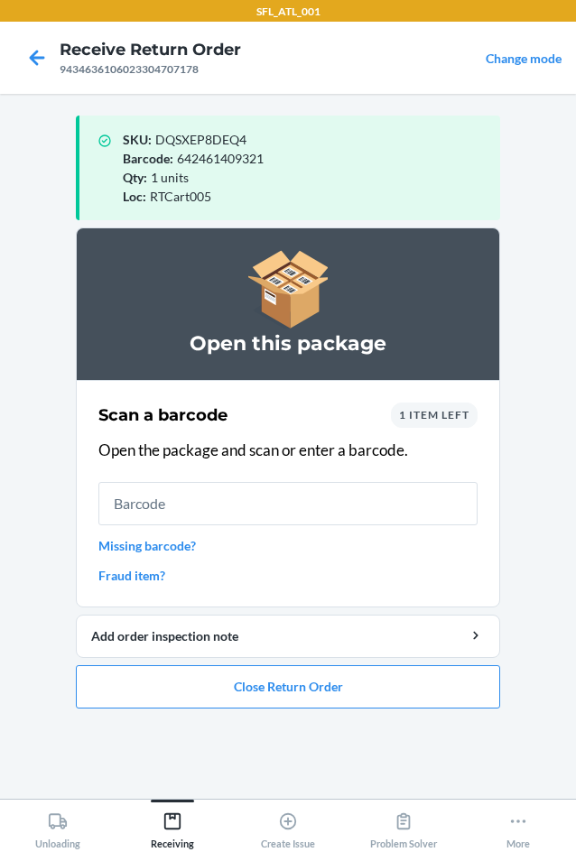
click at [189, 509] on input "text" at bounding box center [287, 503] width 379 height 43
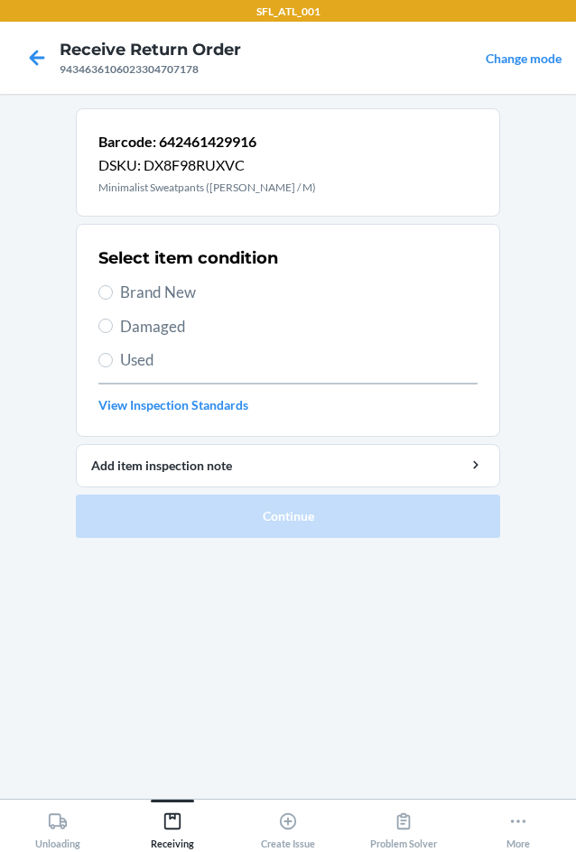
click at [129, 301] on span "Brand New" at bounding box center [299, 292] width 358 height 23
click at [113, 300] on input "Brand New" at bounding box center [105, 292] width 14 height 14
radio input "true"
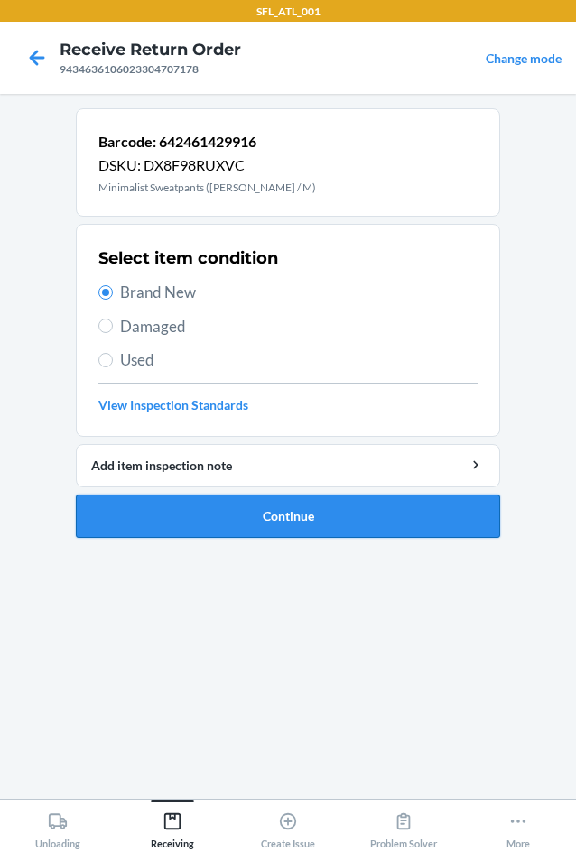
click at [236, 523] on button "Continue" at bounding box center [288, 516] width 424 height 43
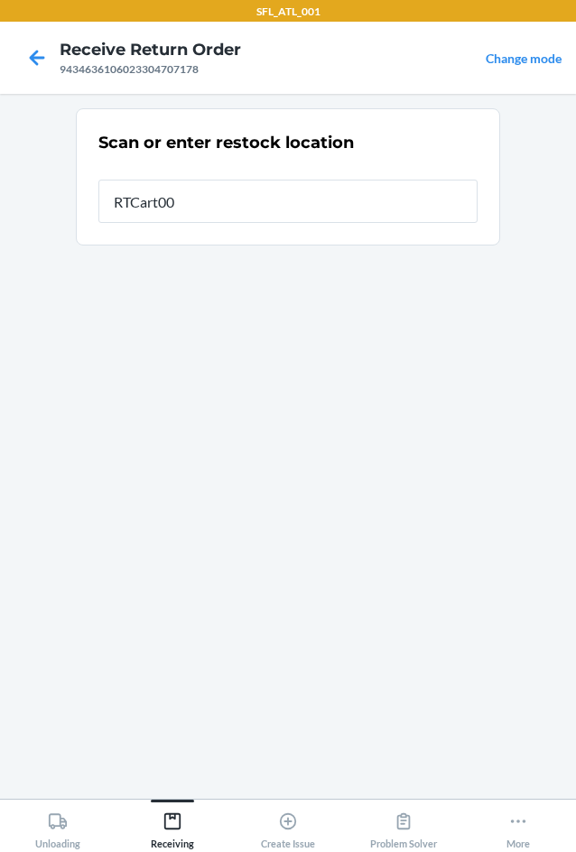
type input "RTCart005"
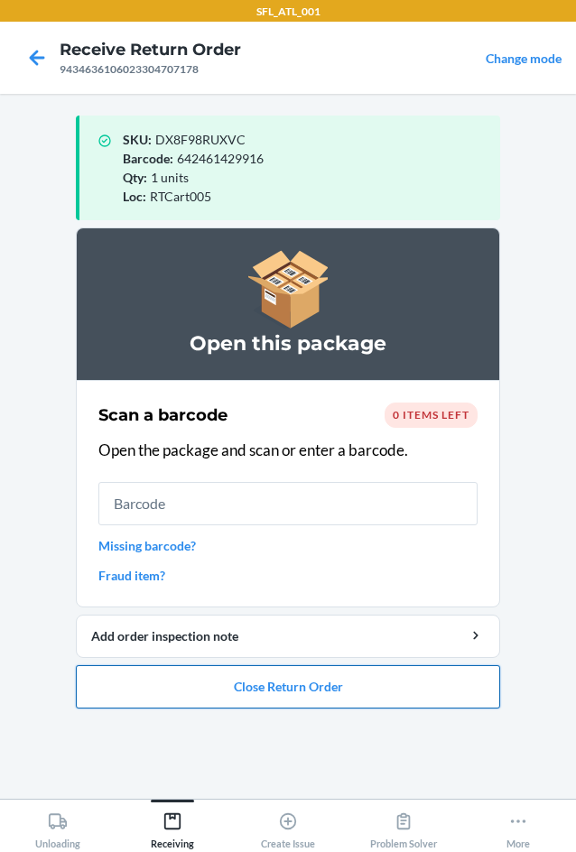
click at [302, 691] on button "Close Return Order" at bounding box center [288, 686] width 424 height 43
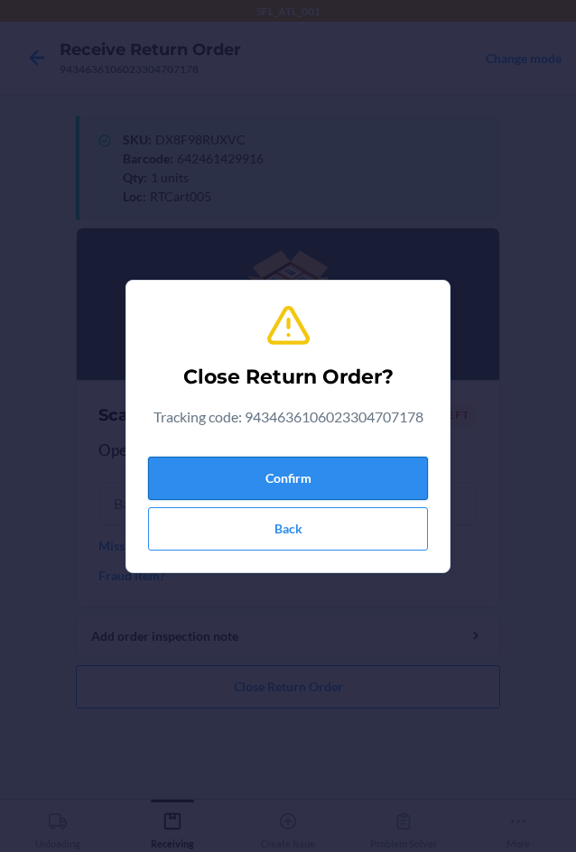
click at [207, 479] on button "Confirm" at bounding box center [288, 478] width 280 height 43
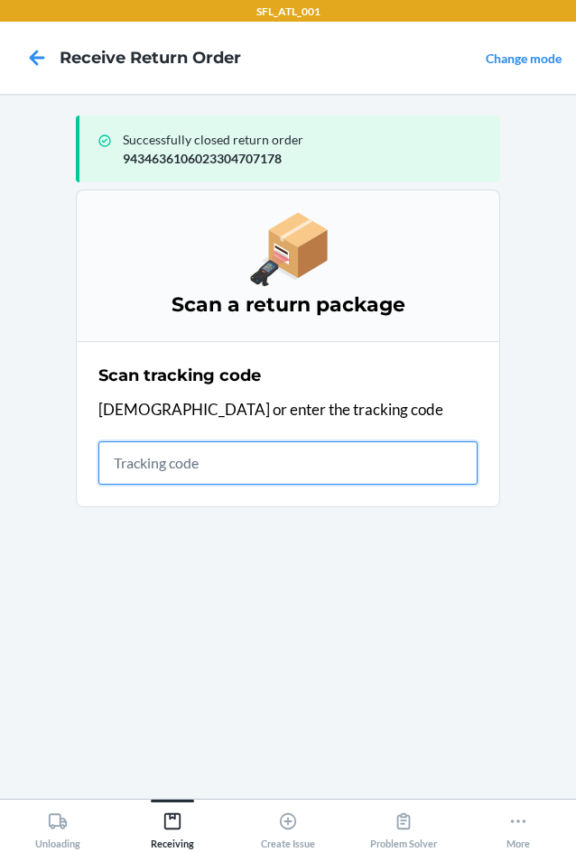
click at [174, 462] on input "text" at bounding box center [287, 463] width 379 height 43
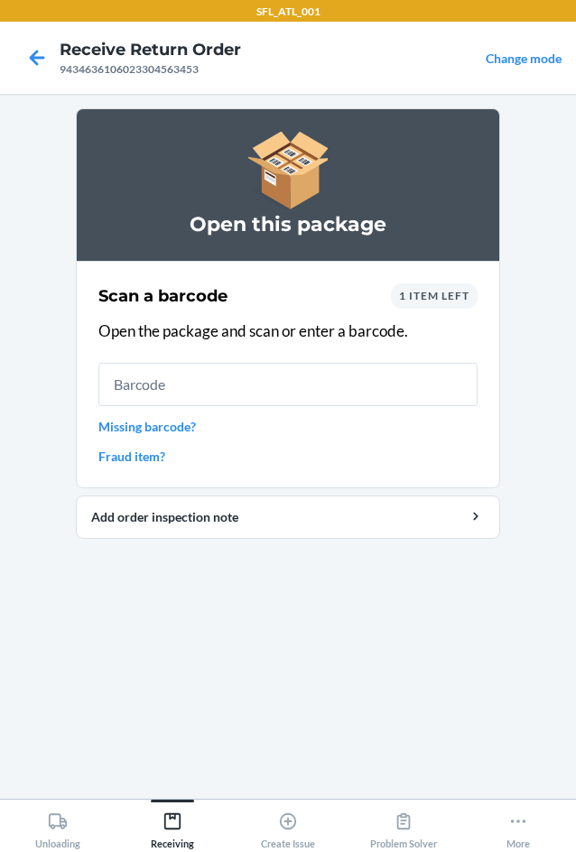
click at [442, 302] on div "1 item left" at bounding box center [434, 296] width 87 height 25
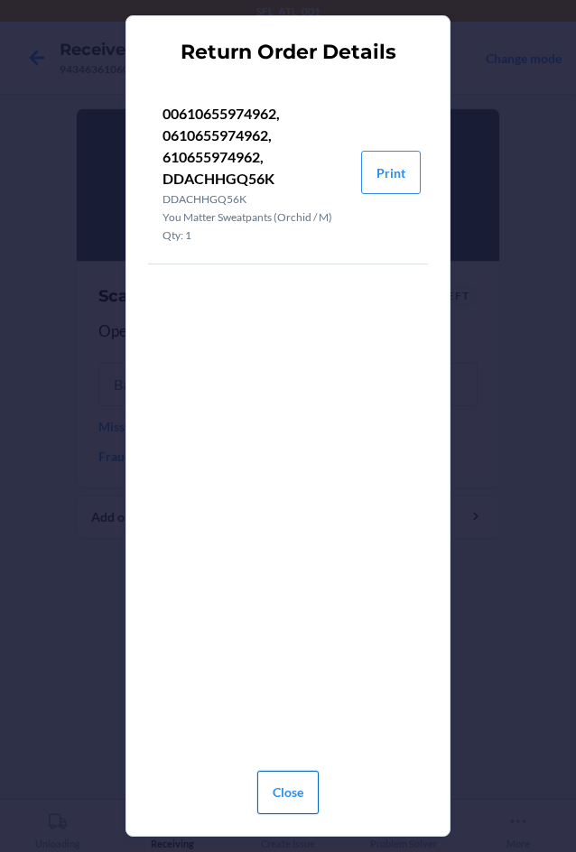
click at [297, 797] on button "Close" at bounding box center [287, 792] width 61 height 43
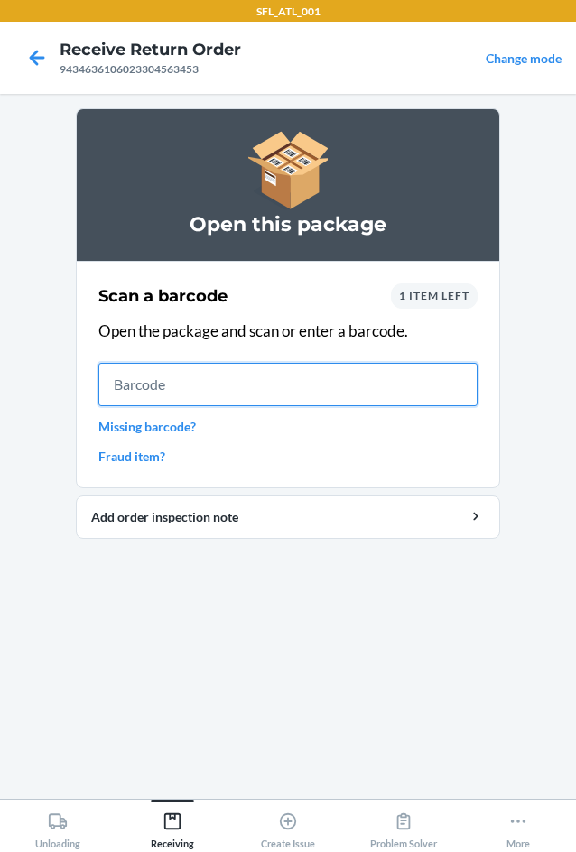
click at [197, 387] on input "text" at bounding box center [287, 384] width 379 height 43
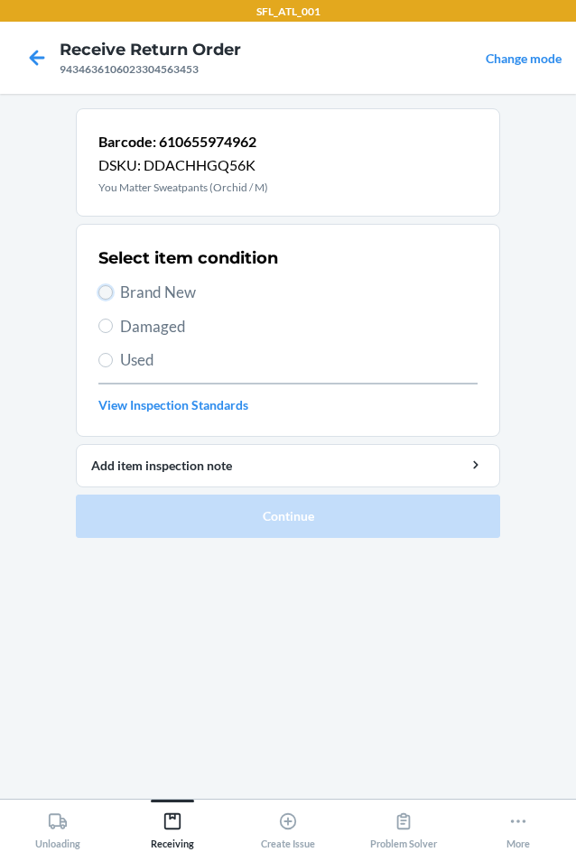
click at [112, 289] on input "Brand New" at bounding box center [105, 292] width 14 height 14
radio input "true"
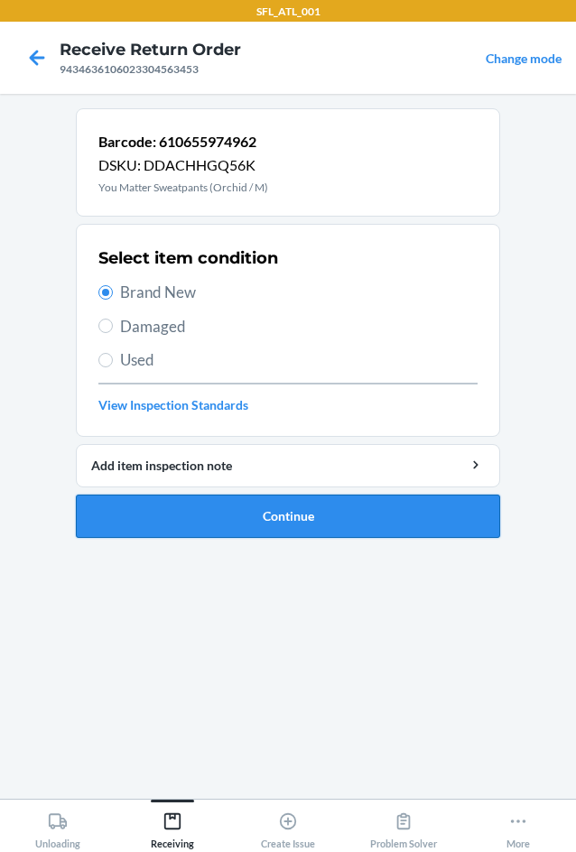
click at [277, 506] on button "Continue" at bounding box center [288, 516] width 424 height 43
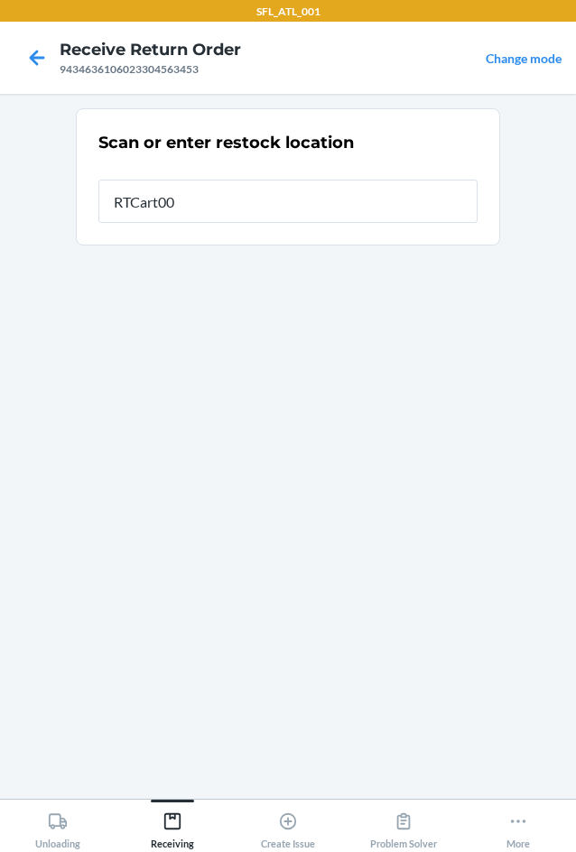
type input "RTCart005"
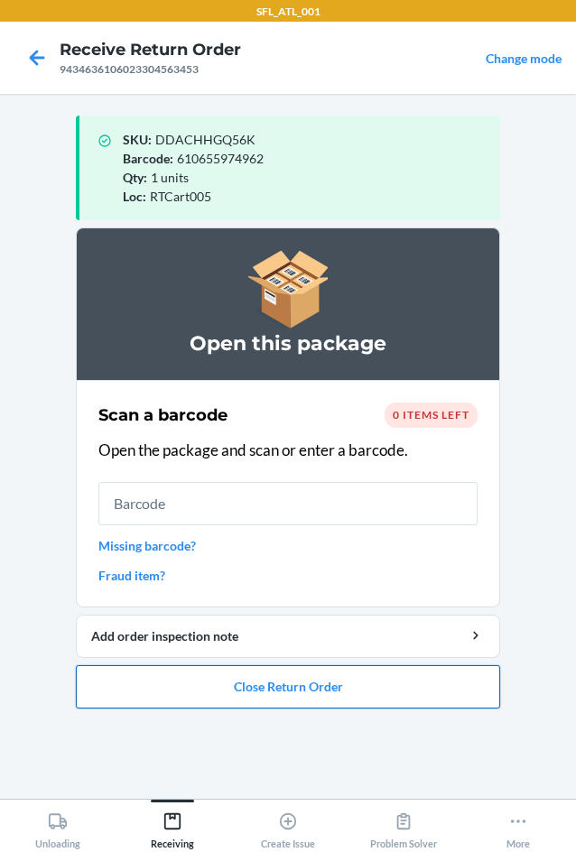
click at [332, 690] on button "Close Return Order" at bounding box center [288, 686] width 424 height 43
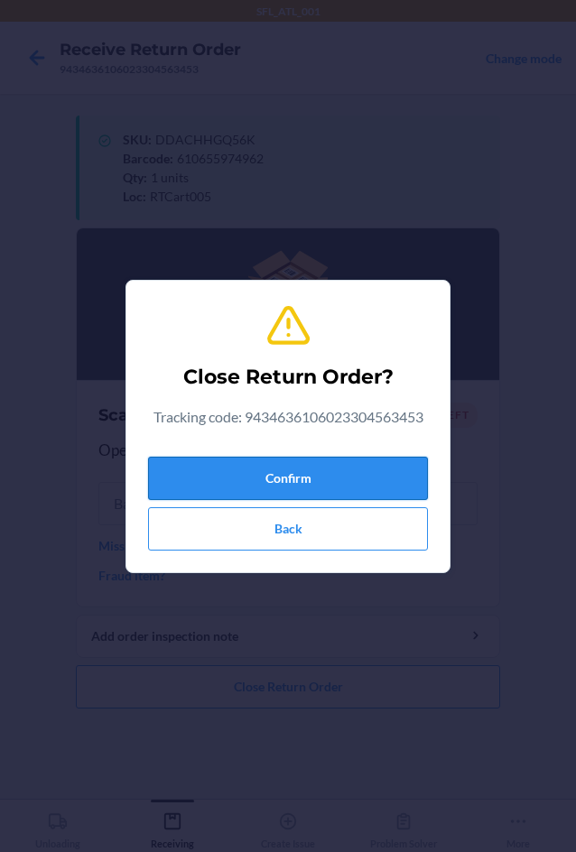
click at [226, 475] on button "Confirm" at bounding box center [288, 478] width 280 height 43
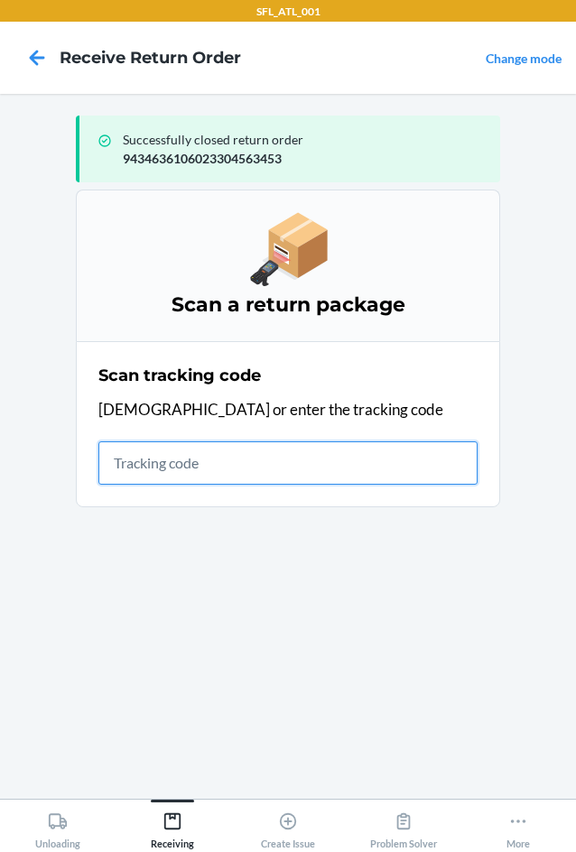
click at [126, 459] on input "text" at bounding box center [287, 463] width 379 height 43
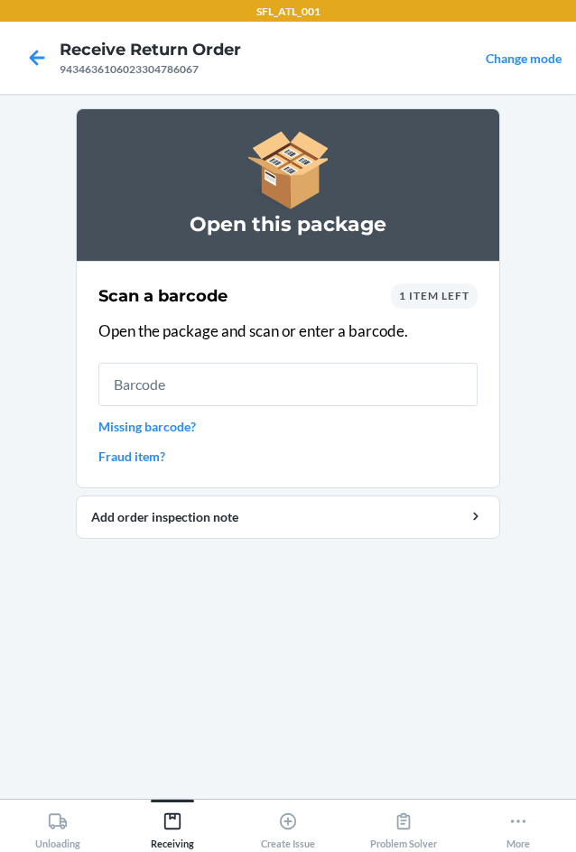
click at [438, 302] on div "1 item left" at bounding box center [434, 296] width 87 height 25
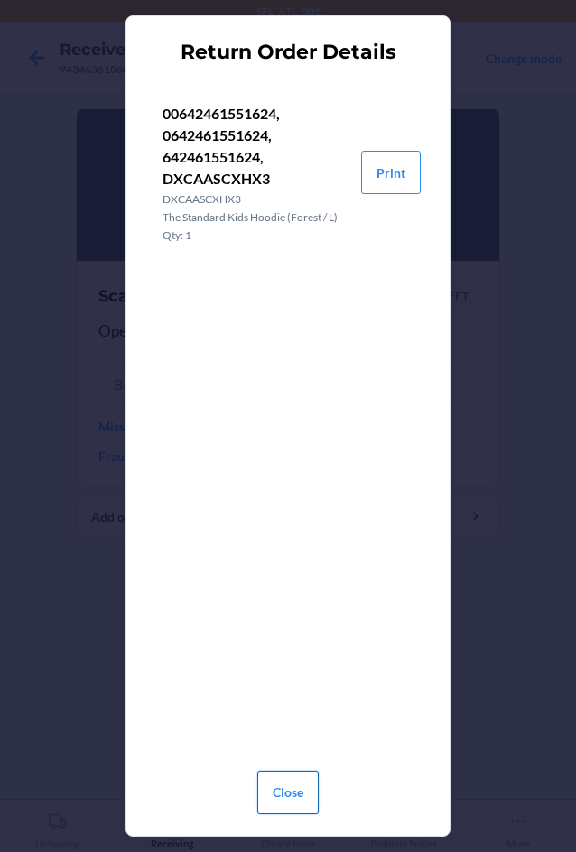
click at [298, 797] on button "Close" at bounding box center [287, 792] width 61 height 43
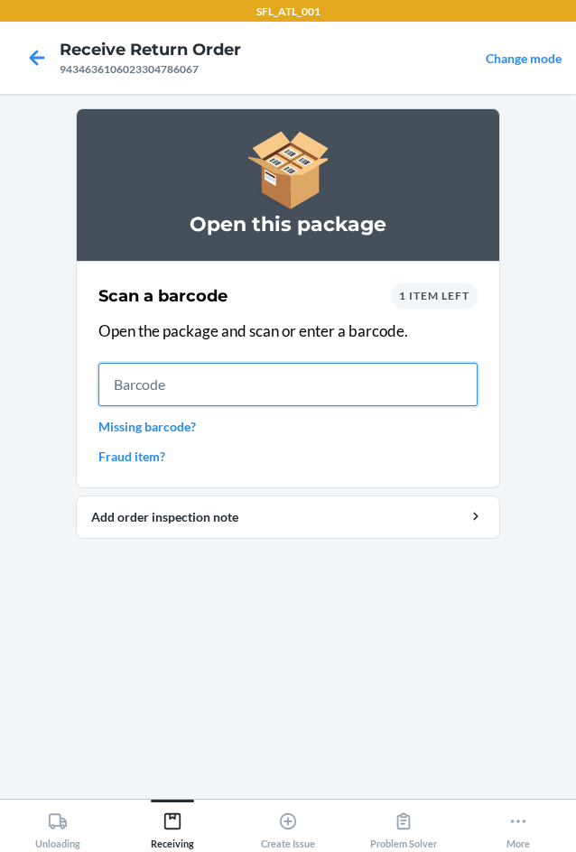
click at [171, 395] on input "text" at bounding box center [287, 384] width 379 height 43
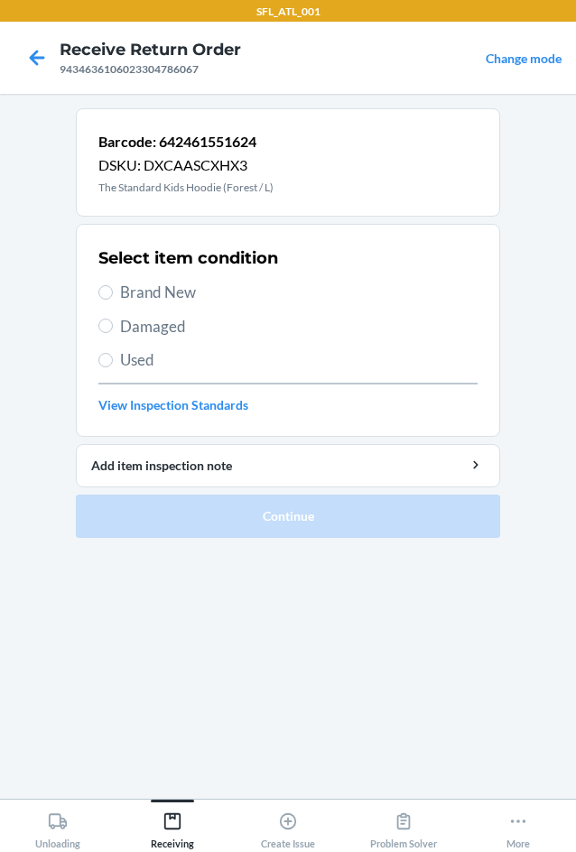
click at [113, 295] on label "Brand New" at bounding box center [287, 292] width 379 height 23
click at [113, 295] on input "Brand New" at bounding box center [105, 292] width 14 height 14
radio input "true"
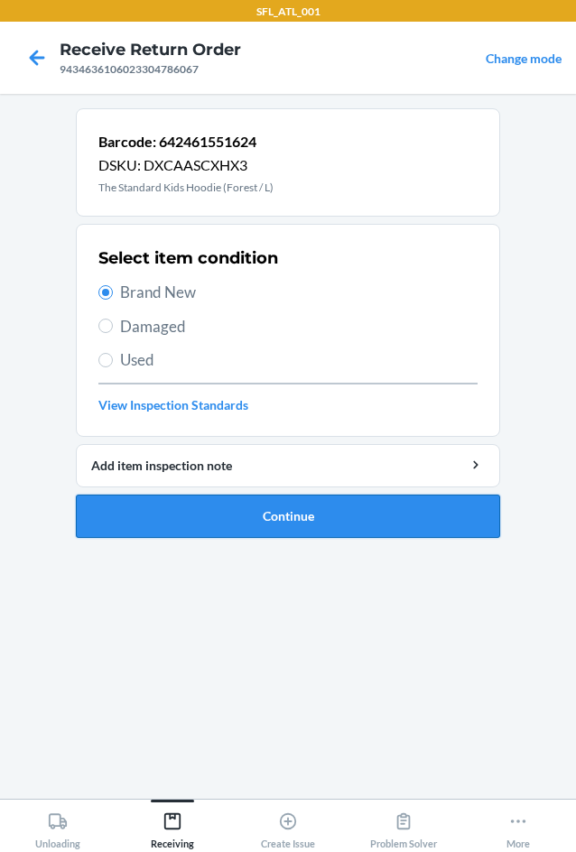
click at [256, 507] on button "Continue" at bounding box center [288, 516] width 424 height 43
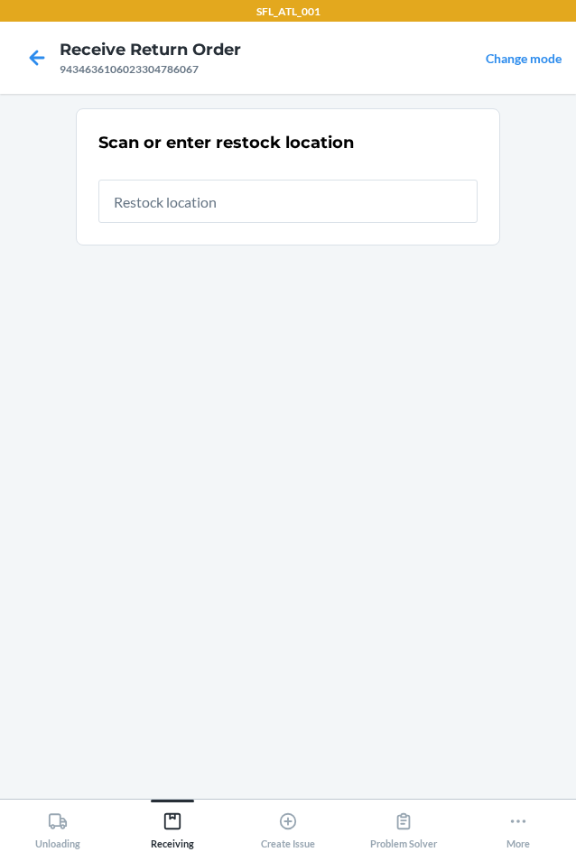
click at [175, 195] on input "text" at bounding box center [287, 201] width 379 height 43
type input "RTCart005"
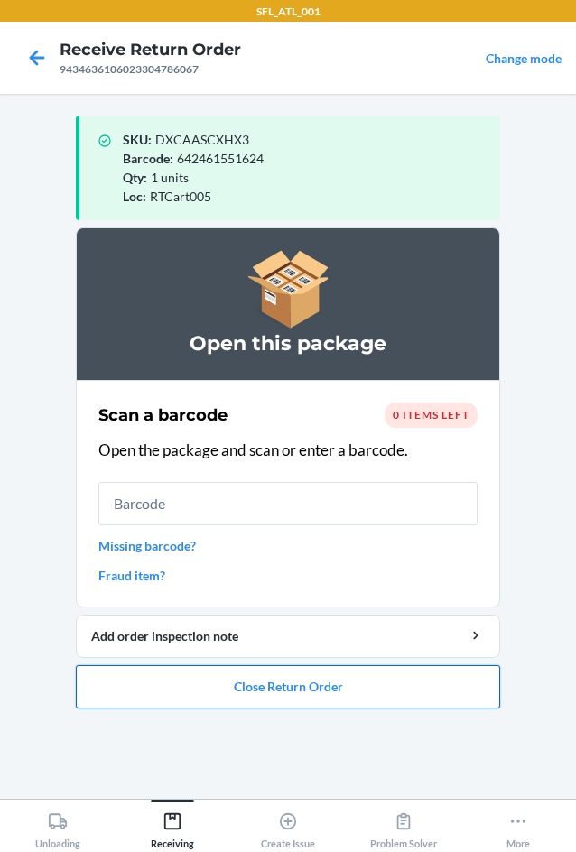
click at [270, 684] on button "Close Return Order" at bounding box center [288, 686] width 424 height 43
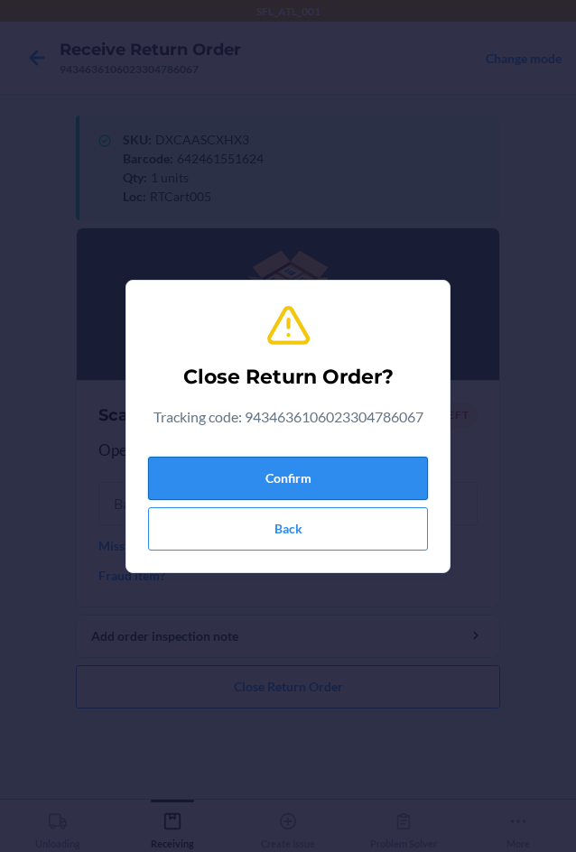
click at [232, 482] on button "Confirm" at bounding box center [288, 478] width 280 height 43
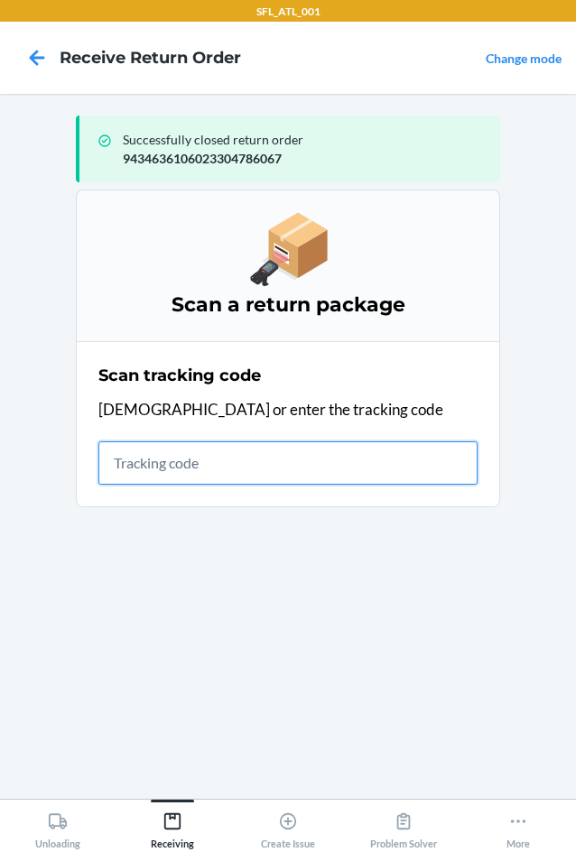
drag, startPoint x: 136, startPoint y: 473, endPoint x: 140, endPoint y: 463, distance: 10.6
click at [137, 472] on input "text" at bounding box center [287, 463] width 379 height 43
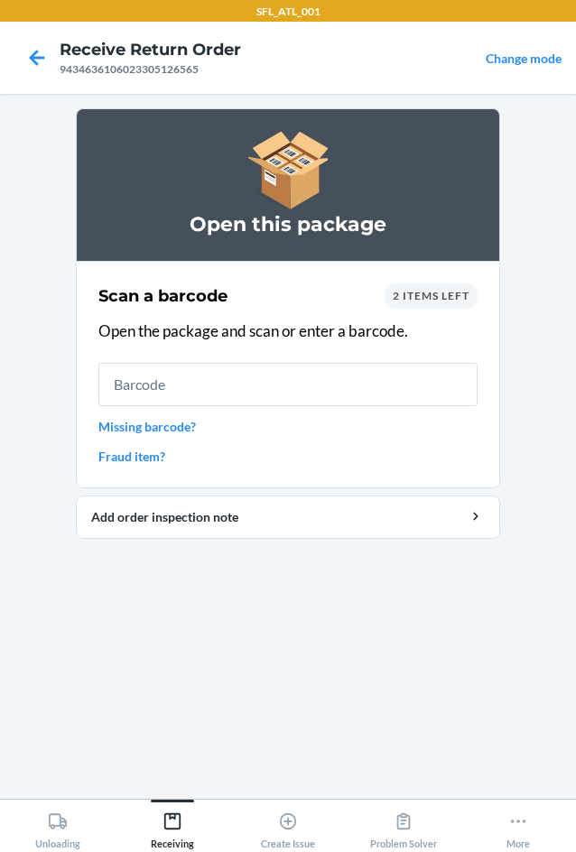
click at [456, 307] on div "2 items left" at bounding box center [431, 296] width 93 height 25
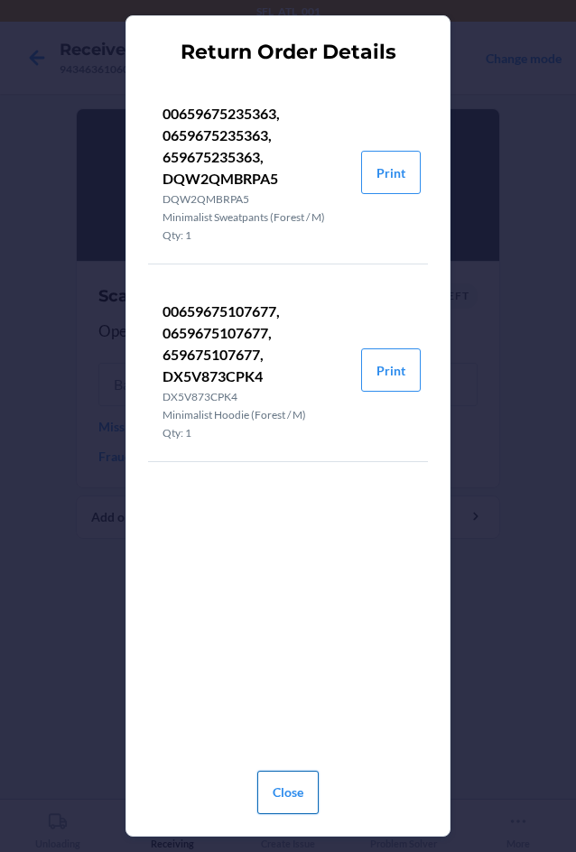
click at [304, 792] on button "Close" at bounding box center [287, 792] width 61 height 43
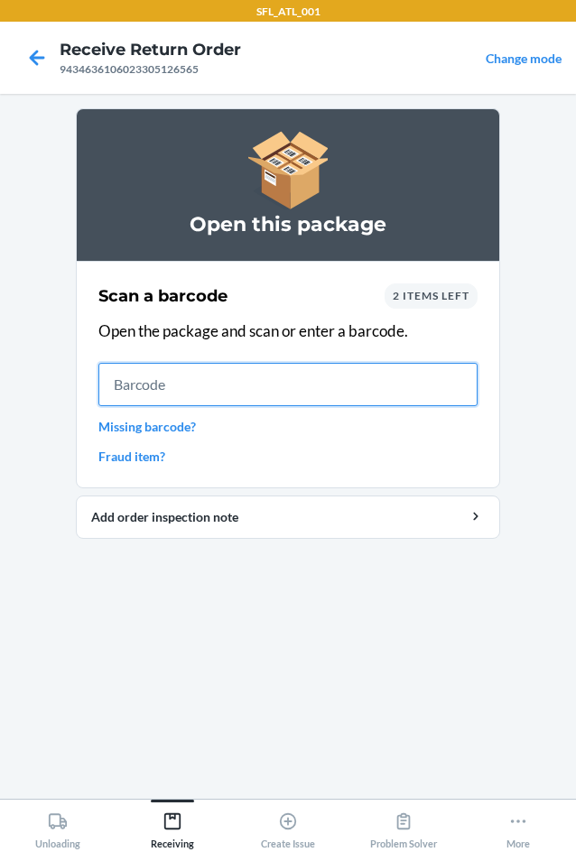
click at [181, 393] on input "text" at bounding box center [287, 384] width 379 height 43
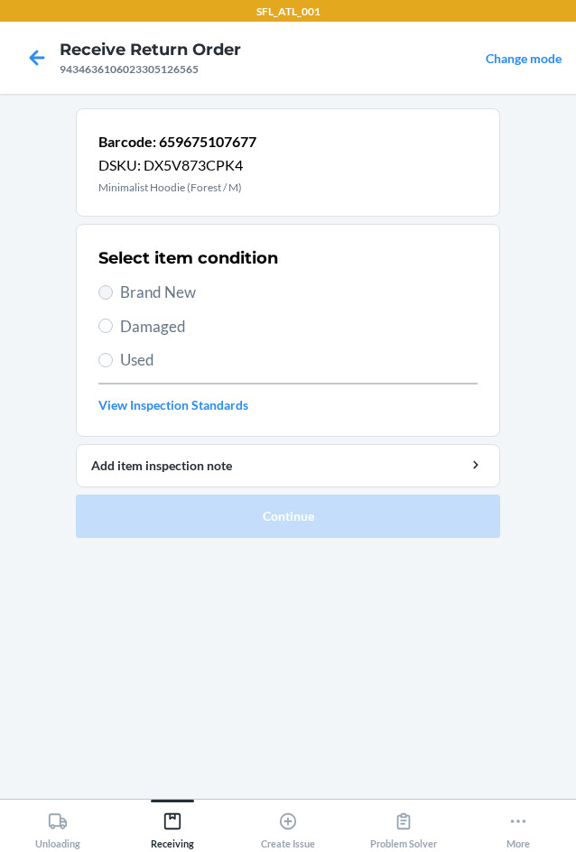
click at [99, 293] on section "Select item condition Brand New Damaged Used View Inspection Standards" at bounding box center [288, 330] width 424 height 213
click at [137, 295] on span "Brand New" at bounding box center [299, 292] width 358 height 23
click at [113, 295] on input "Brand New" at bounding box center [105, 292] width 14 height 14
radio input "true"
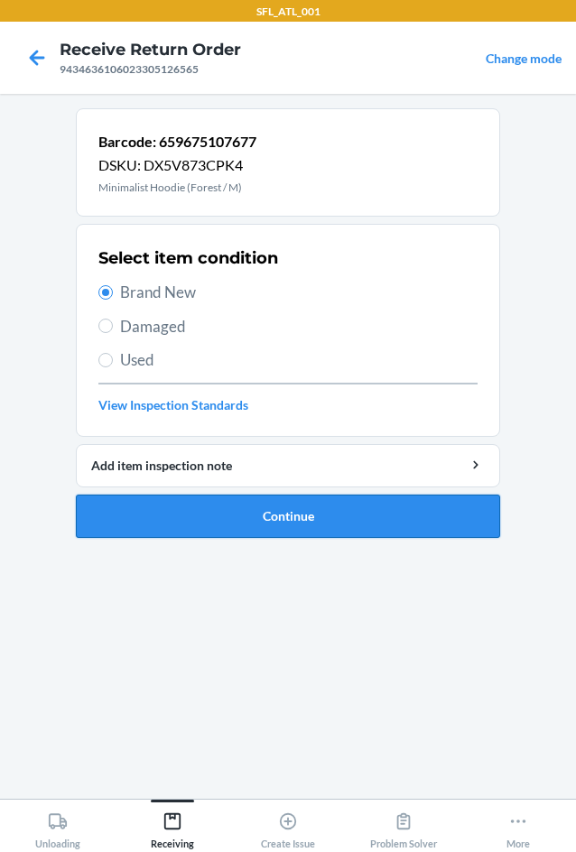
click at [234, 507] on button "Continue" at bounding box center [288, 516] width 424 height 43
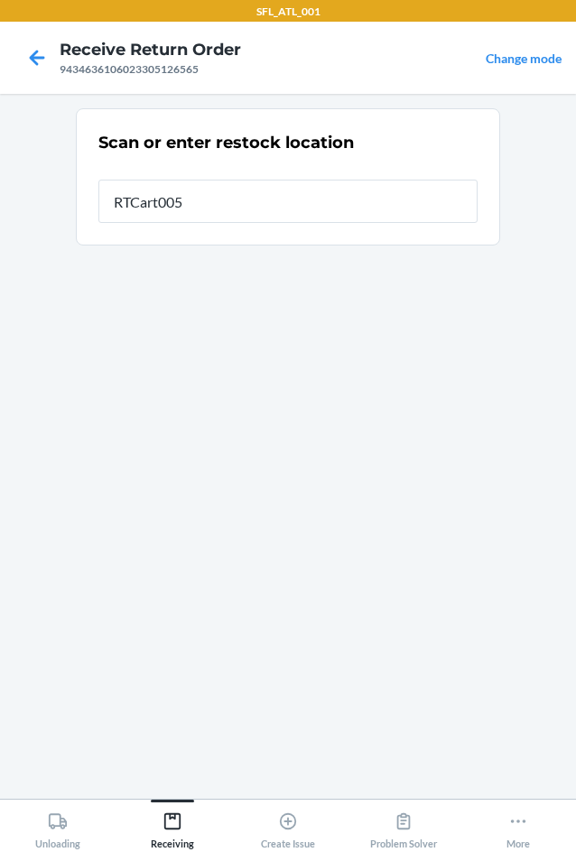
type input "RTCart005"
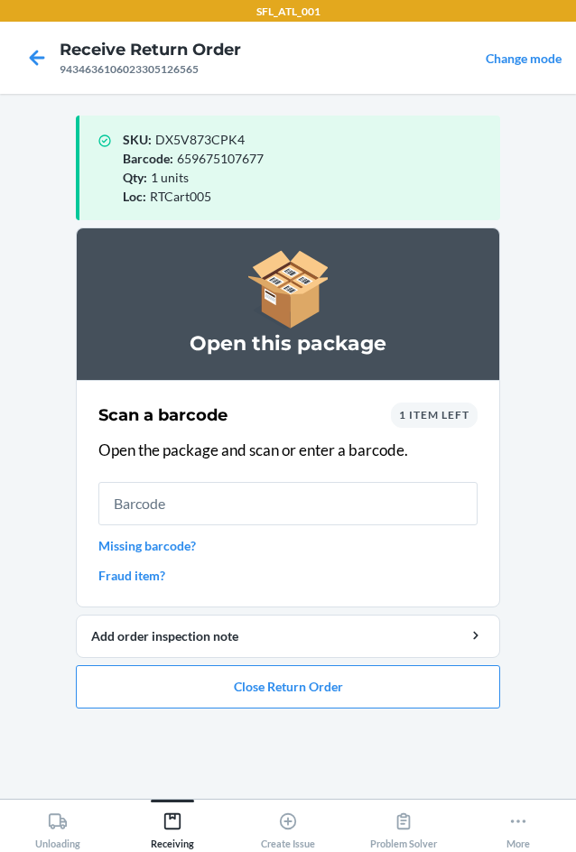
click at [260, 507] on input "text" at bounding box center [287, 503] width 379 height 43
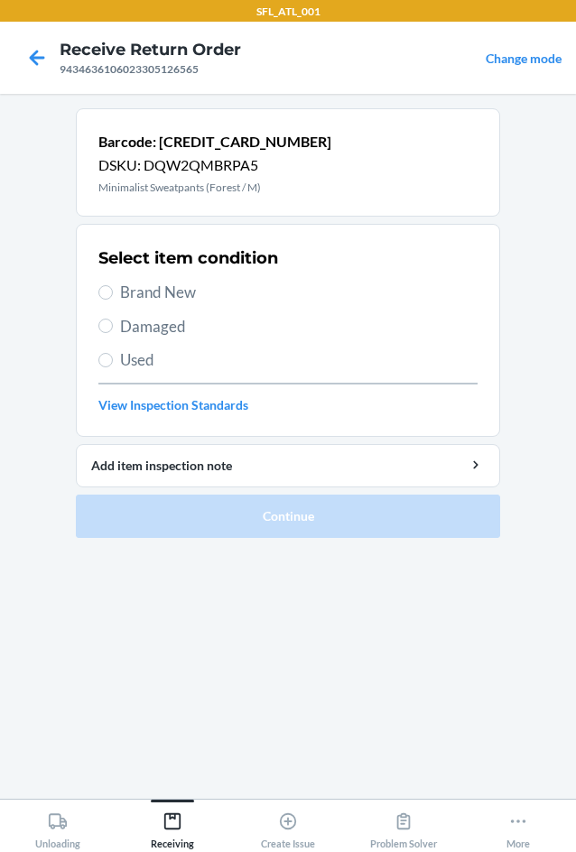
click at [117, 294] on label "Brand New" at bounding box center [287, 292] width 379 height 23
click at [113, 294] on input "Brand New" at bounding box center [105, 292] width 14 height 14
radio input "true"
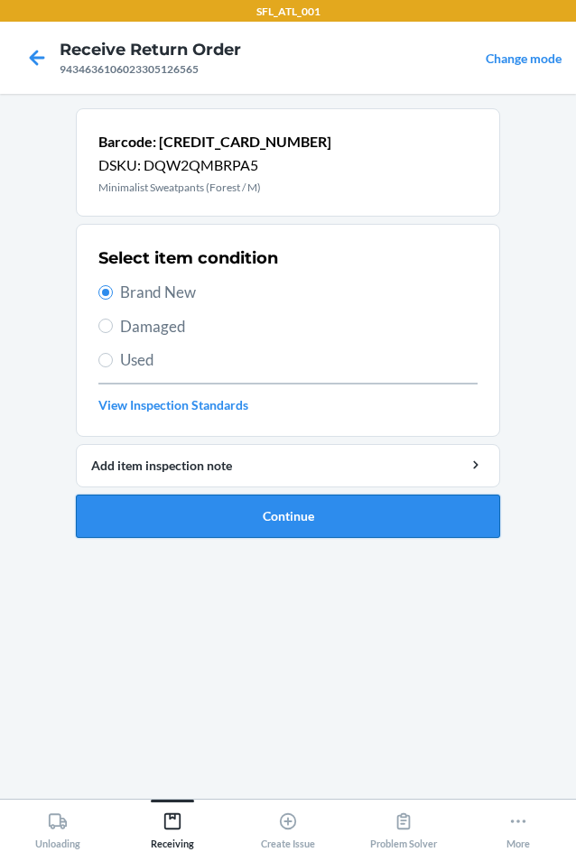
click at [209, 524] on button "Continue" at bounding box center [288, 516] width 424 height 43
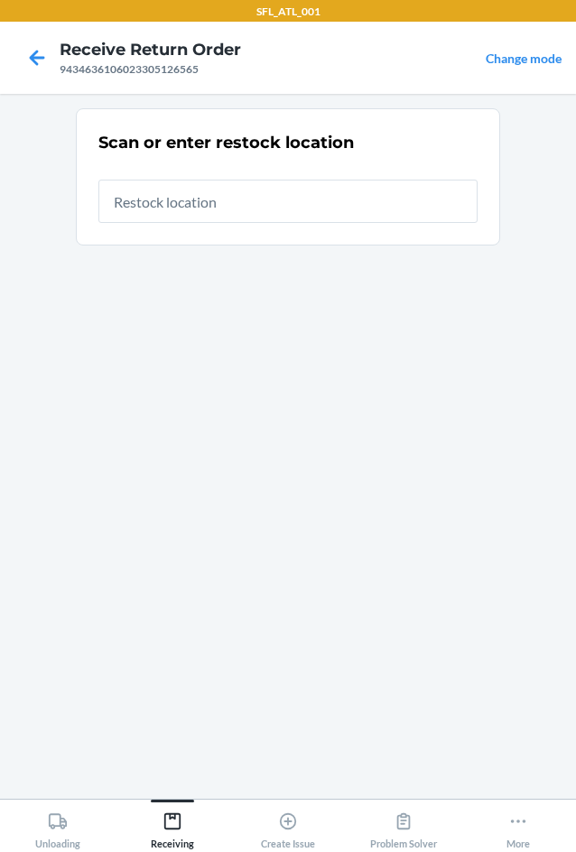
click at [149, 204] on input "text" at bounding box center [287, 201] width 379 height 43
type input "RTCart005"
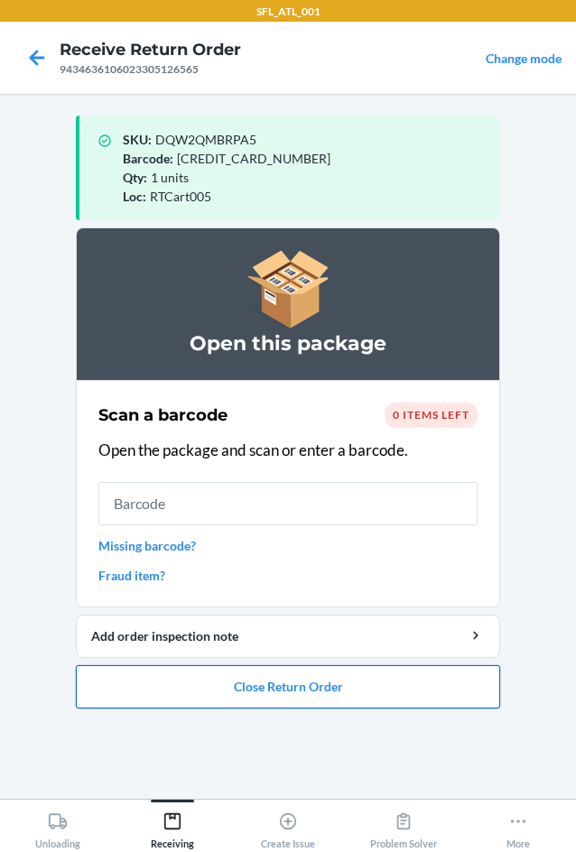
click at [265, 676] on button "Close Return Order" at bounding box center [288, 686] width 424 height 43
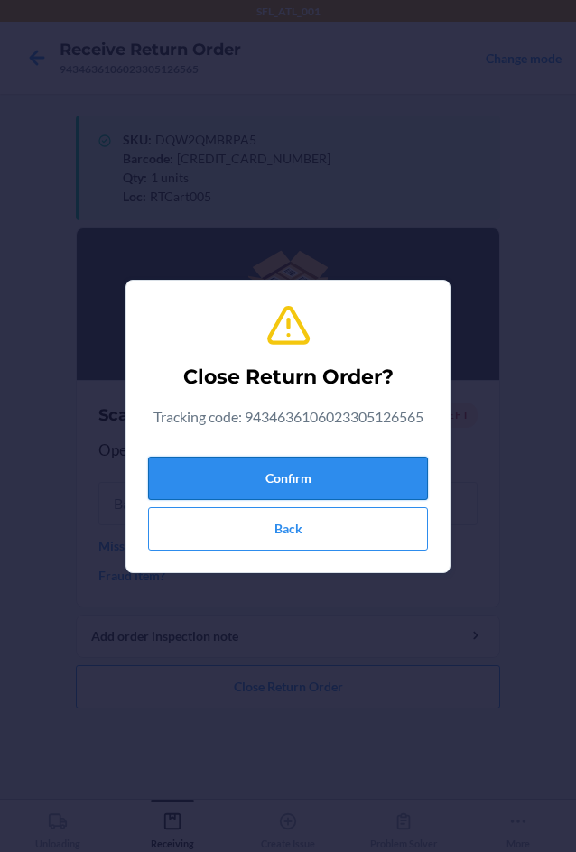
click at [249, 472] on button "Confirm" at bounding box center [288, 478] width 280 height 43
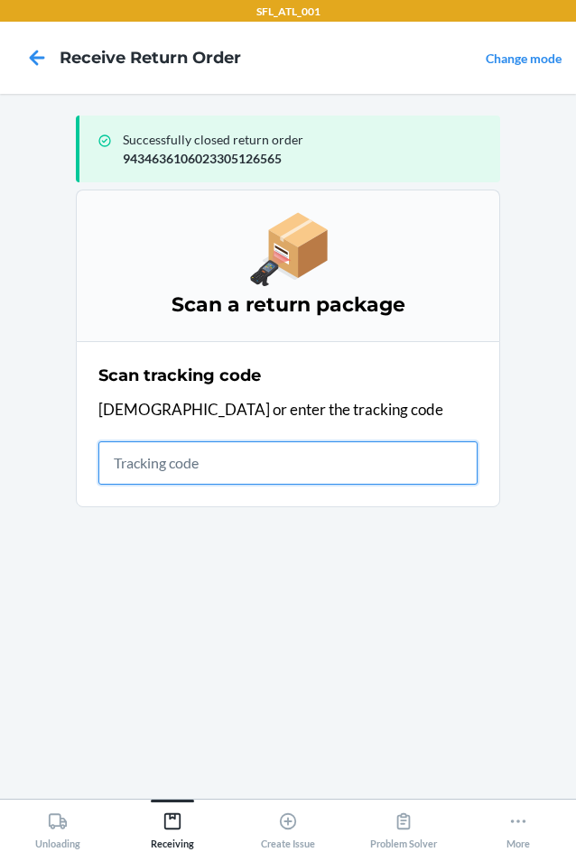
click at [215, 467] on input "text" at bounding box center [287, 463] width 379 height 43
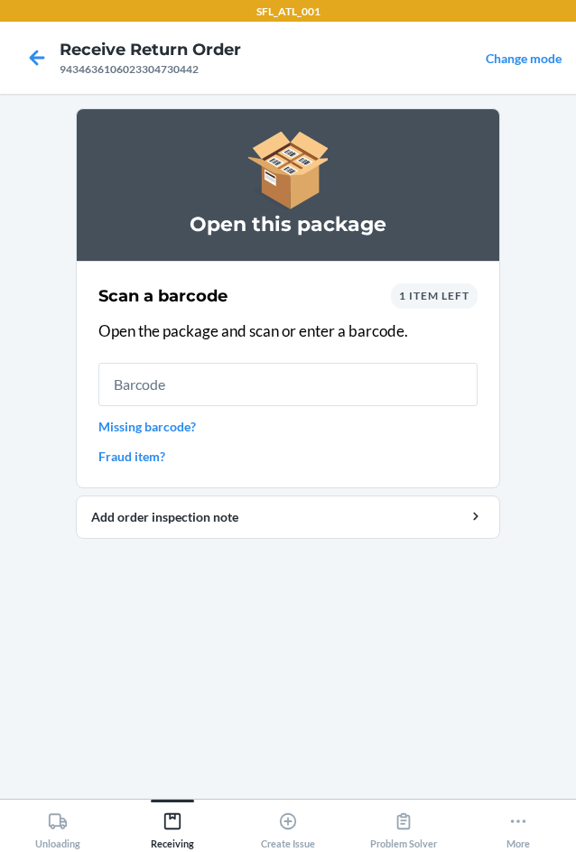
click at [437, 308] on div "1 item left" at bounding box center [434, 296] width 87 height 25
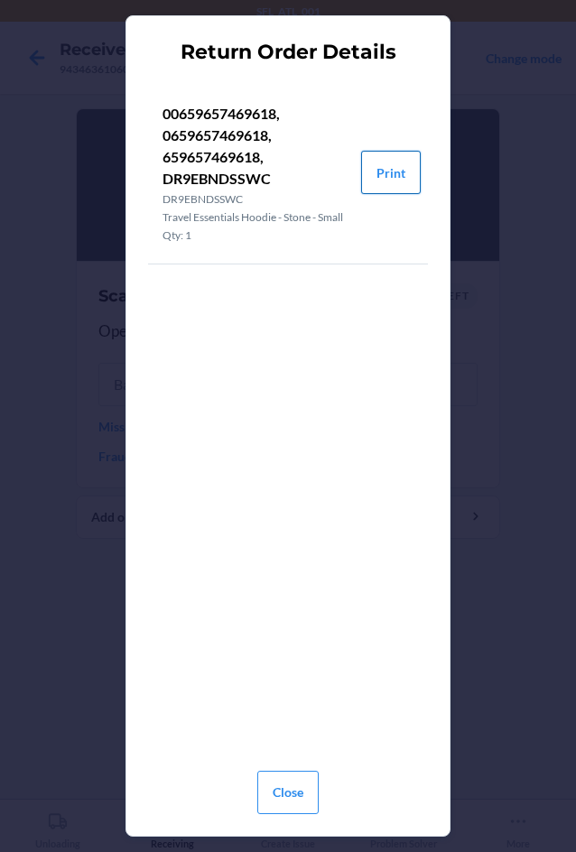
click at [389, 175] on button "Print" at bounding box center [391, 172] width 60 height 43
click at [295, 785] on button "Close" at bounding box center [287, 792] width 61 height 43
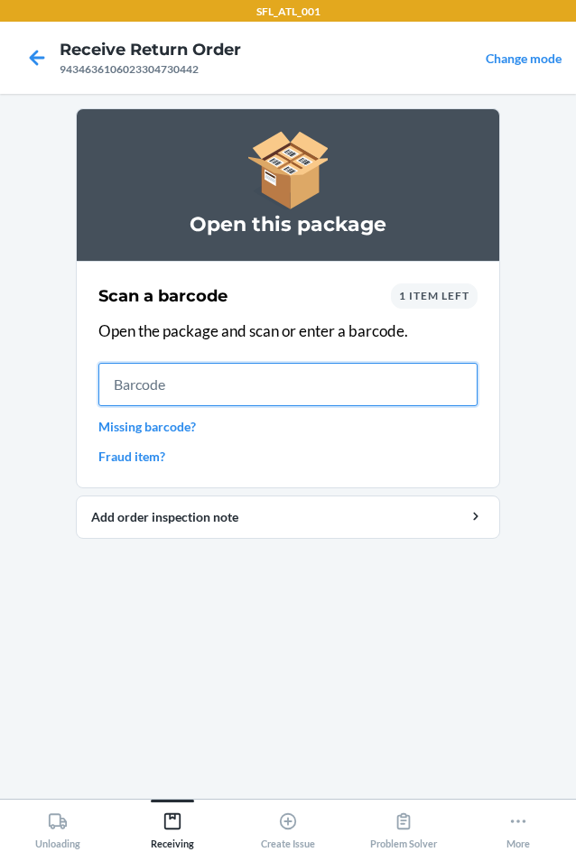
click at [264, 389] on input "text" at bounding box center [287, 384] width 379 height 43
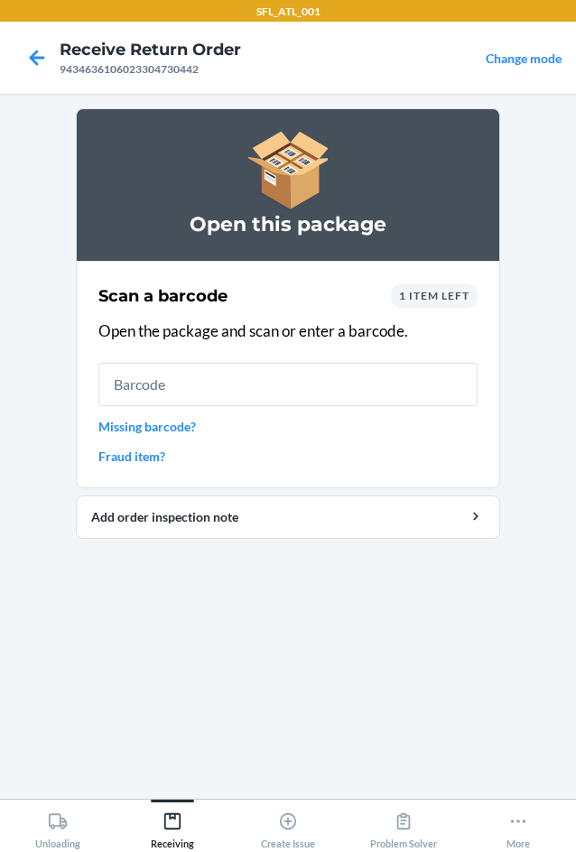
click at [419, 303] on div "1 item left" at bounding box center [434, 296] width 87 height 25
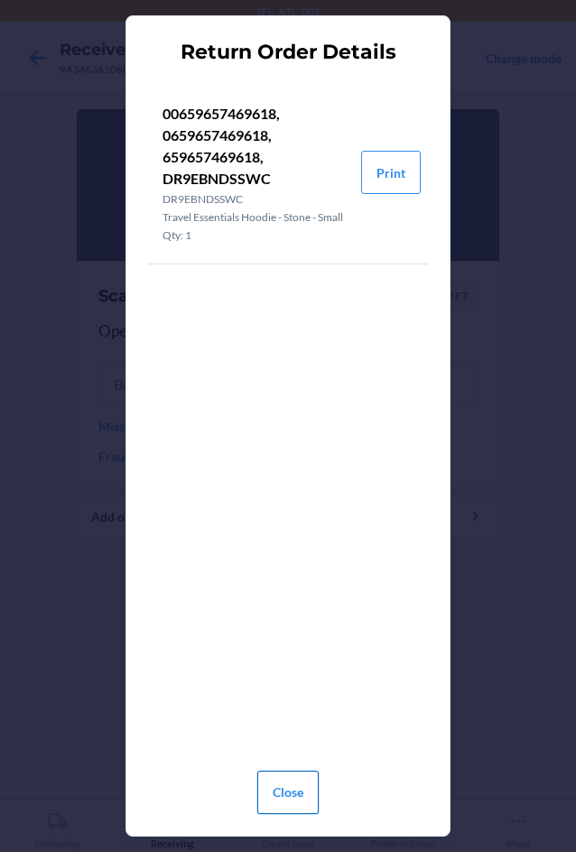
click at [276, 800] on button "Close" at bounding box center [287, 792] width 61 height 43
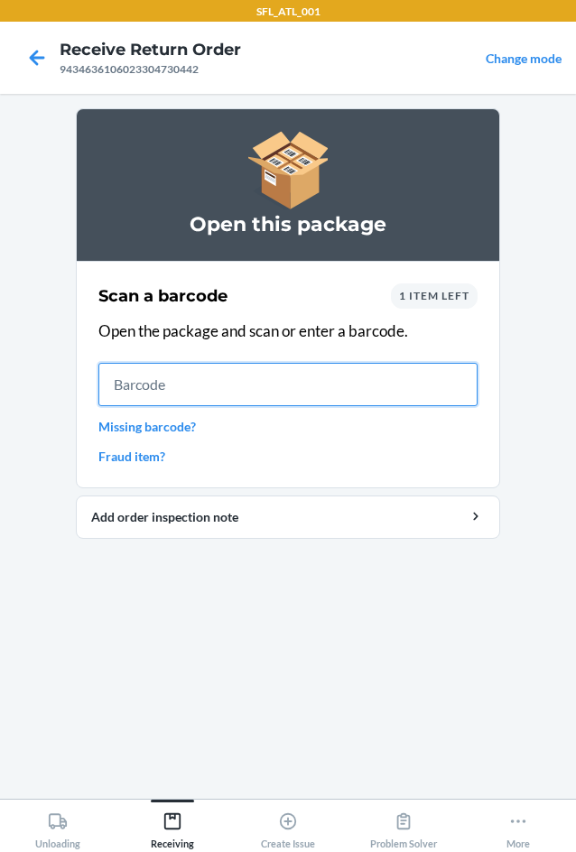
click at [183, 383] on input "text" at bounding box center [287, 384] width 379 height 43
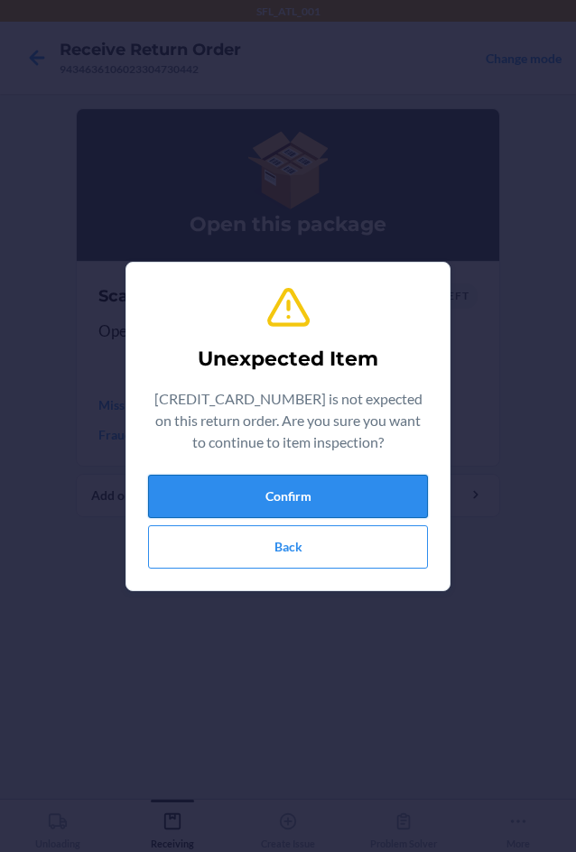
click at [326, 499] on button "Confirm" at bounding box center [288, 496] width 280 height 43
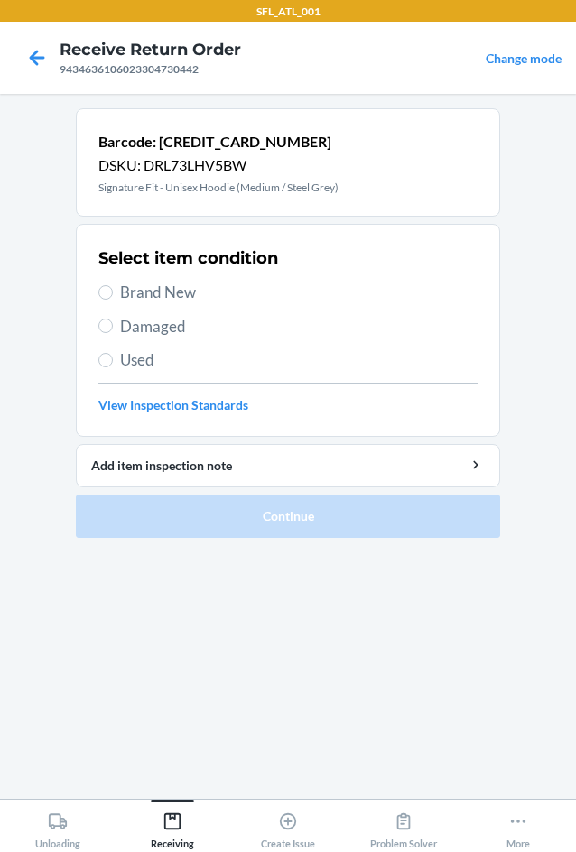
click at [104, 284] on label "Brand New" at bounding box center [287, 292] width 379 height 23
click at [104, 285] on input "Brand New" at bounding box center [105, 292] width 14 height 14
radio input "true"
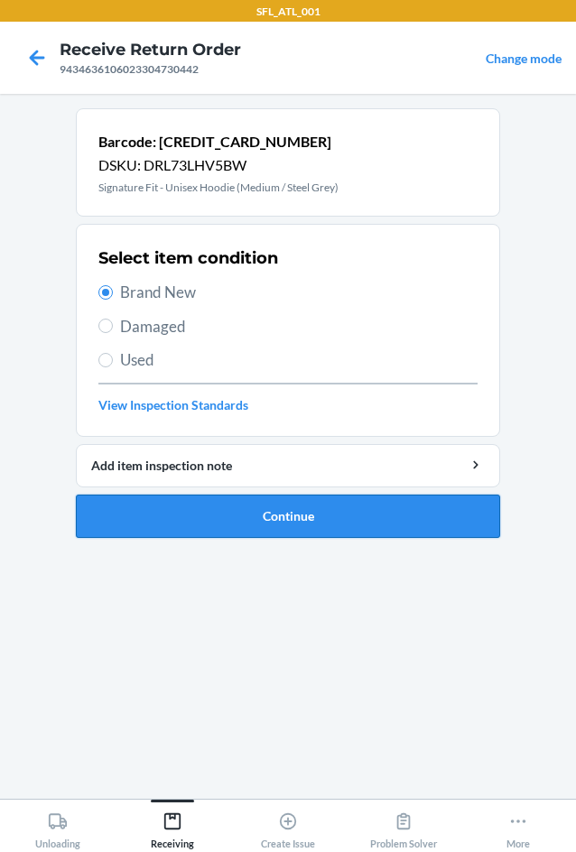
click at [283, 513] on button "Continue" at bounding box center [288, 516] width 424 height 43
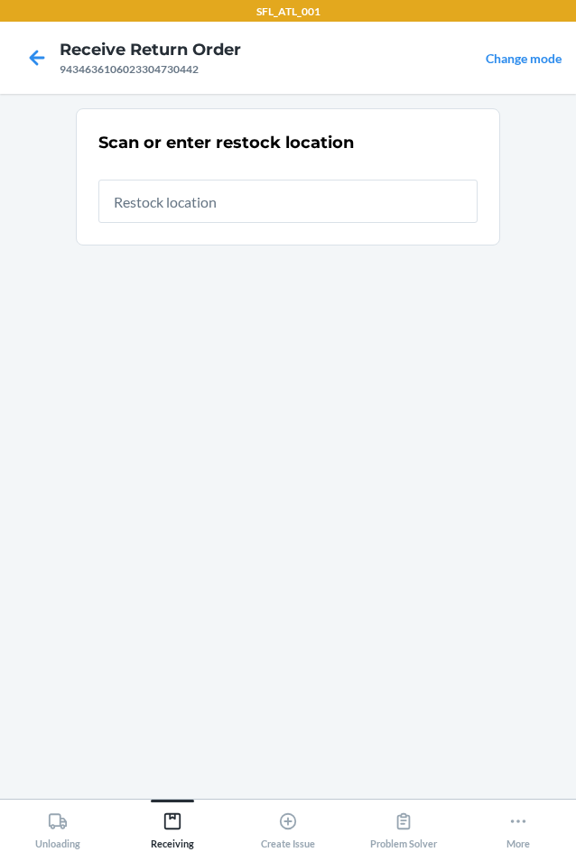
click at [201, 211] on input "text" at bounding box center [287, 201] width 379 height 43
type input "RTCart005"
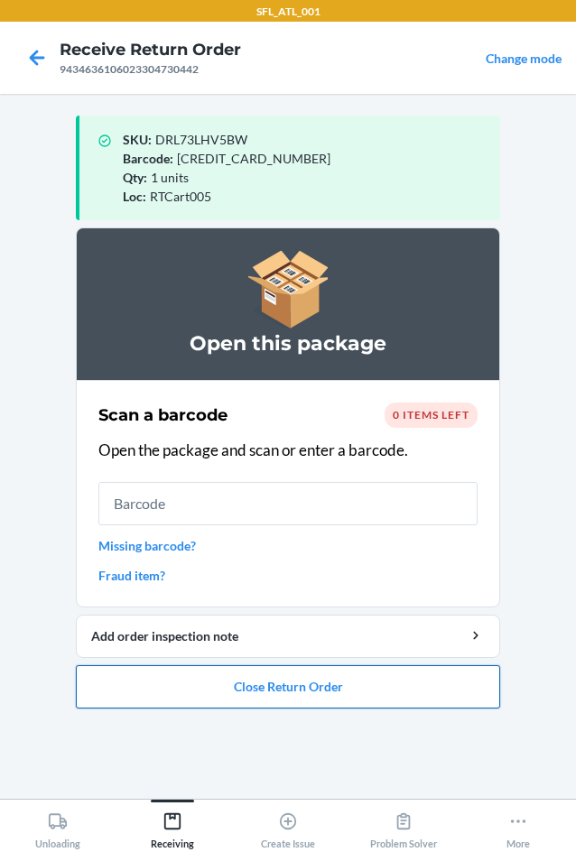
click at [265, 701] on button "Close Return Order" at bounding box center [288, 686] width 424 height 43
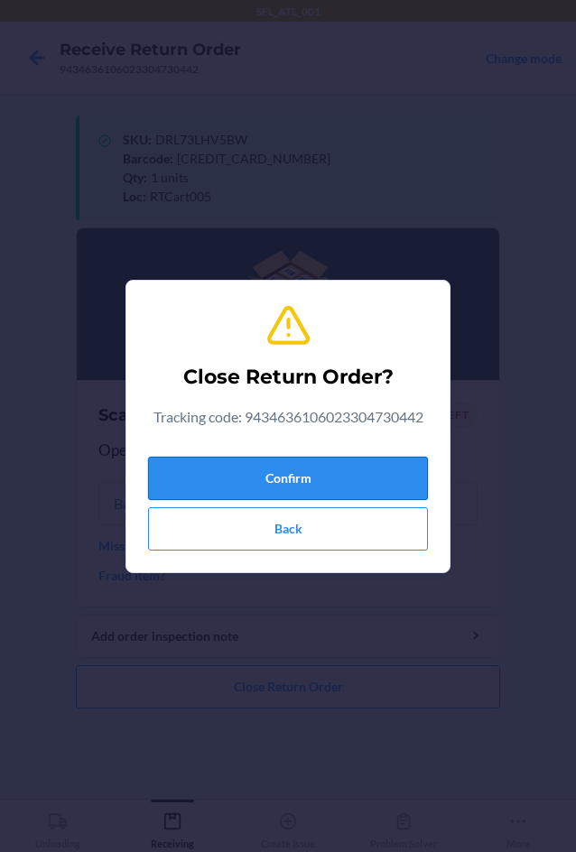
click at [324, 472] on button "Confirm" at bounding box center [288, 478] width 280 height 43
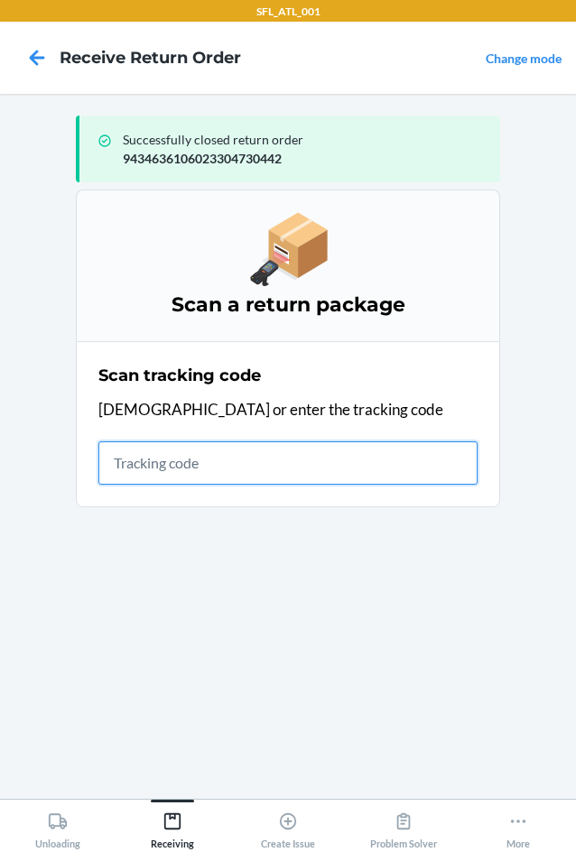
click at [134, 465] on input "text" at bounding box center [287, 463] width 379 height 43
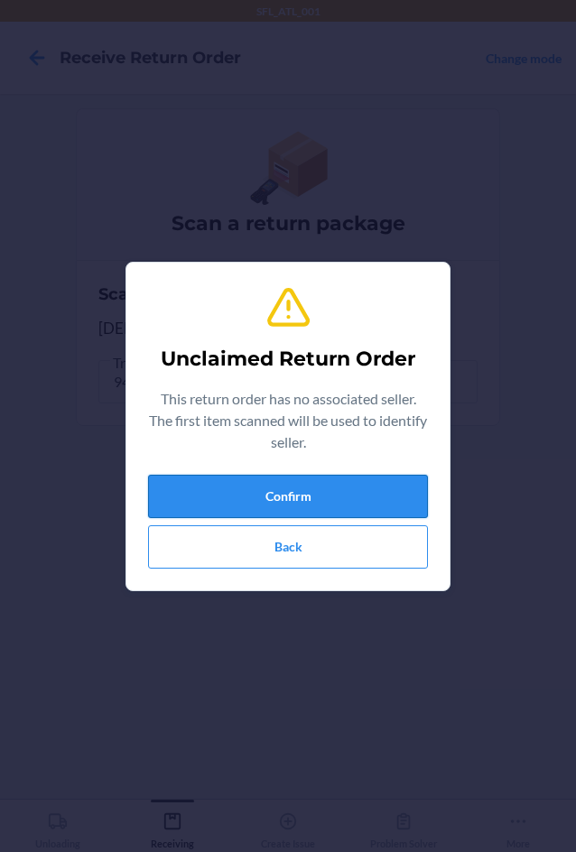
click at [178, 500] on button "Confirm" at bounding box center [288, 496] width 280 height 43
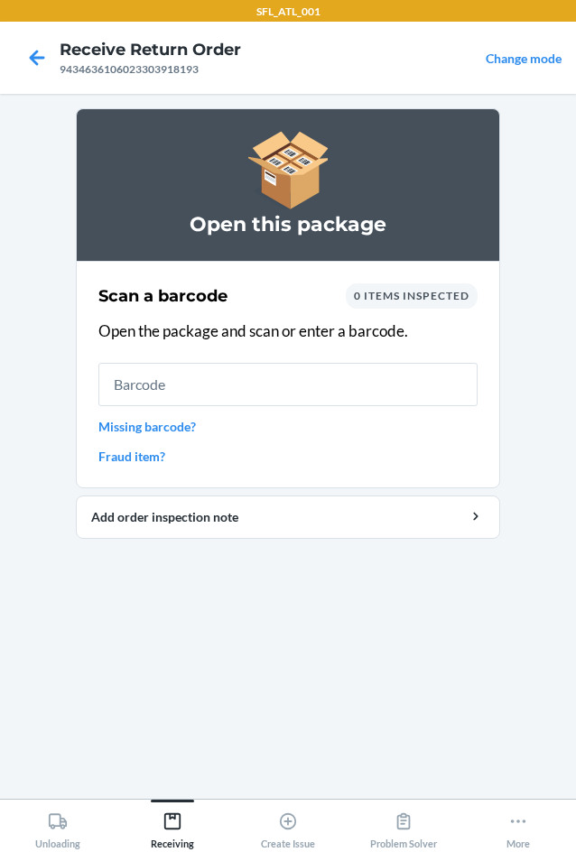
click at [463, 308] on div "0 items inspected" at bounding box center [412, 296] width 132 height 25
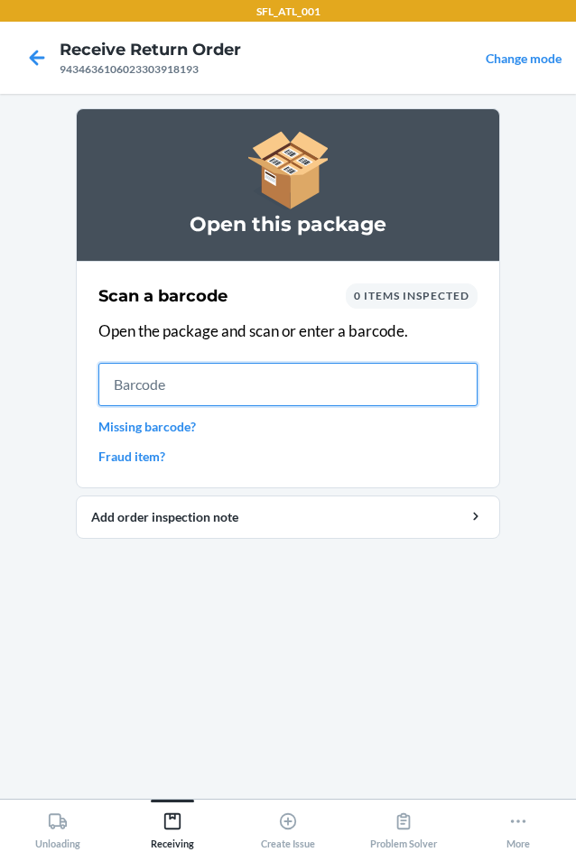
click at [254, 386] on input "text" at bounding box center [287, 384] width 379 height 43
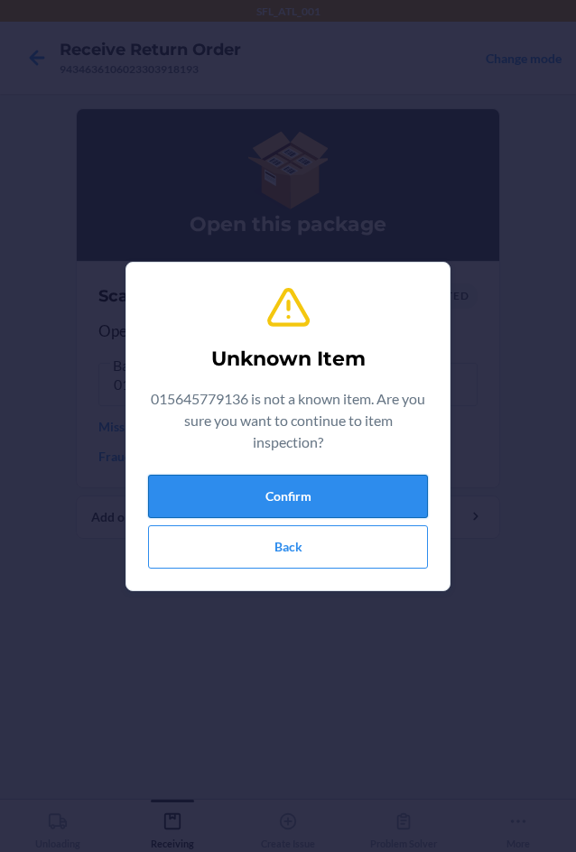
click at [367, 505] on button "Confirm" at bounding box center [288, 496] width 280 height 43
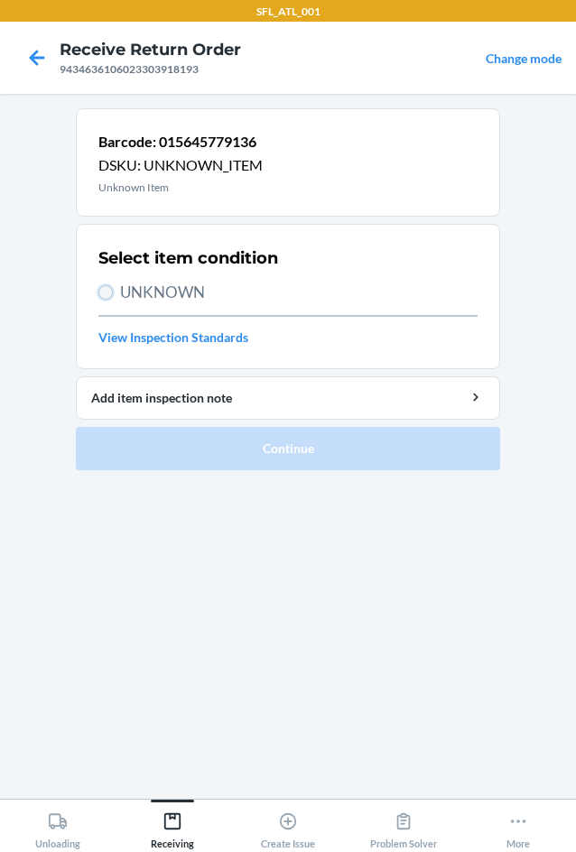
click at [107, 295] on input "UNKNOWN" at bounding box center [105, 292] width 14 height 14
radio input "true"
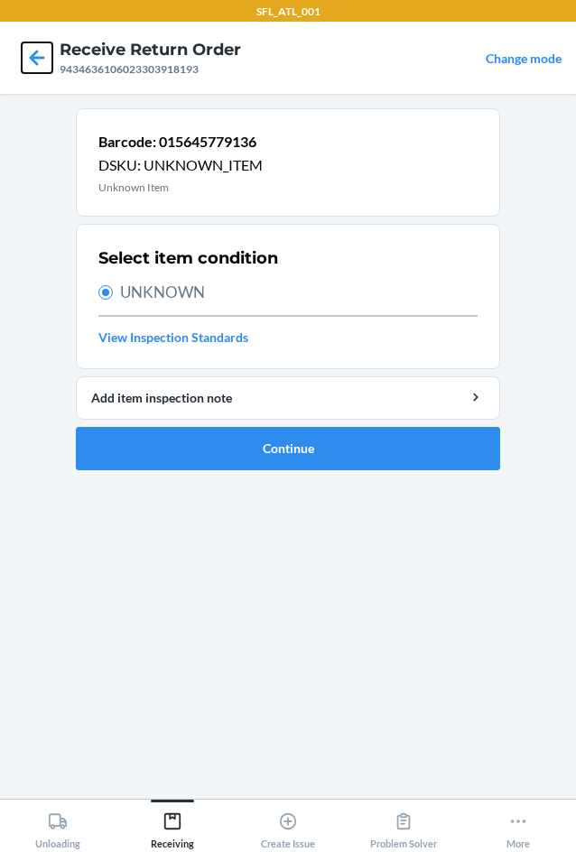
click at [41, 62] on icon at bounding box center [37, 57] width 31 height 31
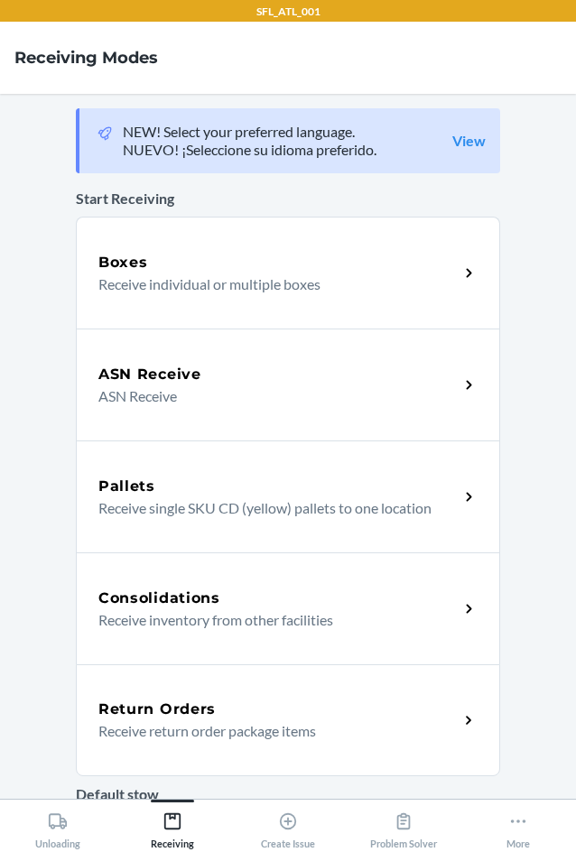
click at [235, 710] on div "Return Orders" at bounding box center [278, 710] width 360 height 22
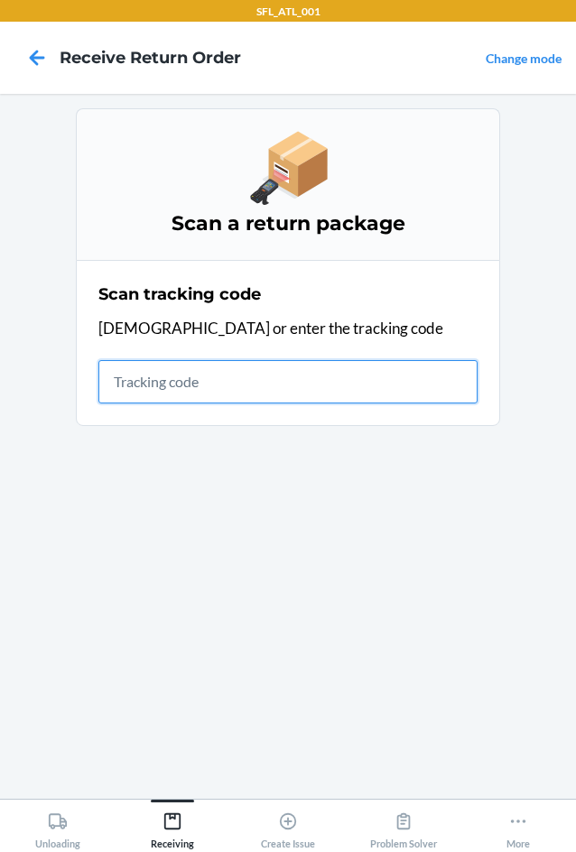
click at [195, 398] on input "text" at bounding box center [287, 381] width 379 height 43
type input "42030259"
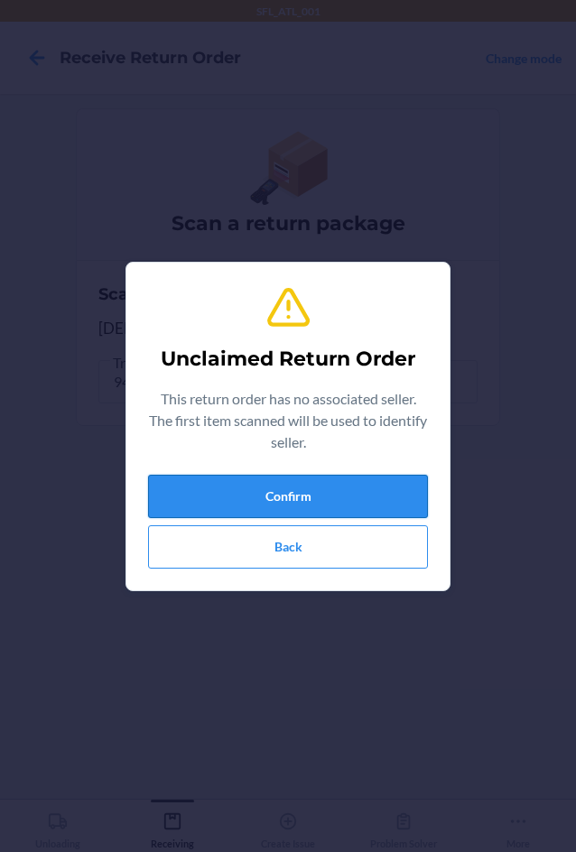
click at [292, 484] on button "Confirm" at bounding box center [288, 496] width 280 height 43
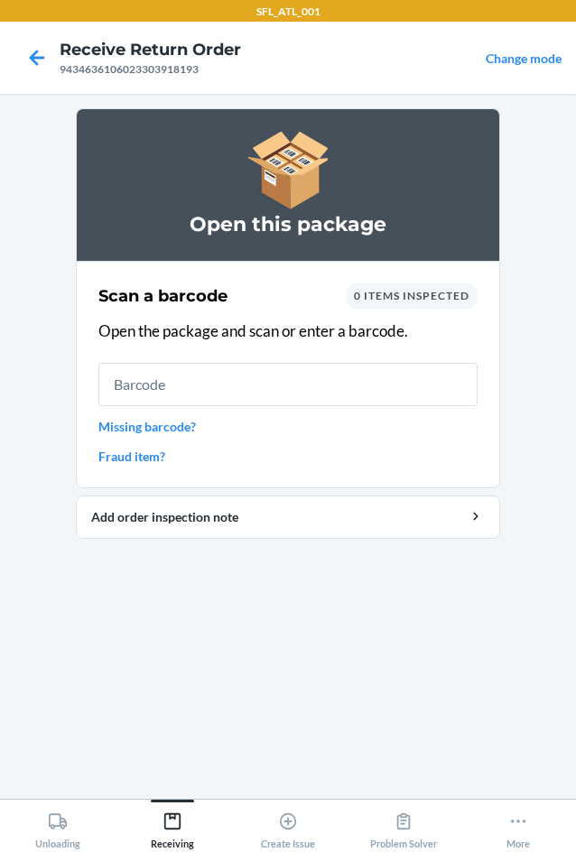
click at [392, 286] on div "0 items inspected" at bounding box center [412, 296] width 132 height 25
click at [386, 292] on span "0 items inspected" at bounding box center [412, 296] width 116 height 14
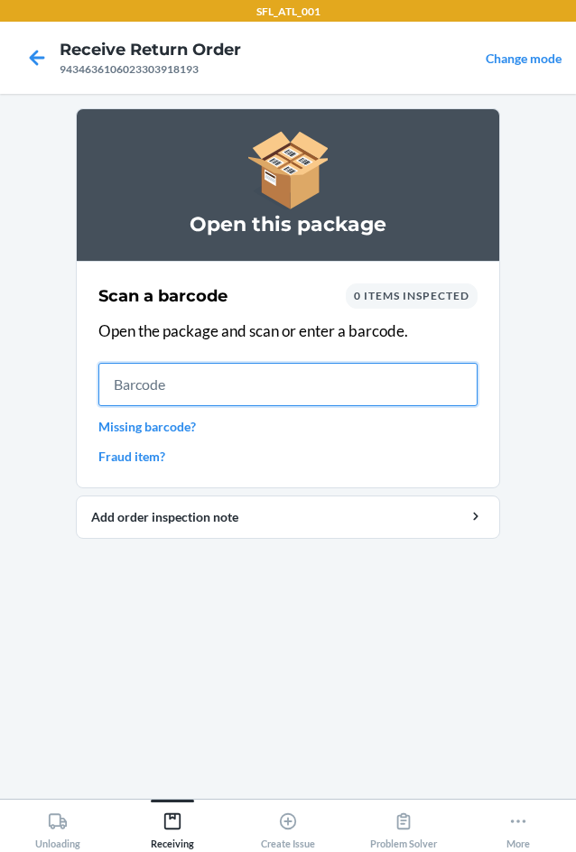
click at [137, 385] on input "text" at bounding box center [287, 384] width 379 height 43
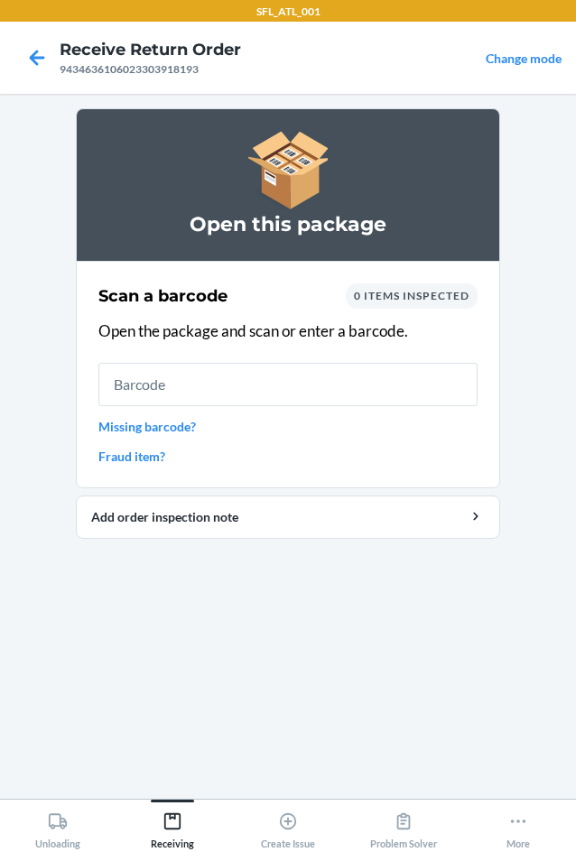
click at [377, 299] on span "0 items inspected" at bounding box center [412, 296] width 116 height 14
click at [170, 427] on link "Missing barcode?" at bounding box center [287, 426] width 379 height 19
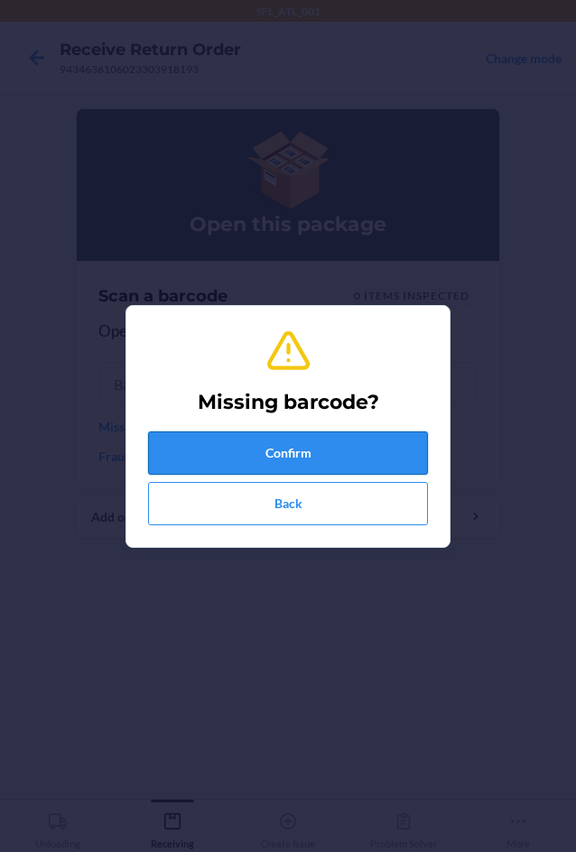
click at [248, 450] on button "Confirm" at bounding box center [288, 453] width 280 height 43
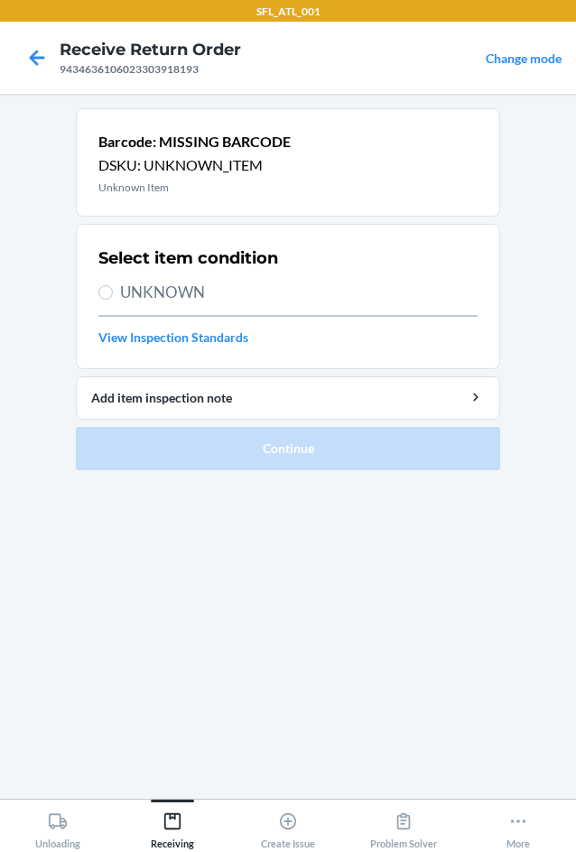
click at [179, 291] on span "UNKNOWN" at bounding box center [299, 292] width 358 height 23
click at [113, 291] on input "UNKNOWN" at bounding box center [105, 292] width 14 height 14
radio input "true"
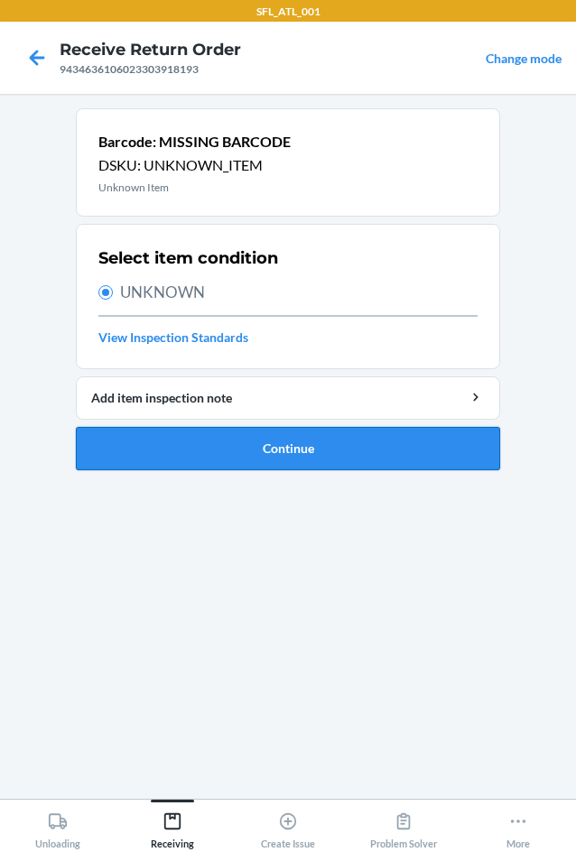
click at [278, 452] on button "Continue" at bounding box center [288, 448] width 424 height 43
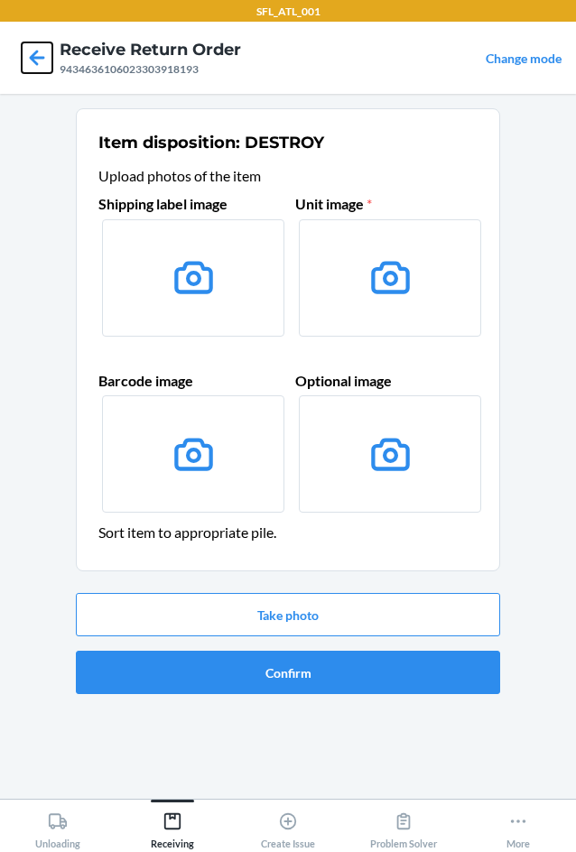
click at [42, 67] on icon at bounding box center [37, 57] width 31 height 31
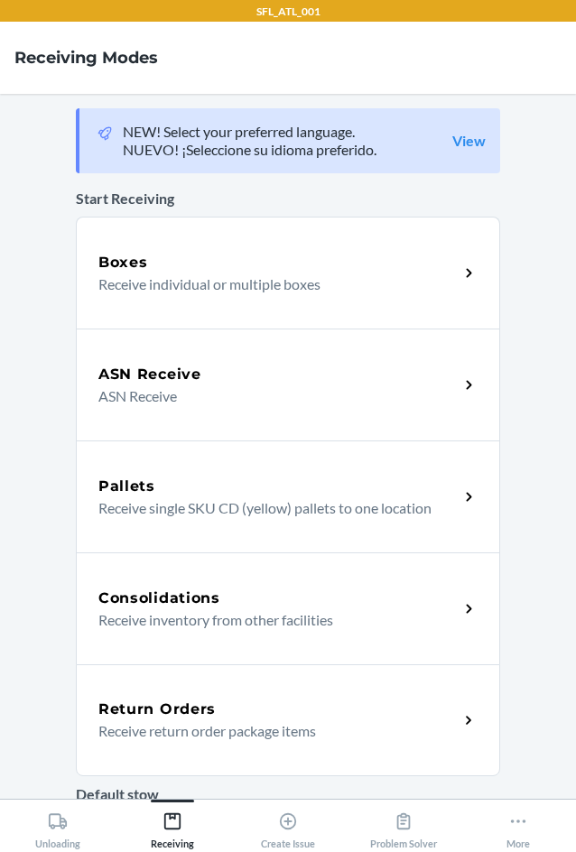
click at [219, 721] on p "Receive return order package items" at bounding box center [271, 732] width 346 height 22
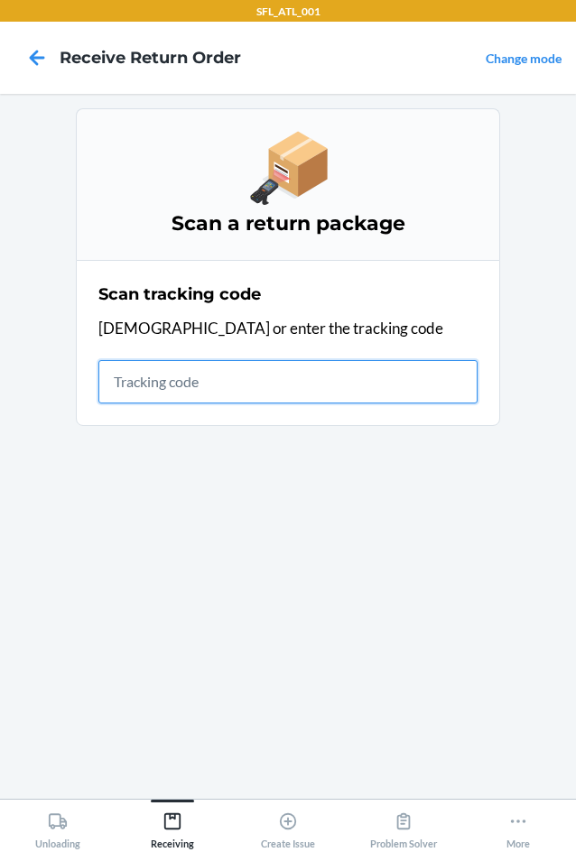
click at [144, 384] on input "text" at bounding box center [287, 381] width 379 height 43
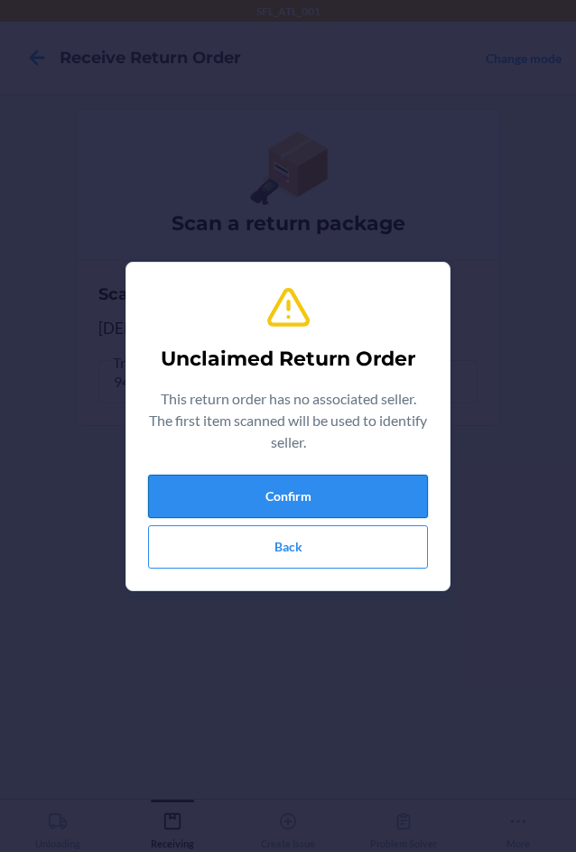
click at [306, 496] on button "Confirm" at bounding box center [288, 496] width 280 height 43
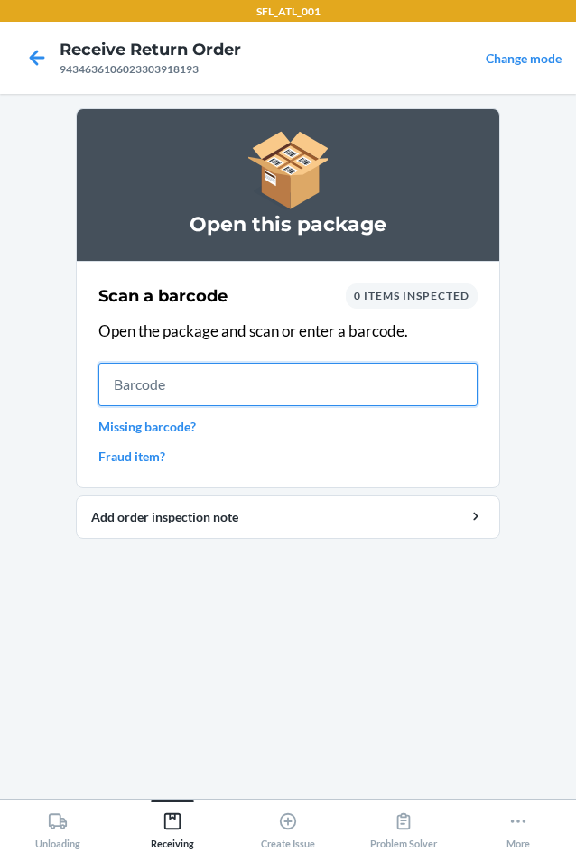
click at [169, 386] on input "text" at bounding box center [287, 384] width 379 height 43
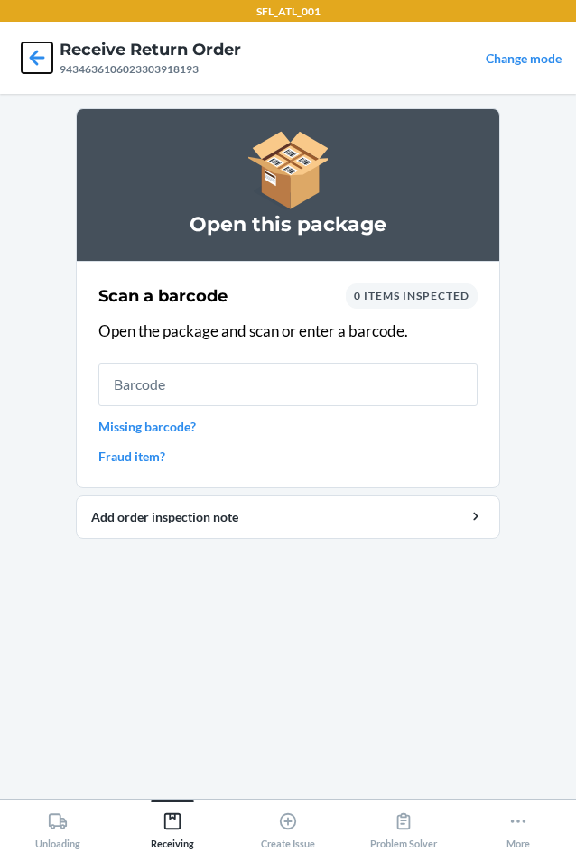
click at [46, 68] on icon at bounding box center [37, 57] width 31 height 31
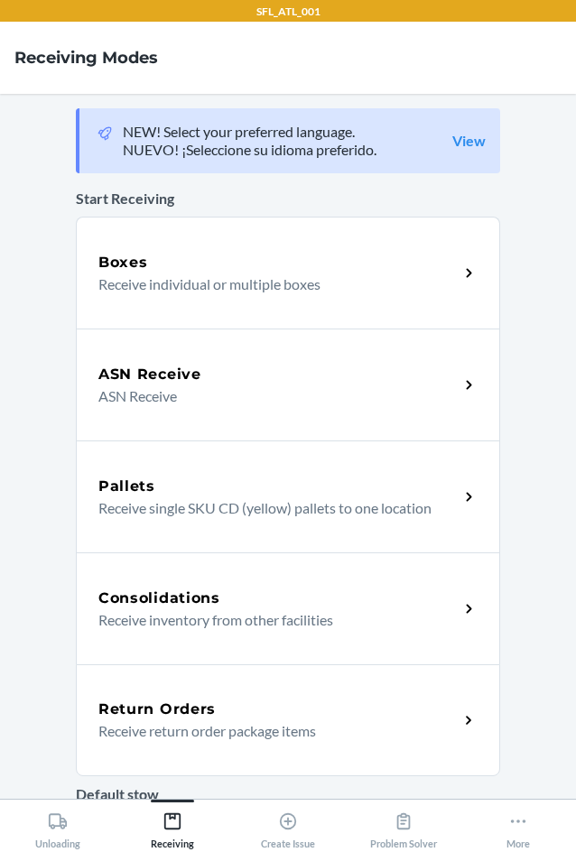
click at [222, 712] on div "Return Orders" at bounding box center [278, 710] width 360 height 22
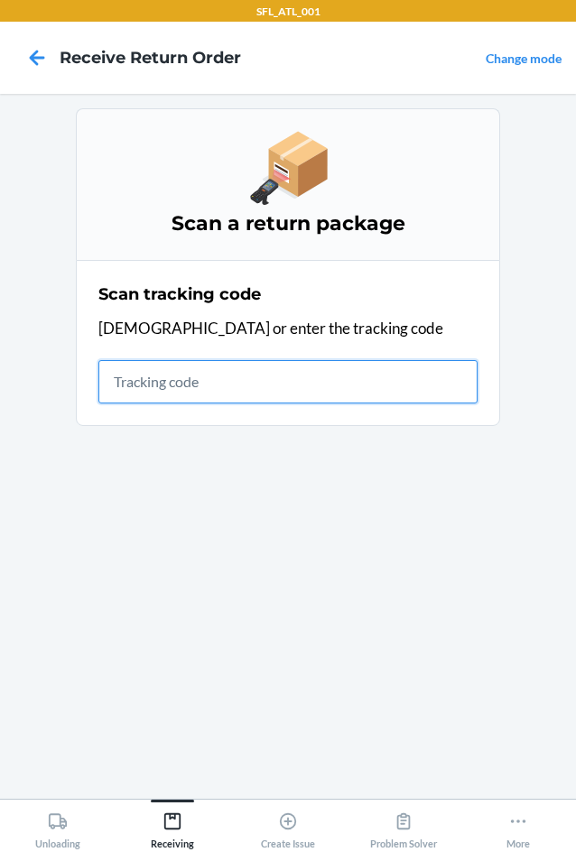
click at [240, 376] on input "text" at bounding box center [287, 381] width 379 height 43
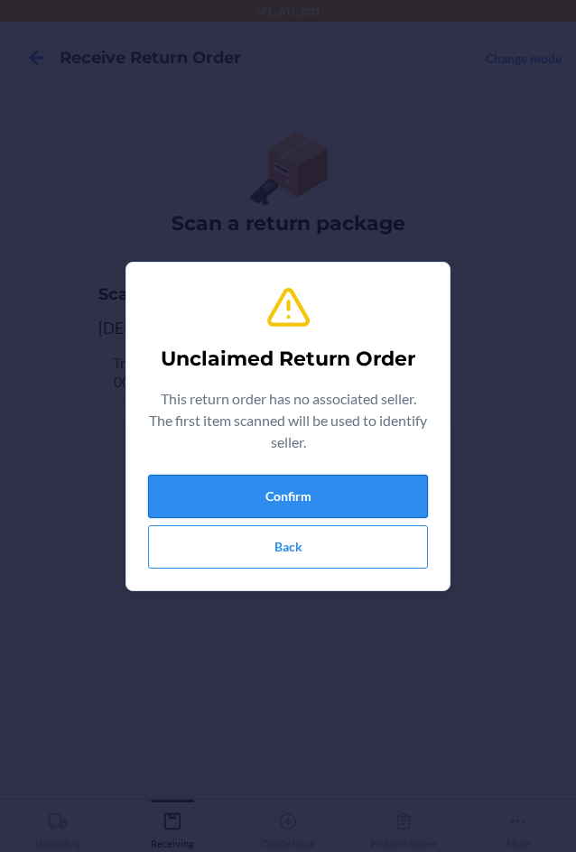
click at [263, 499] on button "Confirm" at bounding box center [288, 496] width 280 height 43
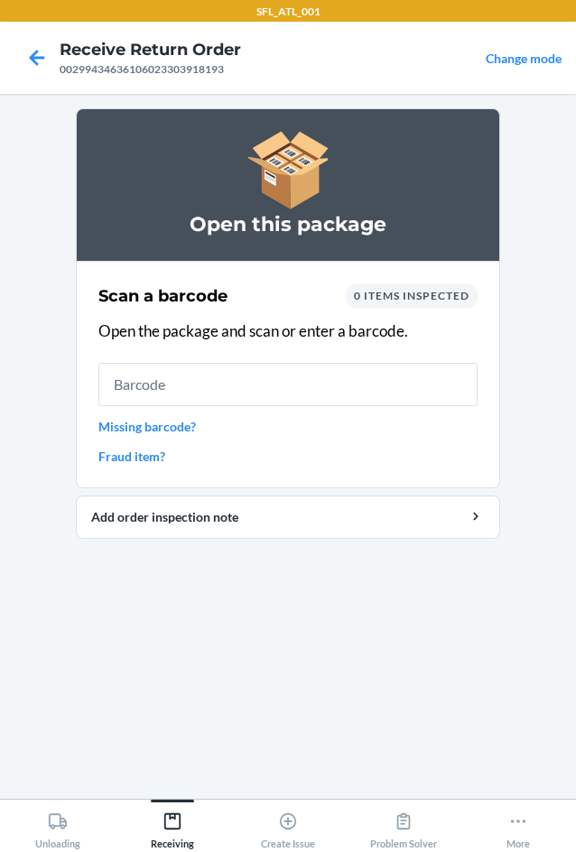
click at [398, 294] on span "0 items inspected" at bounding box center [412, 296] width 116 height 14
click at [170, 425] on link "Missing barcode?" at bounding box center [287, 426] width 379 height 19
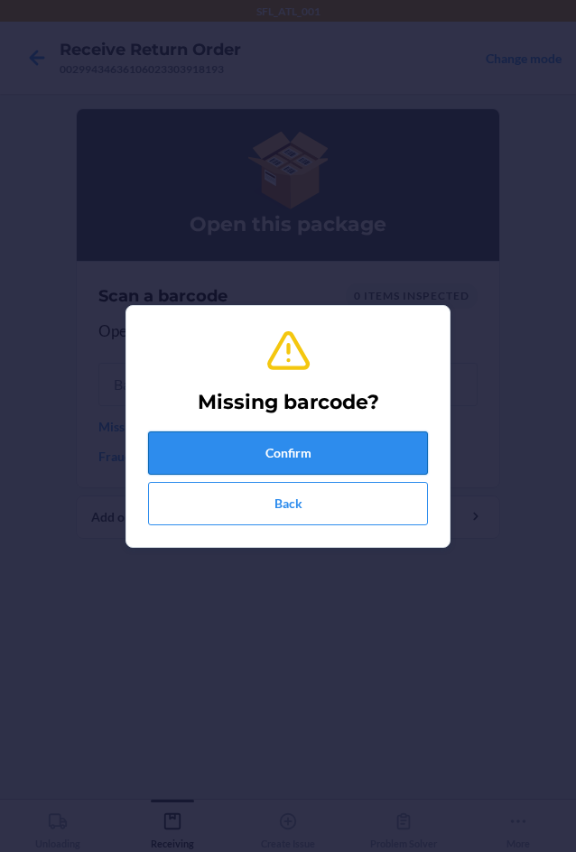
click at [227, 450] on button "Confirm" at bounding box center [288, 453] width 280 height 43
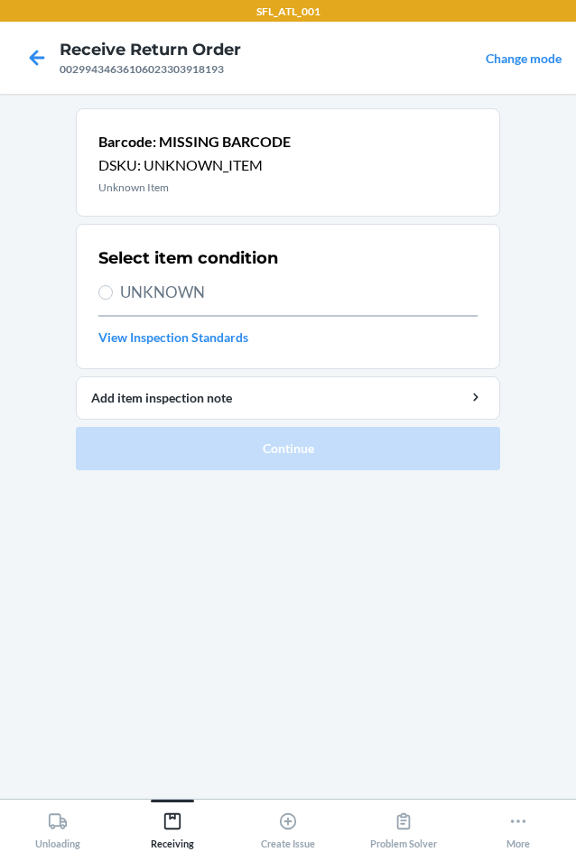
drag, startPoint x: 144, startPoint y: 282, endPoint x: 160, endPoint y: 301, distance: 25.0
click at [144, 283] on span "UNKNOWN" at bounding box center [299, 292] width 358 height 23
click at [113, 285] on input "UNKNOWN" at bounding box center [105, 292] width 14 height 14
radio input "true"
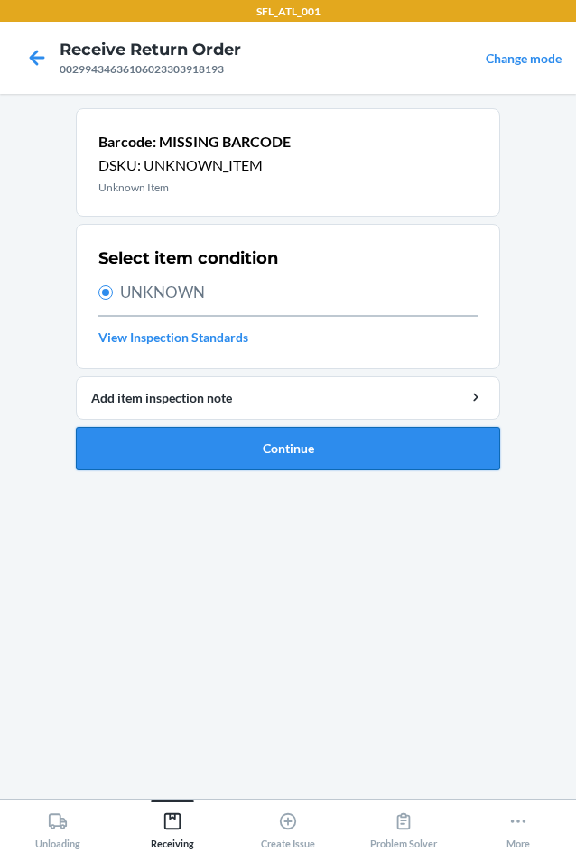
click at [222, 449] on button "Continue" at bounding box center [288, 448] width 424 height 43
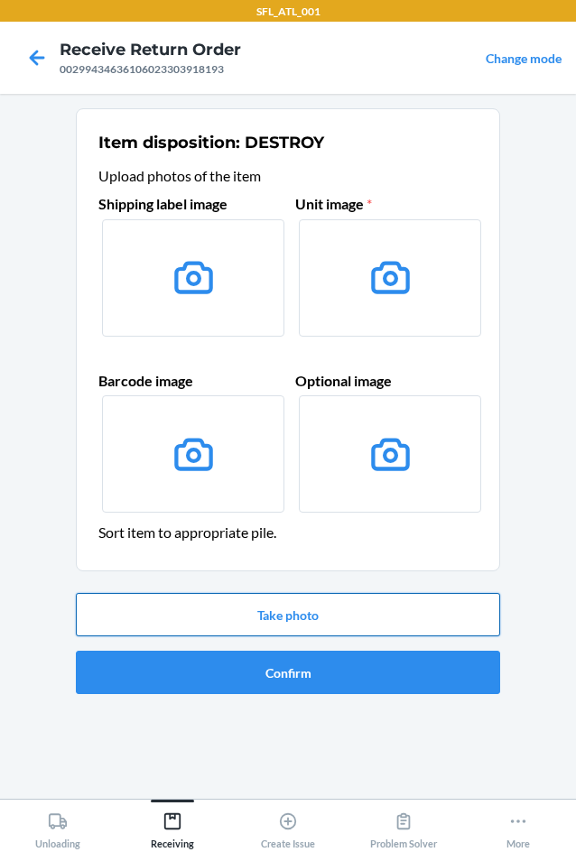
click at [293, 618] on button "Take photo" at bounding box center [288, 614] width 424 height 43
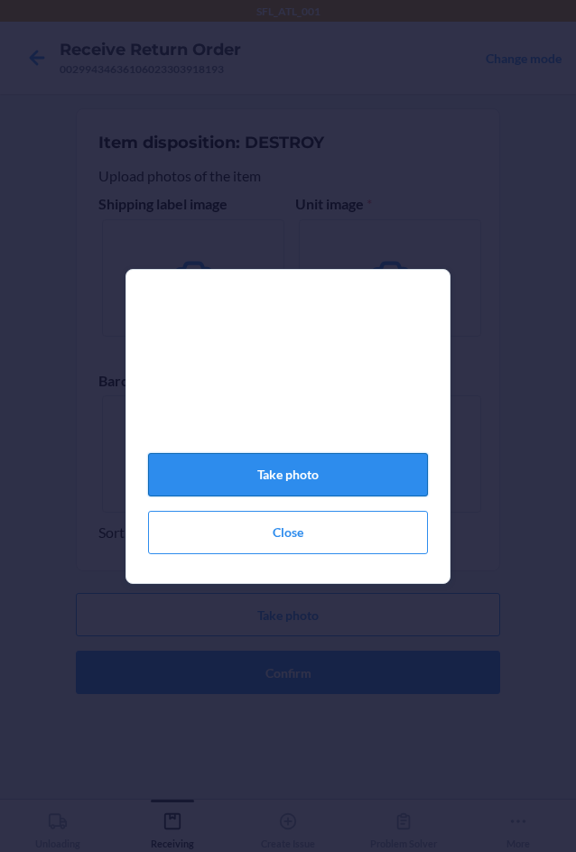
click at [274, 474] on button "Take photo" at bounding box center [288, 474] width 280 height 43
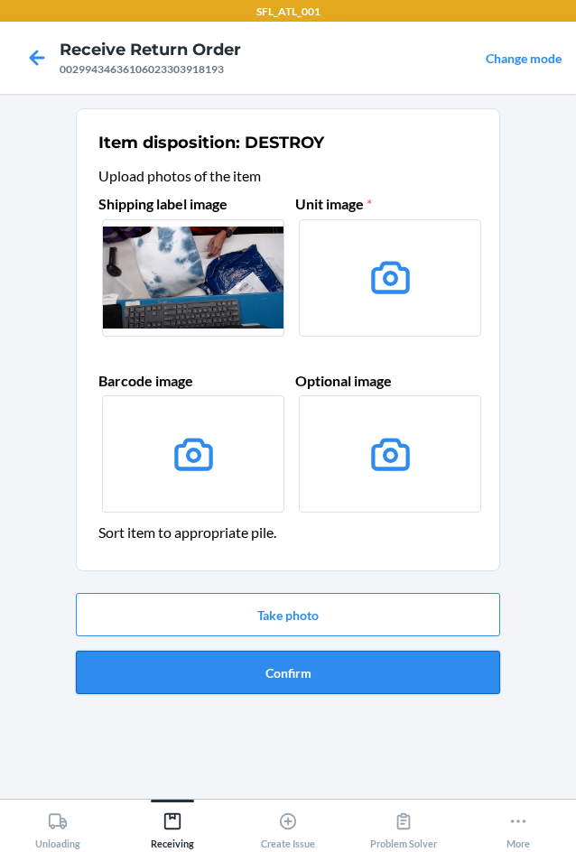
click at [281, 674] on button "Confirm" at bounding box center [288, 672] width 424 height 43
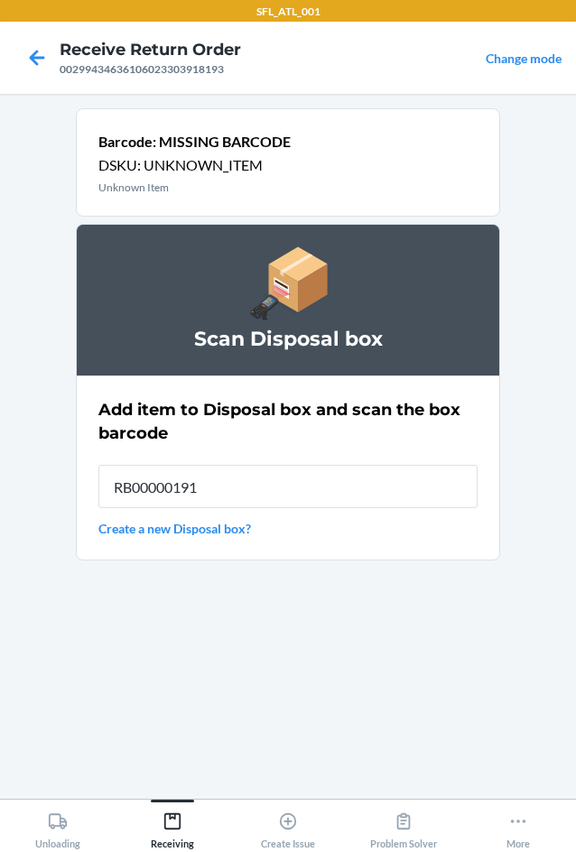
type input "RB00000191O"
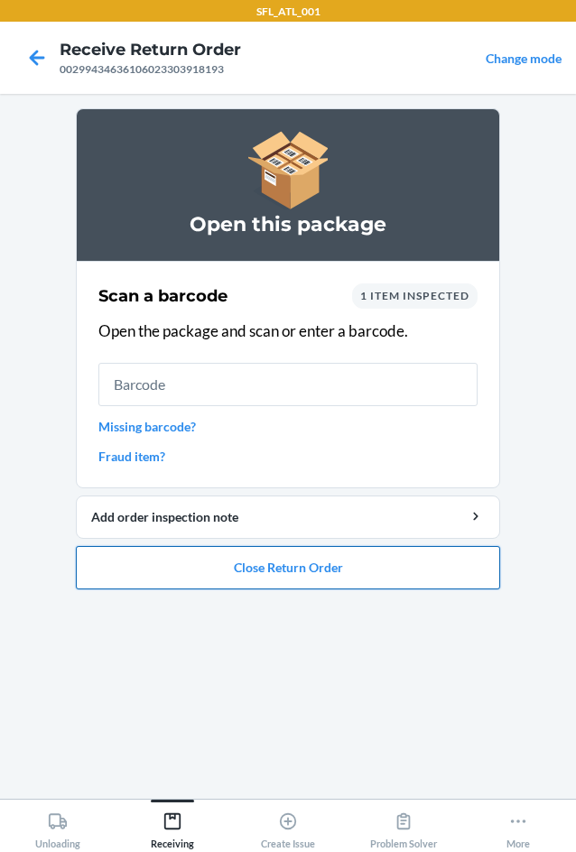
click at [443, 565] on button "Close Return Order" at bounding box center [288, 567] width 424 height 43
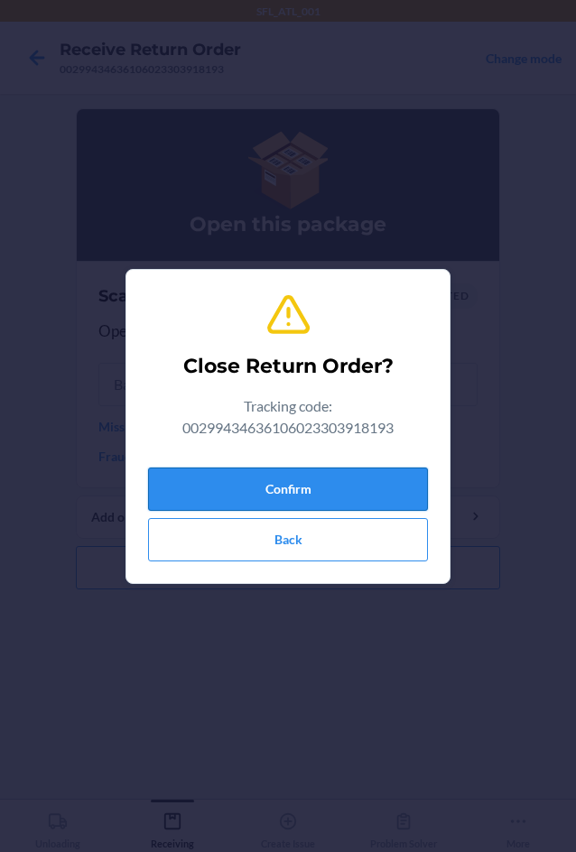
click at [322, 496] on button "Confirm" at bounding box center [288, 489] width 280 height 43
